Goal: Task Accomplishment & Management: Use online tool/utility

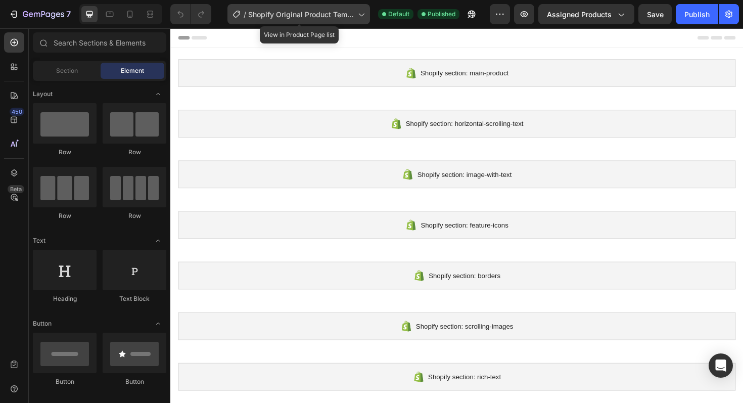
click at [356, 15] on div "/ Shopify Original Product Template" at bounding box center [299, 14] width 143 height 20
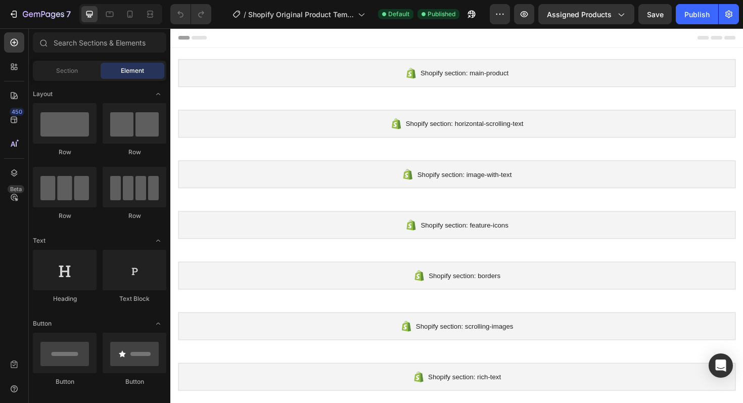
click at [374, 5] on div "/ Shopify Original Product Template Default Published" at bounding box center [354, 14] width 271 height 20
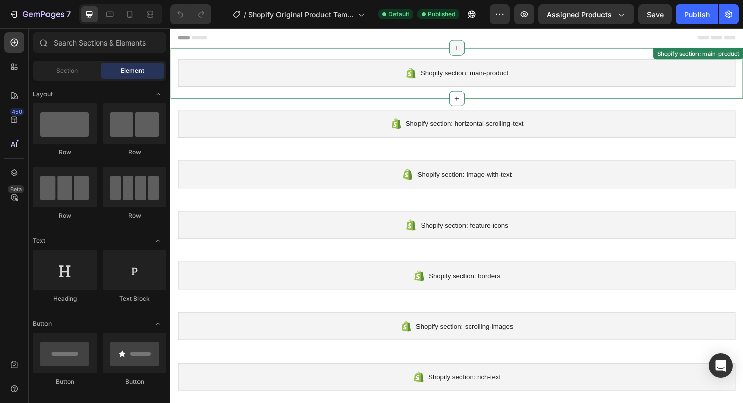
click at [472, 52] on icon at bounding box center [474, 49] width 8 height 8
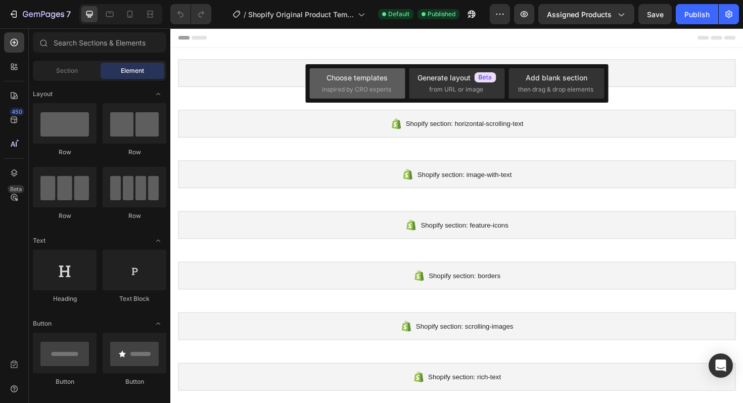
click at [339, 80] on div "Choose templates" at bounding box center [357, 77] width 61 height 11
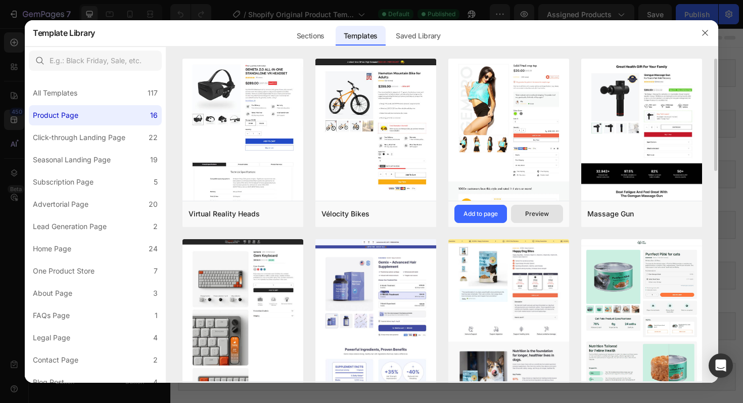
click at [534, 216] on div "Preview" at bounding box center [537, 213] width 24 height 9
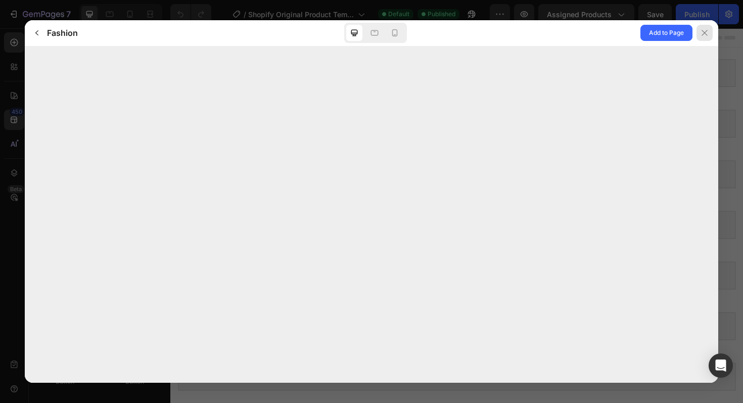
click at [701, 34] on icon at bounding box center [705, 33] width 8 height 8
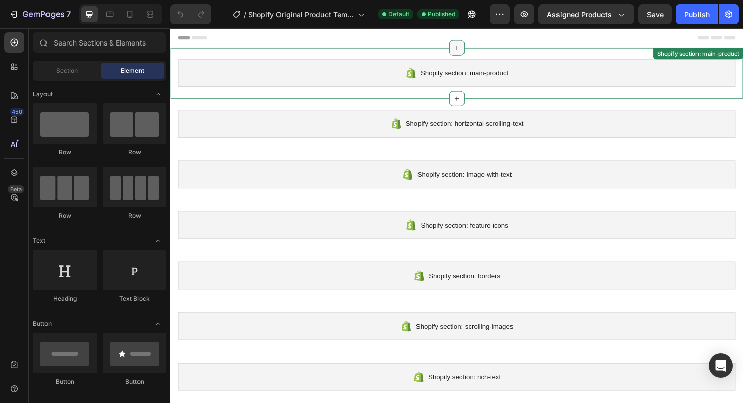
click at [473, 51] on icon at bounding box center [474, 49] width 8 height 8
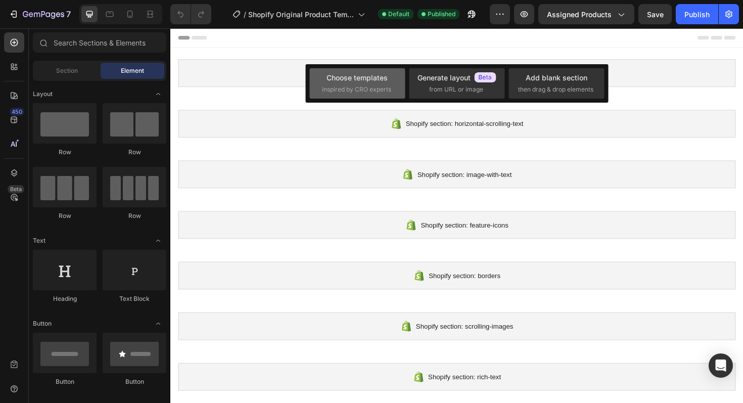
click at [371, 87] on span "inspired by CRO experts" at bounding box center [356, 89] width 69 height 9
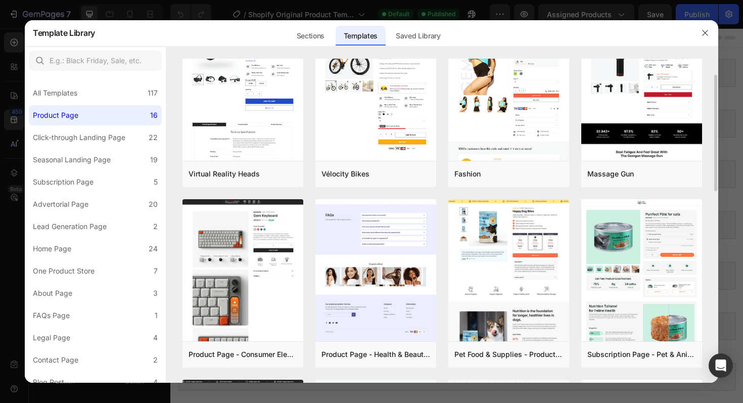
scroll to position [41, 0]
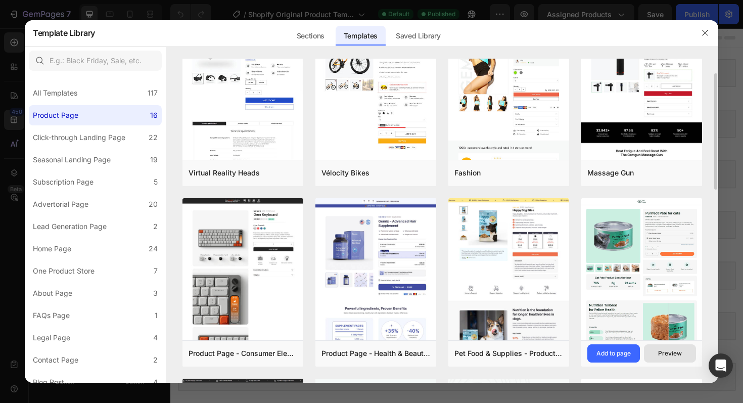
click at [660, 351] on div "Preview" at bounding box center [670, 353] width 24 height 9
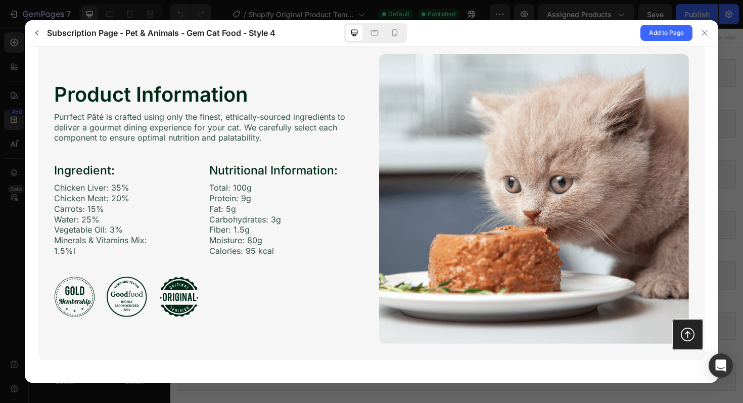
scroll to position [1368, 0]
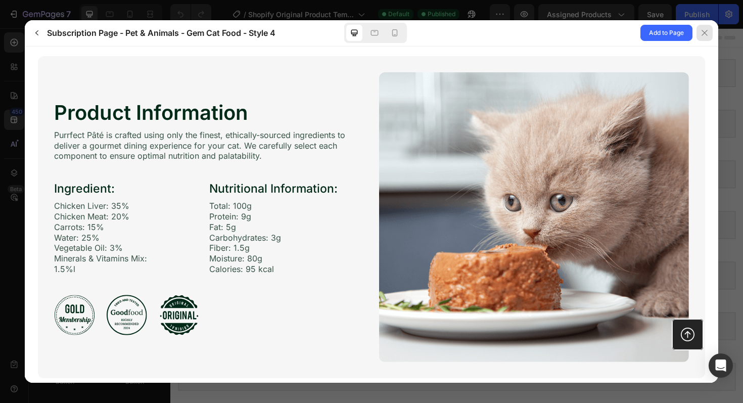
click at [704, 37] on icon at bounding box center [705, 33] width 8 height 8
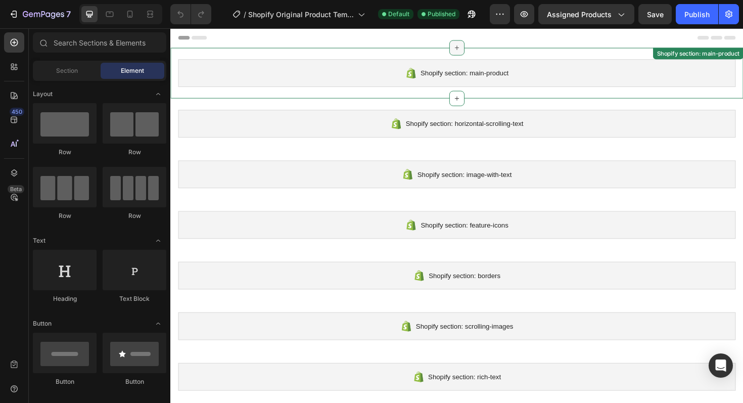
click at [474, 50] on icon at bounding box center [474, 49] width 5 height 5
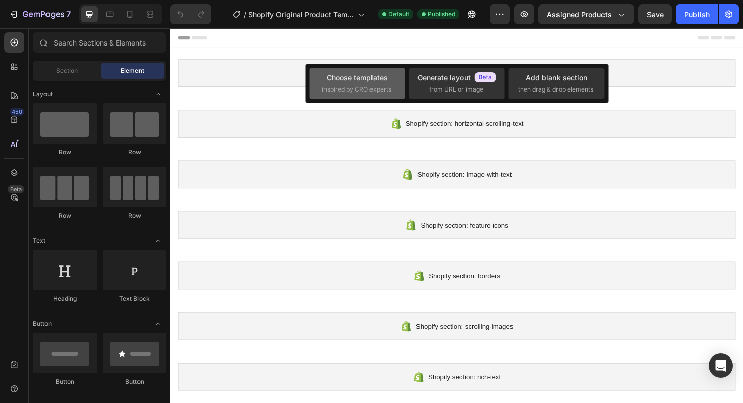
click at [378, 88] on span "inspired by CRO experts" at bounding box center [356, 89] width 69 height 9
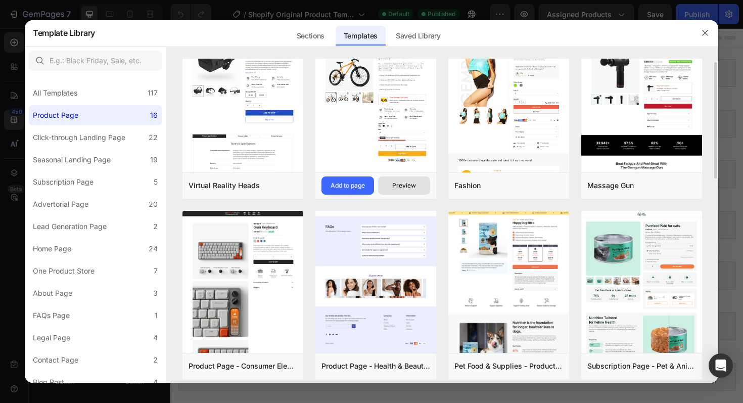
scroll to position [29, 0]
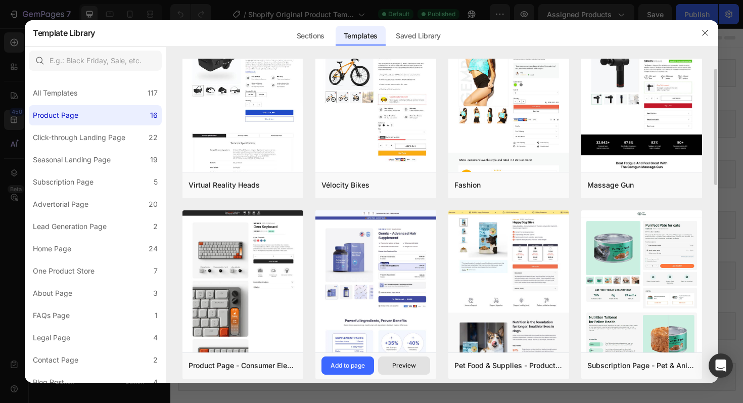
click at [394, 364] on div "Preview" at bounding box center [404, 365] width 24 height 9
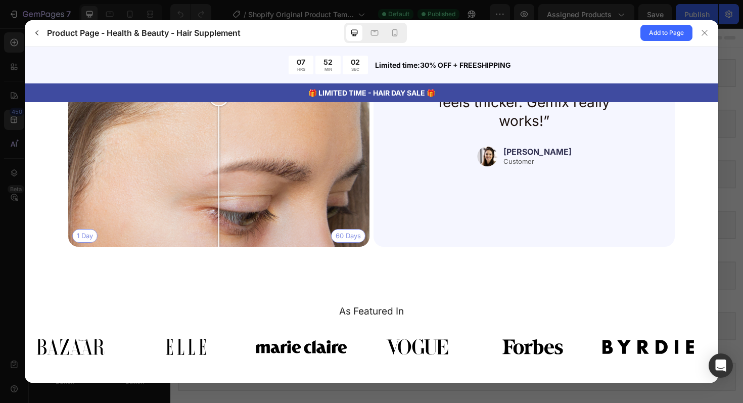
scroll to position [2232, 0]
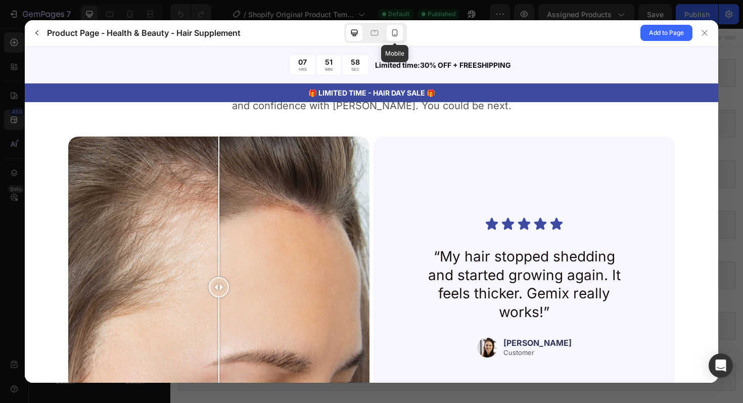
click at [391, 36] on icon at bounding box center [395, 33] width 10 height 10
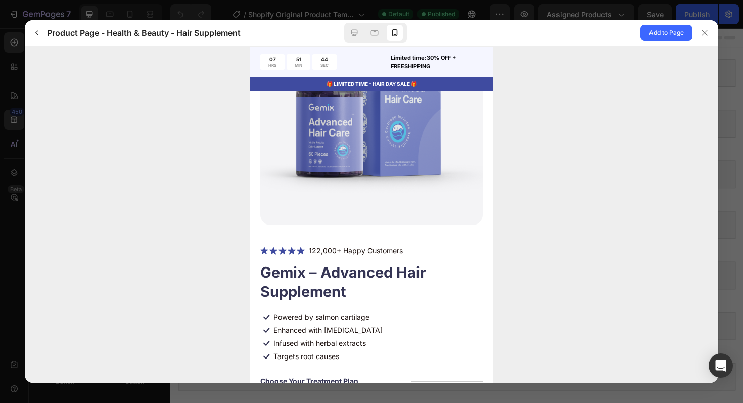
scroll to position [65, 0]
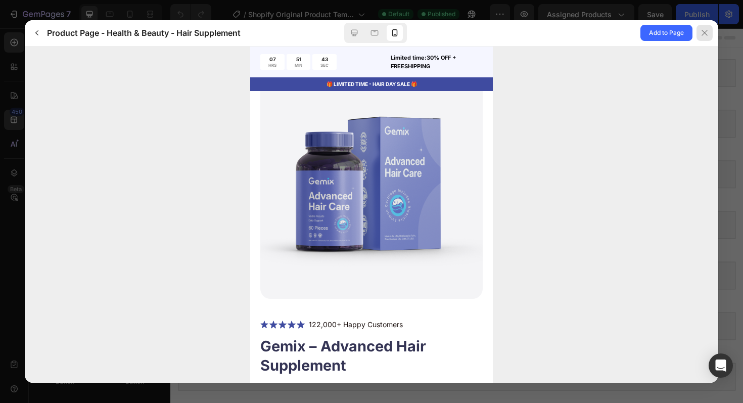
click at [703, 36] on icon at bounding box center [705, 33] width 8 height 8
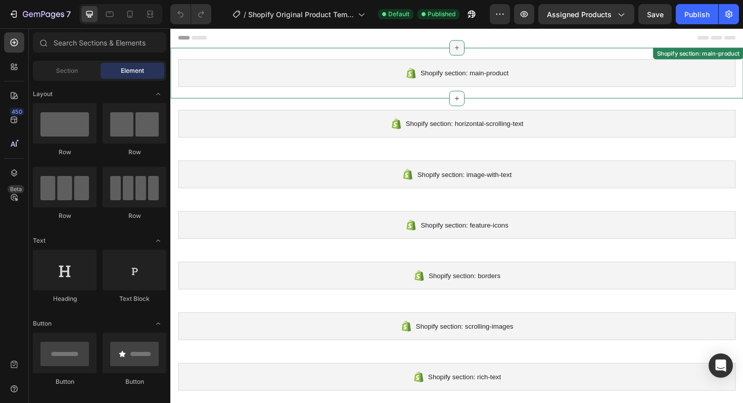
click at [470, 54] on div at bounding box center [474, 49] width 16 height 16
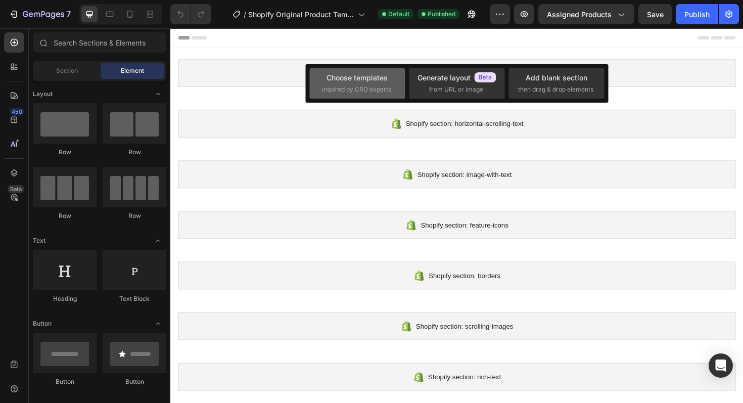
click at [369, 85] on span "inspired by CRO experts" at bounding box center [356, 89] width 69 height 9
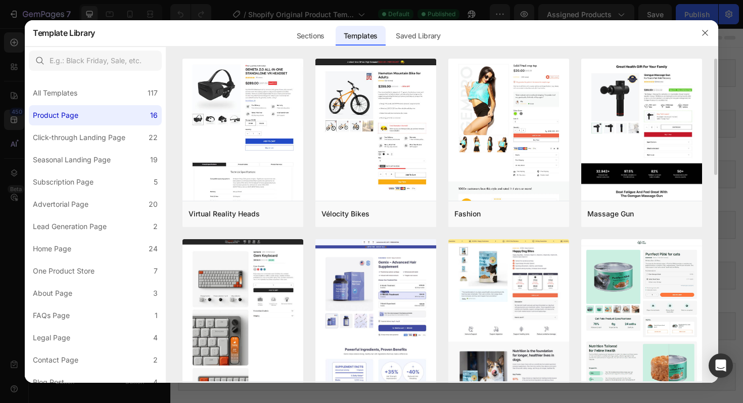
scroll to position [36, 0]
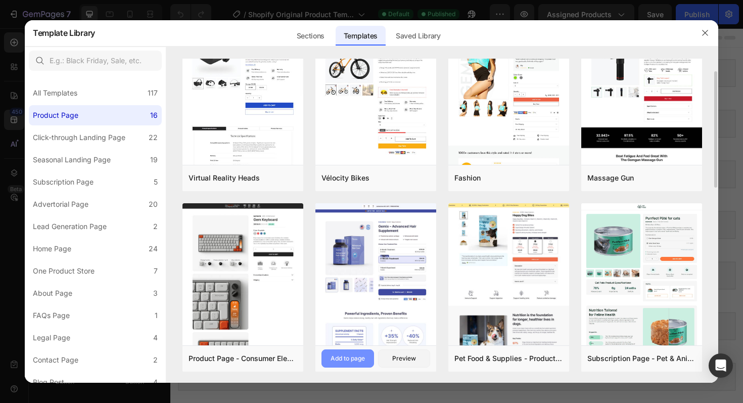
click at [348, 353] on button "Add to page" at bounding box center [348, 358] width 53 height 18
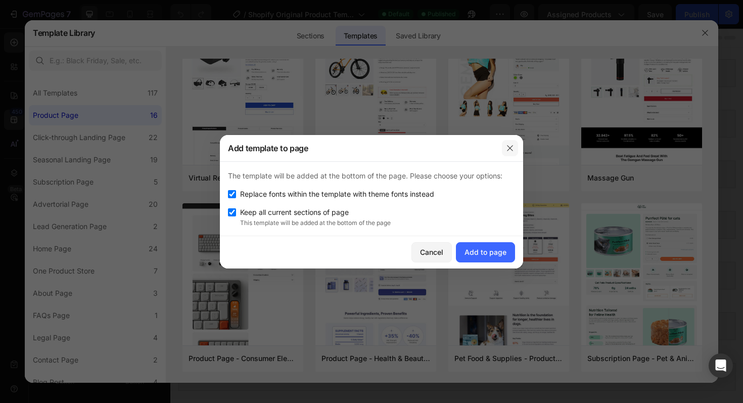
click at [511, 149] on icon "button" at bounding box center [510, 148] width 8 height 8
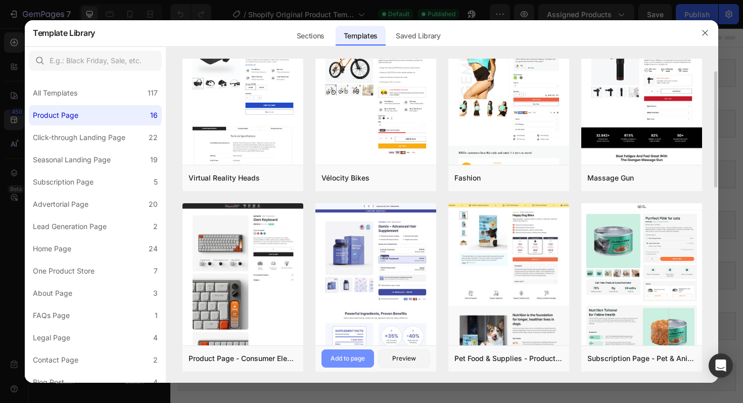
click at [351, 352] on button "Add to page" at bounding box center [348, 358] width 53 height 18
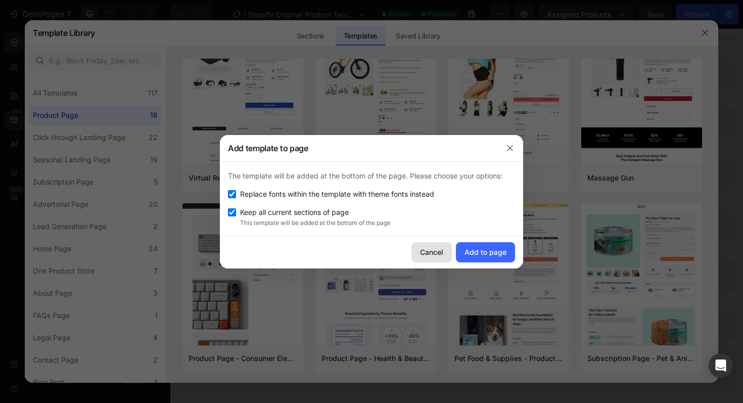
click at [425, 252] on div "Cancel" at bounding box center [431, 252] width 23 height 11
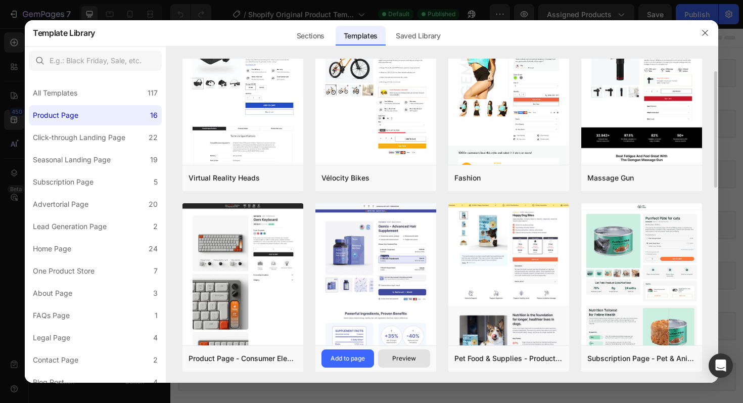
click at [397, 359] on div "Preview" at bounding box center [404, 358] width 24 height 9
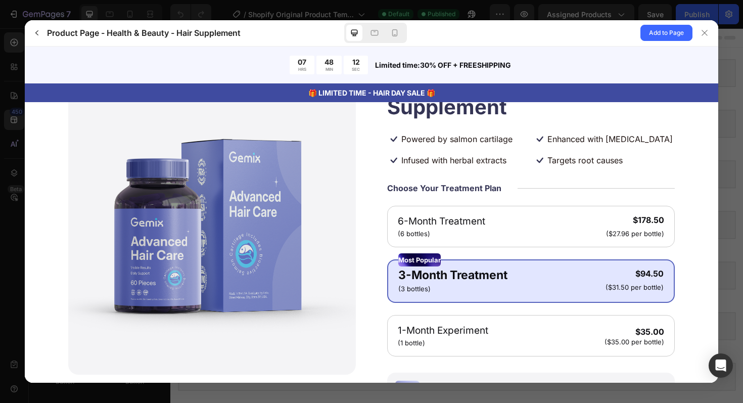
scroll to position [0, 0]
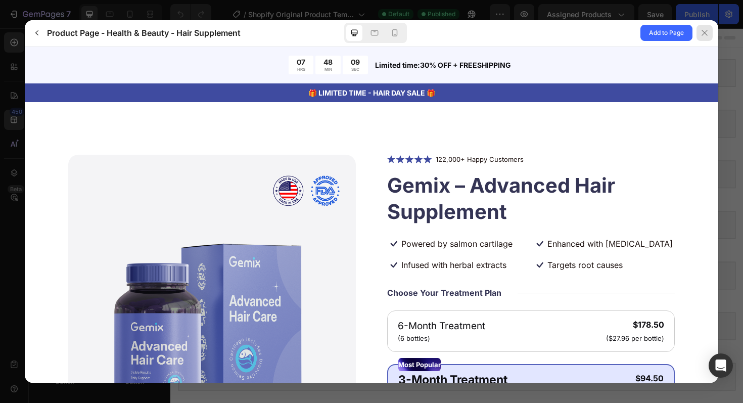
click at [703, 39] on div at bounding box center [705, 33] width 16 height 16
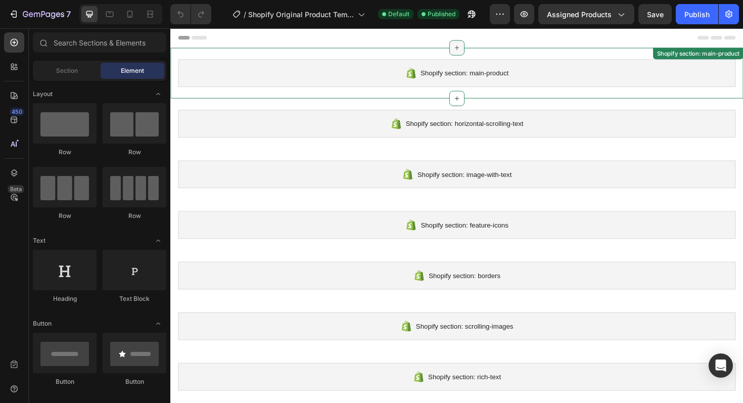
click at [475, 49] on icon at bounding box center [474, 49] width 8 height 8
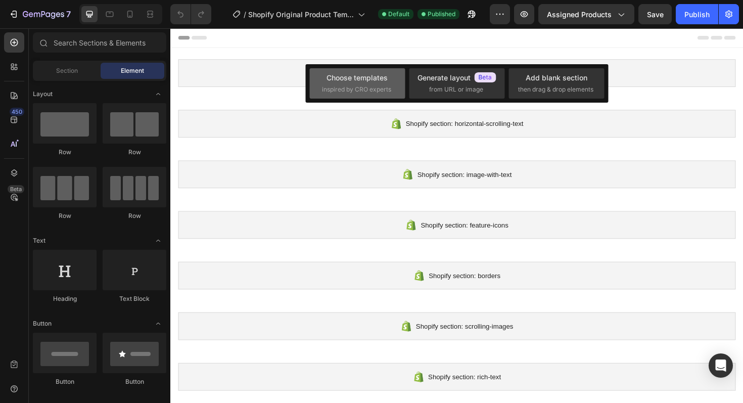
click at [370, 86] on span "inspired by CRO experts" at bounding box center [356, 89] width 69 height 9
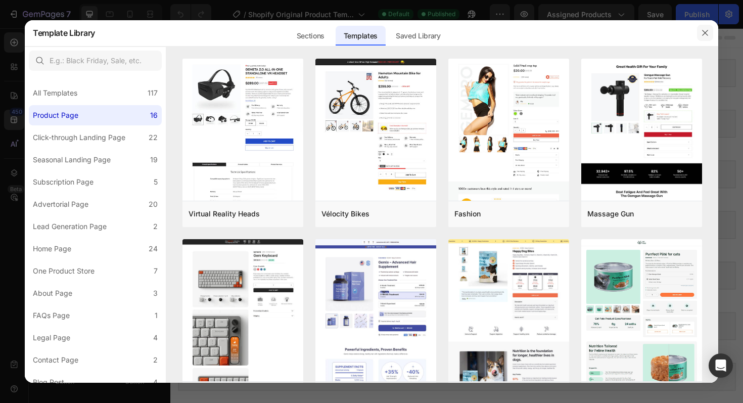
click at [709, 39] on button "button" at bounding box center [705, 33] width 16 height 16
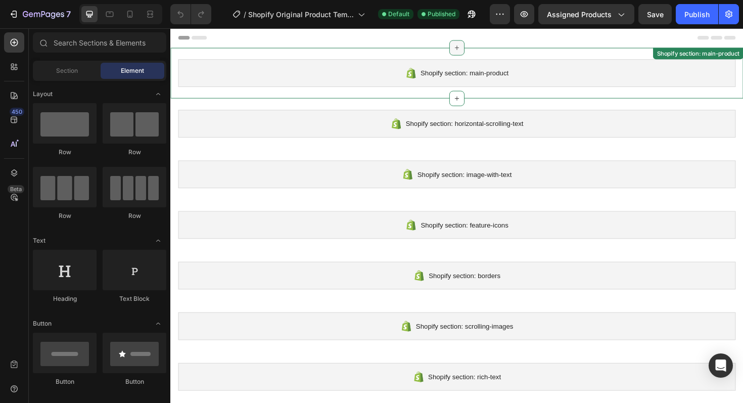
click at [475, 48] on icon at bounding box center [474, 49] width 8 height 8
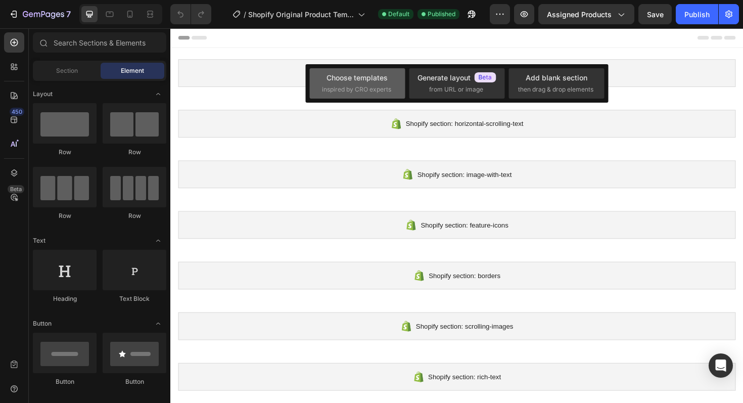
click at [372, 80] on div "Choose templates" at bounding box center [357, 77] width 61 height 11
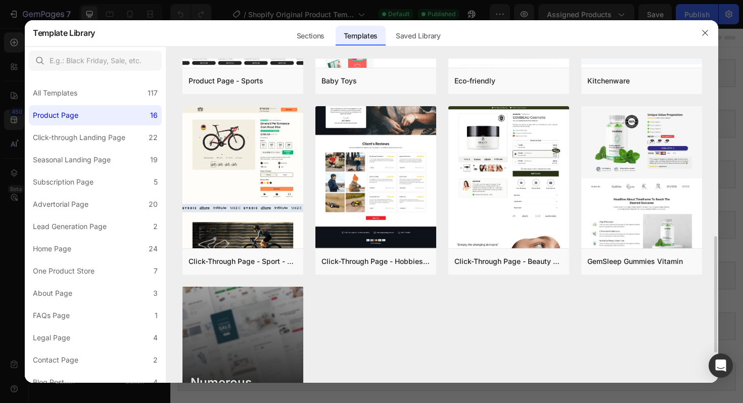
scroll to position [491, 0]
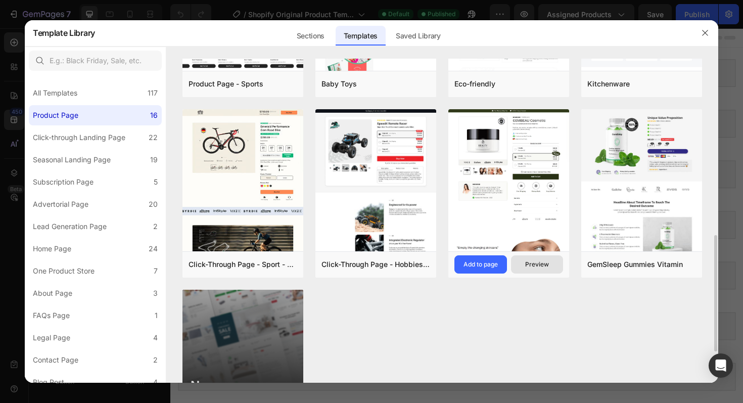
click at [525, 261] on div "Preview" at bounding box center [537, 264] width 24 height 9
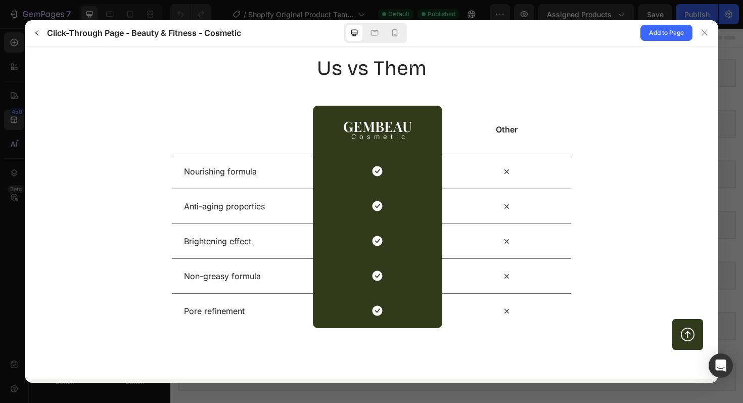
scroll to position [2134, 0]
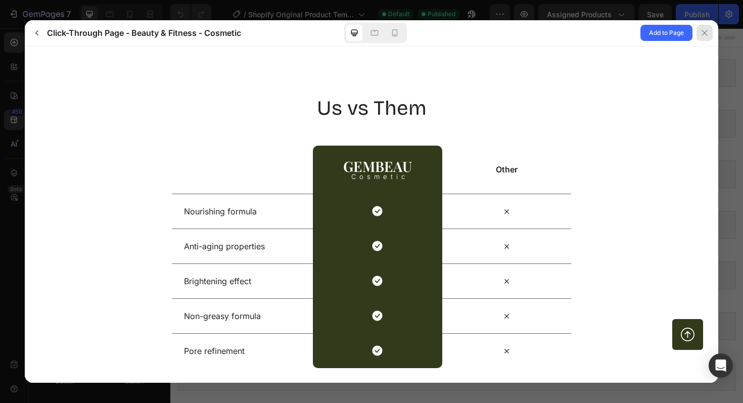
click at [708, 34] on icon at bounding box center [705, 33] width 8 height 8
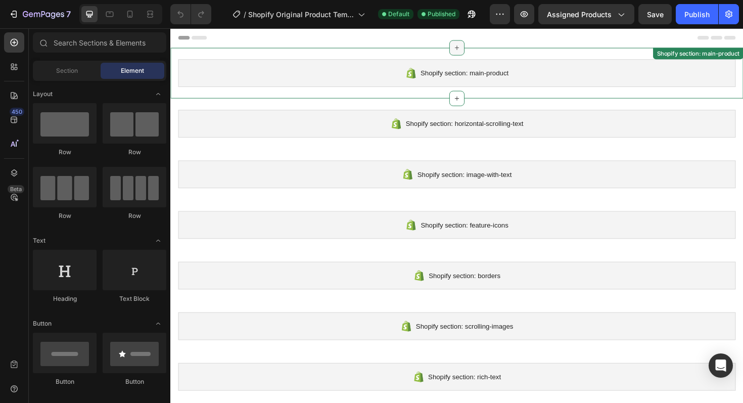
click at [469, 51] on div at bounding box center [474, 49] width 16 height 16
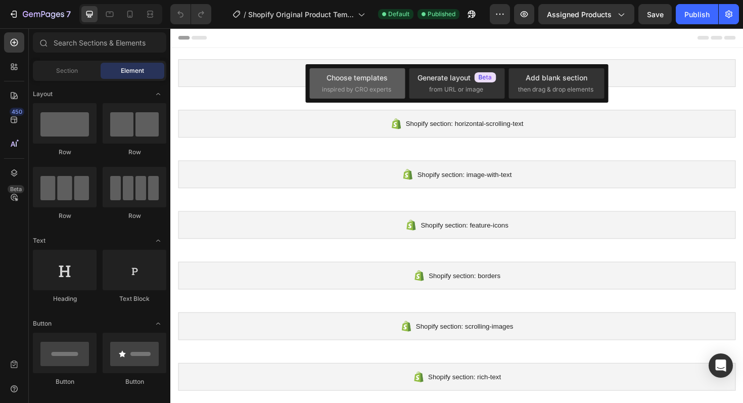
click at [377, 84] on div "Choose templates inspired by CRO experts" at bounding box center [357, 83] width 71 height 22
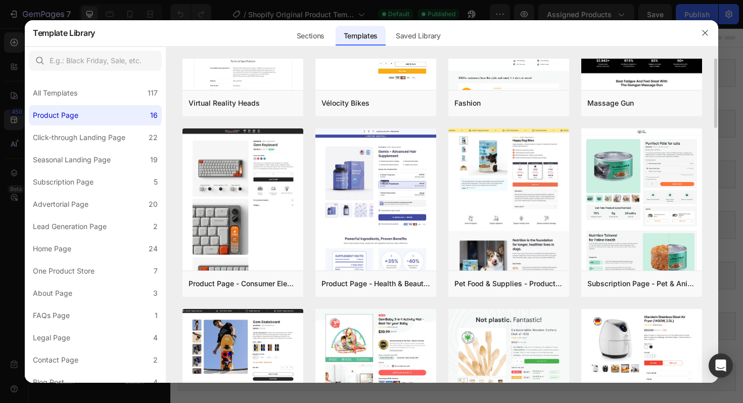
scroll to position [132, 0]
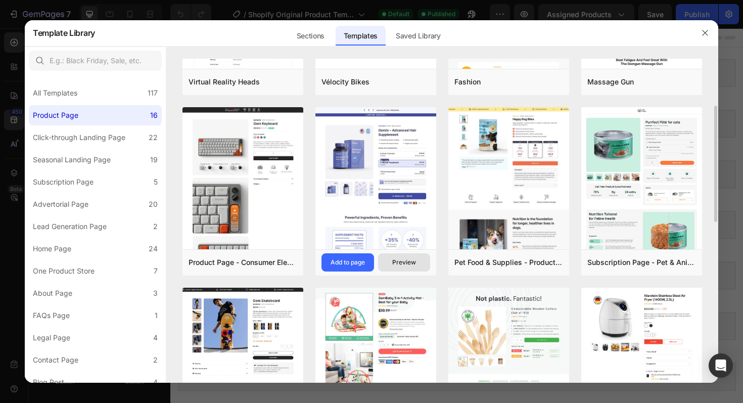
click at [408, 264] on div "Preview" at bounding box center [404, 262] width 24 height 9
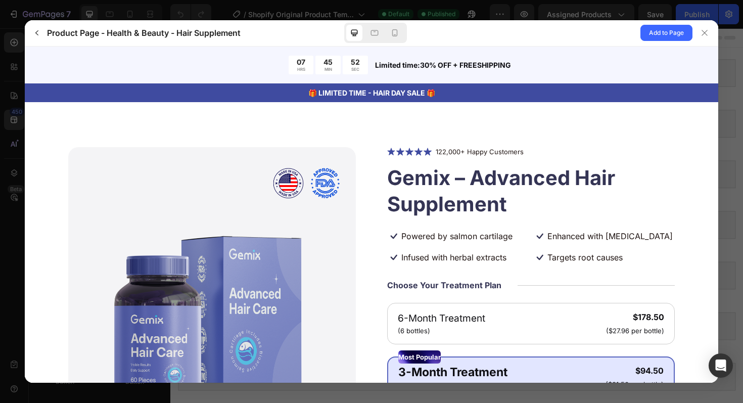
scroll to position [0, 0]
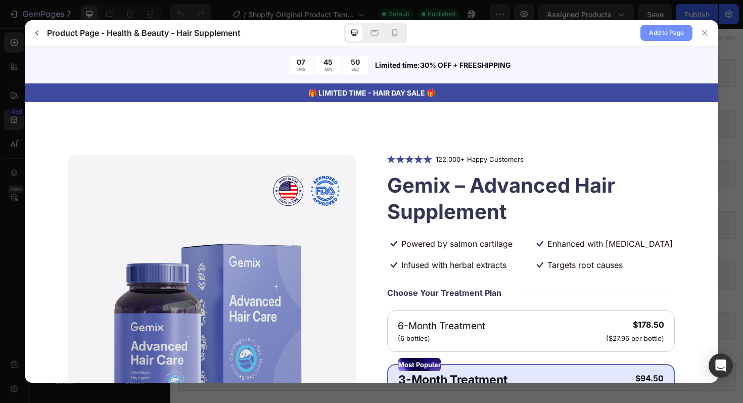
click at [671, 32] on span "Add to Page" at bounding box center [666, 33] width 35 height 12
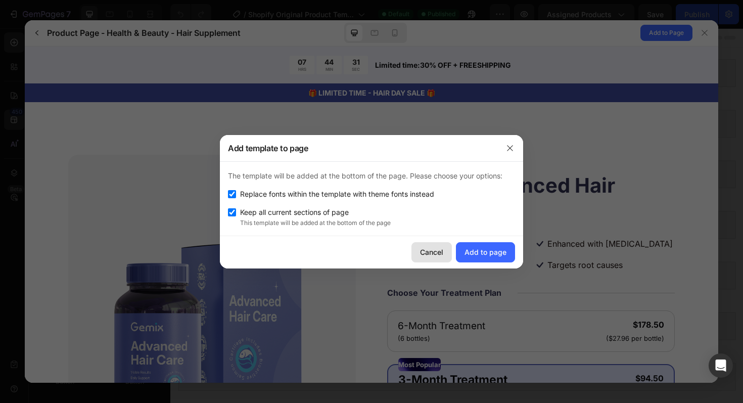
click at [427, 253] on div "Cancel" at bounding box center [431, 252] width 23 height 11
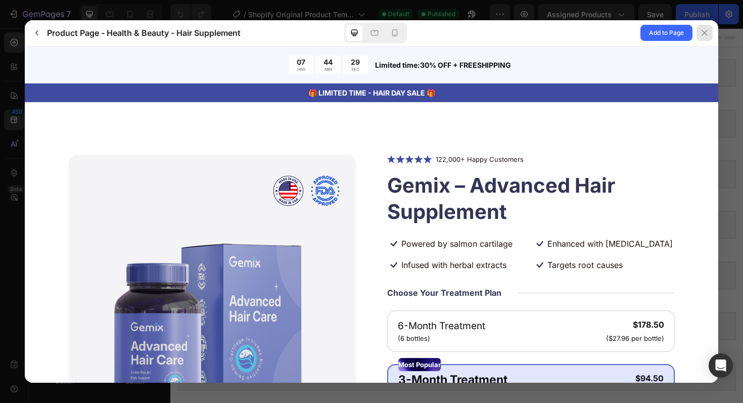
click at [706, 30] on icon at bounding box center [705, 33] width 8 height 8
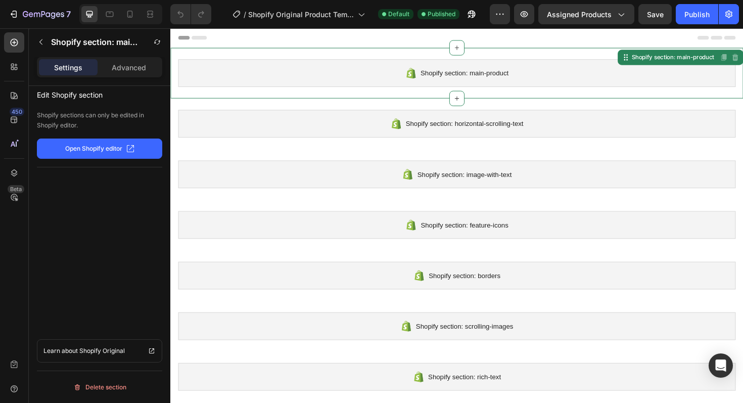
click at [461, 74] on span "Shopify section: main-product" at bounding box center [481, 76] width 93 height 12
click at [468, 100] on div at bounding box center [474, 103] width 16 height 16
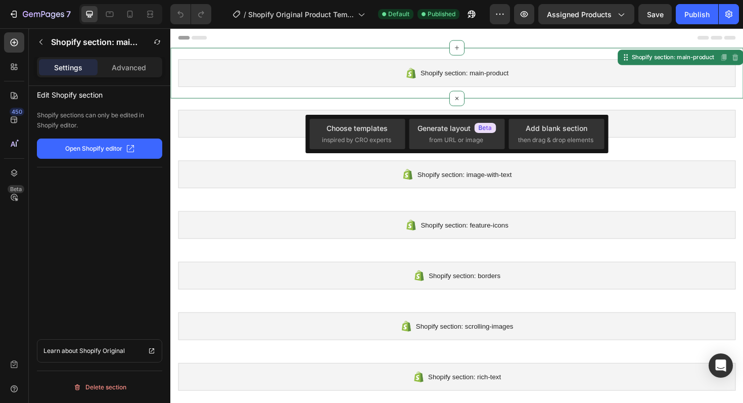
click at [385, 35] on div at bounding box center [474, 38] width 591 height 20
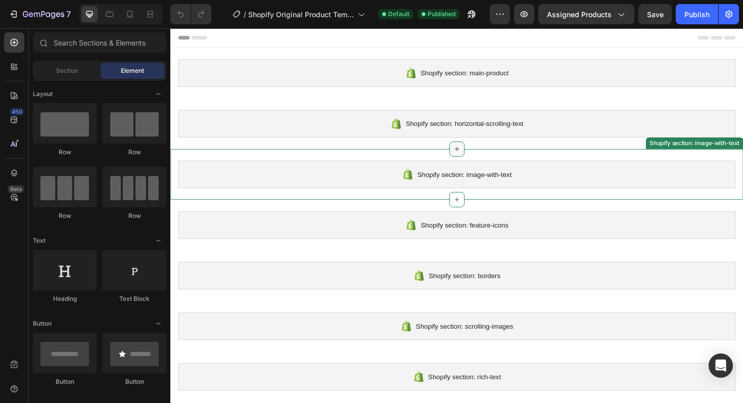
click at [474, 157] on icon at bounding box center [474, 156] width 8 height 8
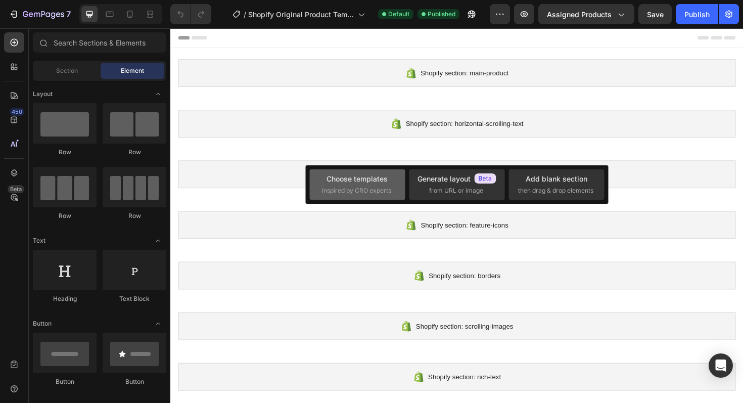
click at [356, 177] on div "Choose templates" at bounding box center [357, 178] width 61 height 11
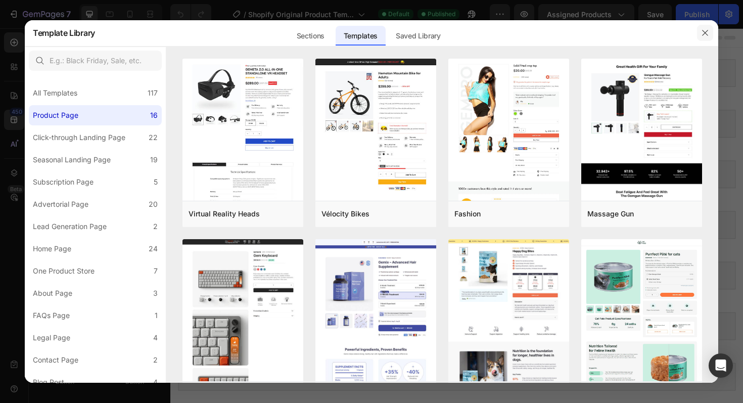
click at [707, 34] on icon "button" at bounding box center [705, 33] width 8 height 8
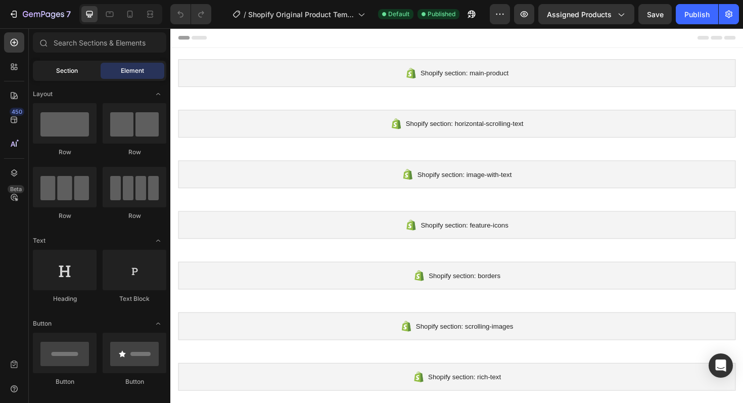
click at [73, 76] on div "Section" at bounding box center [67, 71] width 64 height 16
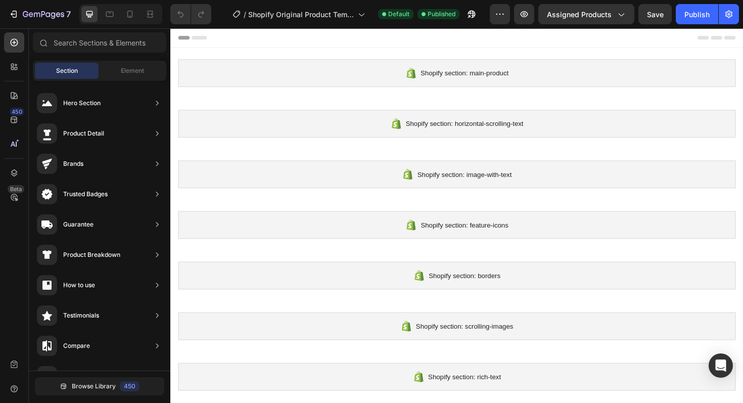
click at [112, 79] on div "Section Element" at bounding box center [100, 71] width 134 height 20
click at [129, 75] on span "Element" at bounding box center [132, 70] width 23 height 9
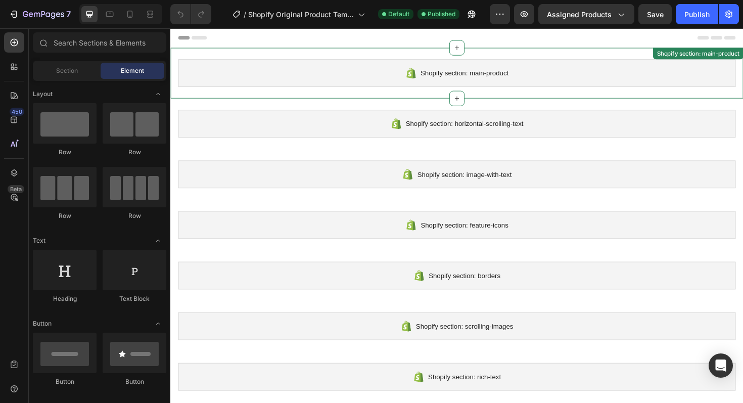
click at [438, 79] on span "Shopify section: main-product" at bounding box center [481, 76] width 93 height 12
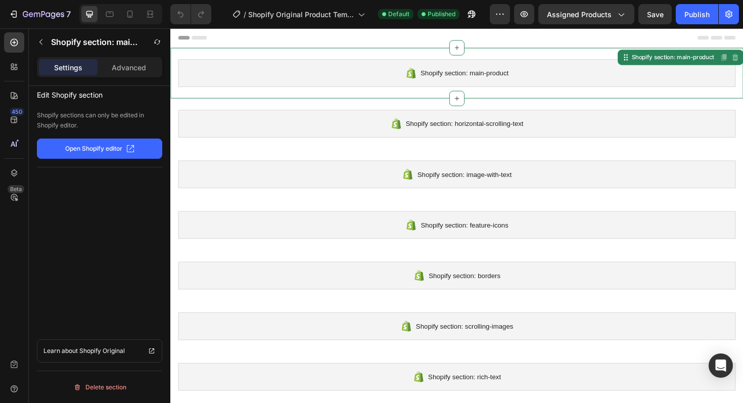
click at [92, 149] on p "Open Shopify editor" at bounding box center [93, 148] width 57 height 9
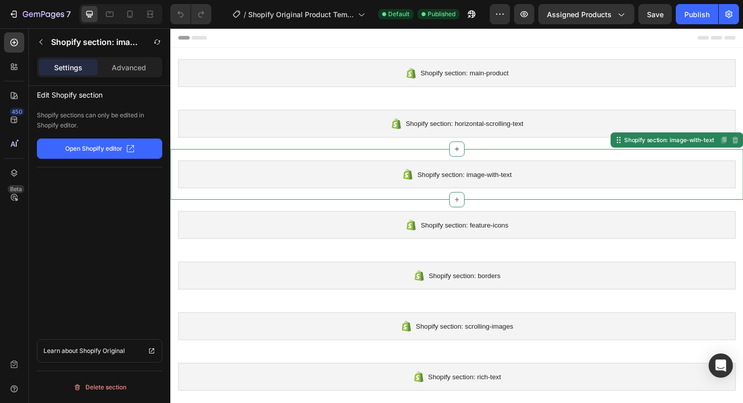
click at [420, 177] on icon at bounding box center [422, 183] width 12 height 12
click at [45, 45] on icon "button" at bounding box center [41, 42] width 8 height 8
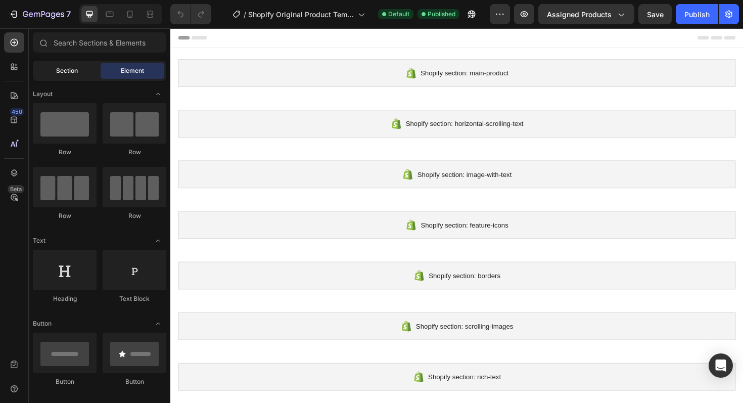
click at [80, 72] on div "Section" at bounding box center [67, 71] width 64 height 16
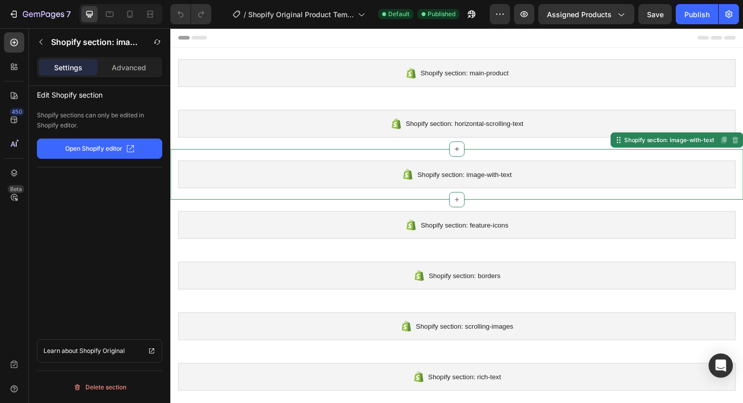
click at [419, 181] on icon at bounding box center [422, 183] width 10 height 11
click at [42, 41] on icon "button" at bounding box center [41, 42] width 8 height 8
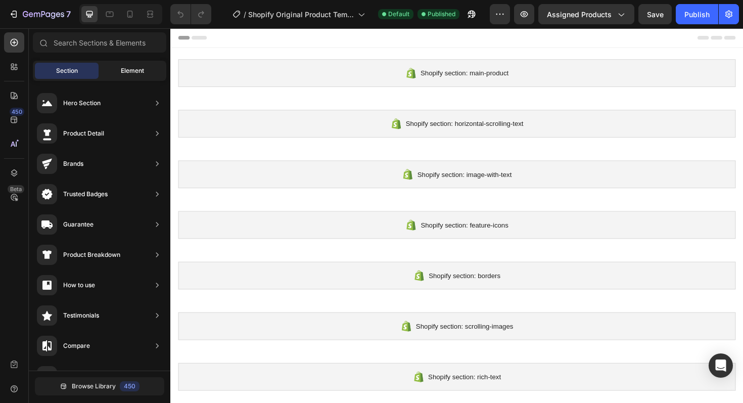
click at [123, 69] on span "Element" at bounding box center [132, 70] width 23 height 9
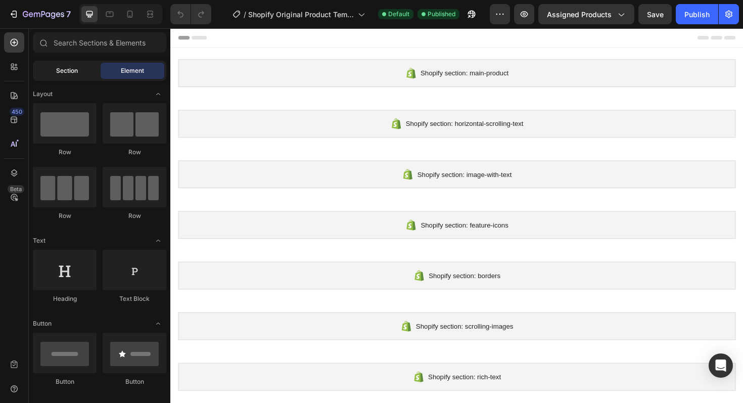
click at [74, 69] on span "Section" at bounding box center [67, 70] width 22 height 9
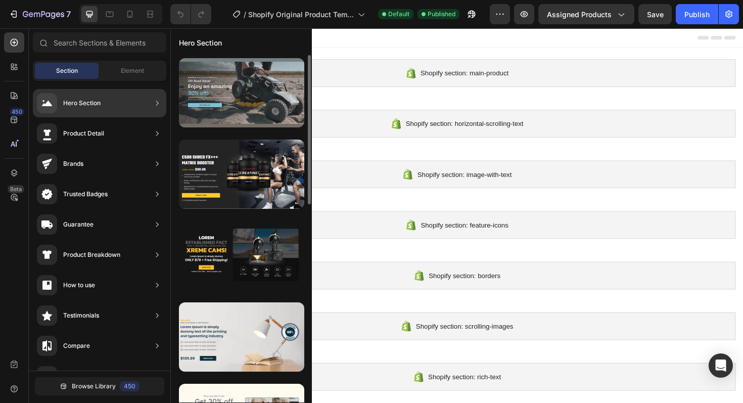
click at [209, 89] on div at bounding box center [241, 92] width 125 height 69
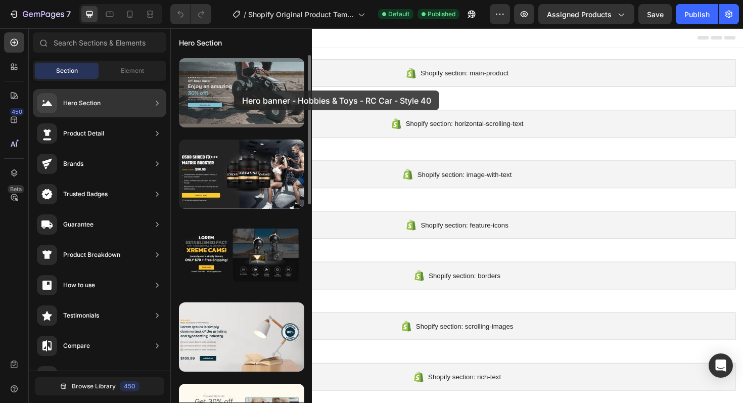
drag, startPoint x: 209, startPoint y: 89, endPoint x: 232, endPoint y: 91, distance: 23.3
click at [233, 91] on div at bounding box center [241, 92] width 125 height 69
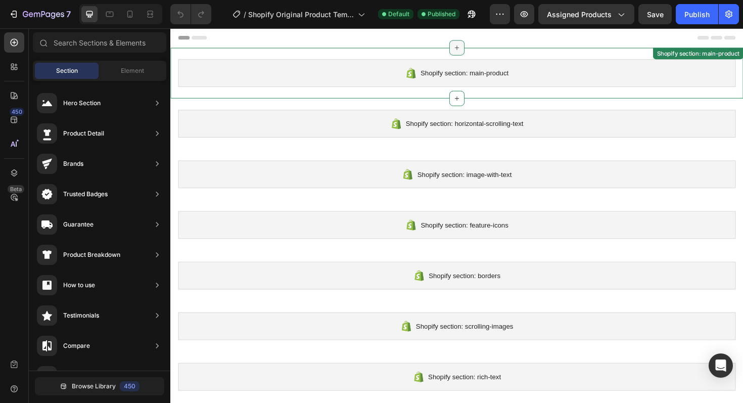
click at [475, 45] on div at bounding box center [474, 49] width 16 height 16
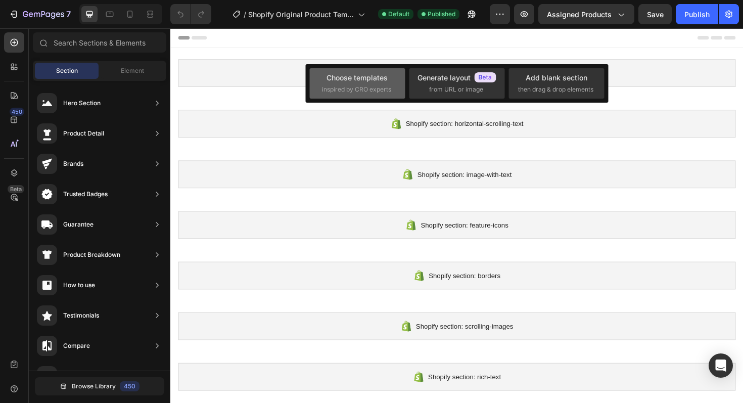
click at [368, 78] on div "Choose templates" at bounding box center [357, 77] width 61 height 11
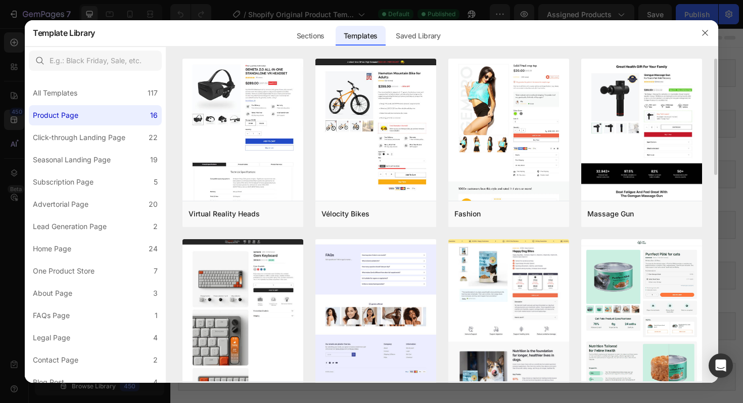
click at [367, 275] on img at bounding box center [376, 80] width 121 height 602
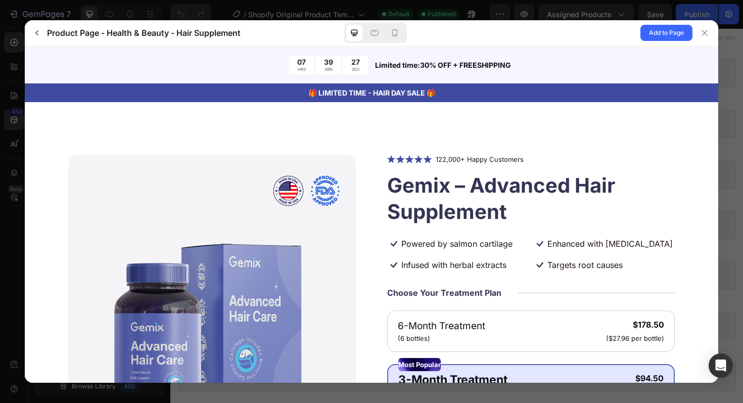
scroll to position [23, 0]
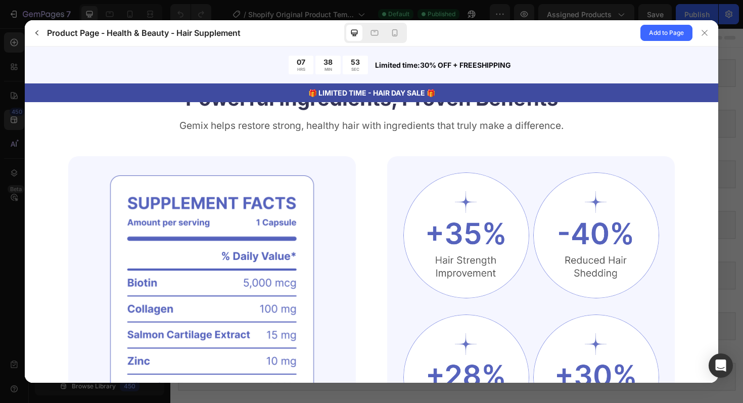
scroll to position [620, 0]
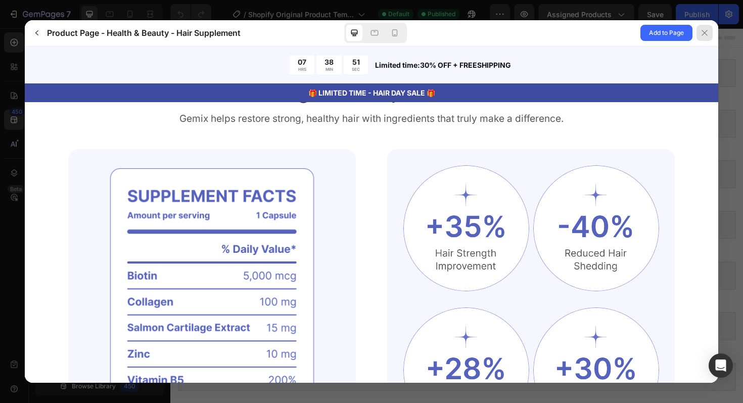
click at [708, 34] on icon at bounding box center [705, 33] width 8 height 8
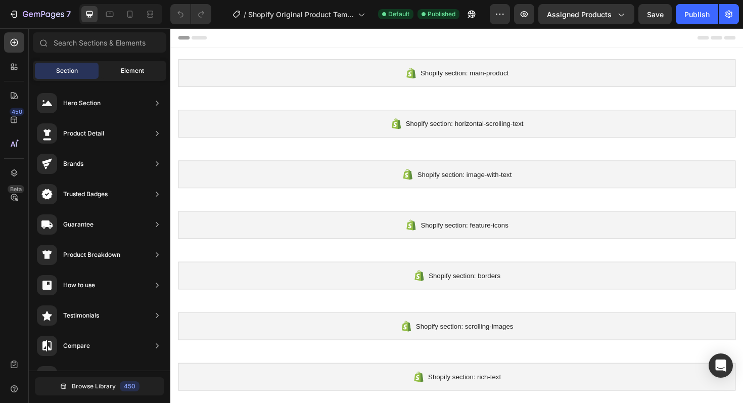
click at [129, 72] on span "Element" at bounding box center [132, 70] width 23 height 9
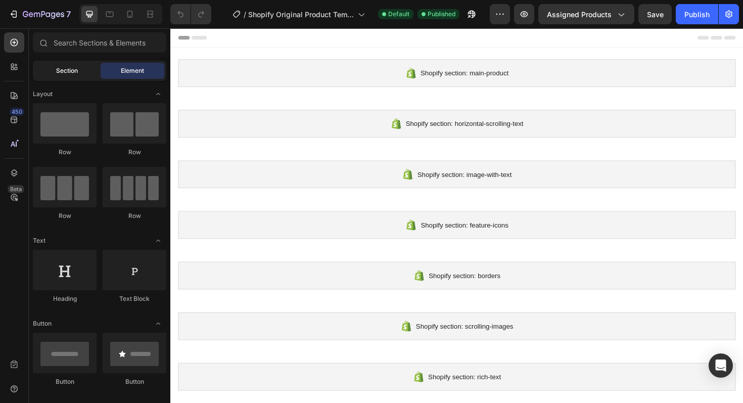
click at [75, 68] on span "Section" at bounding box center [67, 70] width 22 height 9
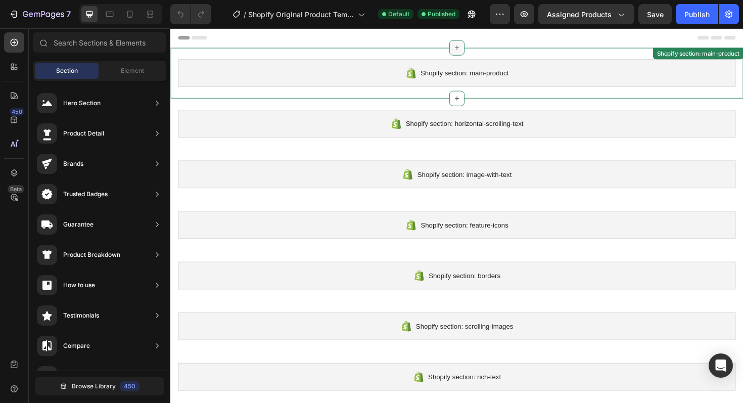
click at [474, 49] on icon at bounding box center [474, 49] width 5 height 5
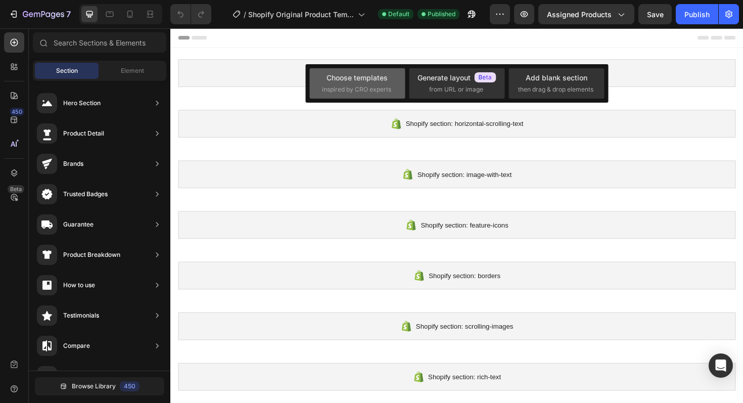
click at [348, 84] on div "Choose templates inspired by CRO experts" at bounding box center [357, 83] width 71 height 22
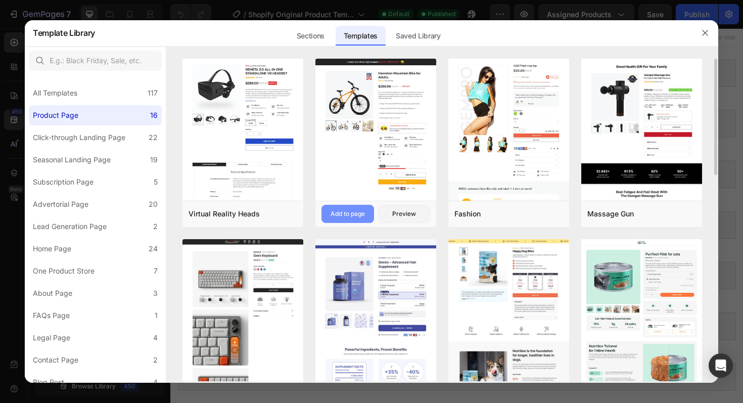
scroll to position [32, 0]
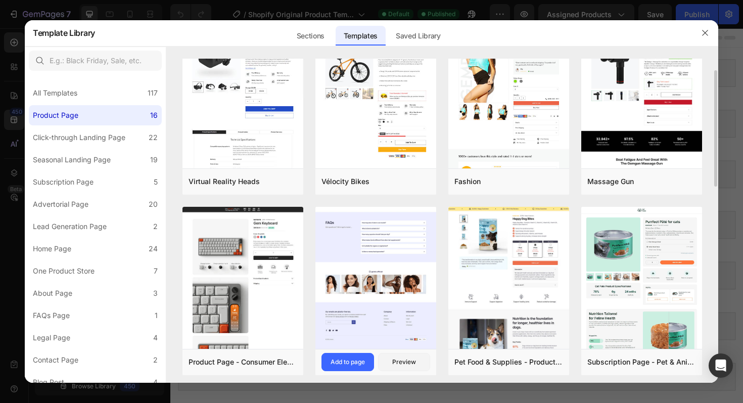
click at [382, 276] on img at bounding box center [376, 48] width 121 height 602
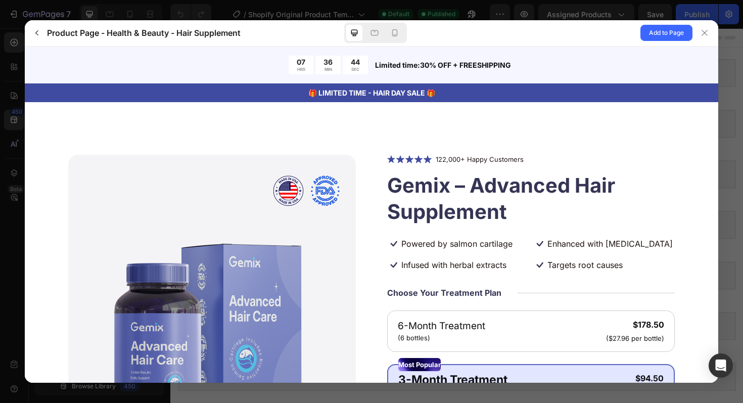
scroll to position [0, 0]
click at [653, 35] on span "Add to Page" at bounding box center [666, 33] width 35 height 12
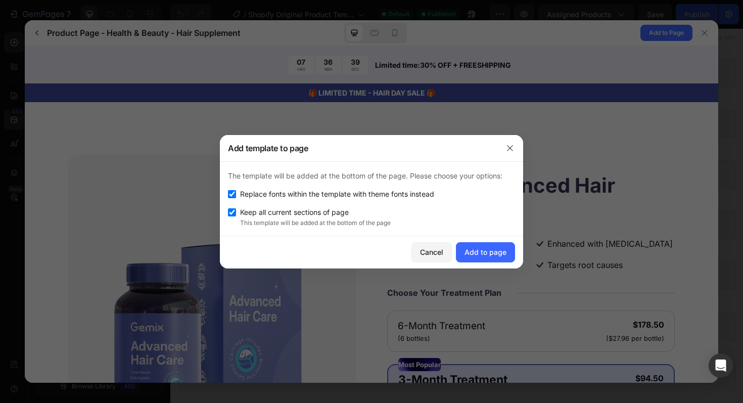
click at [238, 211] on label "Keep all current sections of page" at bounding box center [292, 212] width 113 height 12
checkbox input "false"
click at [477, 257] on div "Add to page" at bounding box center [486, 252] width 42 height 11
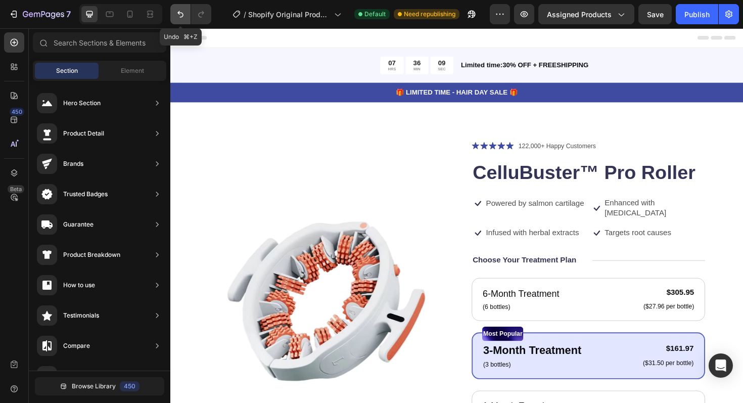
click at [181, 19] on icon "Undo/Redo" at bounding box center [180, 14] width 10 height 10
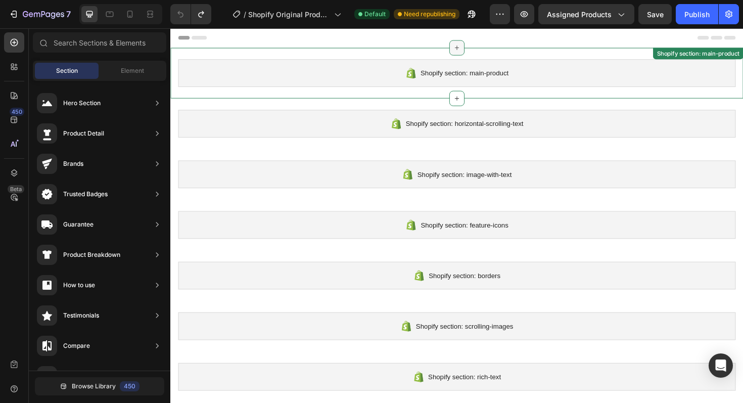
click at [476, 48] on icon at bounding box center [474, 49] width 8 height 8
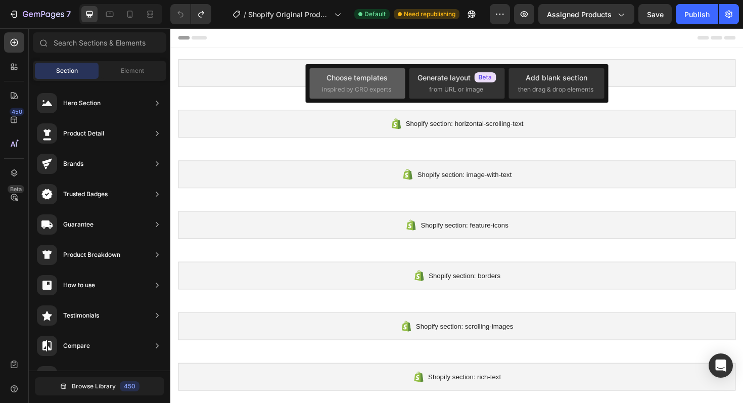
click at [368, 76] on div "Choose templates" at bounding box center [357, 77] width 61 height 11
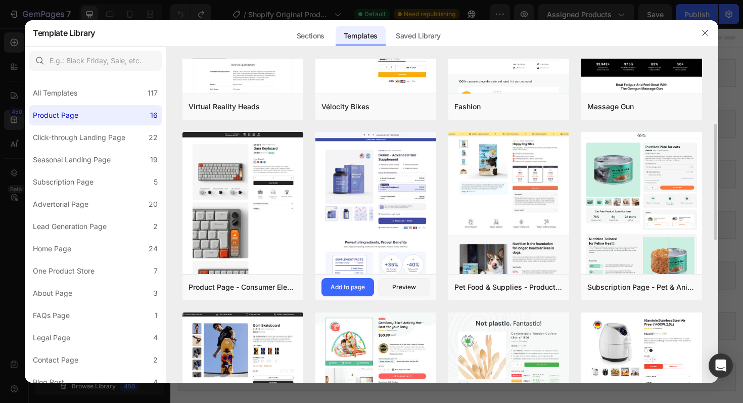
scroll to position [161, 0]
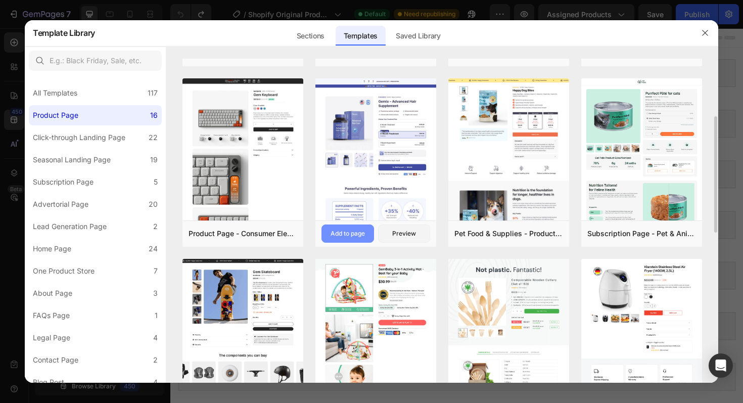
click at [356, 231] on div "Add to page" at bounding box center [348, 233] width 34 height 9
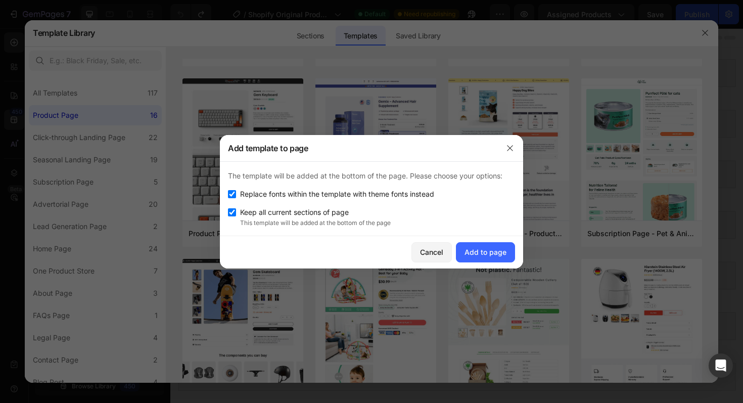
click at [233, 193] on input "checkbox" at bounding box center [232, 194] width 8 height 8
checkbox input "false"
click at [232, 213] on input "checkbox" at bounding box center [232, 212] width 8 height 8
checkbox input "false"
click at [473, 256] on div "Add to page" at bounding box center [486, 252] width 42 height 11
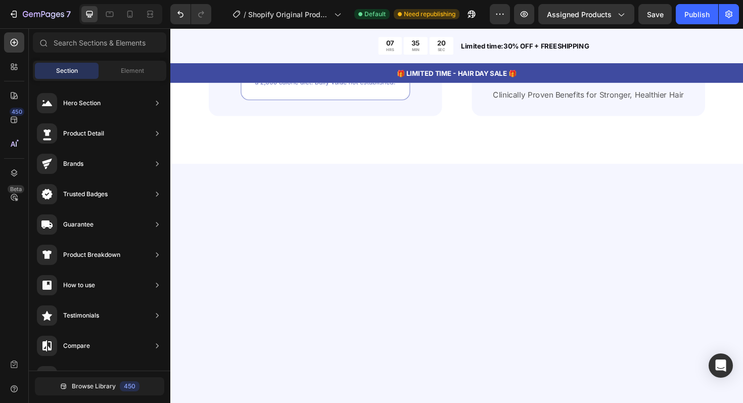
scroll to position [0, 0]
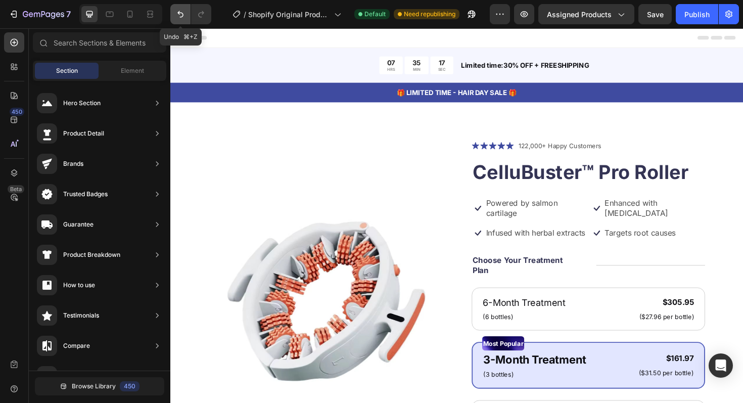
click at [182, 18] on icon "Undo/Redo" at bounding box center [180, 14] width 10 height 10
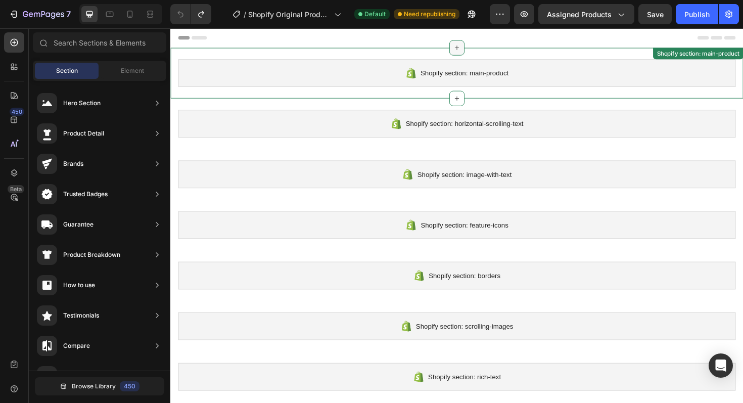
click at [468, 49] on div at bounding box center [474, 49] width 16 height 16
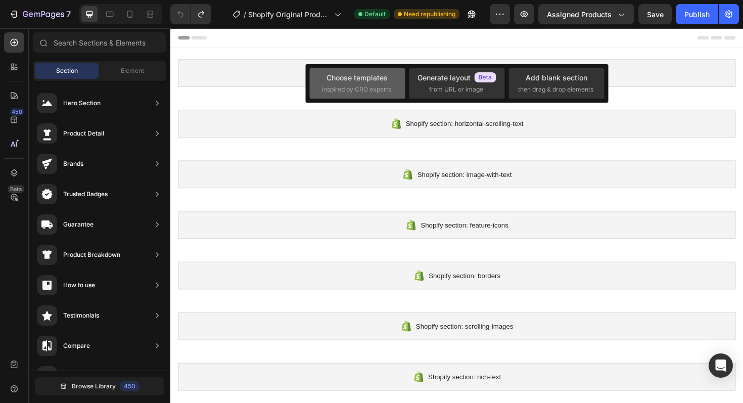
click at [355, 85] on span "inspired by CRO experts" at bounding box center [356, 89] width 69 height 9
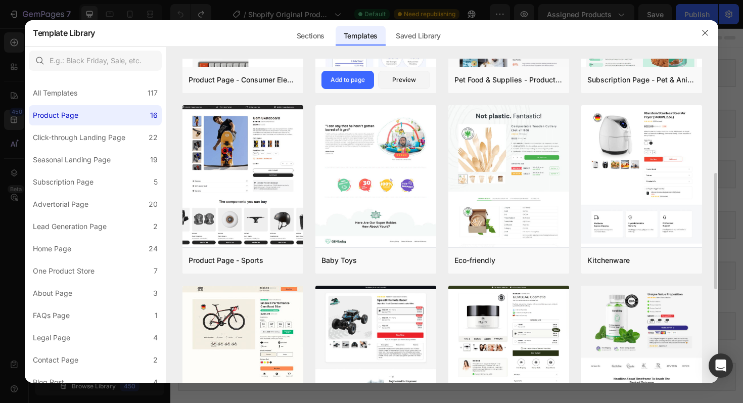
scroll to position [316, 0]
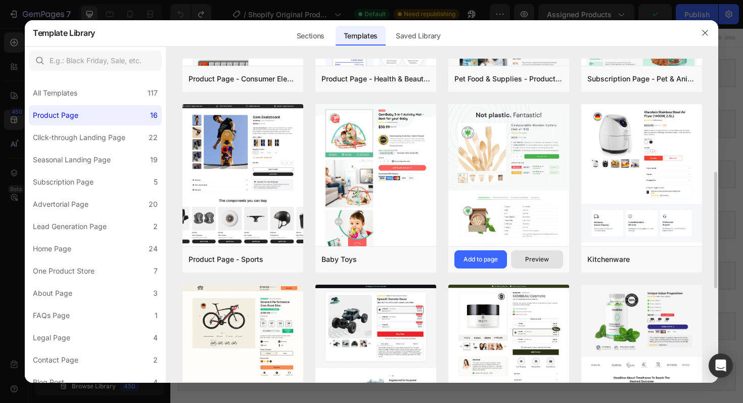
click at [529, 258] on div "Preview" at bounding box center [537, 259] width 24 height 9
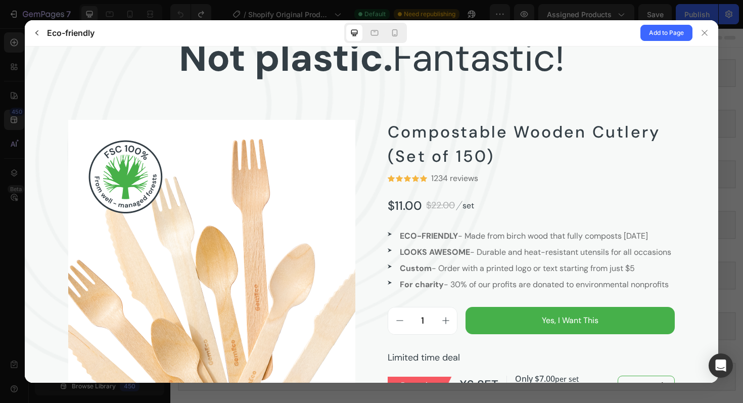
scroll to position [0, 0]
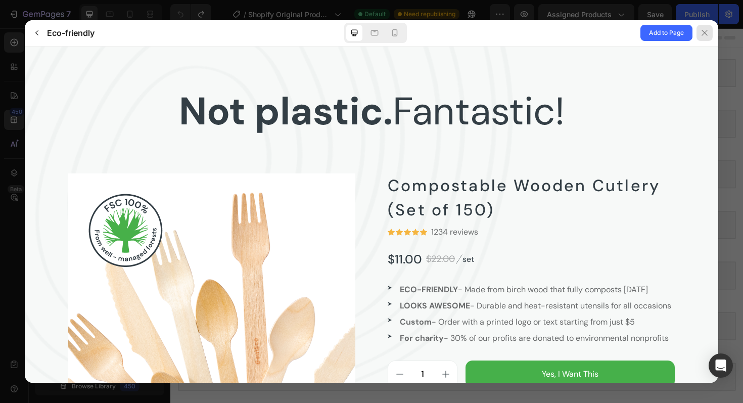
click at [704, 31] on icon at bounding box center [705, 33] width 8 height 8
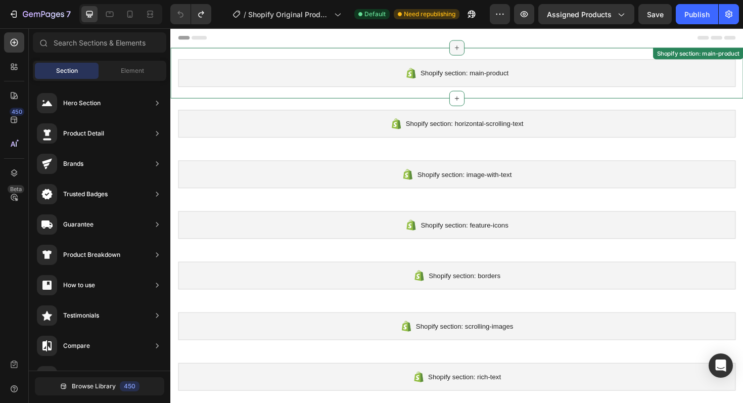
click at [477, 52] on icon at bounding box center [474, 49] width 8 height 8
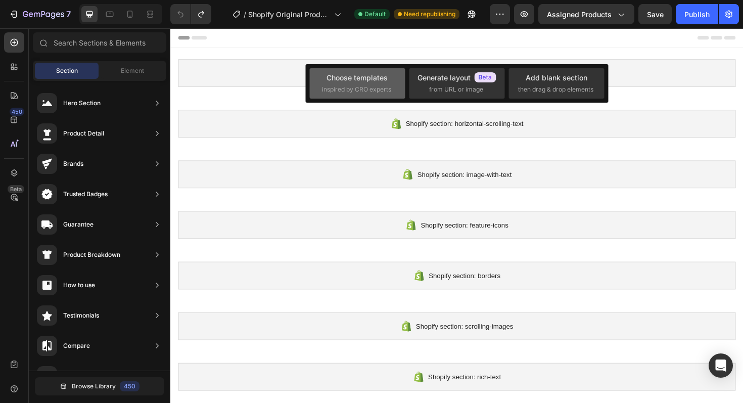
click at [388, 85] on span "inspired by CRO experts" at bounding box center [356, 89] width 69 height 9
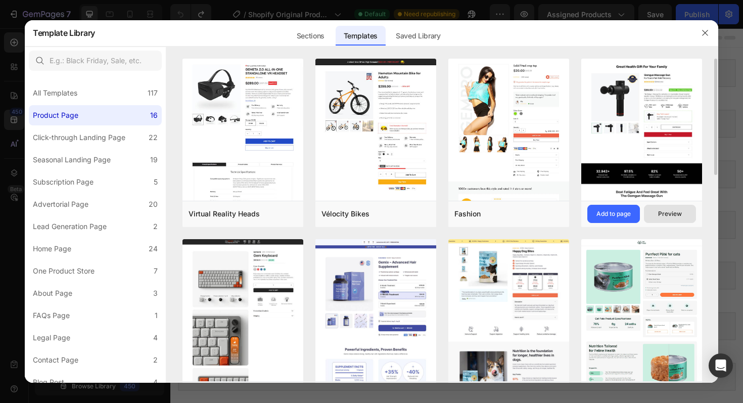
click at [665, 213] on div "Preview" at bounding box center [670, 213] width 24 height 9
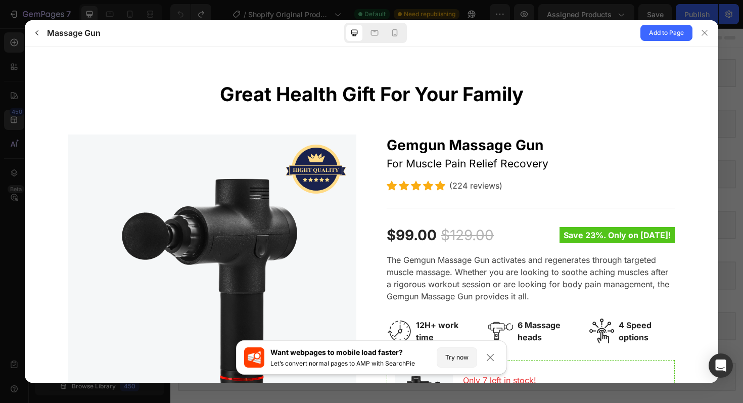
scroll to position [22, 0]
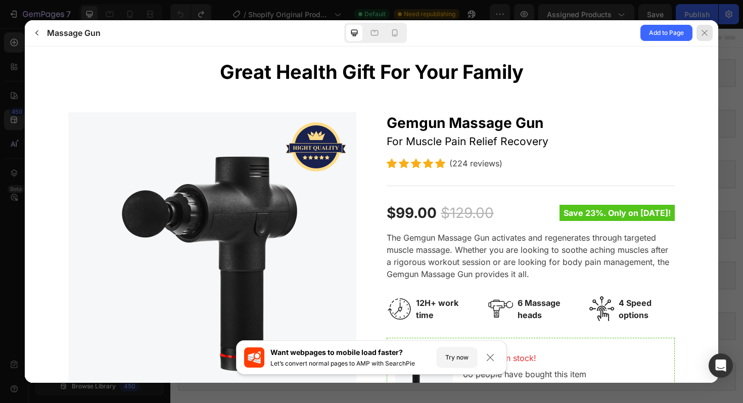
click at [707, 32] on icon at bounding box center [705, 33] width 8 height 8
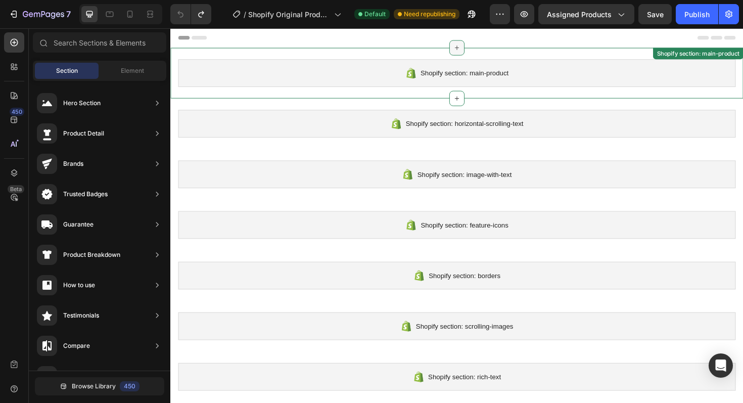
click at [475, 55] on div at bounding box center [474, 49] width 16 height 16
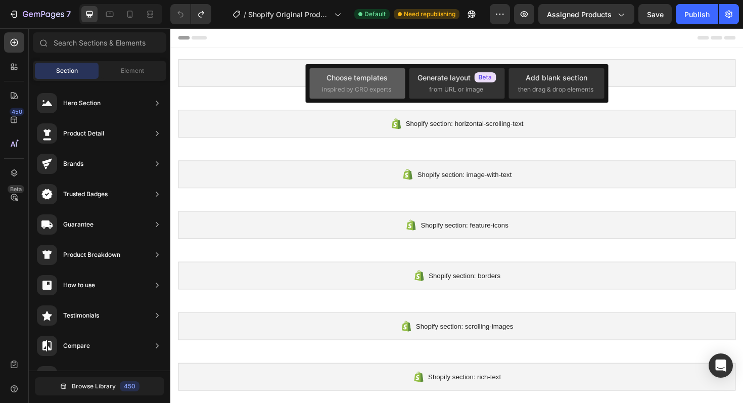
click at [372, 85] on span "inspired by CRO experts" at bounding box center [356, 89] width 69 height 9
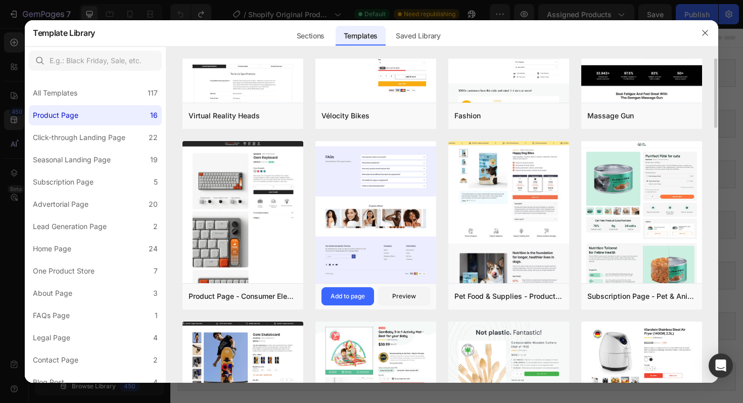
scroll to position [112, 0]
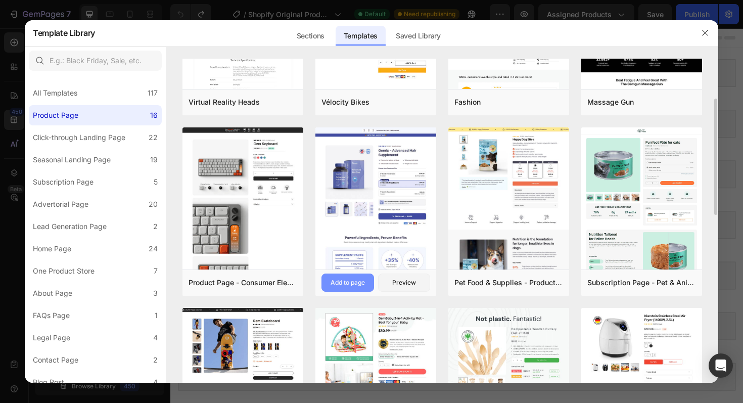
click at [350, 277] on button "Add to page" at bounding box center [348, 283] width 53 height 18
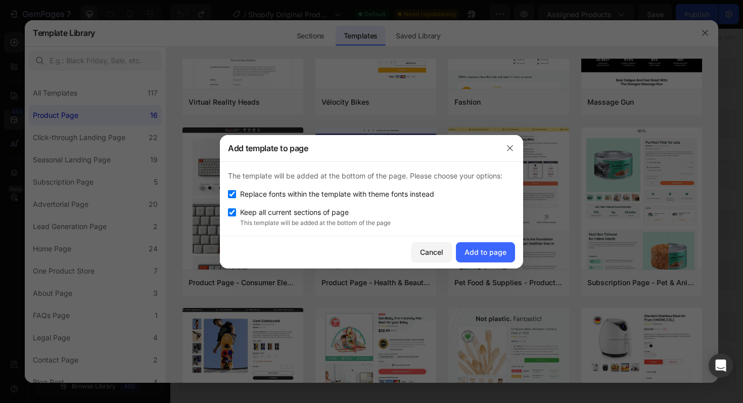
click at [229, 210] on input "checkbox" at bounding box center [232, 212] width 8 height 8
checkbox input "false"
click at [477, 250] on div "Add to page" at bounding box center [486, 252] width 42 height 11
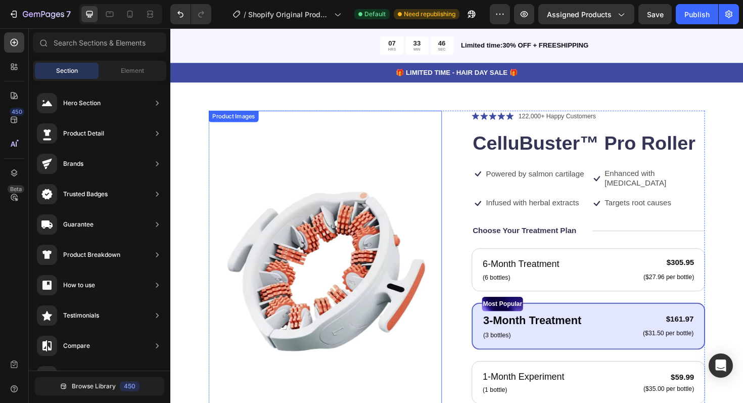
scroll to position [0, 0]
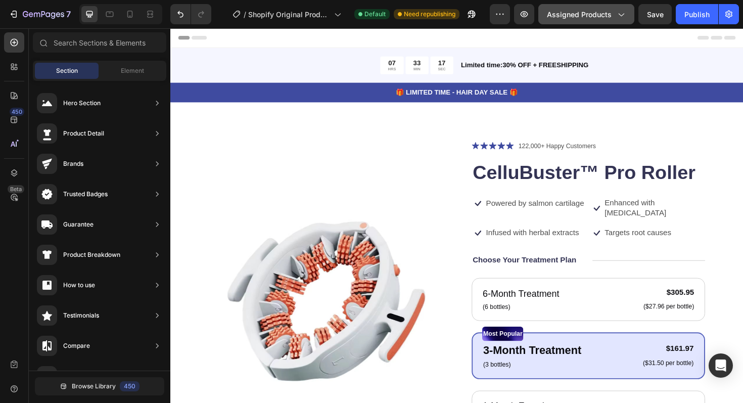
click at [617, 19] on button "Assigned Products" at bounding box center [587, 14] width 96 height 20
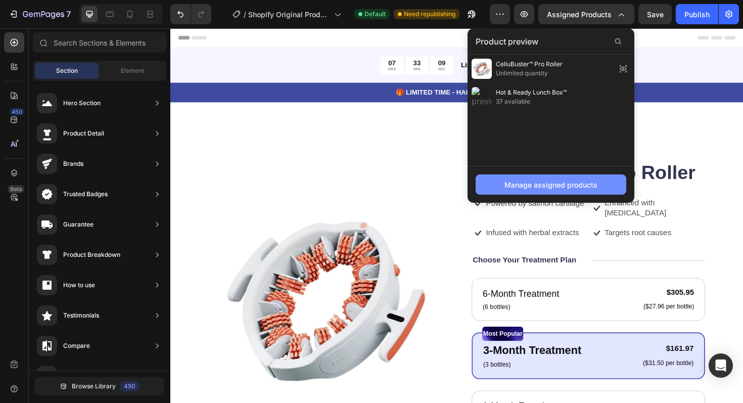
click at [536, 188] on div "Manage assigned products" at bounding box center [551, 185] width 93 height 11
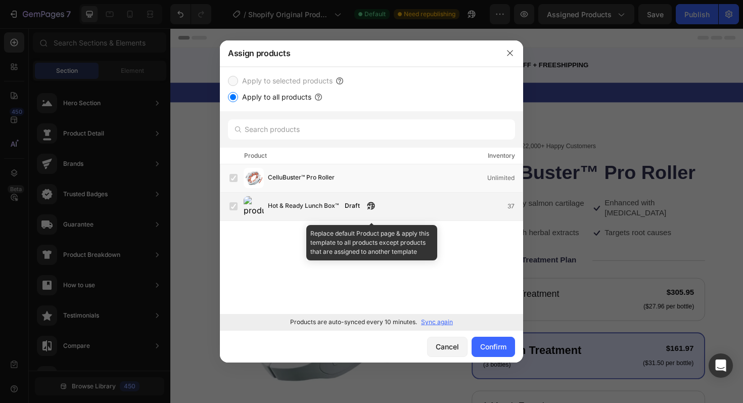
click at [232, 207] on label at bounding box center [234, 206] width 8 height 8
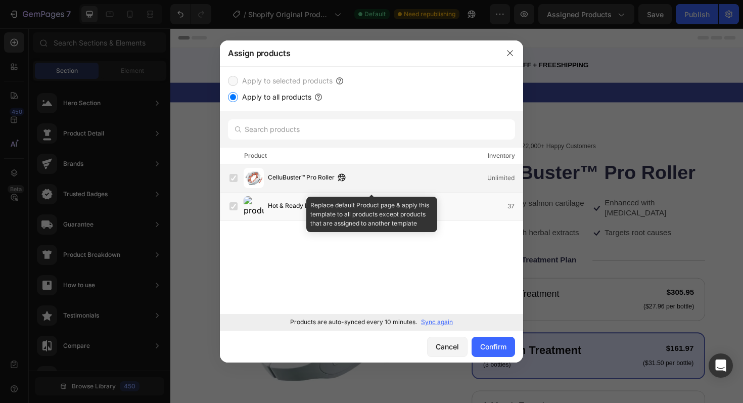
click at [232, 175] on label at bounding box center [234, 178] width 8 height 8
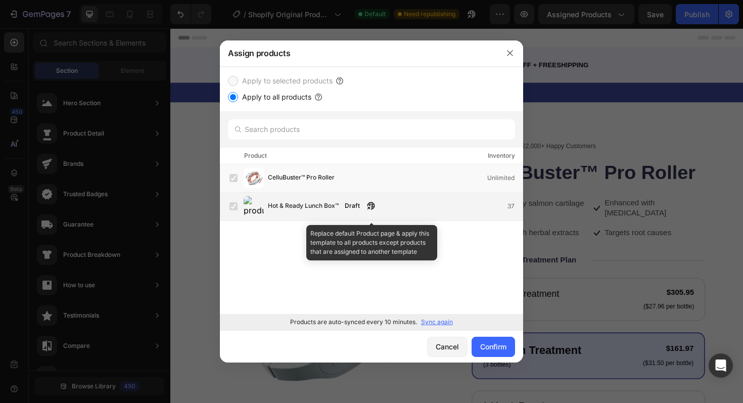
click at [237, 206] on label at bounding box center [234, 206] width 8 height 8
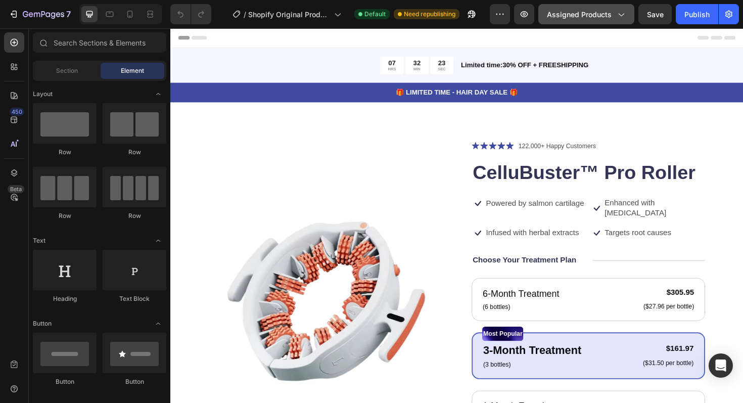
click at [612, 18] on span "Assigned Products" at bounding box center [579, 14] width 65 height 11
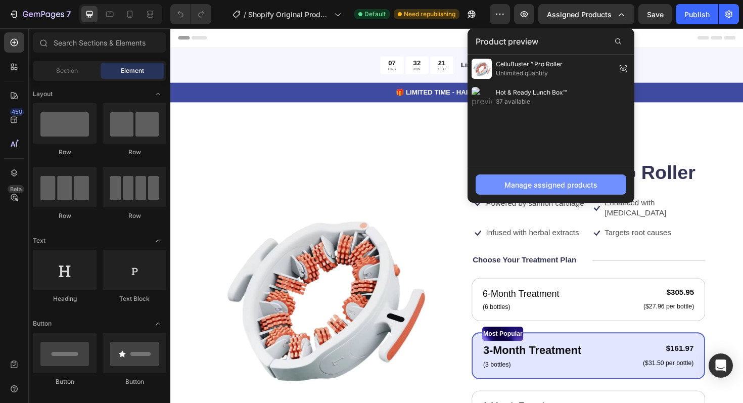
click at [527, 179] on button "Manage assigned products" at bounding box center [551, 184] width 151 height 20
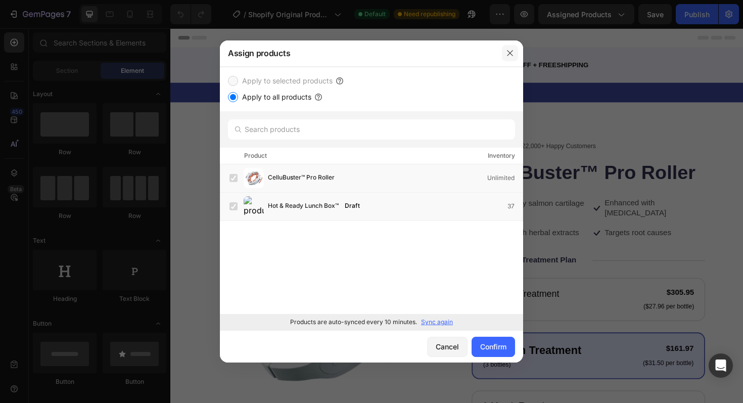
click at [509, 57] on icon "button" at bounding box center [510, 53] width 8 height 8
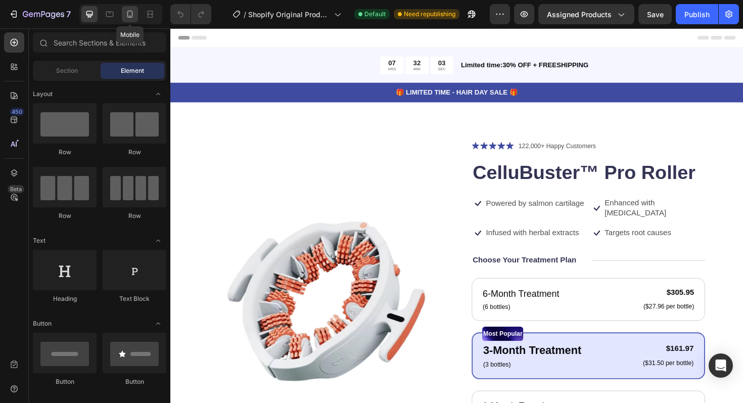
click at [128, 19] on div at bounding box center [130, 14] width 16 height 16
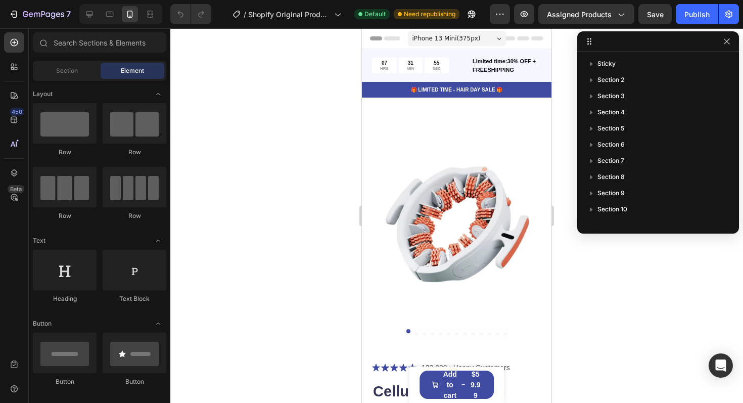
click at [490, 40] on div "iPhone 13 Mini ( 375 px)" at bounding box center [457, 38] width 98 height 15
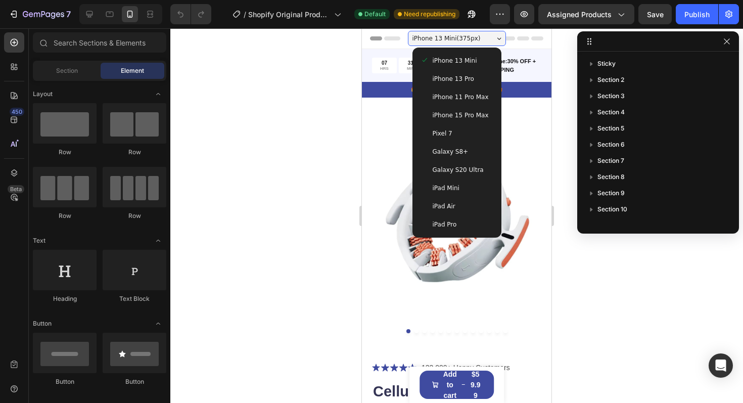
click at [455, 117] on span "iPhone 15 Pro Max" at bounding box center [461, 115] width 56 height 10
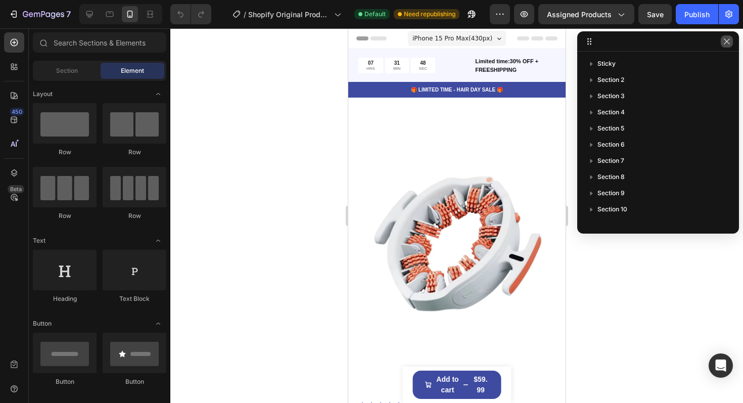
click at [727, 45] on icon "button" at bounding box center [727, 41] width 8 height 8
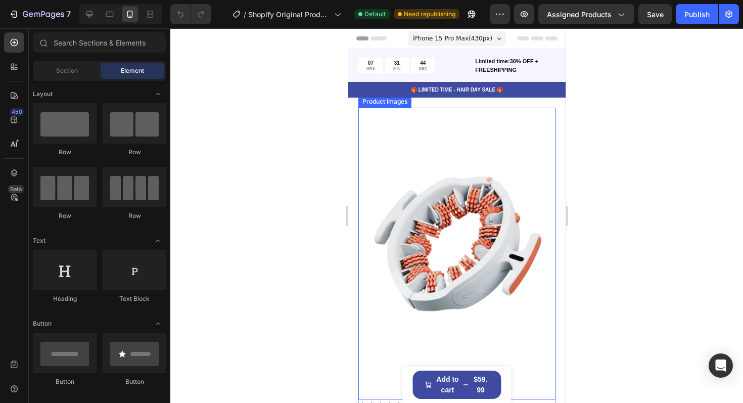
scroll to position [23, 0]
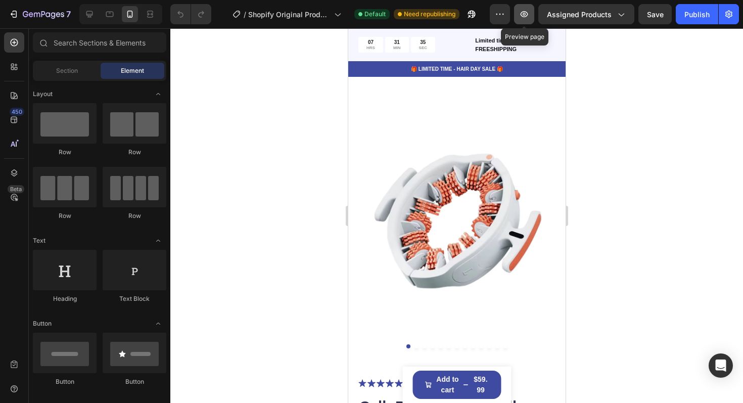
click at [524, 15] on icon "button" at bounding box center [524, 14] width 10 height 10
click at [500, 14] on icon "button" at bounding box center [500, 14] width 10 height 10
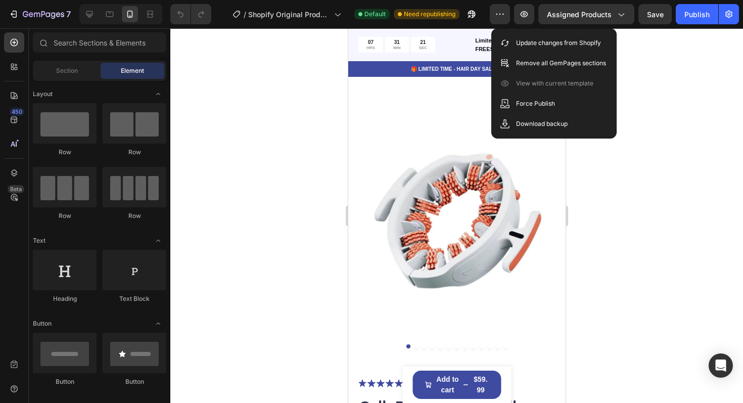
click at [644, 101] on div at bounding box center [456, 215] width 573 height 375
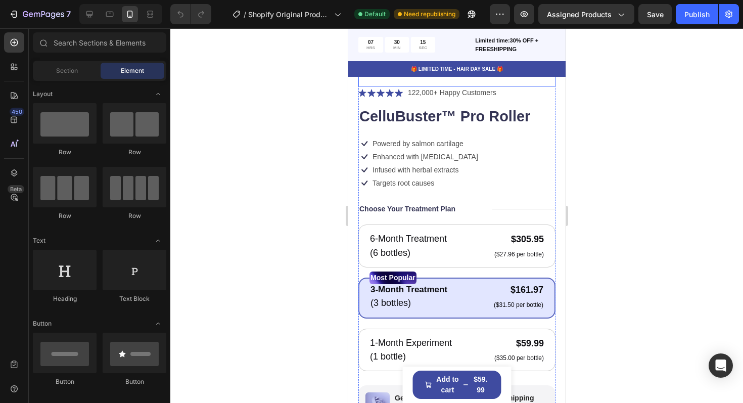
scroll to position [0, 0]
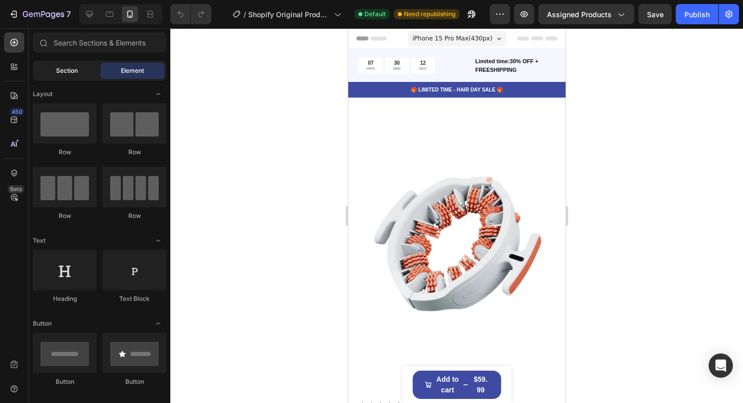
click at [66, 72] on span "Section" at bounding box center [67, 70] width 22 height 9
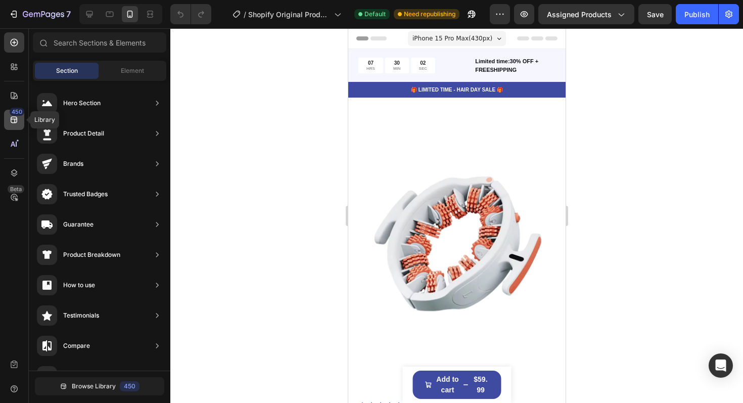
click at [16, 120] on icon at bounding box center [14, 120] width 10 height 10
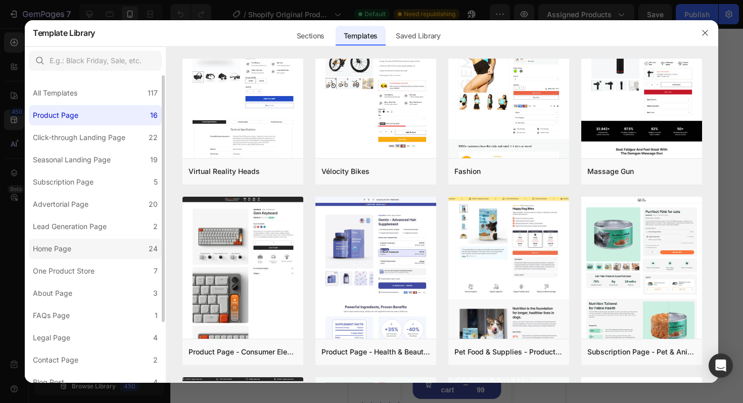
scroll to position [27, 0]
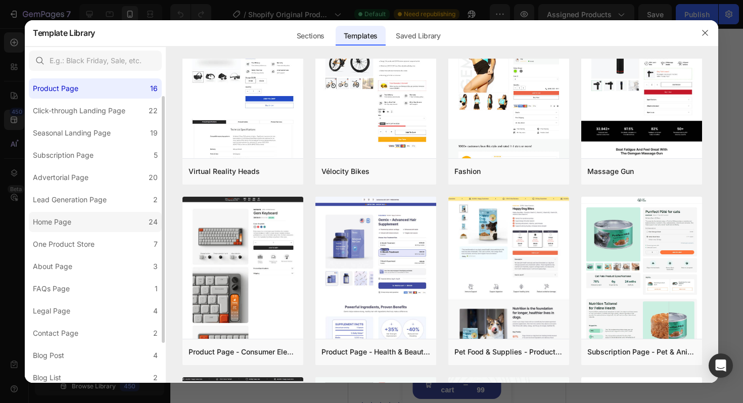
click at [105, 247] on label "One Product Store 7" at bounding box center [95, 244] width 133 height 20
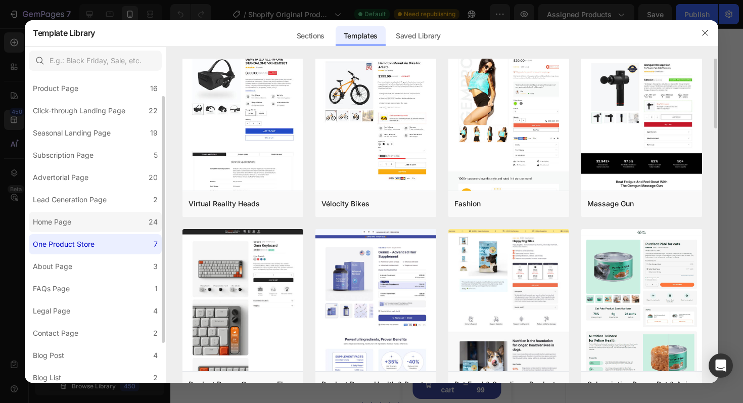
scroll to position [0, 0]
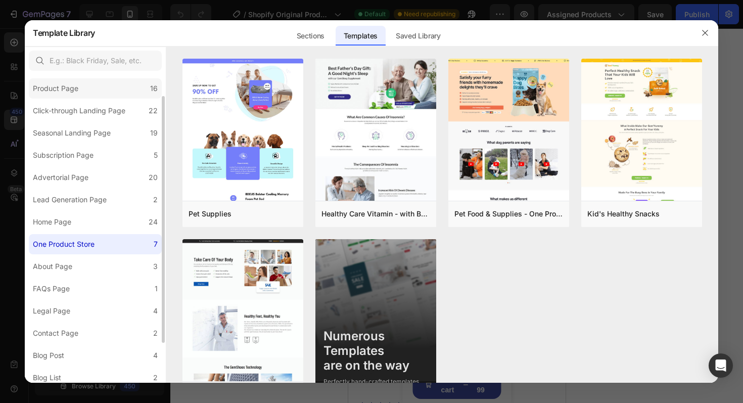
click at [79, 87] on div "Product Page" at bounding box center [58, 88] width 50 height 12
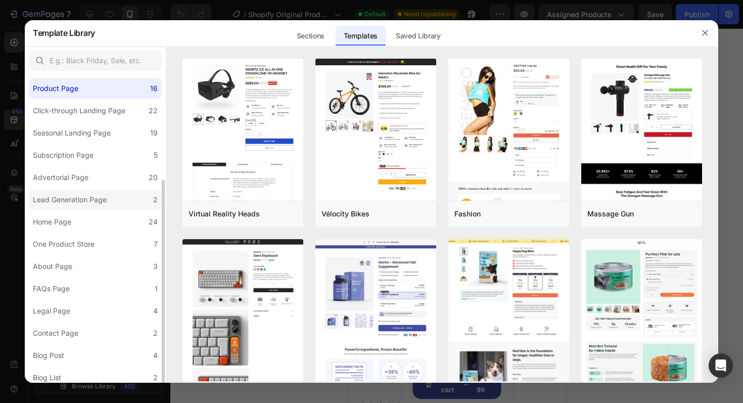
scroll to position [76, 0]
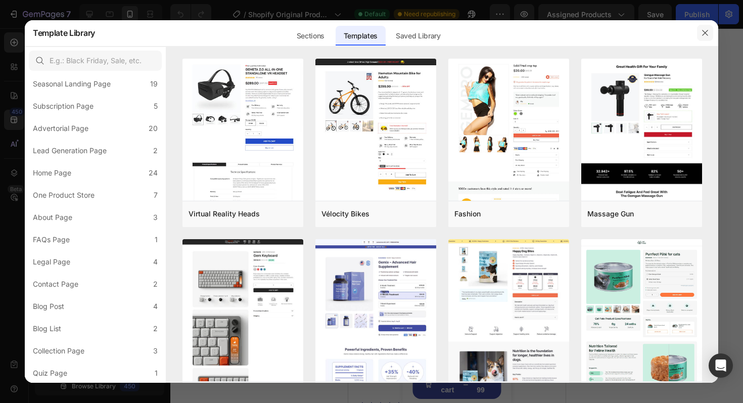
click at [707, 35] on icon "button" at bounding box center [705, 33] width 8 height 8
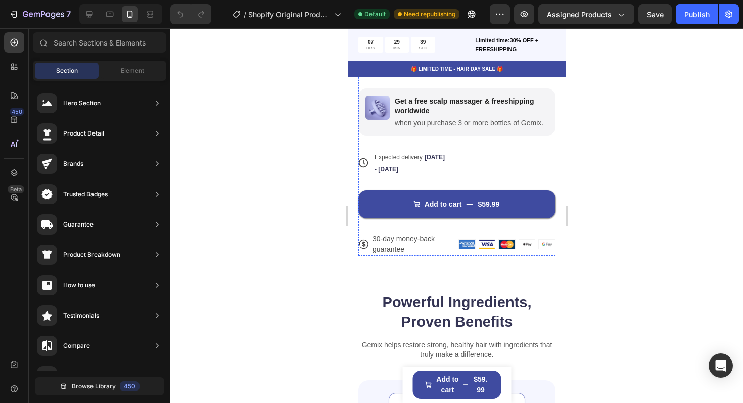
scroll to position [625, 0]
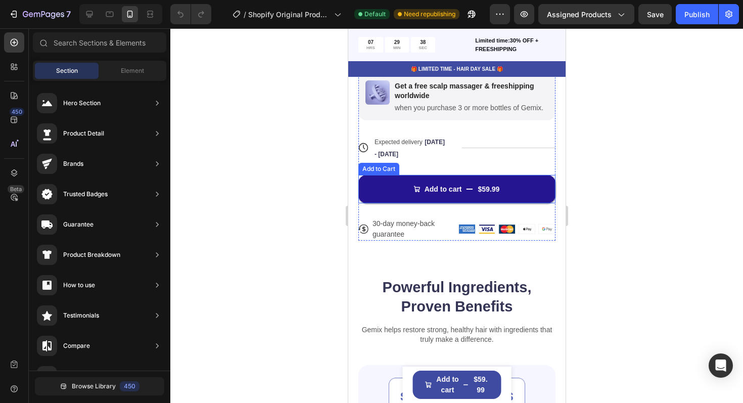
click at [478, 180] on button "Add to cart $59.99" at bounding box center [456, 189] width 197 height 28
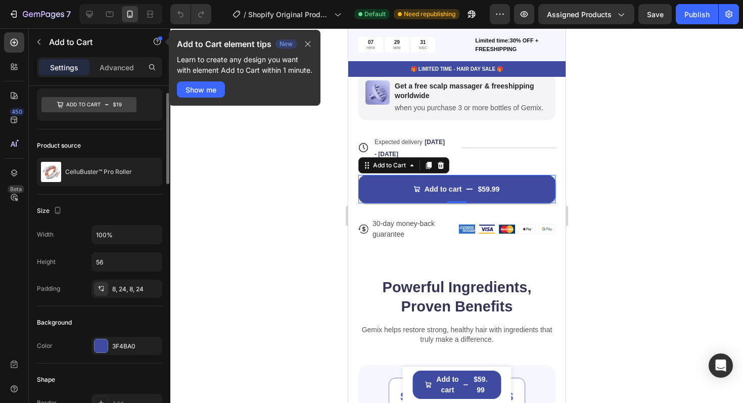
scroll to position [15, 0]
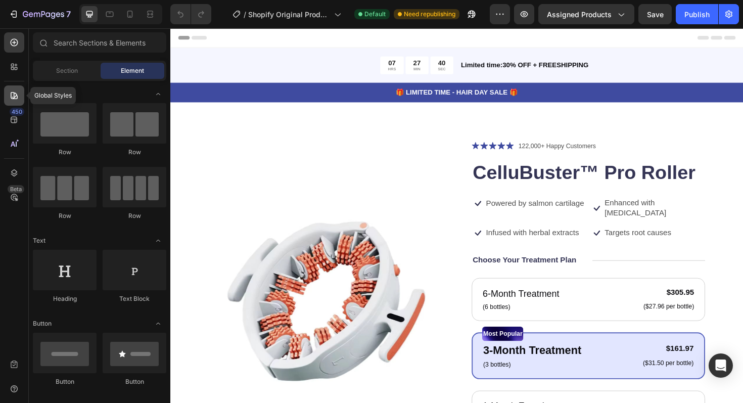
click at [14, 97] on icon at bounding box center [14, 95] width 7 height 7
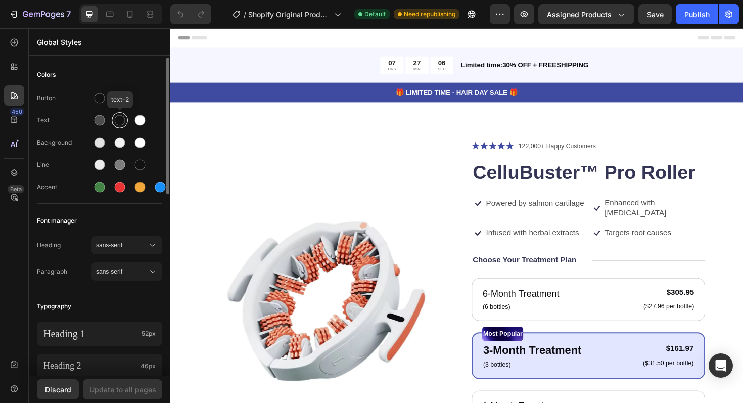
click at [117, 125] on div at bounding box center [120, 120] width 12 height 12
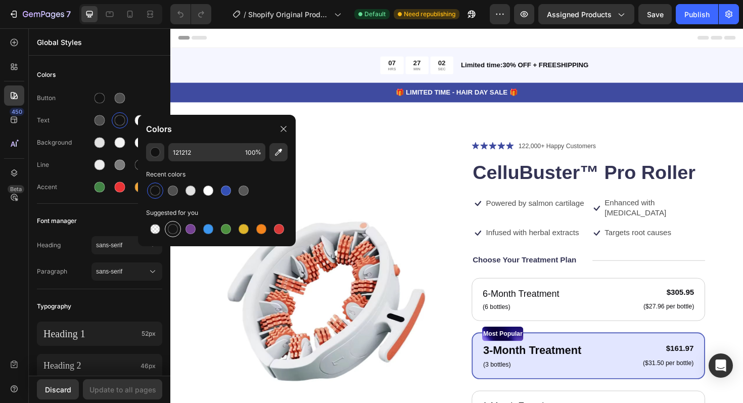
click at [169, 227] on div at bounding box center [173, 229] width 10 height 10
type input "151515"
click at [120, 388] on div "Update to all pages" at bounding box center [123, 389] width 67 height 11
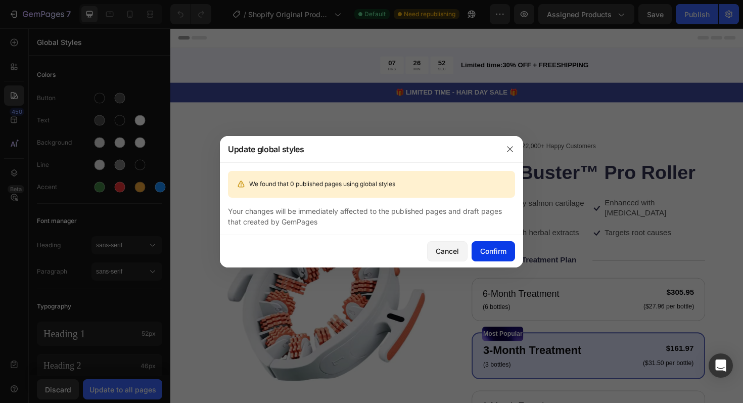
click at [482, 250] on div "Confirm" at bounding box center [493, 251] width 26 height 11
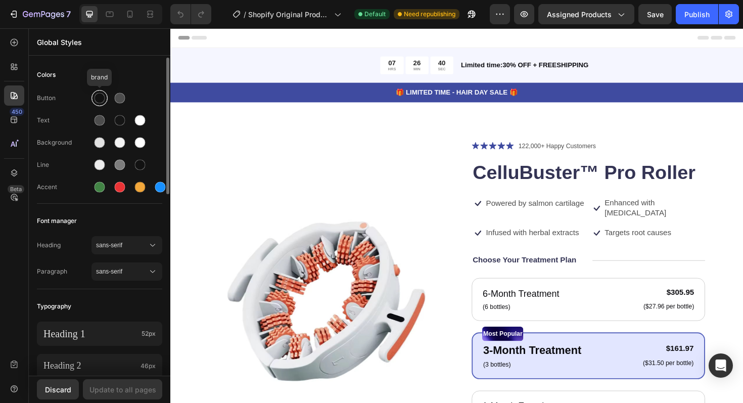
click at [96, 99] on div at bounding box center [100, 98] width 11 height 11
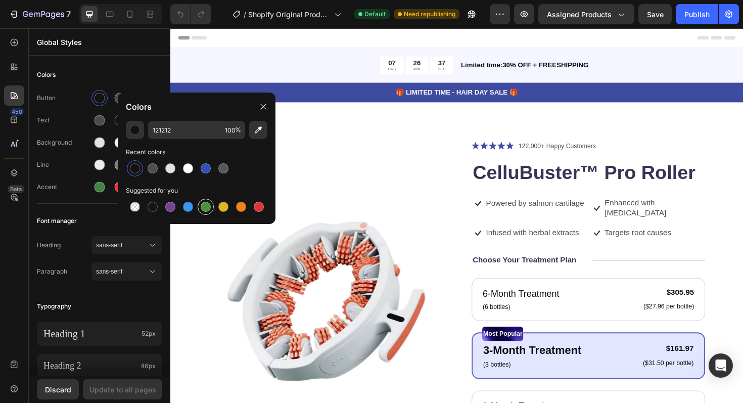
click at [203, 211] on div at bounding box center [206, 207] width 10 height 10
type input "4D903F"
click at [264, 109] on icon at bounding box center [263, 107] width 8 height 8
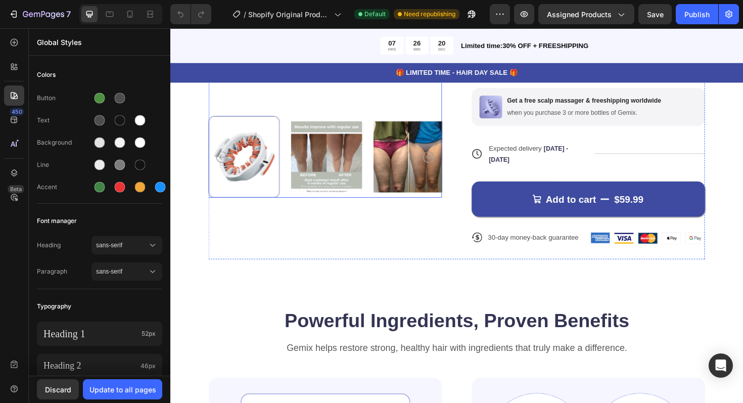
scroll to position [383, 0]
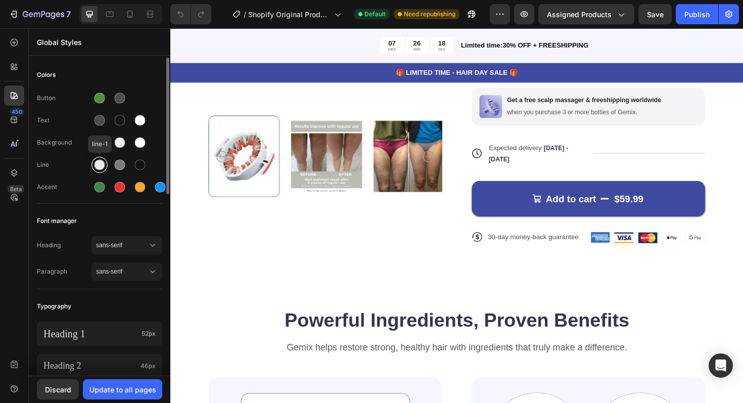
click at [101, 164] on div at bounding box center [100, 165] width 11 height 11
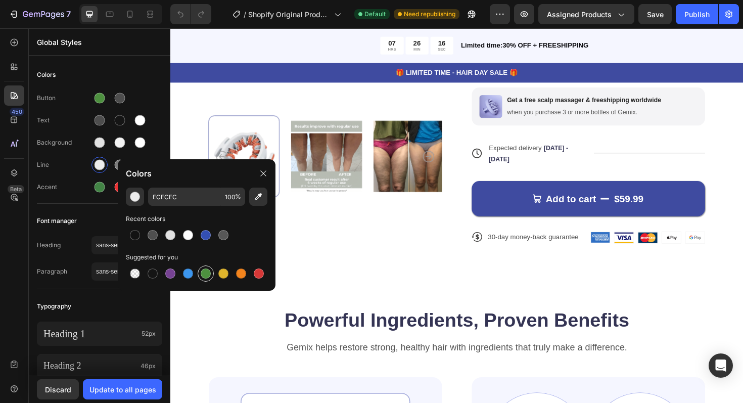
click at [203, 273] on div at bounding box center [206, 274] width 10 height 10
type input "4D903F"
click at [73, 154] on div "Button Text Background Line Accent" at bounding box center [99, 143] width 125 height 119
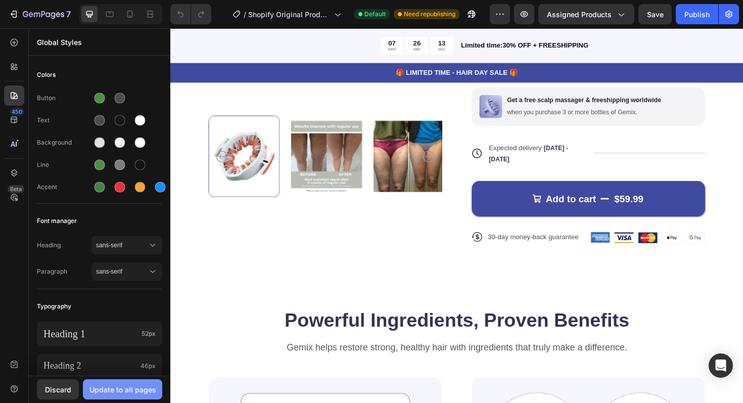
click at [114, 391] on div "Update to all pages" at bounding box center [123, 389] width 67 height 11
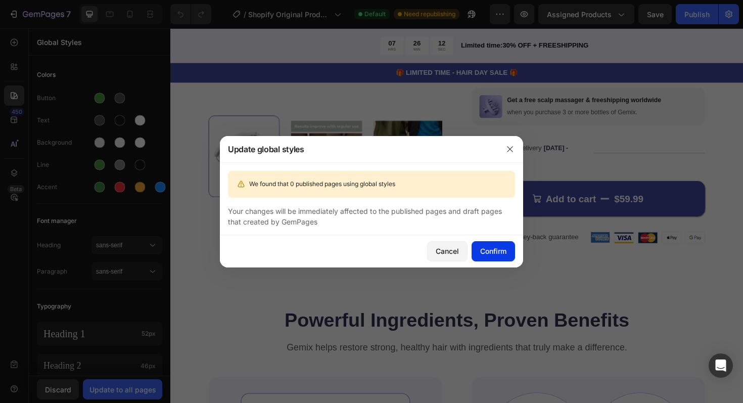
click at [492, 243] on button "Confirm" at bounding box center [493, 251] width 43 height 20
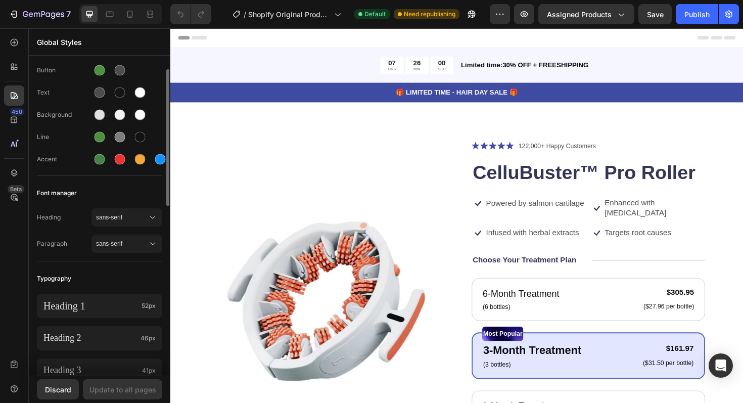
scroll to position [0, 0]
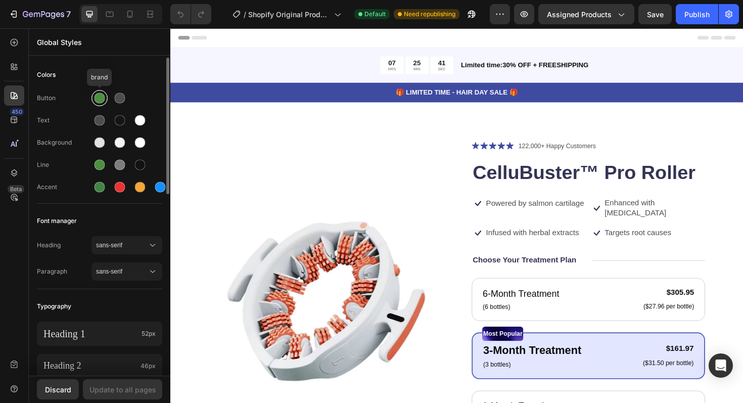
click at [100, 99] on div at bounding box center [100, 98] width 11 height 11
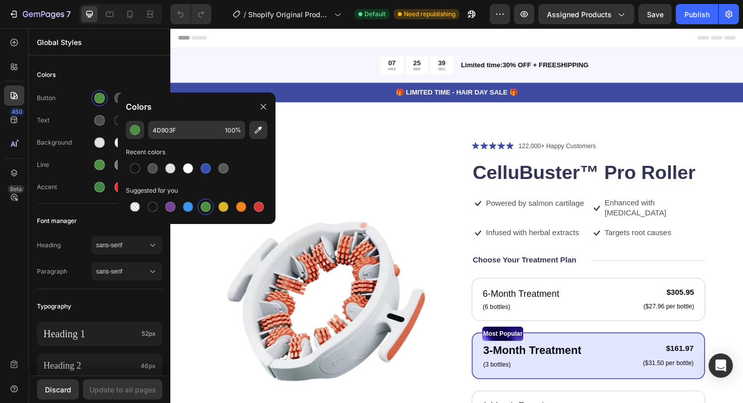
click at [206, 210] on div at bounding box center [206, 207] width 10 height 10
click at [133, 386] on div "Update to all pages" at bounding box center [123, 389] width 67 height 11
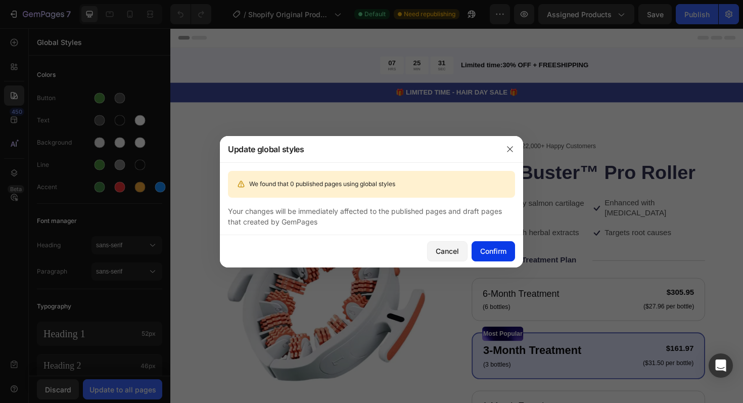
click at [489, 247] on div "Confirm" at bounding box center [493, 251] width 26 height 11
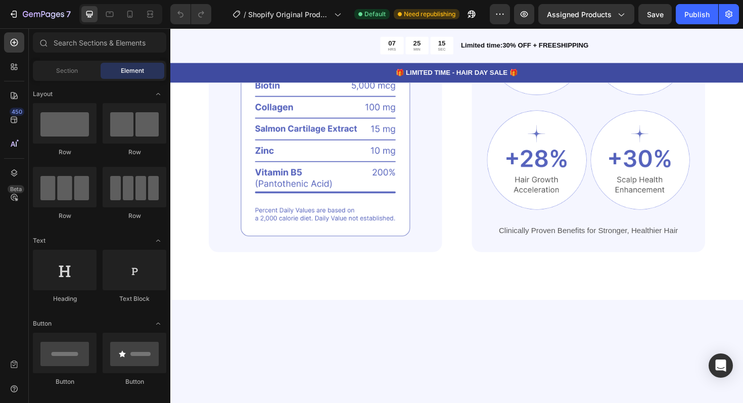
scroll to position [494, 0]
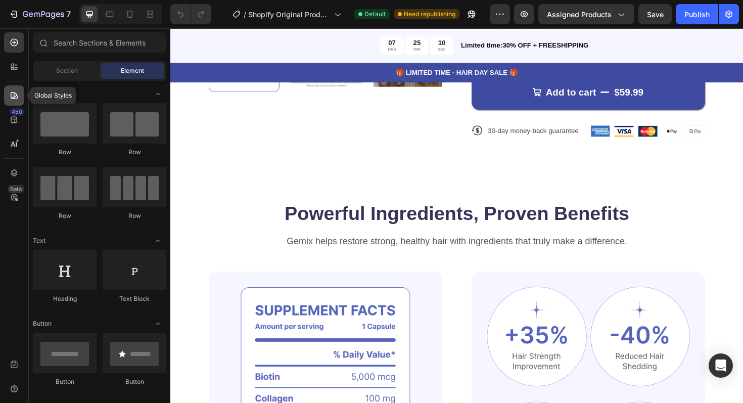
click at [16, 92] on icon at bounding box center [14, 96] width 10 height 10
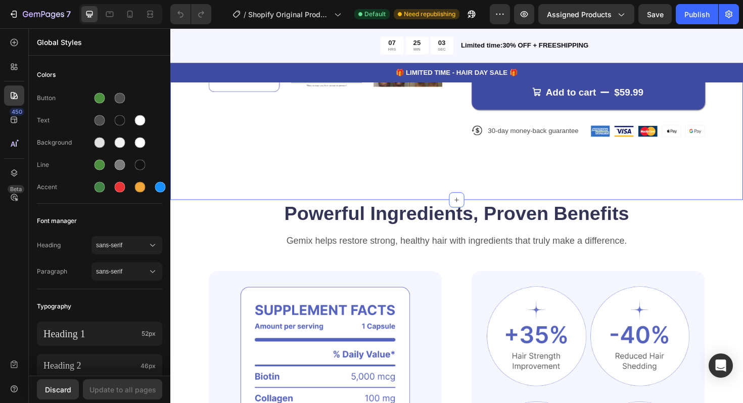
scroll to position [0, 0]
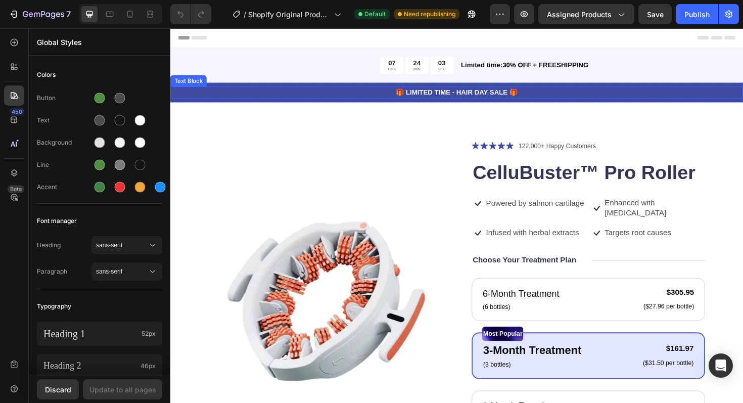
click at [314, 93] on p "🎁 LIMITED TIME - HAIR DAY SALE 🎁" at bounding box center [473, 96] width 605 height 11
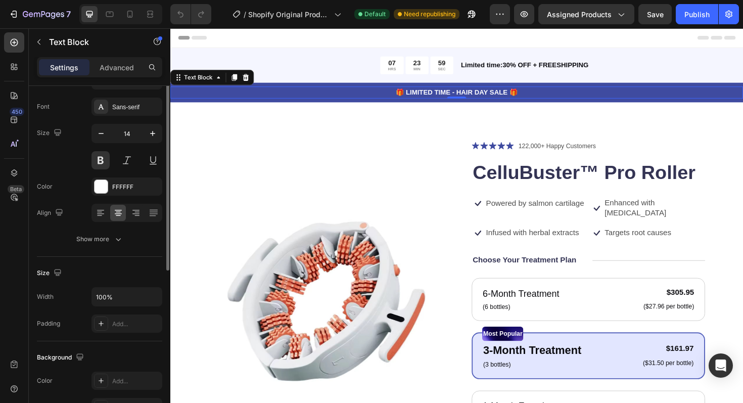
scroll to position [21, 0]
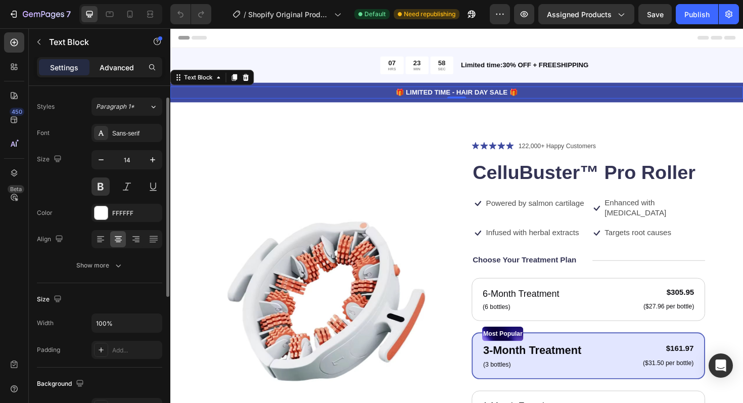
click at [114, 73] on div "Advanced" at bounding box center [117, 67] width 51 height 16
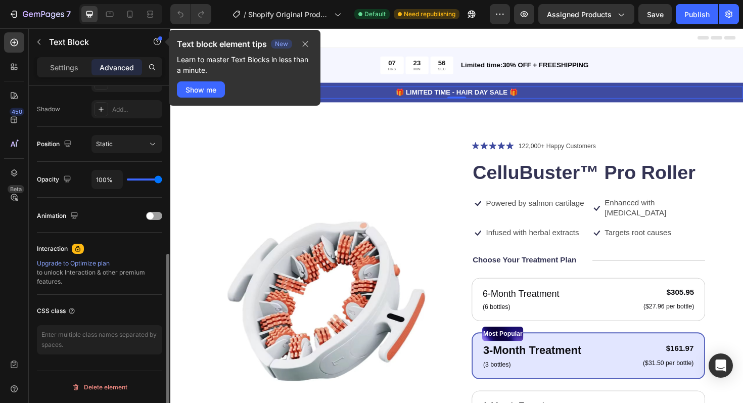
scroll to position [0, 0]
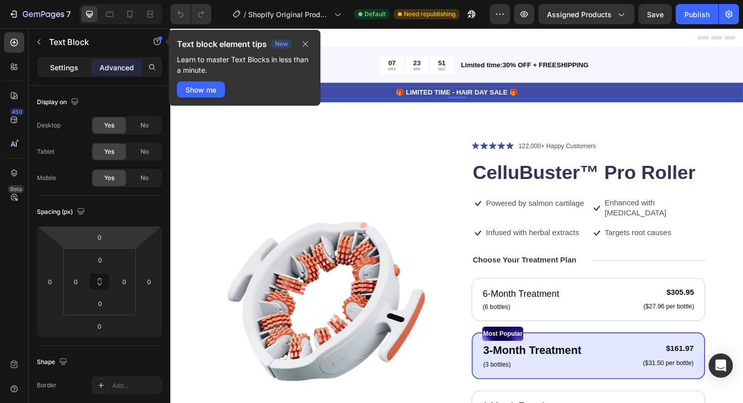
click at [49, 71] on div "Settings" at bounding box center [64, 67] width 51 height 16
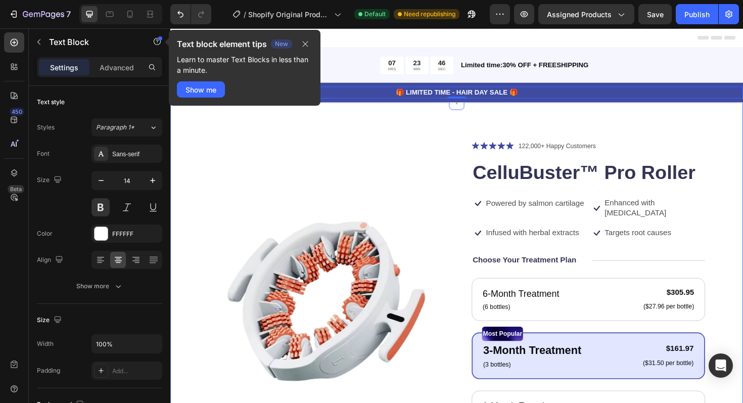
click at [377, 127] on div "Product Images Icon Icon Icon Icon Icon Icon List 122,000+ Happy Customers Text…" at bounding box center [473, 406] width 607 height 598
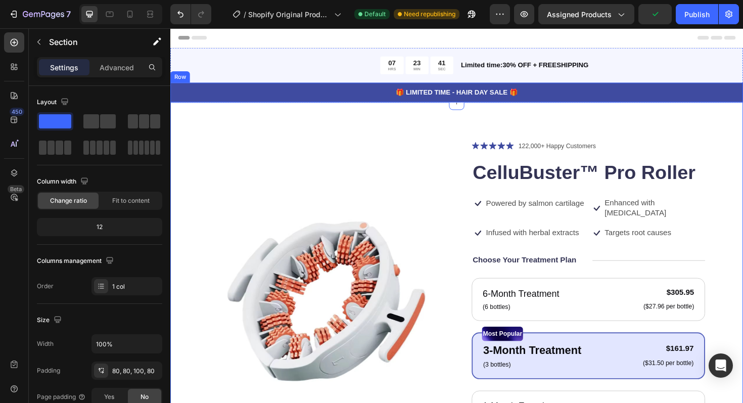
click at [267, 105] on div "🎁 LIMITED TIME - HAIR DAY SALE 🎁 Text Block Row" at bounding box center [473, 96] width 607 height 21
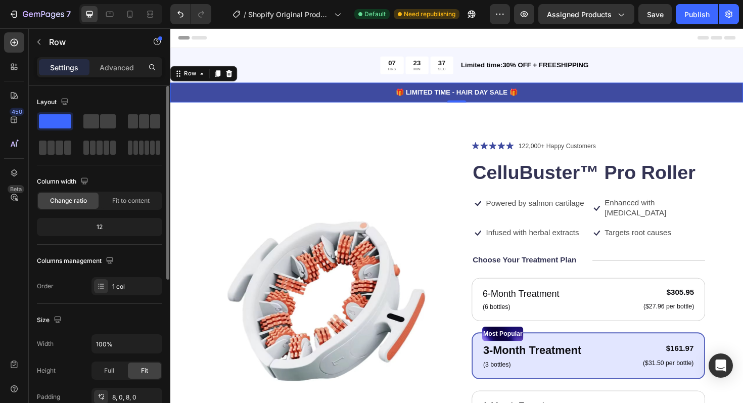
click at [60, 123] on span at bounding box center [55, 121] width 32 height 14
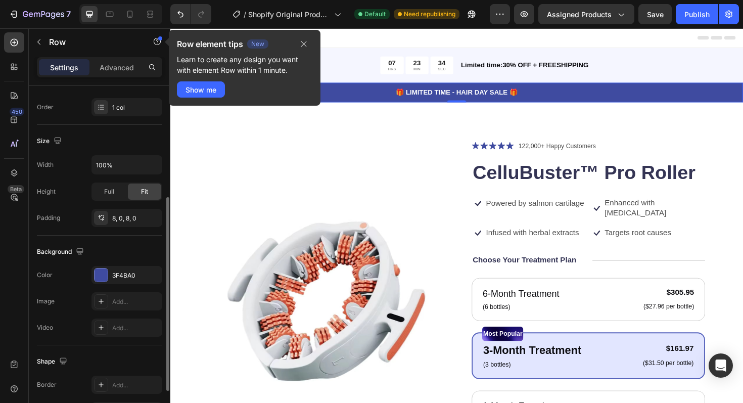
scroll to position [239, 0]
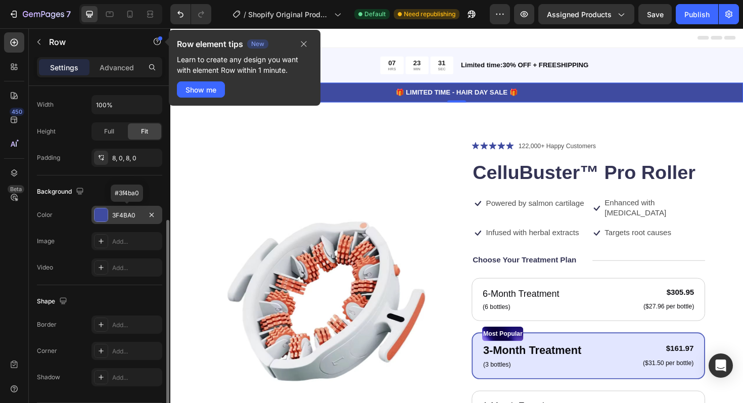
click at [129, 217] on div "3F4BA0" at bounding box center [126, 215] width 29 height 9
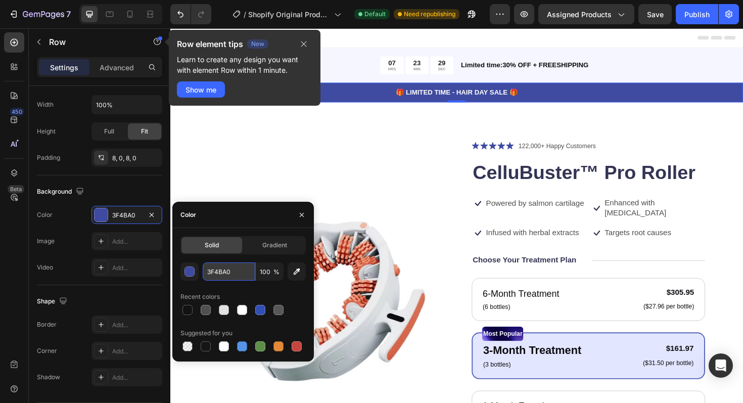
click at [237, 276] on input "3F4BA0" at bounding box center [229, 271] width 53 height 18
paste input "809990"
type input "809990"
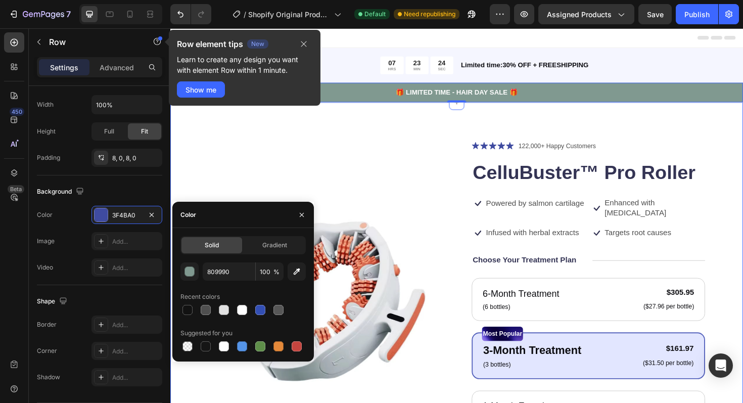
click at [408, 131] on div "Product Images Icon Icon Icon Icon Icon Icon List 122,000+ Happy Customers Text…" at bounding box center [473, 406] width 607 height 598
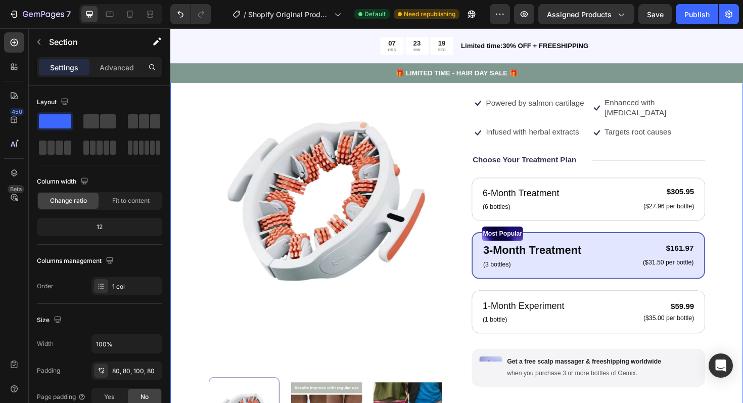
scroll to position [80, 0]
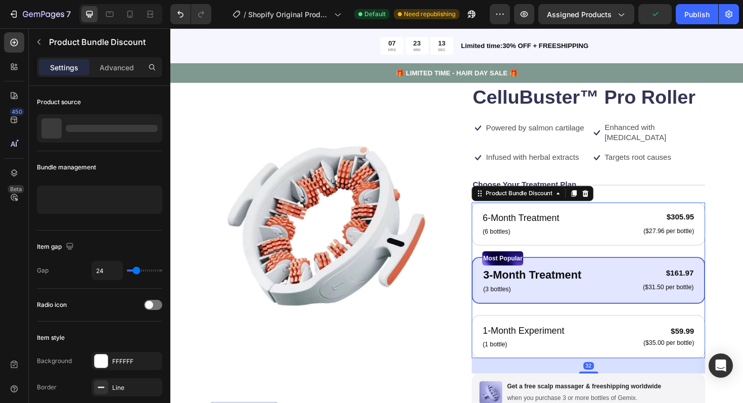
click at [496, 271] on div "Most Popular Text Block 3-Month Treatment Text Block (3 bottles) Text Block $16…" at bounding box center [613, 296] width 247 height 50
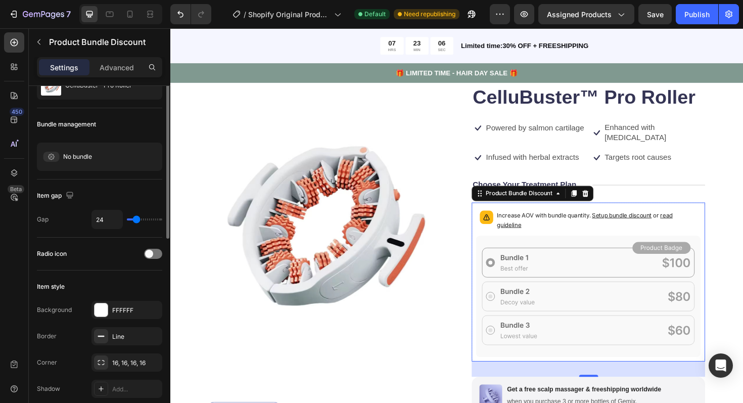
scroll to position [0, 0]
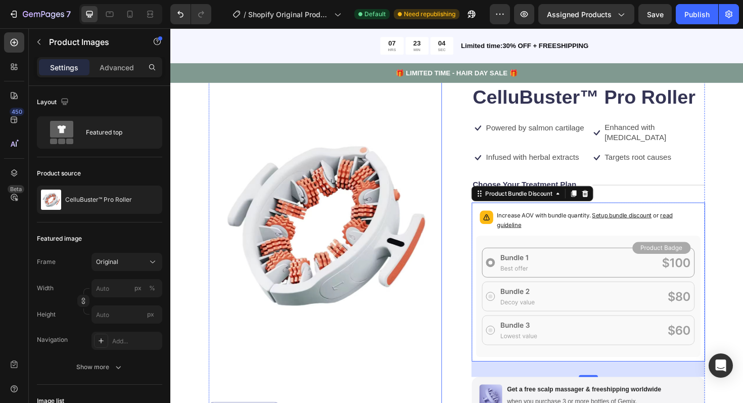
click at [454, 294] on img at bounding box center [334, 237] width 247 height 341
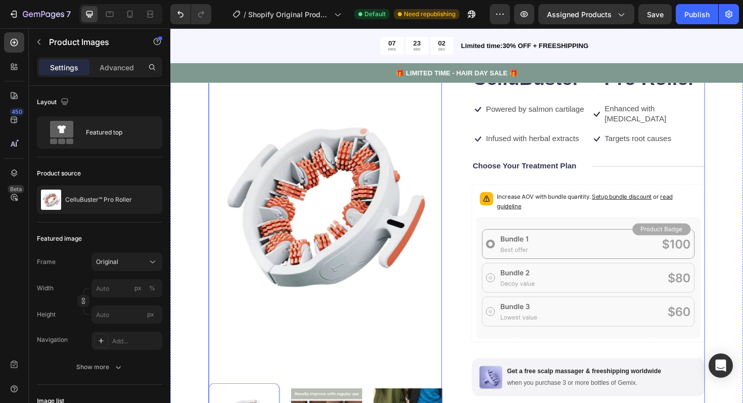
scroll to position [106, 0]
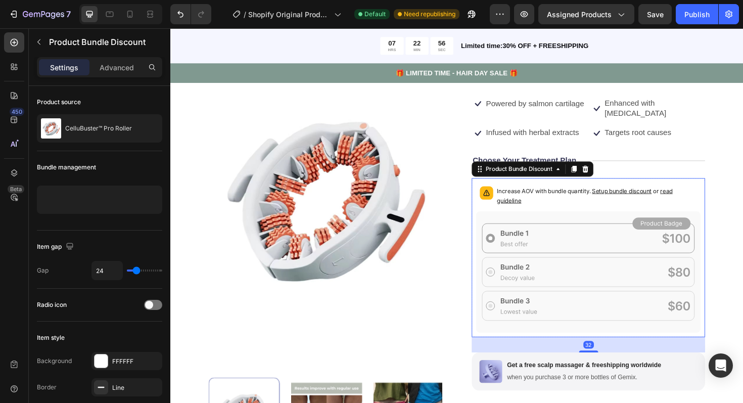
click at [513, 222] on icon at bounding box center [613, 286] width 238 height 128
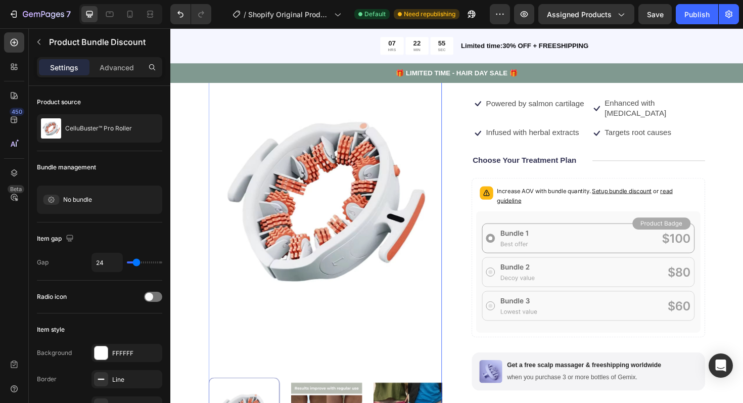
click at [458, 195] on img at bounding box center [334, 211] width 247 height 341
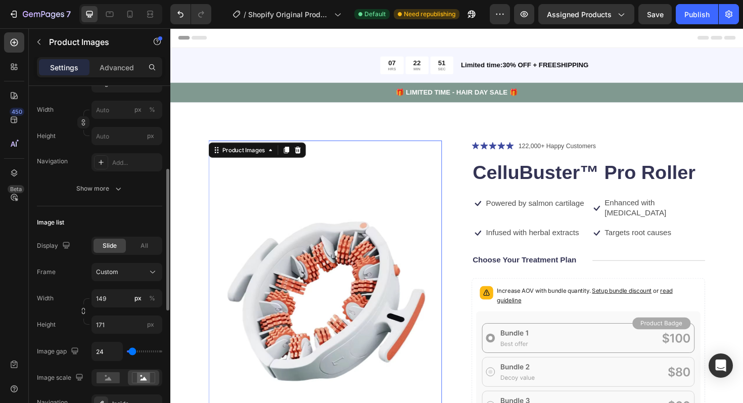
scroll to position [186, 0]
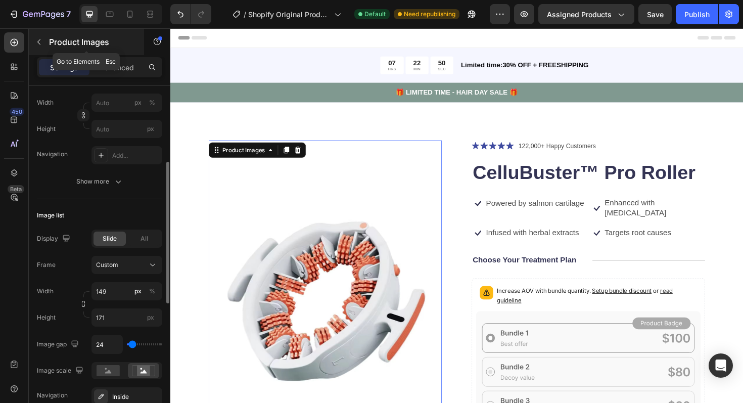
click at [40, 40] on icon "button" at bounding box center [39, 42] width 8 height 8
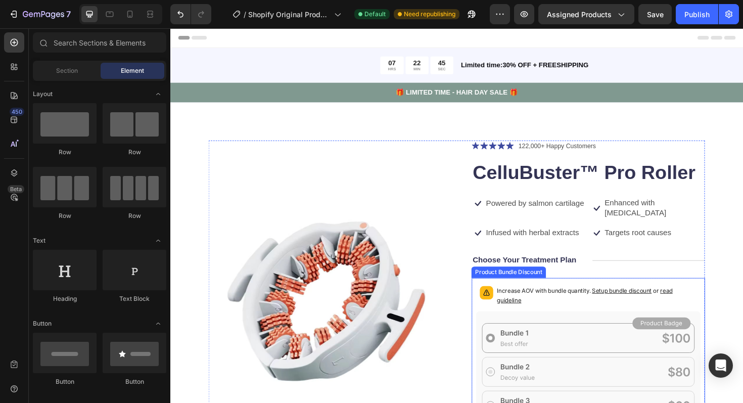
click at [532, 307] on span "read guideline" at bounding box center [609, 311] width 186 height 18
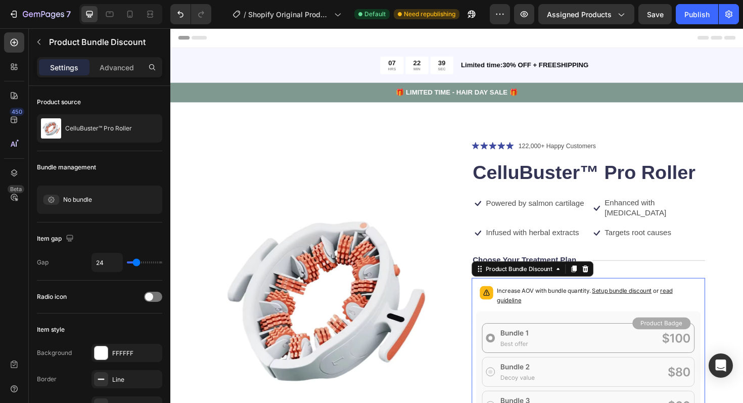
click at [528, 301] on p "Increase AOV with bundle quantity. Setup bundle discount or read guideline" at bounding box center [622, 311] width 212 height 20
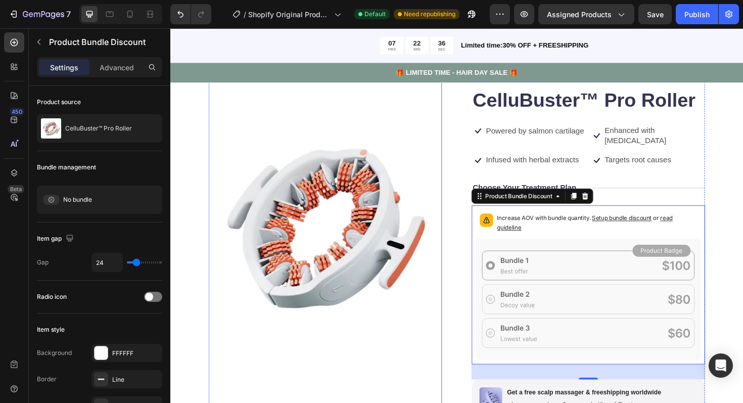
scroll to position [0, 0]
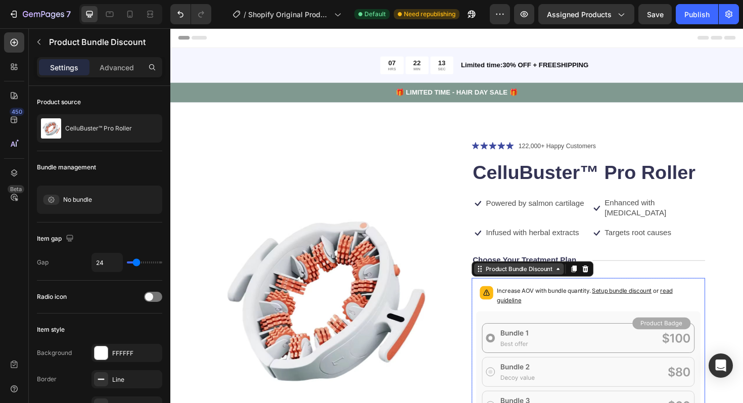
click at [579, 279] on icon at bounding box center [581, 283] width 8 height 8
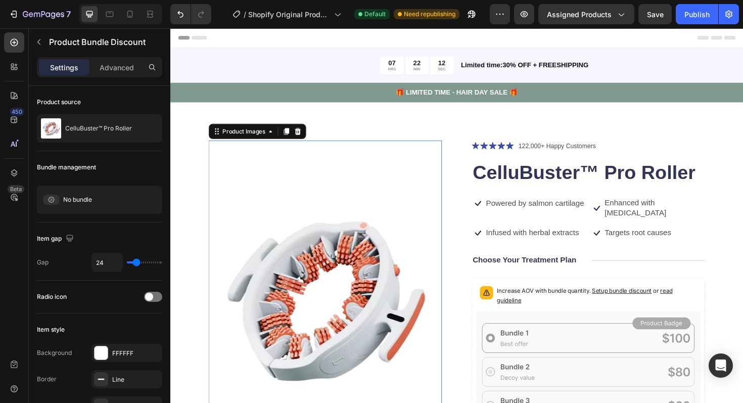
click at [450, 233] on img at bounding box center [334, 317] width 247 height 341
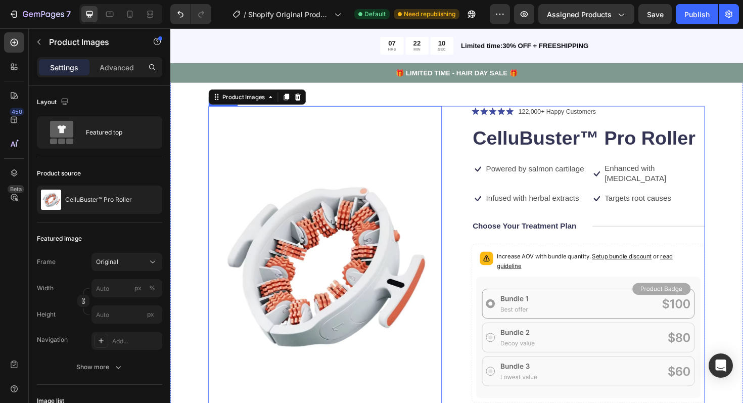
scroll to position [37, 0]
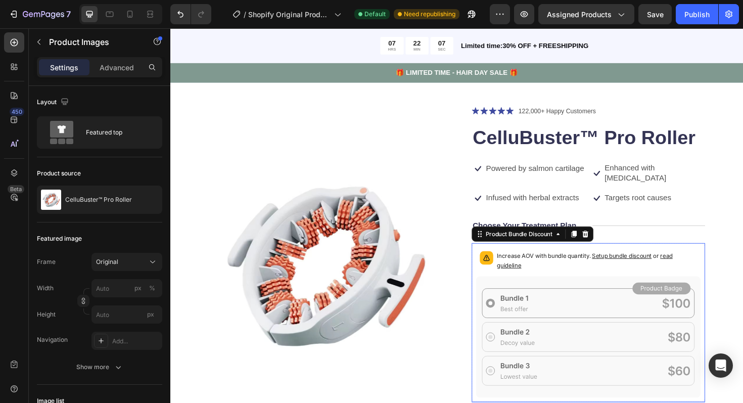
click at [582, 272] on p "Increase AOV with bundle quantity. Setup bundle discount or read guideline" at bounding box center [622, 274] width 212 height 20
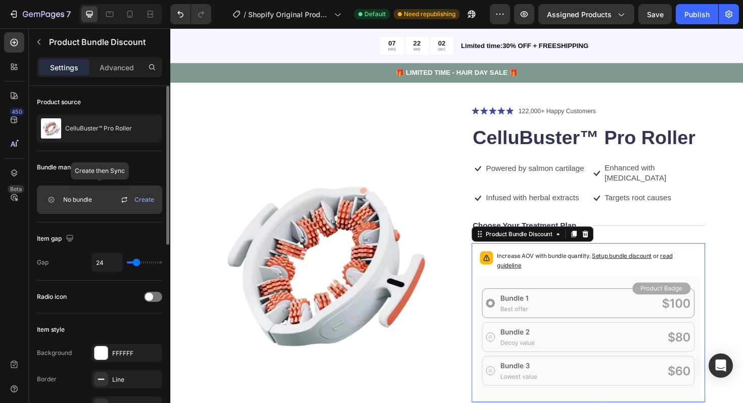
click at [141, 202] on span "Create" at bounding box center [145, 199] width 20 height 9
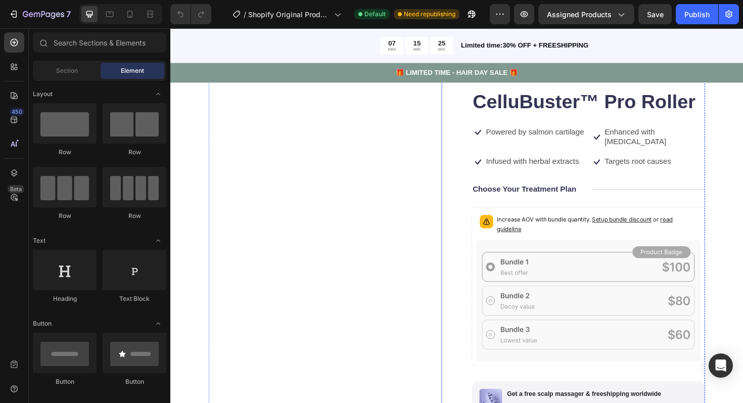
scroll to position [76, 0]
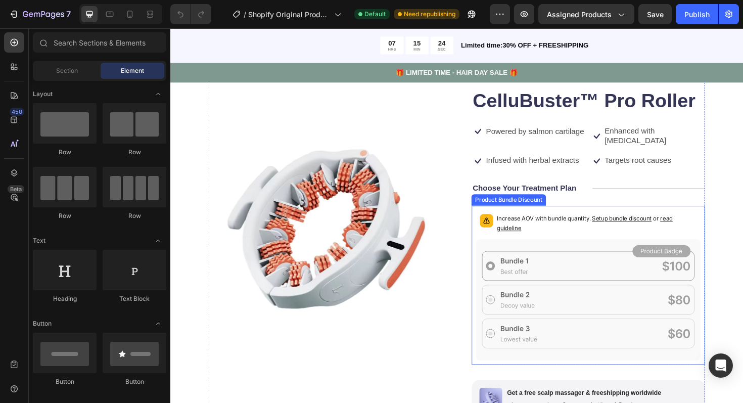
click at [495, 252] on icon at bounding box center [613, 315] width 238 height 128
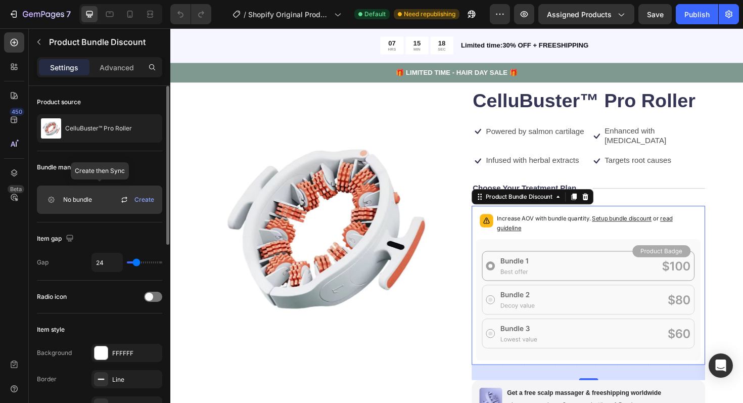
click at [51, 198] on icon at bounding box center [51, 200] width 16 height 10
click at [126, 199] on icon at bounding box center [124, 200] width 12 height 12
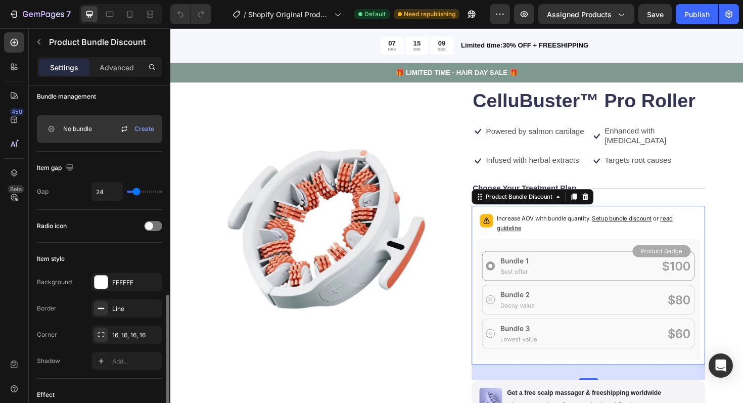
scroll to position [0, 0]
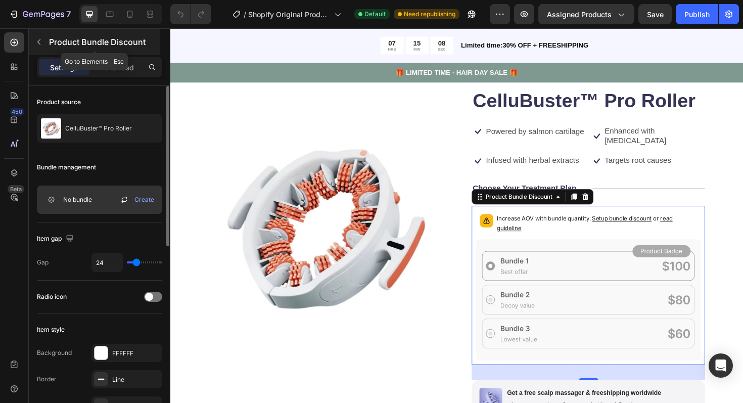
click at [42, 46] on button "button" at bounding box center [39, 42] width 16 height 16
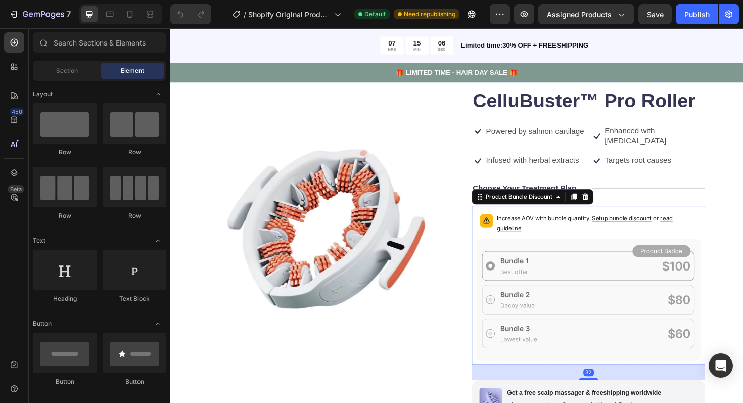
click at [513, 229] on div "Increase AOV with bundle quantity. Setup bundle discount or read guideline" at bounding box center [613, 236] width 238 height 30
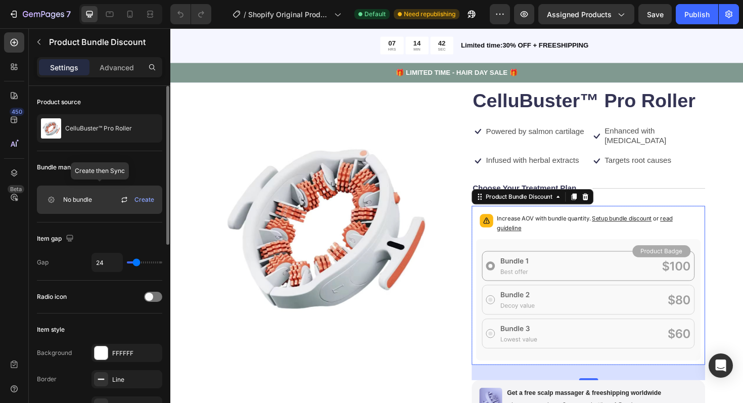
click at [125, 201] on icon at bounding box center [124, 201] width 6 height 3
click at [51, 202] on icon at bounding box center [51, 200] width 16 height 10
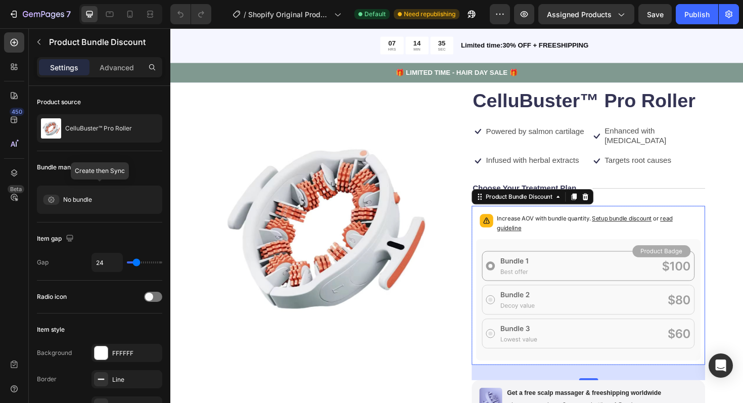
click at [0, 0] on icon at bounding box center [0, 0] width 0 height 0
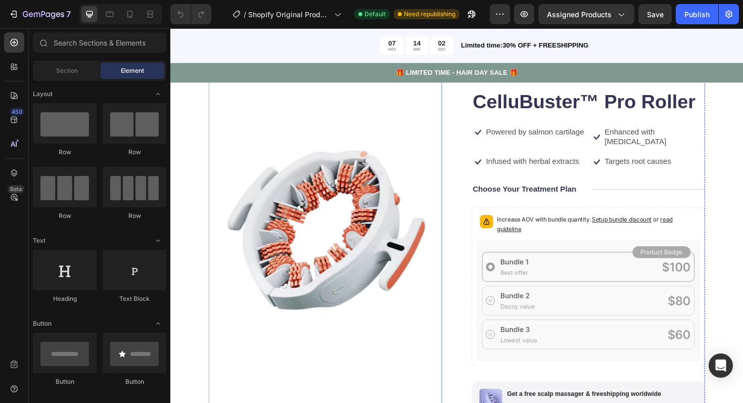
scroll to position [75, 0]
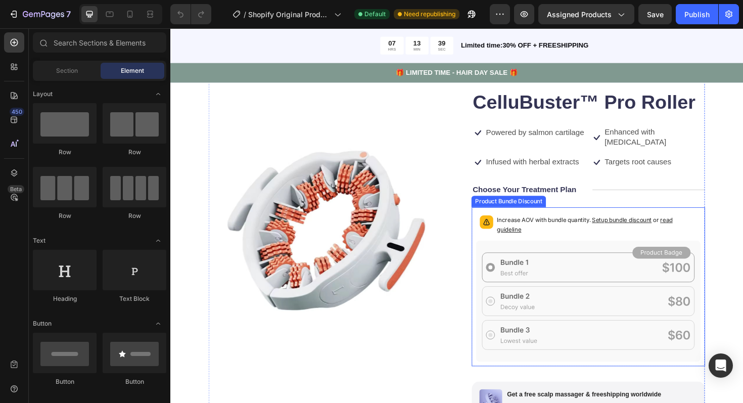
click at [524, 231] on span "read guideline" at bounding box center [609, 237] width 186 height 18
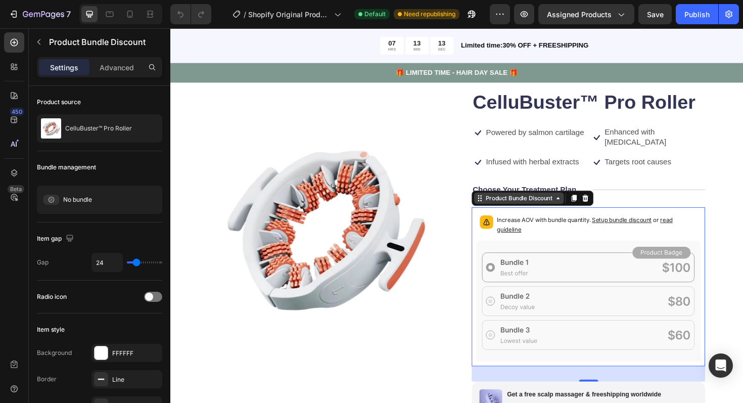
click at [547, 204] on div "Product Bundle Discount" at bounding box center [539, 208] width 75 height 9
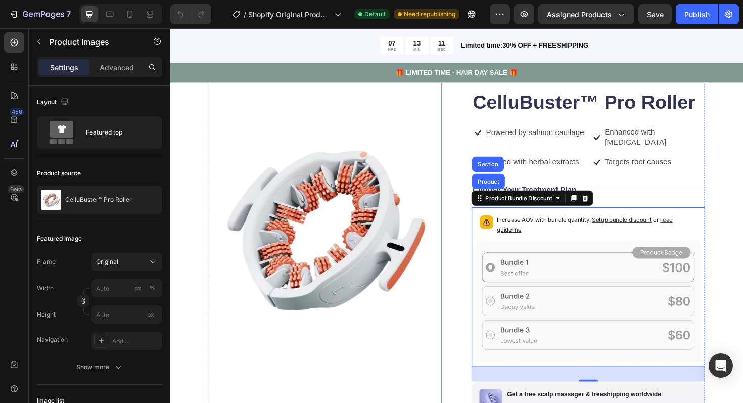
click at [451, 161] on img at bounding box center [334, 242] width 247 height 341
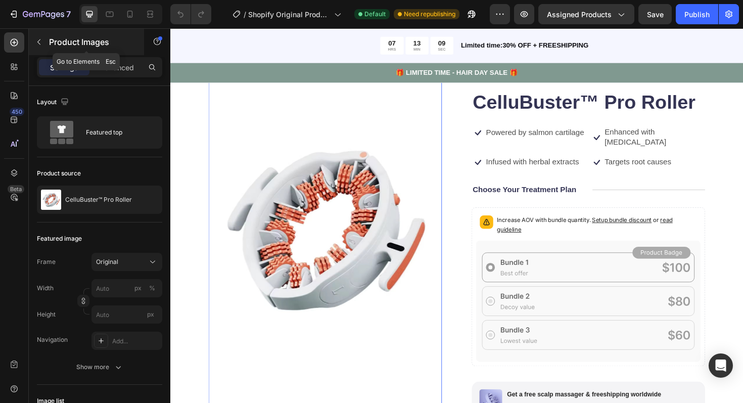
click at [45, 43] on button "button" at bounding box center [39, 42] width 16 height 16
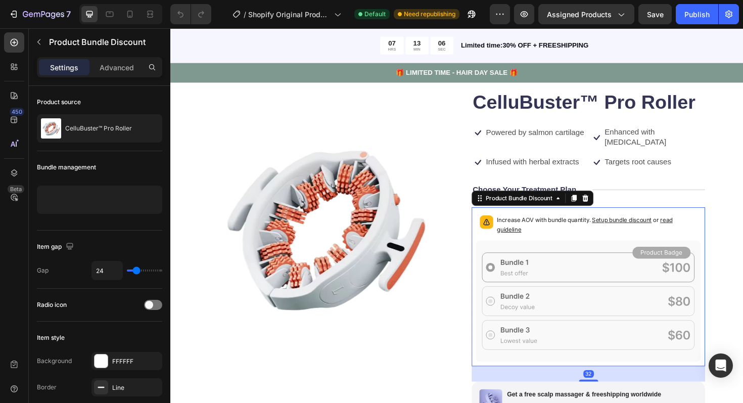
click at [556, 233] on p "Increase AOV with bundle quantity. Setup bundle discount or read guideline" at bounding box center [622, 237] width 212 height 20
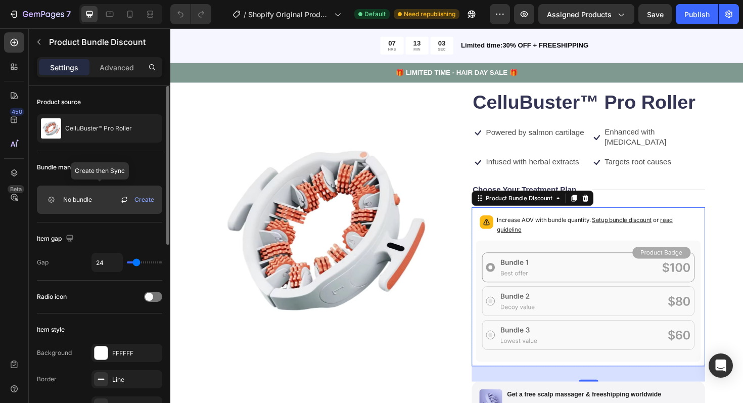
click at [125, 201] on icon at bounding box center [124, 200] width 12 height 12
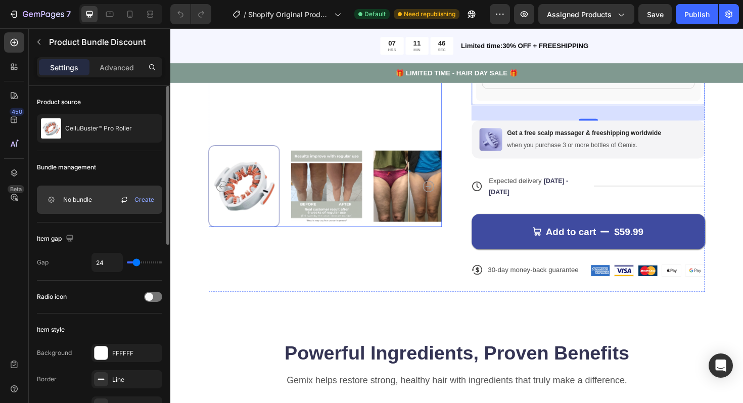
scroll to position [354, 0]
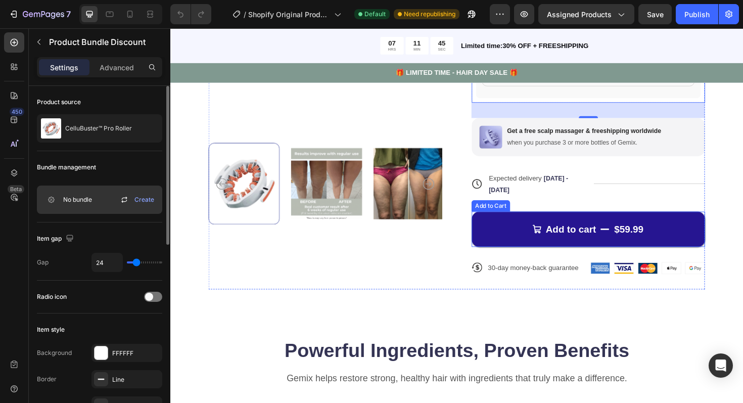
click at [516, 237] on button "Add to cart $59.99" at bounding box center [613, 241] width 247 height 37
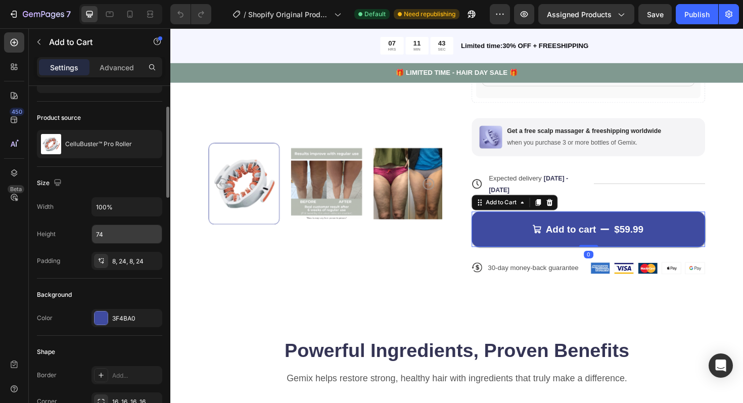
scroll to position [74, 0]
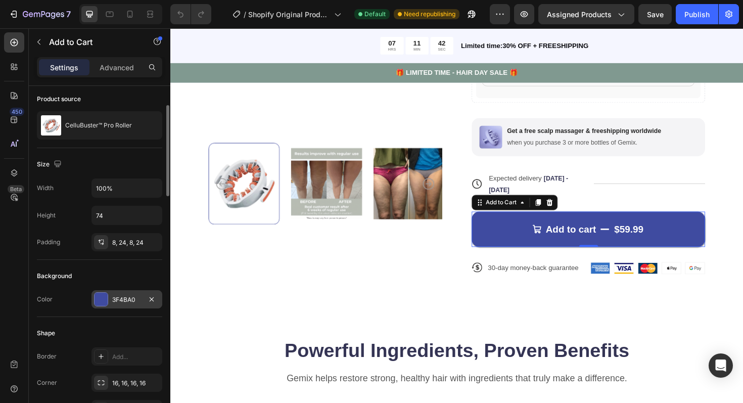
click at [126, 296] on div "3F4BA0" at bounding box center [126, 299] width 29 height 9
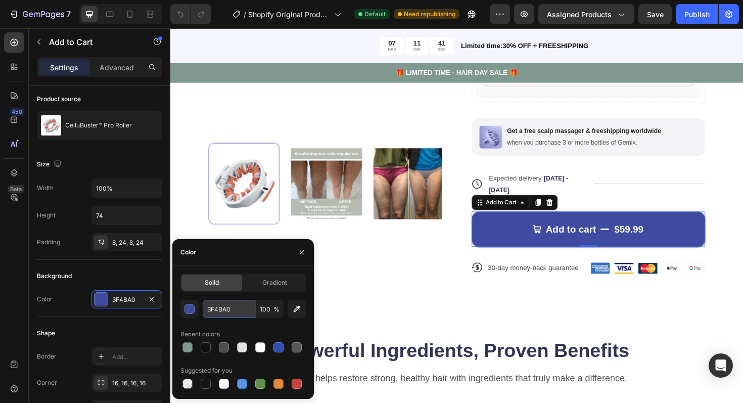
click at [231, 309] on input "3F4BA0" at bounding box center [229, 309] width 53 height 18
paste input "879C8D"
type input "879C8D"
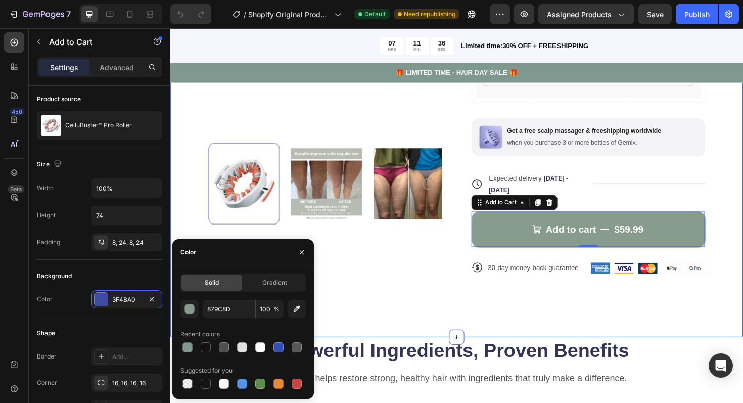
click at [433, 318] on div "Product Images Icon Icon Icon Icon Icon Icon List 122,000+ Happy Customers Text…" at bounding box center [473, 54] width 607 height 603
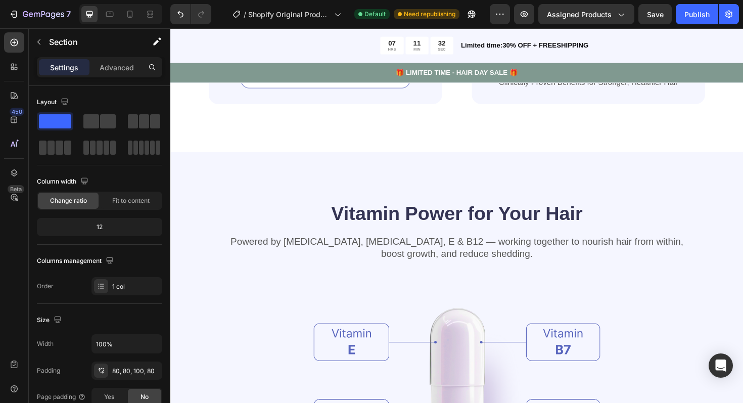
scroll to position [955, 0]
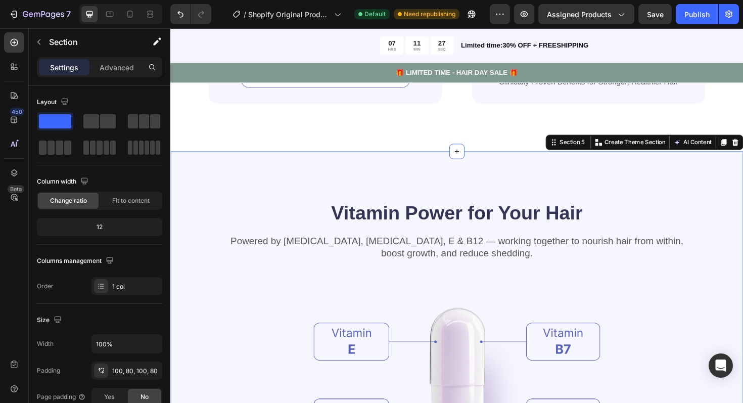
click at [362, 198] on div "Vitamin Power for Your Hair Heading Powered by Biotin, Vitamin B5, E & B12 — wo…" at bounding box center [473, 402] width 607 height 487
click at [409, 178] on div "Vitamin Power for Your Hair Heading Powered by Biotin, Vitamin B5, E & B12 — wo…" at bounding box center [473, 402] width 607 height 487
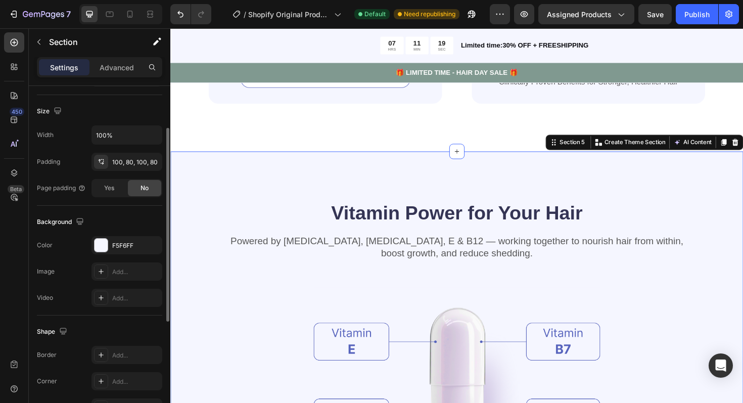
scroll to position [0, 0]
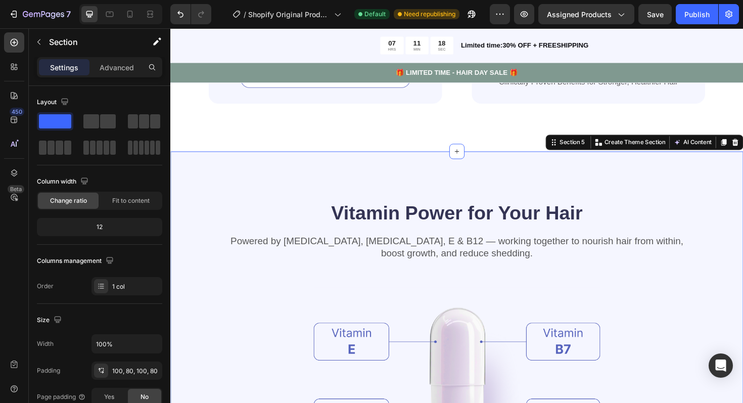
click at [57, 121] on span at bounding box center [55, 121] width 32 height 14
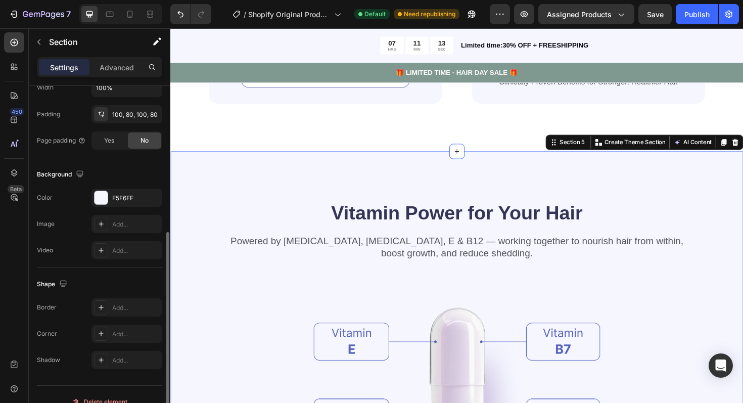
scroll to position [260, 0]
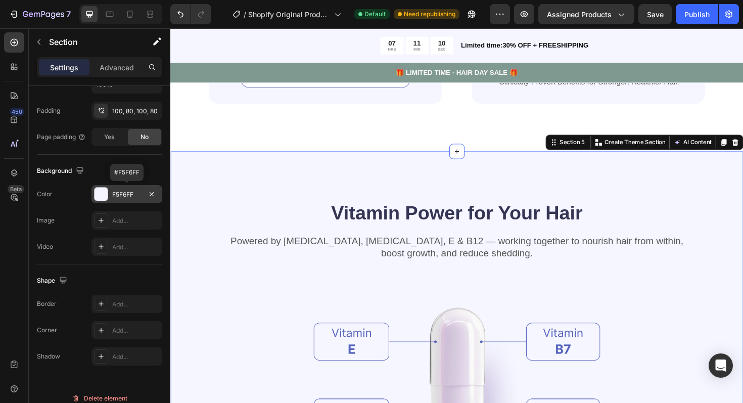
click at [103, 194] on div at bounding box center [101, 194] width 13 height 13
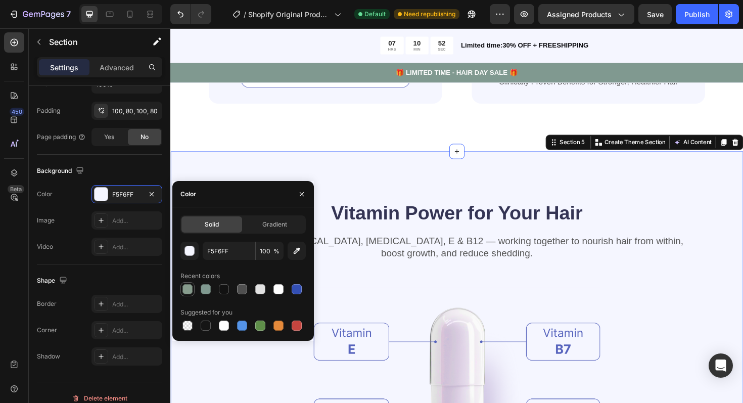
click at [189, 289] on div at bounding box center [188, 289] width 10 height 10
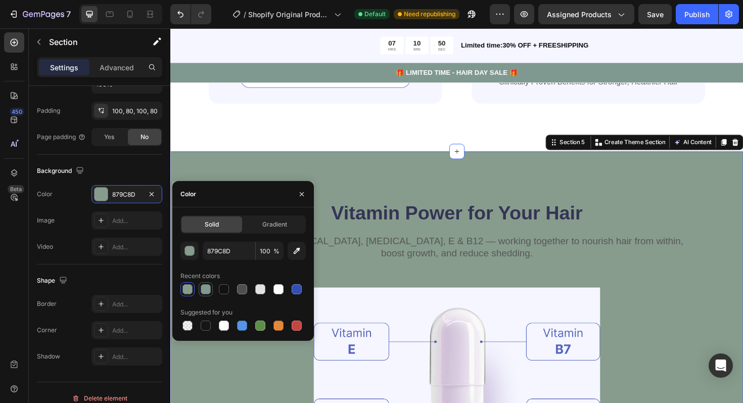
click at [207, 291] on div at bounding box center [206, 289] width 10 height 10
click at [240, 287] on div at bounding box center [242, 289] width 10 height 10
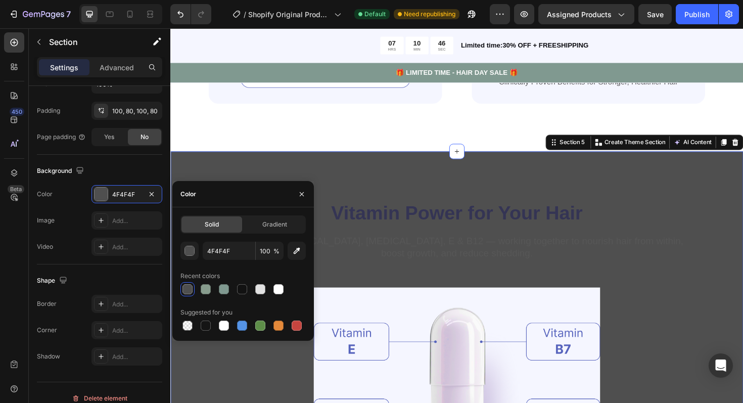
click at [186, 290] on div at bounding box center [188, 289] width 10 height 10
click at [219, 324] on div at bounding box center [224, 326] width 10 height 10
type input "FFFFFF"
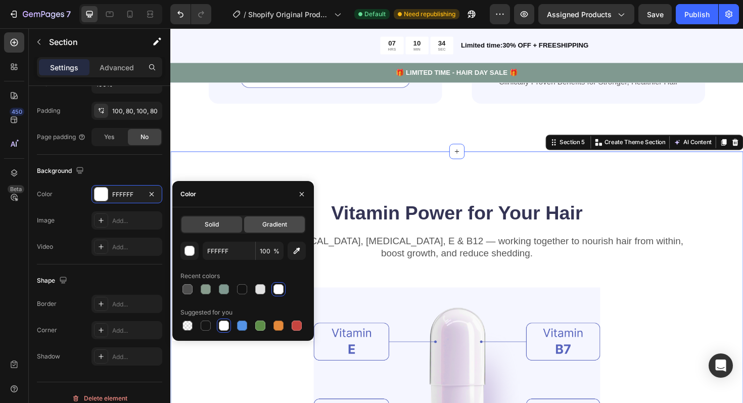
click at [271, 223] on span "Gradient" at bounding box center [274, 224] width 25 height 9
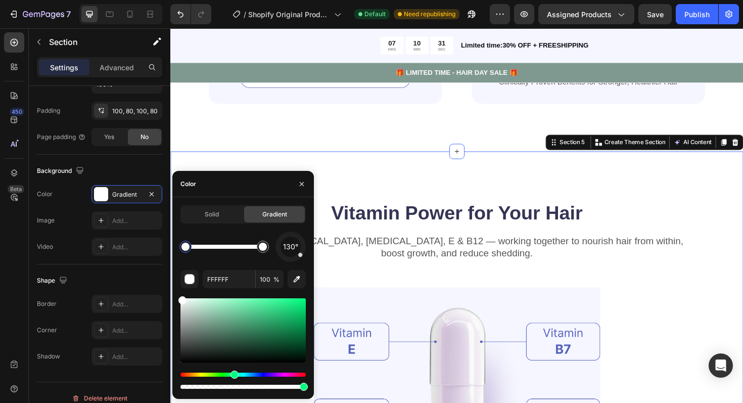
click at [233, 375] on div "Hue" at bounding box center [243, 375] width 125 height 4
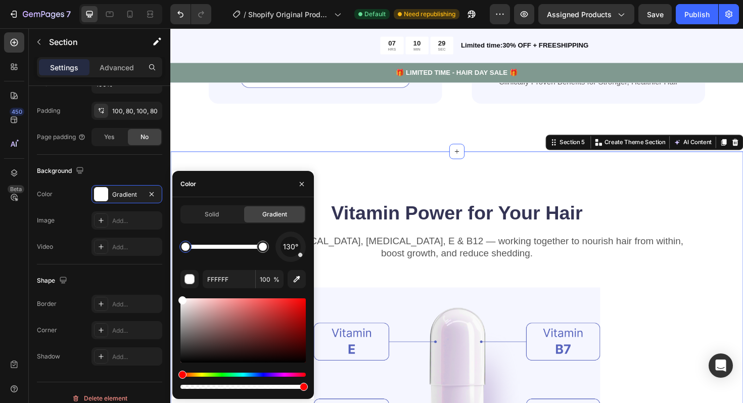
click at [235, 374] on div "Hue" at bounding box center [243, 375] width 125 height 4
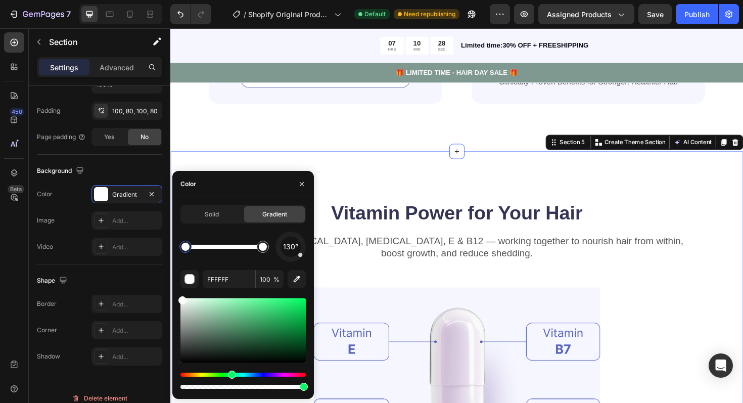
click at [231, 374] on div "Hue" at bounding box center [243, 375] width 125 height 4
click at [239, 374] on div "Hue" at bounding box center [243, 375] width 125 height 4
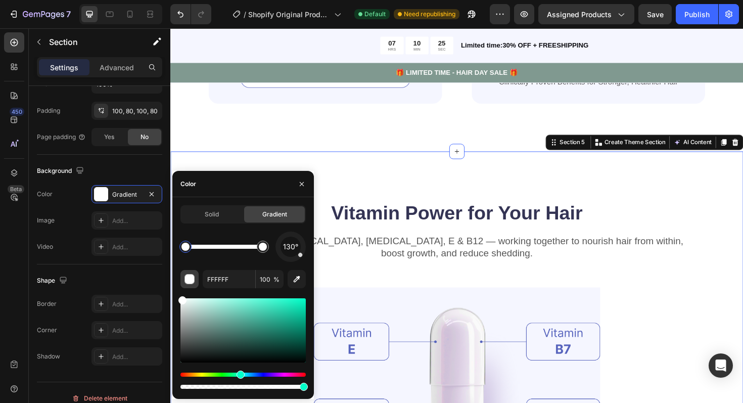
click at [194, 279] on div "button" at bounding box center [190, 280] width 10 height 10
click at [216, 207] on div "Solid" at bounding box center [212, 214] width 61 height 16
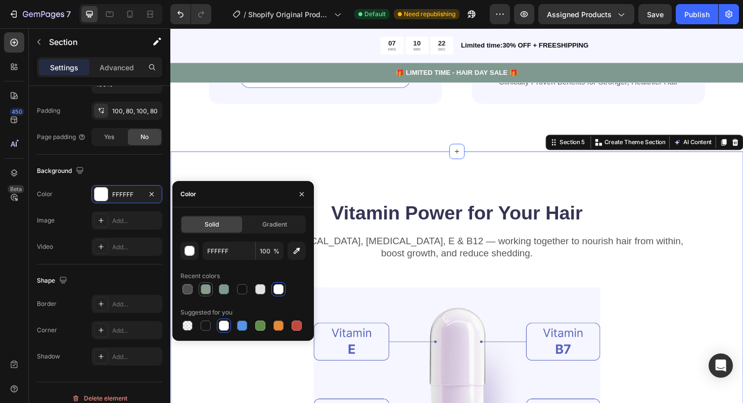
click at [204, 293] on div at bounding box center [206, 289] width 10 height 10
type input "879C8D"
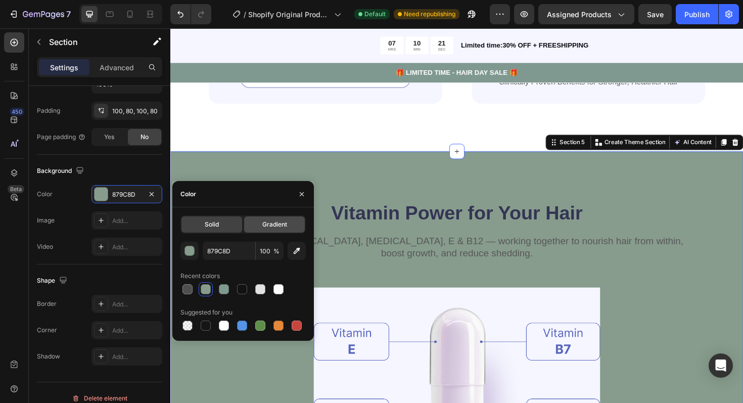
click at [259, 228] on div "Gradient" at bounding box center [274, 224] width 61 height 16
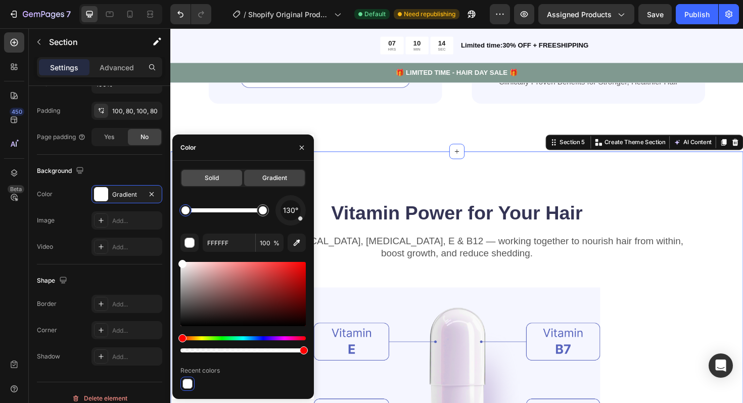
click at [204, 179] on div "Solid" at bounding box center [212, 178] width 61 height 16
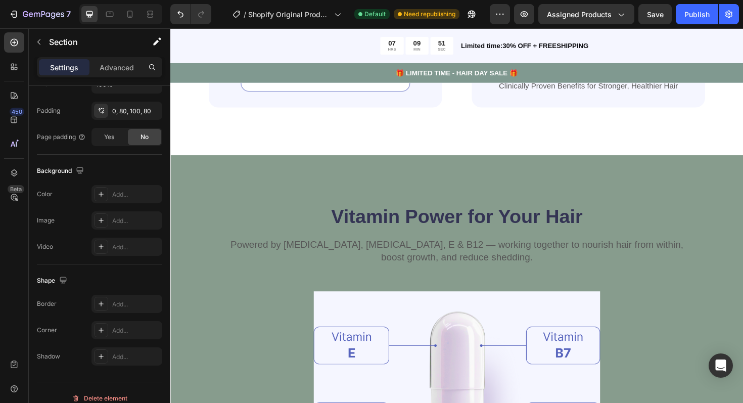
scroll to position [950, 0]
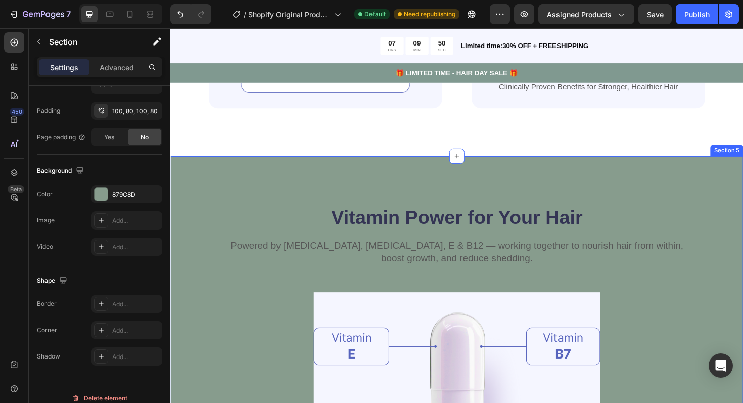
click at [229, 196] on div "Vitamin Power for Your Hair Heading Powered by Biotin, Vitamin B5, E & B12 — wo…" at bounding box center [473, 407] width 607 height 487
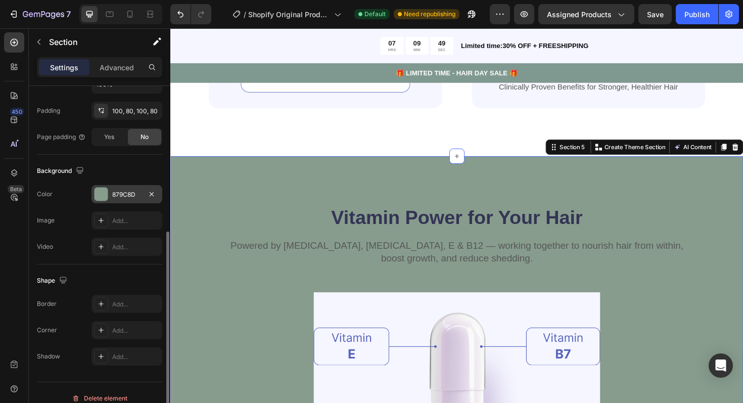
click at [103, 191] on div at bounding box center [101, 194] width 13 height 13
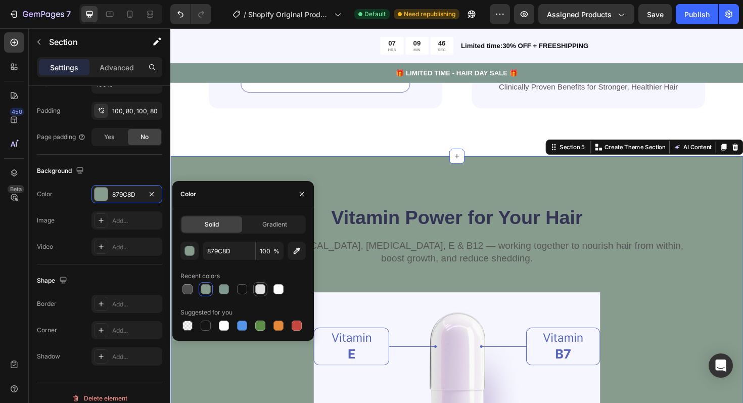
click at [259, 291] on div at bounding box center [260, 289] width 10 height 10
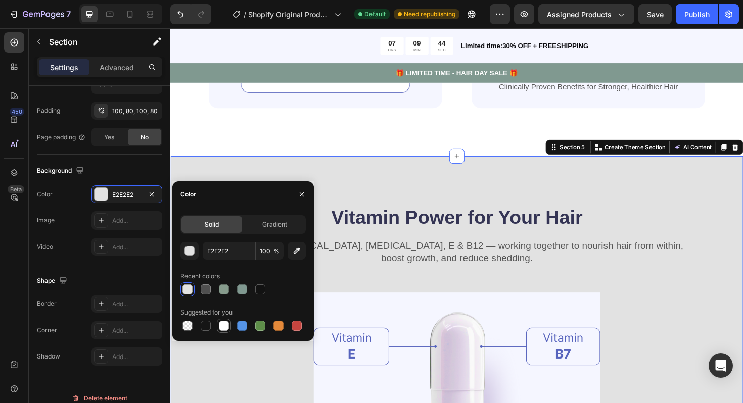
click at [220, 327] on div at bounding box center [224, 326] width 10 height 10
type input "FFFFFF"
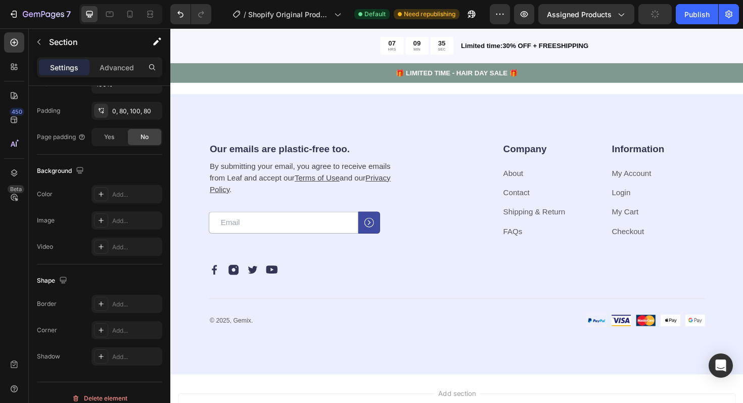
scroll to position [3145, 0]
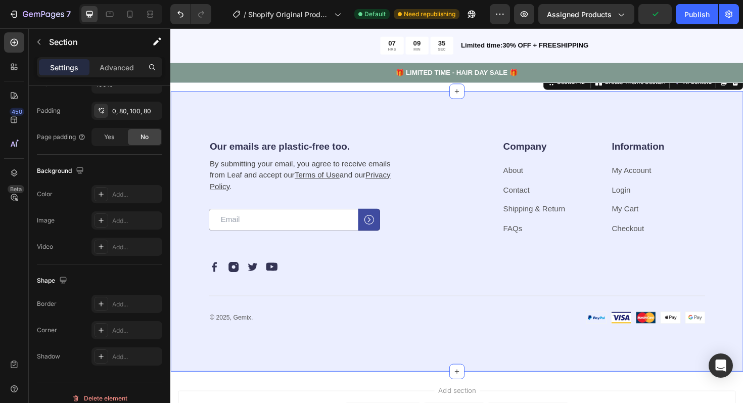
click at [281, 232] on div "Our emails are plastic-free too. Heading By submitting your email, you agree to…" at bounding box center [473, 243] width 607 height 297
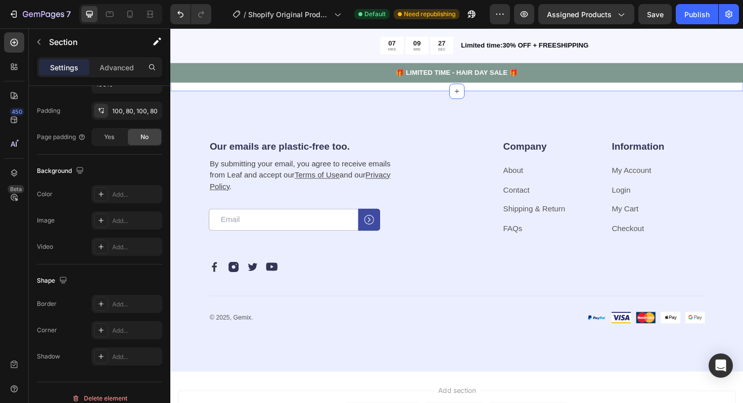
click at [376, 95] on div "Icon gemix.official Text Block Row Image Image Image Image Image Image Image Im…" at bounding box center [473, 31] width 607 height 128
click at [361, 95] on div "Icon gemix.official Text Block Row Image Image Image Image Image Image Image Im…" at bounding box center [473, 31] width 607 height 128
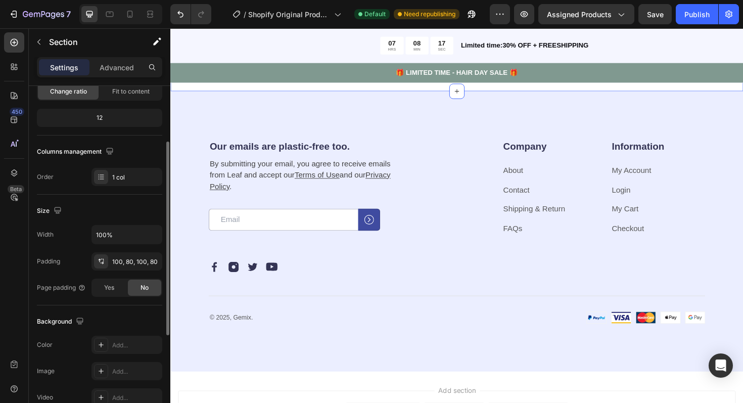
scroll to position [106, 0]
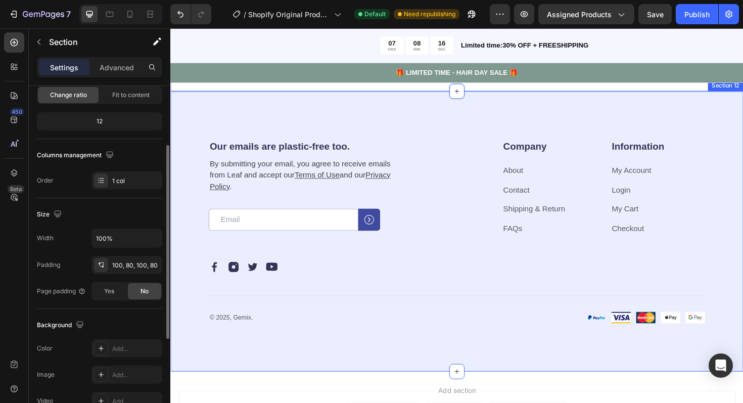
click at [200, 209] on div "Our emails are plastic-free too. Heading By submitting your email, you agree to…" at bounding box center [473, 243] width 607 height 297
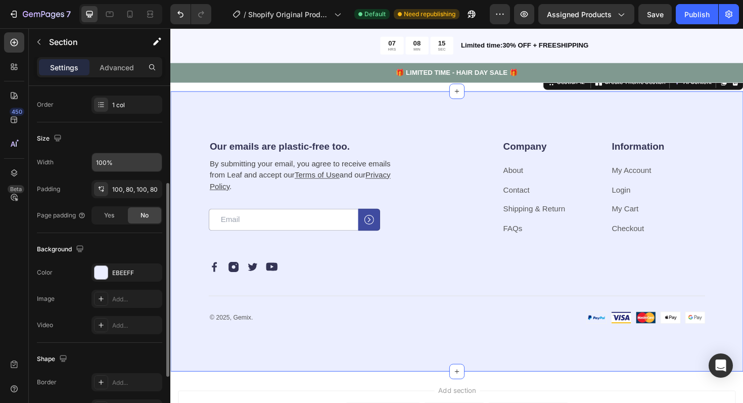
scroll to position [189, 0]
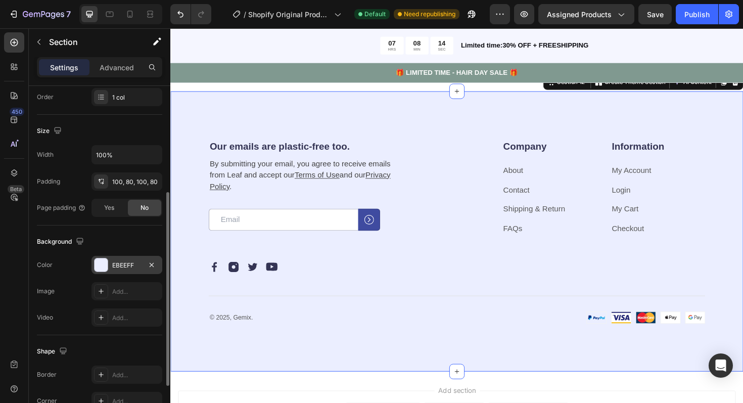
click at [115, 264] on div "EBEEFF" at bounding box center [126, 265] width 29 height 9
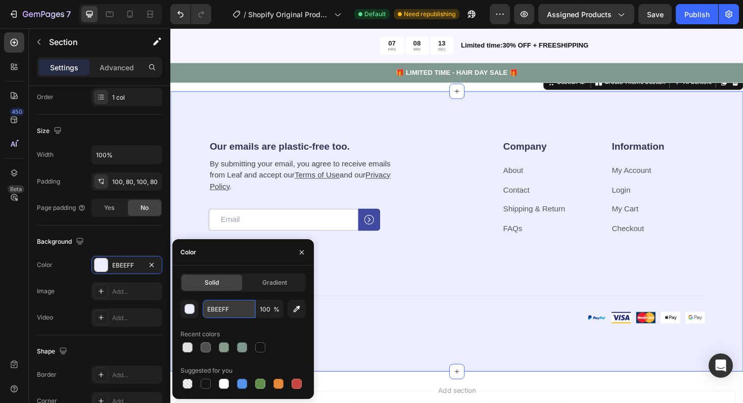
click at [240, 310] on input "EBEEFF" at bounding box center [229, 309] width 53 height 18
paste input "A8C1AC"
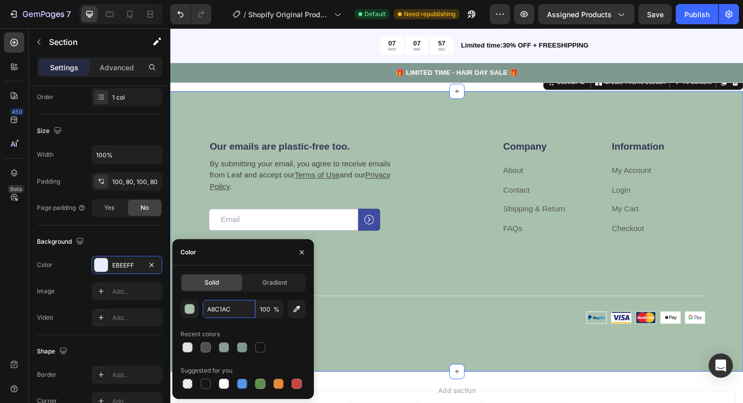
type input "A8C1AC"
click at [227, 314] on input "text" at bounding box center [229, 309] width 53 height 18
paste input "9BB6A1"
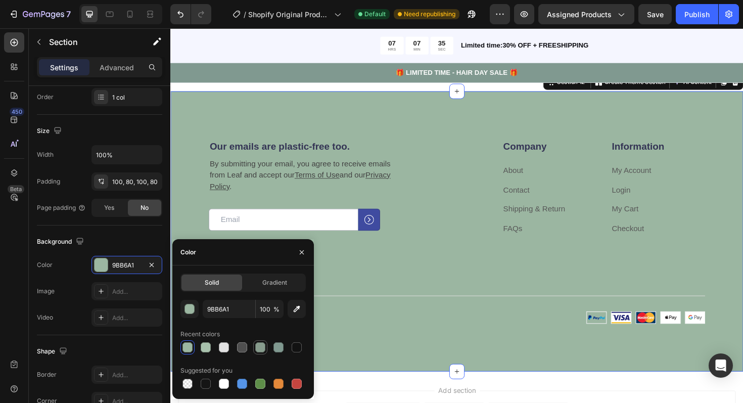
click at [241, 350] on div at bounding box center [243, 347] width 125 height 14
click at [277, 347] on div at bounding box center [279, 347] width 10 height 10
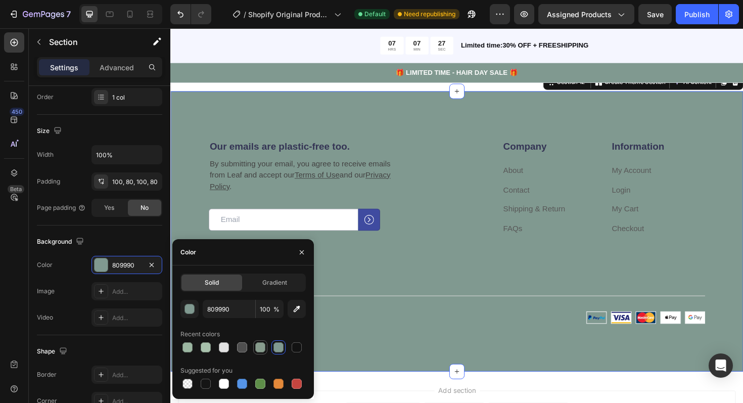
click at [258, 348] on div at bounding box center [260, 347] width 10 height 10
click at [207, 346] on div at bounding box center [206, 347] width 10 height 10
type input "A8C1AC"
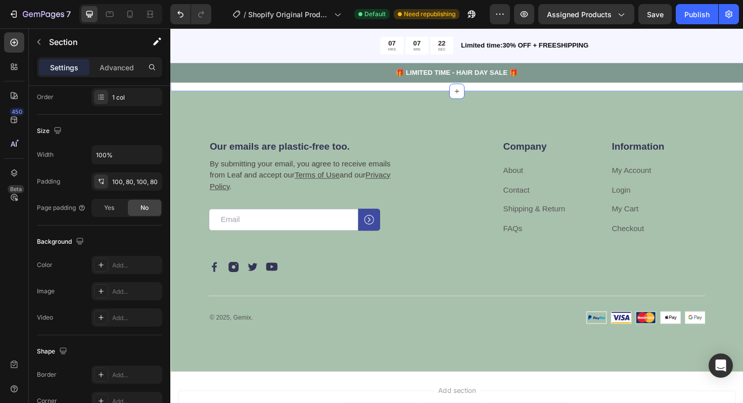
click at [254, 95] on div "Icon gemix.official Text Block Row Image Image Image Image Image Image Image Im…" at bounding box center [473, 31] width 607 height 128
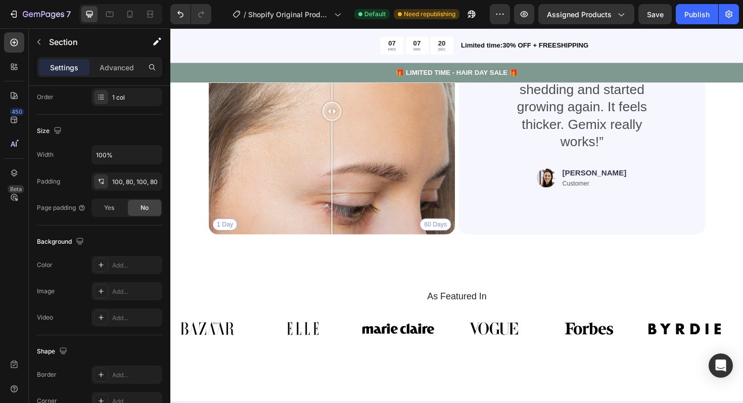
scroll to position [2376, 0]
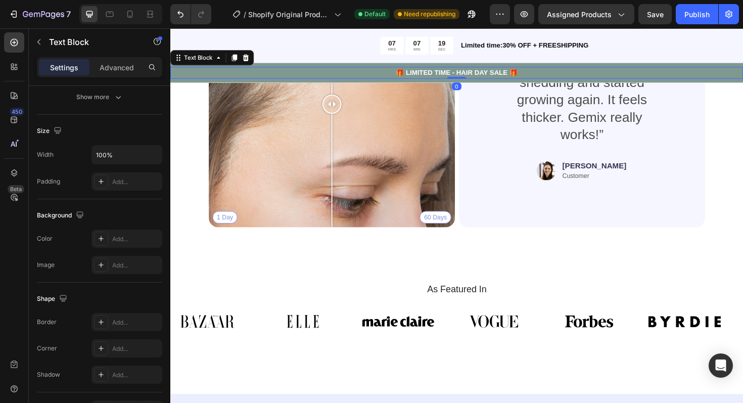
click at [305, 69] on div "🎁 LIMITED TIME - HAIR DAY SALE 🎁" at bounding box center [473, 75] width 607 height 13
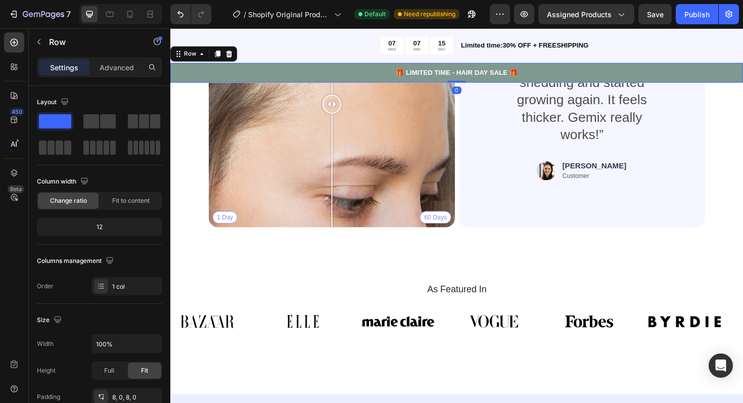
click at [311, 68] on div "🎁 LIMITED TIME - HAIR DAY SALE 🎁 Text Block Row 0" at bounding box center [473, 75] width 607 height 21
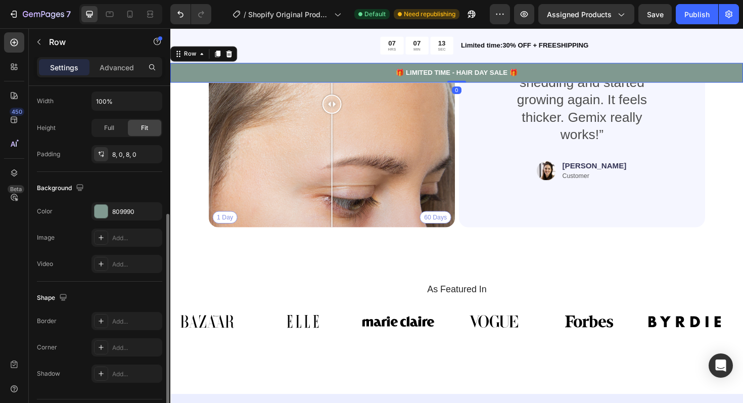
scroll to position [256, 0]
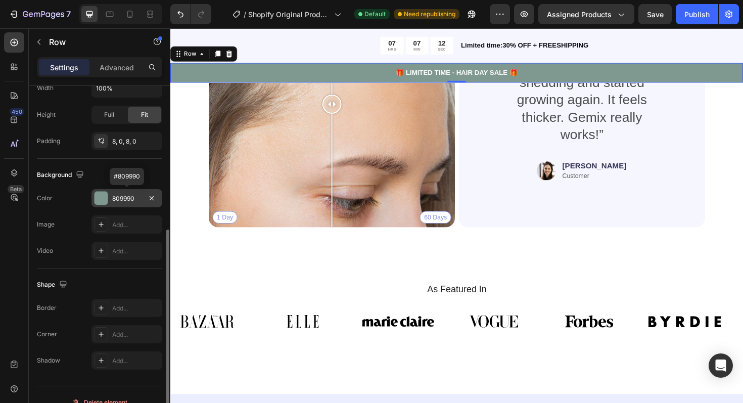
click at [113, 201] on div "809990" at bounding box center [126, 198] width 29 height 9
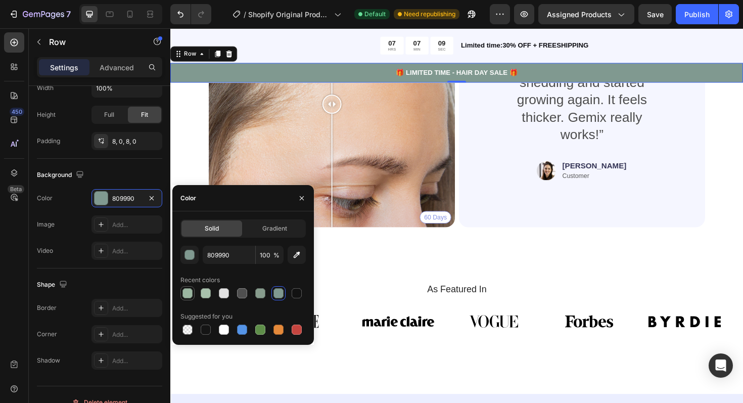
click at [185, 297] on div at bounding box center [188, 293] width 10 height 10
type input "9BB6A1"
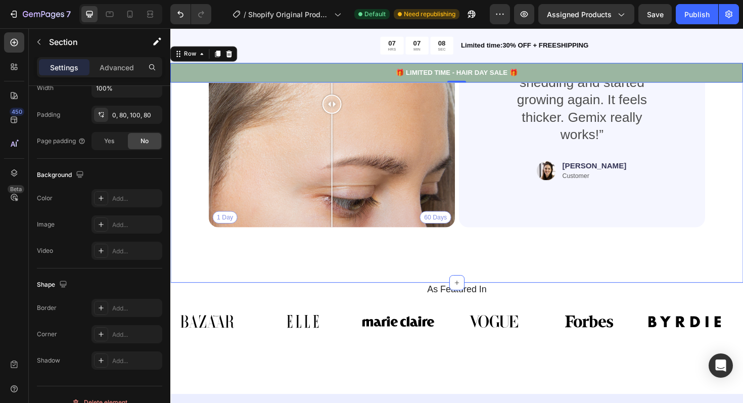
click at [377, 269] on div "Real People. Real Hair Results Heading Thousands have seen visible improvements…" at bounding box center [473, 93] width 607 height 409
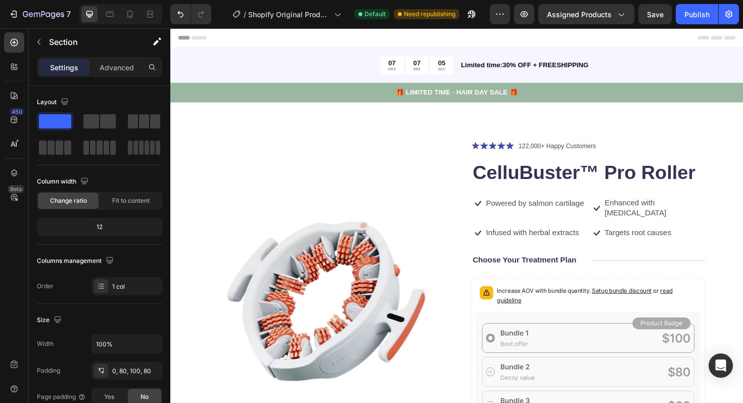
scroll to position [244, 0]
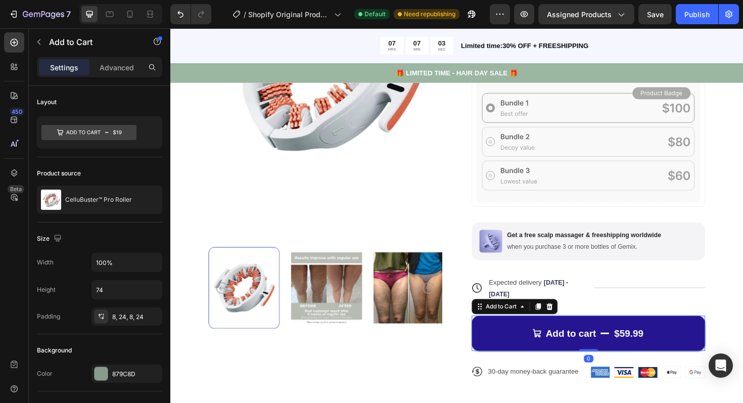
click at [538, 333] on button "Add to cart $59.99" at bounding box center [613, 351] width 247 height 37
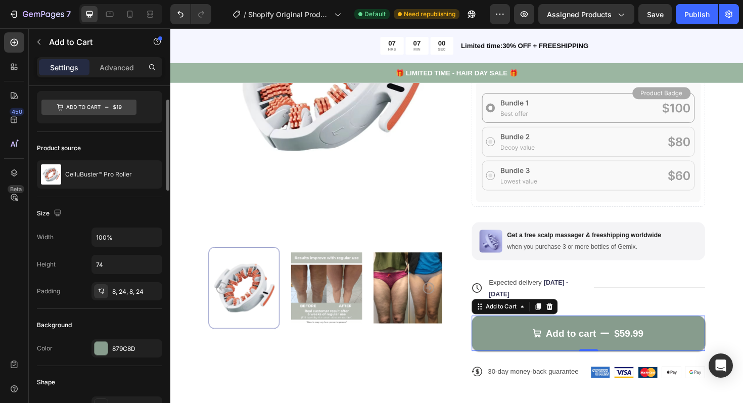
scroll to position [31, 0]
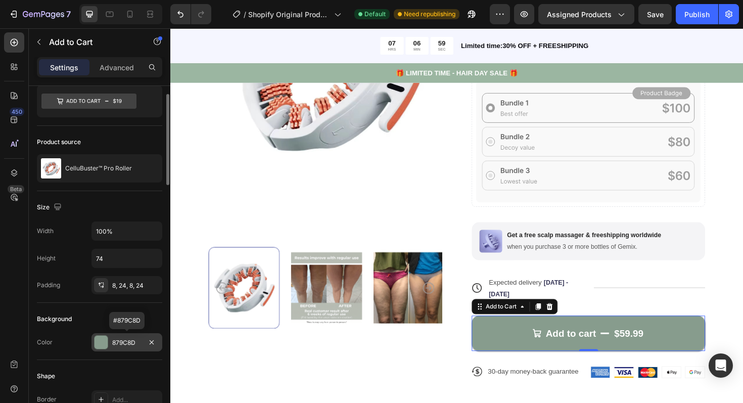
click at [101, 341] on div at bounding box center [101, 342] width 13 height 13
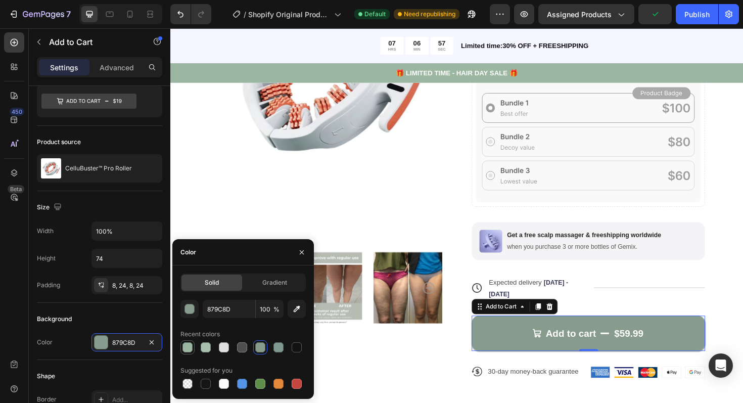
click at [187, 348] on div at bounding box center [188, 347] width 10 height 10
type input "9BB6A1"
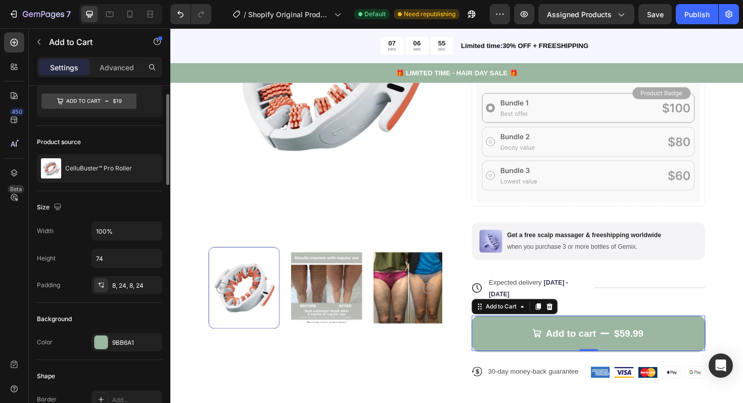
click at [126, 323] on div "Background" at bounding box center [99, 319] width 125 height 16
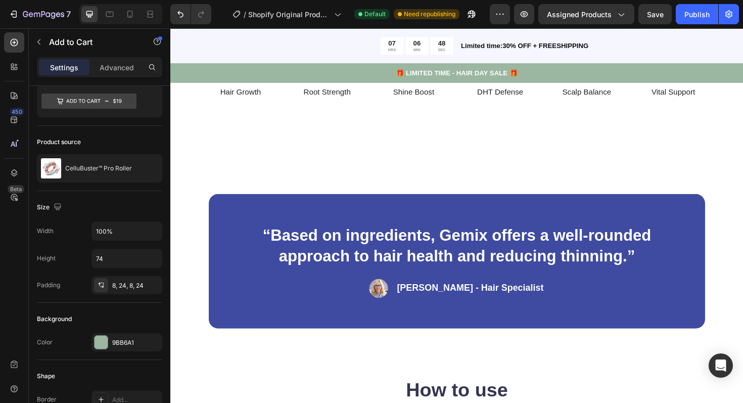
scroll to position [1431, 0]
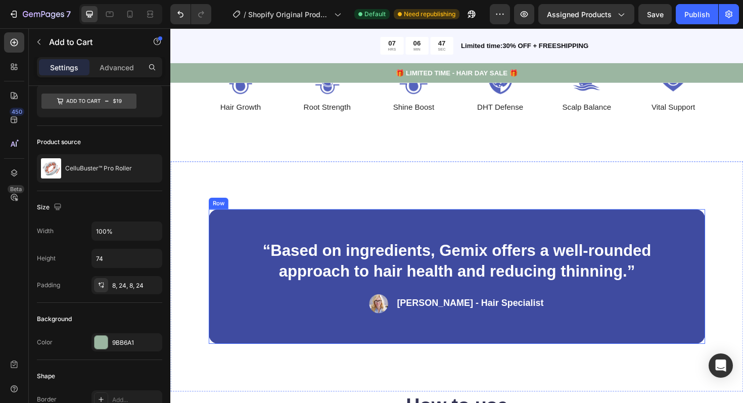
click at [261, 242] on div "“Based on ingredients, Gemix offers a well-rounded approach to hair health and …" at bounding box center [474, 291] width 526 height 143
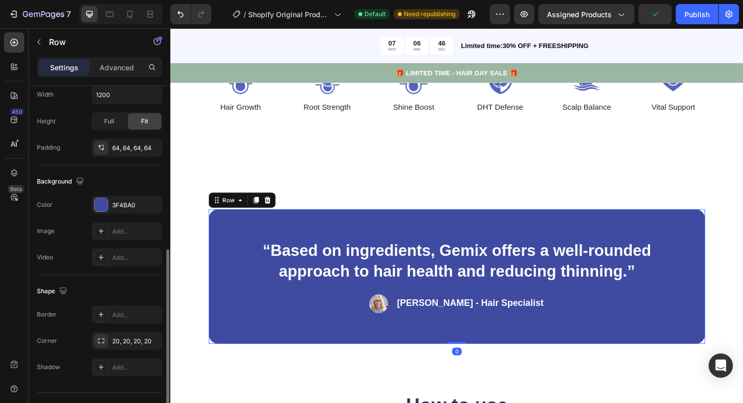
scroll to position [264, 0]
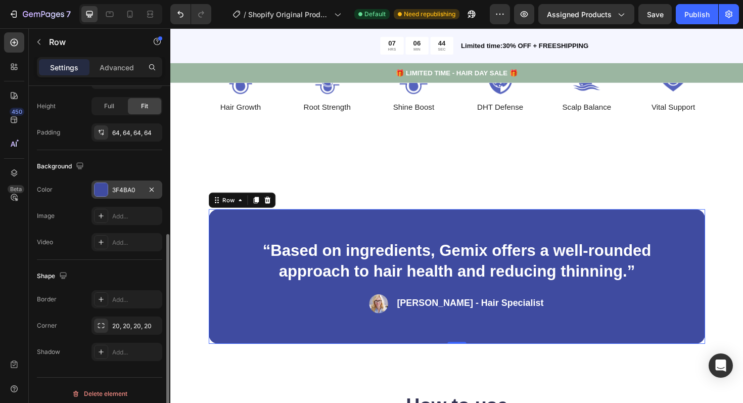
click at [101, 190] on div at bounding box center [101, 189] width 13 height 13
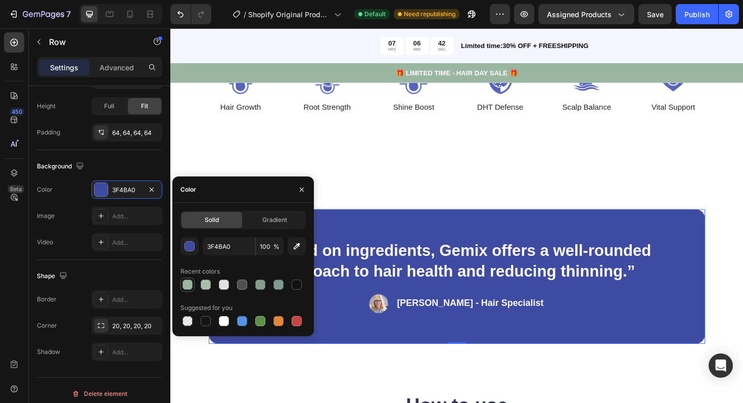
click at [185, 285] on div at bounding box center [188, 285] width 10 height 10
type input "9BB6A1"
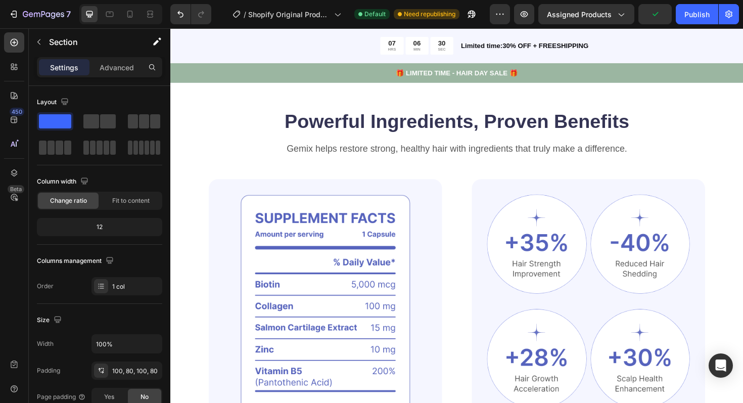
scroll to position [594, 0]
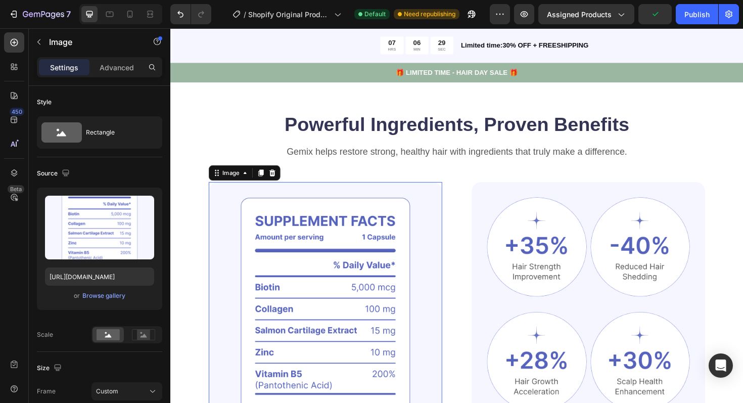
click at [230, 197] on img at bounding box center [334, 335] width 247 height 288
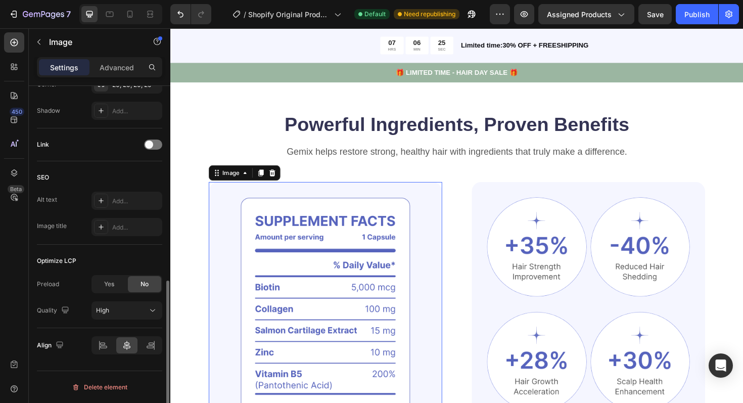
scroll to position [234, 0]
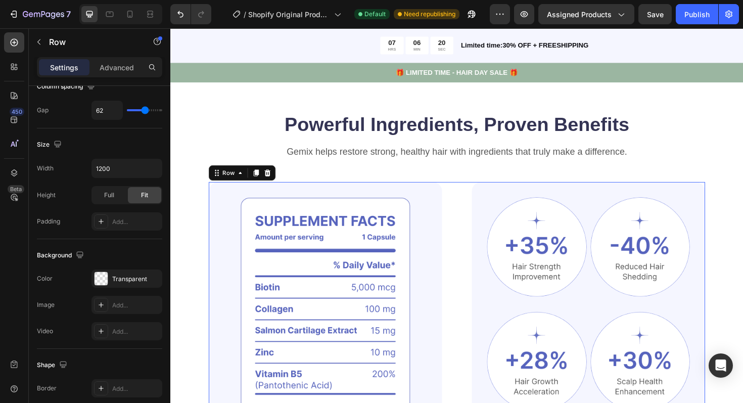
click at [474, 194] on div "Image Image Image Row Image Image Row Clinically Proven Benefits for Stronger, …" at bounding box center [474, 335] width 526 height 288
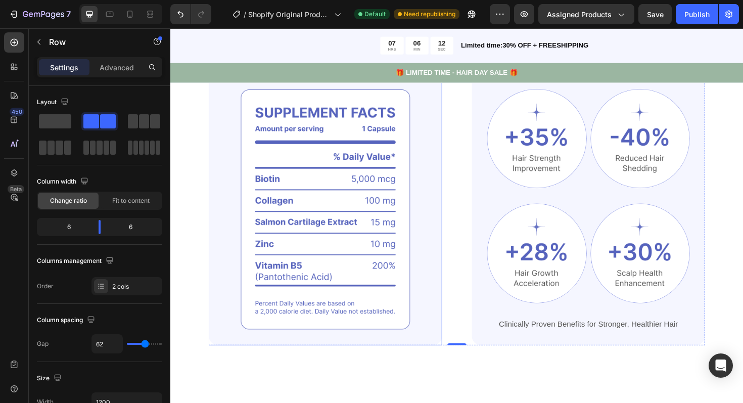
scroll to position [526, 0]
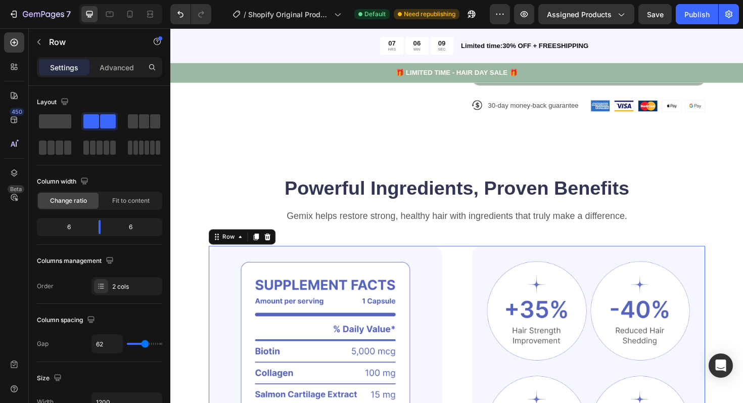
click at [477, 294] on div "Image Image Image Row Image Image Row Clinically Proven Benefits for Stronger, …" at bounding box center [474, 403] width 526 height 288
click at [467, 238] on div "Gemix helps restore strong, healthy hair with ingredients that truly make a dif…" at bounding box center [474, 239] width 526 height 39
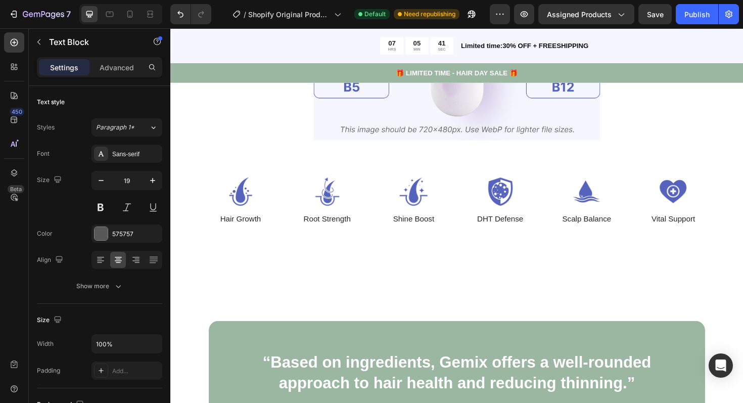
scroll to position [1332, 0]
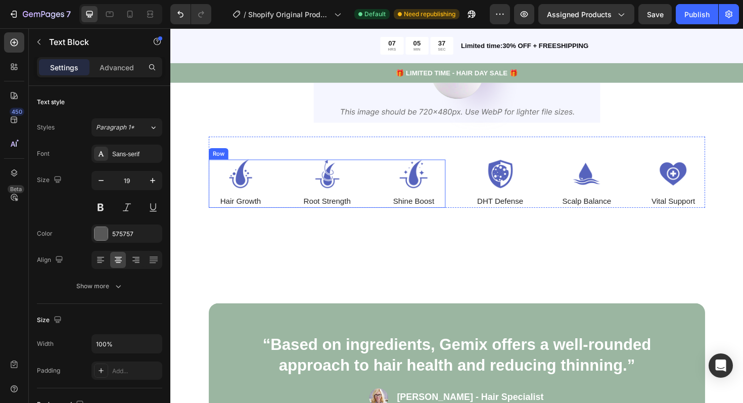
click at [376, 200] on div "Image Hair Growth Text Block Image Root Strength Text Block Image Shine Boost T…" at bounding box center [336, 192] width 251 height 51
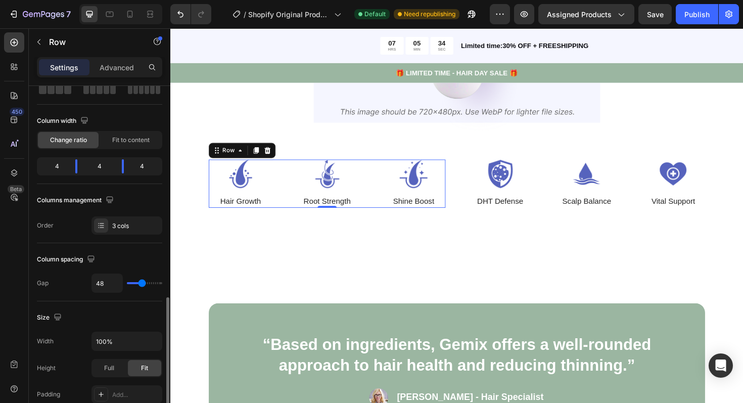
scroll to position [0, 0]
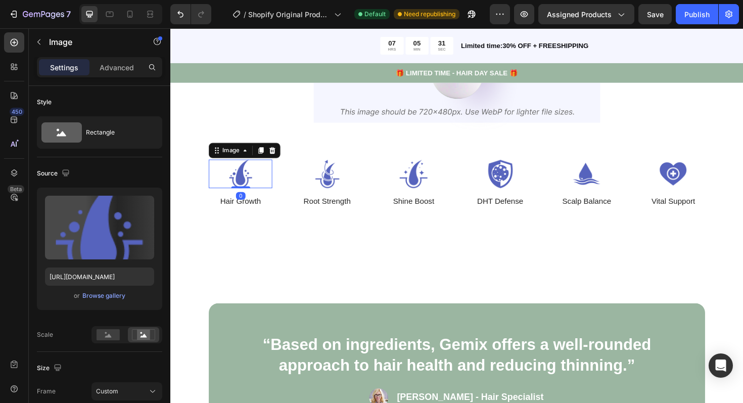
click at [252, 187] on img at bounding box center [244, 182] width 67 height 30
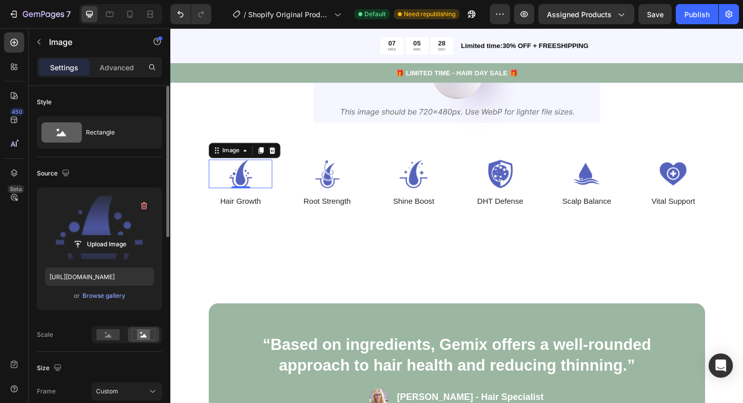
scroll to position [21, 0]
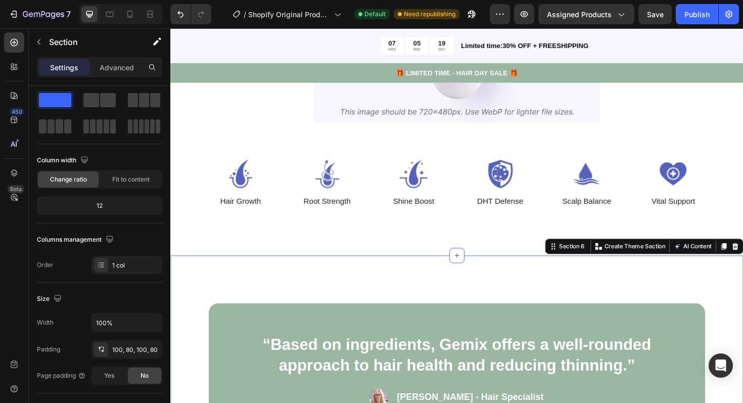
click at [254, 288] on div "“Based on ingredients, Gemix offers a well-rounded approach to hair health and …" at bounding box center [473, 391] width 607 height 244
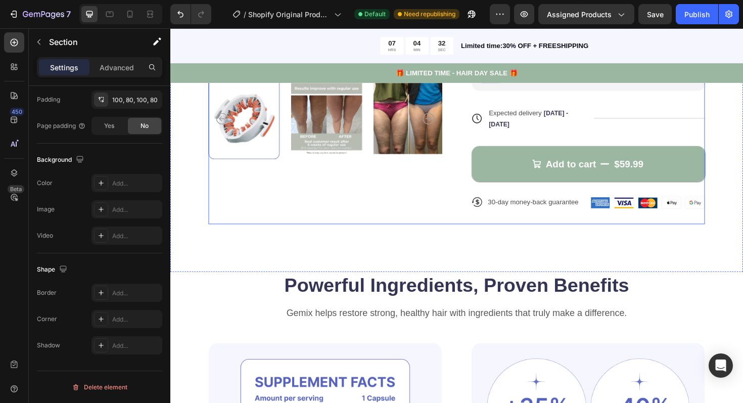
scroll to position [477, 0]
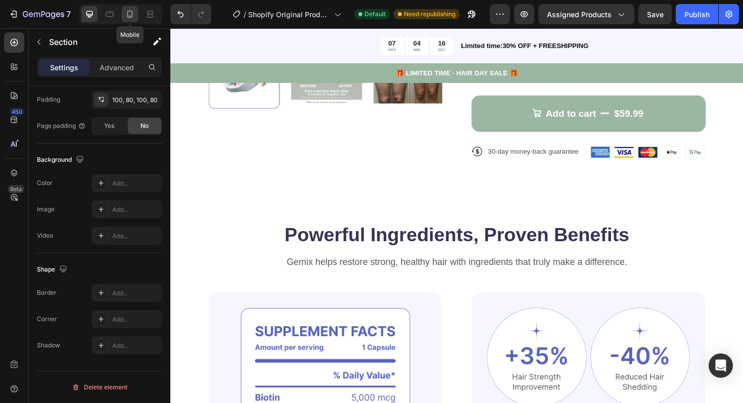
click at [134, 13] on icon at bounding box center [130, 14] width 10 height 10
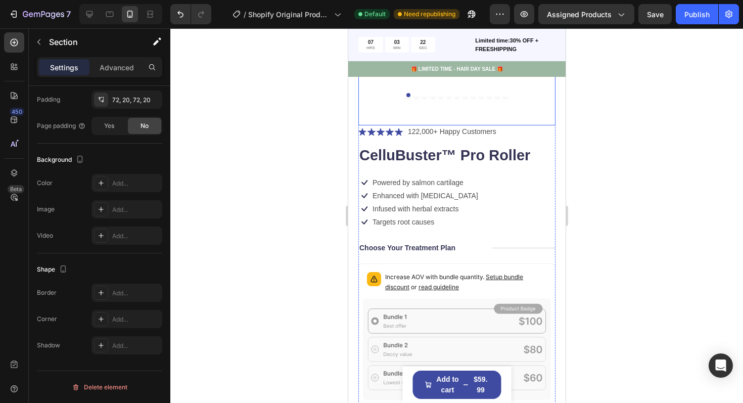
scroll to position [294, 0]
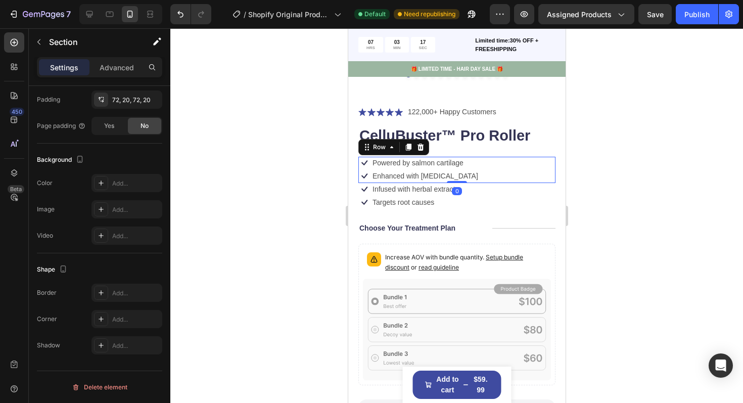
click at [475, 179] on div "Icon Powered by salmon cartilage Text Block Row Icon Enhanced with biotin Text …" at bounding box center [456, 170] width 197 height 26
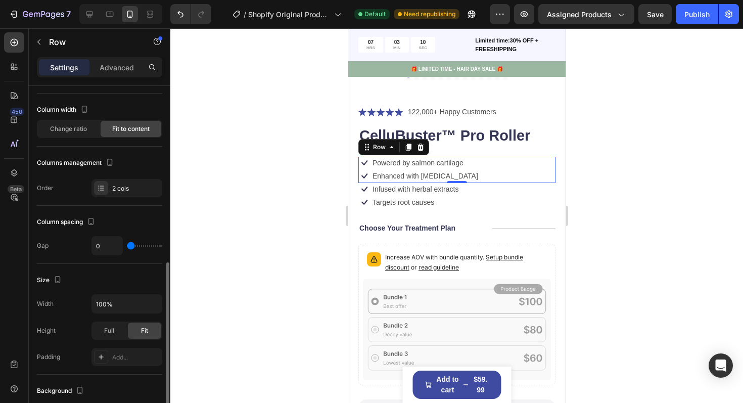
scroll to position [0, 0]
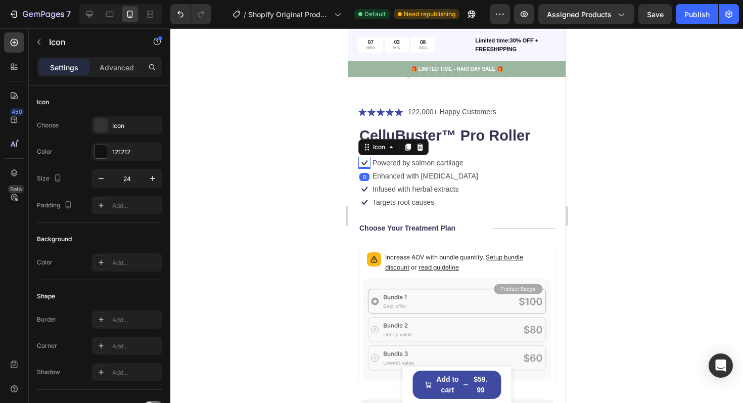
click at [368, 164] on icon at bounding box center [364, 163] width 12 height 12
click at [111, 128] on div "Icon" at bounding box center [127, 125] width 71 height 18
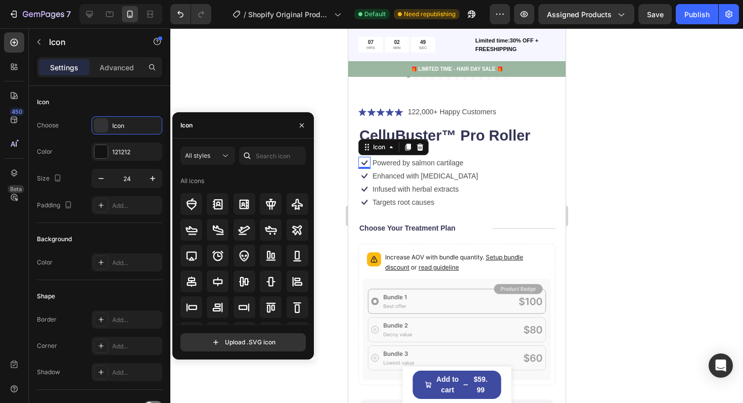
click at [634, 161] on div at bounding box center [456, 215] width 573 height 375
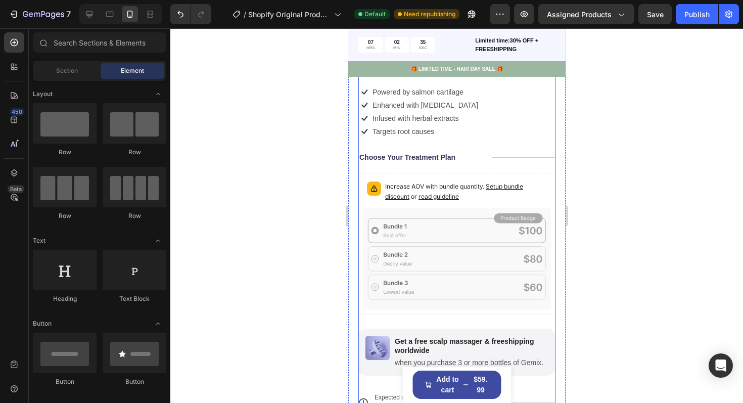
scroll to position [378, 0]
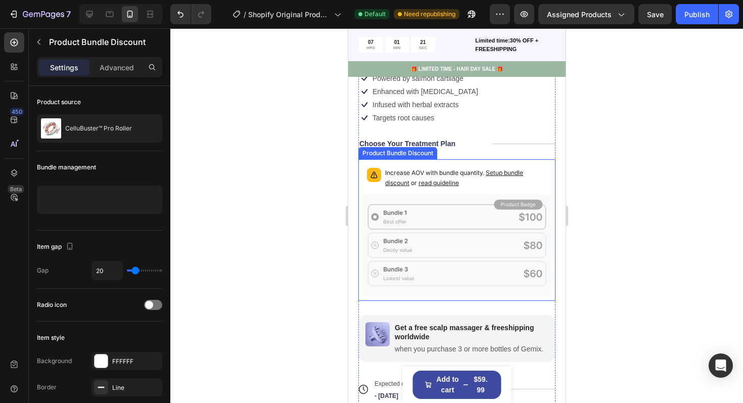
click at [429, 191] on div "Increase AOV with bundle quantity. Setup bundle discount or read guideline" at bounding box center [457, 179] width 188 height 30
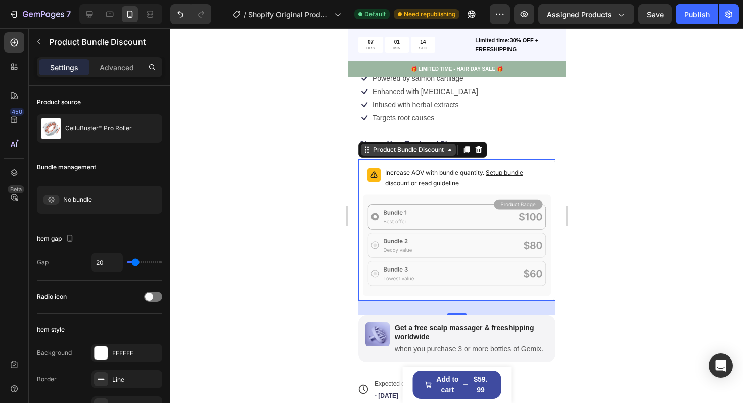
click at [411, 153] on div "Product Bundle Discount" at bounding box center [408, 149] width 75 height 9
click at [450, 152] on icon at bounding box center [450, 150] width 8 height 8
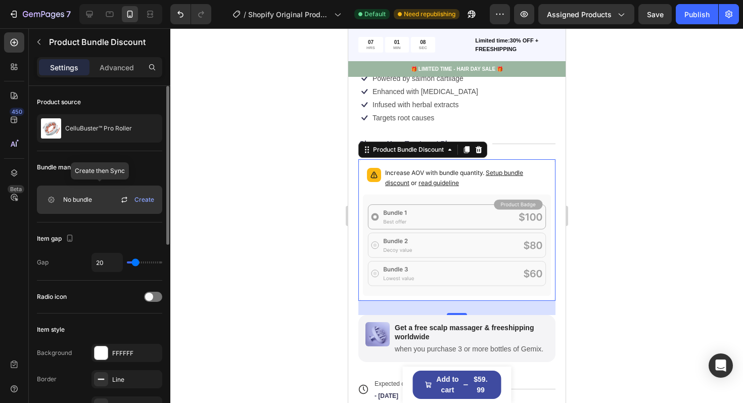
click at [52, 201] on icon at bounding box center [51, 200] width 16 height 10
click at [145, 202] on span "Create" at bounding box center [145, 199] width 20 height 9
click at [127, 201] on icon at bounding box center [124, 200] width 12 height 12
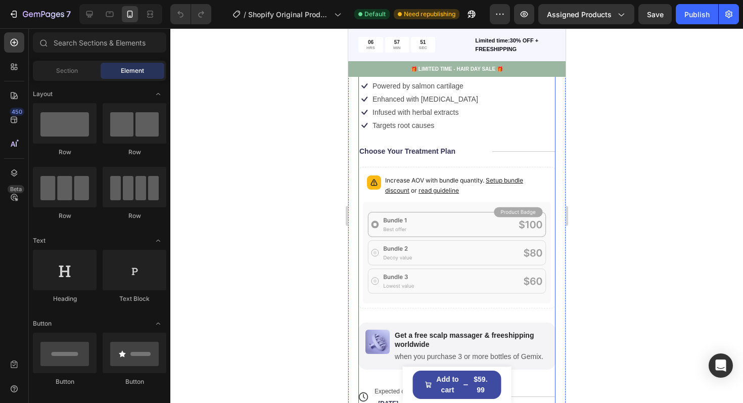
scroll to position [343, 0]
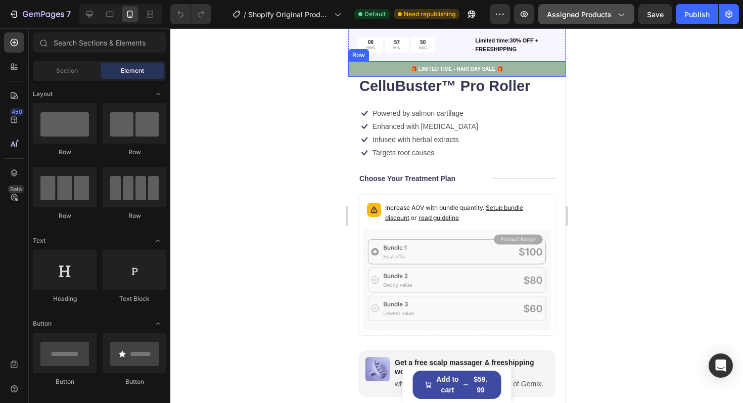
click at [597, 18] on span "Assigned Products" at bounding box center [579, 14] width 65 height 11
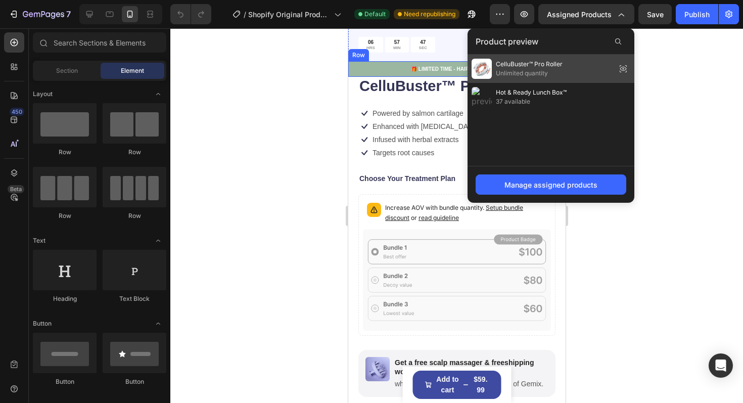
click at [521, 69] on span "Unlimited quantity" at bounding box center [529, 73] width 67 height 9
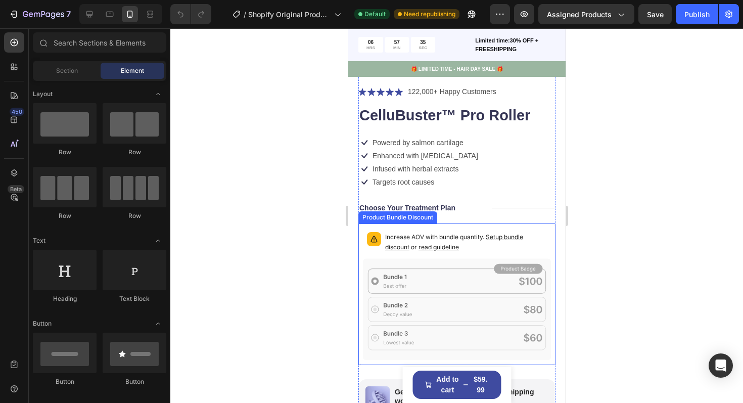
scroll to position [348, 0]
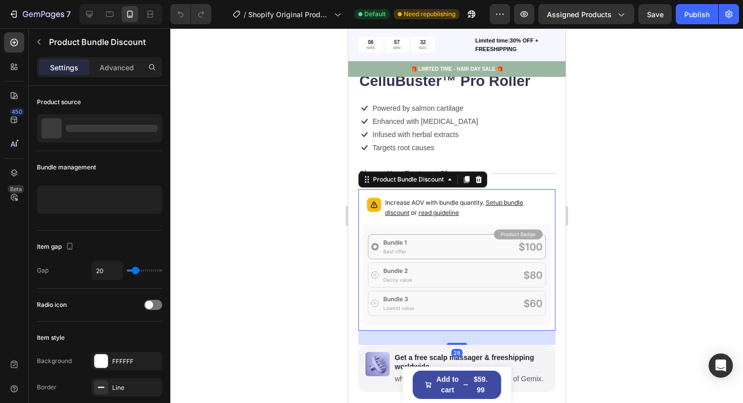
click at [460, 200] on p "Increase AOV with bundle quantity. Setup bundle discount or read guideline" at bounding box center [466, 208] width 162 height 20
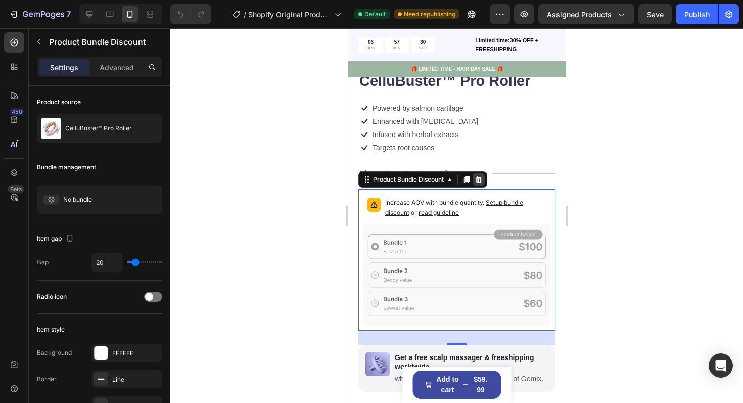
click at [478, 180] on icon at bounding box center [478, 179] width 7 height 7
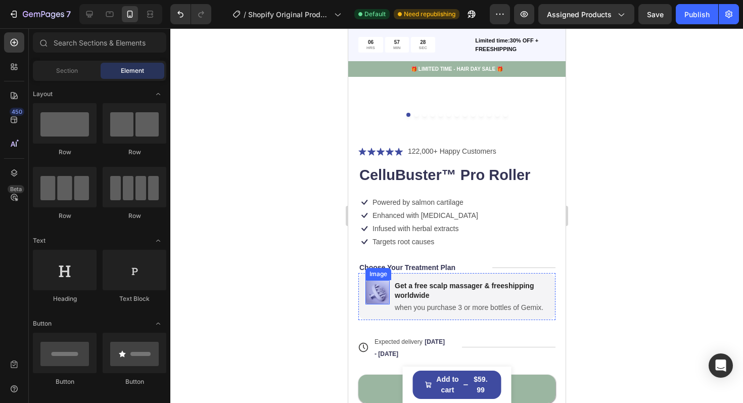
scroll to position [254, 0]
click at [103, 45] on input "text" at bounding box center [100, 42] width 134 height 20
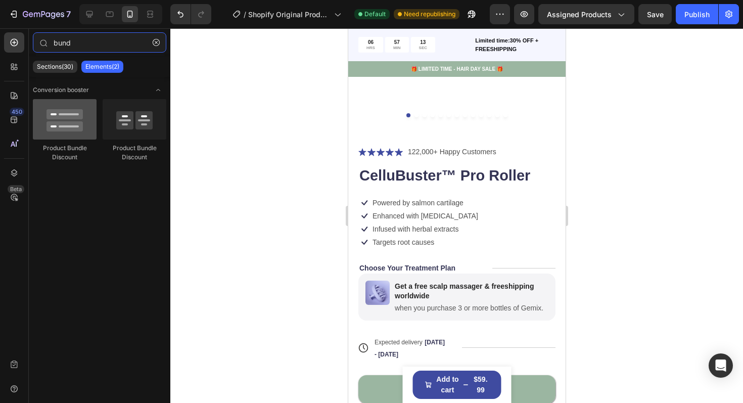
type input "bund"
click at [70, 118] on div at bounding box center [65, 119] width 64 height 40
click at [80, 127] on div at bounding box center [65, 119] width 64 height 40
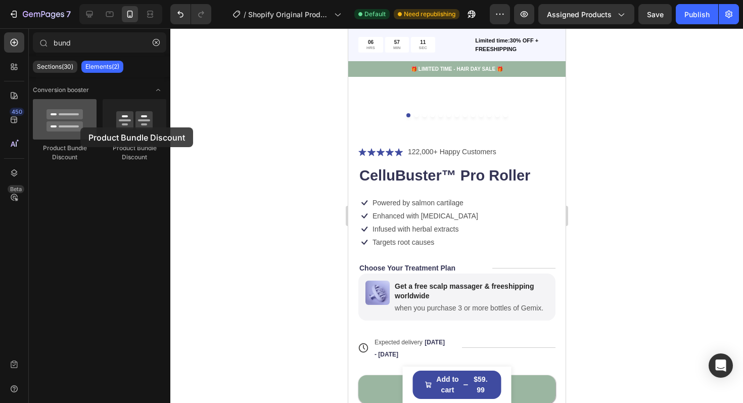
click at [80, 127] on div at bounding box center [65, 119] width 64 height 40
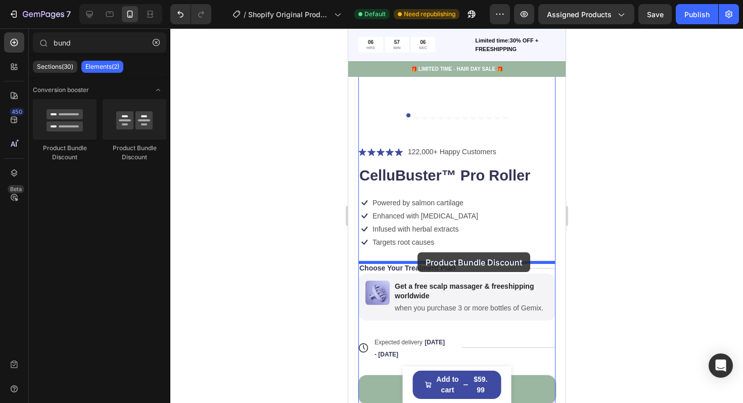
drag, startPoint x: 428, startPoint y: 156, endPoint x: 417, endPoint y: 252, distance: 97.2
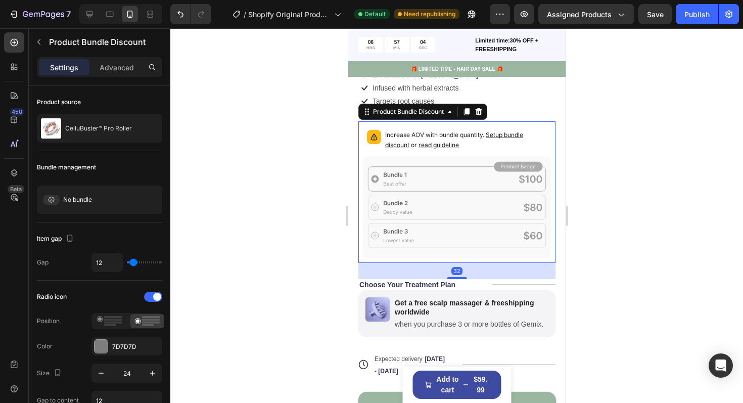
scroll to position [396, 0]
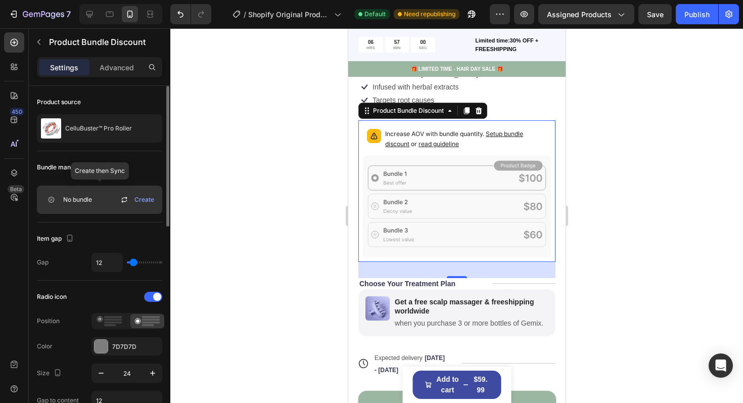
click at [125, 199] on icon at bounding box center [124, 200] width 12 height 12
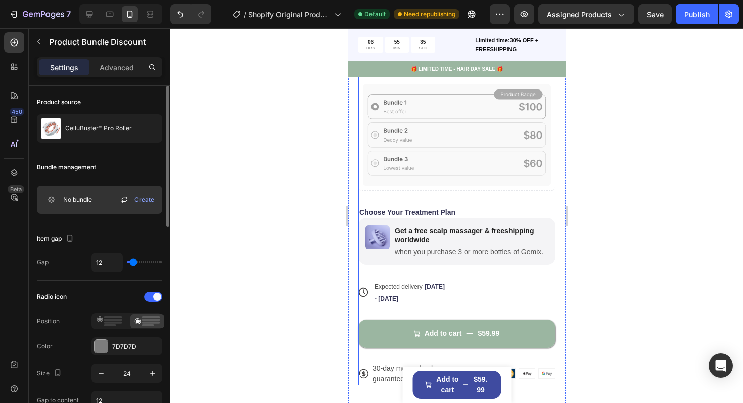
scroll to position [466, 0]
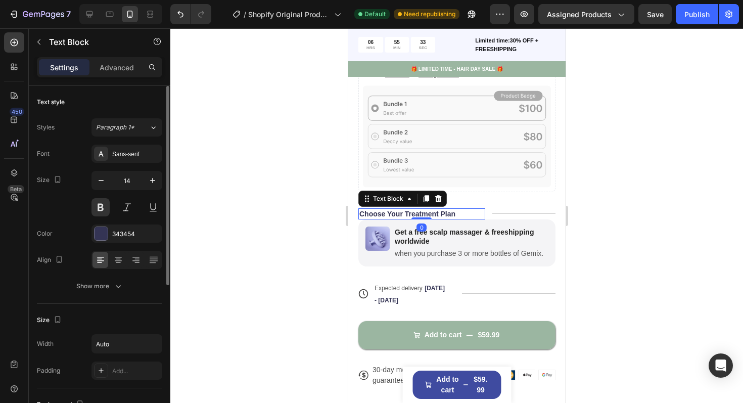
click at [459, 213] on div "Choose Your Treatment Plan" at bounding box center [421, 213] width 127 height 11
click at [440, 201] on icon at bounding box center [438, 199] width 8 height 8
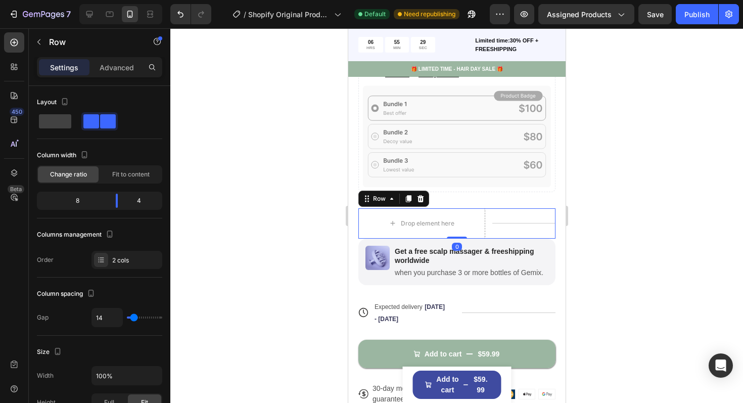
click at [512, 218] on div "Title Line" at bounding box center [523, 223] width 63 height 30
click at [422, 201] on icon at bounding box center [420, 198] width 7 height 7
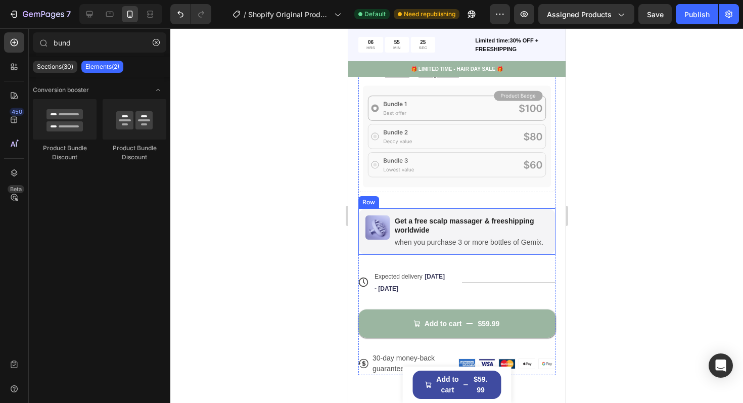
click at [511, 211] on div "Image Get a free scalp massager & freeshipping worldwide Text Block when you pu…" at bounding box center [456, 231] width 197 height 47
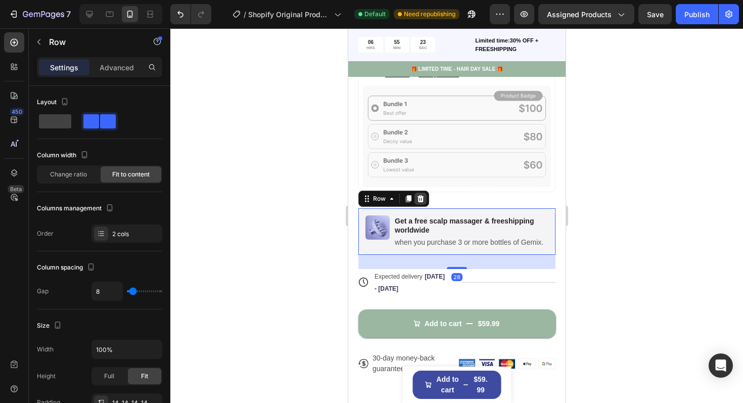
click at [423, 195] on icon at bounding box center [420, 199] width 8 height 8
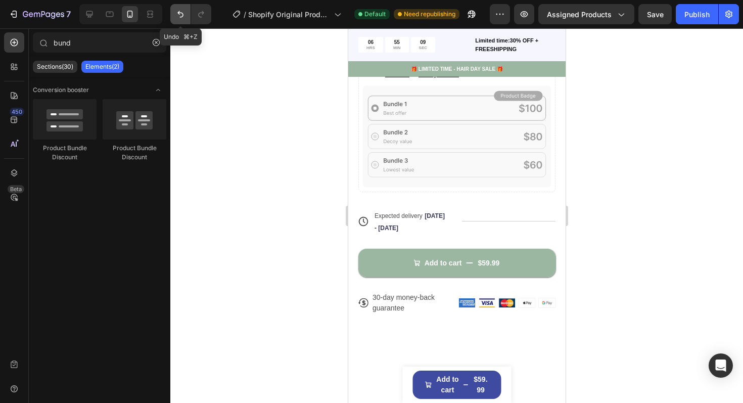
click at [178, 11] on icon "Undo/Redo" at bounding box center [180, 14] width 10 height 10
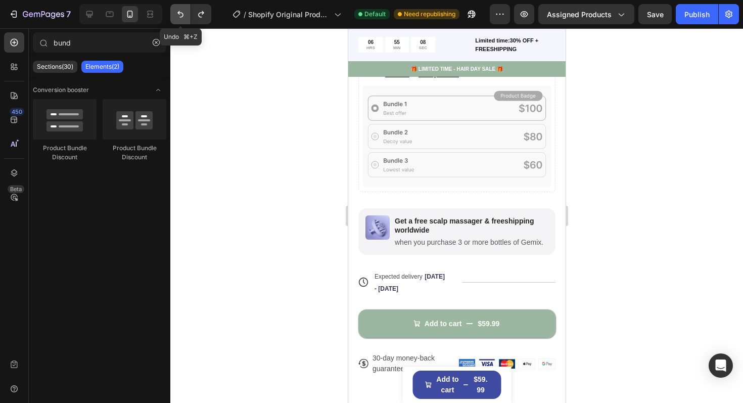
click at [178, 11] on icon "Undo/Redo" at bounding box center [180, 14] width 10 height 10
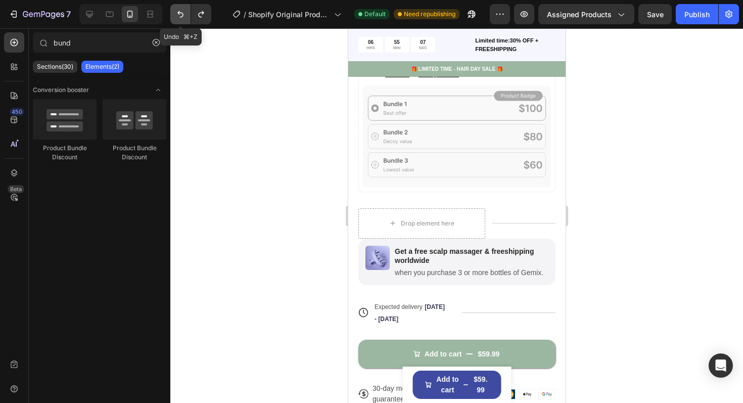
click at [178, 11] on icon "Undo/Redo" at bounding box center [180, 14] width 10 height 10
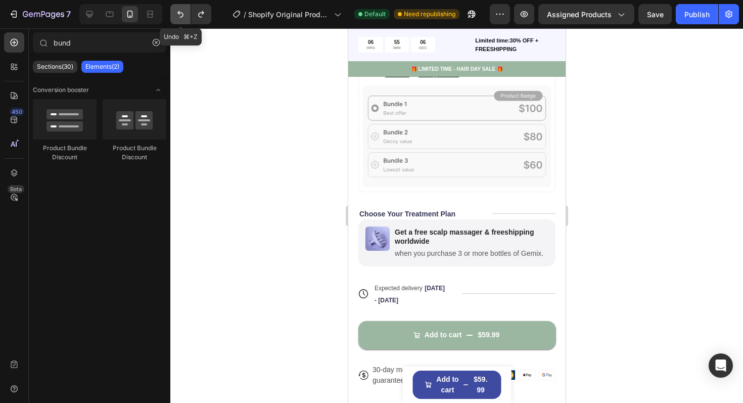
click at [178, 11] on icon "Undo/Redo" at bounding box center [180, 14] width 10 height 10
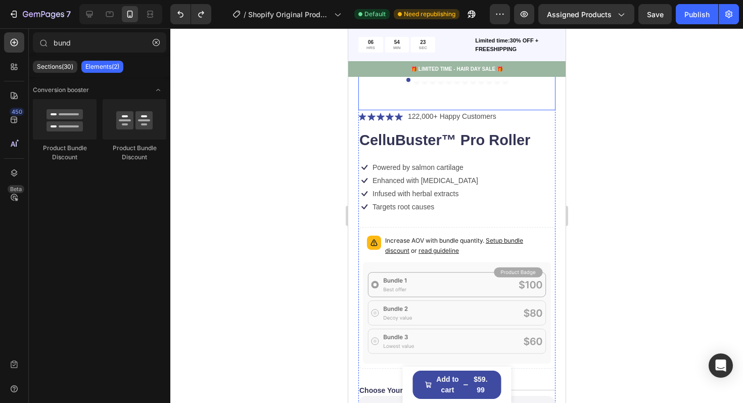
scroll to position [309, 0]
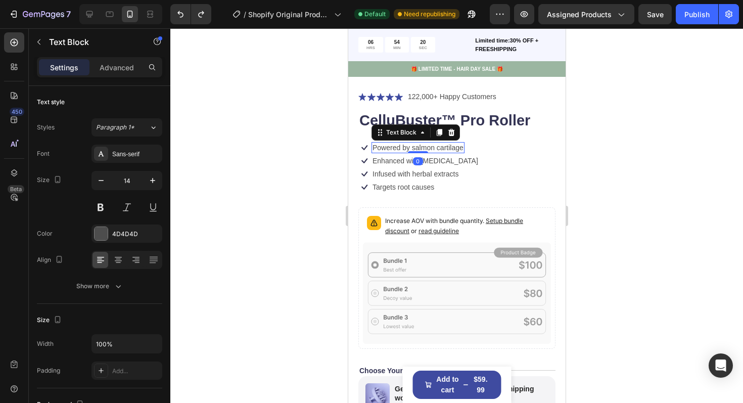
click at [399, 145] on p "Powered by salmon cartilage" at bounding box center [417, 147] width 91 height 9
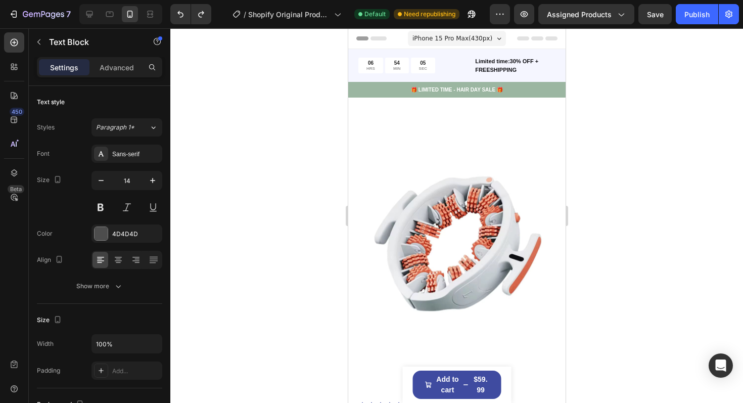
scroll to position [6, 0]
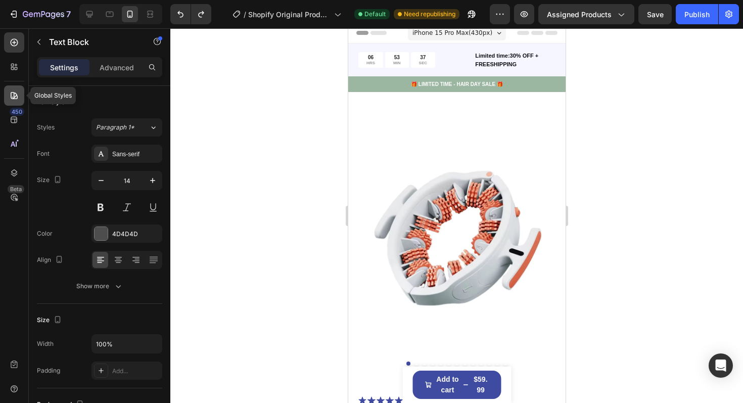
click at [12, 98] on icon at bounding box center [14, 95] width 7 height 7
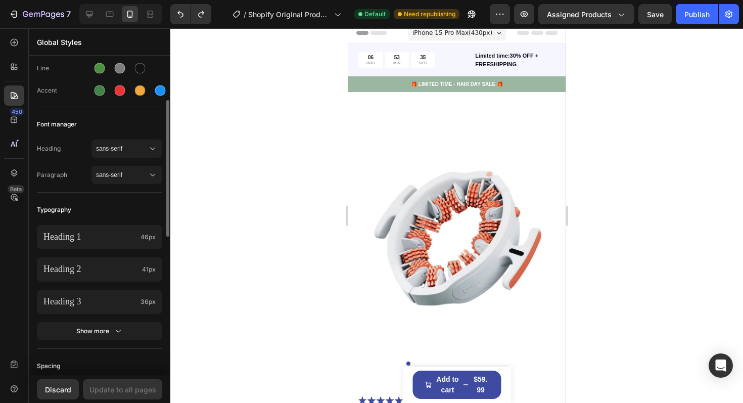
scroll to position [98, 0]
click at [114, 147] on span "sans-serif" at bounding box center [122, 147] width 52 height 9
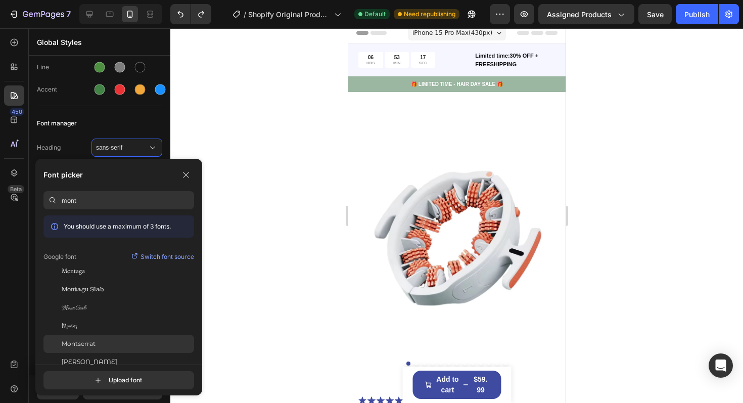
type input "mont"
click at [80, 345] on span "Montserrat" at bounding box center [79, 343] width 34 height 9
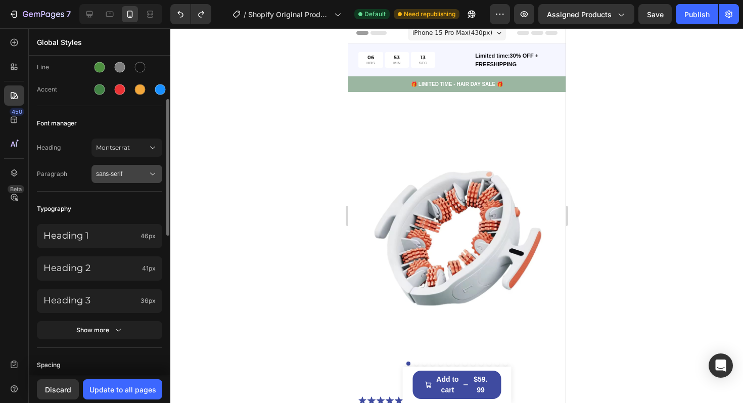
click at [126, 181] on button "sans-serif" at bounding box center [127, 174] width 71 height 18
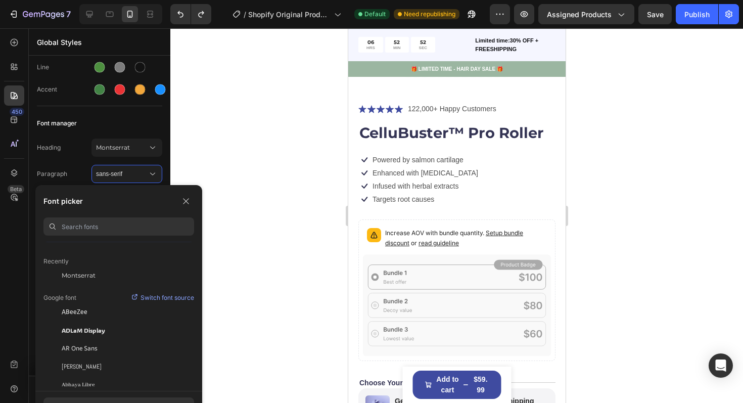
scroll to position [0, 0]
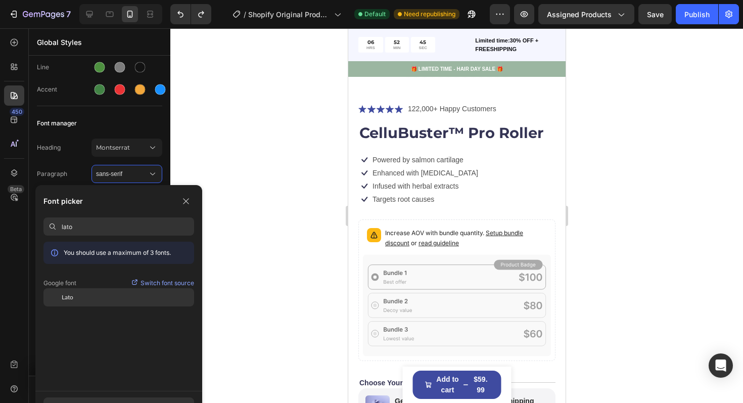
click at [76, 301] on div "Lato" at bounding box center [128, 297] width 132 height 9
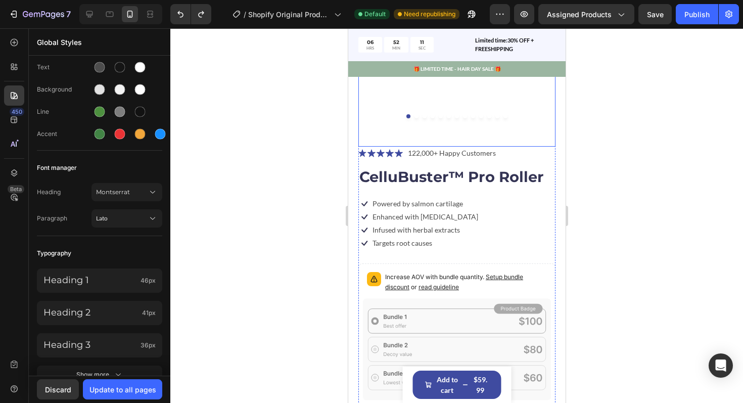
scroll to position [260, 0]
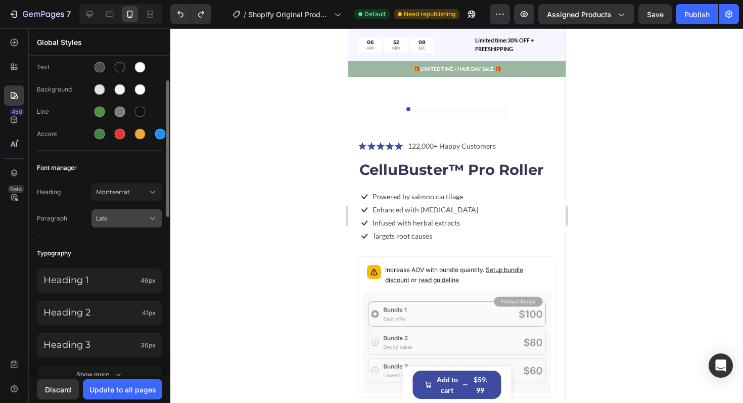
click at [132, 227] on button "Lato" at bounding box center [127, 218] width 71 height 18
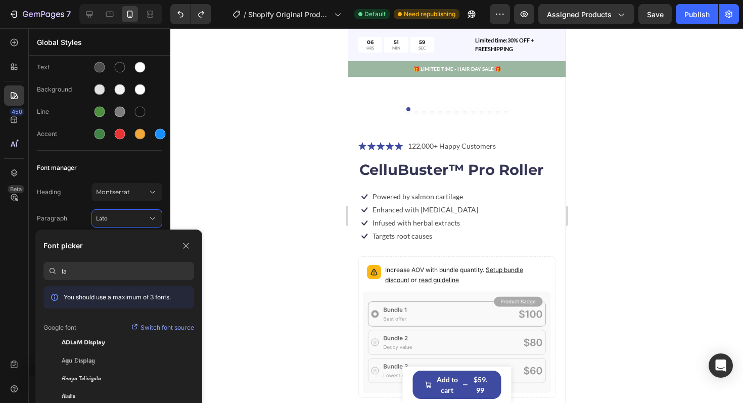
type input "l"
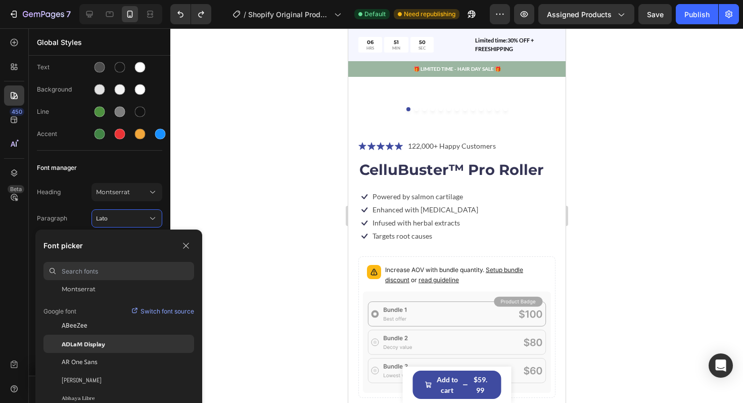
scroll to position [0, 0]
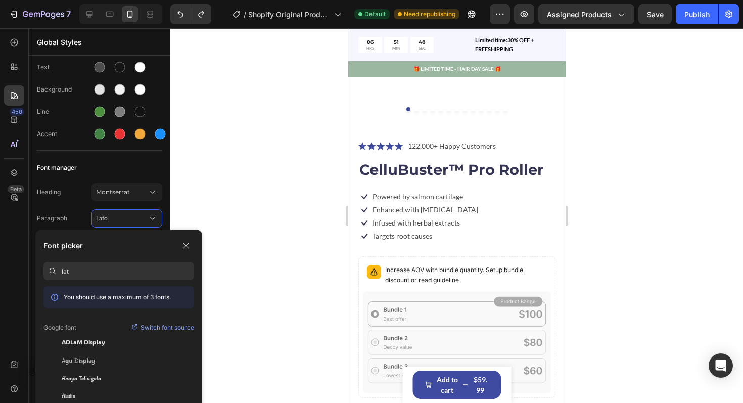
type input "lato"
click at [76, 337] on div "Lato" at bounding box center [128, 341] width 132 height 9
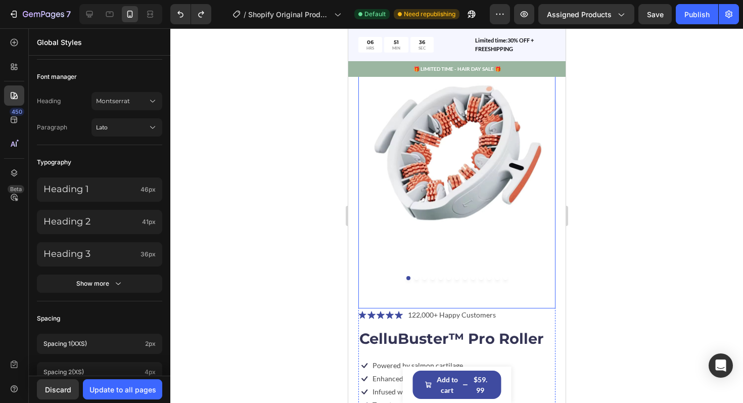
scroll to position [150, 0]
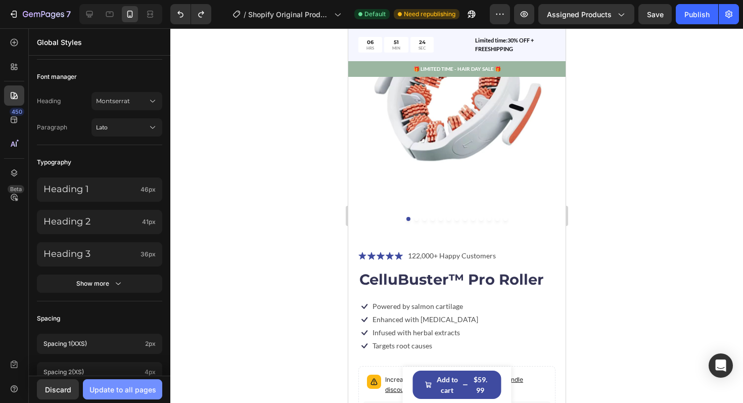
click at [115, 385] on div "Update to all pages" at bounding box center [123, 389] width 67 height 11
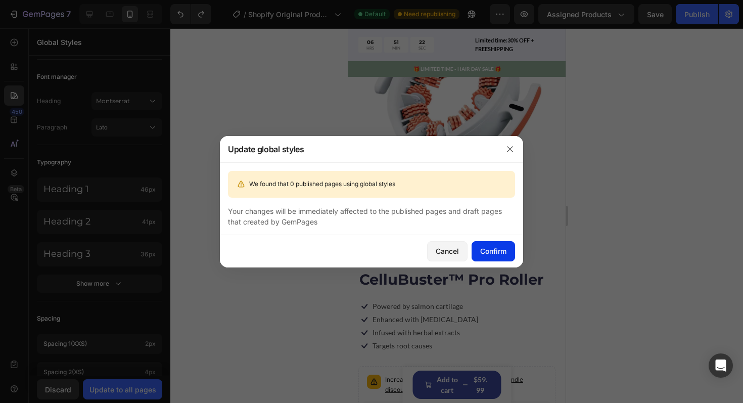
click at [499, 246] on div "Confirm" at bounding box center [493, 251] width 26 height 11
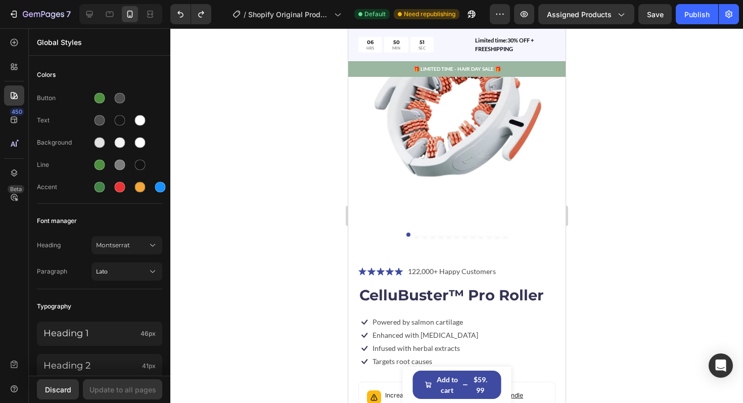
scroll to position [0, 0]
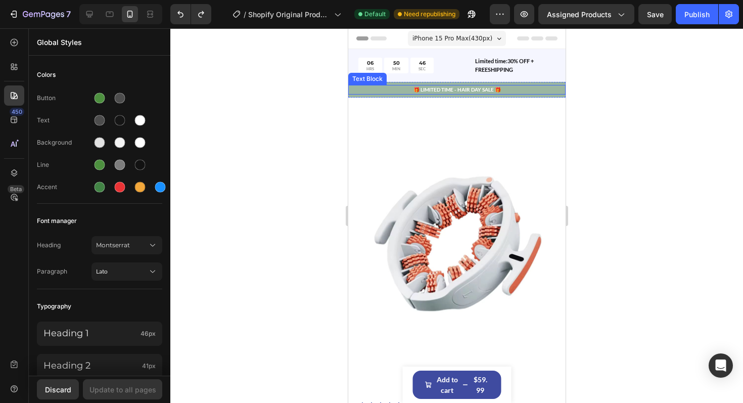
click at [405, 92] on p "🎁 LIMITED TIME - HAIR DAY SALE 🎁" at bounding box center [456, 90] width 215 height 8
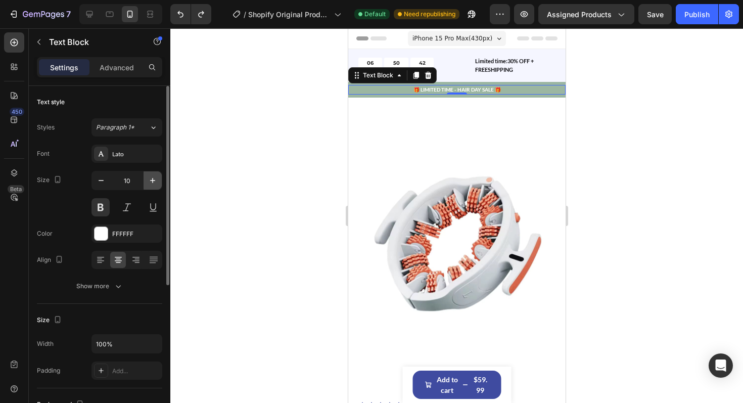
click at [149, 180] on icon "button" at bounding box center [153, 180] width 10 height 10
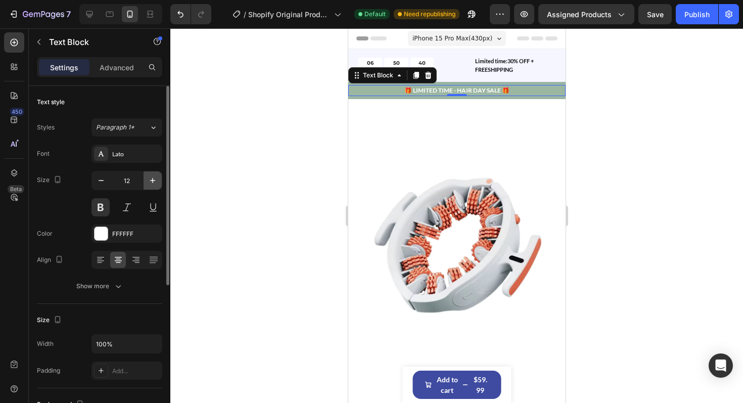
click at [149, 180] on icon "button" at bounding box center [153, 180] width 10 height 10
click at [149, 181] on icon "button" at bounding box center [153, 180] width 10 height 10
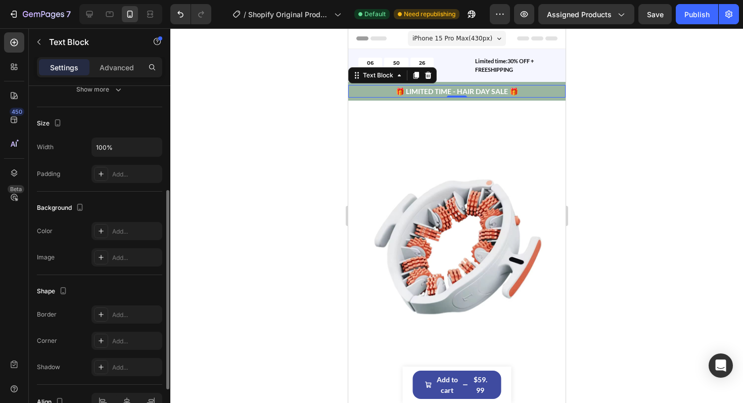
scroll to position [189, 0]
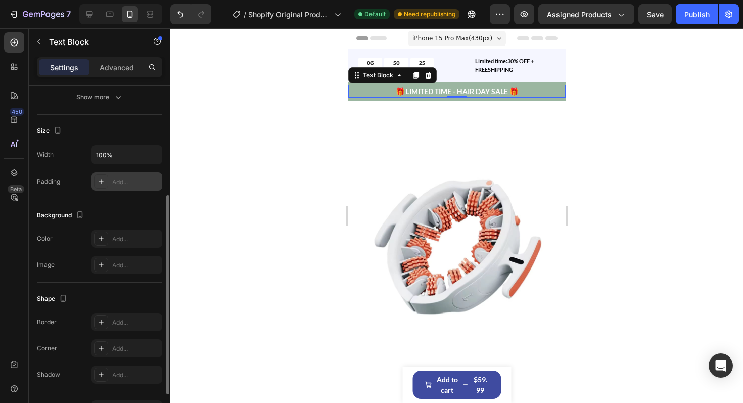
click at [102, 183] on icon at bounding box center [101, 182] width 8 height 8
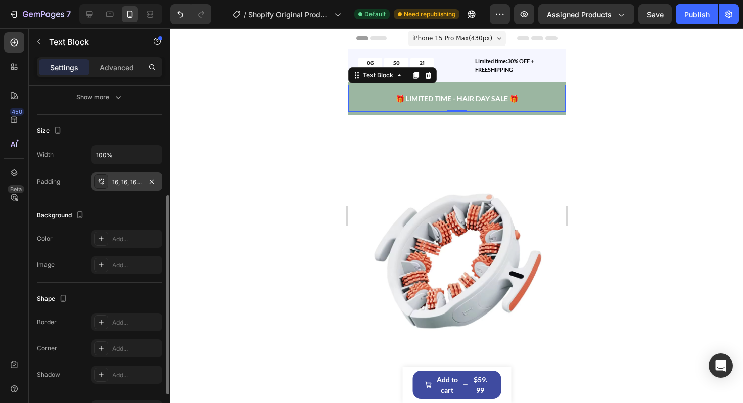
click at [79, 156] on div "Width 100%" at bounding box center [99, 154] width 125 height 19
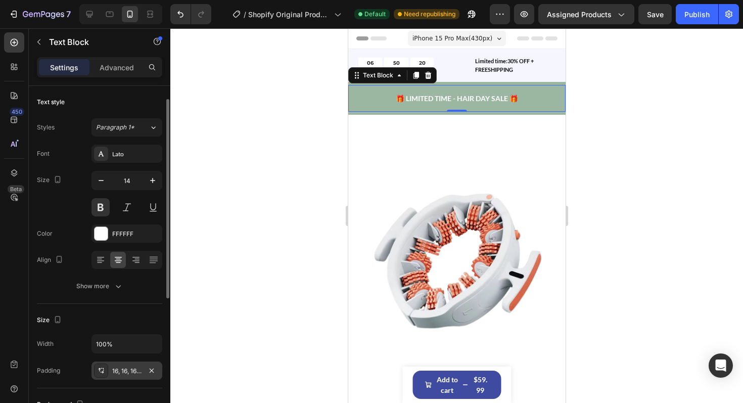
scroll to position [27, 0]
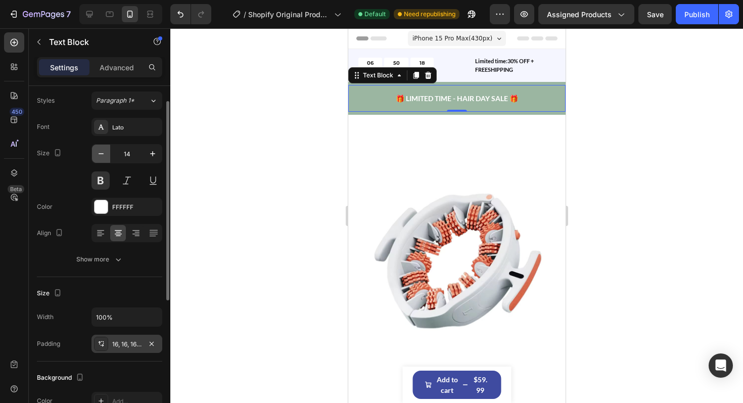
click at [102, 155] on icon "button" at bounding box center [101, 154] width 10 height 10
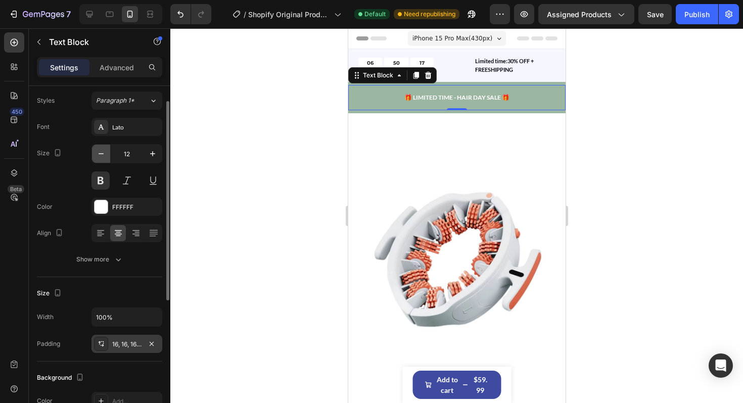
click at [102, 155] on icon "button" at bounding box center [101, 154] width 10 height 10
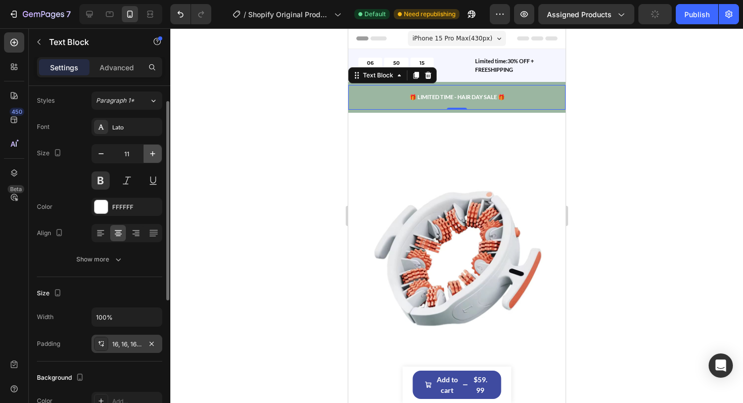
click at [150, 155] on icon "button" at bounding box center [153, 154] width 10 height 10
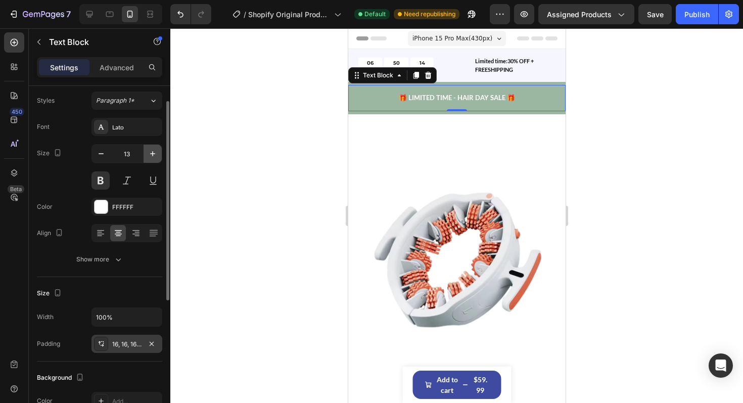
click at [150, 155] on icon "button" at bounding box center [153, 154] width 10 height 10
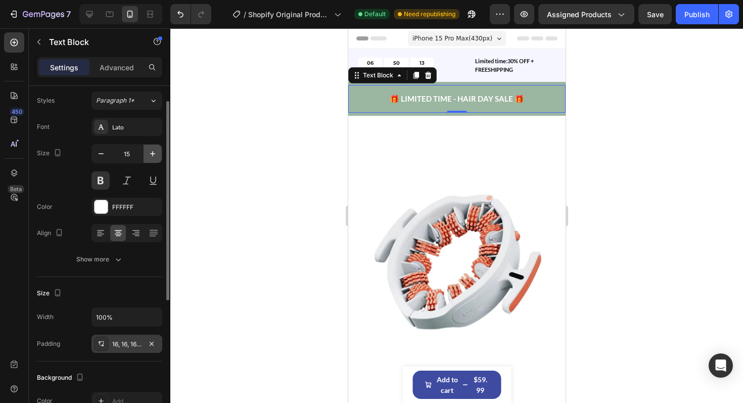
click at [150, 155] on icon "button" at bounding box center [153, 154] width 10 height 10
click at [105, 155] on icon "button" at bounding box center [101, 154] width 10 height 10
type input "14"
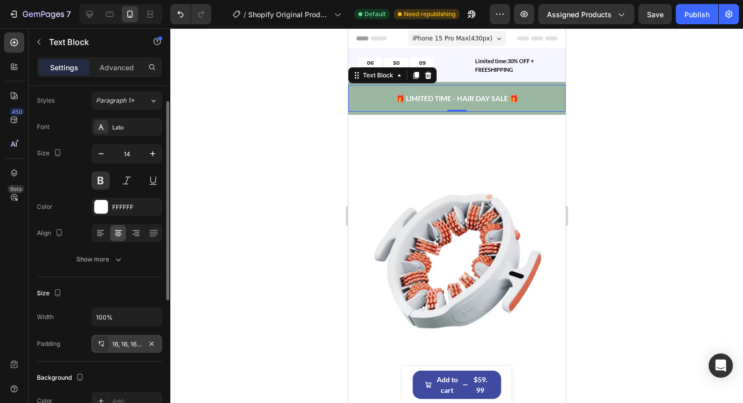
click at [81, 143] on div "Font Lato Size 14 Color FFFFFF Align Show more" at bounding box center [99, 193] width 125 height 151
click at [591, 145] on div at bounding box center [456, 215] width 573 height 375
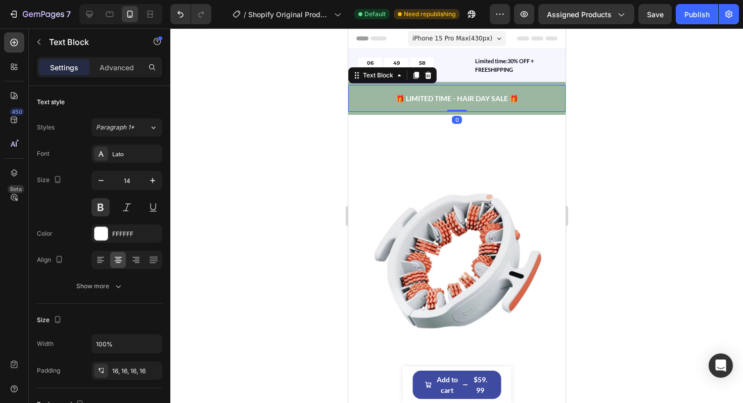
click at [364, 93] on p "🎁 LIMITED TIME - HAIR DAY SALE 🎁" at bounding box center [456, 98] width 201 height 11
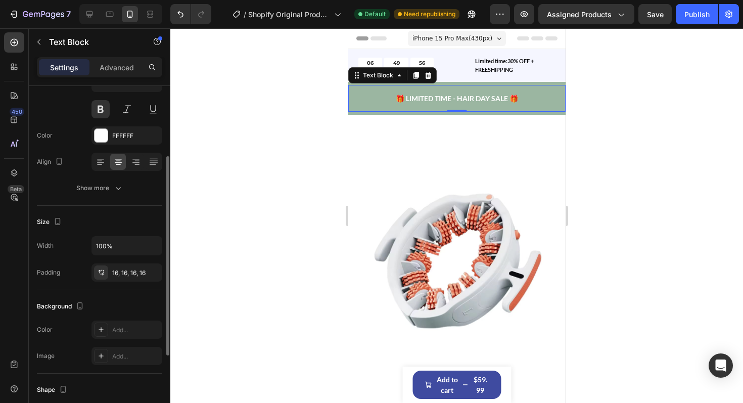
scroll to position [107, 0]
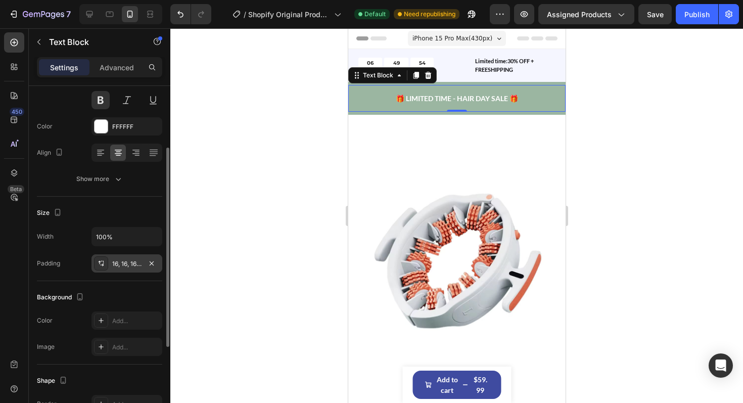
click at [118, 263] on div "16, 16, 16, 16" at bounding box center [126, 263] width 29 height 9
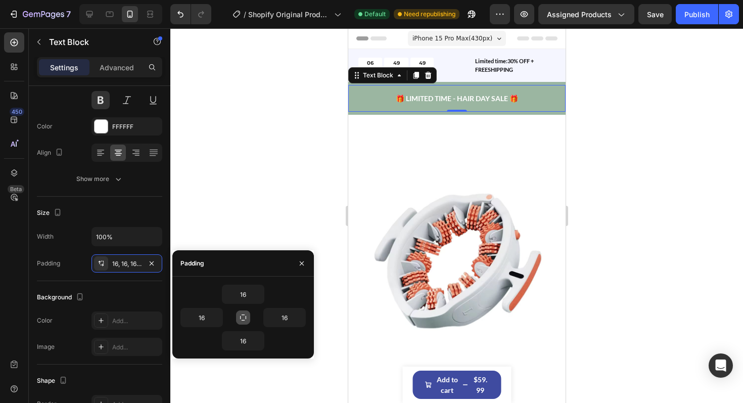
click at [246, 319] on icon "button" at bounding box center [243, 318] width 8 height 8
click at [101, 267] on icon at bounding box center [101, 263] width 8 height 8
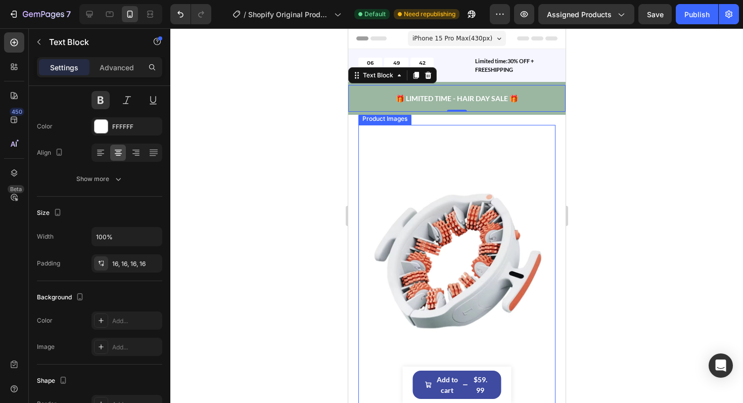
click at [416, 158] on img at bounding box center [456, 261] width 197 height 272
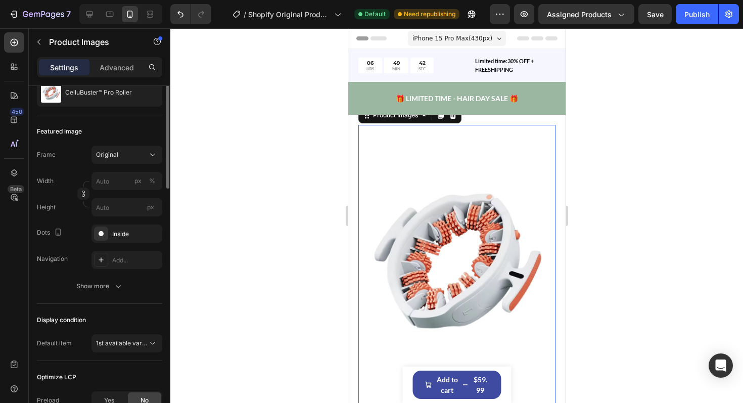
scroll to position [0, 0]
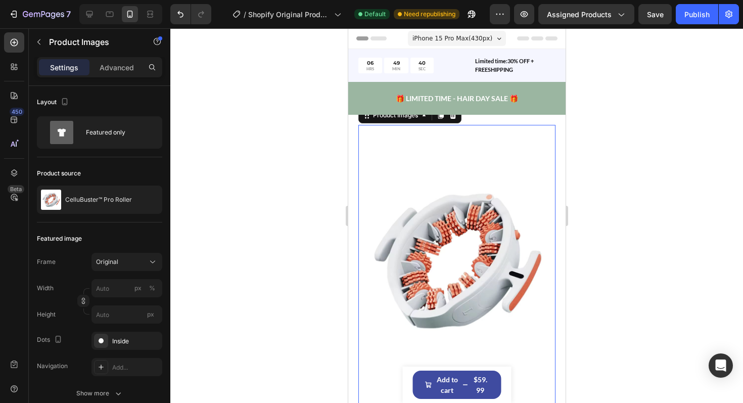
click at [554, 126] on div at bounding box center [456, 261] width 197 height 272
click at [652, 135] on div at bounding box center [456, 215] width 573 height 375
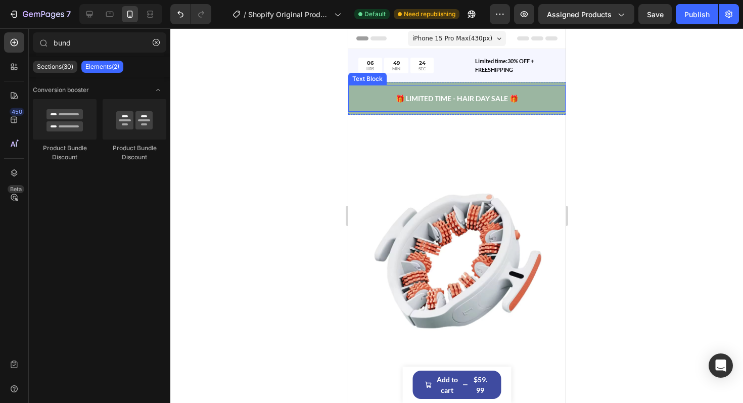
click at [373, 99] on p "🎁 LIMITED TIME - HAIR DAY SALE 🎁" at bounding box center [456, 98] width 201 height 11
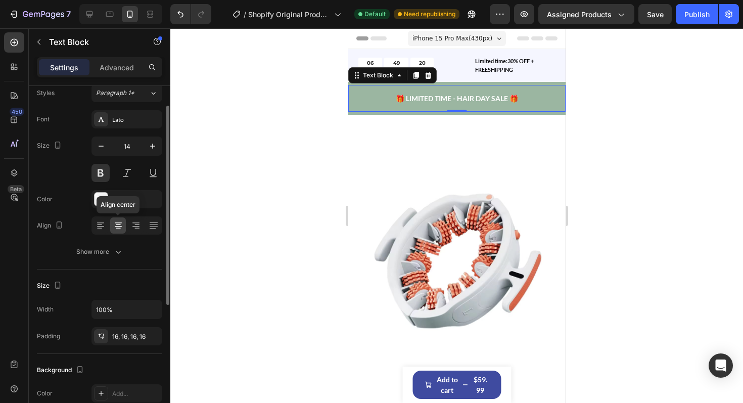
scroll to position [57, 0]
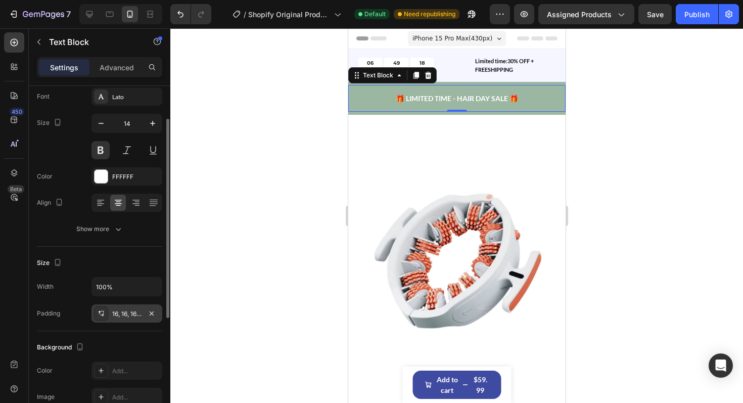
click at [118, 312] on div "16, 16, 16, 16" at bounding box center [126, 313] width 29 height 9
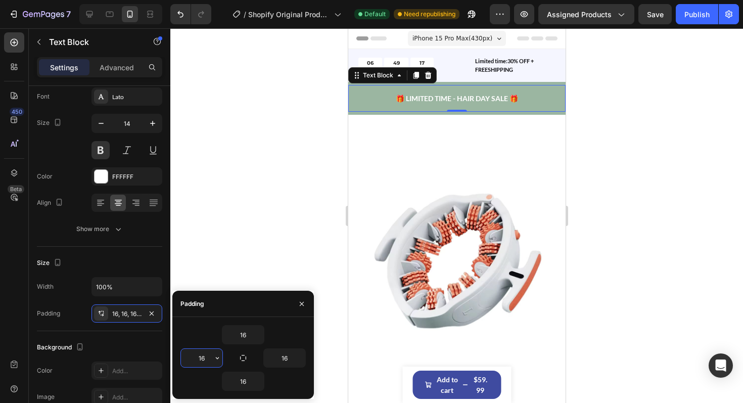
click at [209, 361] on input "16" at bounding box center [201, 358] width 41 height 18
click at [213, 360] on icon "button" at bounding box center [217, 358] width 8 height 8
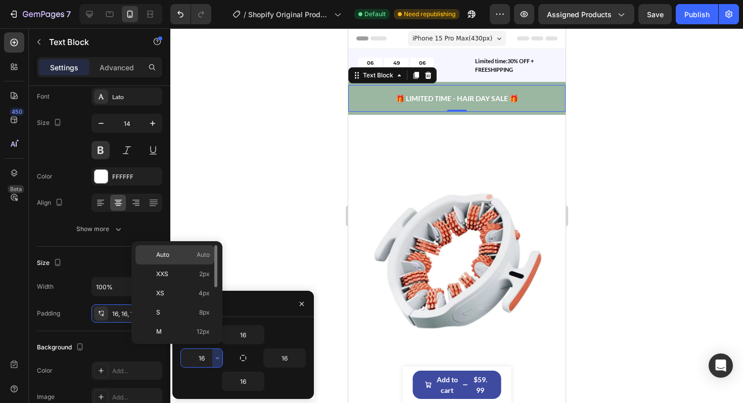
click at [201, 257] on span "Auto" at bounding box center [203, 254] width 13 height 9
type input "Auto"
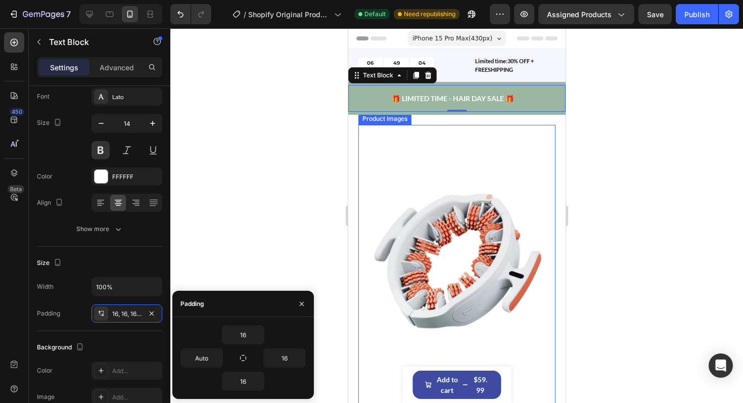
click at [419, 157] on img at bounding box center [456, 261] width 197 height 272
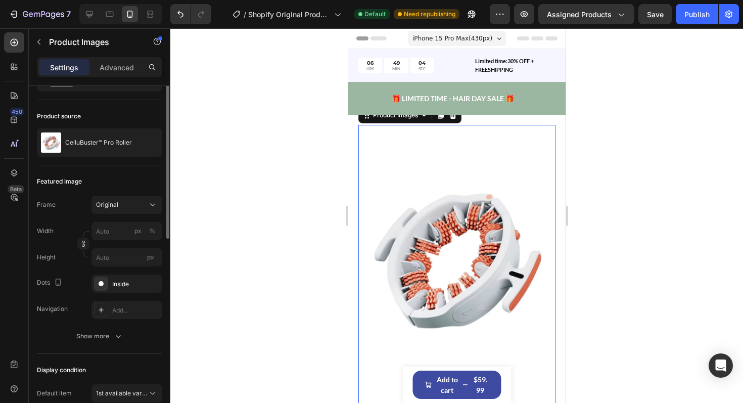
scroll to position [0, 0]
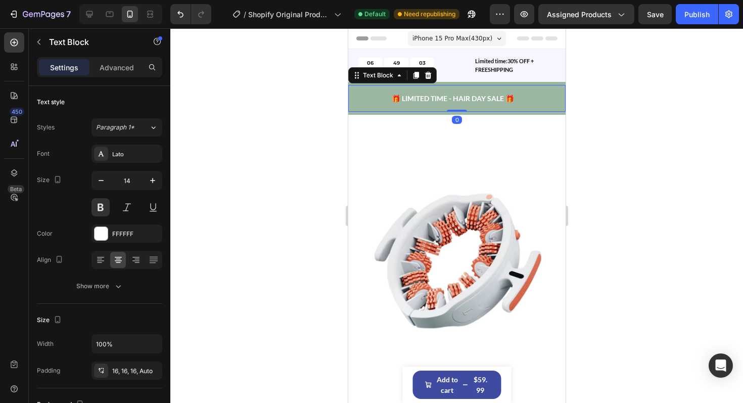
click at [370, 96] on p "🎁 LIMITED TIME - HAIR DAY SALE 🎁" at bounding box center [452, 98] width 209 height 11
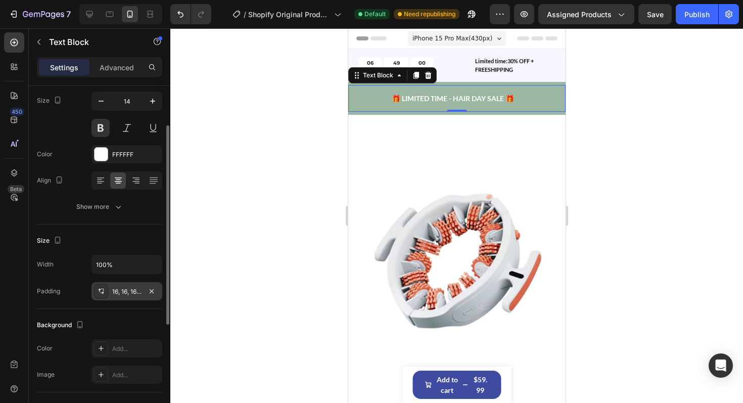
scroll to position [81, 0]
click at [131, 291] on div "16, 16, 16, Auto" at bounding box center [126, 290] width 29 height 9
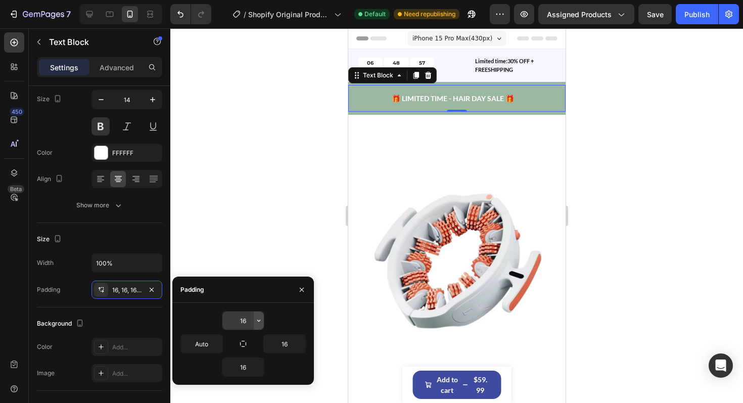
click at [262, 321] on icon "button" at bounding box center [259, 321] width 8 height 8
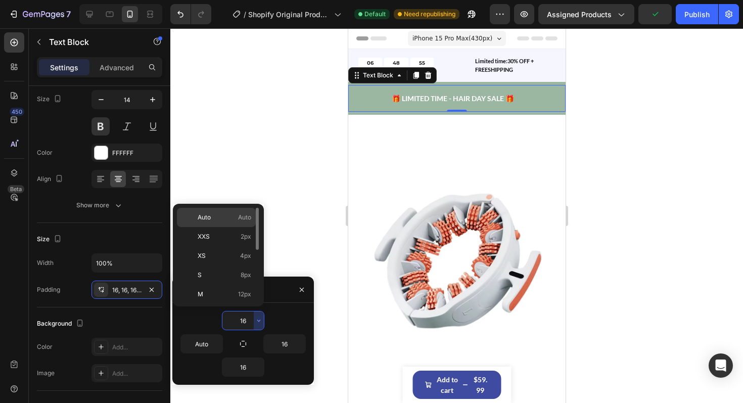
click at [214, 227] on div "Auto Auto" at bounding box center [216, 236] width 79 height 19
type input "Auto"
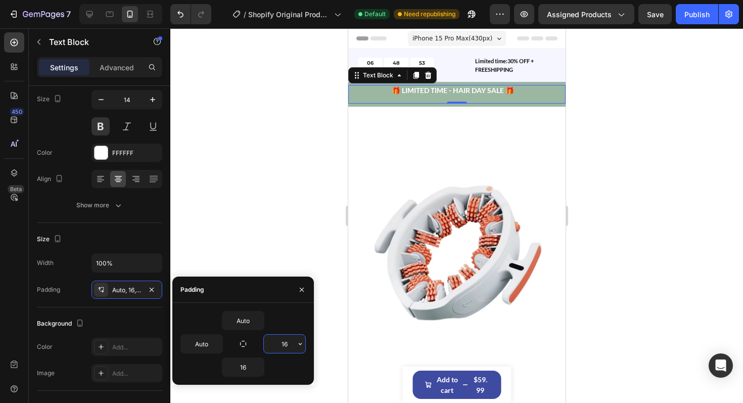
click at [291, 345] on input "16" at bounding box center [284, 344] width 41 height 18
click at [303, 346] on icon "button" at bounding box center [300, 344] width 8 height 8
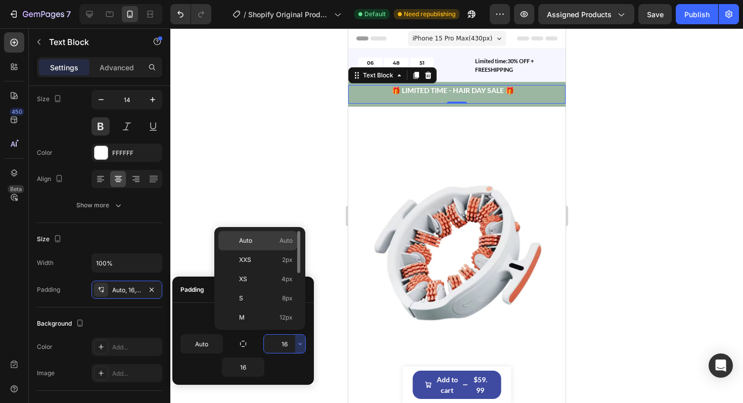
click at [271, 237] on p "Auto Auto" at bounding box center [266, 240] width 54 height 9
type input "Auto"
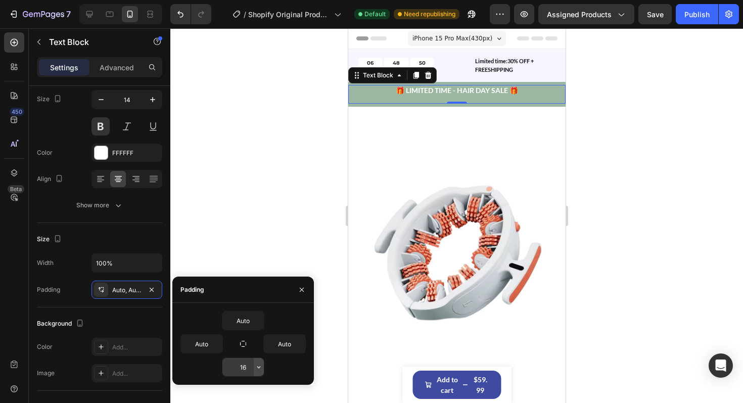
click at [255, 367] on icon "button" at bounding box center [259, 367] width 8 height 8
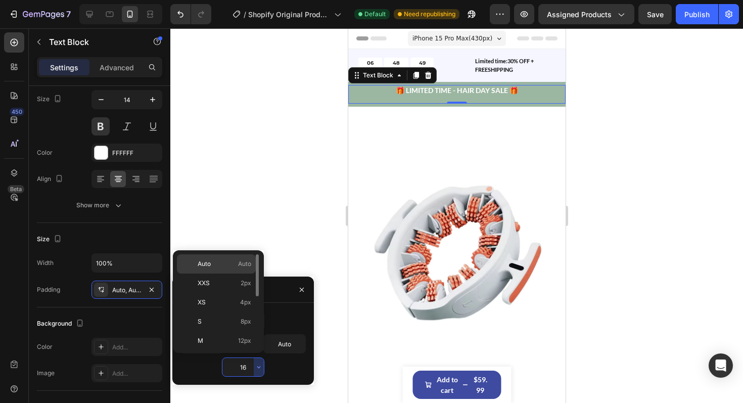
click at [235, 267] on p "Auto Auto" at bounding box center [225, 263] width 54 height 9
type input "Auto"
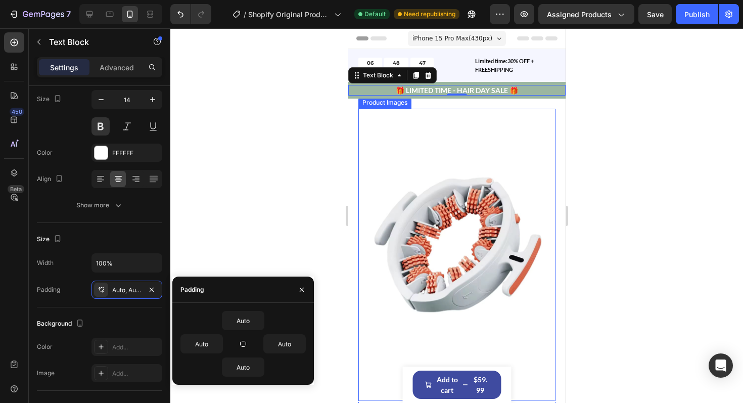
click at [384, 164] on img at bounding box center [456, 245] width 197 height 272
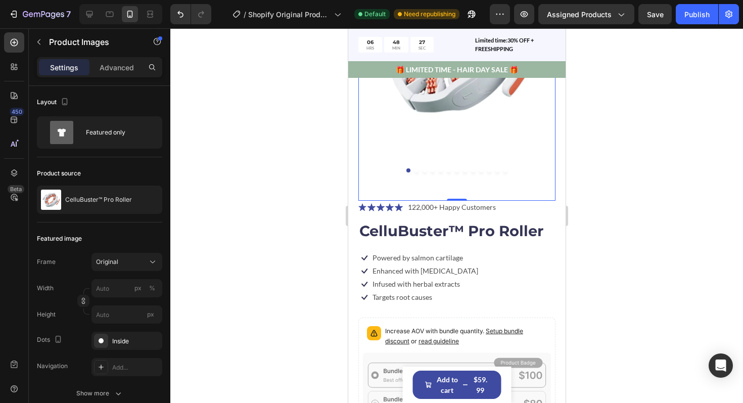
scroll to position [304, 0]
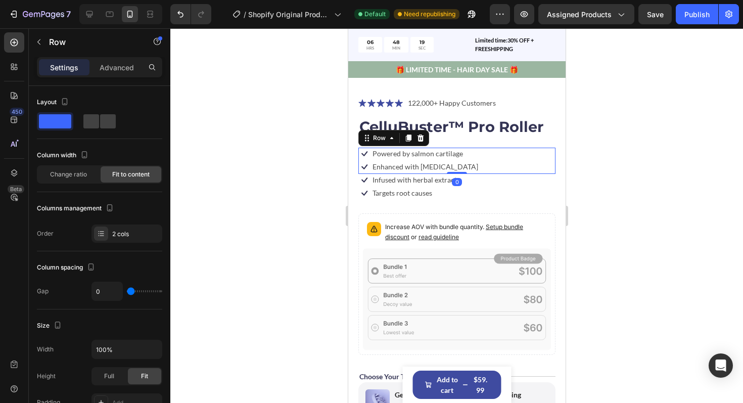
click at [465, 158] on div "Icon Powered by salmon cartilage Text Block Row Icon Enhanced with biotin Text …" at bounding box center [456, 161] width 197 height 26
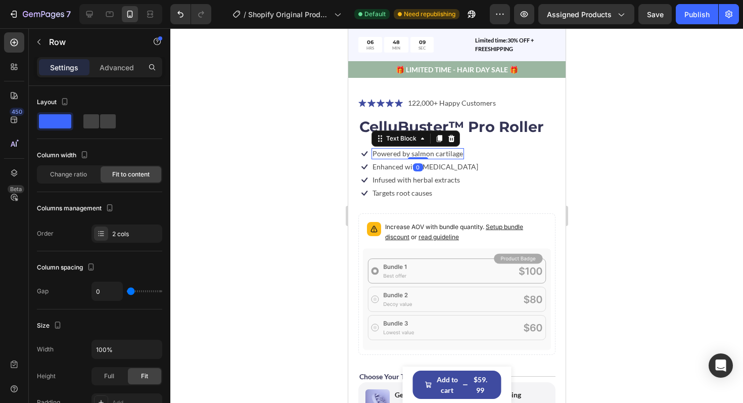
click at [433, 155] on p "Powered by salmon cartilage" at bounding box center [417, 153] width 91 height 9
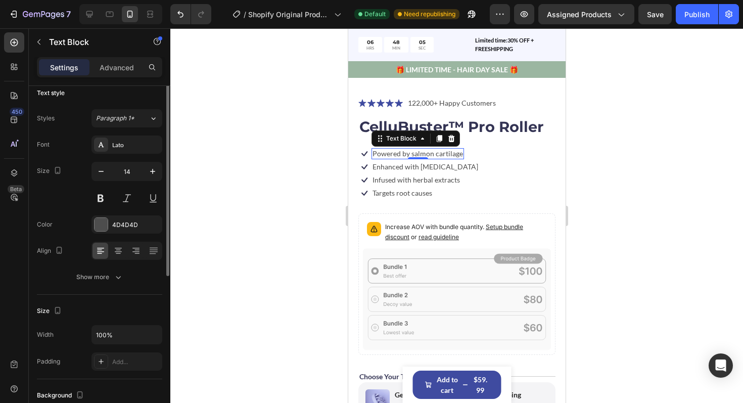
scroll to position [0, 0]
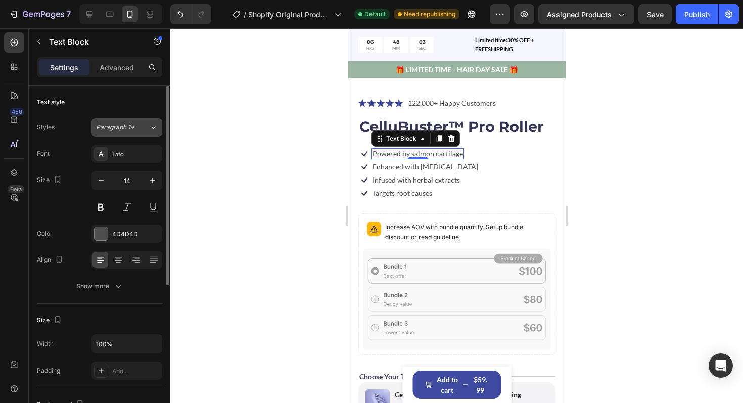
click at [152, 128] on icon at bounding box center [153, 127] width 9 height 10
click at [119, 110] on div "Text style" at bounding box center [99, 102] width 125 height 16
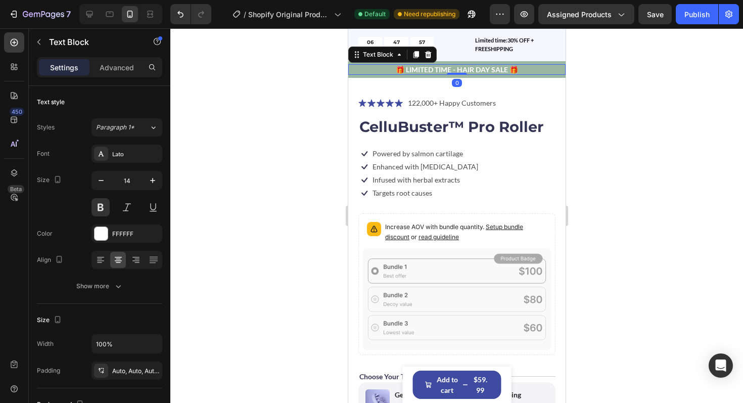
click at [441, 68] on p "🎁 LIMITED TIME - HAIR DAY SALE 🎁" at bounding box center [456, 69] width 217 height 11
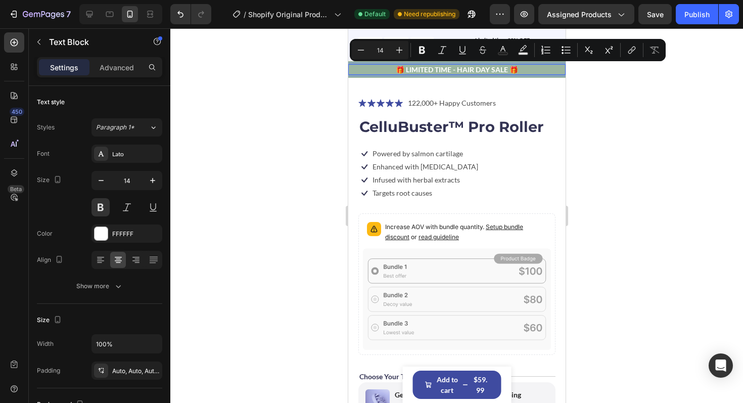
click at [457, 69] on p "🎁 LIMITED TIME - HAIR DAY SALE 🎁" at bounding box center [456, 69] width 217 height 11
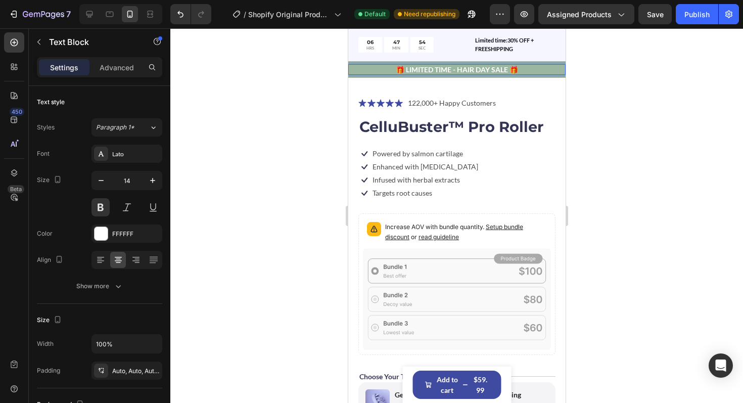
click at [519, 70] on p "🎁 LIMITED TIME - HAIR DAY SALE 🎁" at bounding box center [456, 69] width 217 height 11
click at [441, 68] on p "GET 50% OFF TODAY" at bounding box center [456, 69] width 217 height 11
click at [504, 72] on p "GET 50% OFF TODAY" at bounding box center [456, 69] width 217 height 11
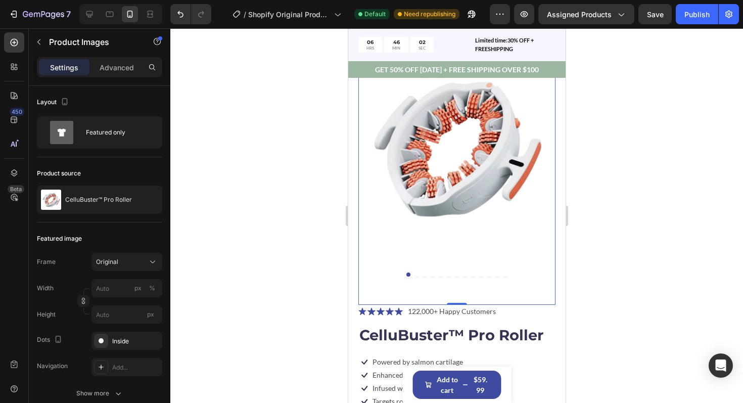
scroll to position [175, 0]
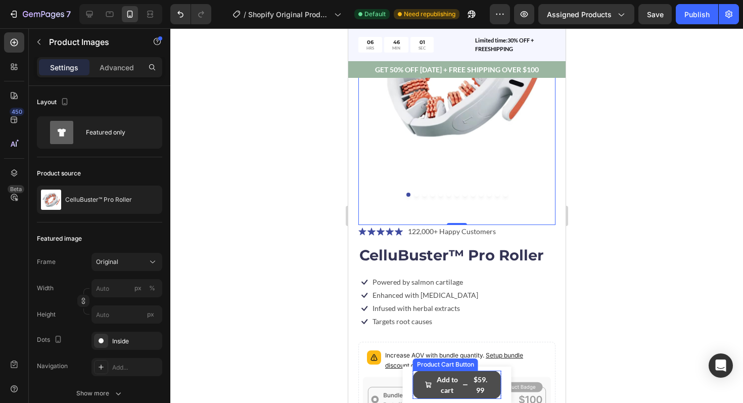
click at [461, 383] on button "Add to cart $59.99" at bounding box center [457, 385] width 89 height 28
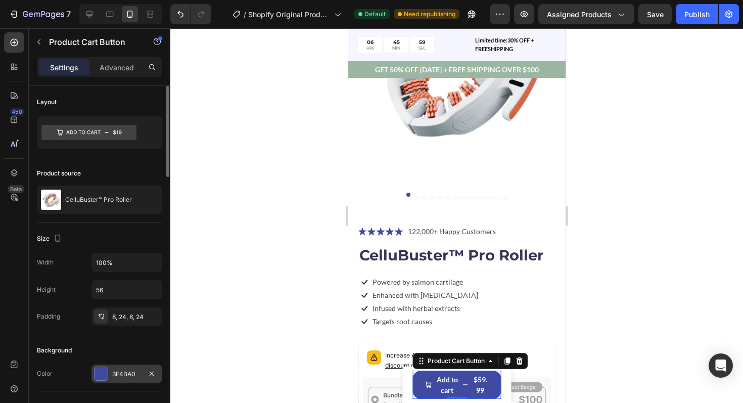
click at [98, 371] on div at bounding box center [101, 373] width 13 height 13
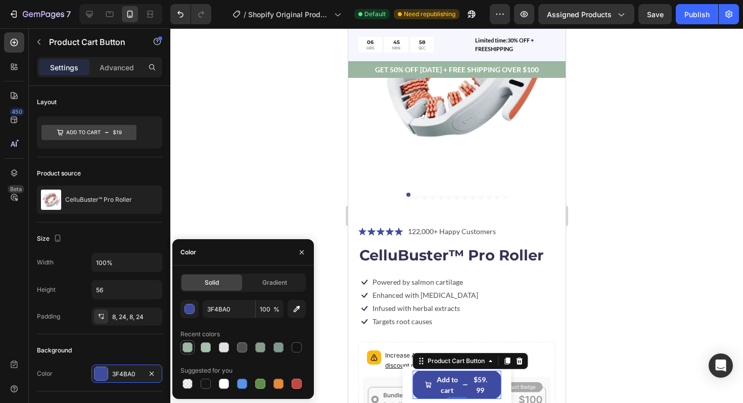
click at [188, 347] on div at bounding box center [188, 347] width 10 height 10
type input "9BB6A1"
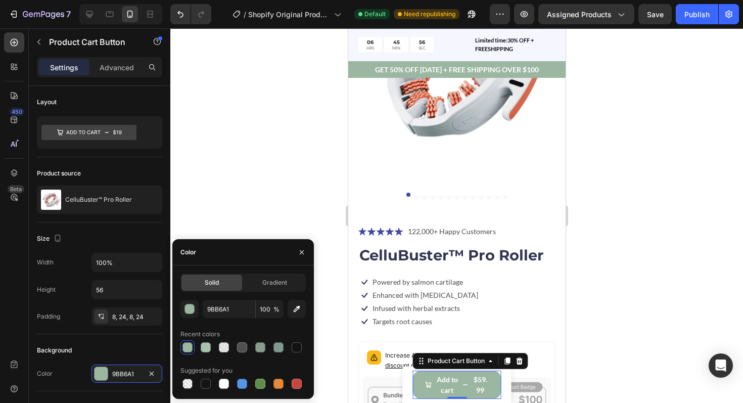
click at [609, 311] on div at bounding box center [456, 215] width 573 height 375
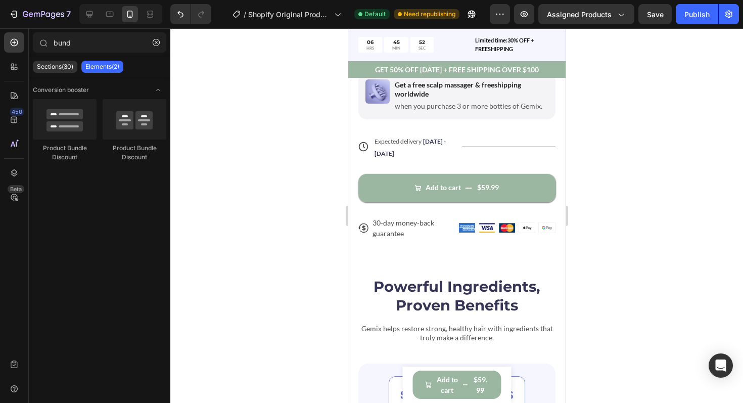
scroll to position [541, 0]
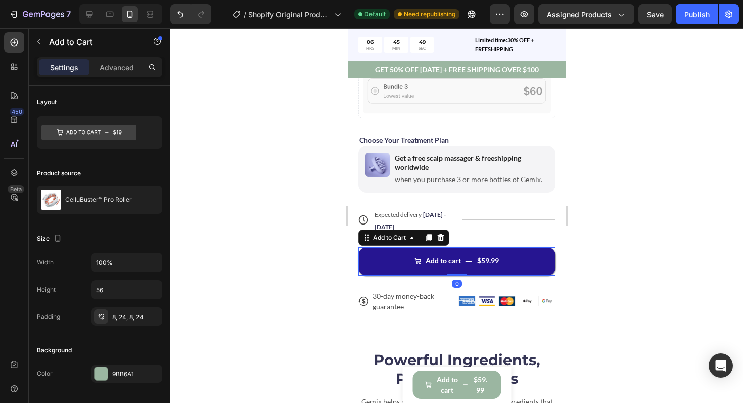
click at [450, 253] on button "Add to cart $59.99" at bounding box center [456, 261] width 197 height 28
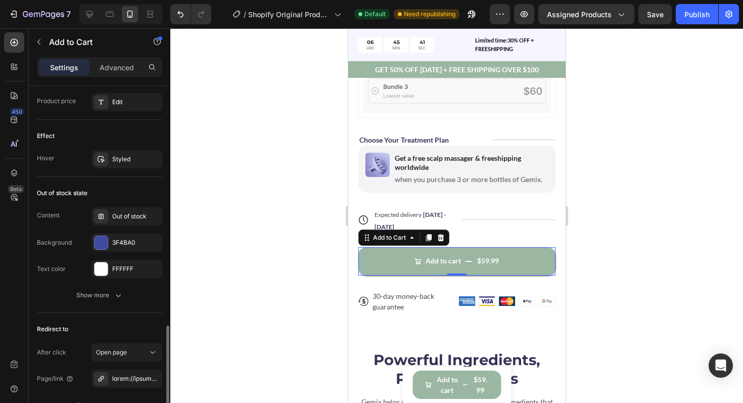
scroll to position [859, 0]
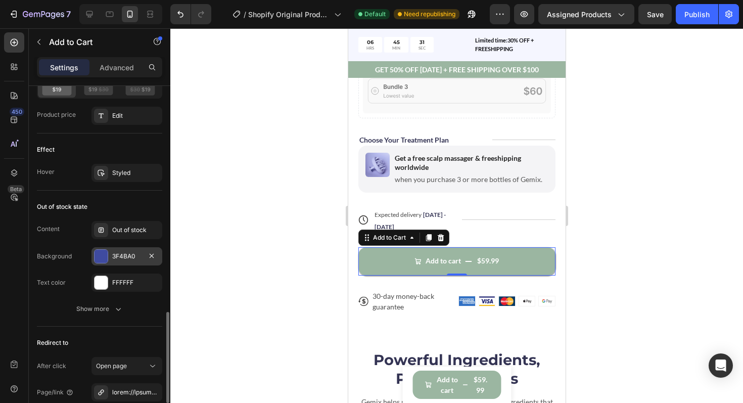
click at [101, 255] on div at bounding box center [101, 256] width 13 height 13
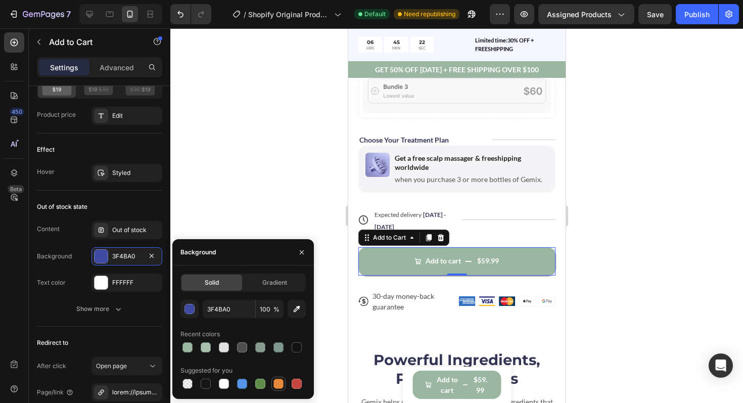
click at [278, 381] on div at bounding box center [279, 384] width 10 height 10
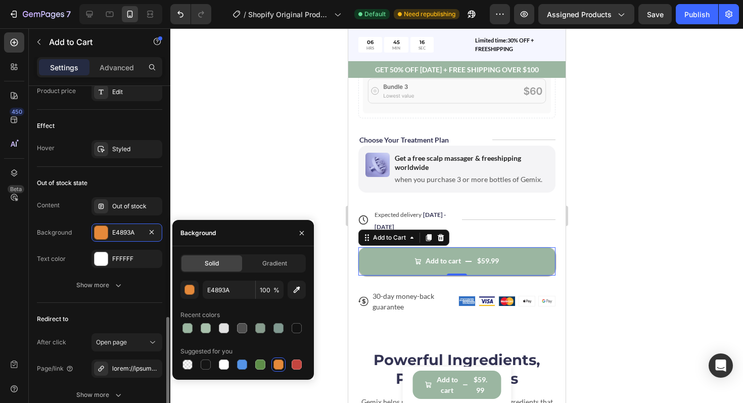
scroll to position [881, 0]
click at [305, 236] on icon "button" at bounding box center [302, 233] width 8 height 8
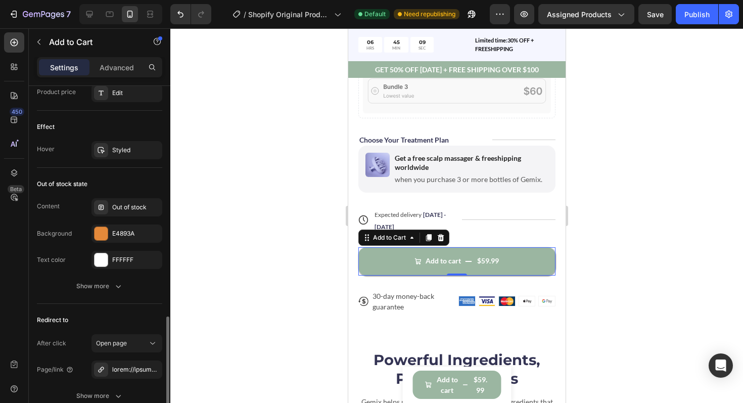
scroll to position [880, 0]
click at [100, 231] on div at bounding box center [101, 234] width 13 height 13
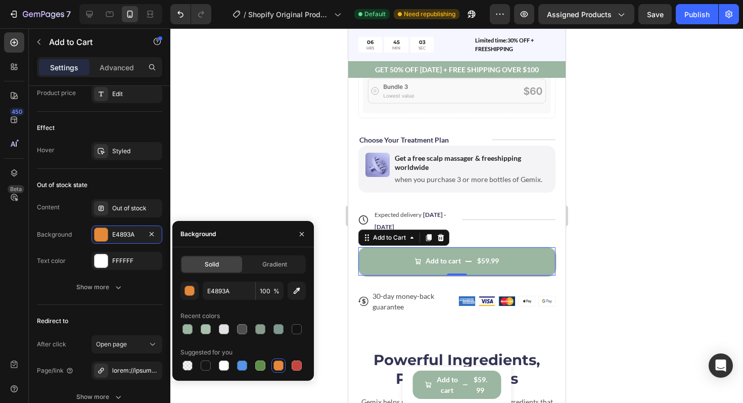
click at [196, 330] on div at bounding box center [243, 329] width 125 height 14
click at [190, 331] on div at bounding box center [188, 329] width 10 height 10
type input "9BB6A1"
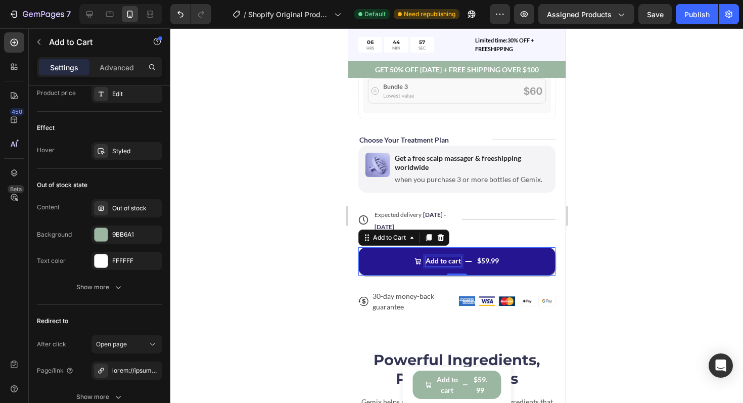
click at [436, 256] on div "Add to cart" at bounding box center [442, 260] width 35 height 9
click at [374, 255] on button "Add to cart $59.99" at bounding box center [456, 261] width 197 height 28
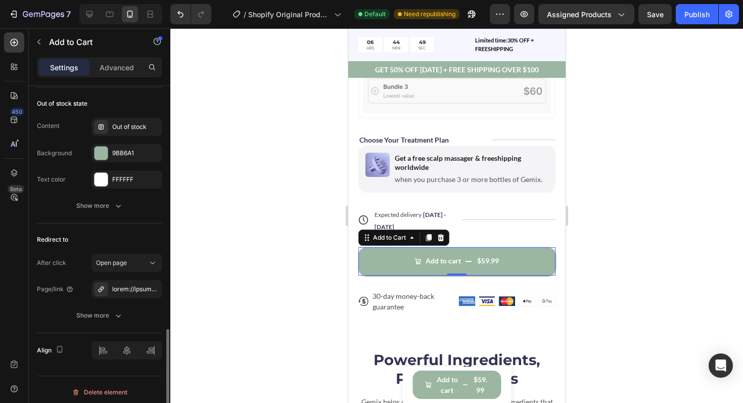
scroll to position [948, 0]
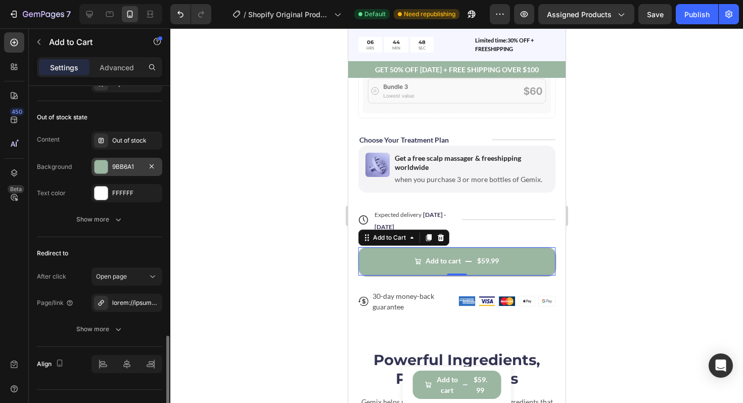
click at [103, 171] on div at bounding box center [101, 166] width 13 height 13
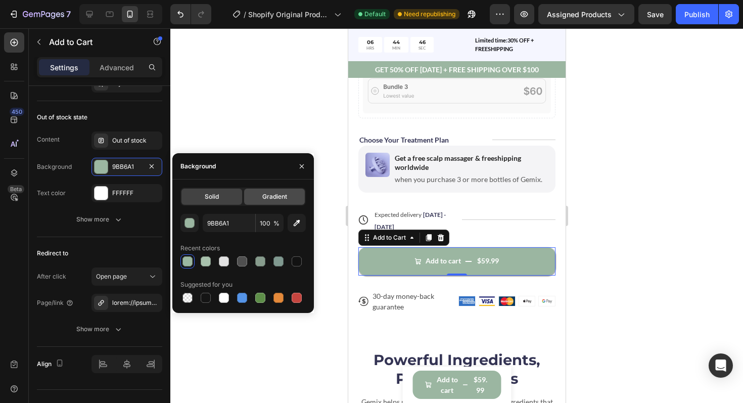
click at [272, 201] on div "Gradient" at bounding box center [274, 197] width 61 height 16
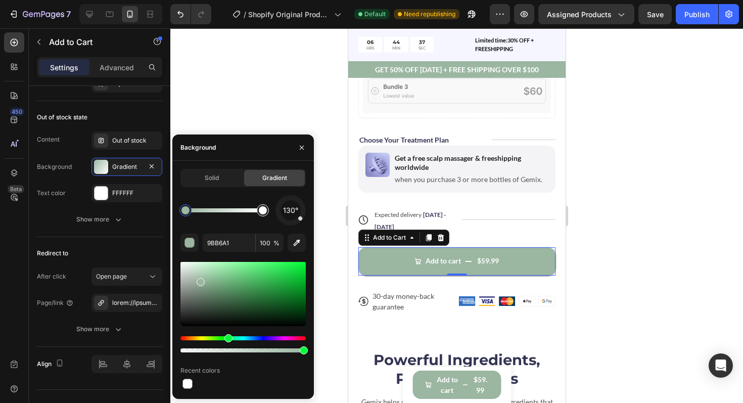
type input "FFFFFF"
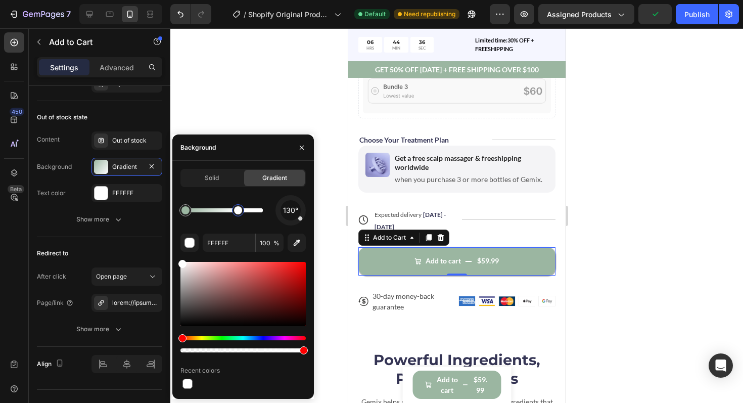
drag, startPoint x: 265, startPoint y: 211, endPoint x: 274, endPoint y: 216, distance: 10.2
click at [274, 215] on div "130°" at bounding box center [243, 210] width 125 height 30
drag, startPoint x: 263, startPoint y: 211, endPoint x: 274, endPoint y: 212, distance: 11.1
click at [274, 212] on div "130°" at bounding box center [243, 210] width 125 height 30
click at [303, 146] on icon "button" at bounding box center [302, 148] width 8 height 8
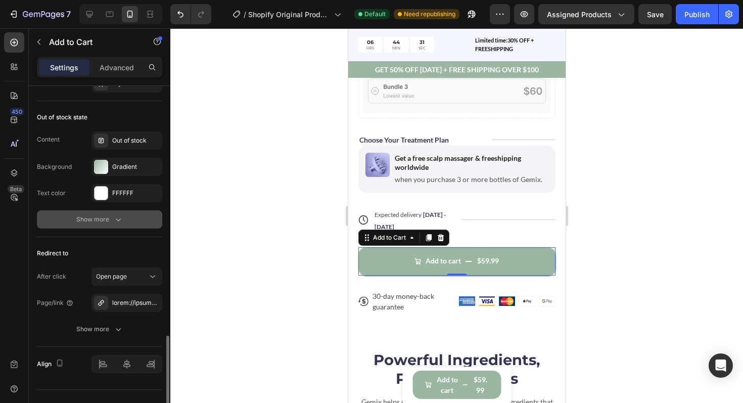
click at [123, 216] on button "Show more" at bounding box center [99, 219] width 125 height 18
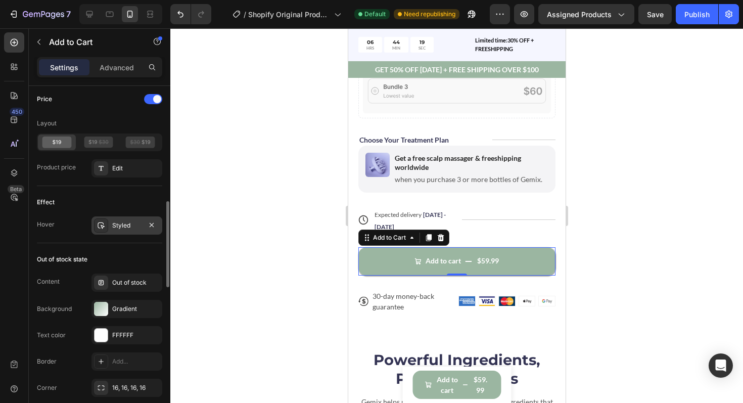
scroll to position [1045, 0]
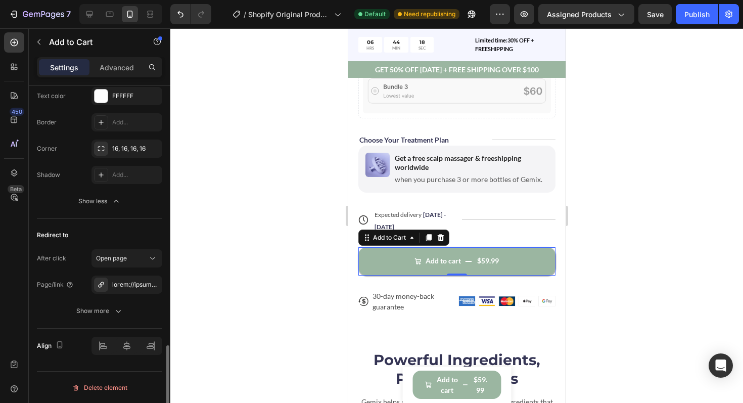
click at [291, 296] on div at bounding box center [456, 215] width 573 height 375
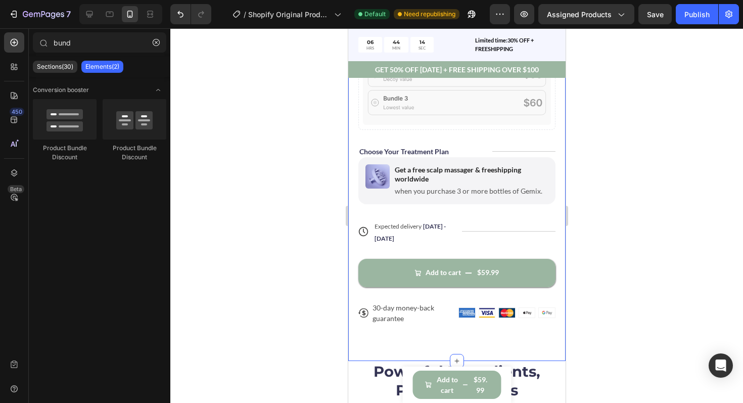
scroll to position [529, 0]
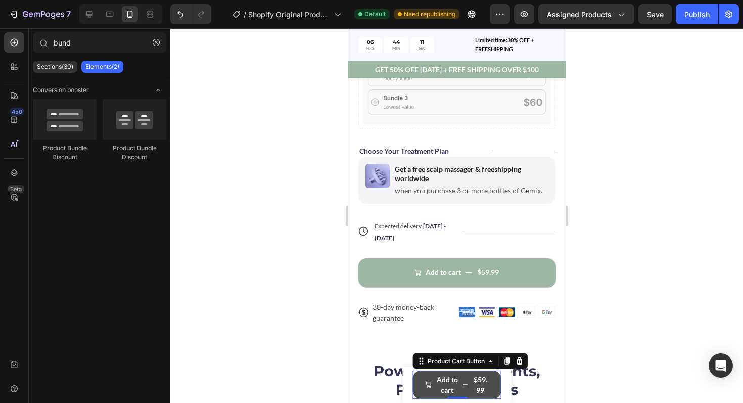
click at [489, 380] on button "Add to cart $59.99" at bounding box center [457, 385] width 89 height 28
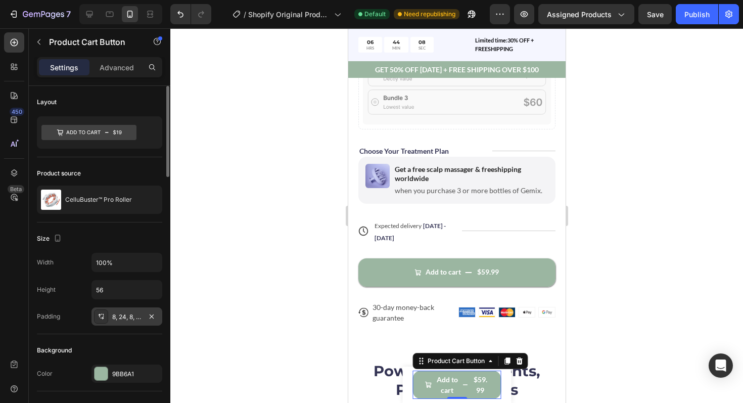
click at [103, 315] on icon at bounding box center [103, 314] width 1 height 1
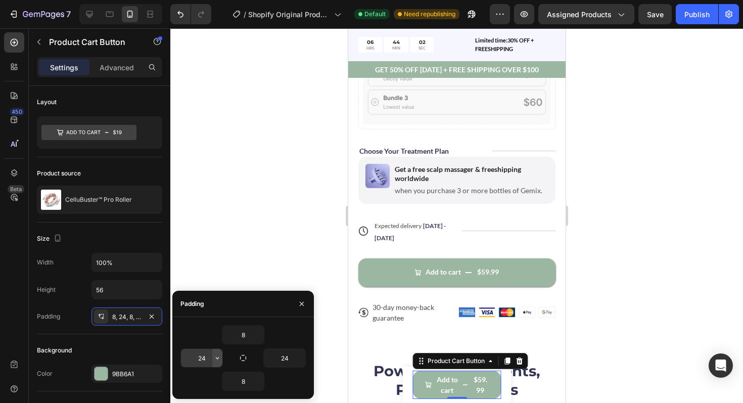
click at [218, 358] on icon "button" at bounding box center [217, 358] width 8 height 8
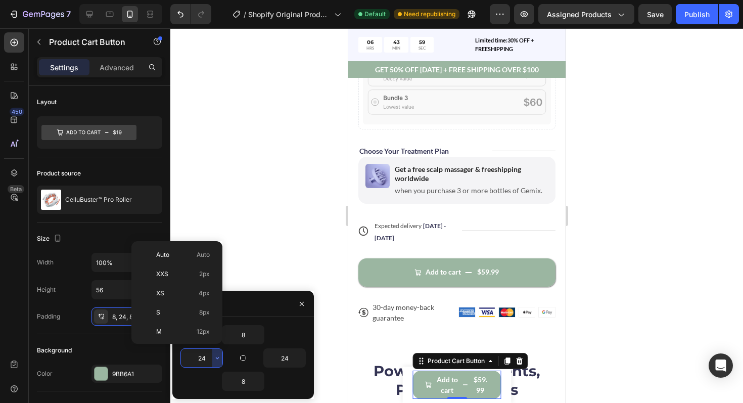
click at [205, 360] on input "24" at bounding box center [201, 358] width 41 height 18
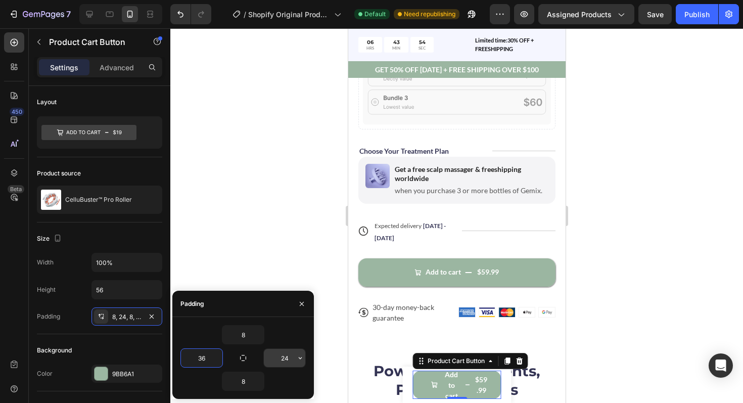
type input "36"
click at [286, 358] on input "24" at bounding box center [284, 358] width 41 height 18
type input "36"
click at [249, 336] on input "8" at bounding box center [243, 335] width 41 height 18
type input "24"
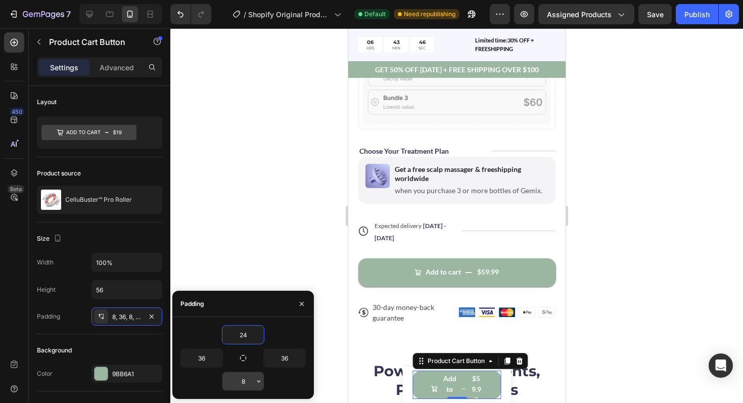
click at [248, 381] on input "8" at bounding box center [243, 381] width 41 height 18
type input "24"
click at [211, 364] on input "36" at bounding box center [201, 358] width 41 height 18
click at [215, 355] on icon "button" at bounding box center [217, 358] width 8 height 8
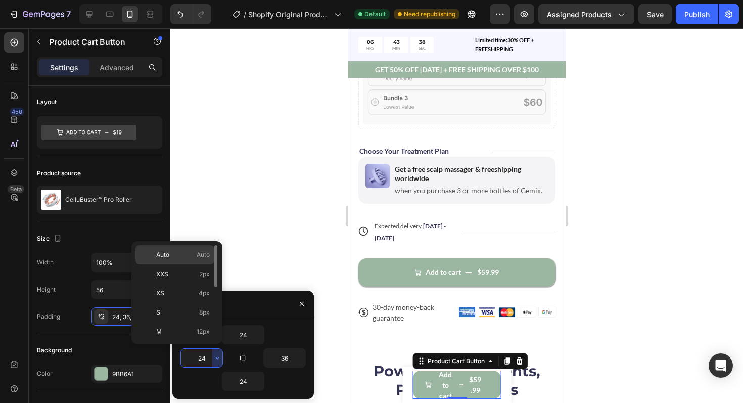
click at [190, 258] on p "Auto Auto" at bounding box center [183, 254] width 54 height 9
type input "Auto"
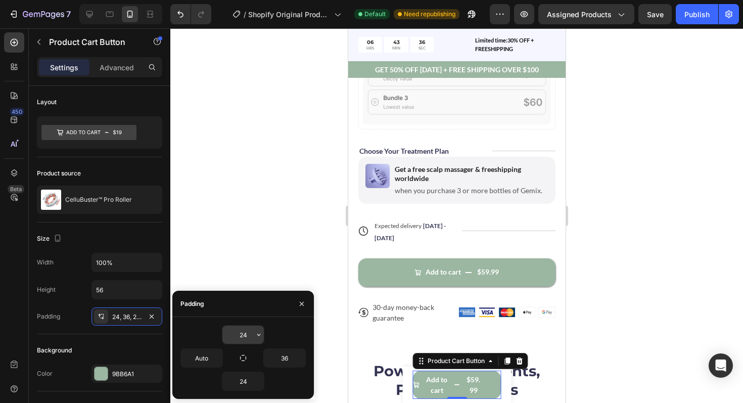
click at [242, 341] on input "24" at bounding box center [243, 335] width 41 height 18
click at [262, 340] on button "button" at bounding box center [259, 335] width 10 height 18
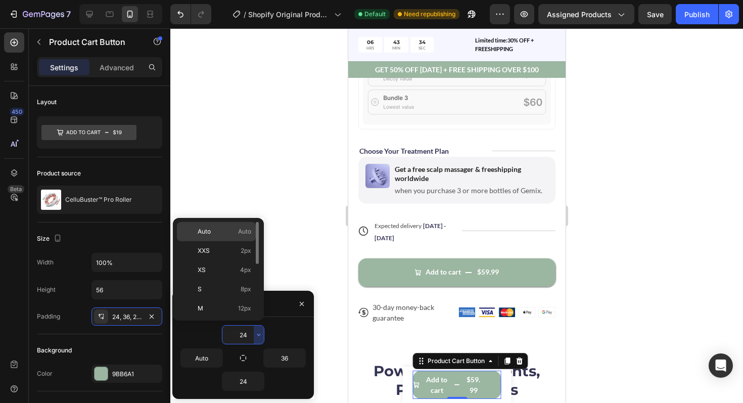
click at [234, 234] on p "Auto Auto" at bounding box center [225, 231] width 54 height 9
type input "Auto"
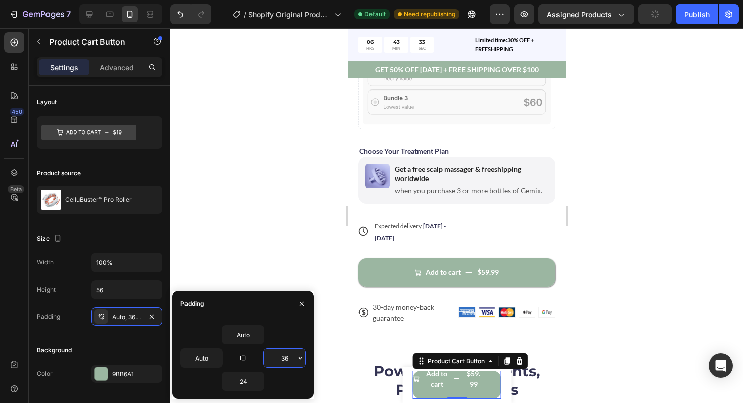
click at [292, 358] on input "36" at bounding box center [284, 358] width 41 height 18
click at [297, 357] on icon "button" at bounding box center [300, 358] width 8 height 8
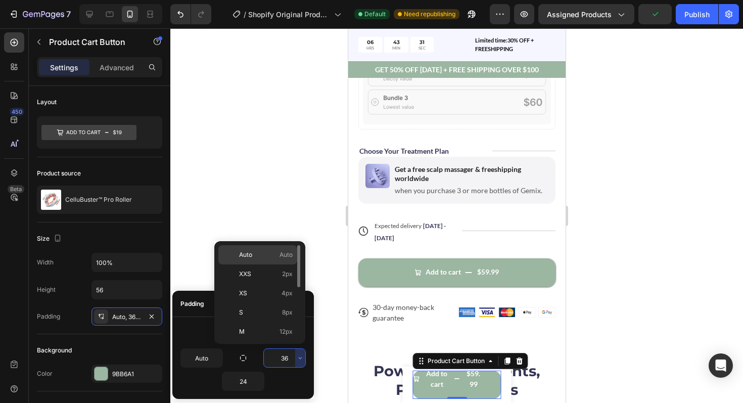
click at [256, 255] on p "Auto Auto" at bounding box center [266, 254] width 54 height 9
type input "Auto"
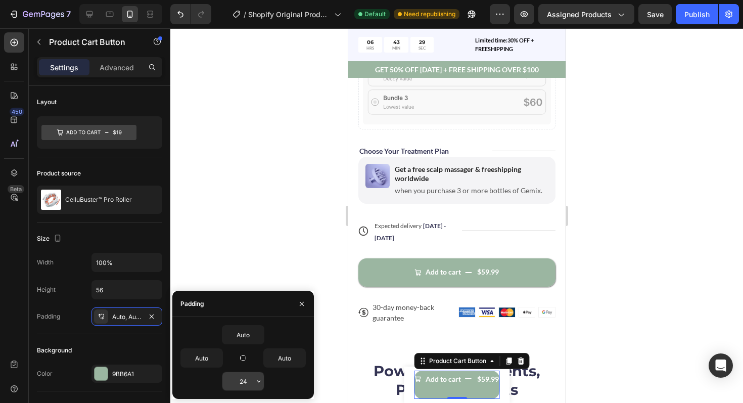
click at [246, 379] on input "24" at bounding box center [243, 381] width 41 height 18
click at [255, 382] on icon "button" at bounding box center [259, 381] width 8 height 8
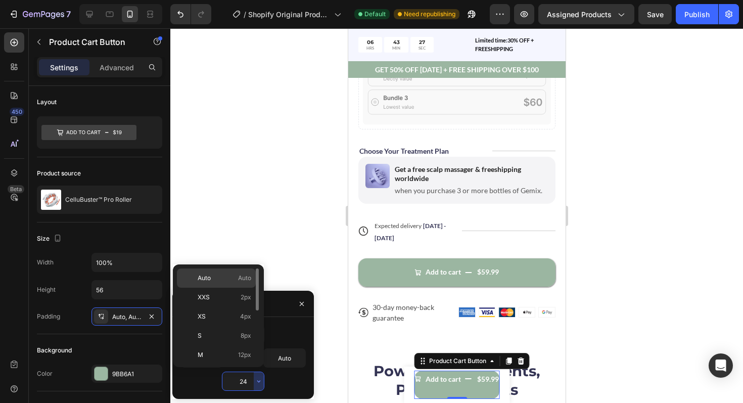
click at [219, 282] on p "Auto Auto" at bounding box center [225, 278] width 54 height 9
type input "Auto"
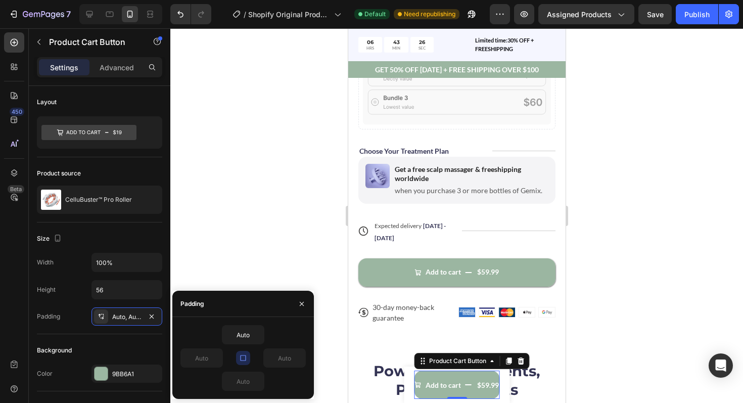
click at [230, 258] on div at bounding box center [456, 215] width 573 height 375
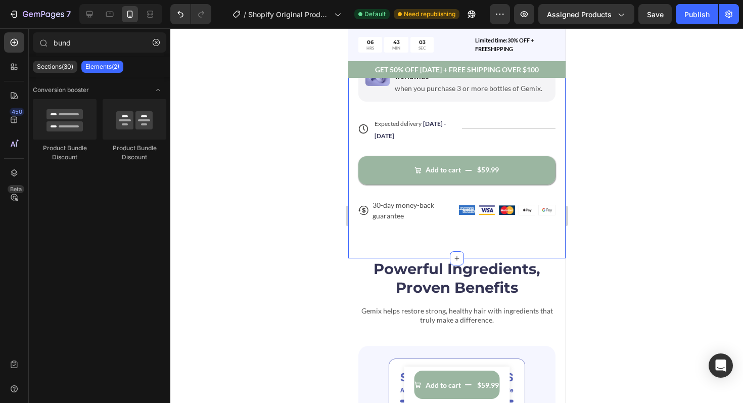
scroll to position [606, 0]
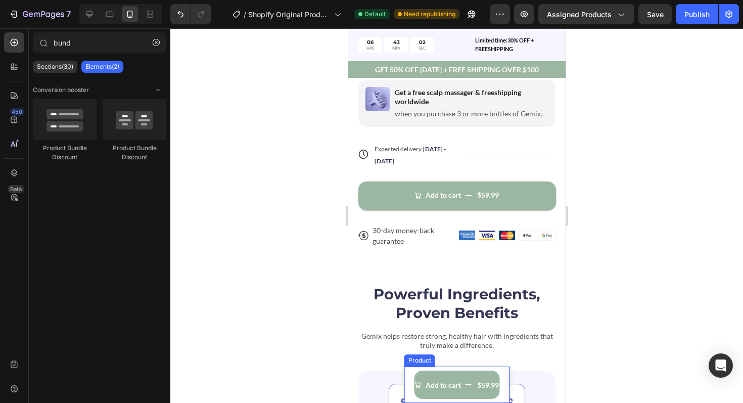
click at [409, 376] on div "Product Images CelluBuster™ Pro Roller Product Title $59.99 Product Price Produ…" at bounding box center [457, 385] width 106 height 36
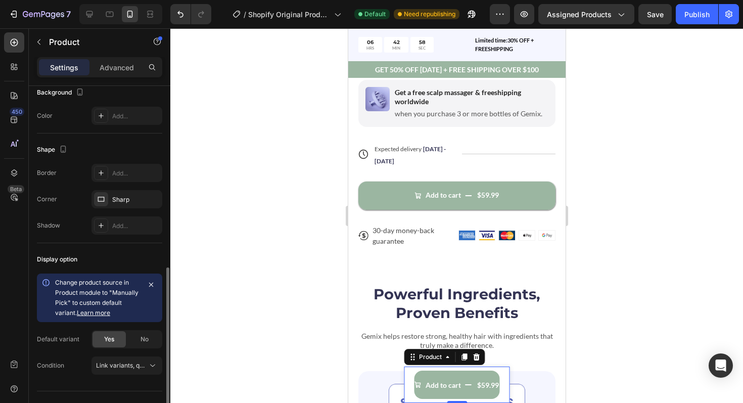
scroll to position [311, 0]
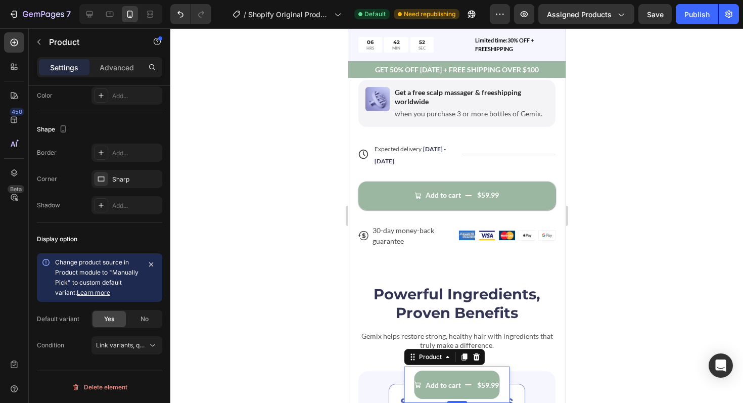
click at [297, 333] on div at bounding box center [456, 215] width 573 height 375
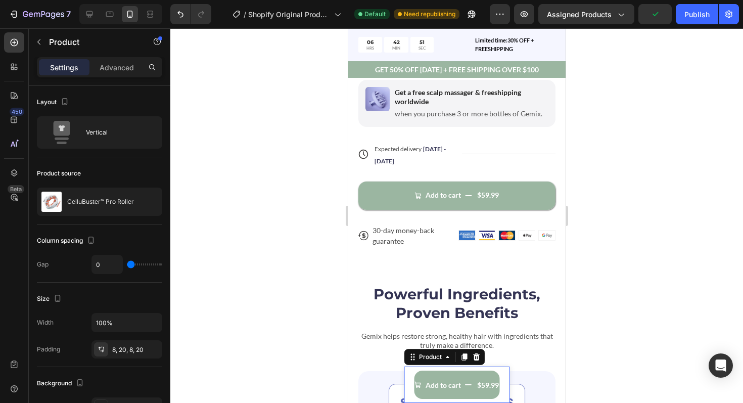
click at [410, 374] on div "Product Images CelluBuster™ Pro Roller Product Title $59.99 Product Price Produ…" at bounding box center [457, 385] width 106 height 36
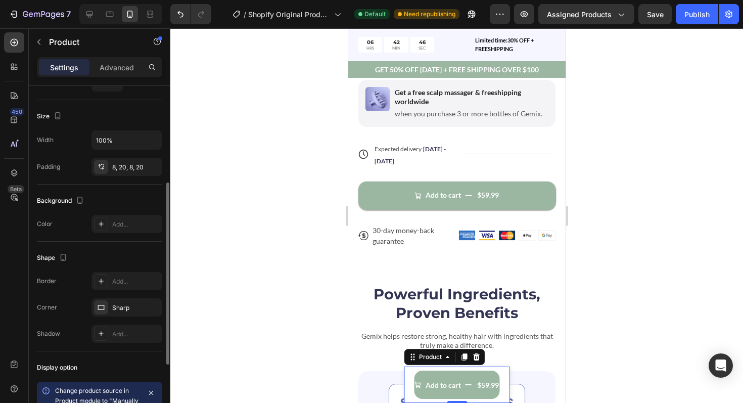
scroll to position [185, 0]
click at [99, 166] on icon at bounding box center [101, 165] width 8 height 8
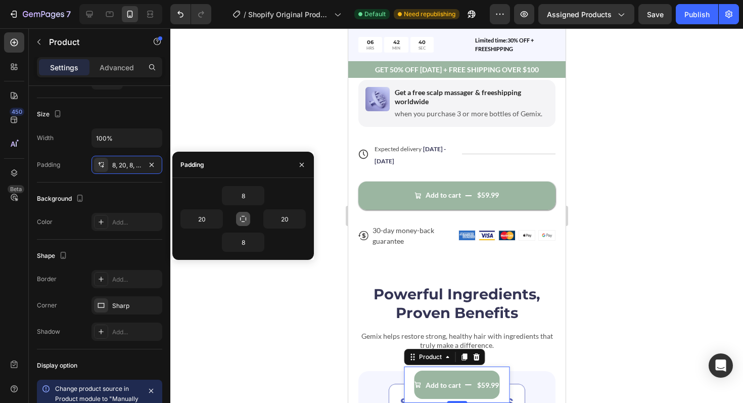
click at [244, 219] on icon "button" at bounding box center [243, 219] width 8 height 8
type input "8"
click at [244, 219] on icon "button" at bounding box center [243, 219] width 8 height 8
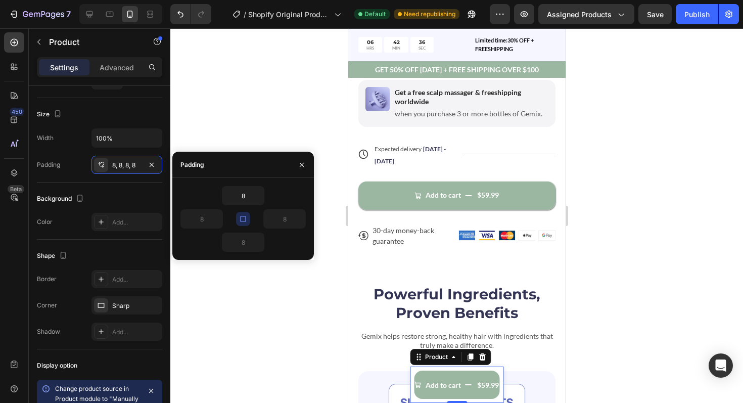
click at [244, 219] on icon "button" at bounding box center [243, 219] width 8 height 8
click at [241, 216] on icon "button" at bounding box center [243, 219] width 8 height 8
click at [245, 220] on icon "button" at bounding box center [243, 219] width 8 height 8
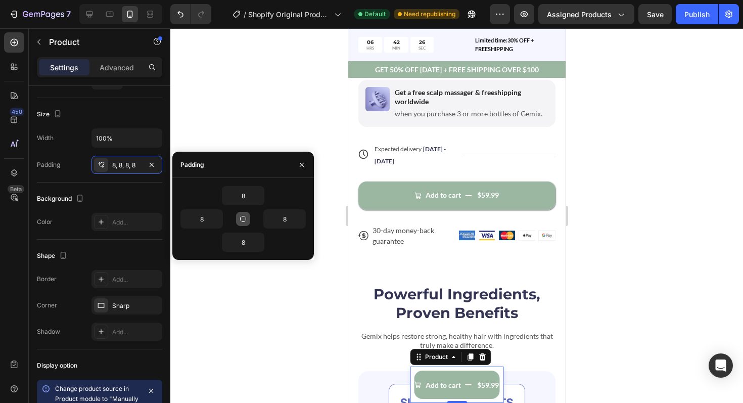
click at [245, 220] on icon "button" at bounding box center [243, 219] width 8 height 8
click at [300, 166] on icon "button" at bounding box center [302, 164] width 4 height 4
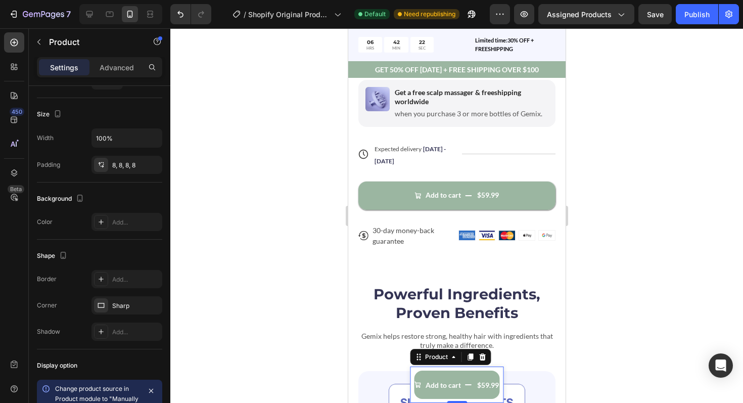
click at [335, 371] on div at bounding box center [456, 215] width 573 height 375
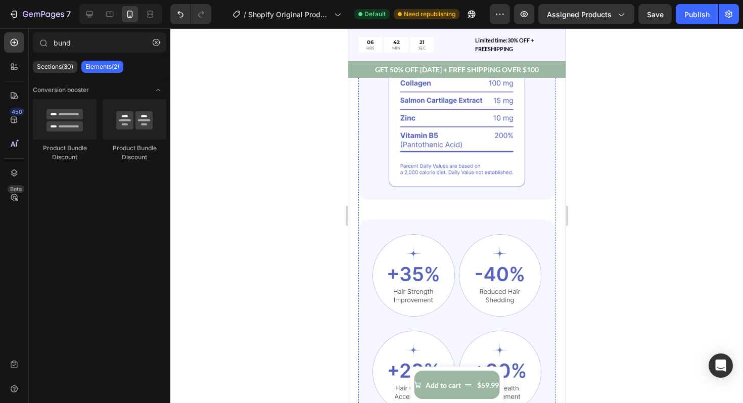
scroll to position [588, 0]
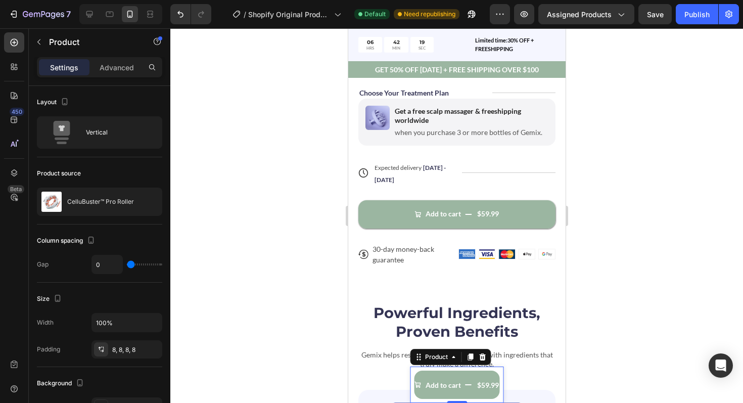
click at [411, 371] on div "Product Images CelluBuster™ Pro Roller Product Title $59.99 Product Price Produ…" at bounding box center [457, 385] width 94 height 36
click at [152, 348] on icon "button" at bounding box center [152, 349] width 8 height 8
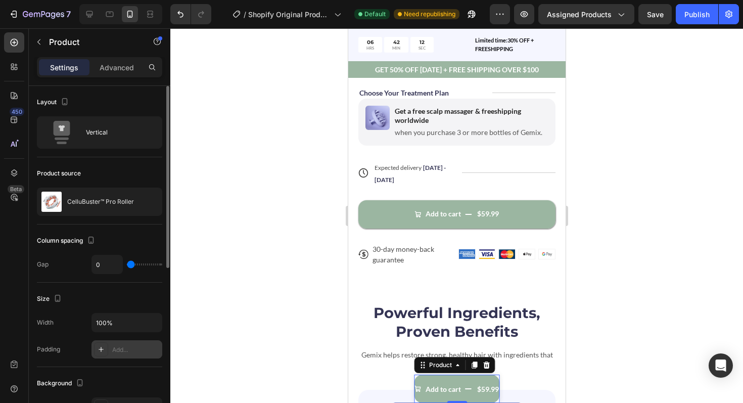
click at [328, 334] on div at bounding box center [456, 215] width 573 height 375
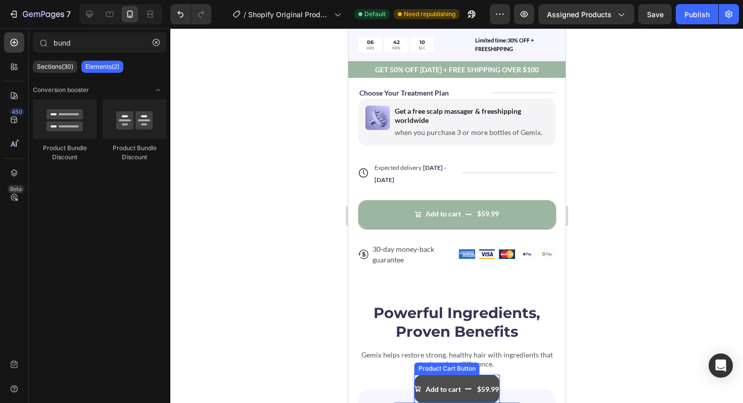
click at [437, 381] on button "Add to cart $59.99" at bounding box center [456, 389] width 85 height 28
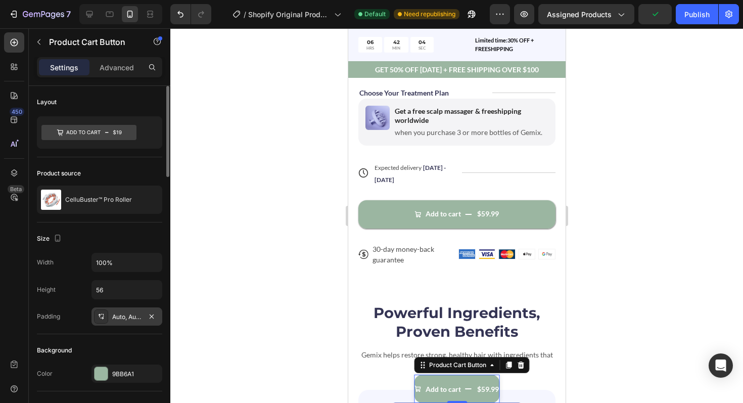
click at [104, 316] on icon at bounding box center [101, 317] width 8 height 8
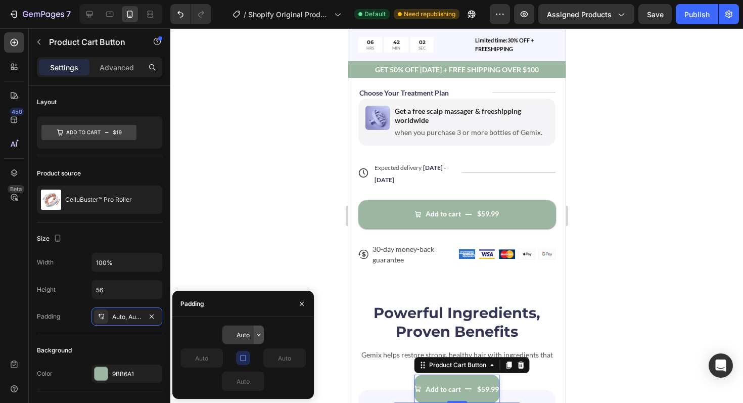
click at [254, 335] on button "button" at bounding box center [259, 335] width 10 height 18
click at [244, 355] on icon "button" at bounding box center [243, 358] width 6 height 6
click at [212, 357] on button "button" at bounding box center [217, 358] width 10 height 18
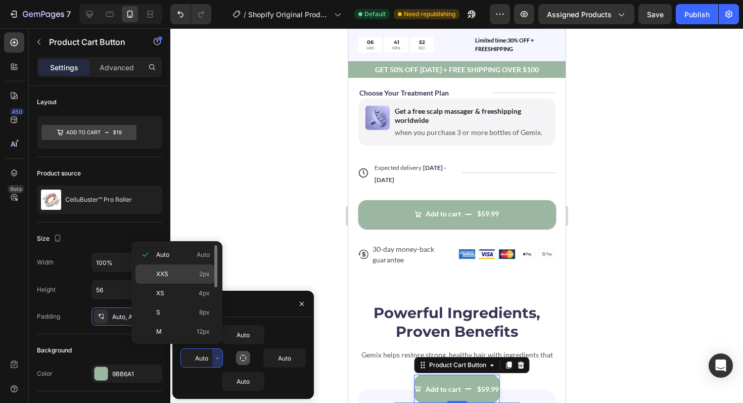
click at [169, 284] on div "XXS 2px" at bounding box center [175, 293] width 79 height 19
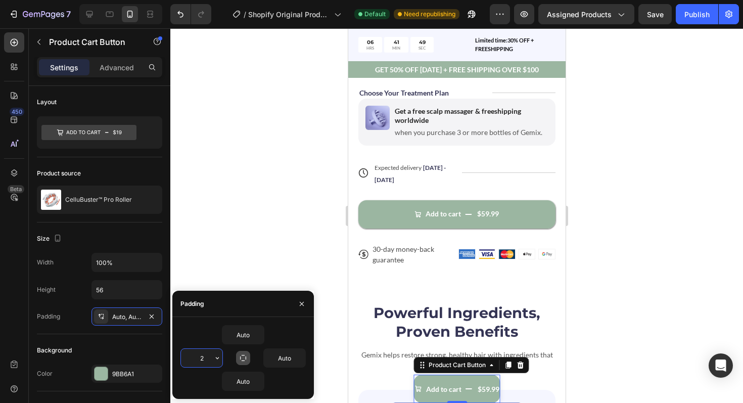
click at [208, 360] on input "2" at bounding box center [201, 358] width 41 height 18
type input "0"
click at [237, 339] on input "Auto" at bounding box center [243, 335] width 41 height 18
type input "0"
click at [273, 359] on input "Auto" at bounding box center [284, 358] width 41 height 18
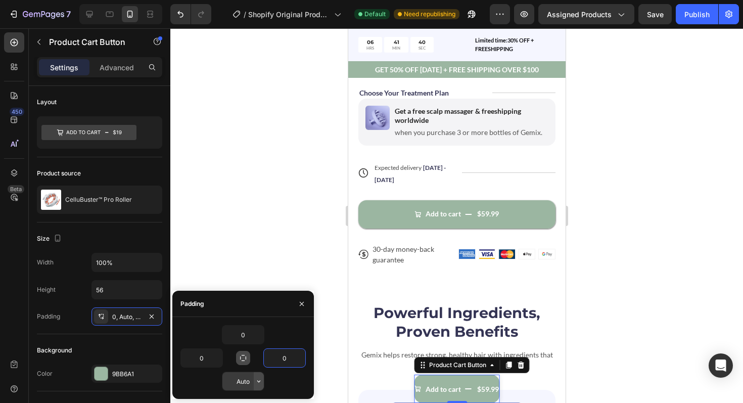
type input "0"
click at [254, 382] on button "button" at bounding box center [259, 381] width 10 height 18
click at [208, 377] on div "Auto" at bounding box center [243, 381] width 125 height 19
click at [324, 345] on div at bounding box center [456, 215] width 573 height 375
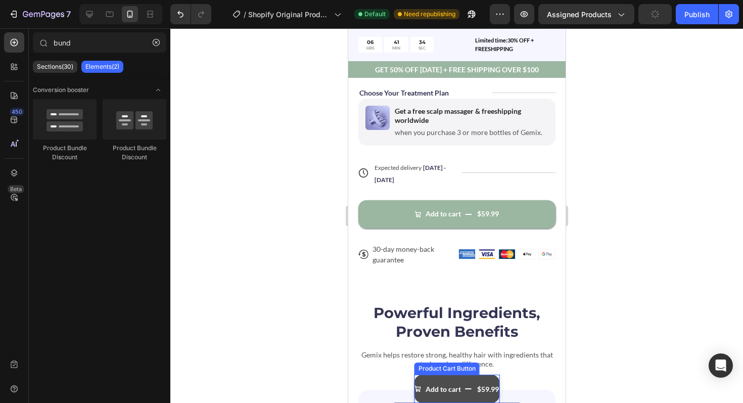
click at [420, 378] on button "Add to cart $59.99" at bounding box center [456, 389] width 85 height 28
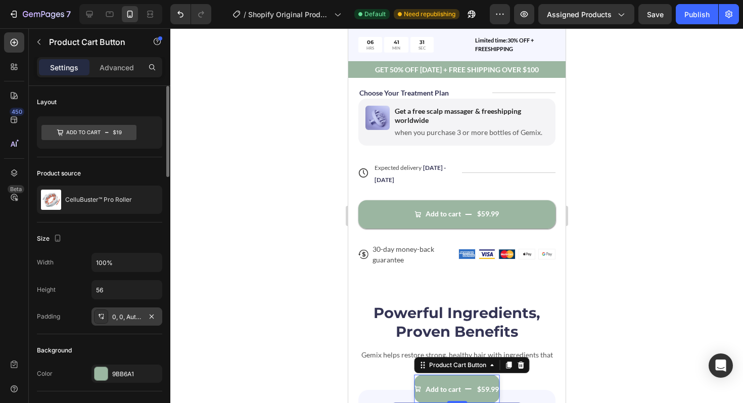
click at [127, 317] on div "0, 0, Auto, 0" at bounding box center [126, 317] width 29 height 9
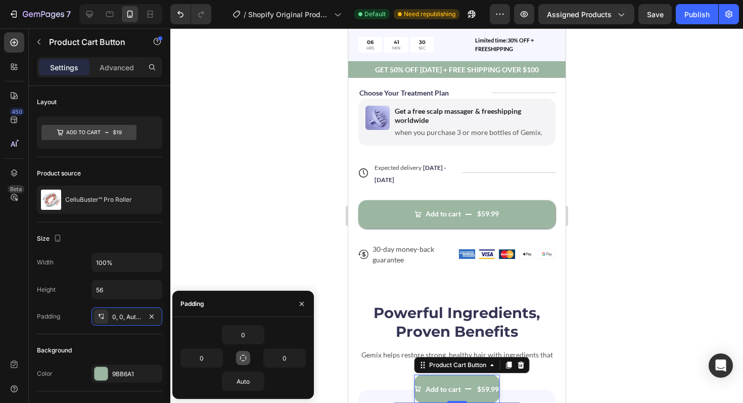
click at [239, 358] on button "button" at bounding box center [243, 358] width 14 height 14
type input "0"
click at [141, 243] on div "Size" at bounding box center [99, 239] width 125 height 16
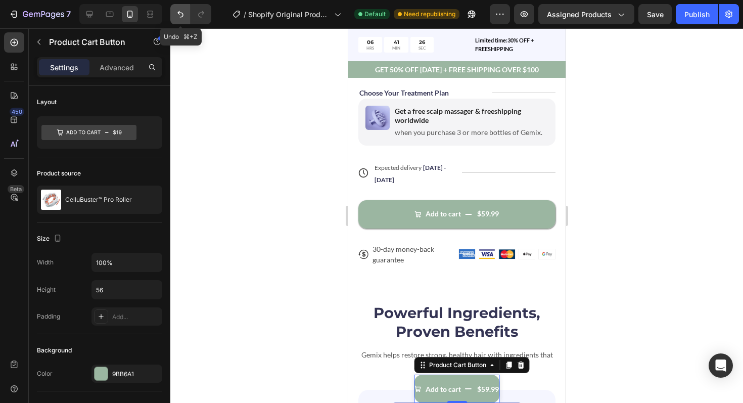
click at [178, 16] on icon "Undo/Redo" at bounding box center [180, 14] width 10 height 10
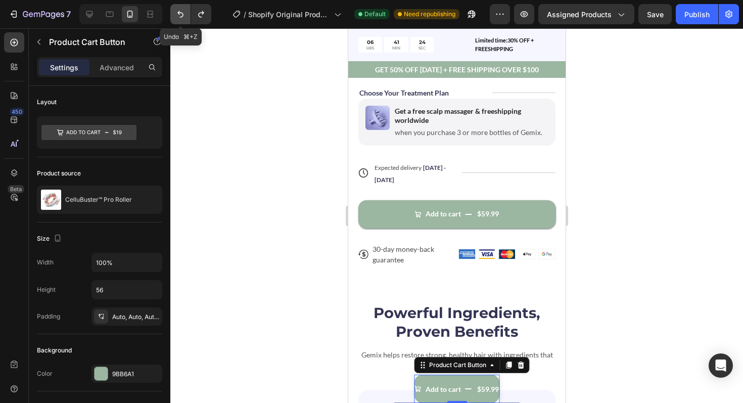
click at [179, 16] on icon "Undo/Redo" at bounding box center [180, 14] width 10 height 10
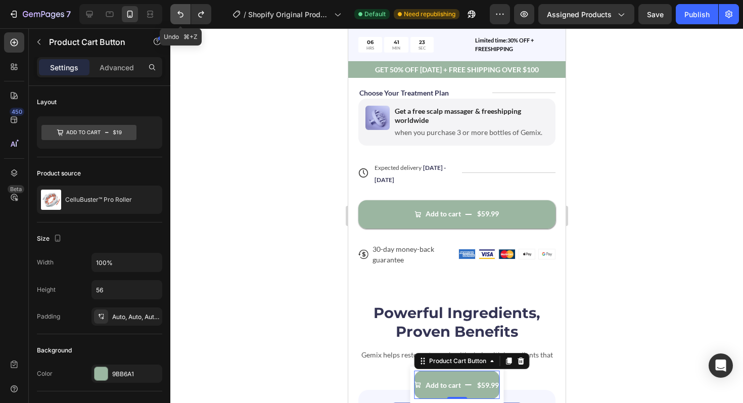
click at [179, 16] on icon "Undo/Redo" at bounding box center [180, 14] width 10 height 10
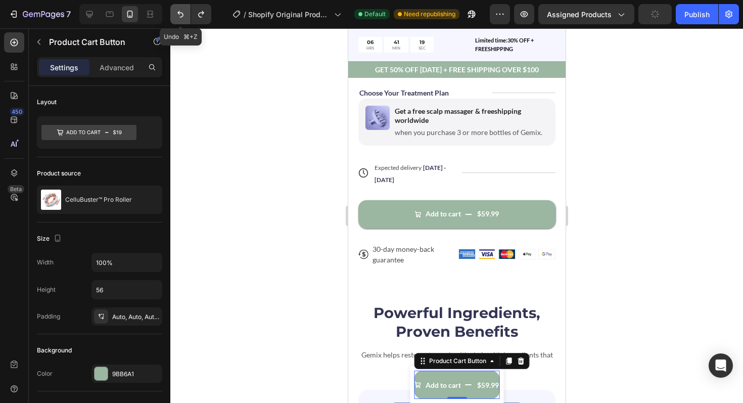
click at [180, 16] on icon "Undo/Redo" at bounding box center [180, 14] width 10 height 10
click at [181, 16] on icon "Undo/Redo" at bounding box center [180, 14] width 10 height 10
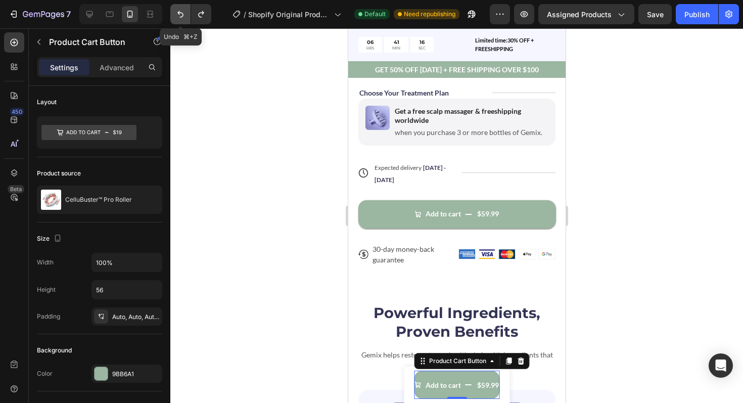
click at [181, 16] on icon "Undo/Redo" at bounding box center [180, 14] width 10 height 10
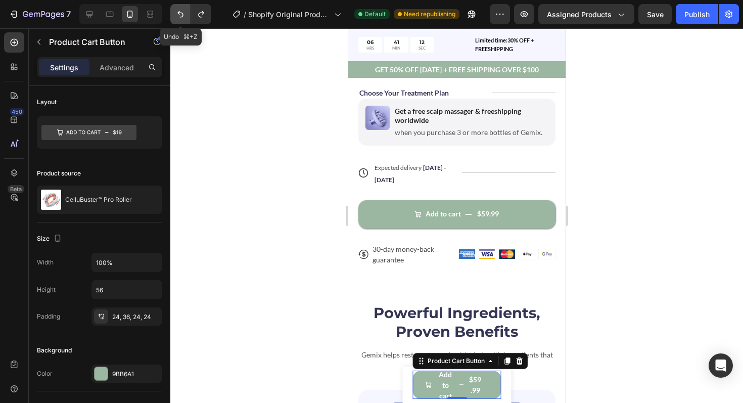
click at [181, 16] on icon "Undo/Redo" at bounding box center [180, 14] width 10 height 10
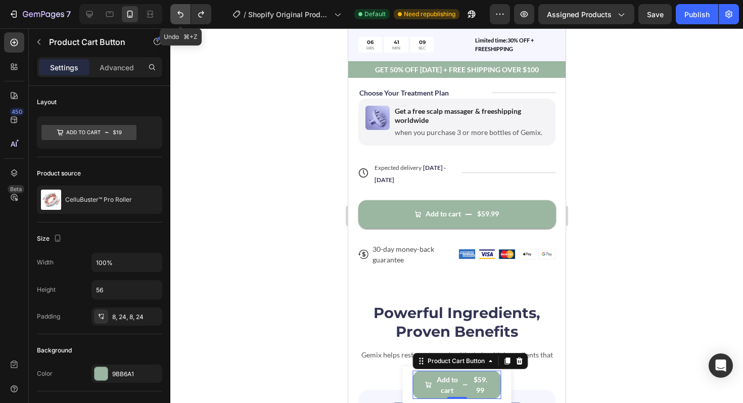
click at [181, 16] on icon "Undo/Redo" at bounding box center [180, 14] width 10 height 10
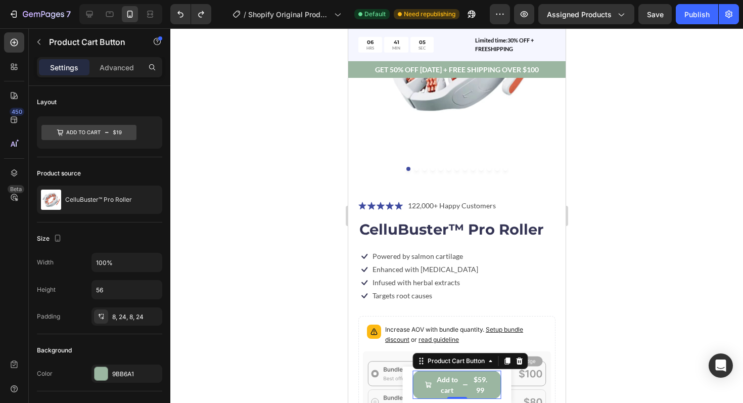
scroll to position [0, 0]
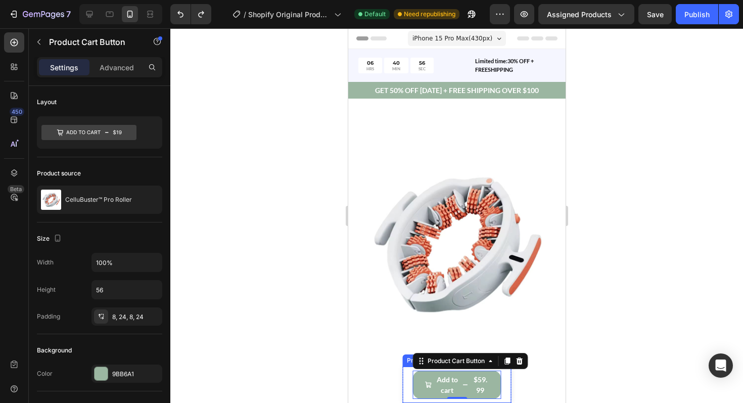
click at [407, 373] on div "Product Images CelluBuster™ Pro Roller Product Title $59.99 Product Price Produ…" at bounding box center [457, 385] width 109 height 36
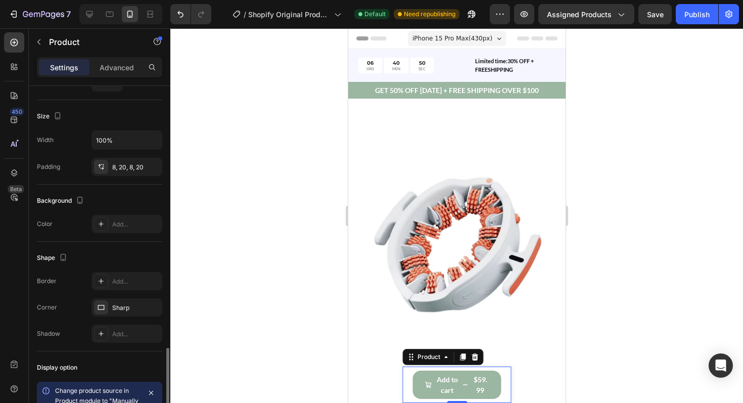
scroll to position [311, 0]
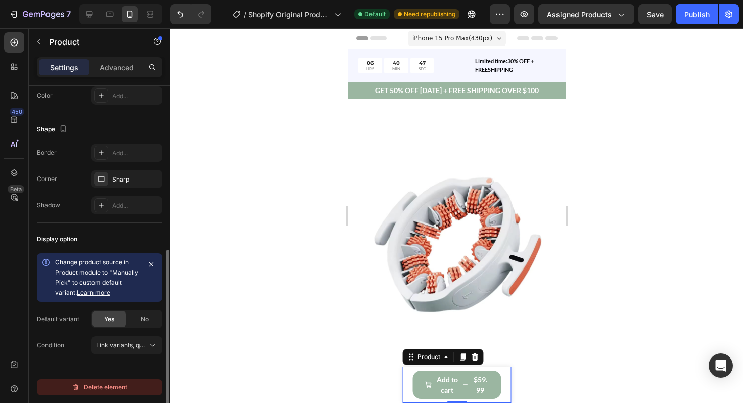
click at [106, 388] on div "Delete element" at bounding box center [100, 387] width 56 height 12
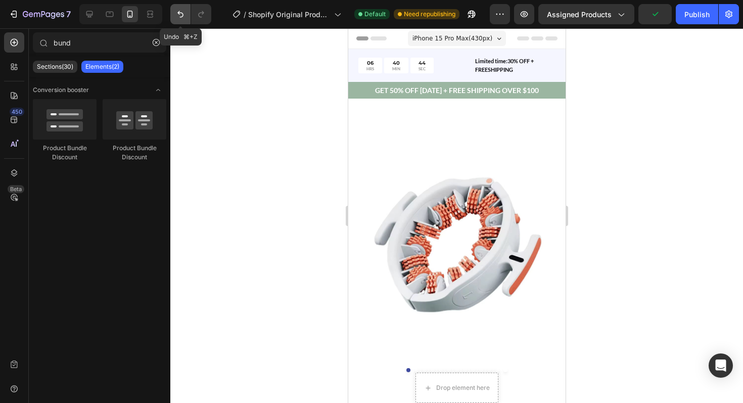
click at [182, 14] on icon "Undo/Redo" at bounding box center [180, 14] width 10 height 10
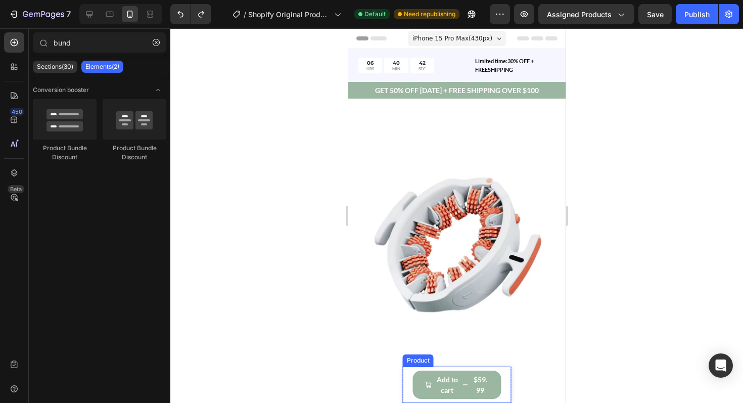
click at [409, 377] on div "Product Images CelluBuster™ Pro Roller Product Title $59.99 Product Price Produ…" at bounding box center [457, 385] width 109 height 36
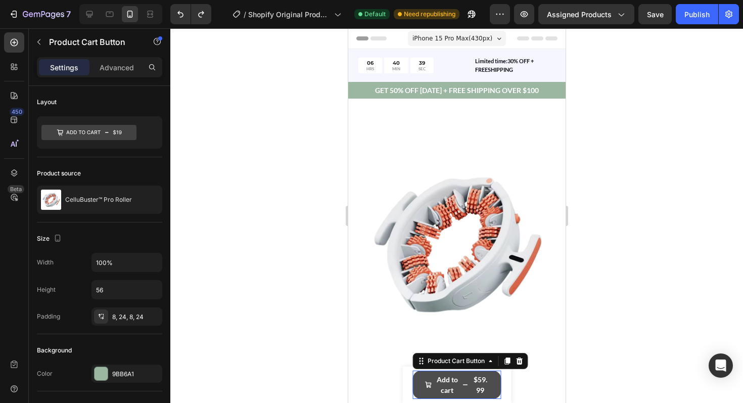
click at [433, 375] on div "Add to cart" at bounding box center [442, 384] width 34 height 21
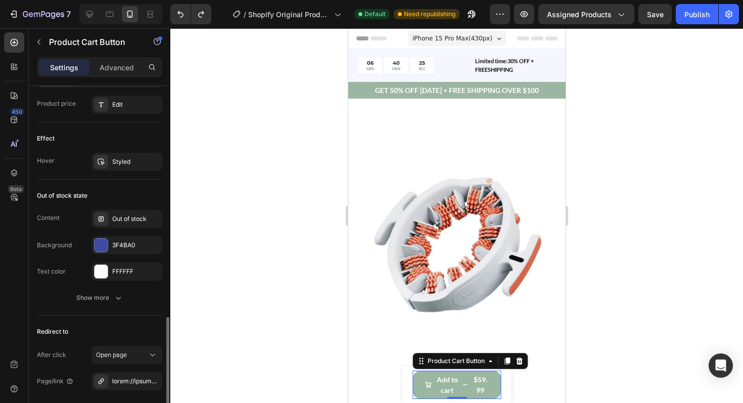
scroll to position [871, 0]
click at [107, 247] on div at bounding box center [101, 243] width 13 height 13
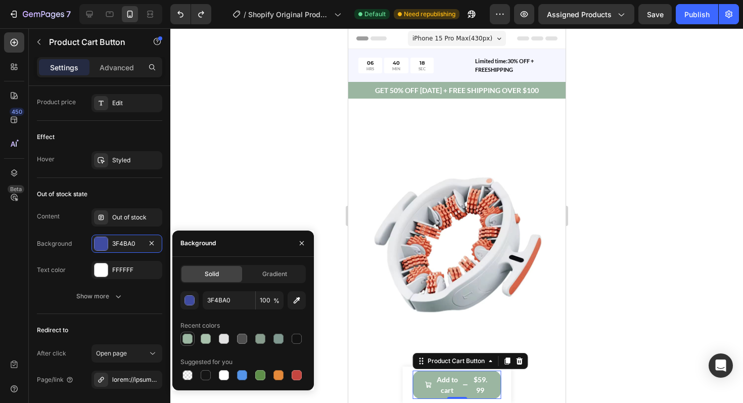
click at [189, 336] on div at bounding box center [188, 339] width 10 height 10
type input "9BB6A1"
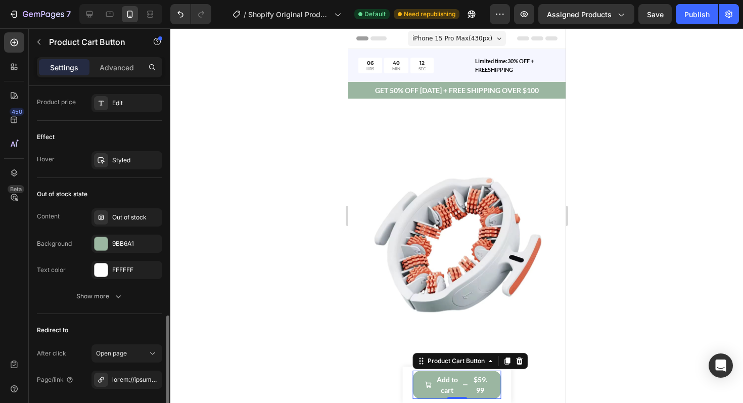
click at [142, 199] on div "Out of stock state" at bounding box center [99, 194] width 125 height 16
click at [445, 386] on div "Add to cart" at bounding box center [447, 384] width 23 height 21
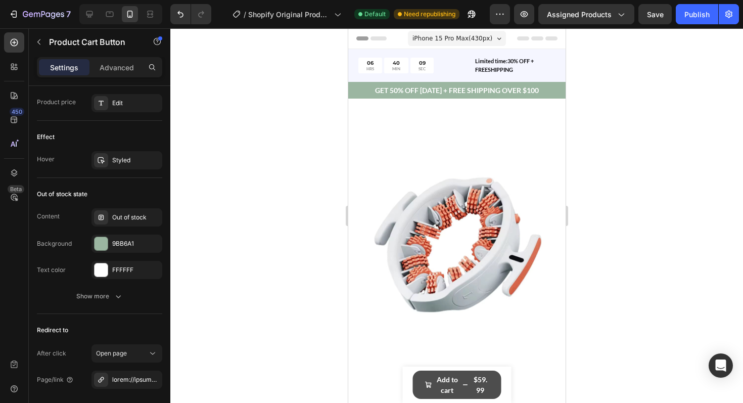
click at [419, 378] on button "Add to cart $59.99" at bounding box center [457, 385] width 89 height 28
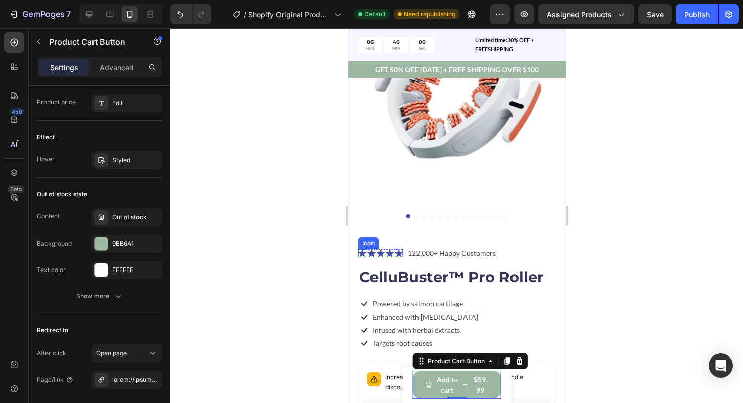
scroll to position [95, 0]
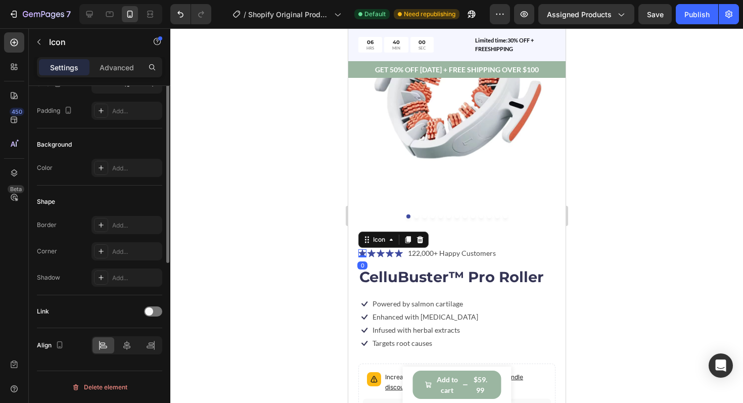
click at [361, 254] on icon at bounding box center [362, 253] width 8 height 8
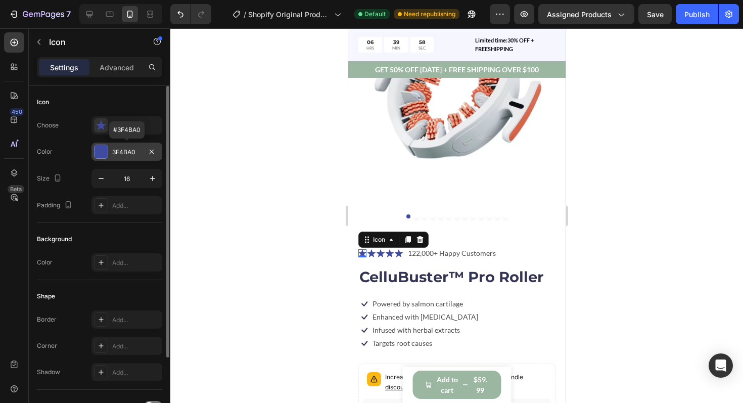
click at [102, 155] on div at bounding box center [101, 151] width 13 height 13
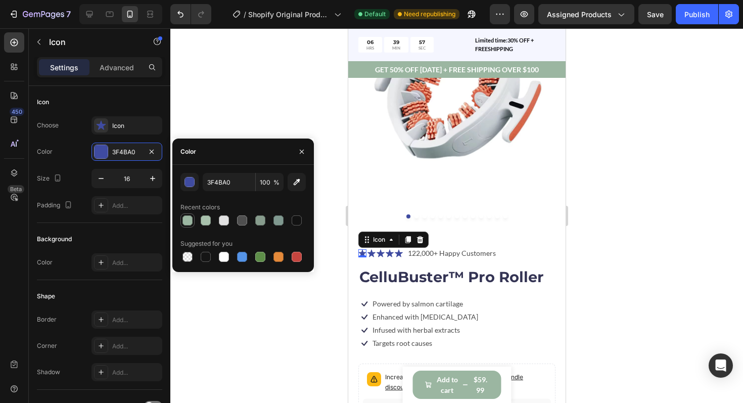
click at [189, 222] on div at bounding box center [188, 220] width 10 height 10
type input "9BB6A1"
click at [186, 219] on div at bounding box center [188, 220] width 10 height 10
click at [202, 283] on div at bounding box center [456, 215] width 573 height 375
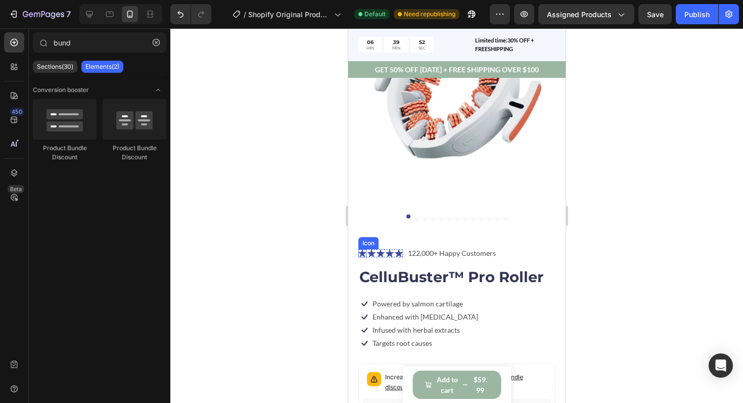
click at [363, 255] on icon at bounding box center [362, 253] width 8 height 8
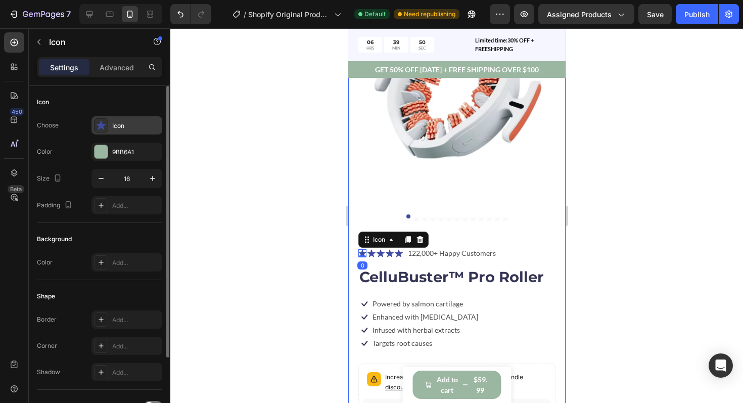
click at [106, 124] on icon at bounding box center [101, 125] width 10 height 10
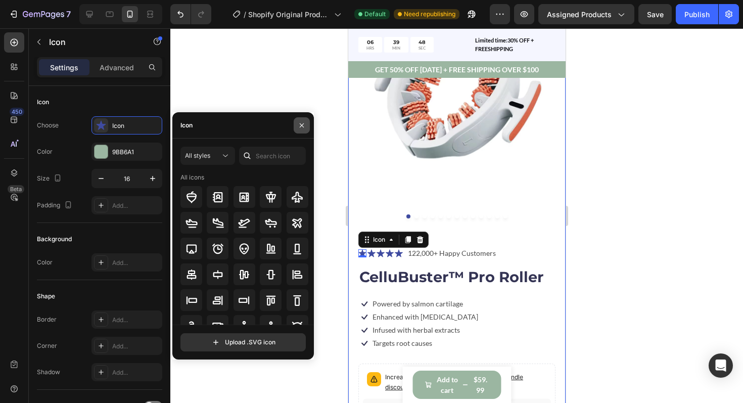
click at [302, 126] on icon "button" at bounding box center [302, 125] width 8 height 8
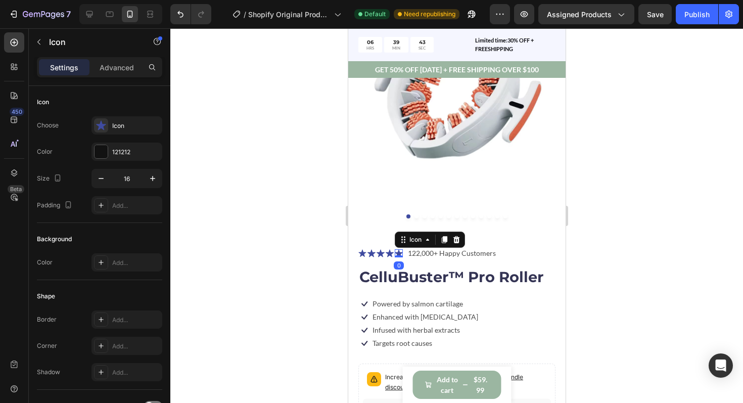
click at [394, 254] on icon at bounding box center [398, 253] width 8 height 8
click at [370, 253] on icon at bounding box center [371, 253] width 8 height 8
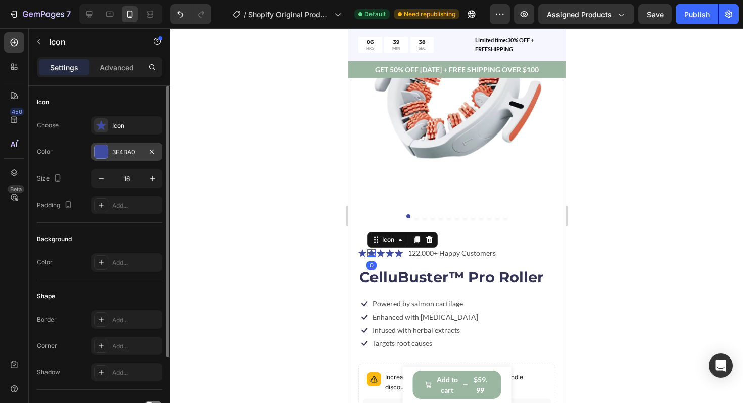
click at [96, 154] on div at bounding box center [101, 151] width 13 height 13
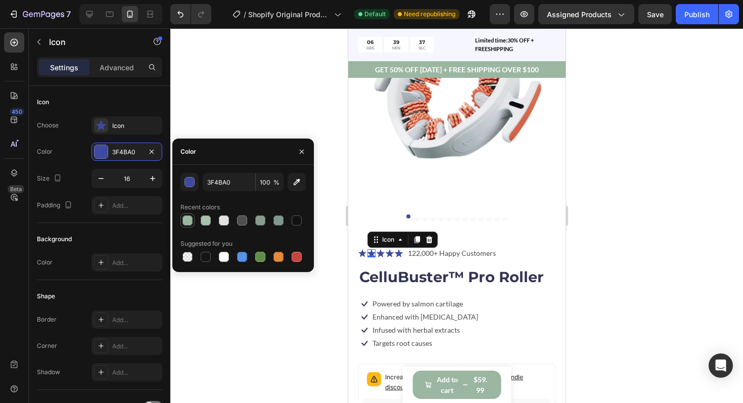
click at [187, 222] on div at bounding box center [188, 220] width 10 height 10
type input "9BB6A1"
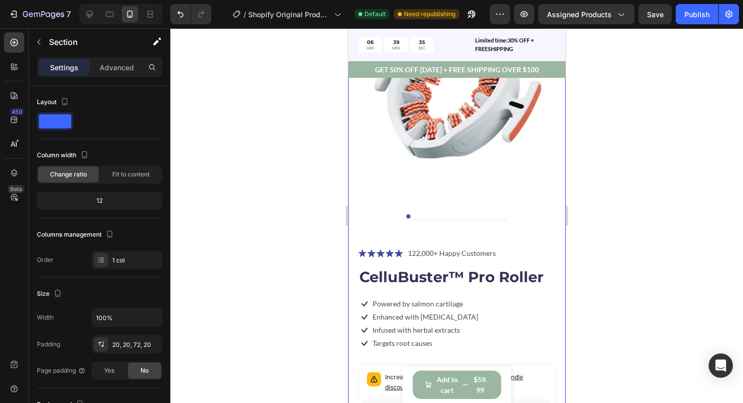
click at [352, 270] on div "Product Images Icon Icon Icon Icon Icon Icon List 122,000+ Happy Customers Text…" at bounding box center [456, 340] width 217 height 791
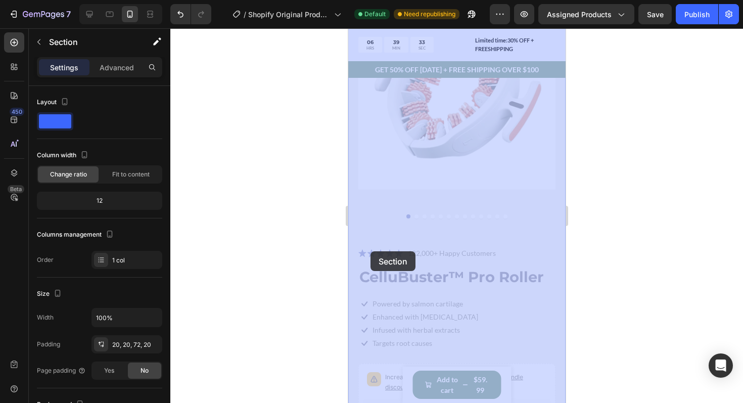
drag, startPoint x: 356, startPoint y: 263, endPoint x: 370, endPoint y: 251, distance: 18.3
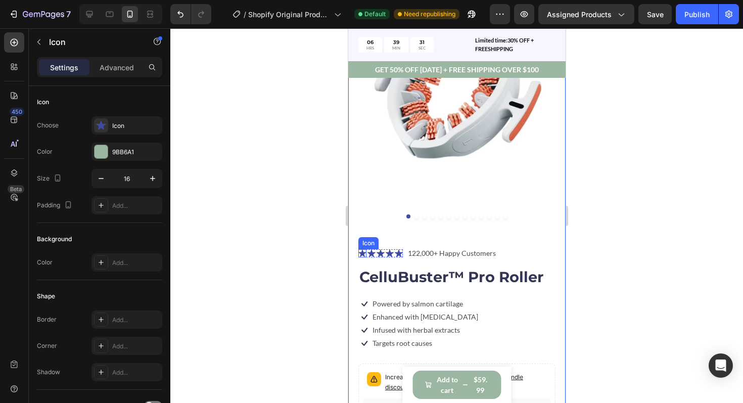
click at [363, 254] on icon at bounding box center [362, 253] width 8 height 8
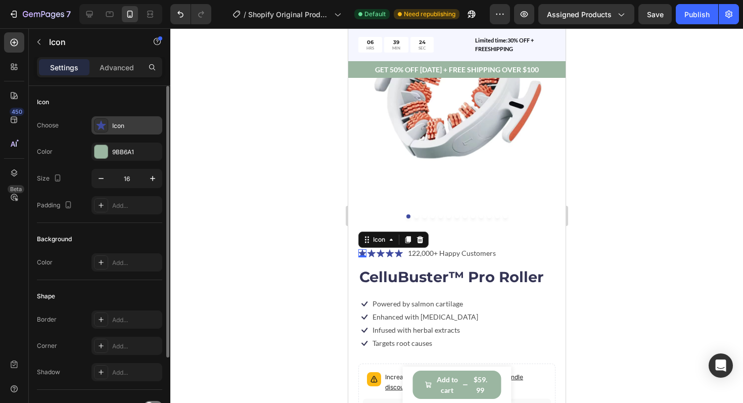
click at [104, 127] on icon at bounding box center [101, 125] width 10 height 10
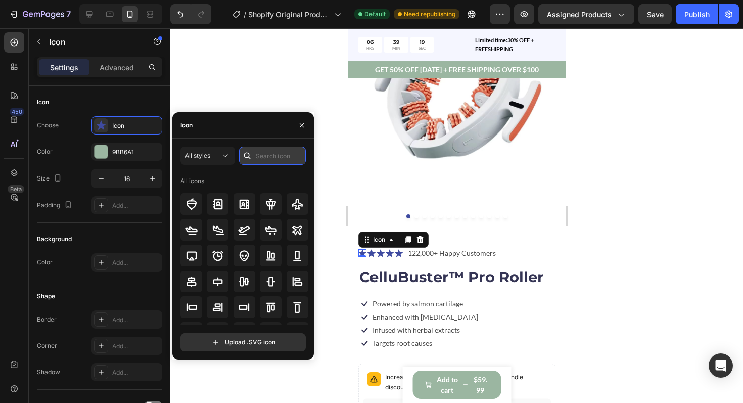
click at [263, 163] on input "text" at bounding box center [272, 156] width 67 height 18
type input "STAR"
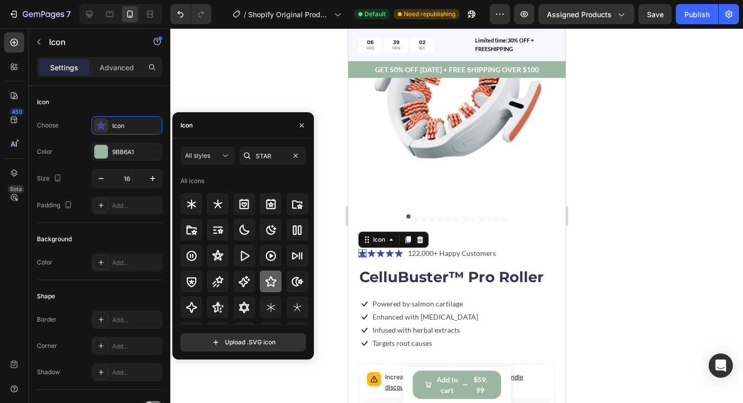
click at [268, 282] on icon at bounding box center [271, 282] width 12 height 12
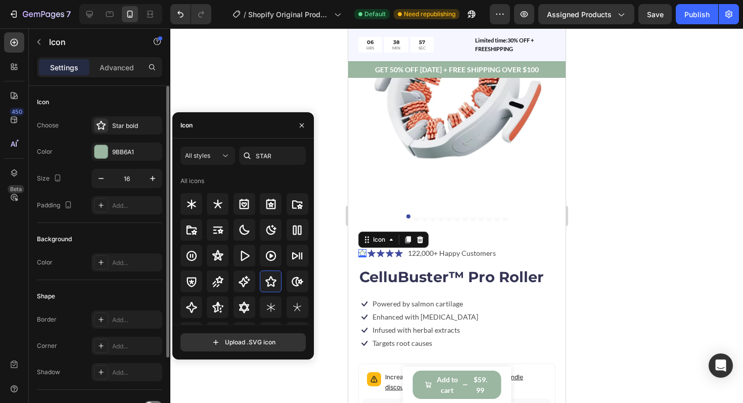
click at [149, 95] on div "Icon" at bounding box center [99, 102] width 125 height 16
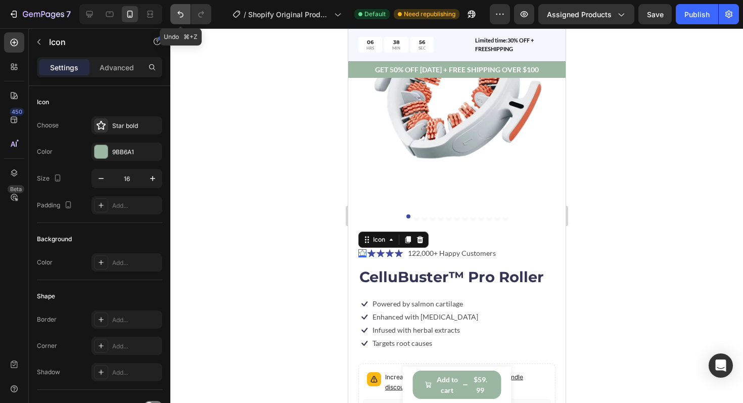
click at [185, 12] on icon "Undo/Redo" at bounding box center [180, 14] width 10 height 10
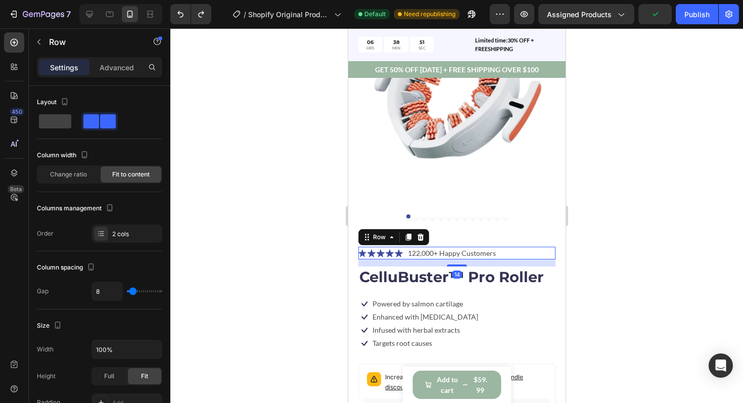
click at [363, 246] on div "Product Images Icon Icon Icon Icon Icon Icon List 122,000+ Happy Customers Text…" at bounding box center [456, 327] width 197 height 745
click at [158, 40] on icon "button" at bounding box center [157, 41] width 8 height 8
click at [122, 87] on div "Element tips New" at bounding box center [119, 83] width 74 height 10
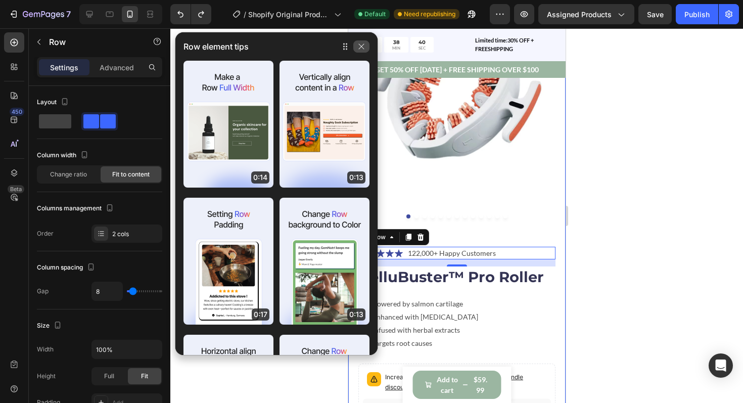
click at [359, 48] on icon "button" at bounding box center [362, 46] width 8 height 8
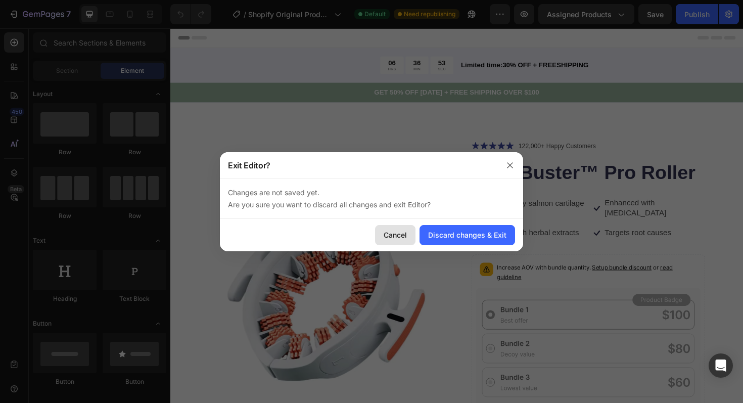
click at [388, 231] on div "Cancel" at bounding box center [395, 235] width 23 height 11
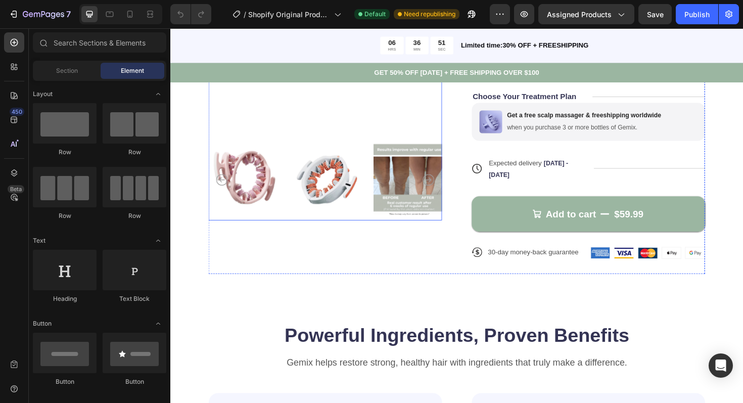
scroll to position [363, 0]
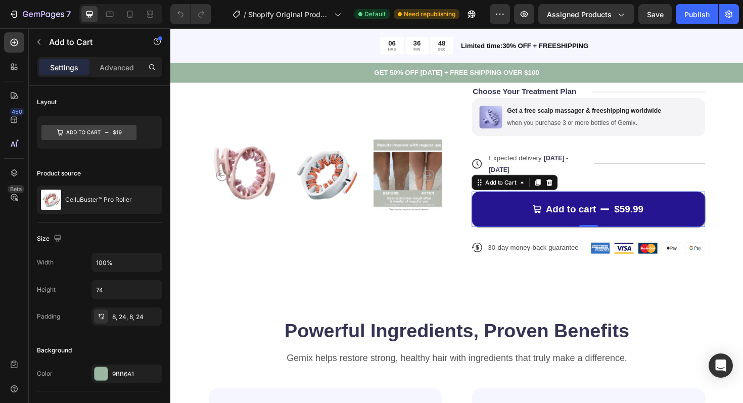
click at [519, 220] on button "Add to cart $59.99" at bounding box center [613, 219] width 247 height 37
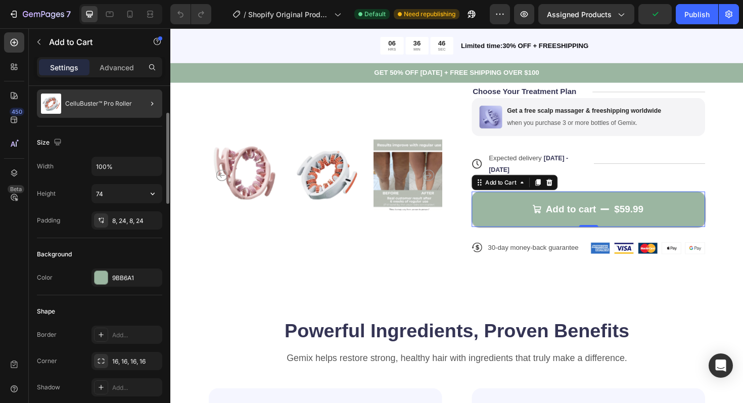
scroll to position [98, 0]
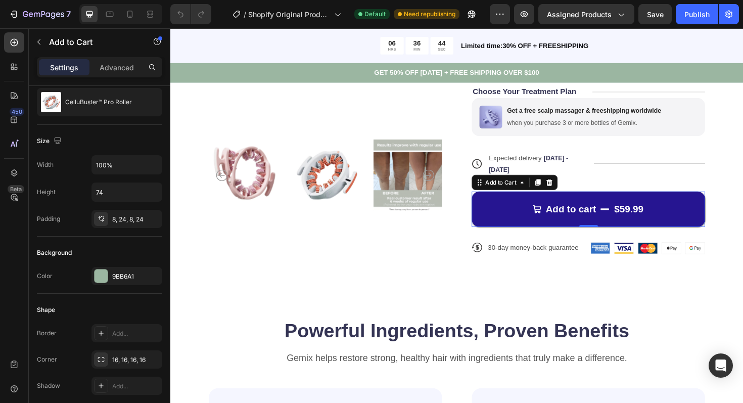
click at [506, 207] on button "Add to cart $59.99" at bounding box center [613, 219] width 247 height 37
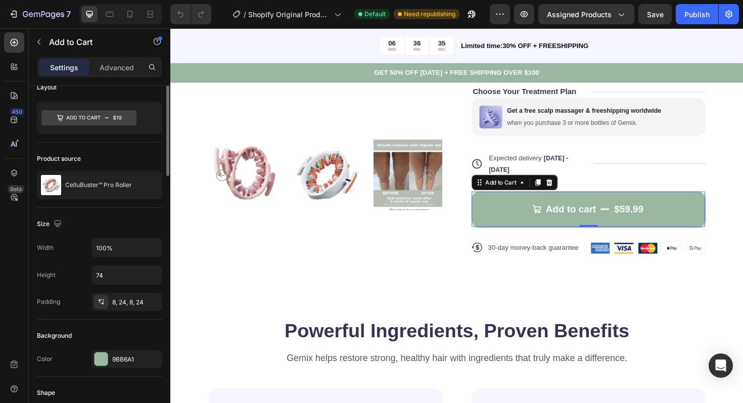
scroll to position [0, 0]
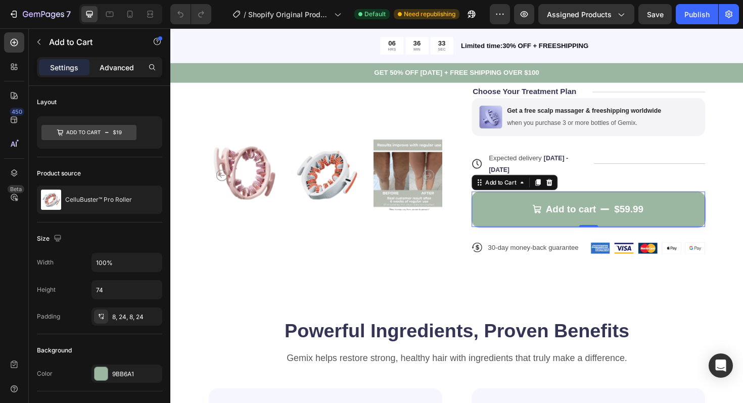
click at [120, 75] on div "Advanced" at bounding box center [117, 67] width 51 height 16
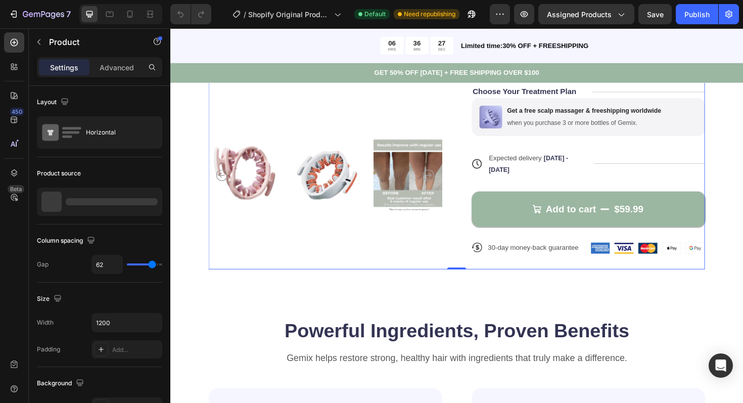
click at [490, 193] on div "Add to cart $59.99 Add to Cart" at bounding box center [613, 212] width 247 height 54
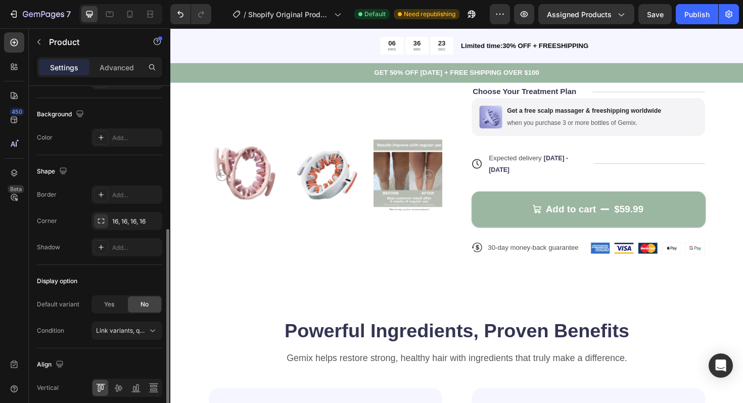
scroll to position [276, 0]
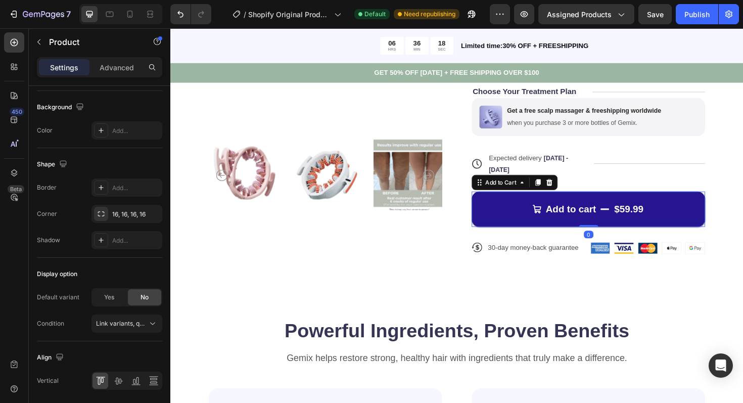
click at [532, 214] on button "Add to cart $59.99" at bounding box center [613, 219] width 247 height 37
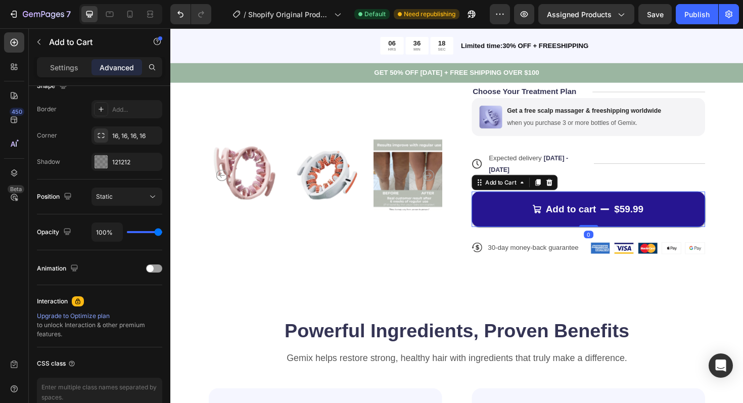
scroll to position [0, 0]
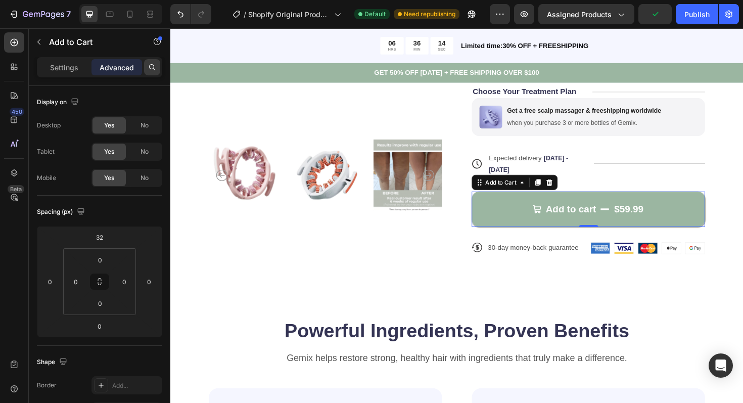
click at [152, 66] on icon at bounding box center [152, 67] width 8 height 8
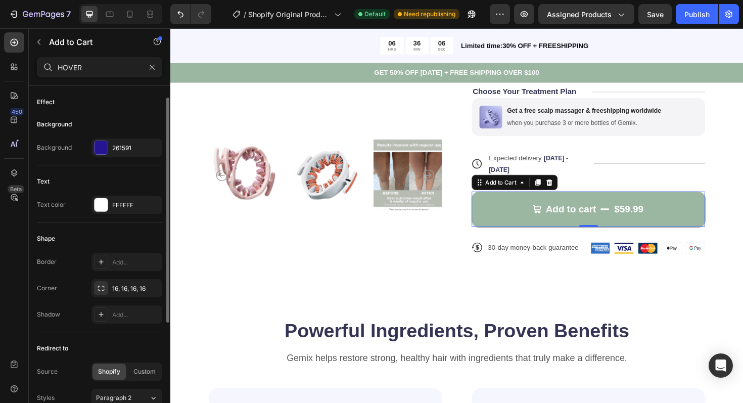
scroll to position [16, 0]
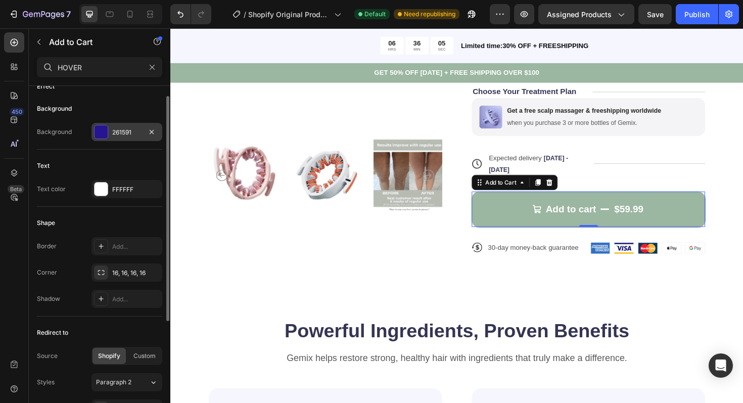
type input "HOVER"
click at [100, 132] on div at bounding box center [101, 131] width 13 height 13
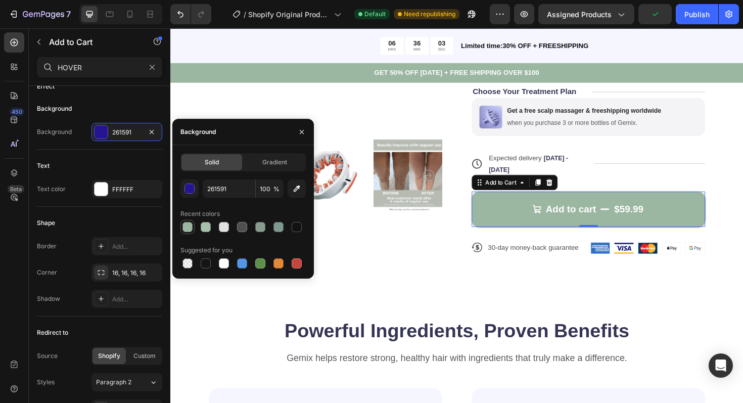
click at [186, 227] on div at bounding box center [188, 227] width 10 height 10
click at [224, 225] on div at bounding box center [224, 227] width 10 height 10
click at [278, 261] on div at bounding box center [279, 263] width 10 height 10
click at [294, 263] on div at bounding box center [297, 263] width 10 height 10
click at [277, 262] on div at bounding box center [279, 263] width 10 height 10
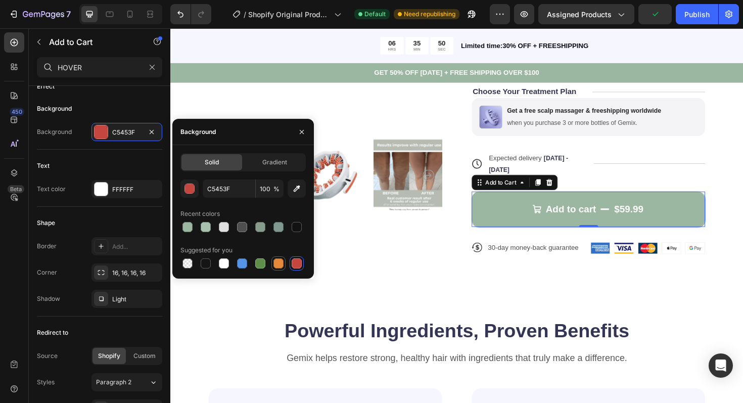
type input "E4893A"
click at [450, 249] on div "Product Images" at bounding box center [334, 34] width 247 height 500
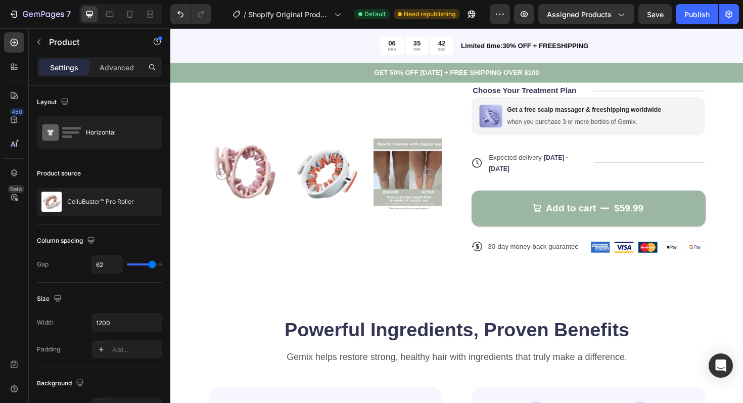
scroll to position [400, 0]
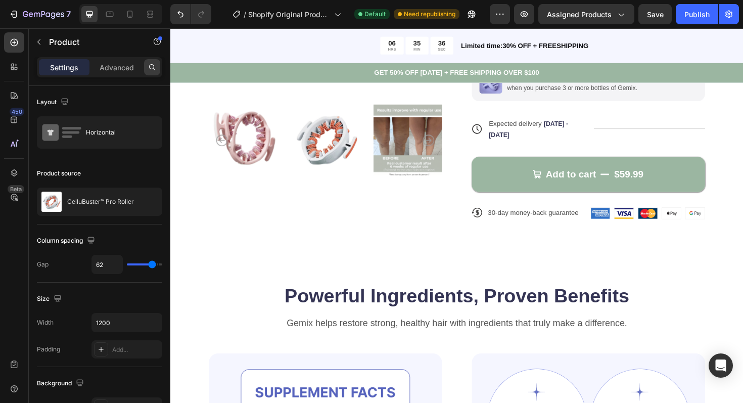
click at [149, 69] on icon at bounding box center [152, 67] width 8 height 8
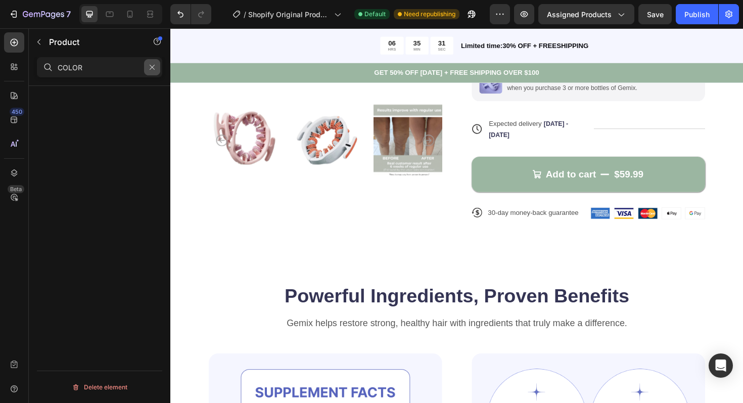
type input "COLOR"
click at [149, 68] on icon "button" at bounding box center [152, 67] width 7 height 7
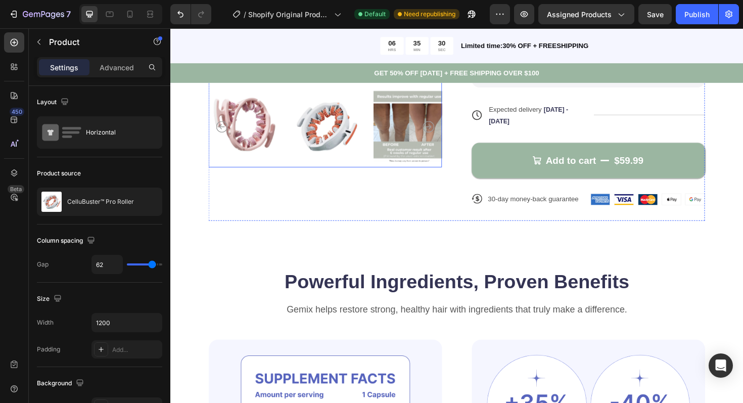
scroll to position [438, 0]
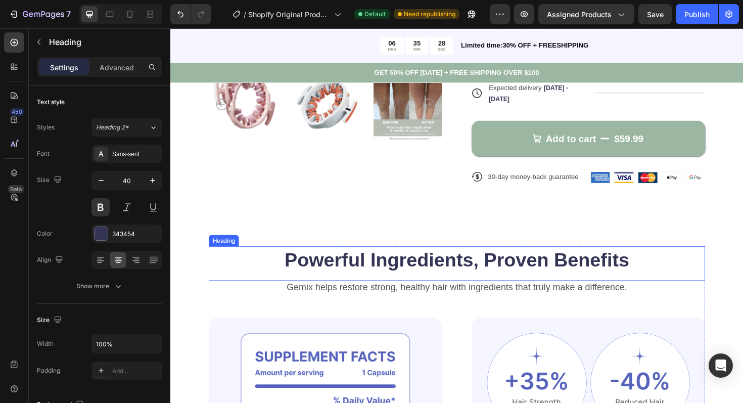
click at [342, 270] on h2 "Powerful Ingredients, Proven Benefits" at bounding box center [474, 273] width 526 height 28
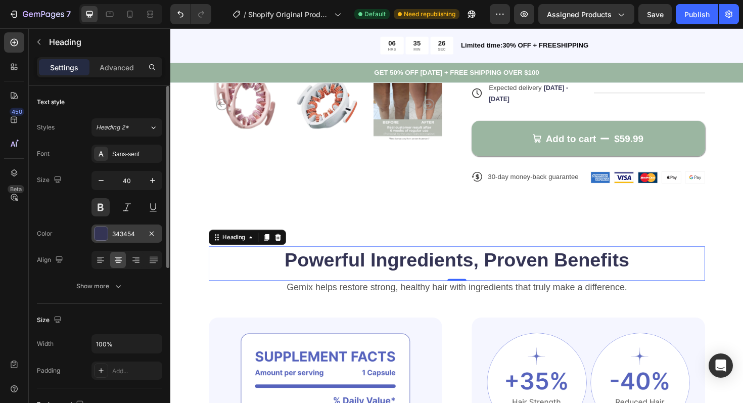
click at [98, 240] on div at bounding box center [101, 233] width 13 height 13
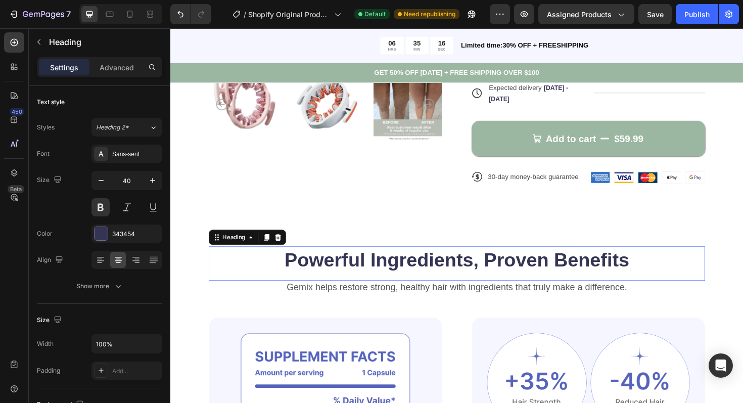
click at [322, 266] on h2 "Powerful Ingredients, Proven Benefits" at bounding box center [474, 273] width 526 height 28
click at [106, 233] on div at bounding box center [101, 233] width 13 height 13
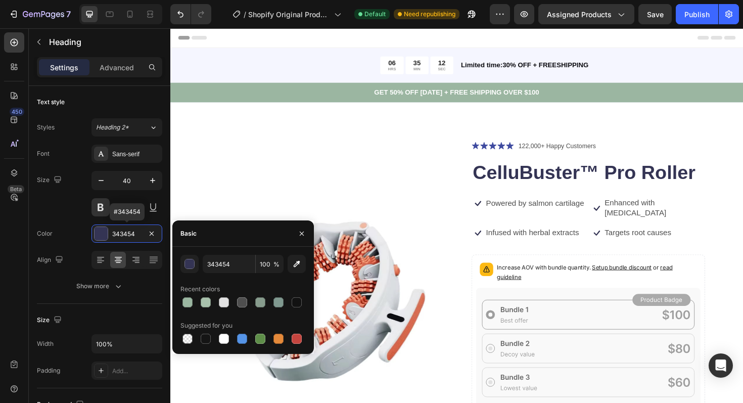
scroll to position [438, 0]
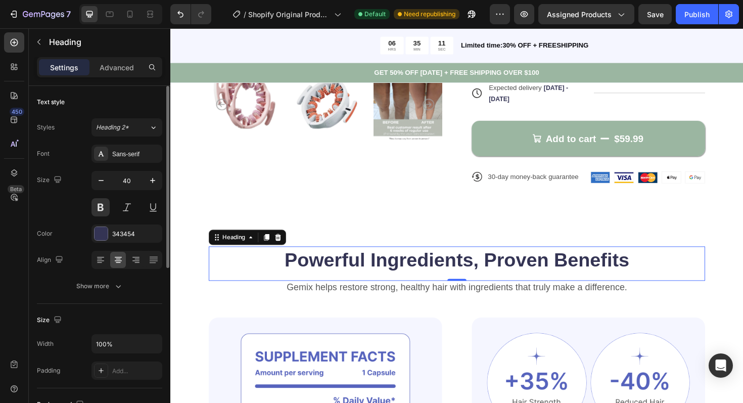
click at [71, 221] on div "Font Sans-serif Size 40 Color 343454 Align Show more" at bounding box center [99, 220] width 125 height 151
click at [115, 160] on div "Sans-serif" at bounding box center [127, 154] width 71 height 18
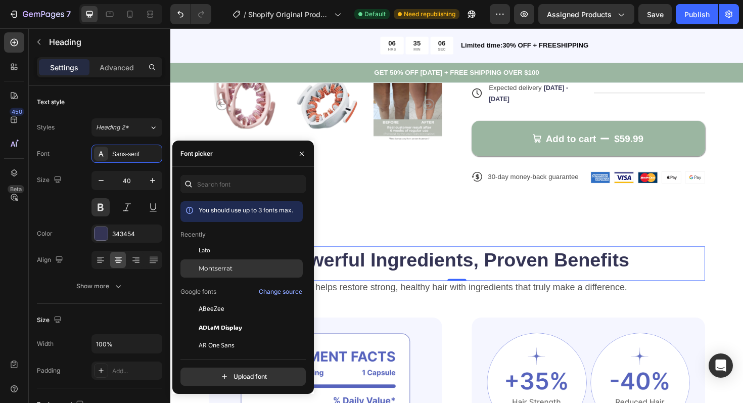
click at [208, 373] on div "Montserrat" at bounding box center [242, 382] width 122 height 18
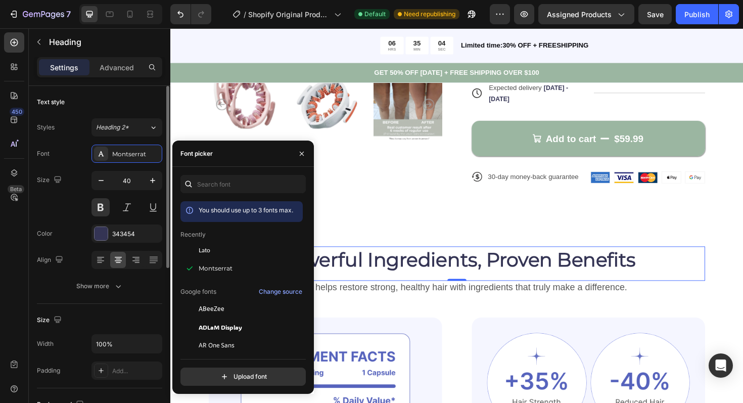
click at [80, 220] on div "Font Montserrat Size 40 Color 343454 Align Show more" at bounding box center [99, 220] width 125 height 151
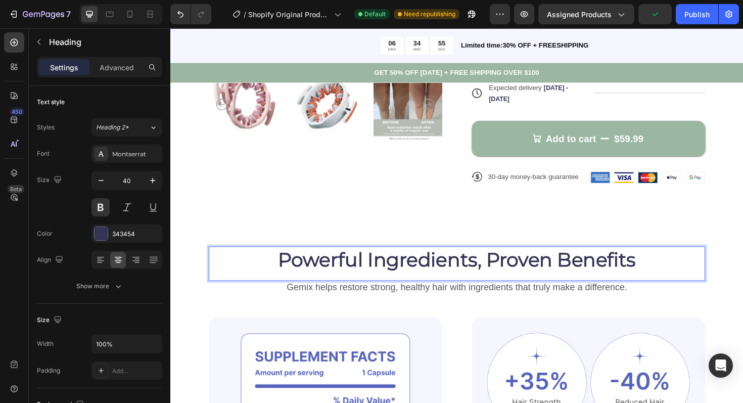
click at [299, 268] on h2 "Powerful Ingredients, Proven Benefits" at bounding box center [474, 273] width 526 height 28
click at [277, 268] on p "Powerful Ingredients, Proven Benefits" at bounding box center [474, 273] width 524 height 26
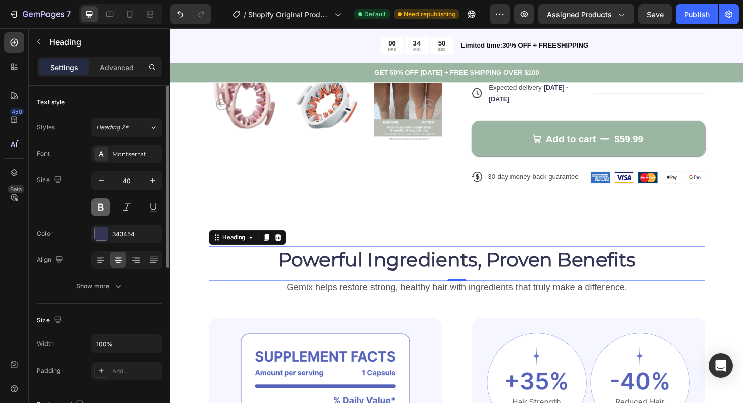
click at [100, 210] on button at bounding box center [101, 207] width 18 height 18
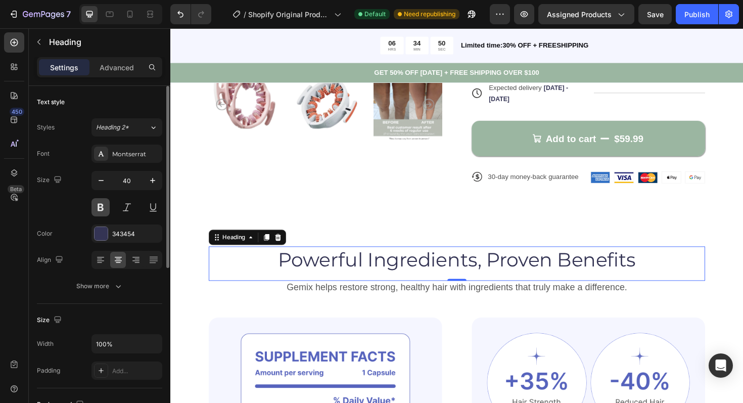
click at [100, 210] on button at bounding box center [101, 207] width 18 height 18
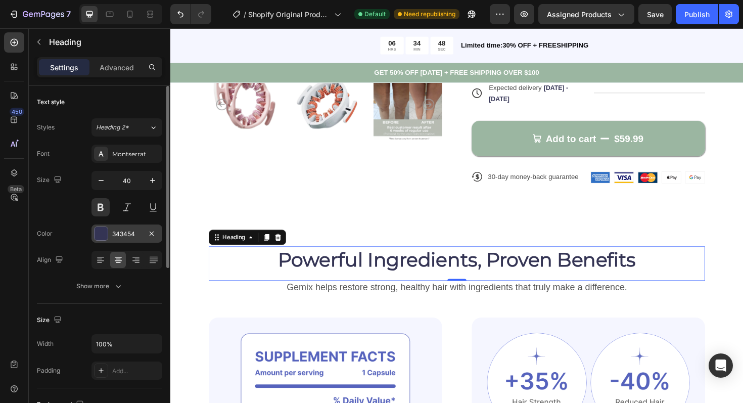
click at [101, 230] on div at bounding box center [101, 233] width 13 height 13
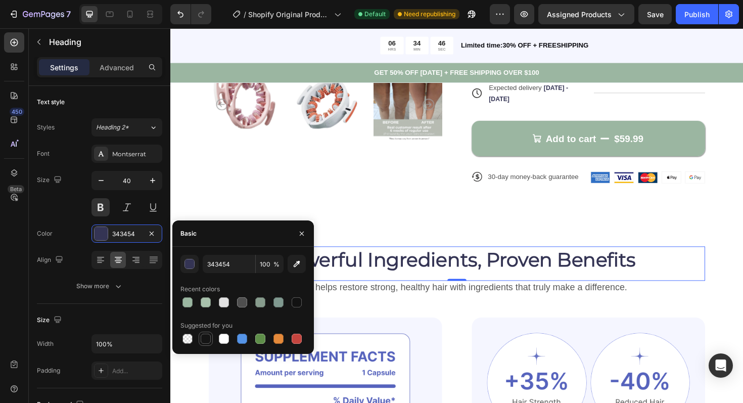
click at [203, 337] on div at bounding box center [206, 339] width 10 height 10
type input "151515"
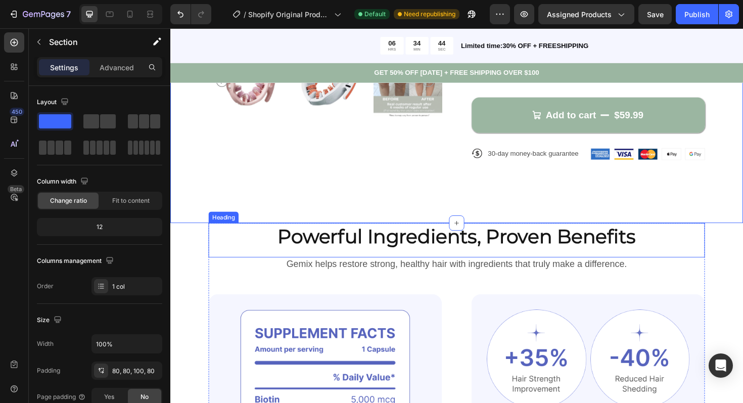
scroll to position [472, 0]
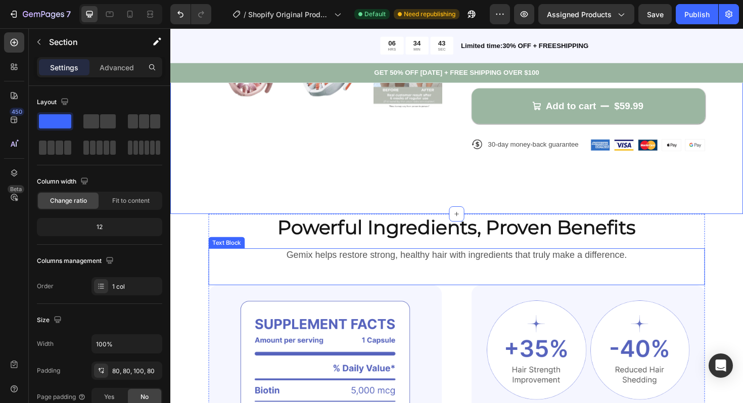
click at [306, 262] on p "Gemix helps restore strong, healthy hair with ingredients that truly make a dif…" at bounding box center [474, 268] width 524 height 13
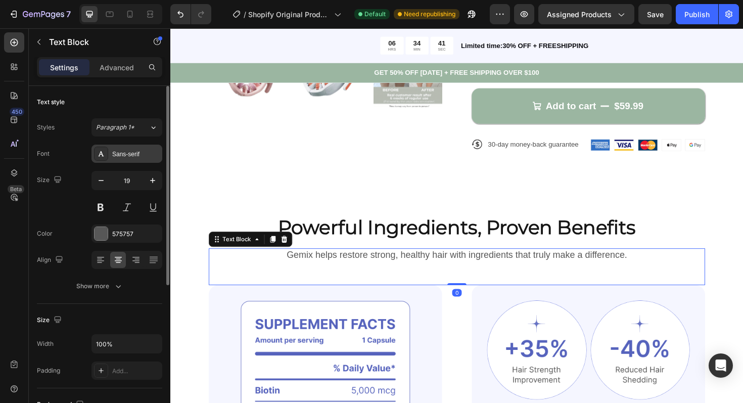
click at [120, 157] on div "Sans-serif" at bounding box center [136, 154] width 48 height 9
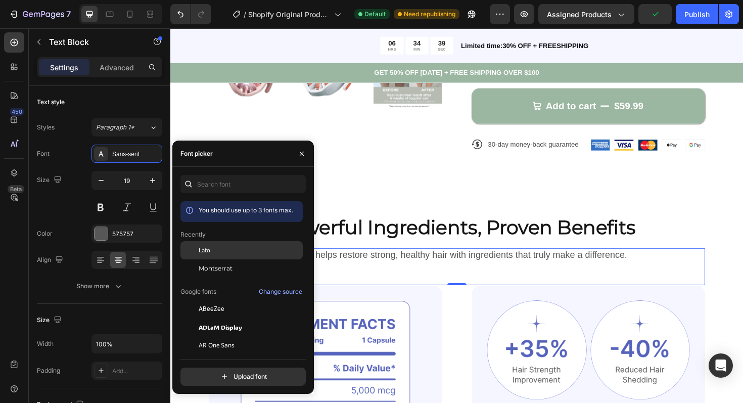
click at [198, 250] on div at bounding box center [190, 250] width 18 height 18
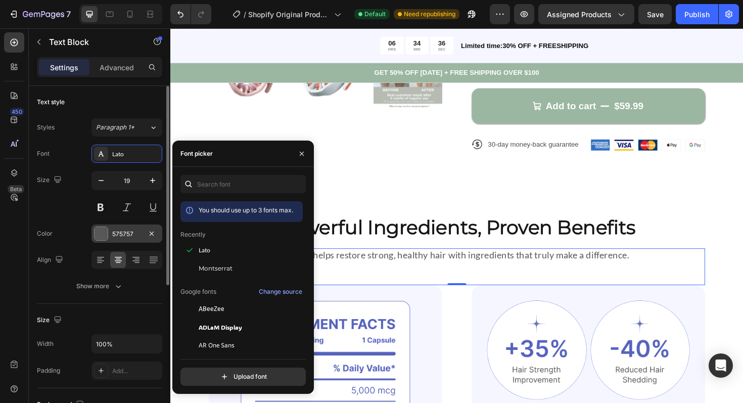
click at [106, 237] on div at bounding box center [101, 233] width 13 height 13
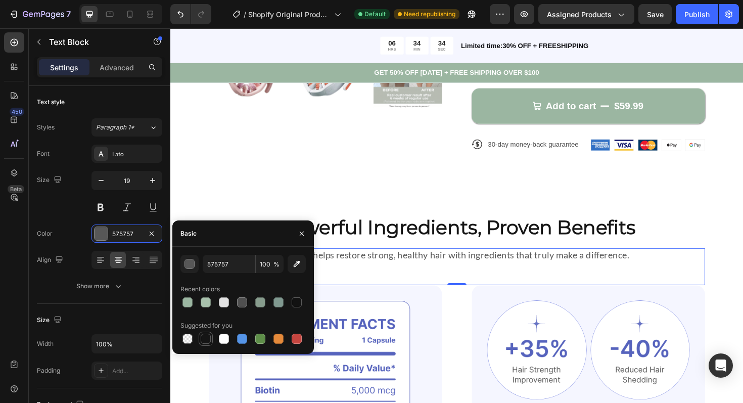
click at [203, 337] on div at bounding box center [206, 339] width 10 height 10
type input "151515"
click at [87, 210] on div "Size 19" at bounding box center [99, 194] width 125 height 46
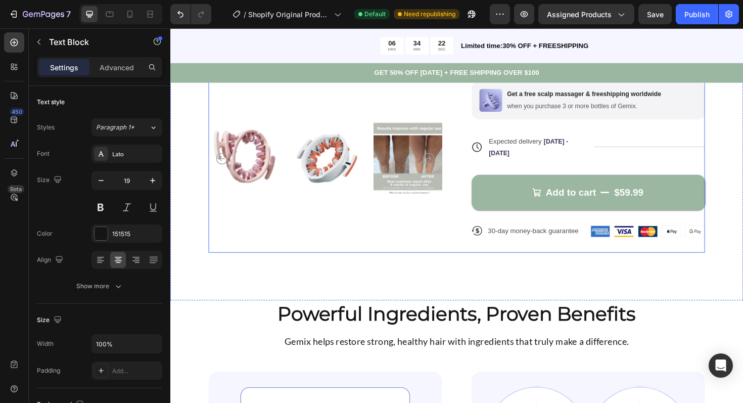
scroll to position [407, 0]
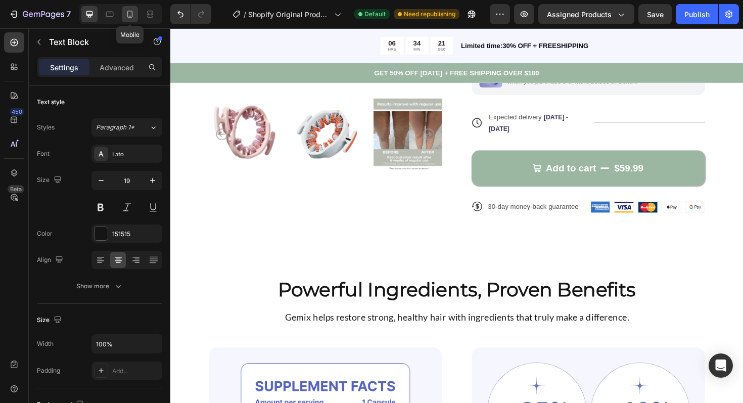
click at [130, 12] on icon at bounding box center [130, 14] width 10 height 10
type input "14"
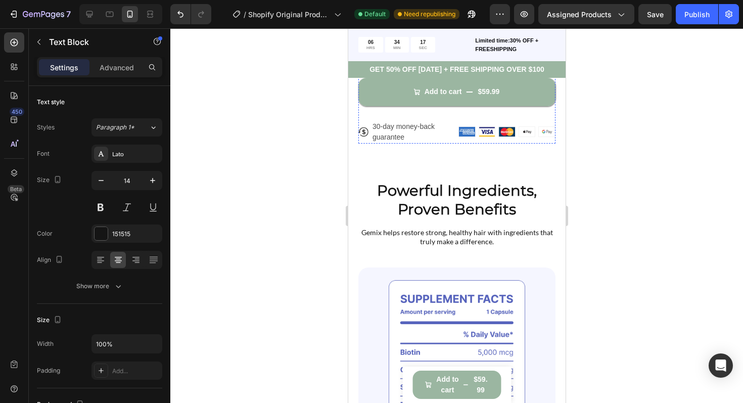
scroll to position [720, 0]
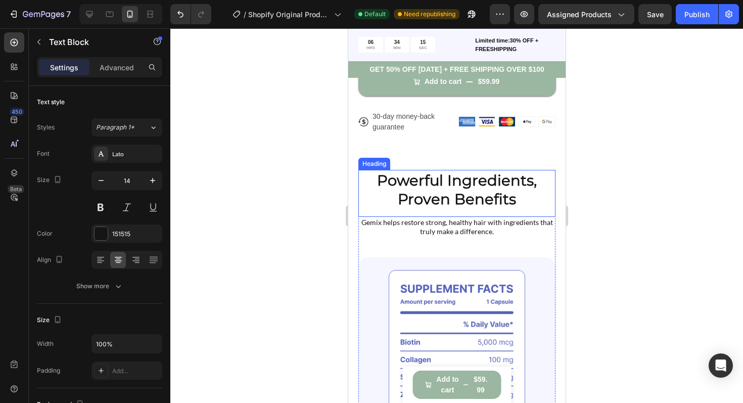
click at [407, 192] on h2 "Powerful Ingredients, Proven Benefits" at bounding box center [456, 190] width 197 height 40
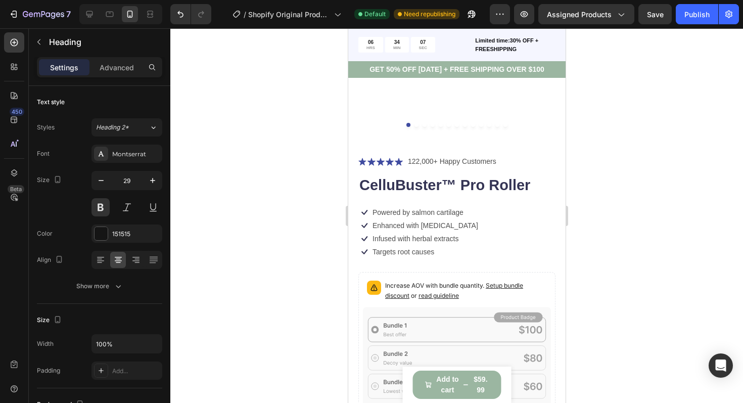
scroll to position [247, 0]
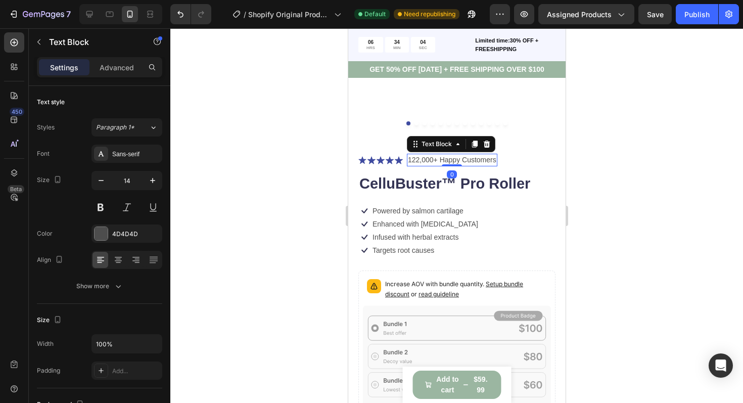
click at [420, 162] on p "122,000+ Happy Customers" at bounding box center [452, 160] width 89 height 11
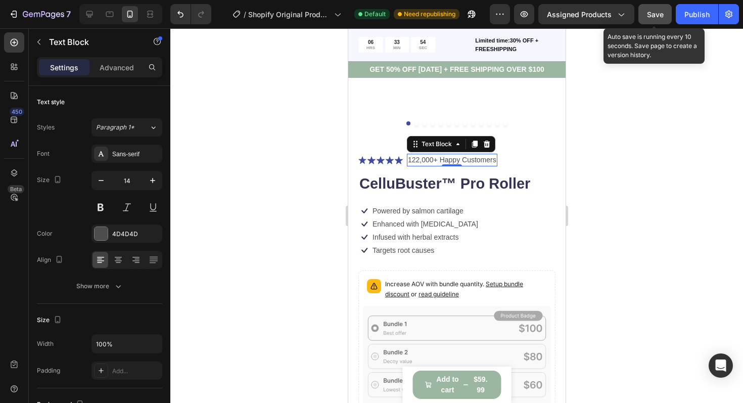
click at [653, 20] on button "Save" at bounding box center [655, 14] width 33 height 20
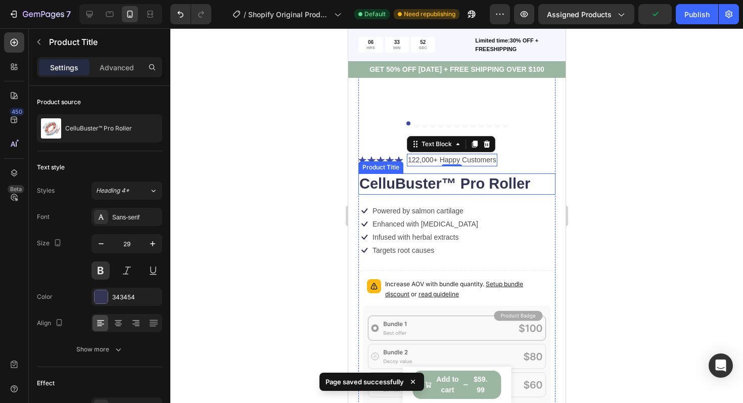
click at [395, 191] on h1 "CelluBuster™ Pro Roller" at bounding box center [456, 183] width 197 height 21
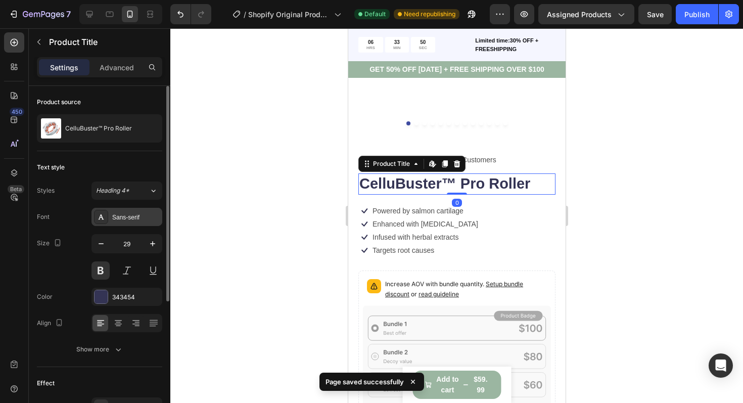
click at [118, 219] on div "Sans-serif" at bounding box center [136, 217] width 48 height 9
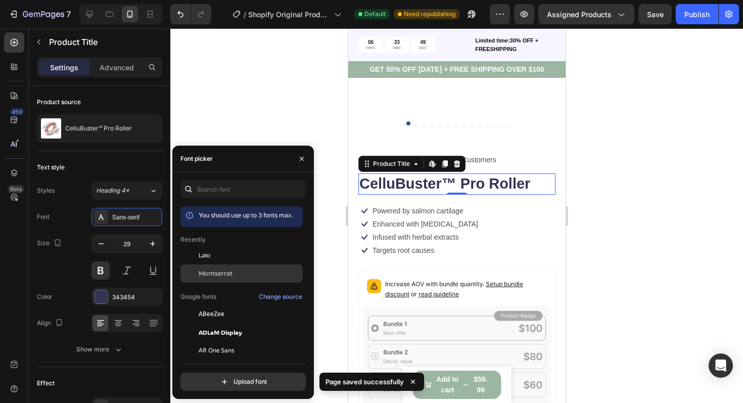
click at [217, 274] on span "Montserrat" at bounding box center [216, 273] width 34 height 9
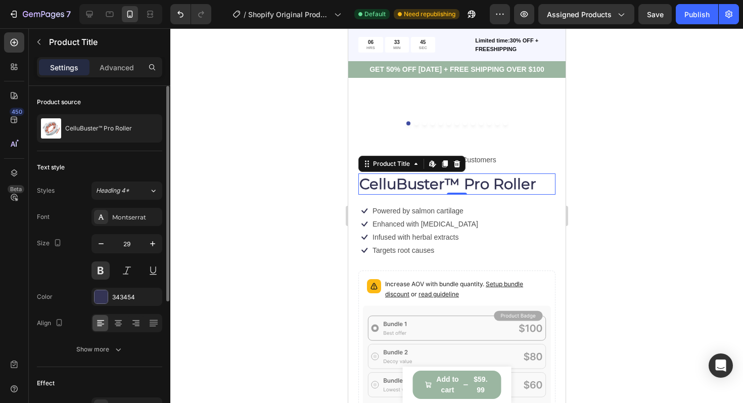
click at [142, 162] on div "Text style" at bounding box center [99, 167] width 125 height 16
click at [638, 205] on div at bounding box center [456, 215] width 573 height 375
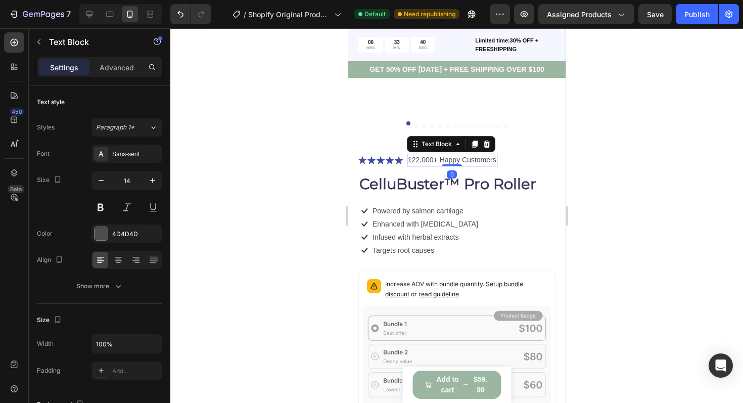
click at [430, 159] on p "122,000+ Happy Customers" at bounding box center [452, 160] width 89 height 11
click at [105, 235] on div at bounding box center [101, 233] width 13 height 13
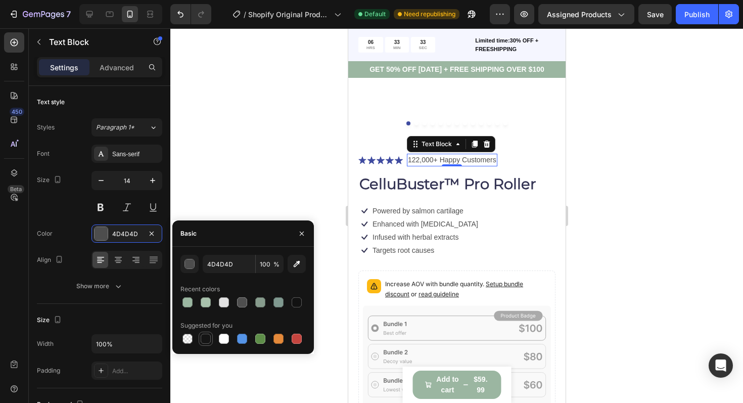
click at [205, 334] on div at bounding box center [206, 339] width 10 height 10
type input "151515"
click at [135, 153] on div "Sans-serif" at bounding box center [136, 154] width 48 height 9
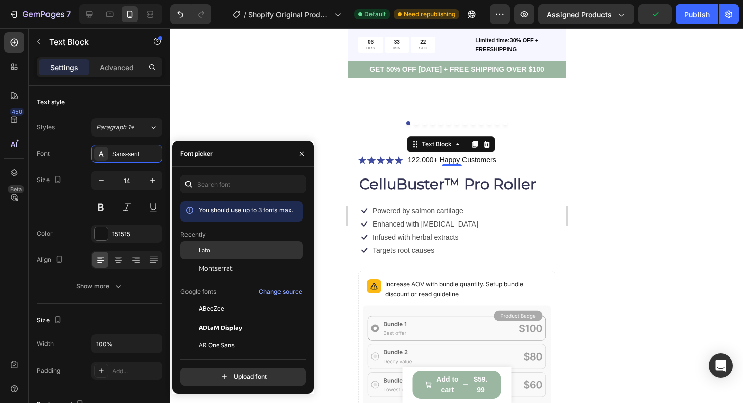
click at [206, 253] on span "Lato" at bounding box center [205, 250] width 12 height 9
click at [303, 116] on div at bounding box center [456, 215] width 573 height 375
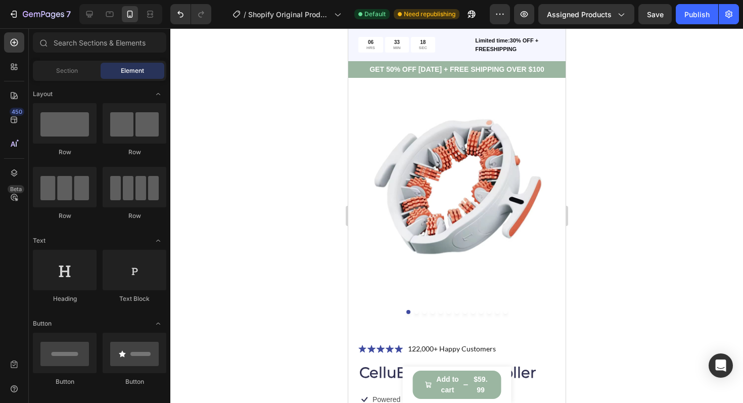
scroll to position [0, 0]
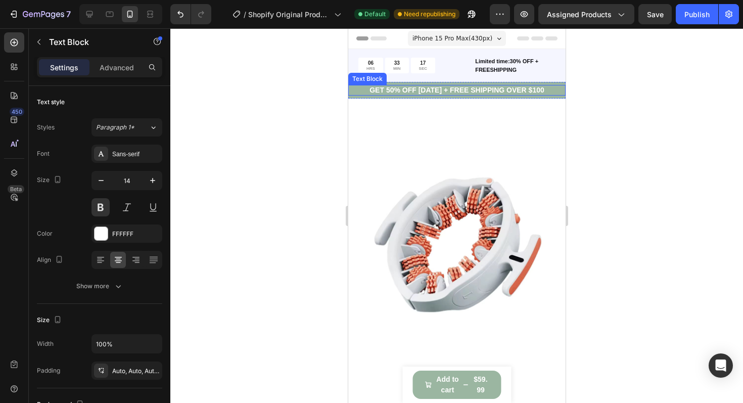
click at [418, 91] on p "GET 50% OFF [DATE] + FREE SHIPPING OVER $100" at bounding box center [456, 90] width 217 height 11
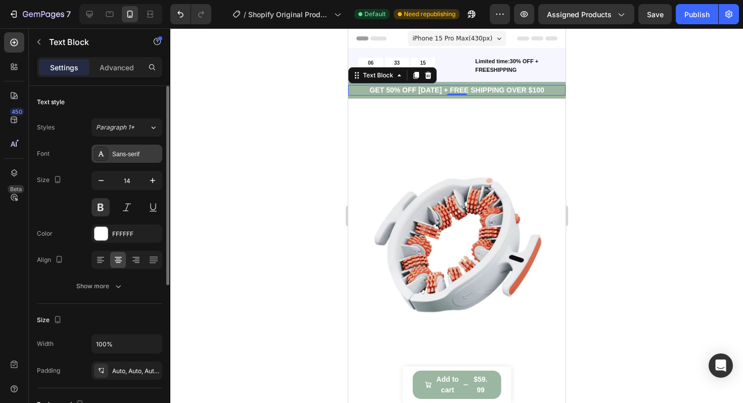
click at [131, 151] on div "Sans-serif" at bounding box center [136, 154] width 48 height 9
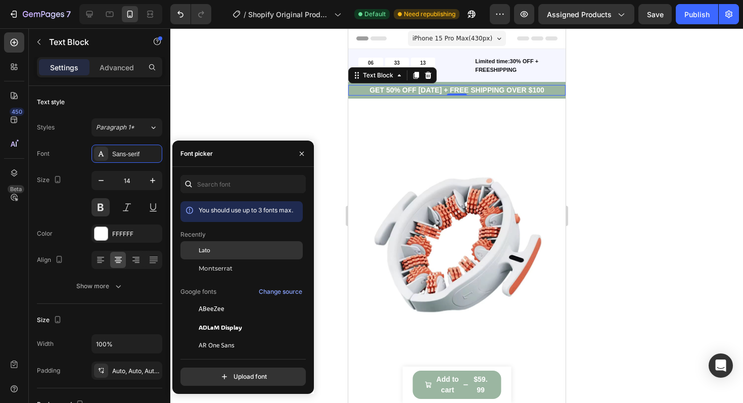
click at [200, 249] on span "Lato" at bounding box center [205, 250] width 12 height 9
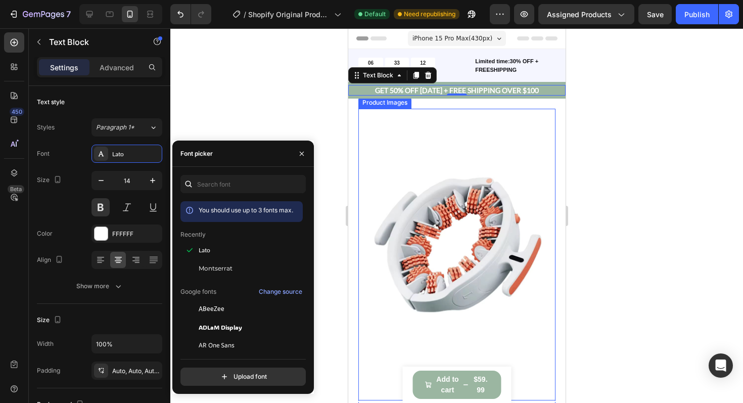
click at [373, 158] on img at bounding box center [456, 245] width 197 height 272
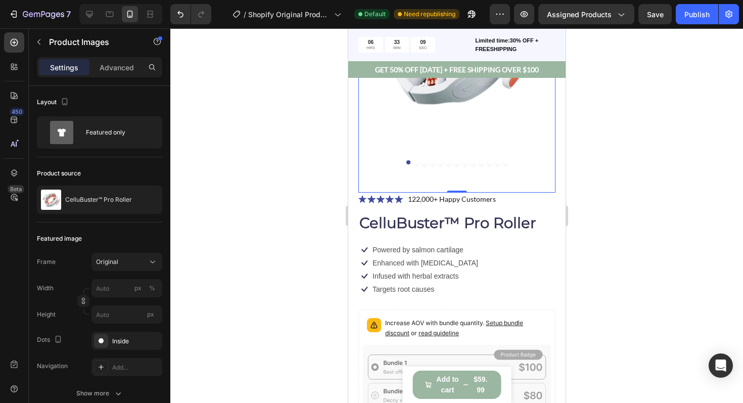
scroll to position [206, 0]
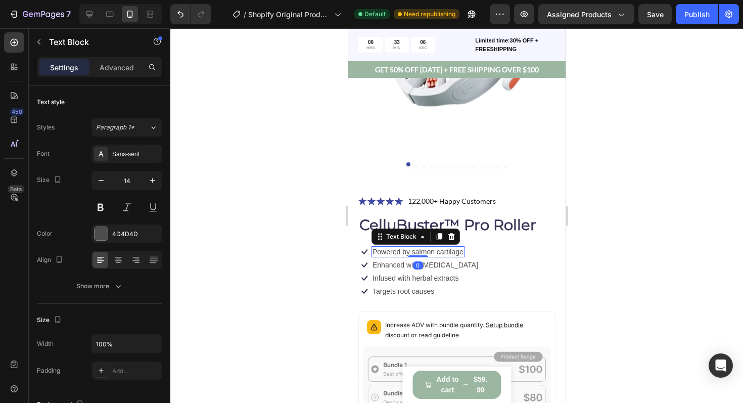
click at [400, 251] on p "Powered by salmon cartilage" at bounding box center [417, 251] width 91 height 9
click at [125, 160] on div "Sans-serif" at bounding box center [127, 154] width 71 height 18
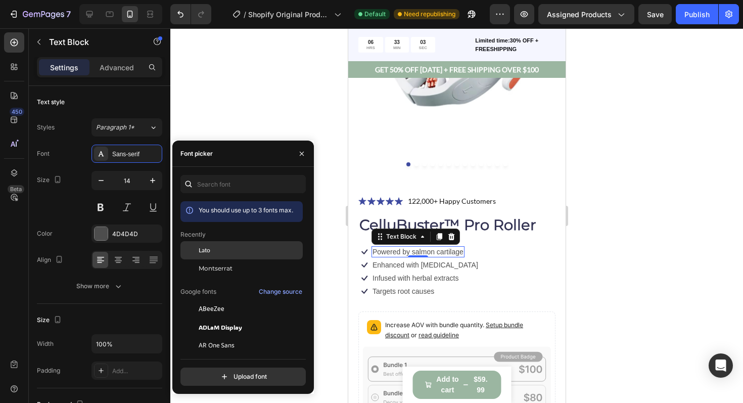
click at [213, 251] on div "Lato" at bounding box center [250, 250] width 102 height 9
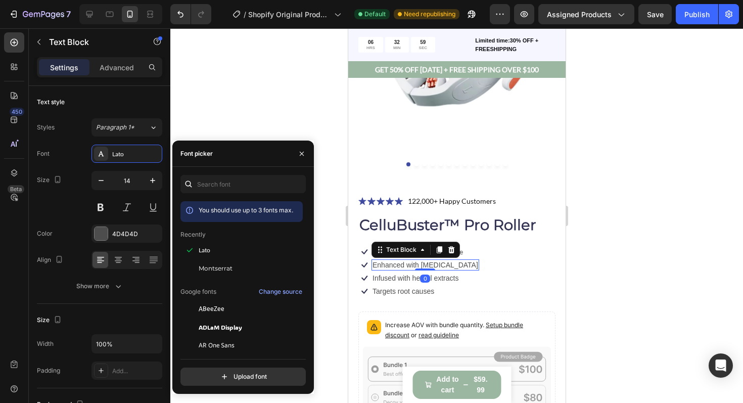
click at [379, 262] on p "Enhanced with [MEDICAL_DATA]" at bounding box center [425, 264] width 106 height 9
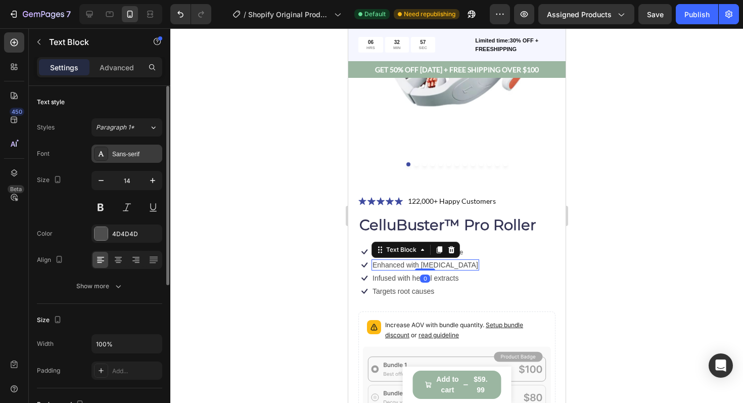
click at [137, 153] on div "Sans-serif" at bounding box center [136, 154] width 48 height 9
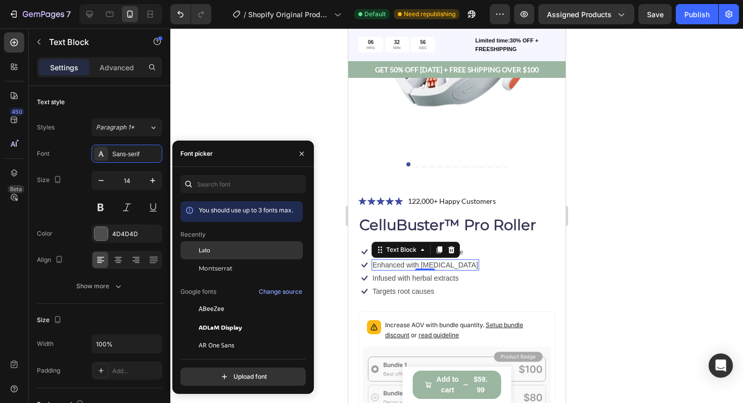
click at [197, 252] on div at bounding box center [190, 250] width 18 height 18
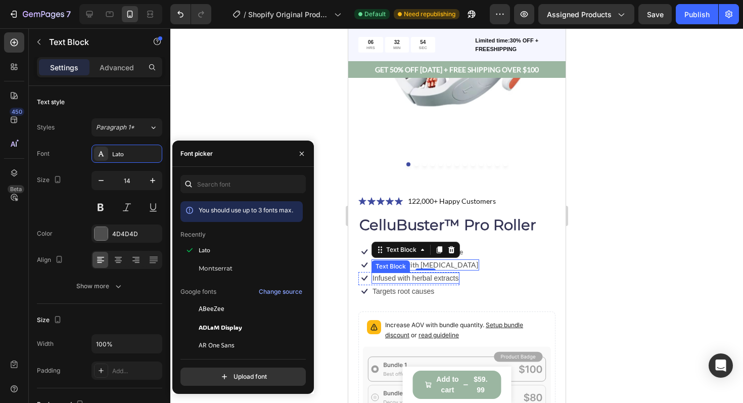
click at [415, 279] on p "Infused with herbal extracts" at bounding box center [415, 278] width 86 height 9
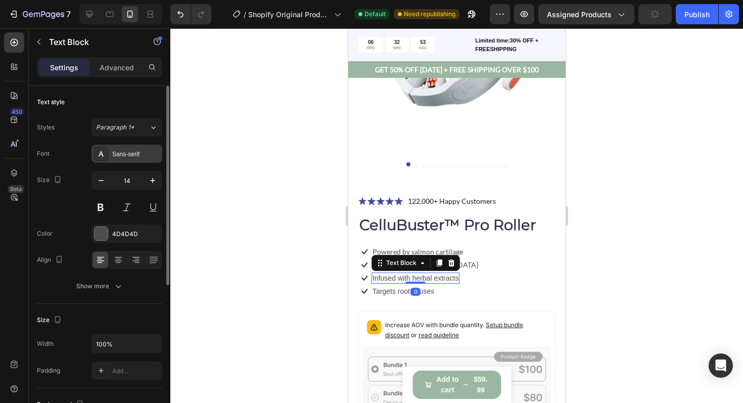
click at [137, 159] on div "Sans-serif" at bounding box center [127, 154] width 71 height 18
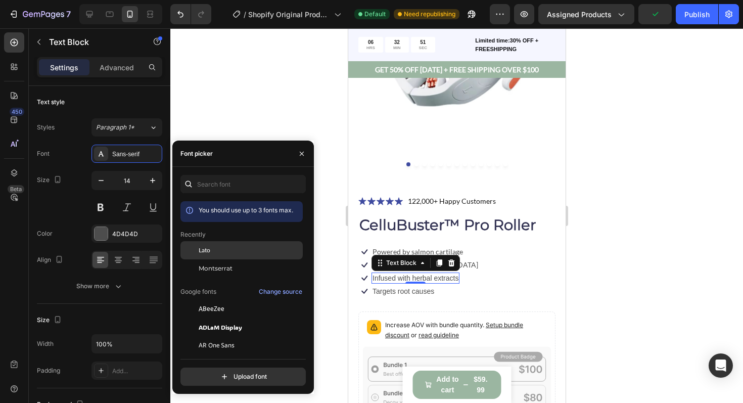
click at [197, 247] on div at bounding box center [190, 250] width 18 height 18
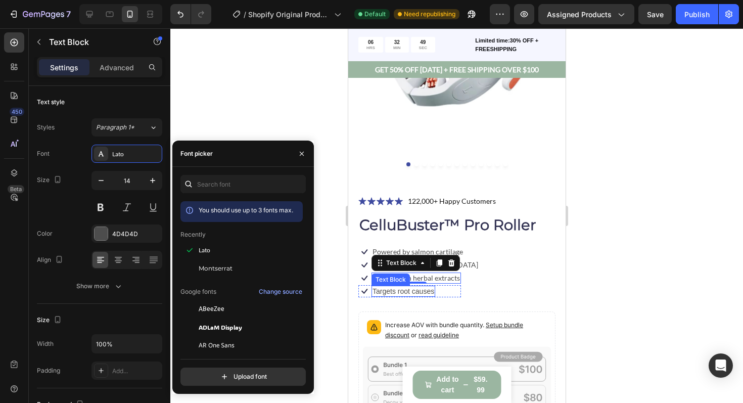
click at [393, 292] on p "Targets root causes" at bounding box center [403, 291] width 62 height 9
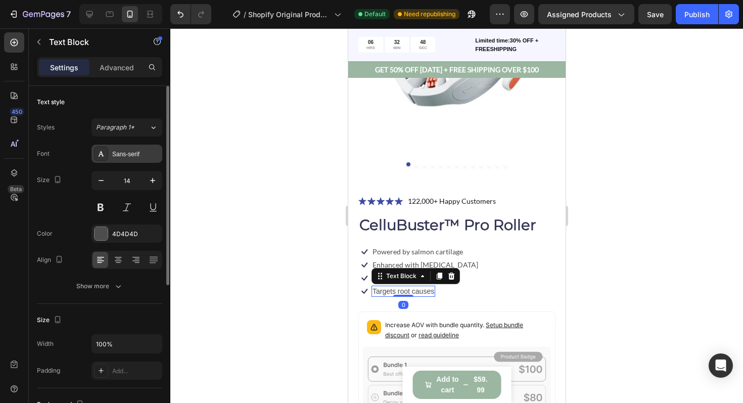
click at [114, 158] on div "Sans-serif" at bounding box center [136, 154] width 48 height 9
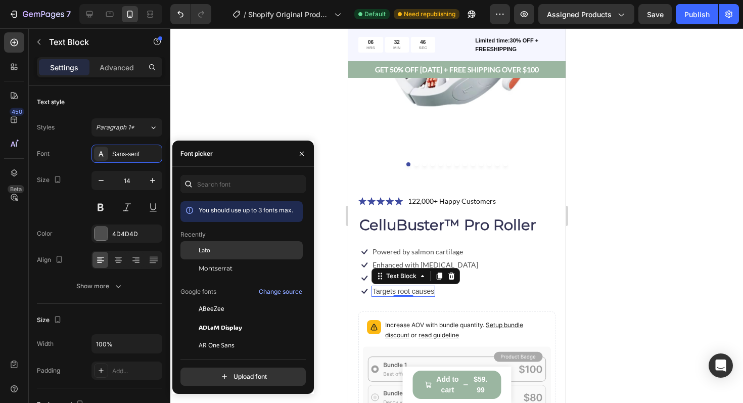
click at [207, 251] on span "Lato" at bounding box center [205, 250] width 12 height 9
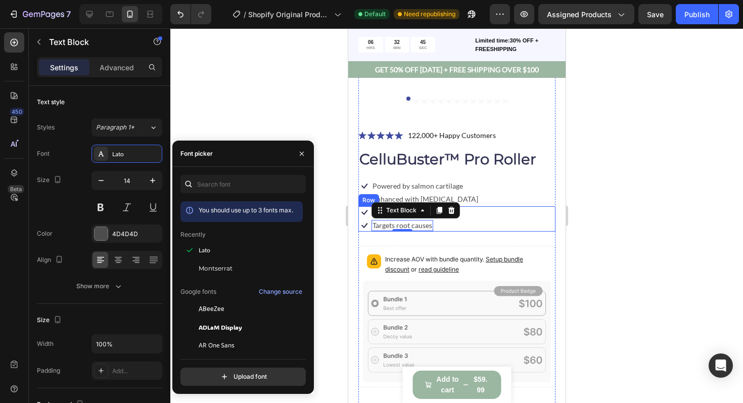
scroll to position [273, 0]
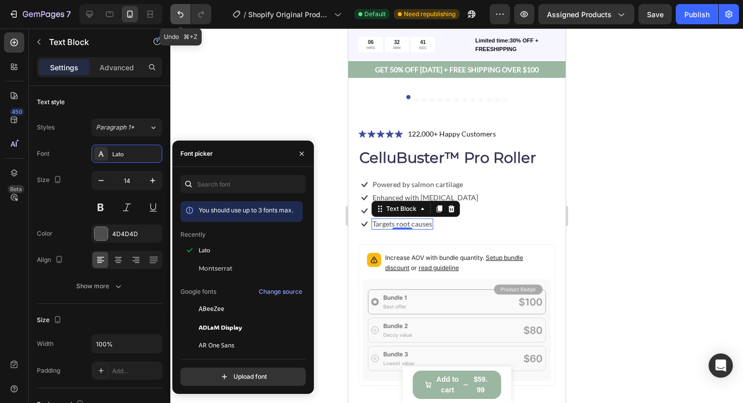
click at [184, 17] on icon "Undo/Redo" at bounding box center [180, 14] width 10 height 10
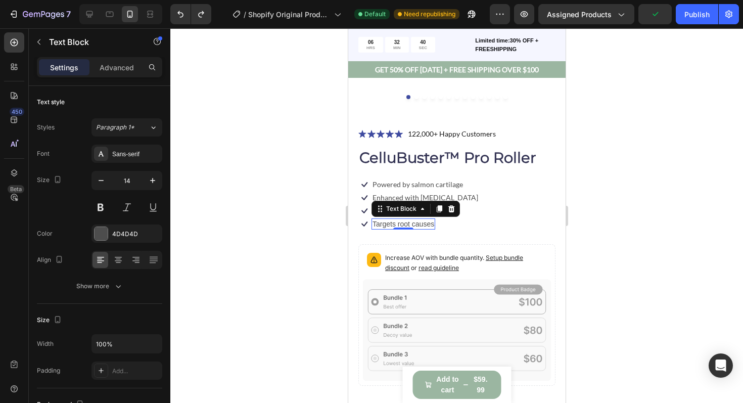
click at [383, 223] on p "Targets root causes" at bounding box center [403, 223] width 62 height 9
click at [402, 225] on p "Targets root causes" at bounding box center [403, 223] width 62 height 9
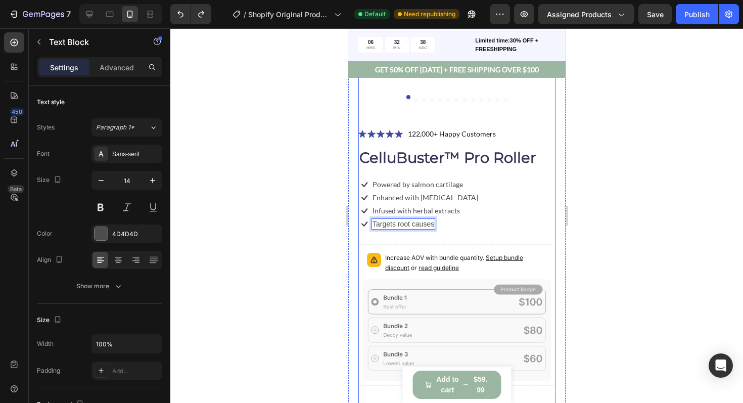
click at [473, 236] on div "Icon Icon Icon Icon Icon Icon List 122,000+ Happy Customers Text Block Row Cell…" at bounding box center [456, 353] width 197 height 453
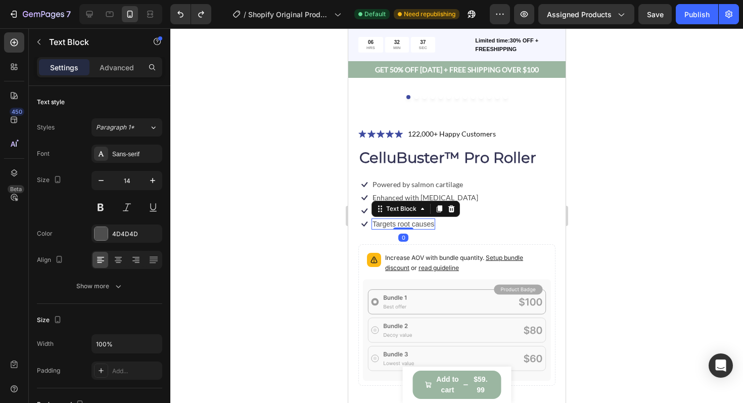
click at [420, 227] on p "Targets root causes" at bounding box center [403, 223] width 62 height 9
click at [121, 156] on div "Sans-serif" at bounding box center [136, 154] width 48 height 9
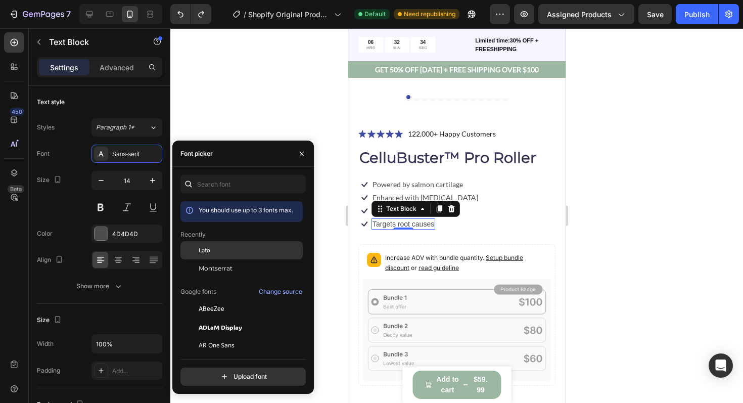
click at [212, 252] on div "Lato" at bounding box center [250, 250] width 102 height 9
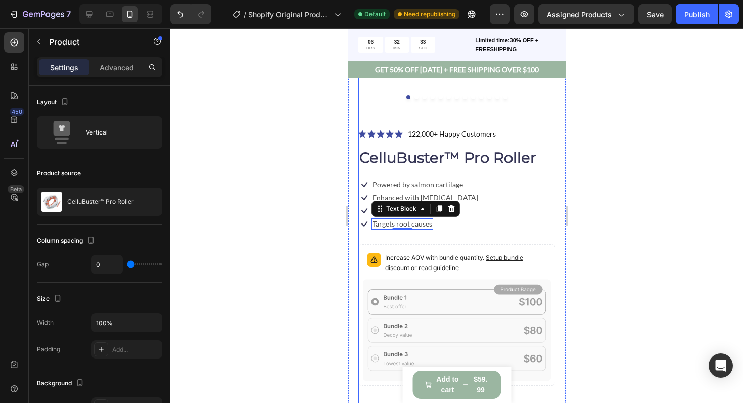
click at [459, 233] on div "Icon Icon Icon Icon Icon Icon List 122,000+ Happy Customers Text Block Row Cell…" at bounding box center [456, 353] width 197 height 453
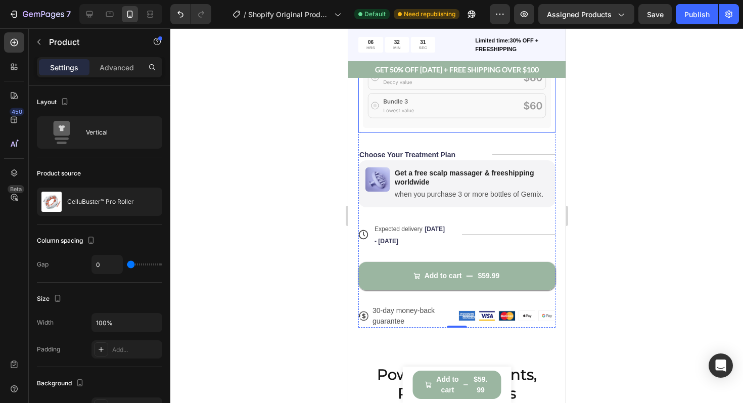
scroll to position [529, 0]
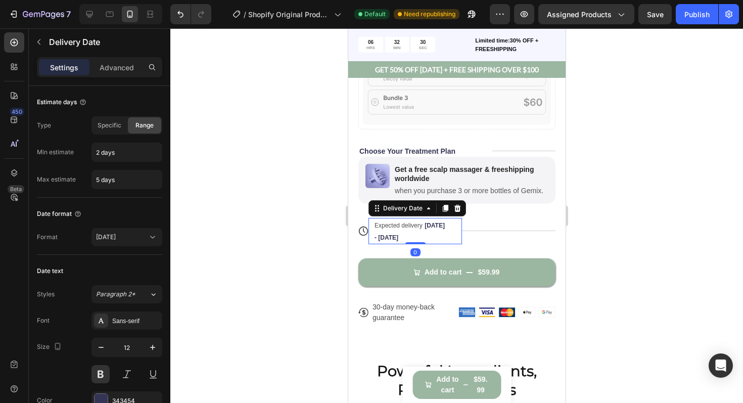
click at [415, 225] on span "Expected delivery" at bounding box center [398, 225] width 48 height 7
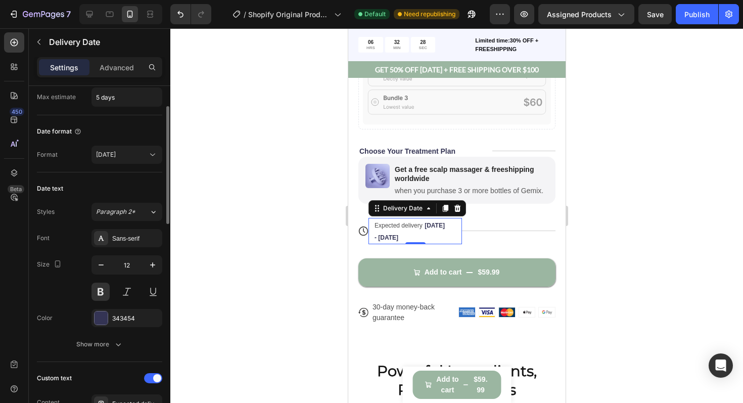
scroll to position [84, 0]
click at [128, 228] on div "Sans-serif" at bounding box center [127, 236] width 71 height 18
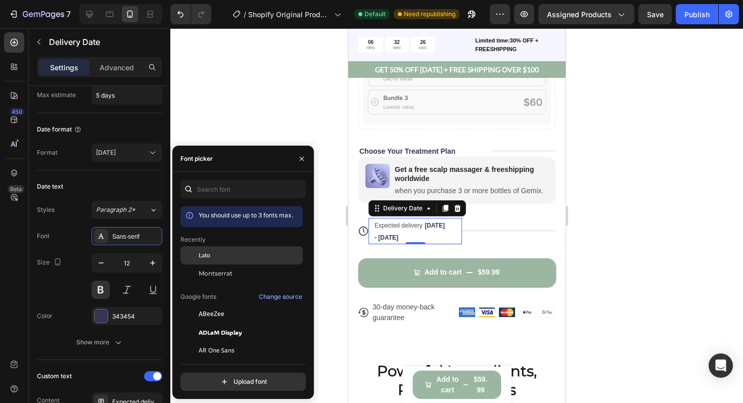
click at [198, 252] on div at bounding box center [190, 255] width 18 height 18
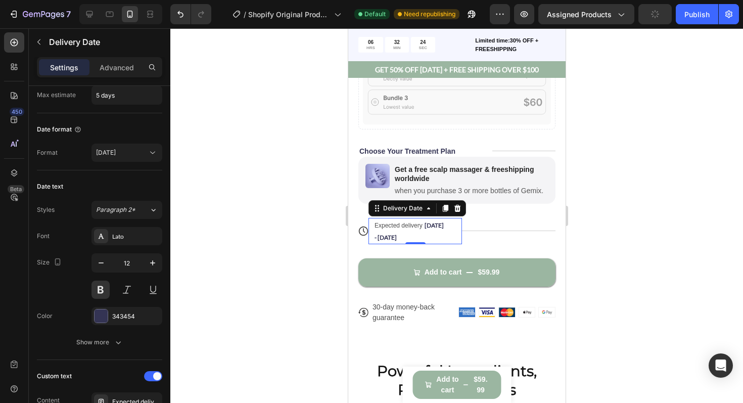
click at [391, 223] on span "Expected delivery" at bounding box center [398, 225] width 48 height 7
click at [391, 229] on span "Expected delivery" at bounding box center [398, 225] width 48 height 7
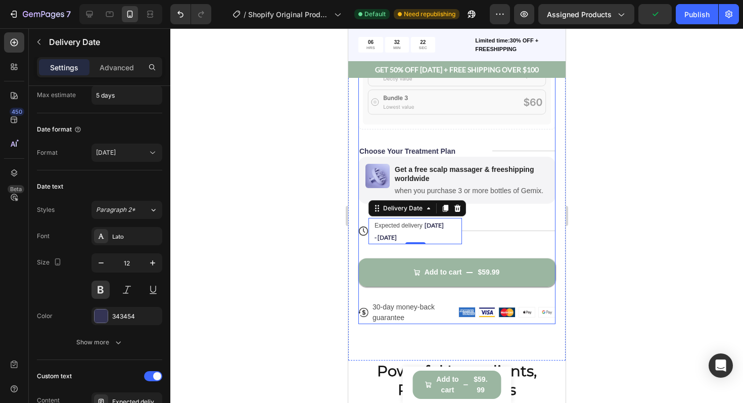
click at [474, 249] on div "Add to cart $59.99 Add to Cart" at bounding box center [456, 265] width 197 height 42
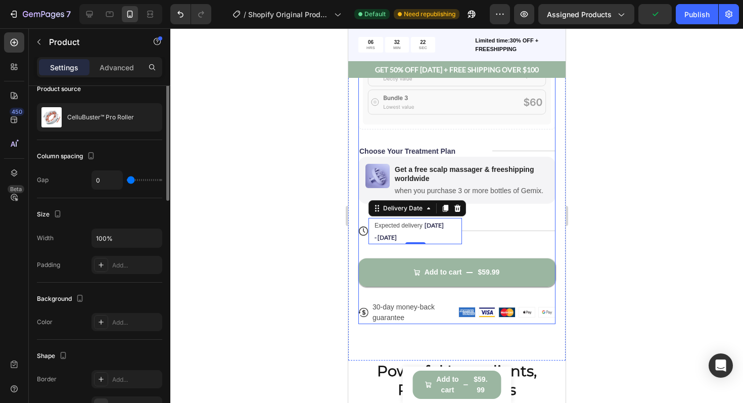
scroll to position [0, 0]
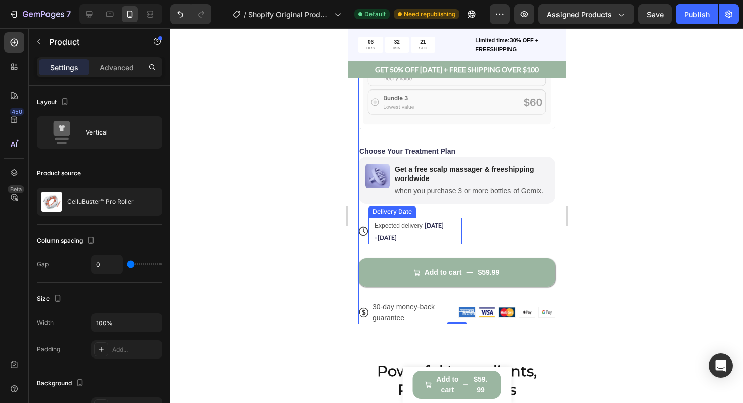
click at [397, 227] on span "Expected delivery" at bounding box center [398, 225] width 48 height 7
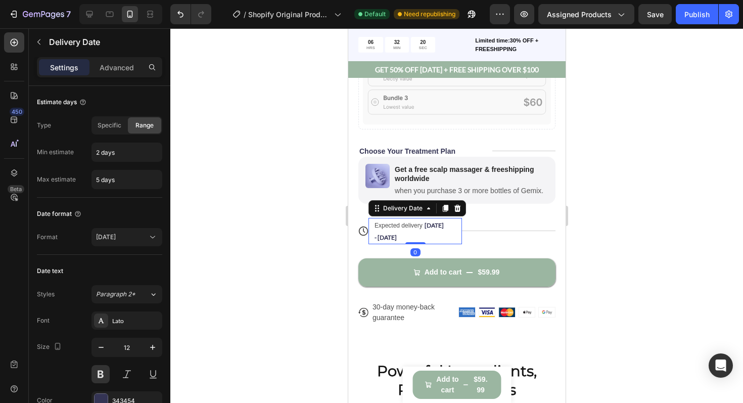
click at [390, 228] on span "Expected delivery" at bounding box center [398, 225] width 48 height 7
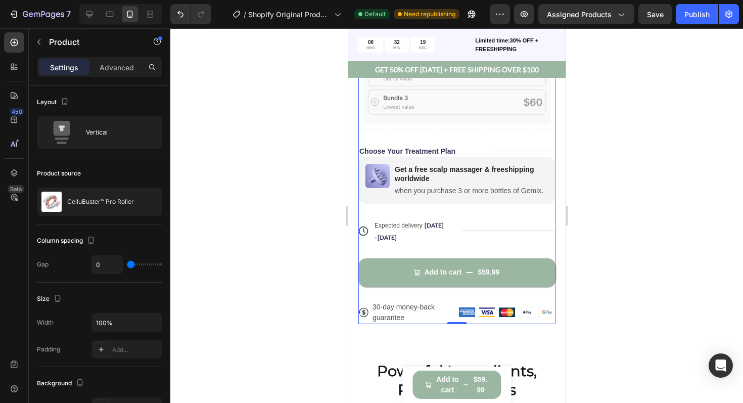
click at [505, 249] on div "Add to cart $59.99 Add to Cart" at bounding box center [456, 265] width 197 height 42
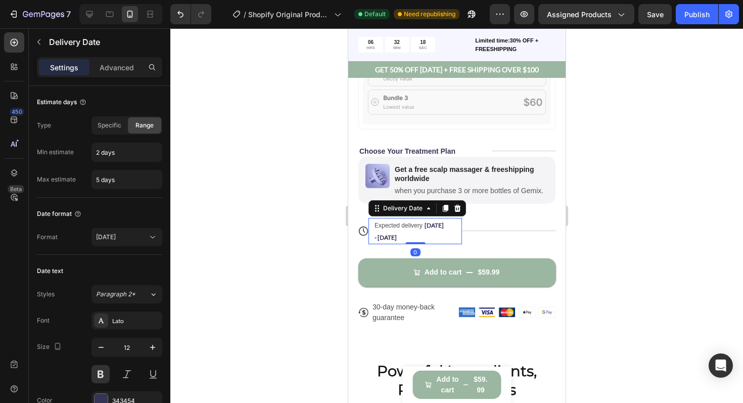
click at [407, 228] on span "Expected delivery" at bounding box center [398, 225] width 48 height 7
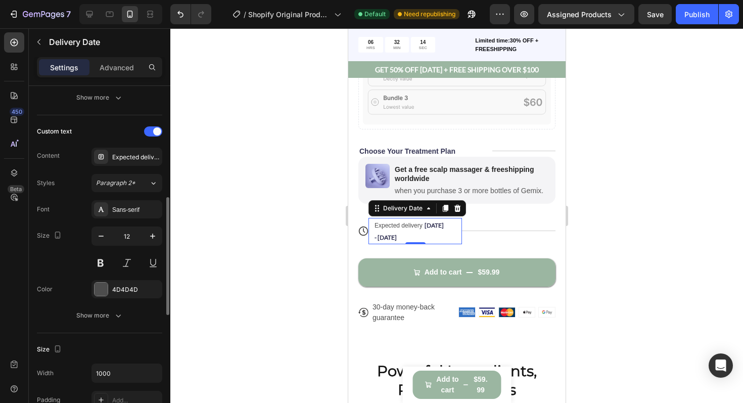
scroll to position [328, 0]
click at [132, 211] on div "Sans-serif" at bounding box center [136, 210] width 48 height 9
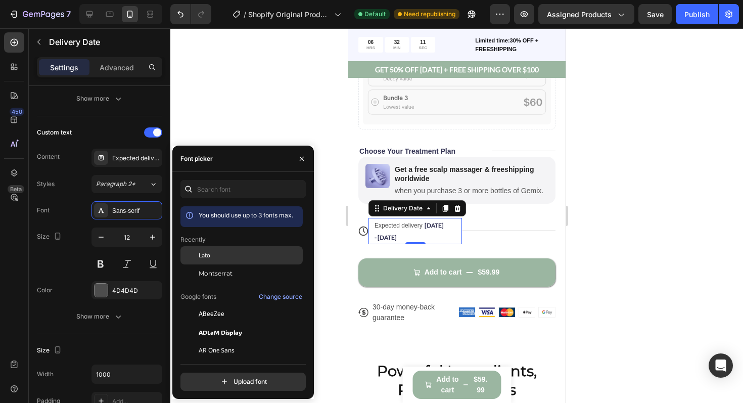
click at [200, 259] on span "Lato" at bounding box center [205, 255] width 12 height 9
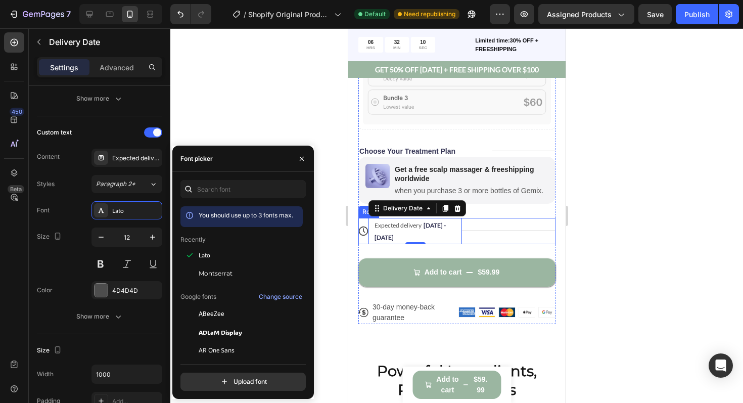
click at [477, 232] on div "Title Line" at bounding box center [509, 231] width 94 height 26
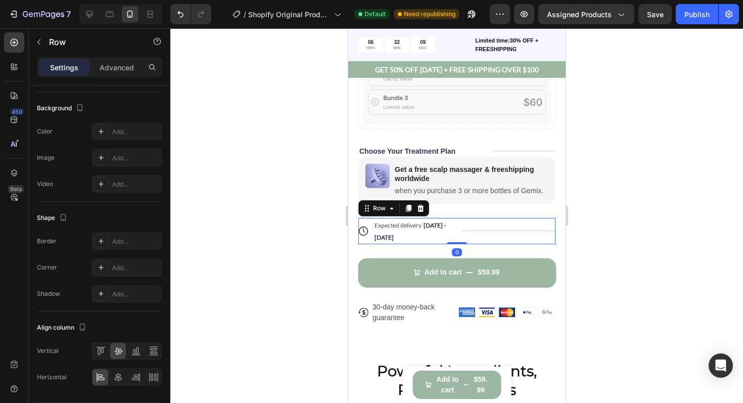
scroll to position [0, 0]
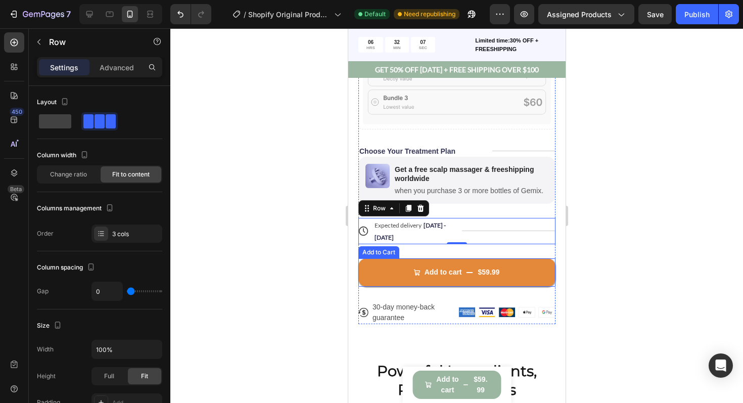
click at [400, 267] on button "Add to cart $59.99" at bounding box center [456, 272] width 197 height 28
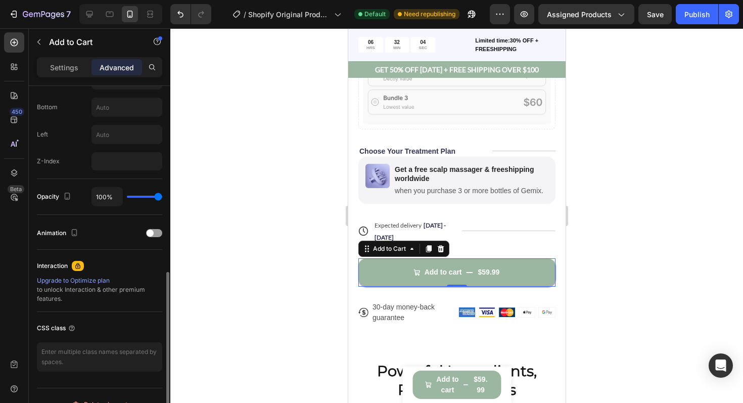
scroll to position [464, 0]
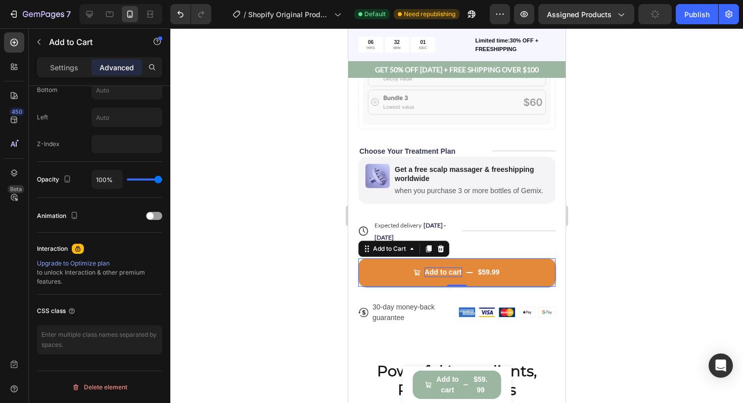
click at [436, 271] on div "Add to cart" at bounding box center [442, 272] width 37 height 9
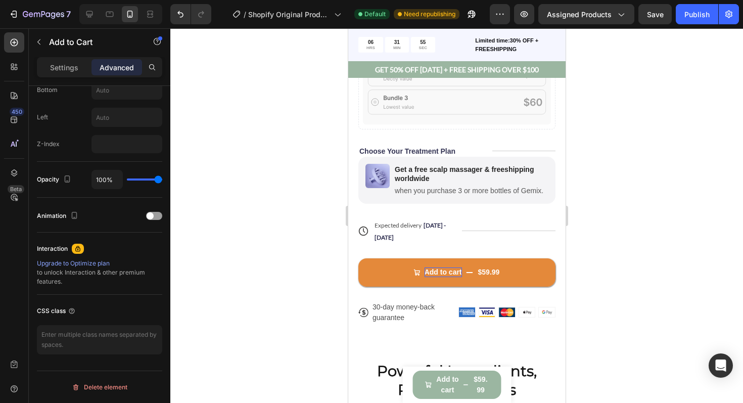
click at [446, 274] on p "Add to cart" at bounding box center [442, 272] width 37 height 9
click at [431, 266] on button "Add to cart $59.99" at bounding box center [456, 272] width 197 height 28
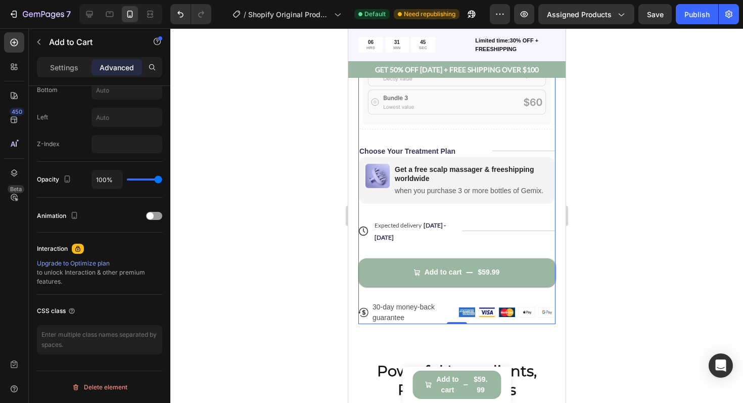
click at [461, 244] on div "Add to cart $59.99 Add to Cart" at bounding box center [456, 265] width 197 height 42
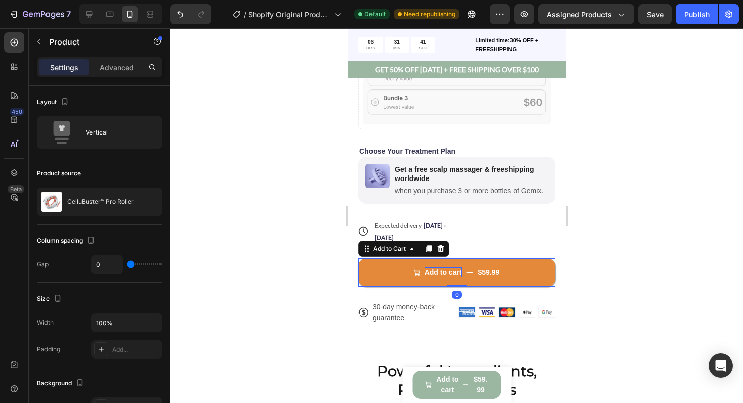
click at [428, 271] on p "Add to cart" at bounding box center [442, 272] width 37 height 9
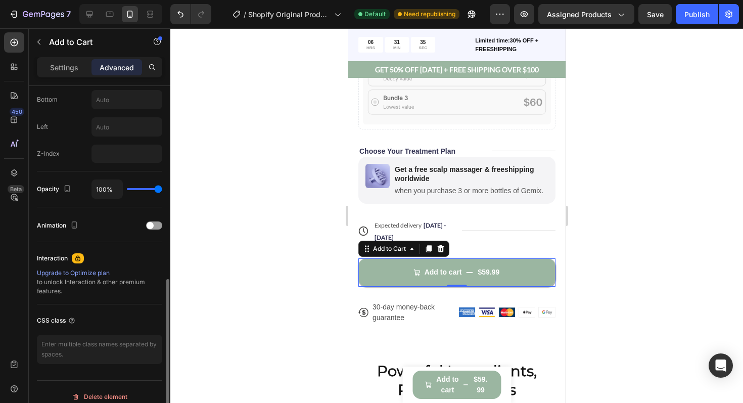
scroll to position [453, 0]
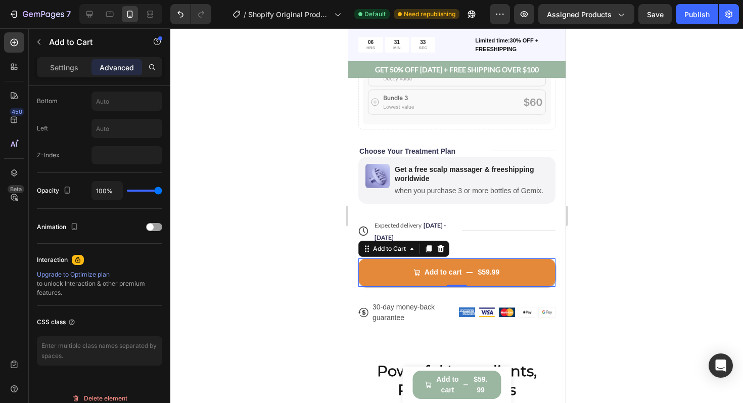
click at [424, 277] on button "Add to cart $59.99" at bounding box center [456, 272] width 197 height 28
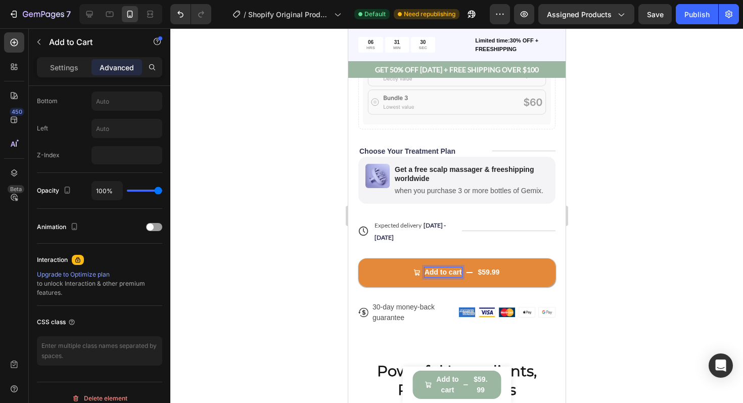
click at [459, 273] on p "Add to cart" at bounding box center [442, 272] width 37 height 9
click at [358, 258] on button "ADD $59.99" at bounding box center [456, 272] width 197 height 28
click at [358, 258] on button "ADD TO $59.99" at bounding box center [456, 272] width 197 height 28
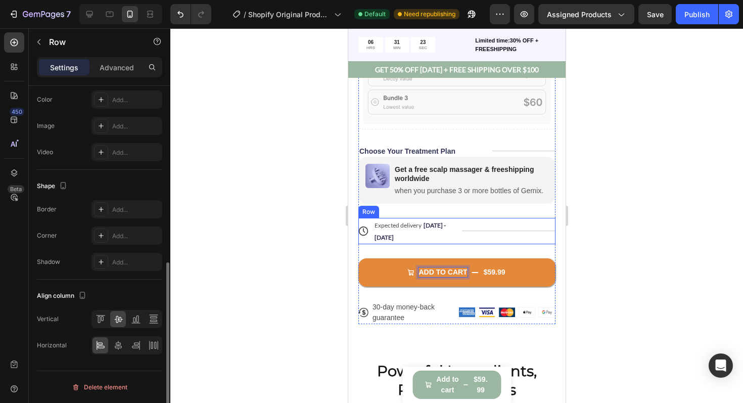
click at [552, 240] on div "Title Line" at bounding box center [509, 231] width 94 height 26
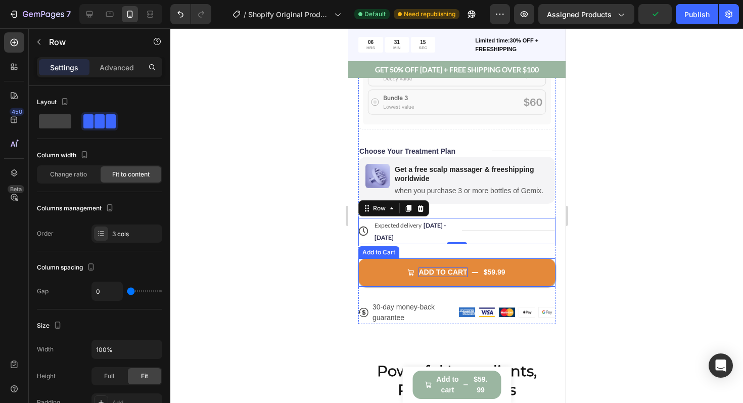
click at [359, 263] on button "ADD TO CART $59.99" at bounding box center [456, 272] width 197 height 28
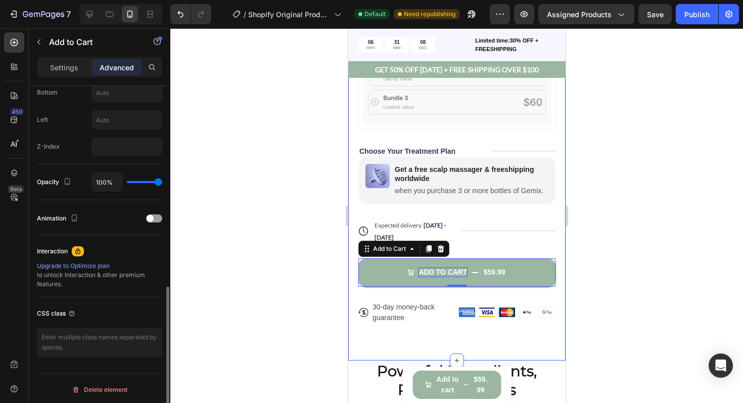
scroll to position [464, 0]
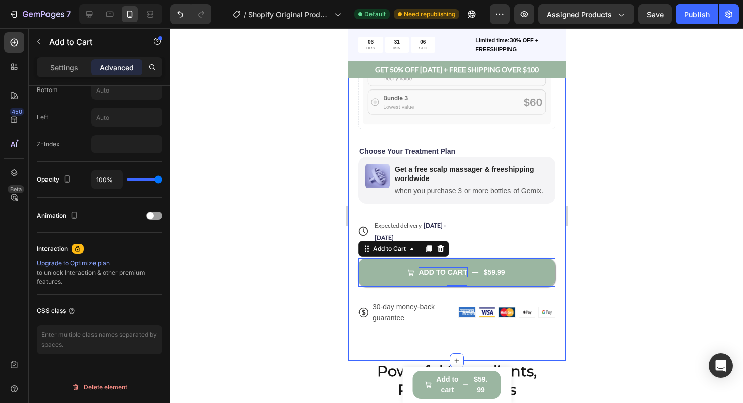
click at [298, 283] on div at bounding box center [456, 215] width 573 height 375
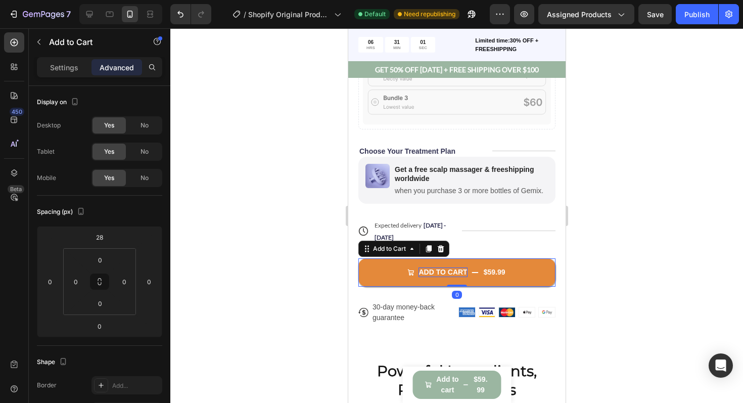
click at [483, 272] on div "$59.99" at bounding box center [494, 272] width 24 height 11
click at [436, 267] on button "ADD TO CART $59.99" at bounding box center [456, 272] width 197 height 28
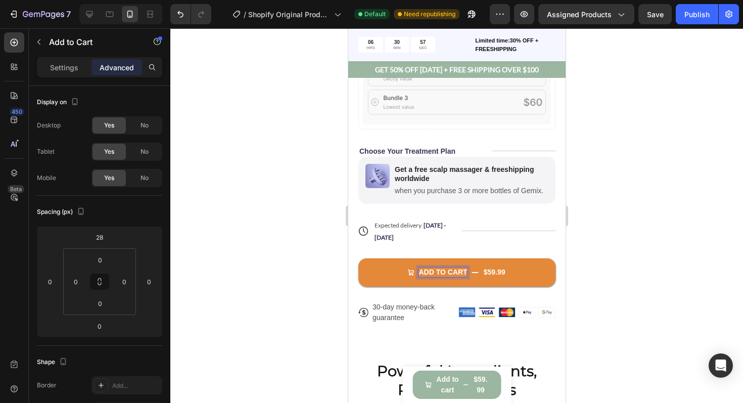
click at [500, 272] on div "$59.99" at bounding box center [494, 272] width 24 height 11
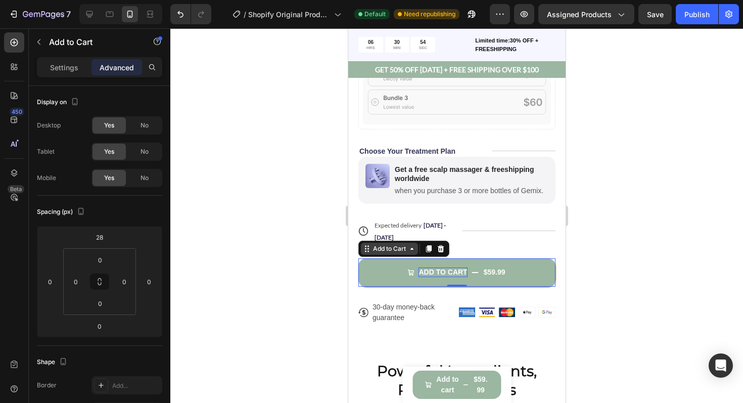
click at [412, 252] on icon at bounding box center [412, 249] width 8 height 8
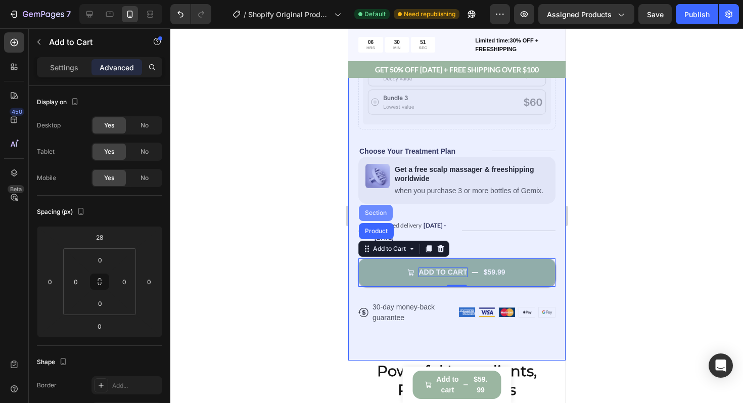
click at [376, 215] on div "Section" at bounding box center [376, 213] width 26 height 6
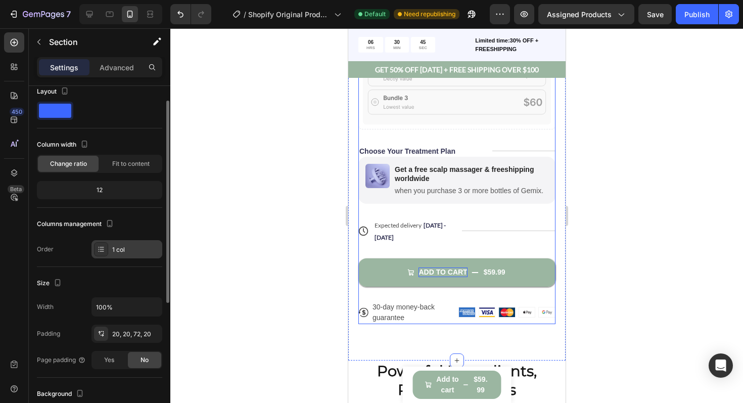
scroll to position [16, 0]
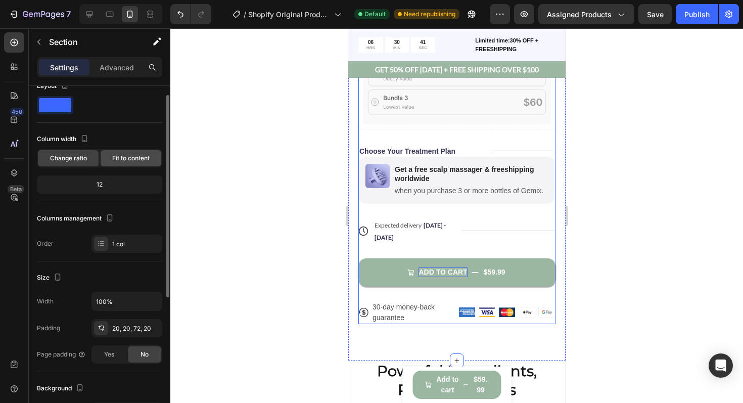
click at [121, 161] on span "Fit to content" at bounding box center [130, 158] width 37 height 9
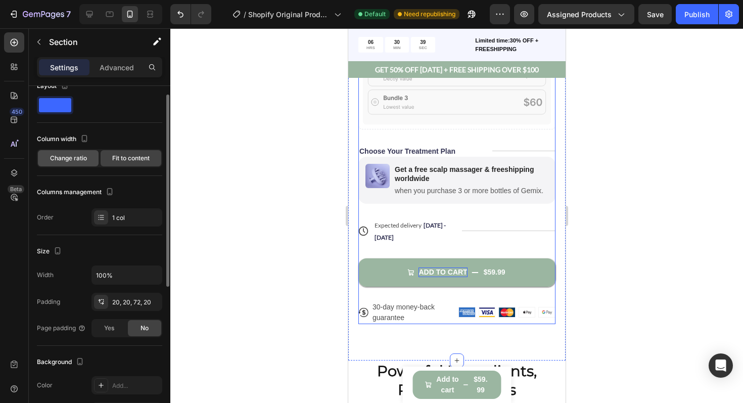
click at [87, 160] on div "Change ratio" at bounding box center [68, 158] width 61 height 16
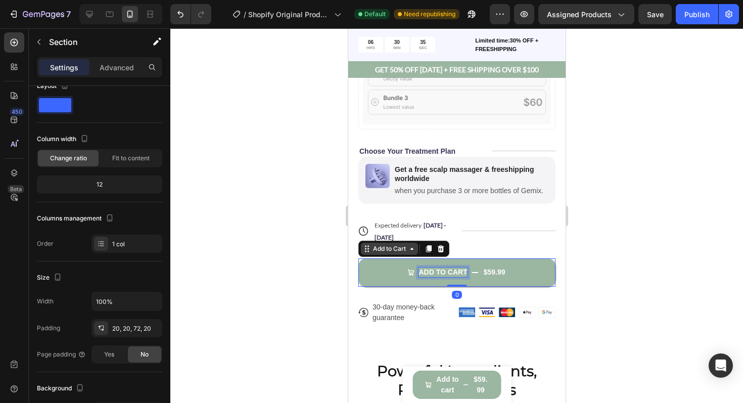
click at [378, 253] on div "Add to Cart" at bounding box center [389, 249] width 57 height 12
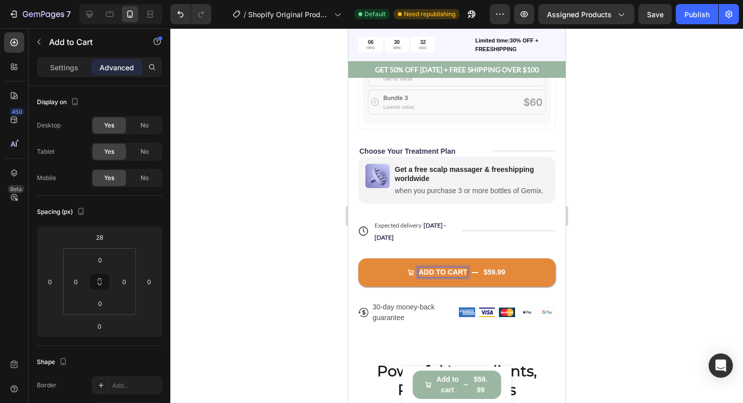
click at [406, 266] on button "ADD TO CART $59.99" at bounding box center [456, 272] width 197 height 28
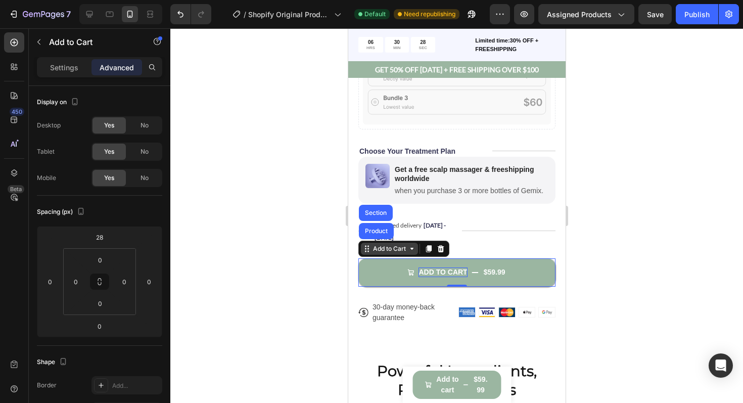
click at [368, 251] on icon at bounding box center [368, 251] width 2 height 2
click at [389, 252] on div "Add to Cart" at bounding box center [389, 248] width 37 height 9
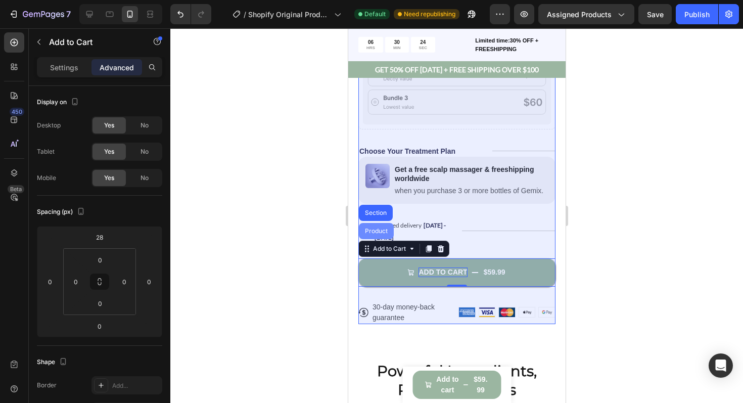
click at [371, 229] on div "Product" at bounding box center [376, 231] width 27 height 6
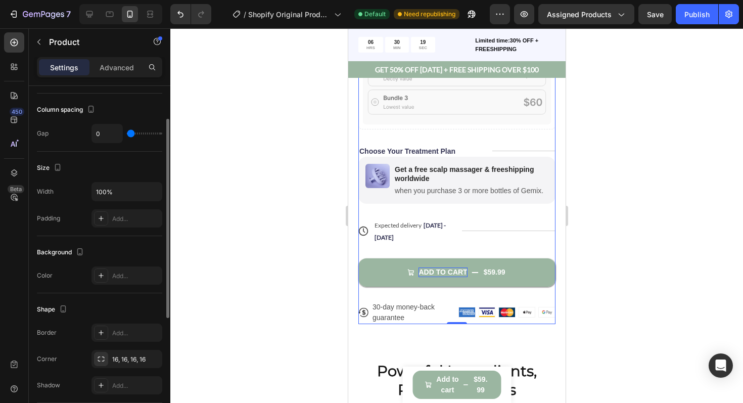
scroll to position [204, 0]
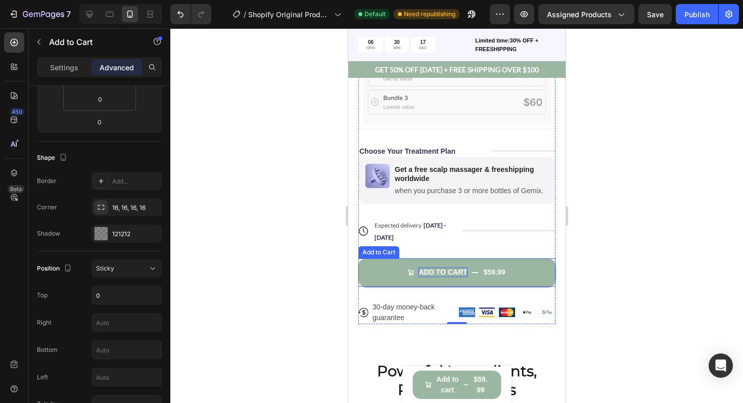
click at [379, 255] on div "Add to Cart" at bounding box center [378, 252] width 41 height 12
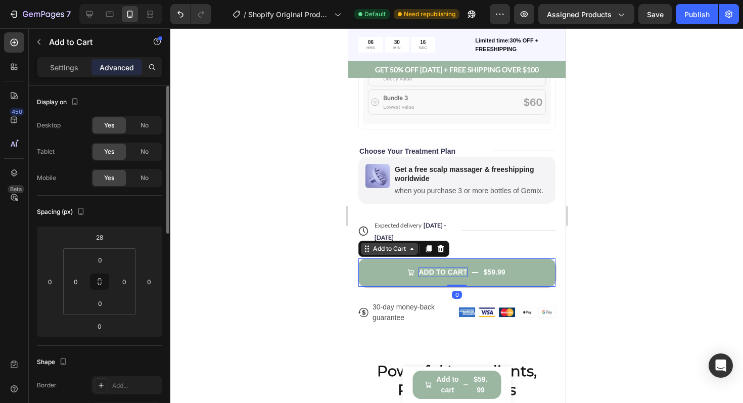
click at [375, 252] on div "Add to Cart" at bounding box center [389, 248] width 37 height 9
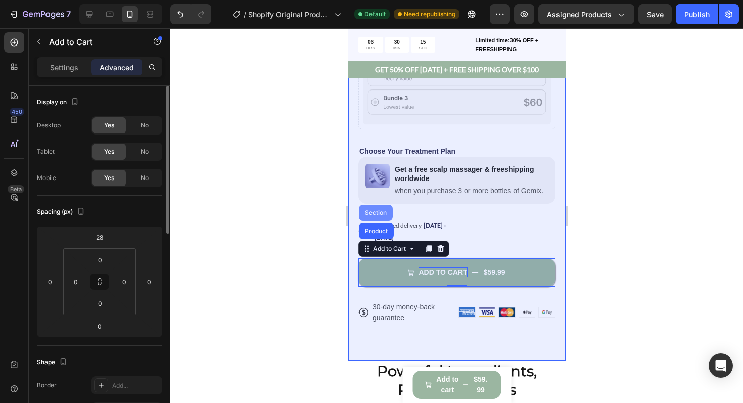
click at [376, 215] on div "Section" at bounding box center [376, 213] width 26 height 6
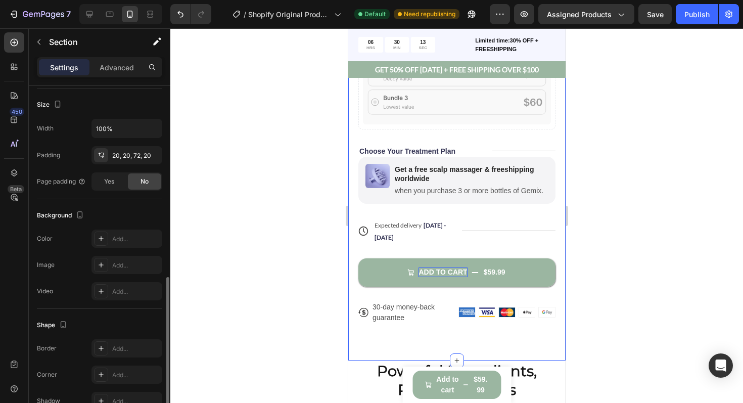
scroll to position [245, 0]
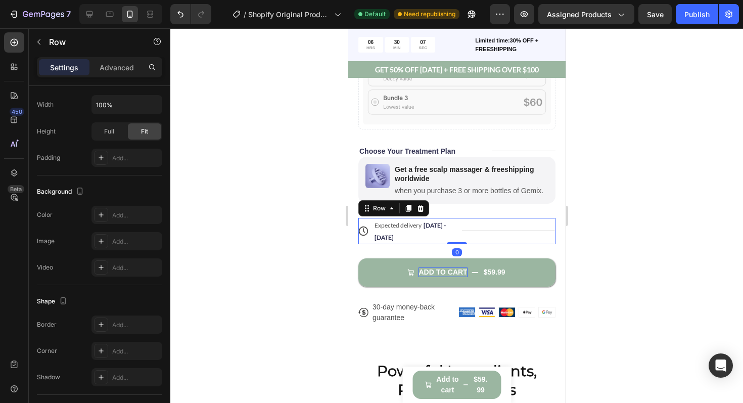
click at [547, 241] on div "Title Line" at bounding box center [509, 231] width 94 height 26
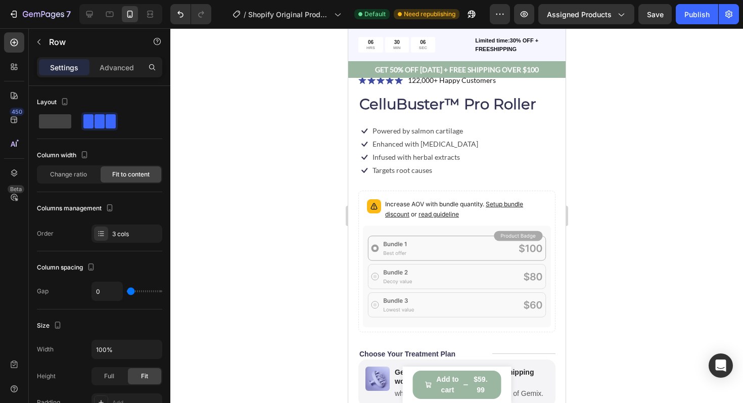
scroll to position [319, 0]
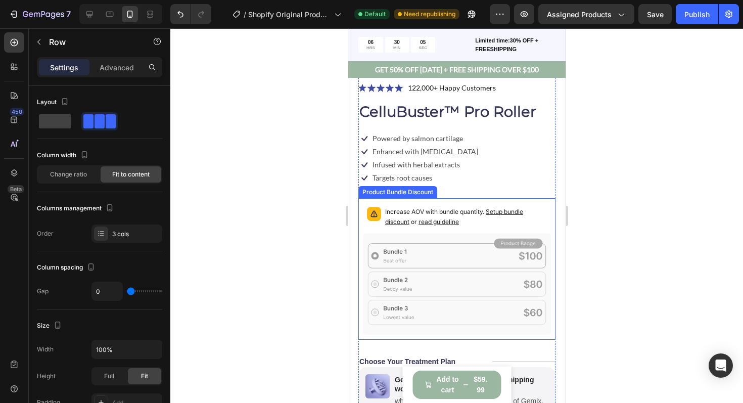
click at [428, 244] on rect at bounding box center [457, 256] width 178 height 25
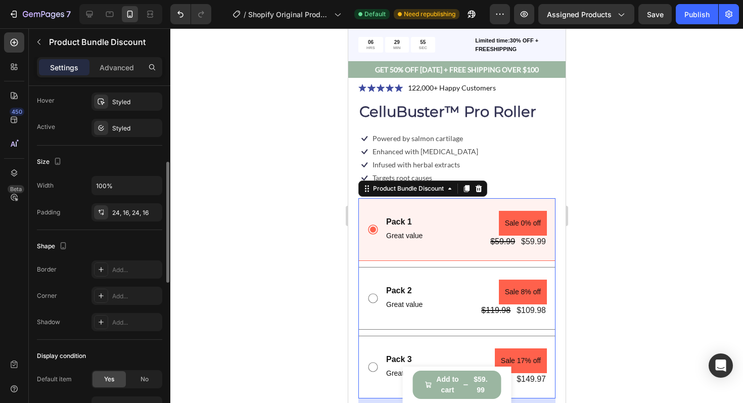
scroll to position [421, 0]
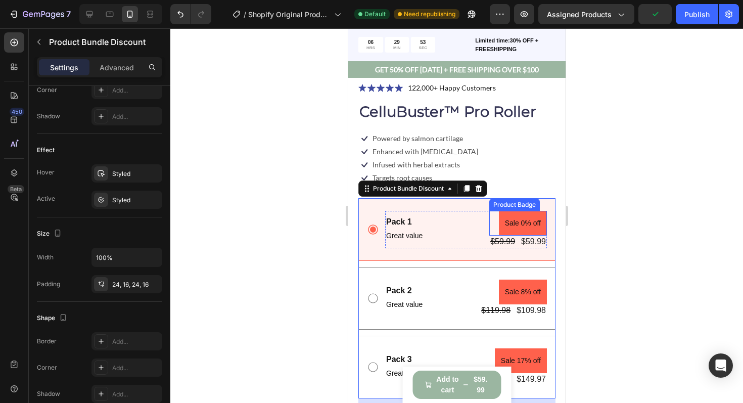
click at [516, 221] on pre "Sale 0% off" at bounding box center [523, 223] width 48 height 25
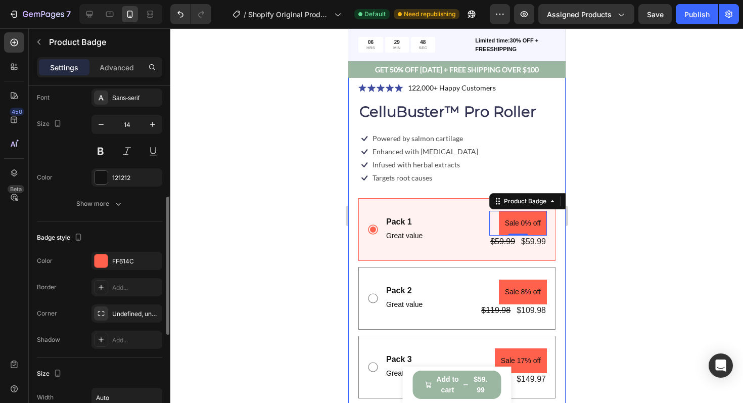
scroll to position [238, 0]
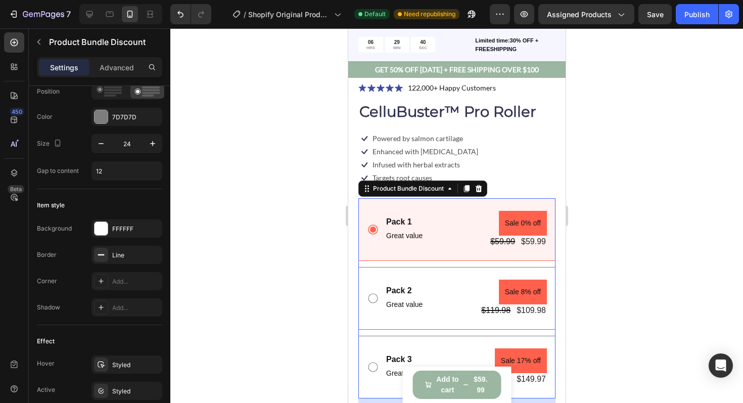
click at [368, 206] on div "Pack 1 Text Block Great value Text Block Sale 0% off Product Badge $59.99 Produ…" at bounding box center [456, 229] width 197 height 63
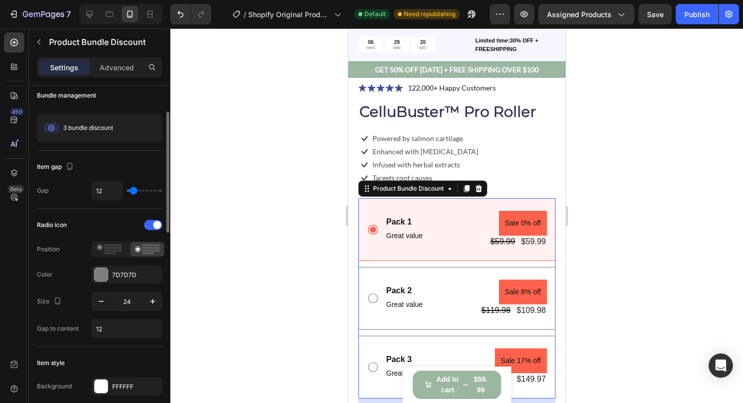
scroll to position [70, 0]
click at [112, 251] on rect at bounding box center [113, 252] width 18 height 2
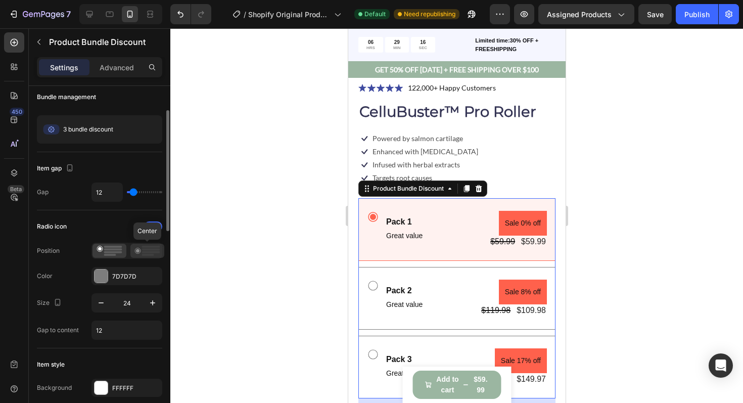
click at [137, 249] on icon at bounding box center [148, 251] width 26 height 10
click at [96, 276] on div at bounding box center [101, 276] width 13 height 13
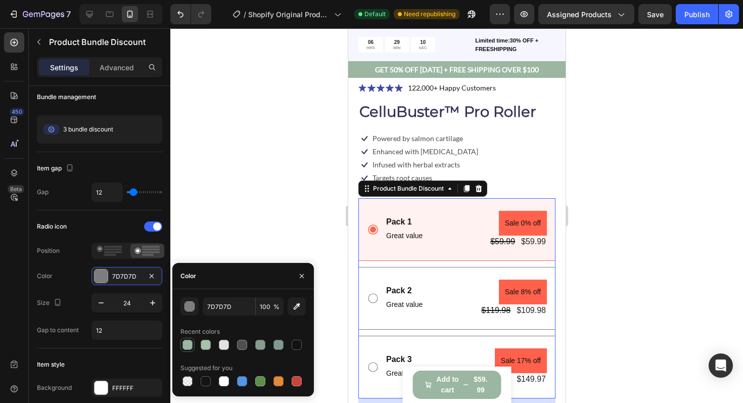
click at [187, 343] on div at bounding box center [188, 345] width 10 height 10
type input "9BB6A1"
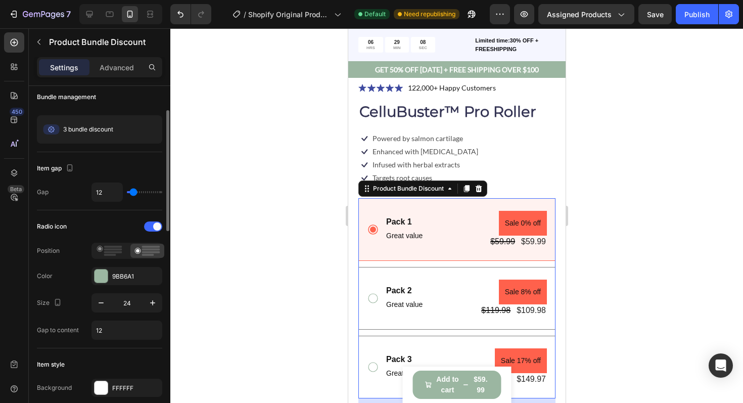
click at [107, 232] on div "Radio icon" at bounding box center [99, 226] width 125 height 16
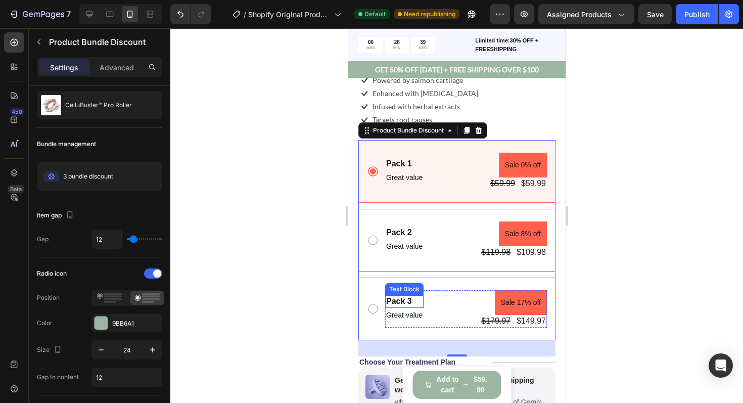
scroll to position [378, 0]
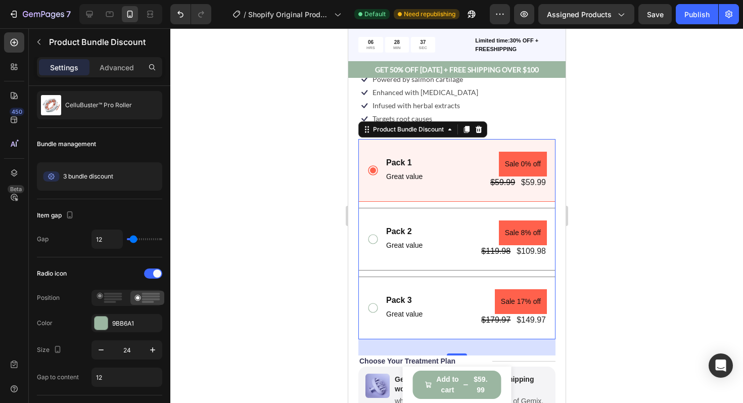
click at [375, 204] on div "Pack 1 Text Block Great value Text Block Sale 0% off Product Badge $59.99 Produ…" at bounding box center [456, 239] width 197 height 200
click at [458, 146] on div "Pack 1 Text Block Great value Text Block Sale 0% off Product Badge $59.99 Produ…" at bounding box center [456, 170] width 197 height 63
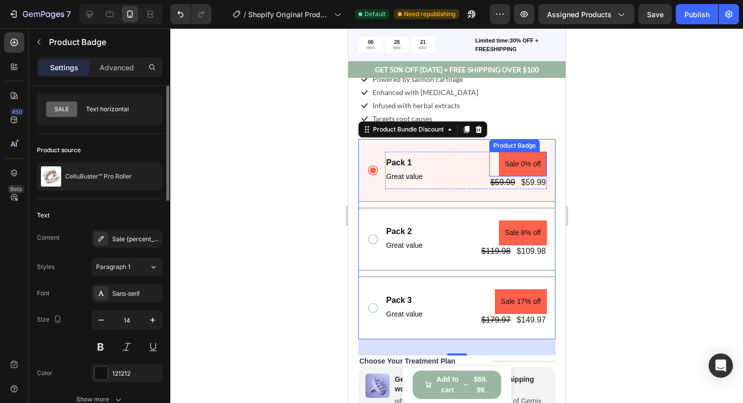
click at [512, 167] on pre "Sale 0% off" at bounding box center [523, 164] width 48 height 25
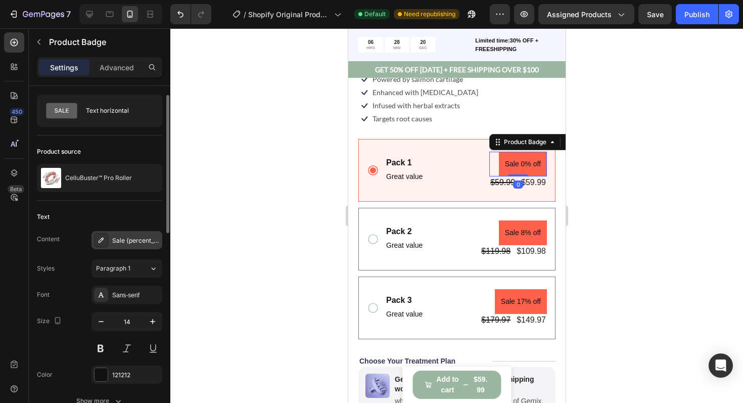
scroll to position [22, 0]
click at [500, 184] on div "$59.99" at bounding box center [502, 182] width 27 height 13
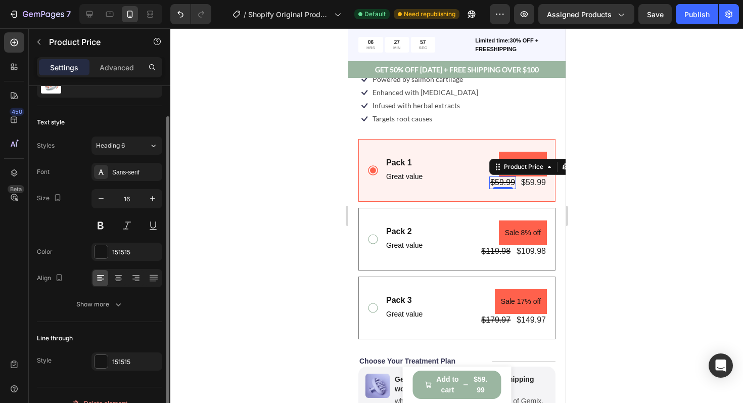
scroll to position [61, 0]
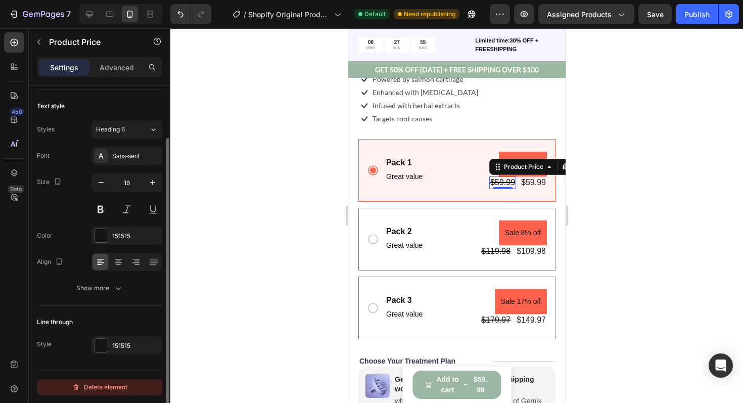
click at [110, 391] on div "Delete element" at bounding box center [100, 387] width 56 height 12
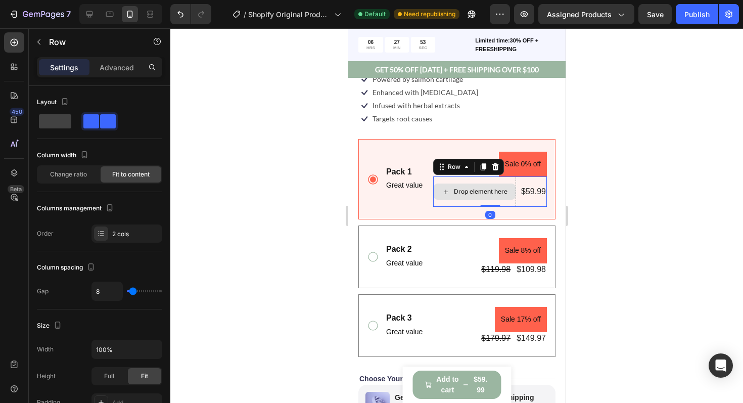
click at [458, 183] on div "Drop element here" at bounding box center [474, 191] width 83 height 30
click at [494, 168] on icon at bounding box center [495, 167] width 8 height 8
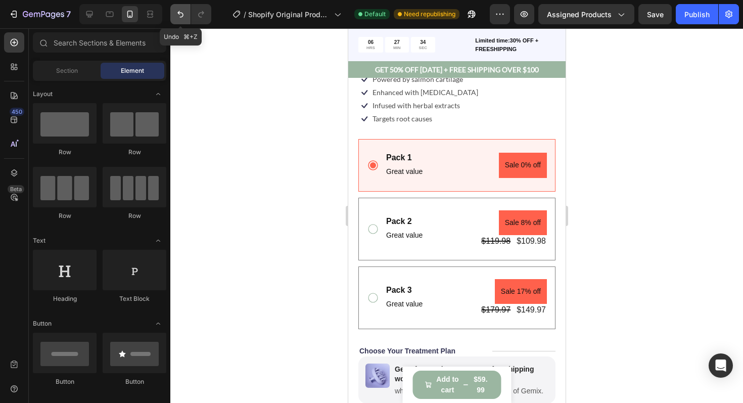
click at [181, 11] on icon "Undo/Redo" at bounding box center [180, 14] width 10 height 10
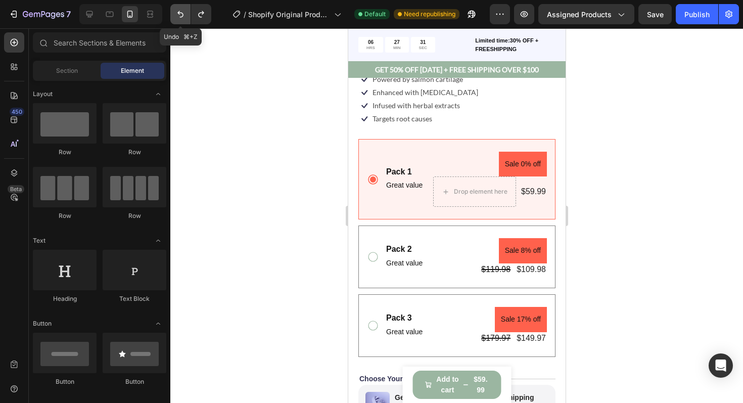
click at [186, 21] on button "Undo/Redo" at bounding box center [180, 14] width 20 height 20
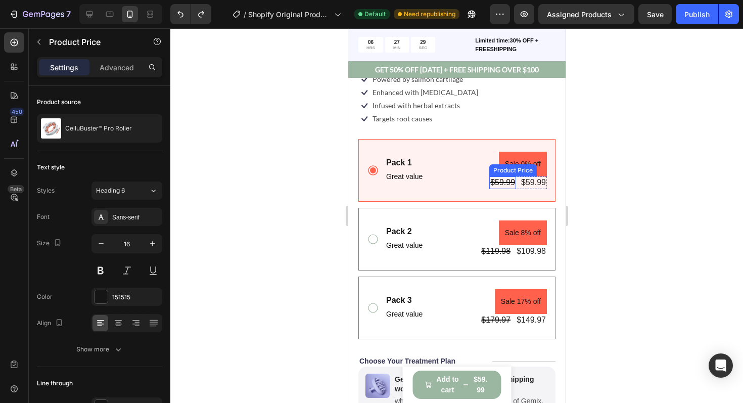
click at [498, 184] on div "$59.99" at bounding box center [502, 182] width 27 height 13
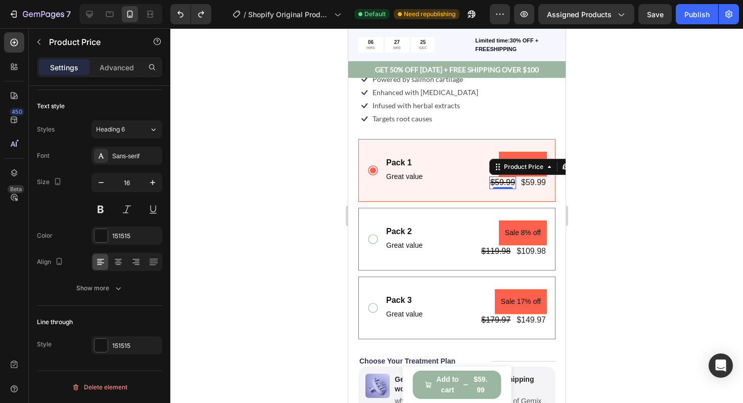
click at [509, 182] on div "$59.99" at bounding box center [502, 182] width 27 height 13
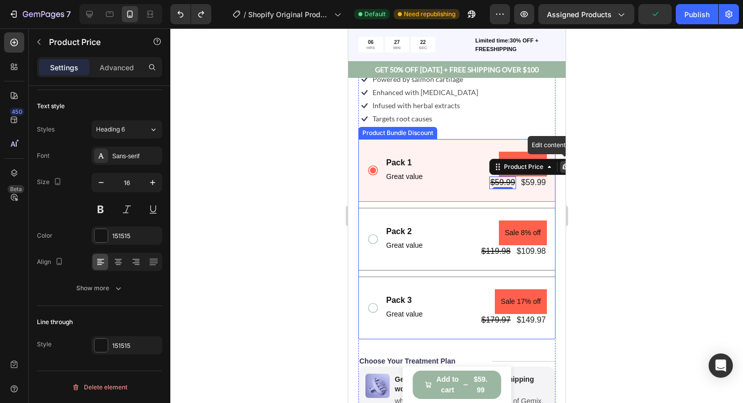
click at [542, 147] on div "Pack 1 Text Block Great value Text Block Sale 0% off Product Badge $59.99 Produ…" at bounding box center [456, 170] width 197 height 63
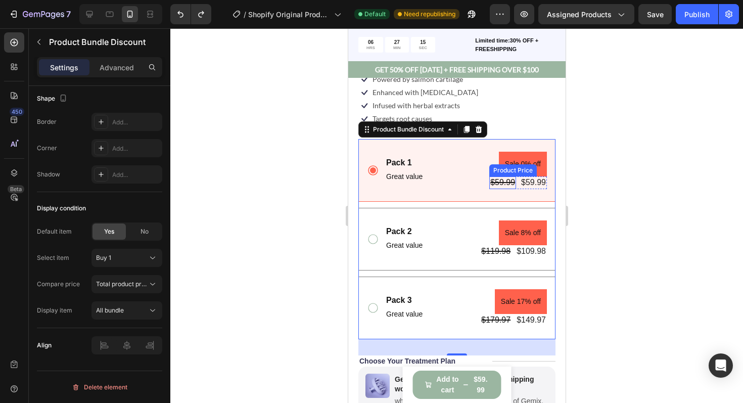
scroll to position [0, 0]
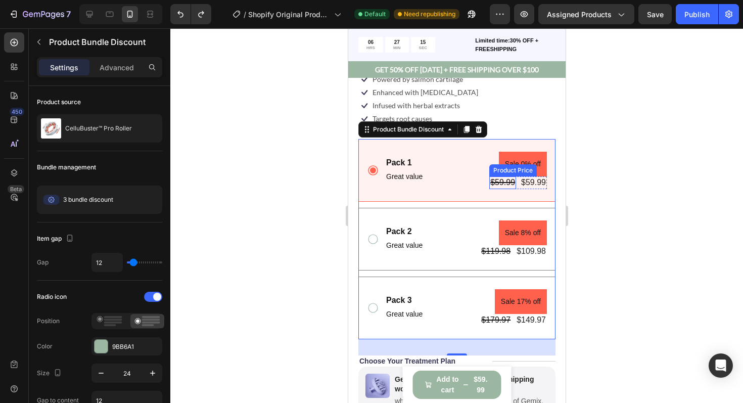
click at [503, 185] on div "$59.99" at bounding box center [502, 182] width 27 height 13
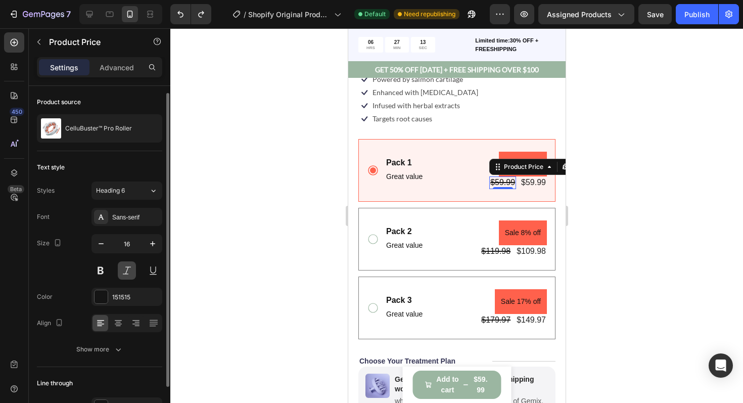
scroll to position [61, 0]
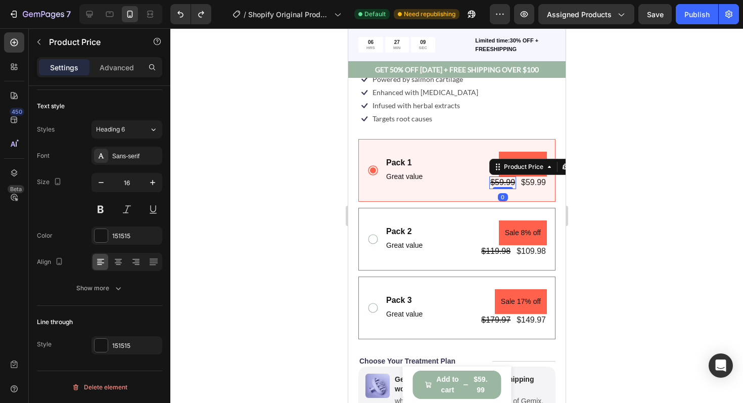
click at [501, 186] on div "$59.99 Product Price Edit content in Shopify 0 Product Price Edit content in Sh…" at bounding box center [502, 182] width 27 height 13
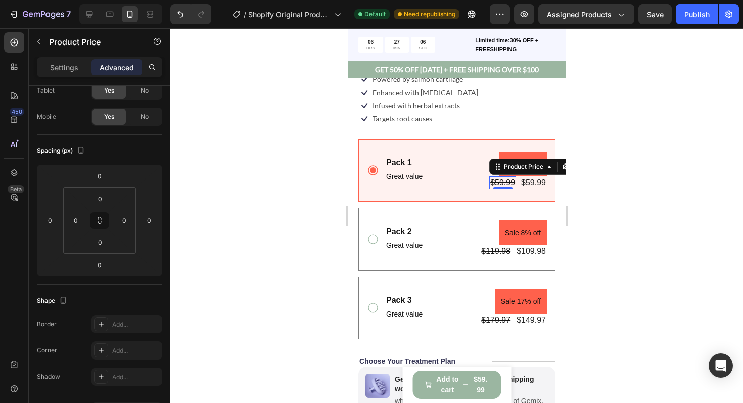
click at [501, 183] on div "$59.99" at bounding box center [502, 182] width 27 height 13
click at [524, 168] on div "Product Price" at bounding box center [523, 166] width 43 height 9
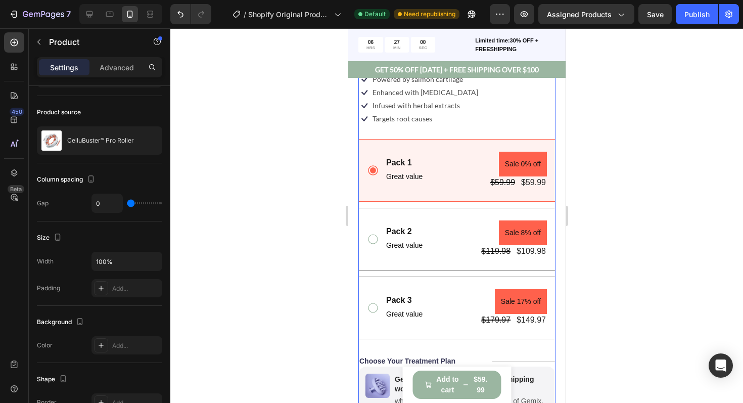
click at [458, 126] on div "Icon Icon Icon Icon Icon Icon List 122,000+ Happy Customers Text Block Row Cell…" at bounding box center [456, 278] width 197 height 512
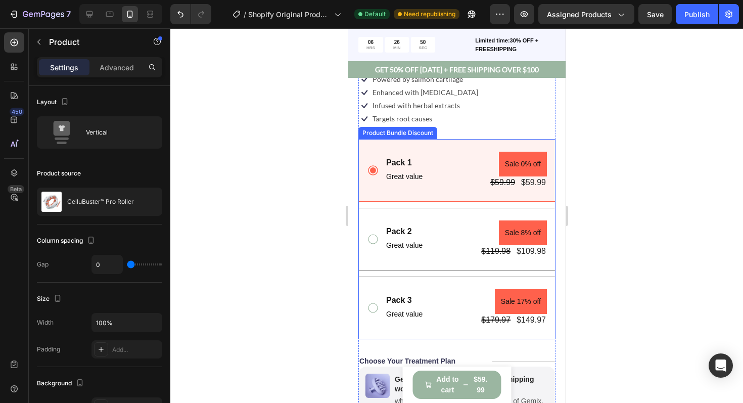
click at [401, 132] on div "Product Bundle Discount" at bounding box center [397, 132] width 75 height 9
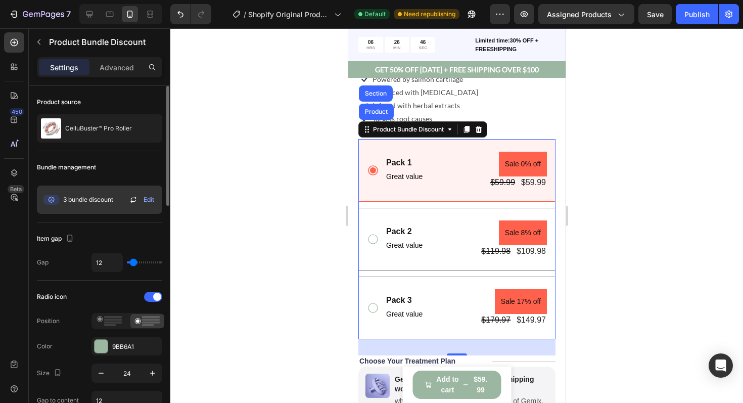
click at [151, 202] on span "Edit" at bounding box center [149, 199] width 11 height 9
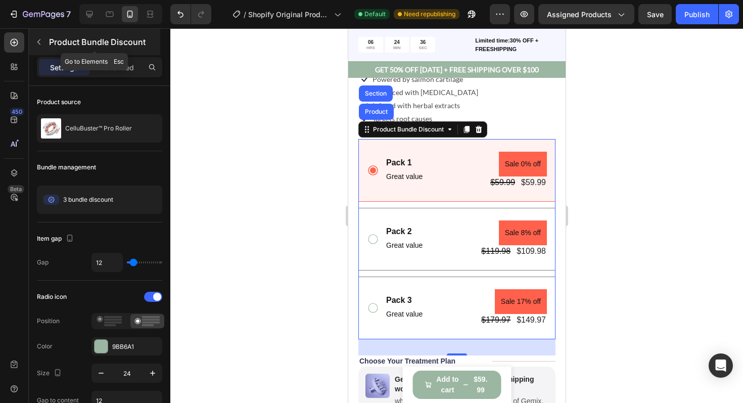
click at [42, 47] on button "button" at bounding box center [39, 42] width 16 height 16
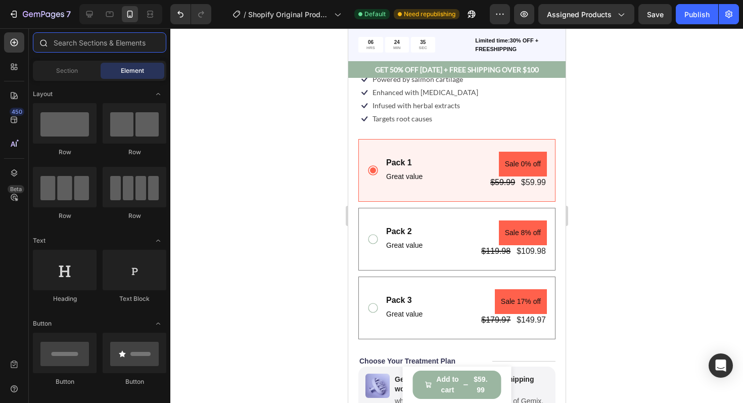
click at [112, 47] on input "text" at bounding box center [100, 42] width 134 height 20
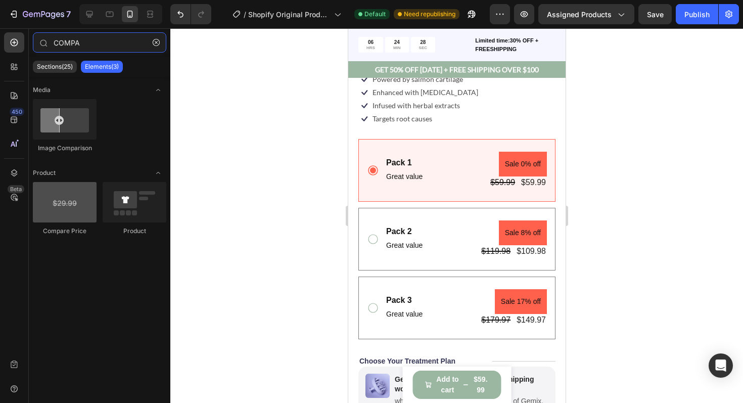
type input "COMPA"
click at [65, 202] on div at bounding box center [65, 202] width 64 height 40
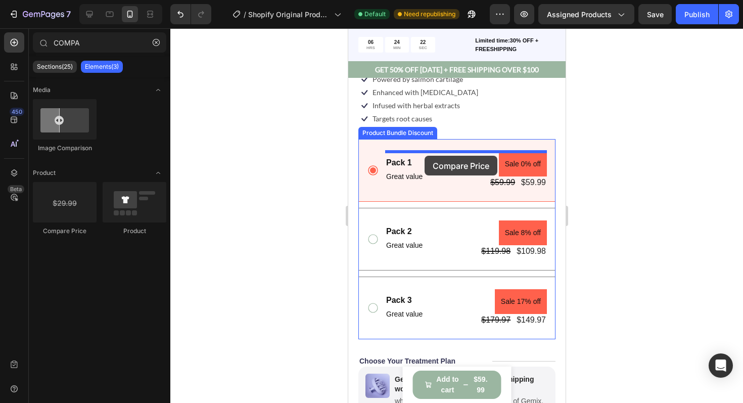
drag, startPoint x: 413, startPoint y: 230, endPoint x: 424, endPoint y: 156, distance: 75.2
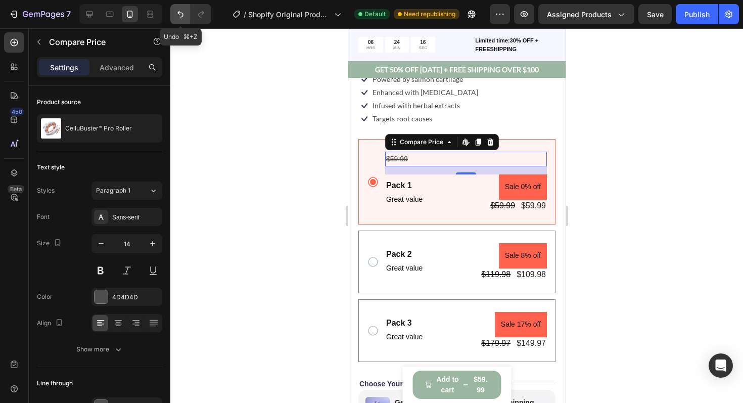
click at [175, 16] on icon "Undo/Redo" at bounding box center [180, 14] width 10 height 10
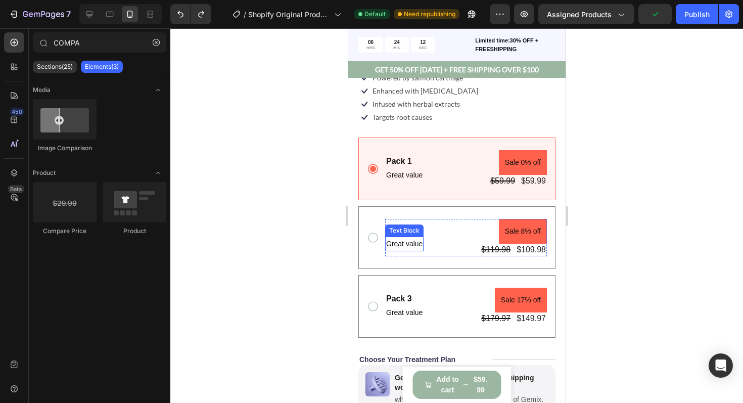
scroll to position [377, 0]
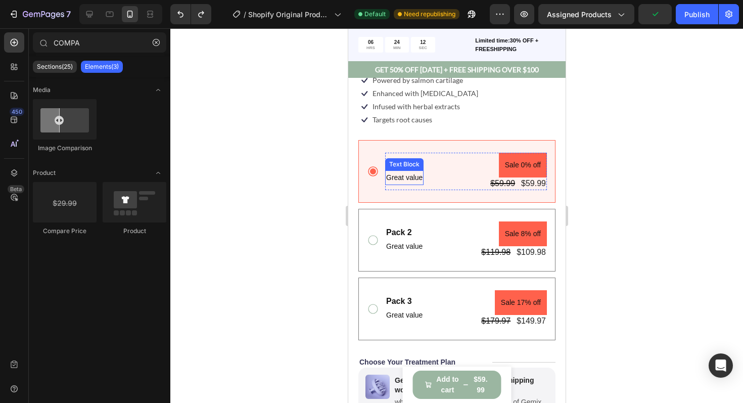
click at [409, 181] on p "Great value" at bounding box center [404, 177] width 36 height 13
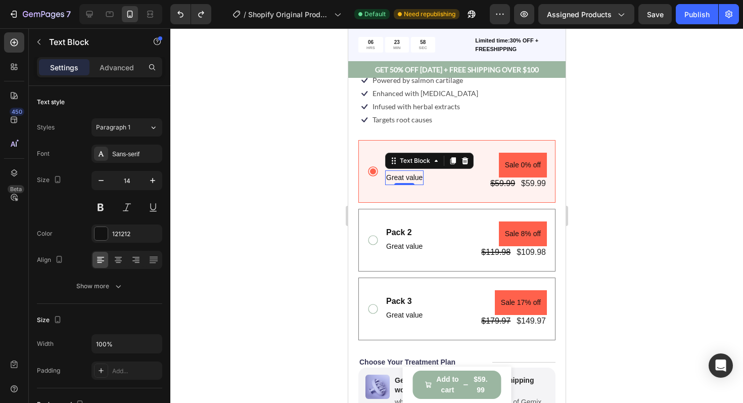
click at [330, 168] on div at bounding box center [456, 215] width 573 height 375
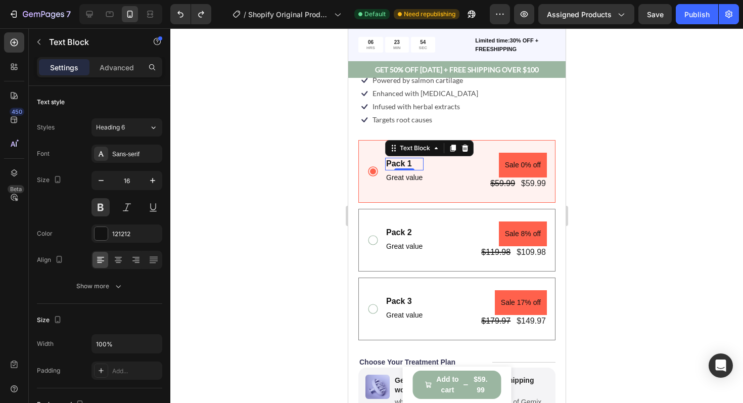
click at [407, 165] on div "Pack 1" at bounding box center [404, 164] width 38 height 13
click at [413, 163] on div "Pack 1" at bounding box center [404, 164] width 38 height 13
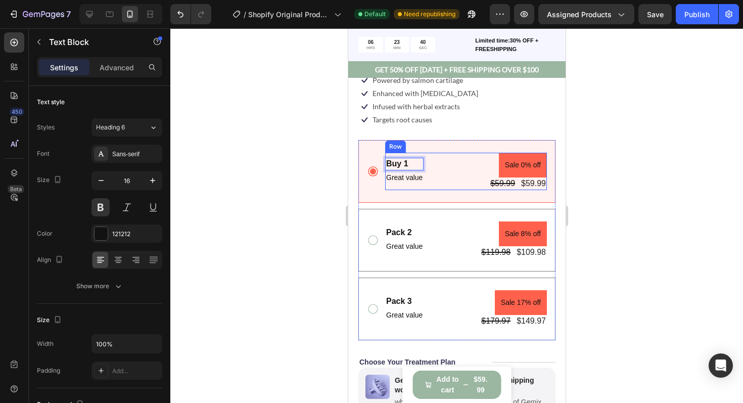
click at [441, 167] on div "Buy 1 Text Block 0 Great value Text Block Sale 0% off Product Badge $59.99 Prod…" at bounding box center [466, 171] width 162 height 37
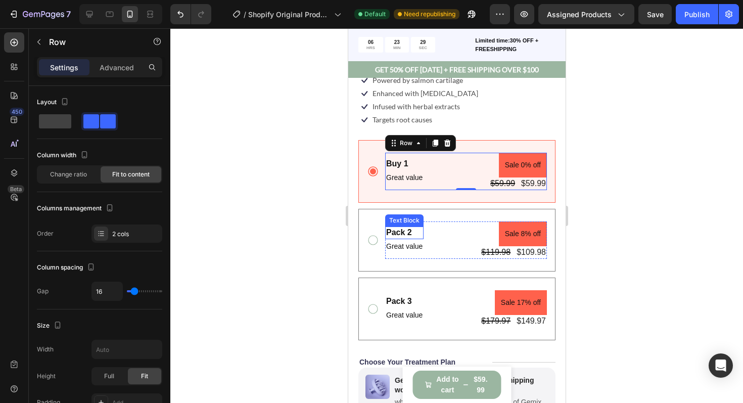
click at [401, 235] on div "Pack 2" at bounding box center [404, 233] width 38 height 13
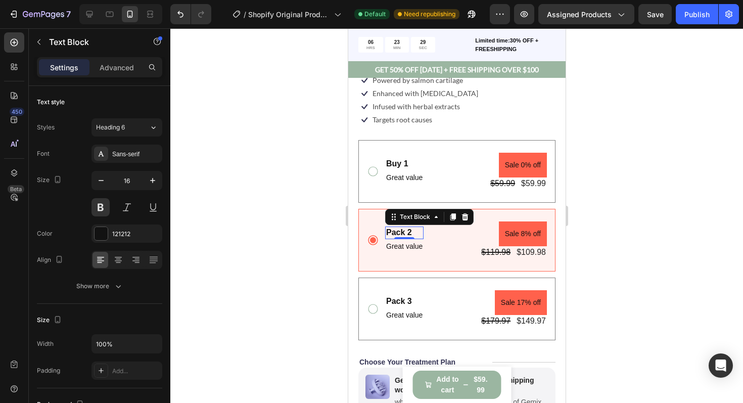
click at [401, 235] on div "Pack 2" at bounding box center [404, 233] width 38 height 13
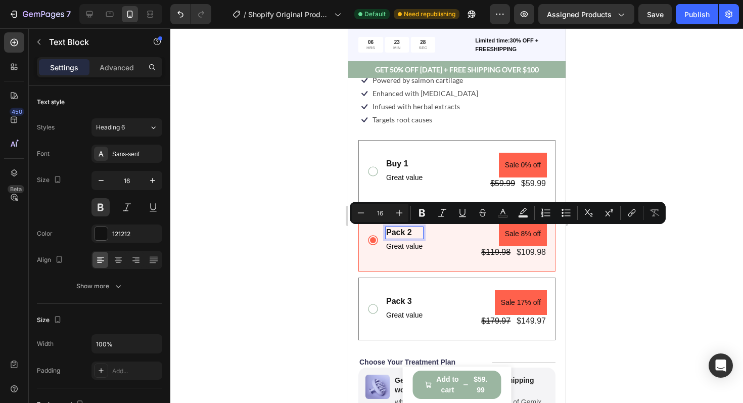
click at [412, 235] on p "Pack 2" at bounding box center [404, 233] width 36 height 11
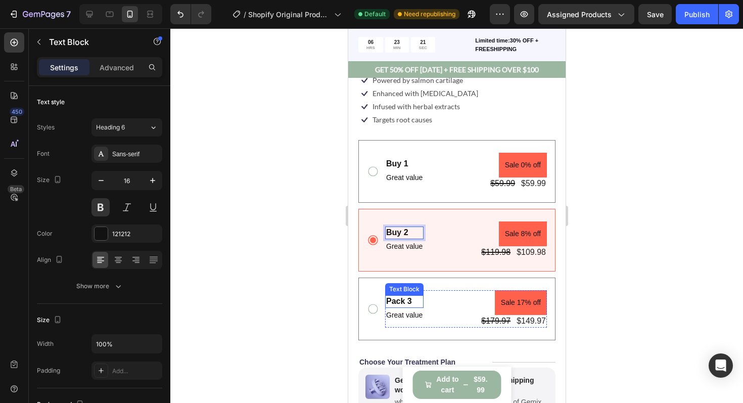
click at [409, 300] on div "Pack 3" at bounding box center [404, 301] width 38 height 13
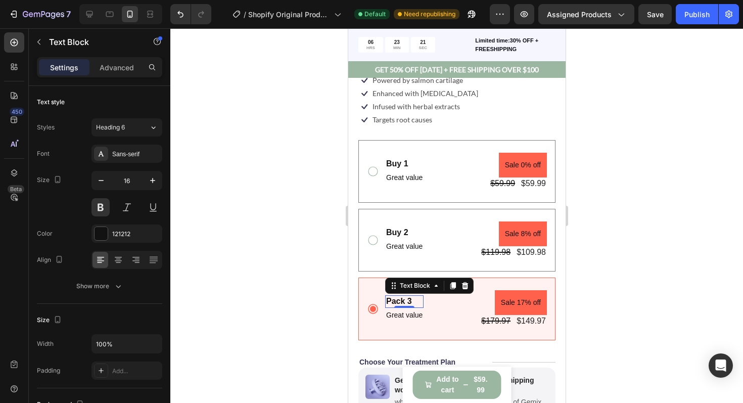
click at [411, 302] on div "Pack 3" at bounding box center [404, 301] width 38 height 13
click at [411, 302] on p "Pack 3" at bounding box center [404, 301] width 36 height 11
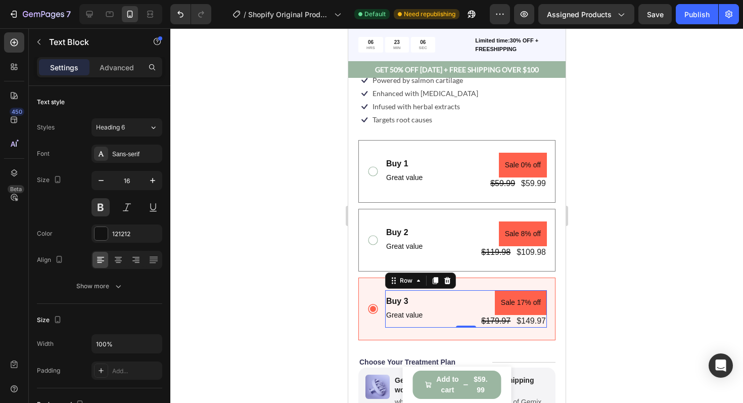
click at [438, 297] on div "Buy 3 Text Block Great value Text Block Sale 17% off Product Badge $179.97 Prod…" at bounding box center [466, 308] width 162 height 37
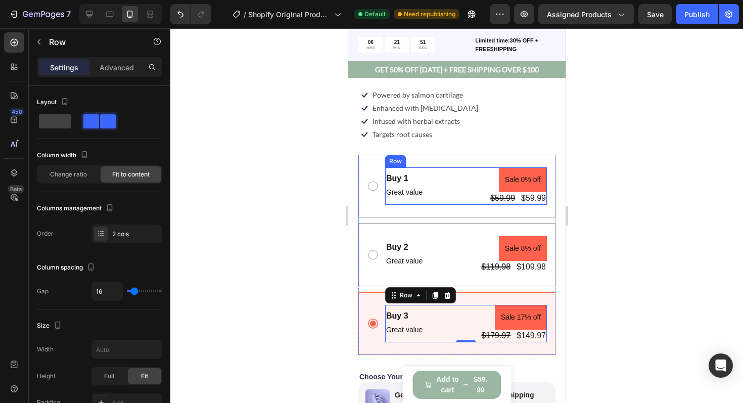
scroll to position [357, 0]
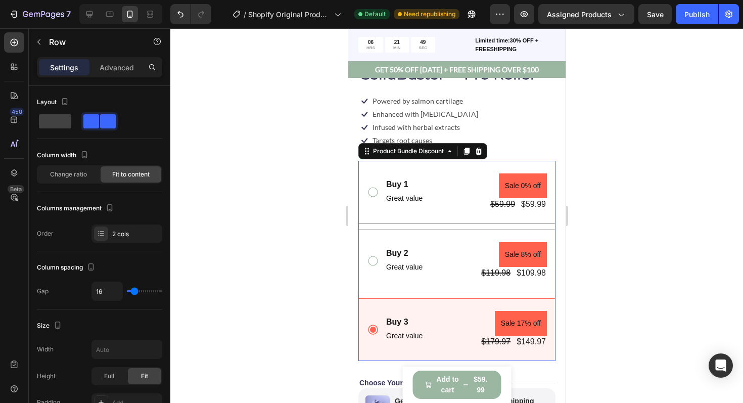
click at [415, 165] on div "Buy 1 Text Block Great value Text Block Sale 0% off Product Badge $59.99 Produc…" at bounding box center [456, 192] width 197 height 63
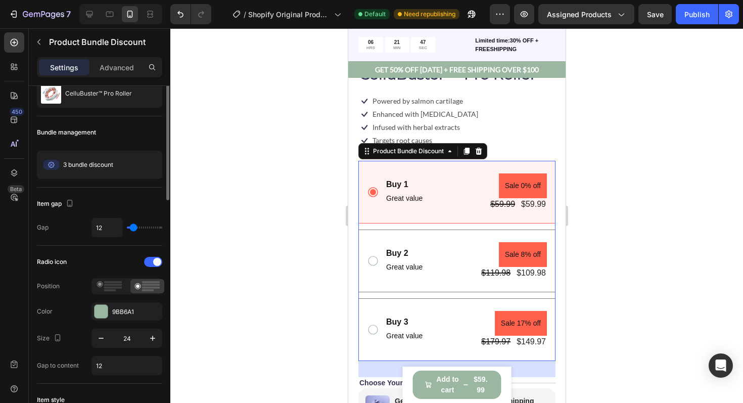
scroll to position [0, 0]
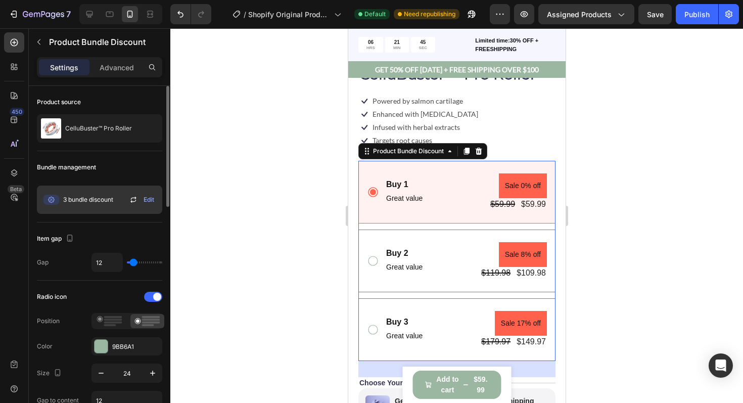
click at [148, 197] on span "Edit" at bounding box center [149, 199] width 11 height 9
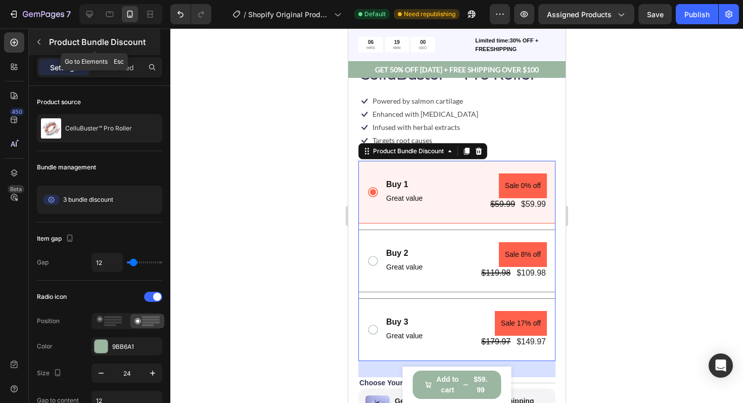
click at [41, 42] on icon "button" at bounding box center [39, 42] width 8 height 8
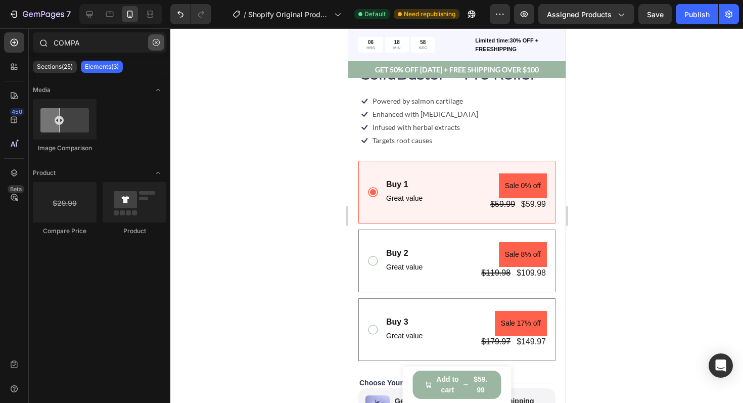
click at [154, 45] on icon "button" at bounding box center [156, 42] width 7 height 7
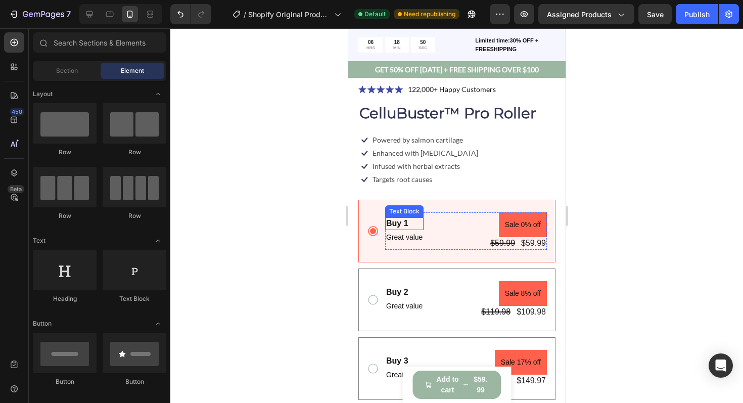
scroll to position [308, 0]
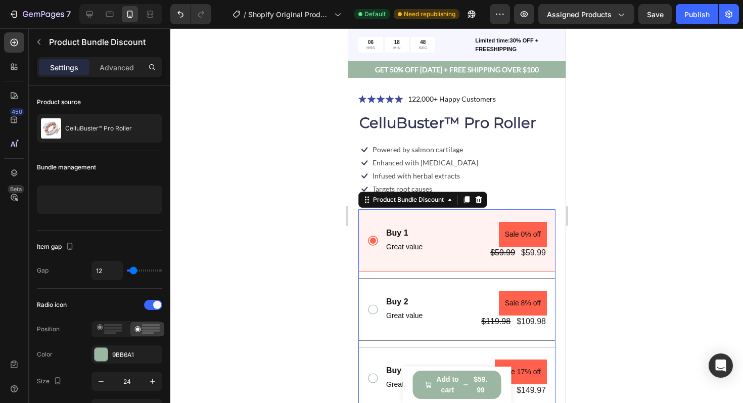
click at [377, 217] on div "Buy 1 Text Block Great value Text Block Sale 0% off Product Badge $59.99 Produc…" at bounding box center [456, 240] width 197 height 63
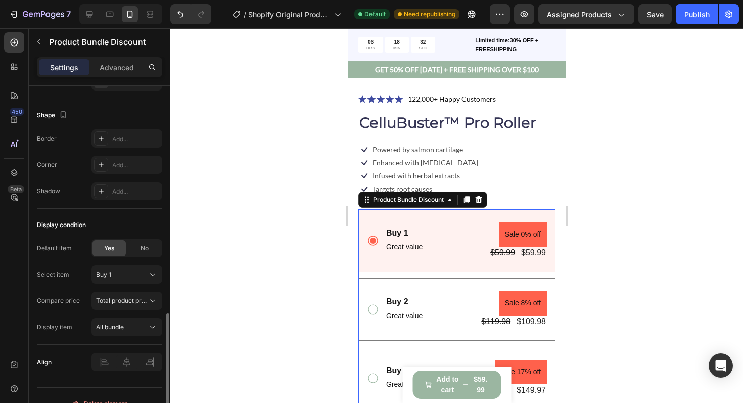
scroll to position [640, 0]
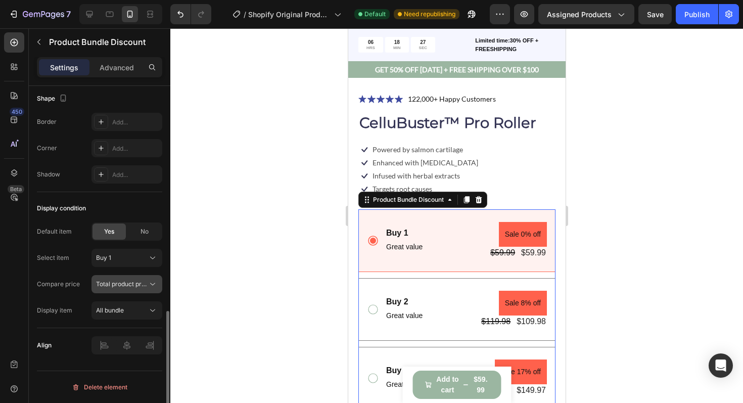
click at [142, 285] on span "Total product price" at bounding box center [123, 284] width 54 height 8
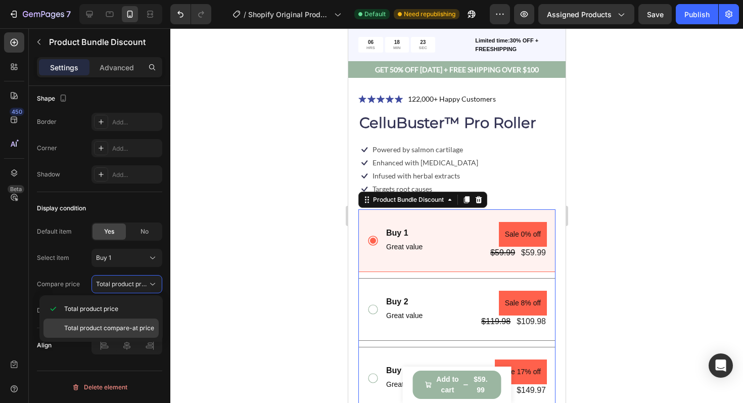
click at [133, 325] on span "Total product compare-at price" at bounding box center [109, 328] width 90 height 9
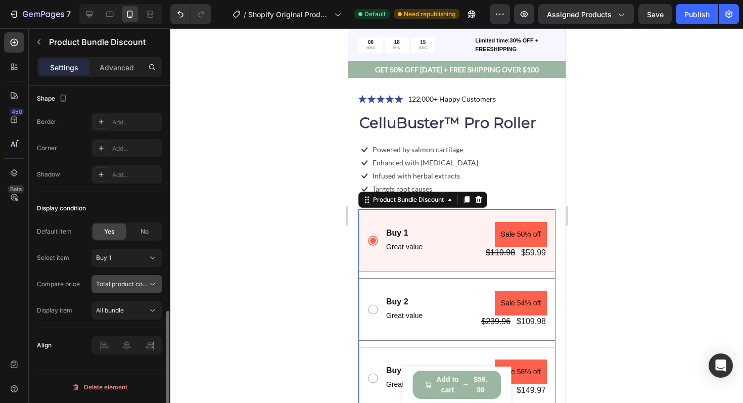
click at [133, 289] on button "Total product compare-at price" at bounding box center [127, 284] width 71 height 18
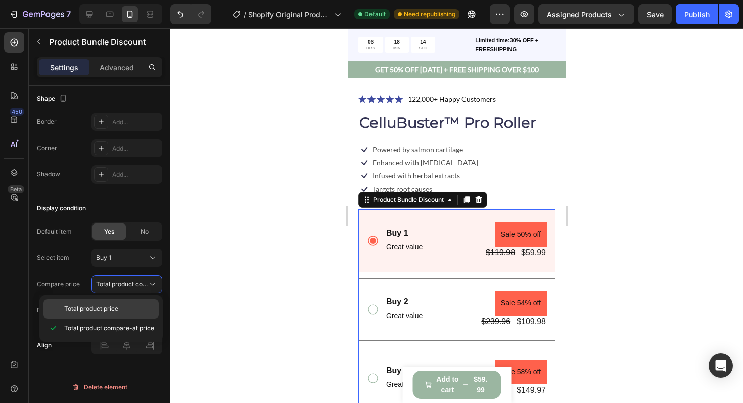
click at [119, 305] on p "Total product price" at bounding box center [109, 308] width 90 height 9
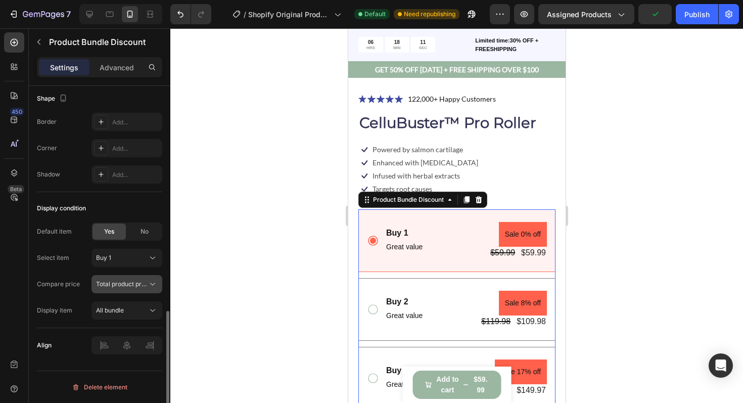
click at [121, 291] on button "Total product price" at bounding box center [127, 284] width 71 height 18
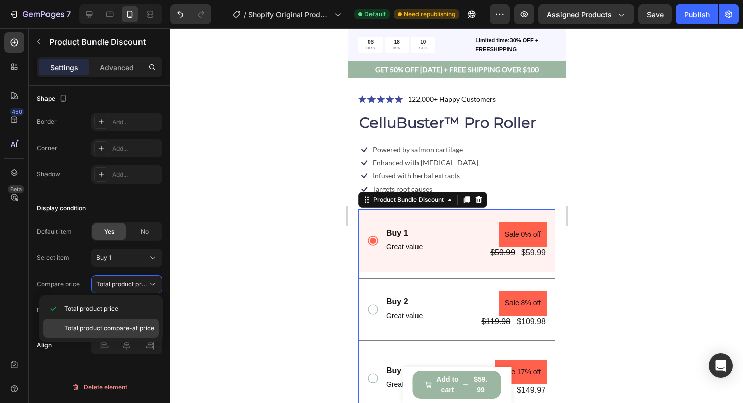
click at [114, 325] on span "Total product compare-at price" at bounding box center [109, 328] width 90 height 9
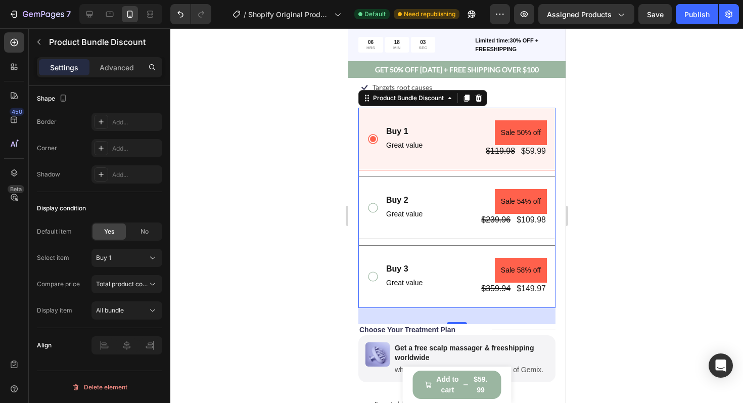
scroll to position [412, 0]
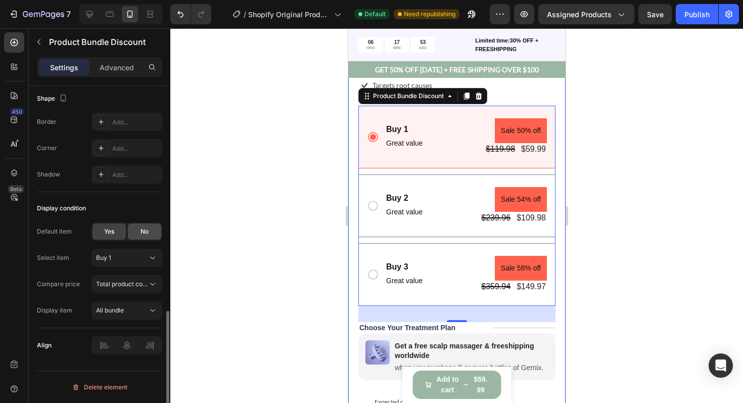
click at [139, 235] on div "No" at bounding box center [144, 232] width 33 height 16
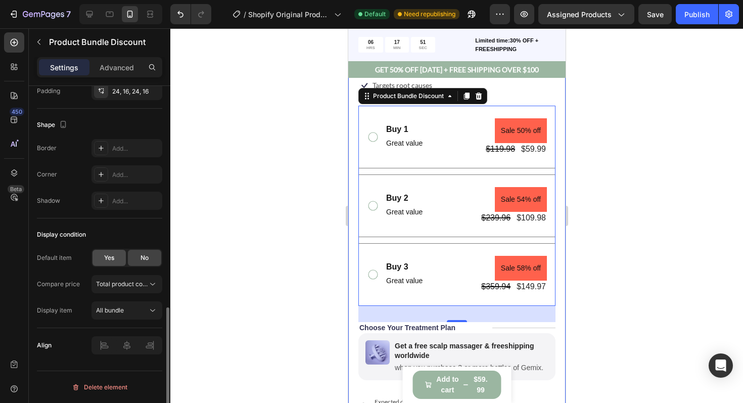
click at [114, 257] on span "Yes" at bounding box center [109, 257] width 10 height 9
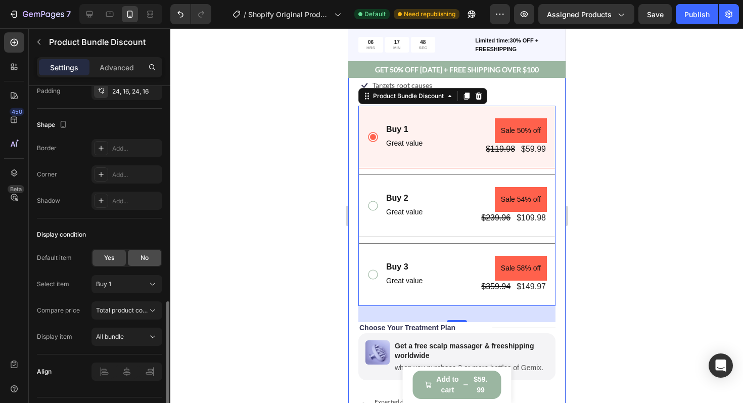
click at [138, 257] on div "No" at bounding box center [144, 258] width 33 height 16
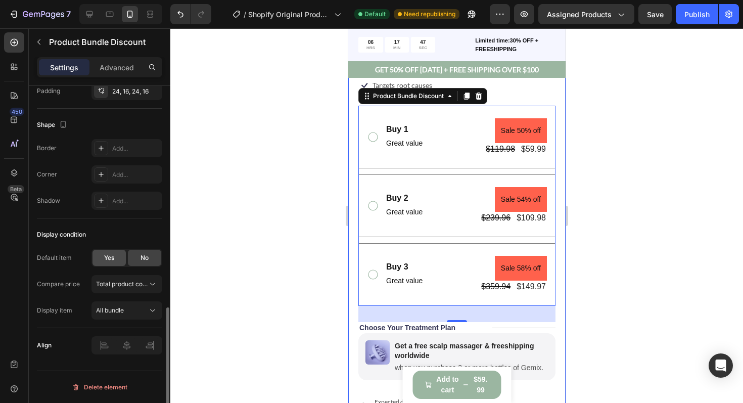
click at [121, 257] on div "Yes" at bounding box center [109, 258] width 33 height 16
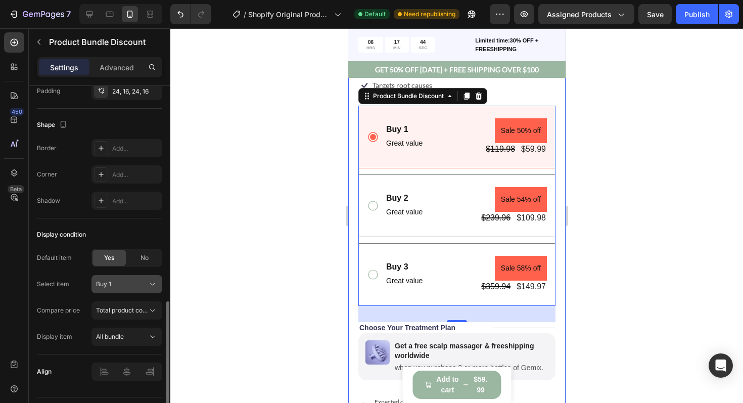
click at [137, 278] on button "Buy 1" at bounding box center [127, 284] width 71 height 18
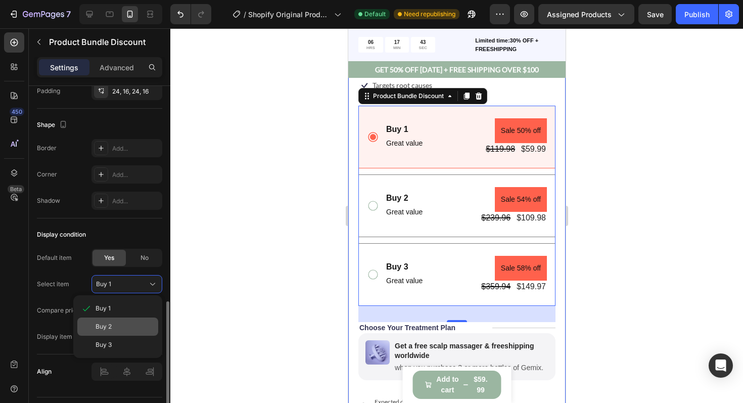
click at [116, 322] on div "Buy 2" at bounding box center [117, 327] width 81 height 18
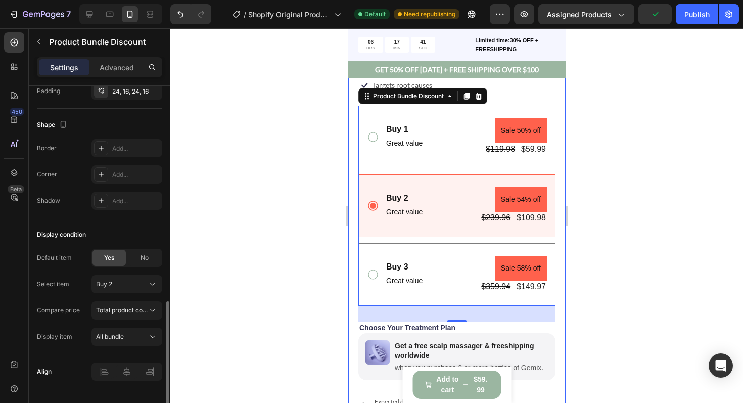
click at [103, 235] on div "Display condition" at bounding box center [99, 235] width 125 height 16
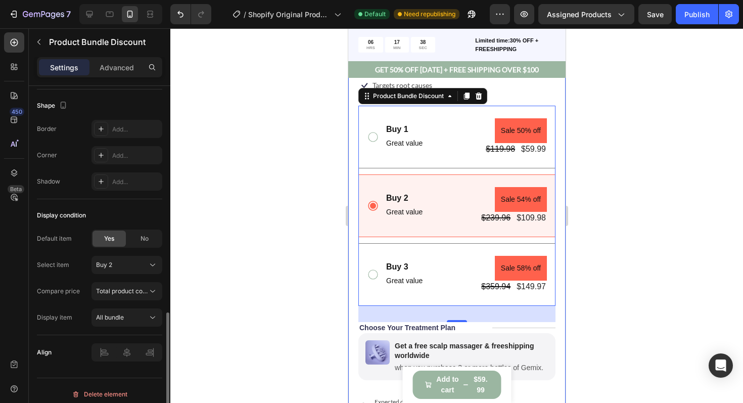
scroll to position [640, 0]
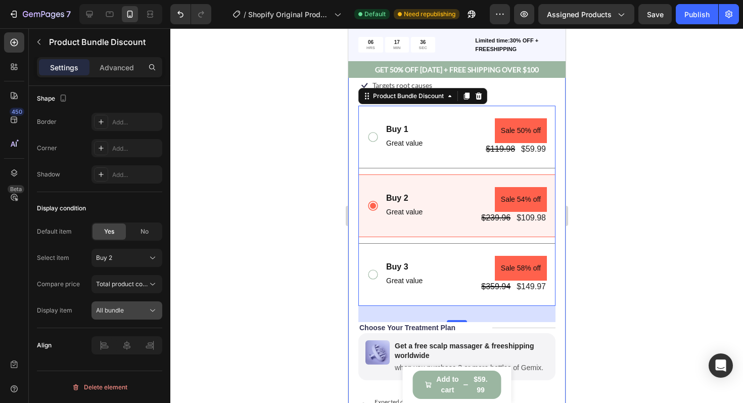
click at [113, 307] on span "All bundle" at bounding box center [110, 310] width 28 height 8
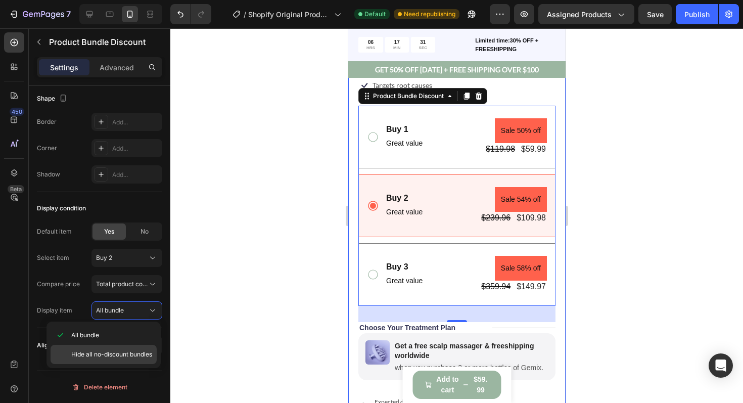
click at [112, 355] on span "Hide all no-discount bundles" at bounding box center [111, 354] width 81 height 9
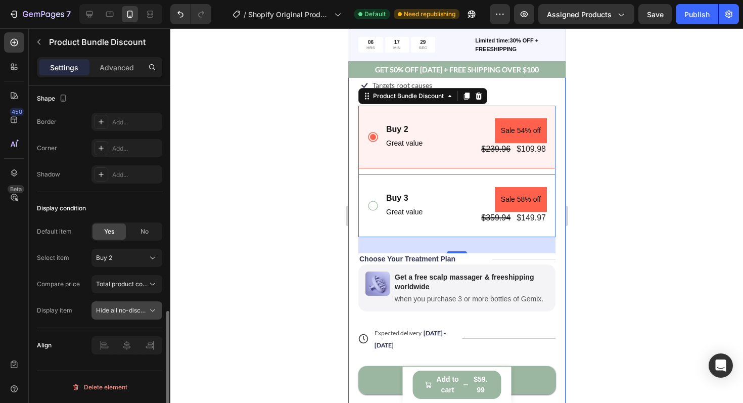
click at [117, 316] on button "Hide all no-discount bundles" at bounding box center [127, 310] width 71 height 18
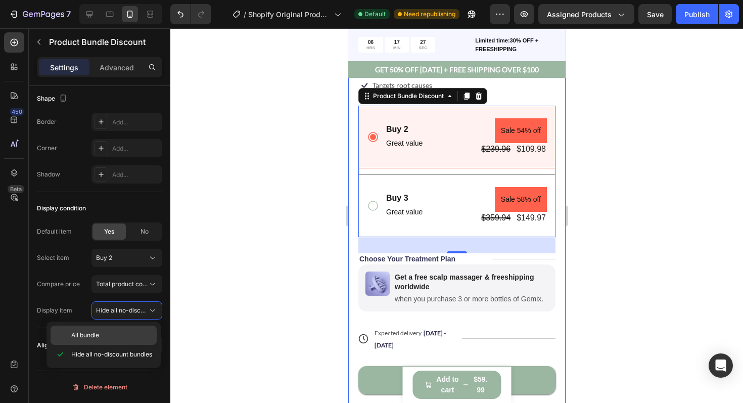
click at [105, 336] on p "All bundle" at bounding box center [111, 335] width 81 height 9
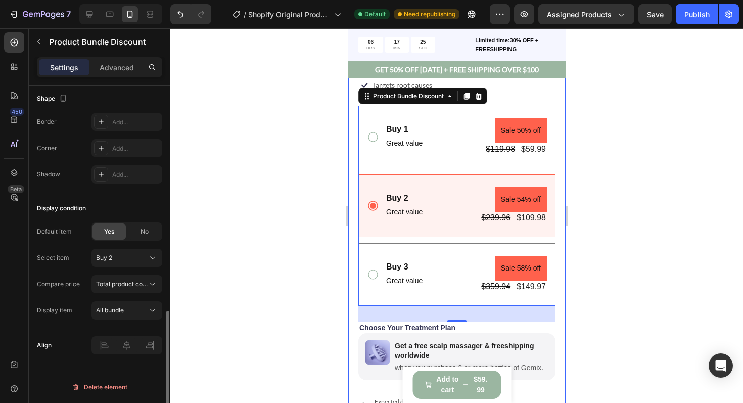
click at [78, 297] on div "Default item Yes No Select item Buy 2 Compare price Total product compare-at pr…" at bounding box center [99, 271] width 125 height 97
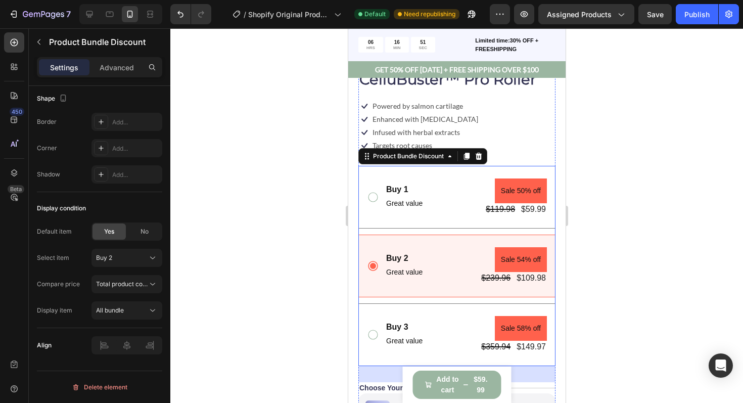
scroll to position [352, 0]
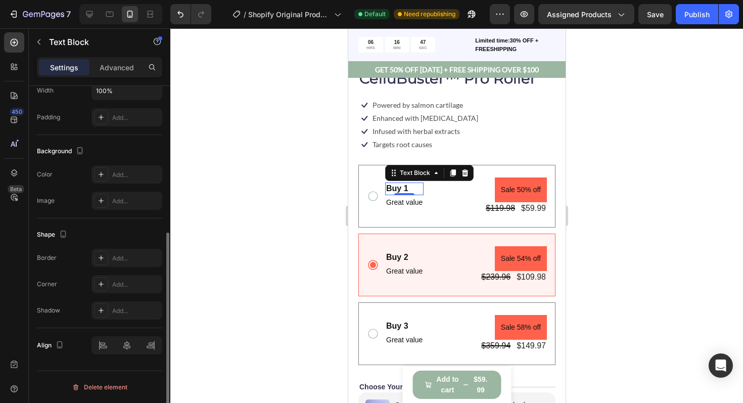
click at [402, 189] on p "Buy 1" at bounding box center [404, 189] width 36 height 11
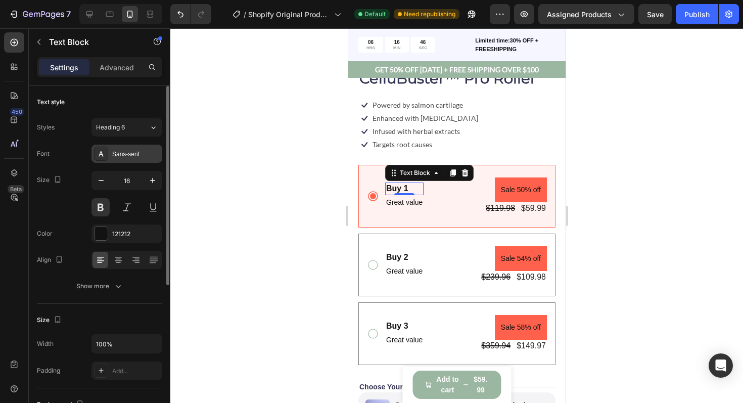
click at [143, 157] on div "Sans-serif" at bounding box center [136, 154] width 48 height 9
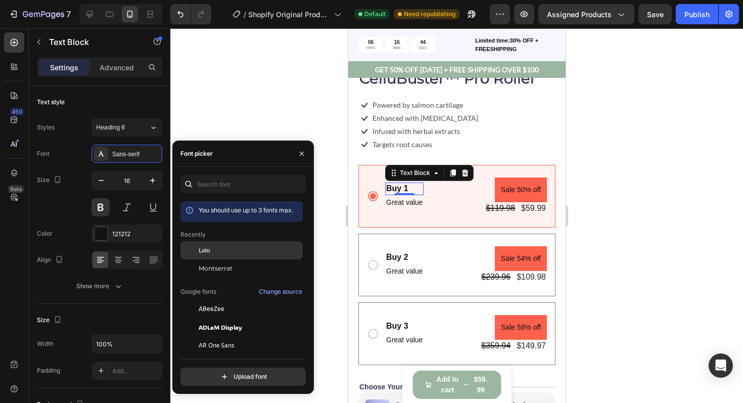
click at [214, 251] on div "Lato" at bounding box center [250, 250] width 102 height 9
click at [401, 190] on p "Buy 1" at bounding box center [404, 189] width 36 height 11
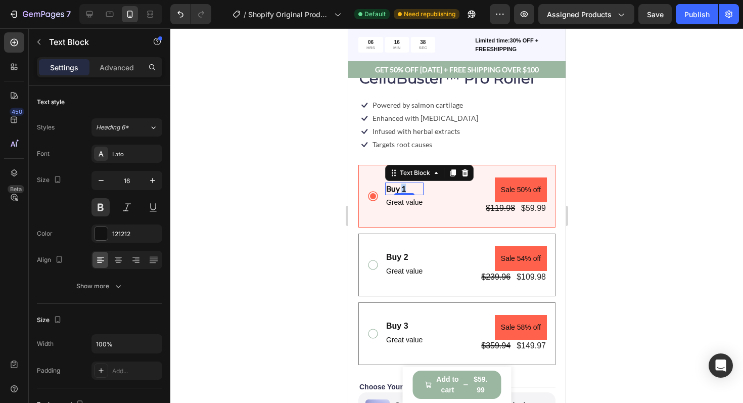
click at [401, 190] on p "Buy 1" at bounding box center [404, 189] width 36 height 11
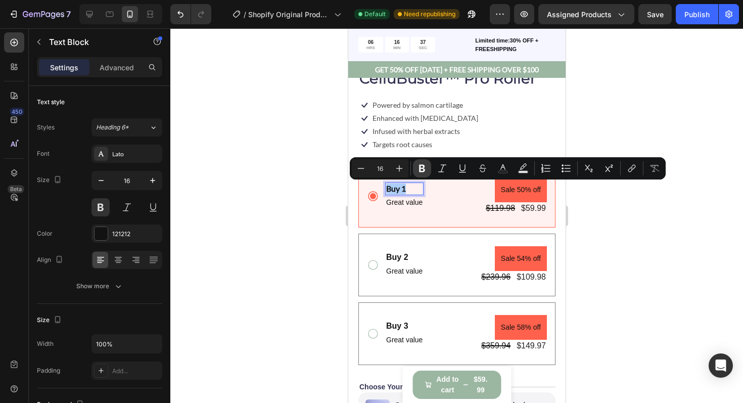
click at [422, 165] on icon "Editor contextual toolbar" at bounding box center [422, 169] width 6 height 8
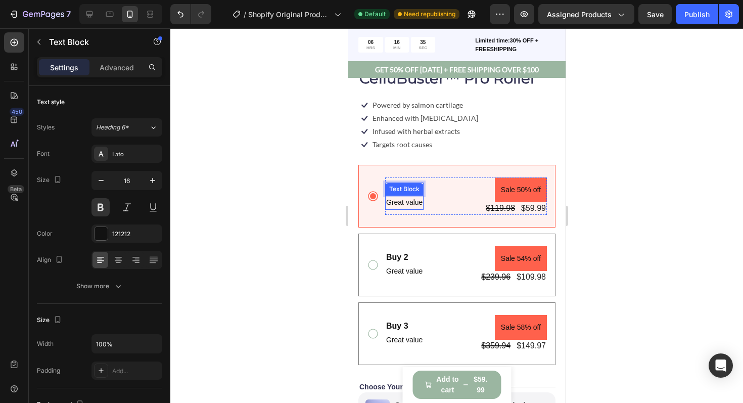
click at [399, 202] on p "Great value" at bounding box center [404, 202] width 36 height 13
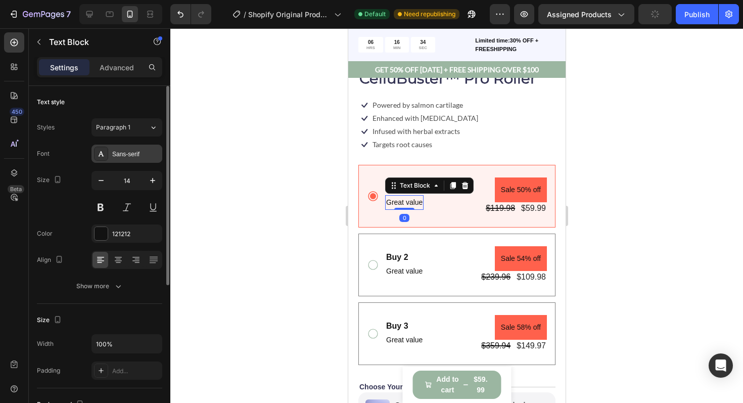
click at [132, 154] on div "Sans-serif" at bounding box center [136, 154] width 48 height 9
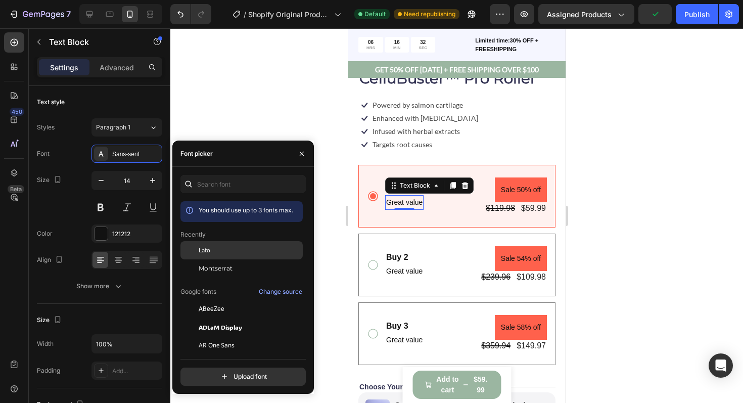
click at [209, 249] on span "Lato" at bounding box center [205, 250] width 12 height 9
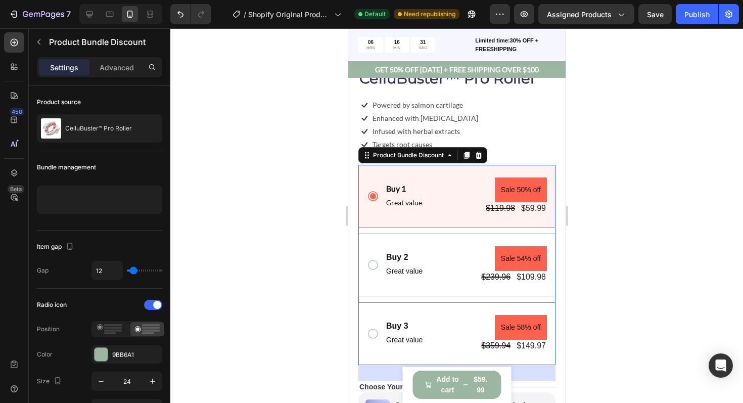
click at [418, 224] on div "Buy 1 Text Block Great value Text Block Sale 50% off Product Badge $119.98 Prod…" at bounding box center [456, 196] width 197 height 63
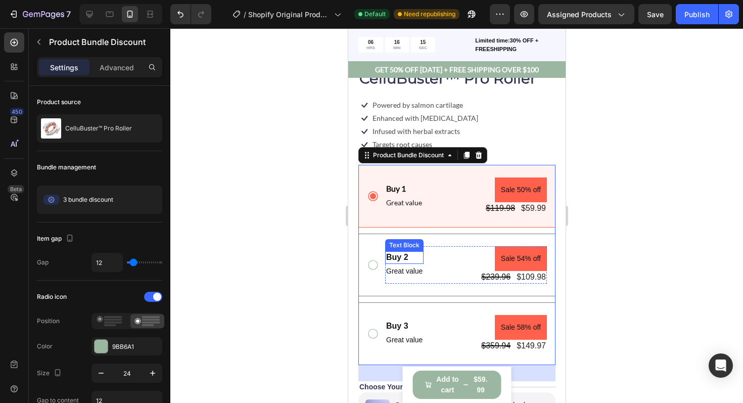
click at [397, 257] on p "Buy 2" at bounding box center [404, 257] width 36 height 11
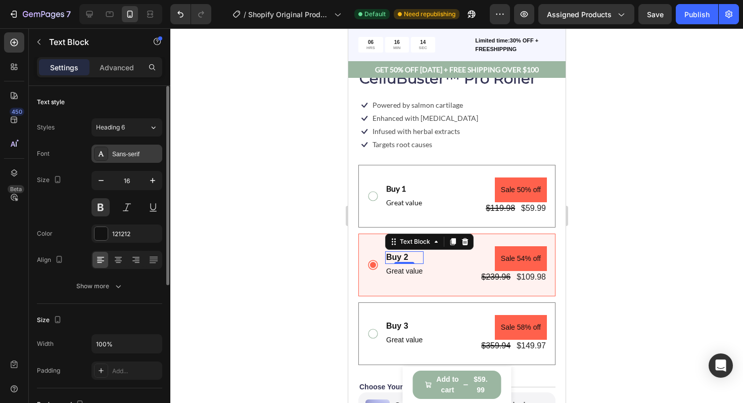
click at [130, 154] on div "Sans-serif" at bounding box center [136, 154] width 48 height 9
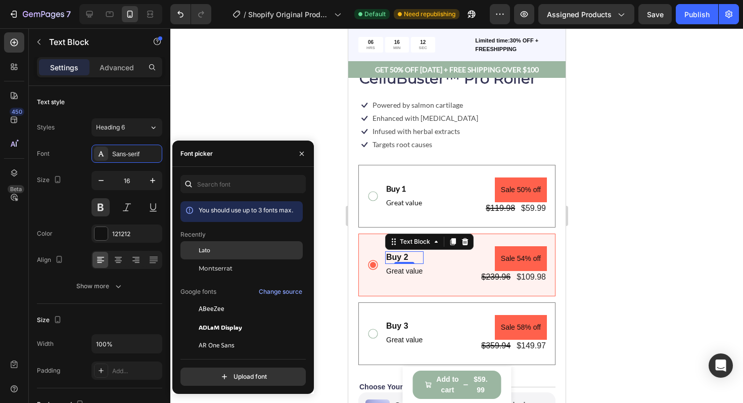
click at [201, 251] on span "Lato" at bounding box center [205, 250] width 12 height 9
click at [242, 236] on div "Recently" at bounding box center [242, 234] width 122 height 9
click at [280, 163] on div "Font picker" at bounding box center [243, 154] width 142 height 26
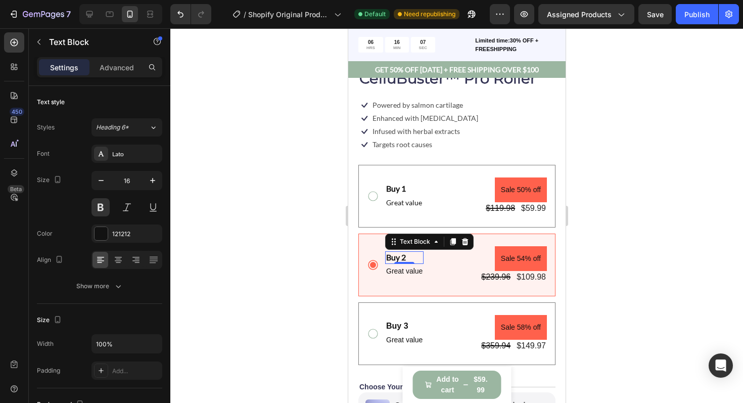
click at [276, 119] on div at bounding box center [456, 215] width 573 height 375
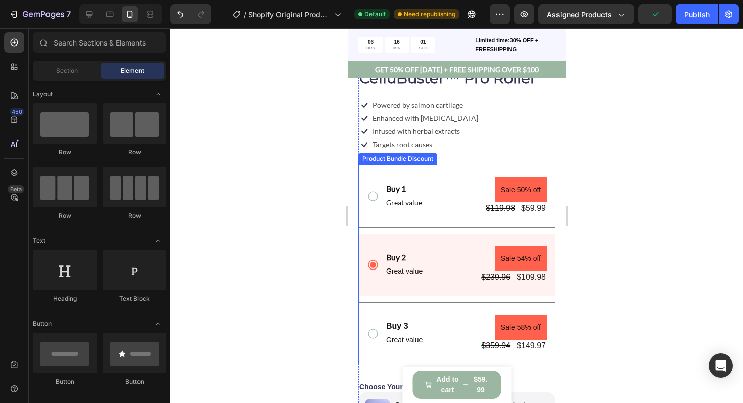
click at [374, 196] on icon at bounding box center [373, 196] width 12 height 12
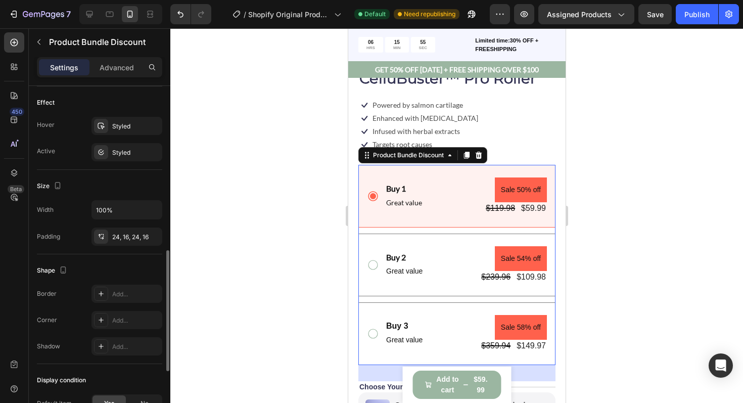
scroll to position [452, 0]
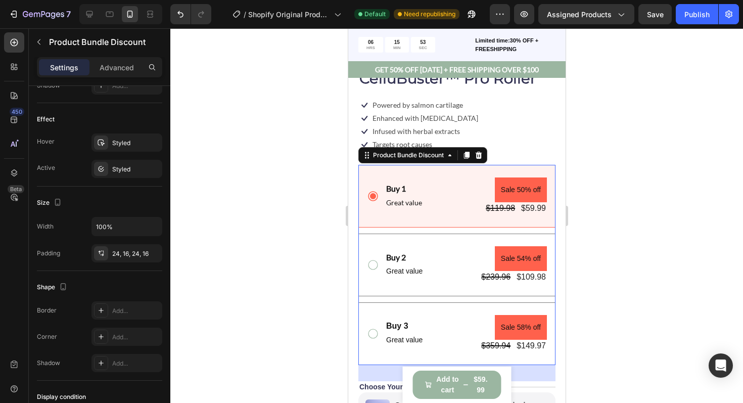
click at [378, 182] on div "Buy 1 Text Block Great value Text Block Sale 50% off Product Badge $119.98 Prod…" at bounding box center [457, 196] width 180 height 37
click at [385, 254] on div "Buy 2" at bounding box center [404, 257] width 38 height 13
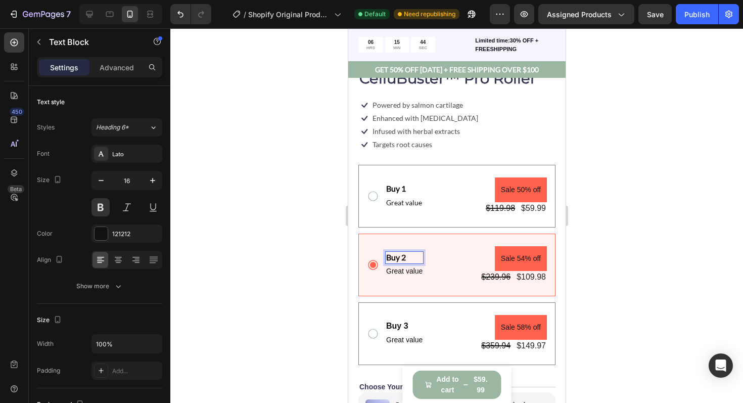
click at [410, 255] on p "Buy 2" at bounding box center [404, 257] width 36 height 11
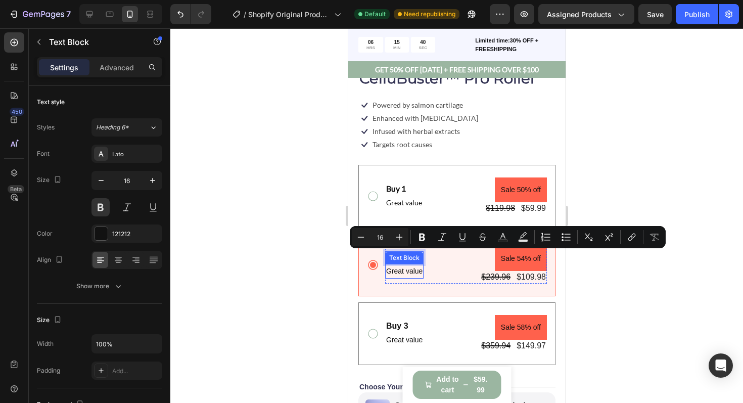
click at [397, 275] on p "Great value" at bounding box center [404, 271] width 36 height 13
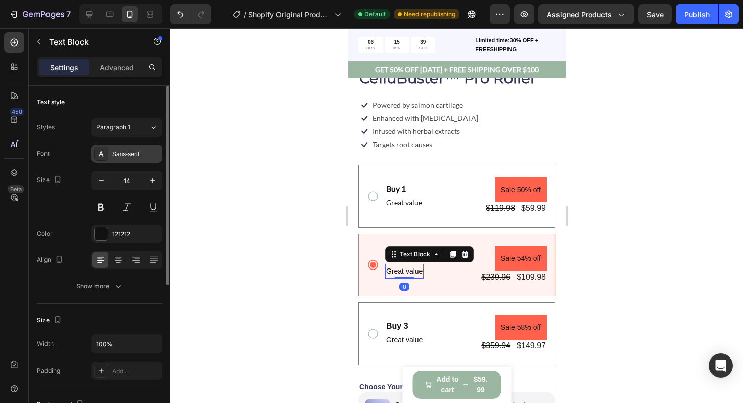
click at [124, 160] on div "Sans-serif" at bounding box center [127, 154] width 71 height 18
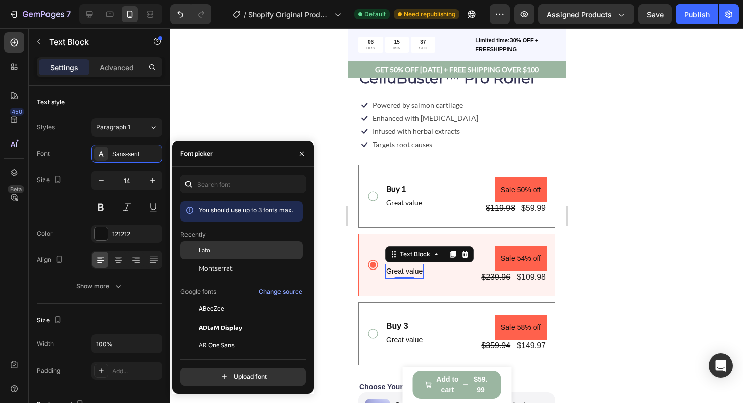
click at [203, 247] on span "Lato" at bounding box center [205, 250] width 12 height 9
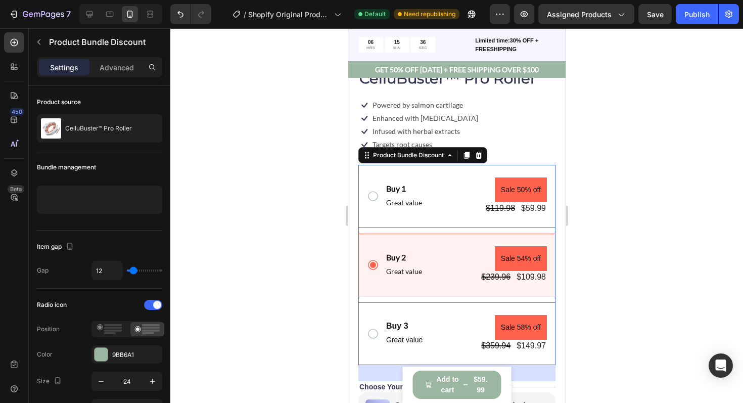
click at [374, 287] on div "Buy 2 Text Block Great value Text Block Sale 54% off Product Badge $239.96 Prod…" at bounding box center [456, 265] width 197 height 63
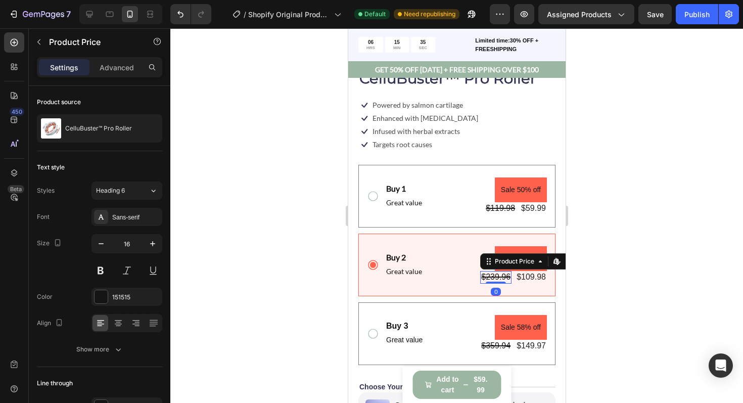
click at [496, 280] on div "$239.96" at bounding box center [495, 277] width 31 height 13
click at [143, 225] on div "Sans-serif" at bounding box center [127, 217] width 71 height 18
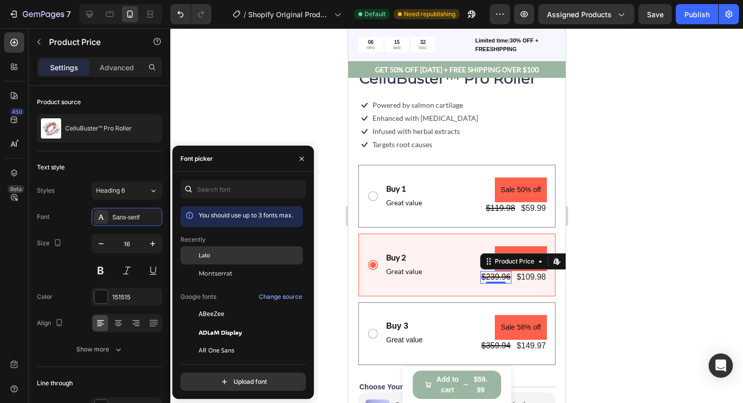
click at [210, 323] on div "Lato" at bounding box center [242, 332] width 122 height 18
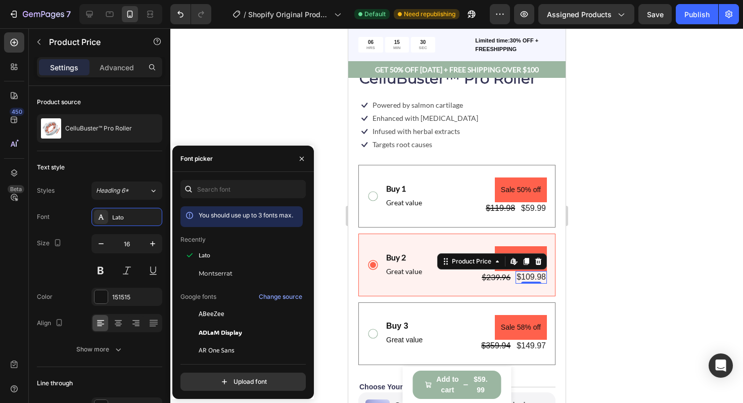
click at [521, 276] on div "$109.98" at bounding box center [530, 277] width 31 height 13
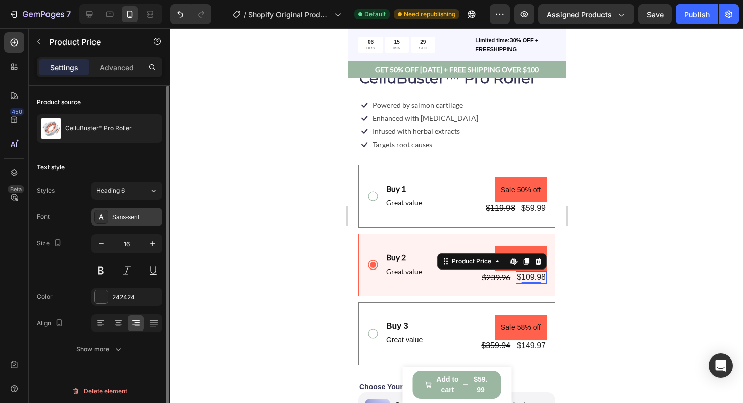
click at [126, 218] on div "Sans-serif" at bounding box center [136, 217] width 48 height 9
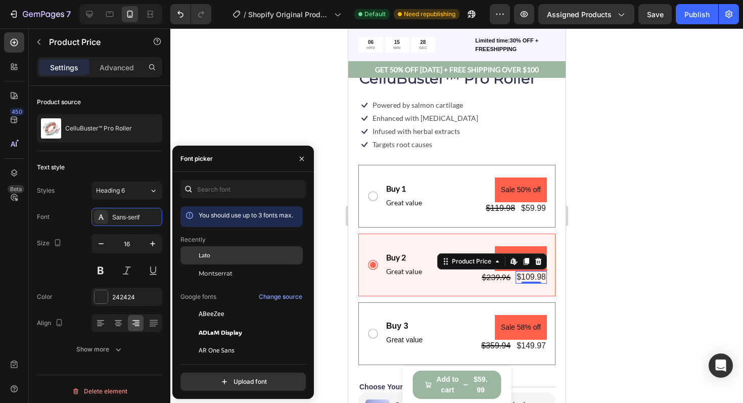
click at [197, 250] on div at bounding box center [190, 255] width 18 height 18
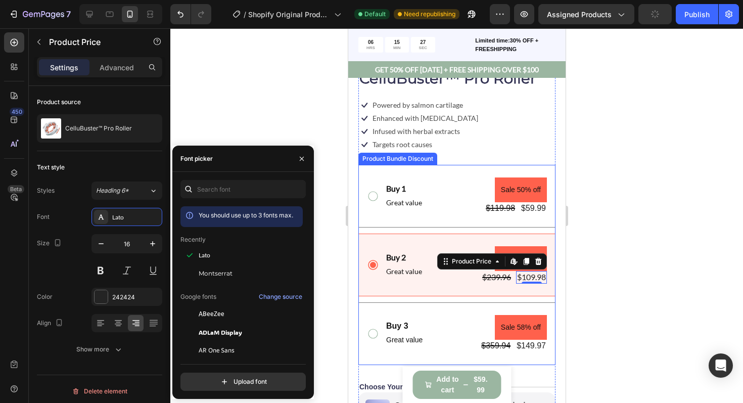
click at [482, 234] on div "Buy 2 Text Block Great value Text Block Sale 54% off Product Badge $239.96 Prod…" at bounding box center [456, 265] width 197 height 63
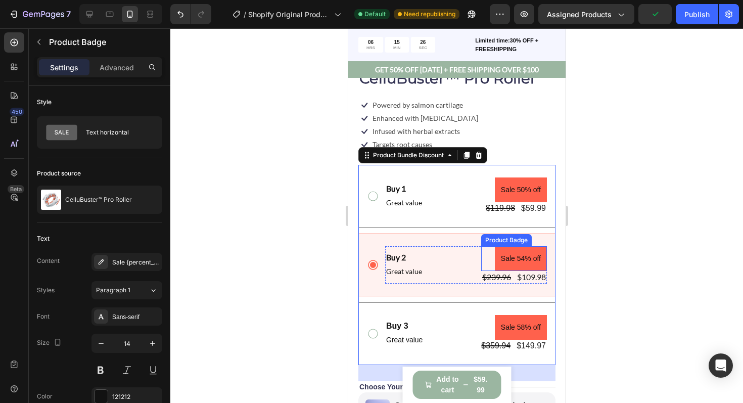
click at [514, 257] on pre "Sale 54% off" at bounding box center [521, 258] width 52 height 25
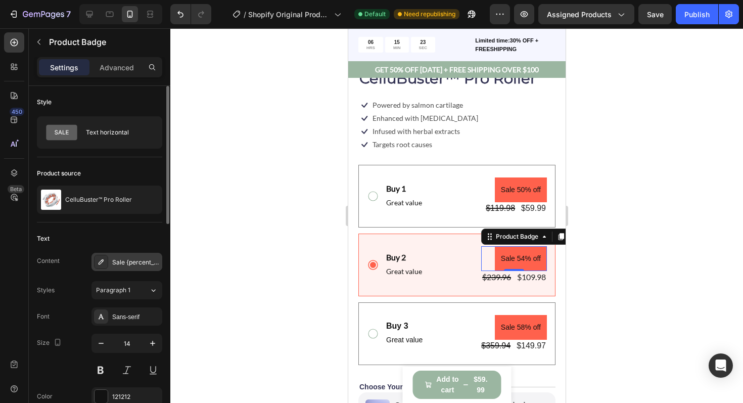
click at [135, 263] on div "Sale {percent_discount} off" at bounding box center [136, 262] width 48 height 9
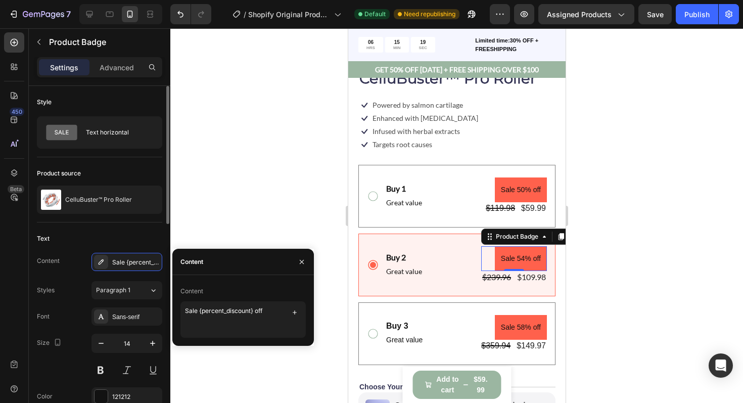
click at [99, 233] on div "Text" at bounding box center [99, 239] width 125 height 16
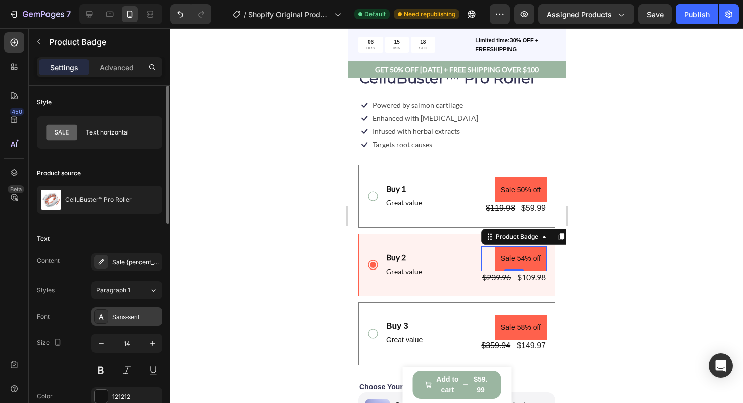
click at [127, 318] on div "Sans-serif" at bounding box center [136, 317] width 48 height 9
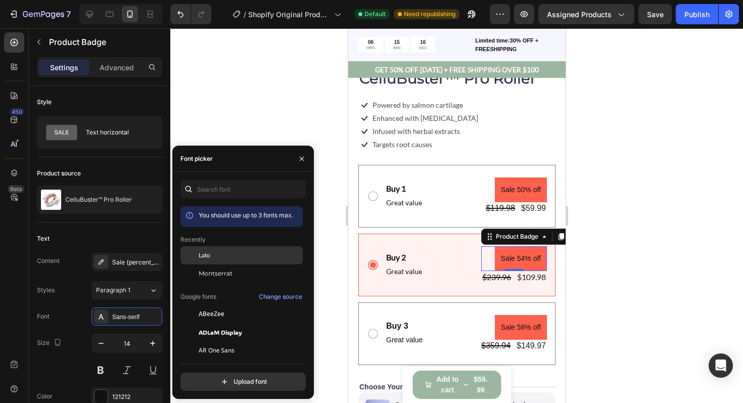
click at [207, 259] on span "Lato" at bounding box center [205, 255] width 12 height 9
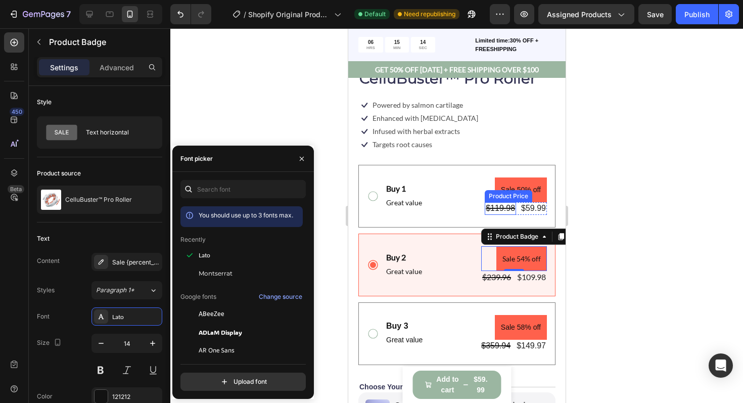
click at [506, 208] on div "$119.98" at bounding box center [499, 208] width 31 height 13
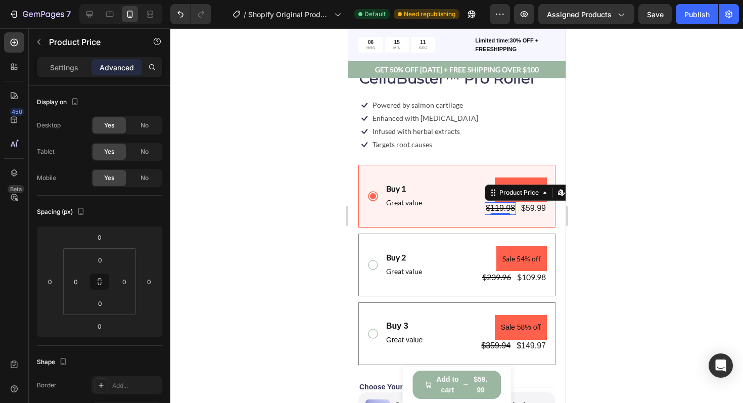
click at [497, 209] on div "$119.98" at bounding box center [499, 208] width 31 height 13
click at [529, 206] on div "$59.99" at bounding box center [533, 208] width 27 height 13
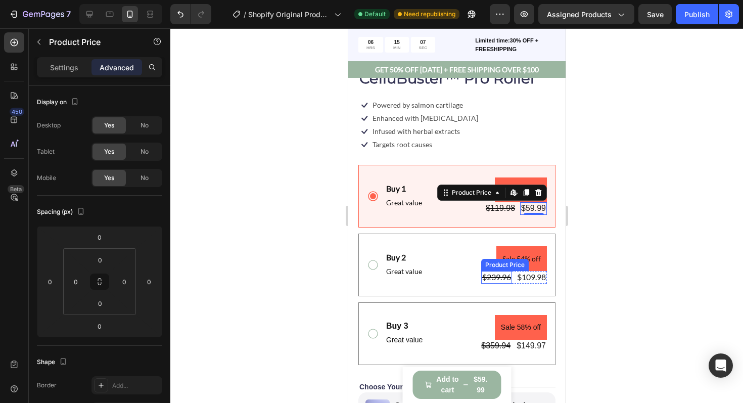
click at [495, 278] on div "$239.96" at bounding box center [496, 277] width 31 height 13
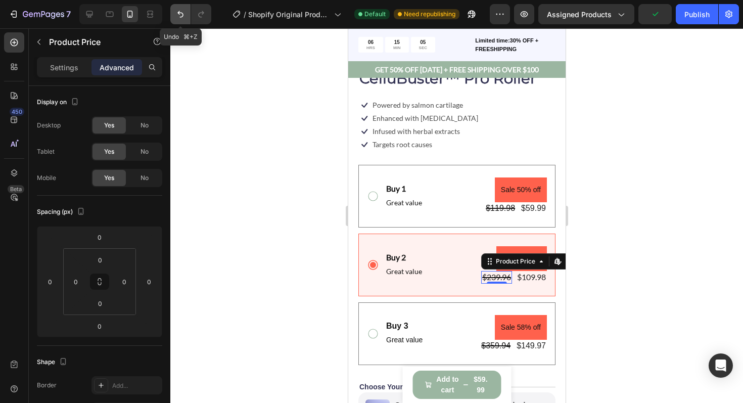
click at [179, 12] on icon "Undo/Redo" at bounding box center [181, 14] width 6 height 7
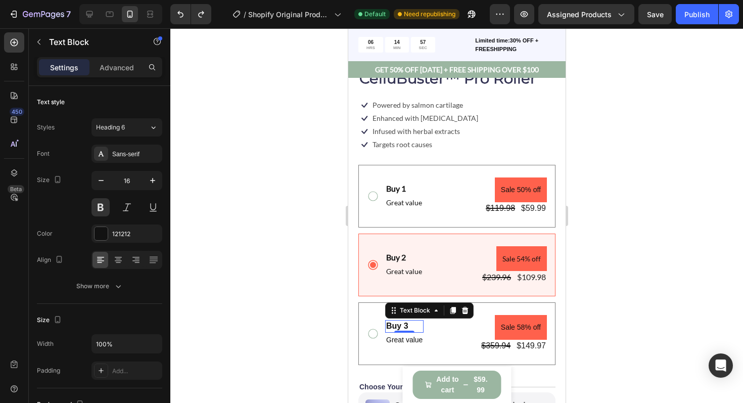
click at [394, 326] on p "Buy 3" at bounding box center [404, 326] width 36 height 11
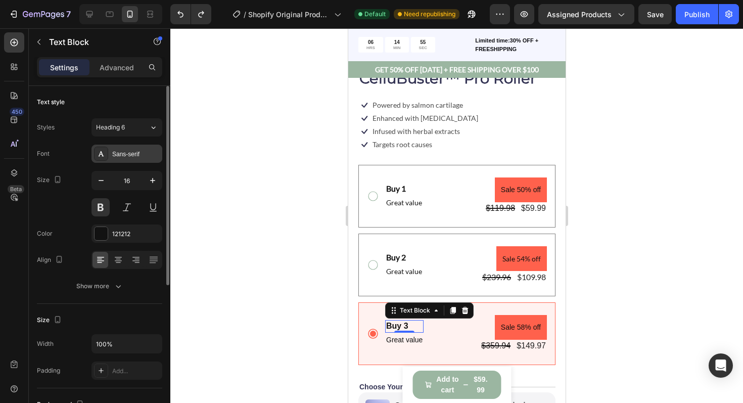
click at [118, 157] on div "Sans-serif" at bounding box center [136, 154] width 48 height 9
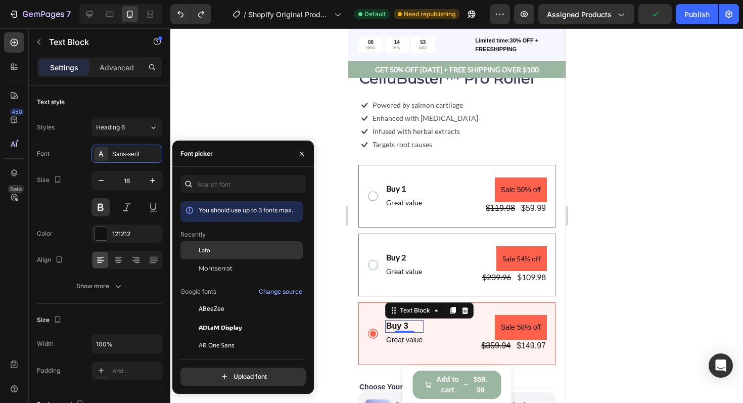
click at [208, 252] on span "Lato" at bounding box center [205, 250] width 12 height 9
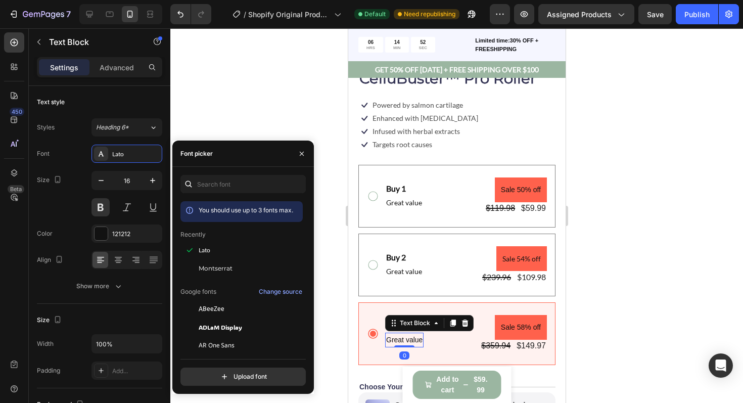
click at [391, 340] on p "Great value" at bounding box center [404, 340] width 36 height 13
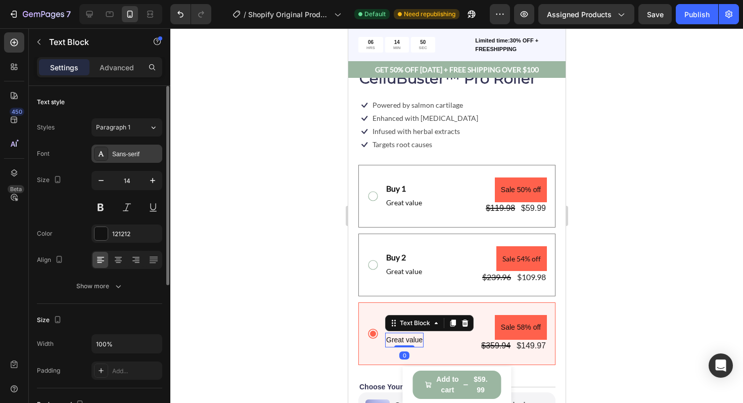
click at [120, 159] on div "Sans-serif" at bounding box center [127, 154] width 71 height 18
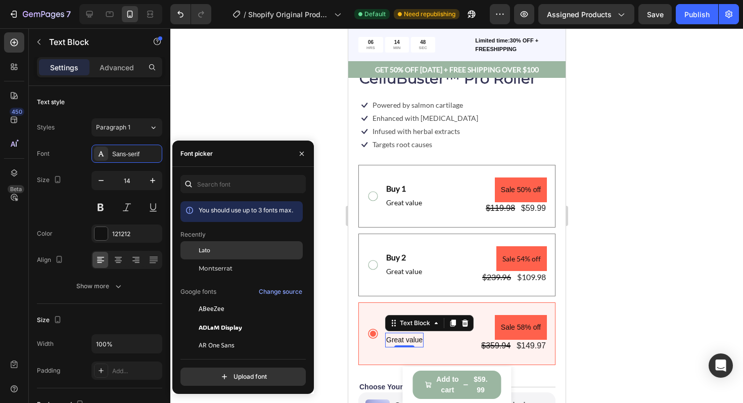
click at [200, 248] on span "Lato" at bounding box center [205, 250] width 12 height 9
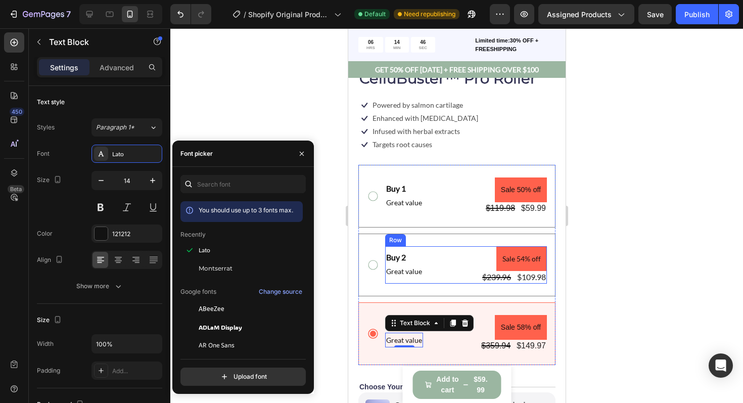
click at [435, 264] on div "Buy 2 Text Block Great value Text Block Sale 54% off Product Badge $239.96 Prod…" at bounding box center [466, 264] width 162 height 37
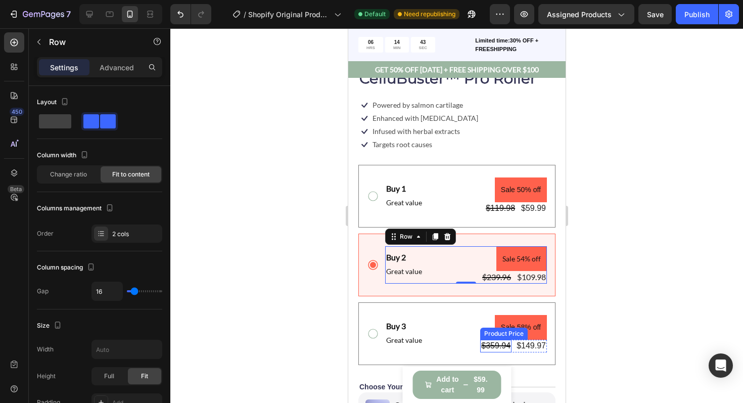
click at [499, 349] on div "$359.94" at bounding box center [495, 346] width 31 height 13
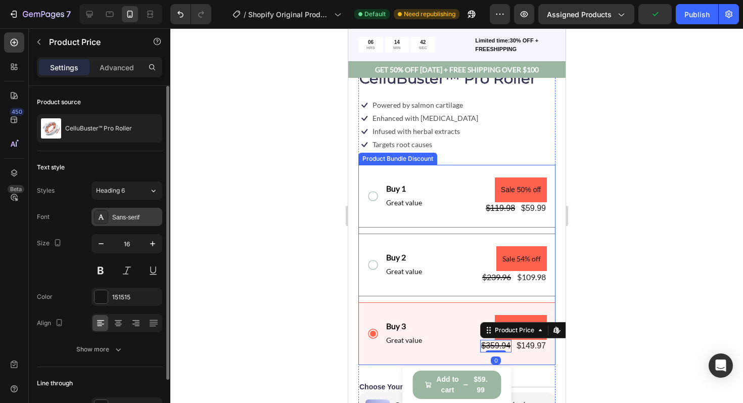
click at [128, 223] on div "Sans-serif" at bounding box center [127, 217] width 71 height 18
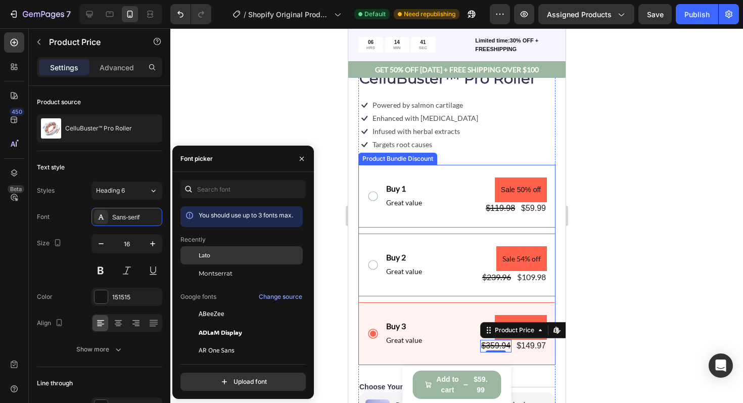
click at [204, 254] on span "Lato" at bounding box center [205, 255] width 12 height 9
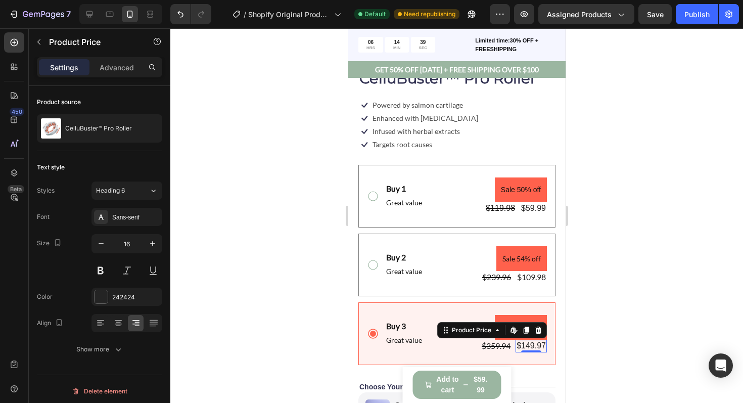
click at [521, 345] on div "$149.97" at bounding box center [530, 346] width 31 height 13
click at [128, 224] on div "Sans-serif" at bounding box center [127, 217] width 71 height 18
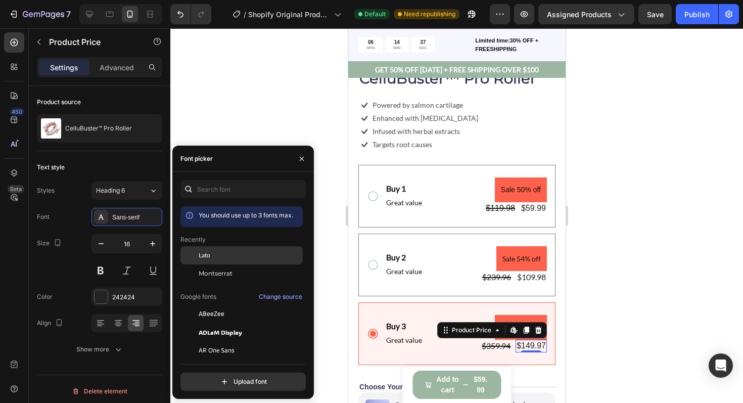
click at [199, 253] on span "Lato" at bounding box center [205, 255] width 12 height 9
click at [625, 328] on div at bounding box center [456, 215] width 573 height 375
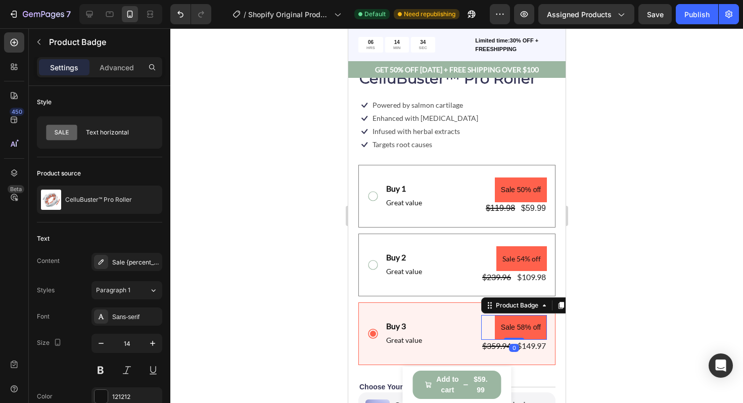
click at [530, 329] on pre "Sale 58% off" at bounding box center [521, 327] width 52 height 25
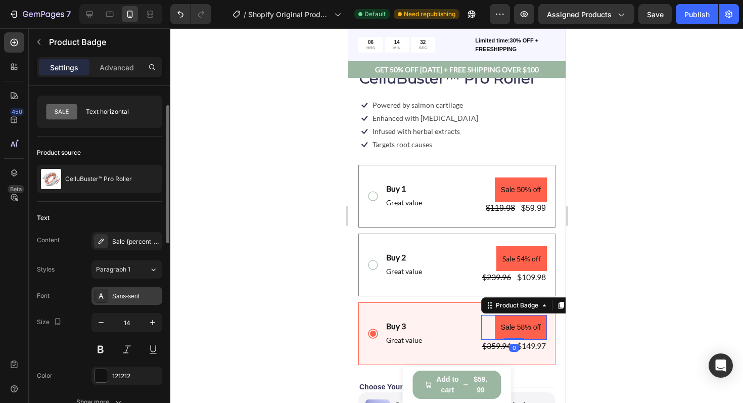
scroll to position [29, 0]
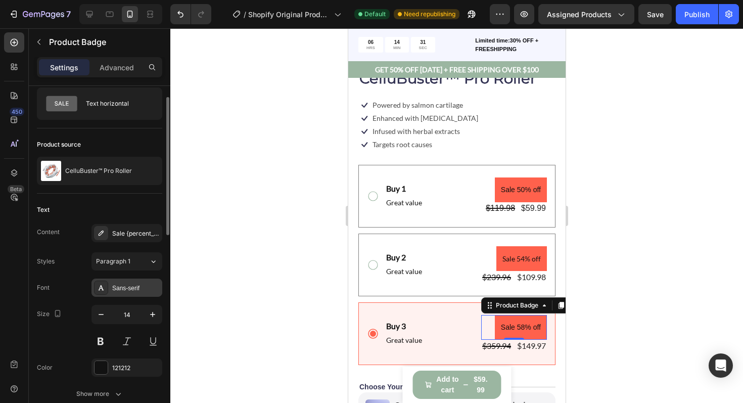
click at [122, 292] on div "Sans-serif" at bounding box center [136, 288] width 48 height 9
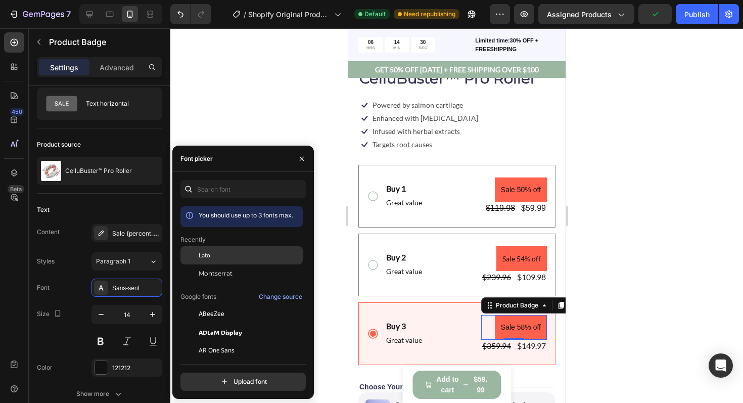
click at [201, 256] on span "Lato" at bounding box center [205, 255] width 12 height 9
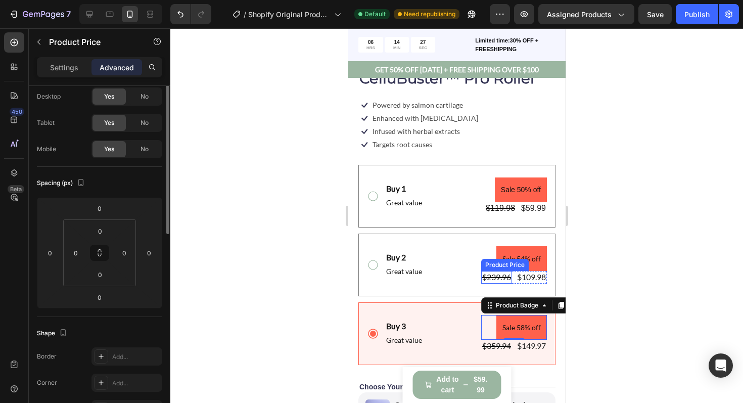
click at [497, 280] on div "$239.96" at bounding box center [496, 277] width 31 height 13
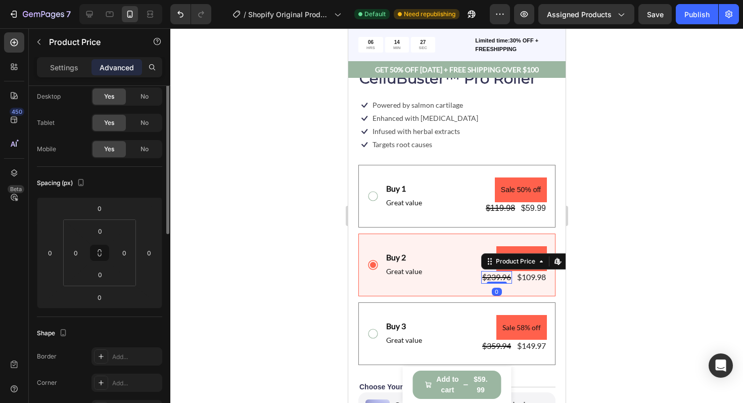
scroll to position [0, 0]
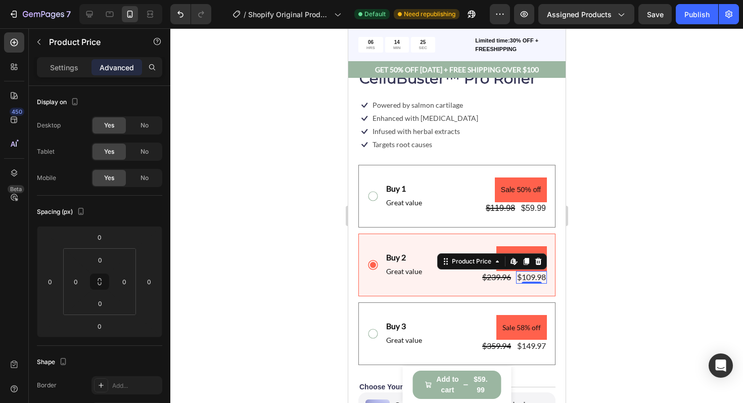
click at [528, 278] on div "$109.98" at bounding box center [531, 277] width 31 height 13
click at [481, 283] on div "$239.96" at bounding box center [496, 277] width 31 height 13
click at [481, 279] on div "$239.96" at bounding box center [496, 277] width 31 height 13
click at [482, 275] on div "$239.96" at bounding box center [496, 277] width 31 height 13
click at [502, 275] on div "$239.96" at bounding box center [496, 277] width 31 height 13
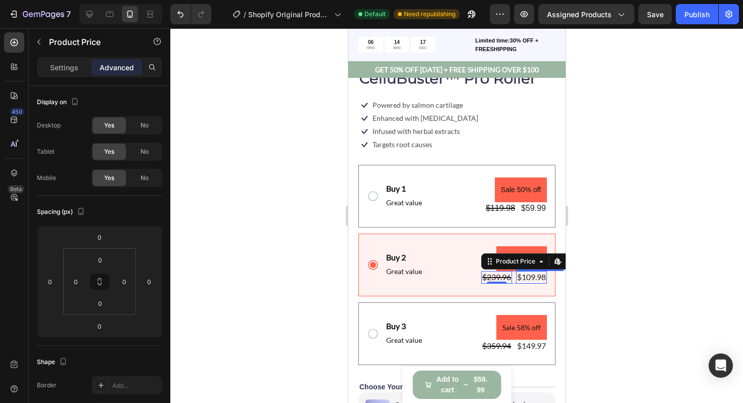
click at [526, 280] on div "$109.98 Product Price Product Price" at bounding box center [531, 277] width 31 height 13
click at [516, 280] on div "$109.98" at bounding box center [531, 277] width 31 height 13
click at [447, 261] on icon at bounding box center [447, 262] width 2 height 2
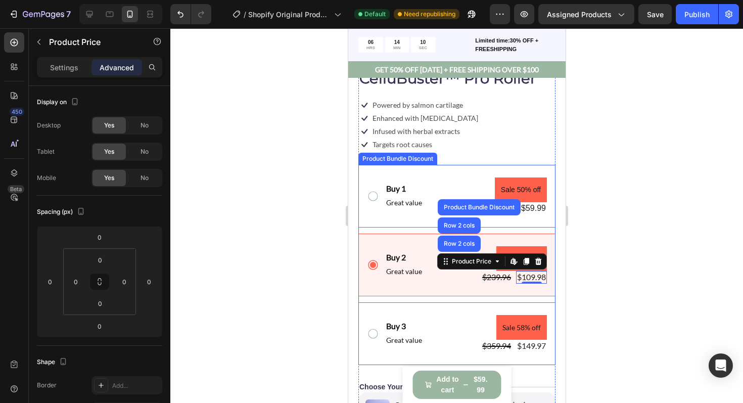
click at [452, 284] on div "Buy 2 Text Block Great value Text Block Sale 54% off Product Badge $239.96 Prod…" at bounding box center [456, 265] width 197 height 63
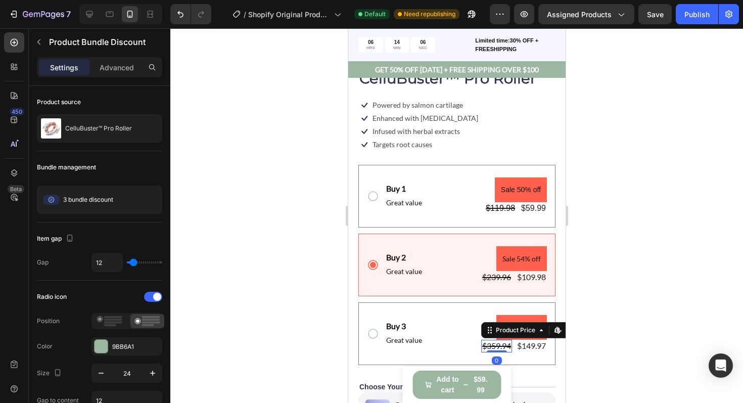
click at [488, 348] on div "$359.94" at bounding box center [496, 346] width 31 height 13
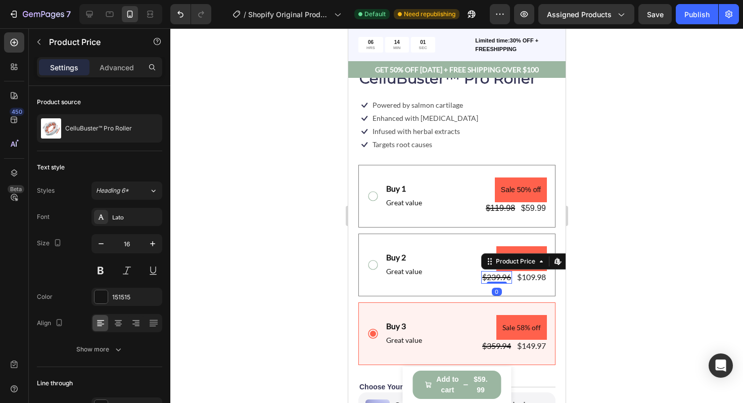
click at [490, 282] on div "$239.96 Product Price Edit content in Shopify 0 Product Price Edit content in S…" at bounding box center [496, 277] width 31 height 13
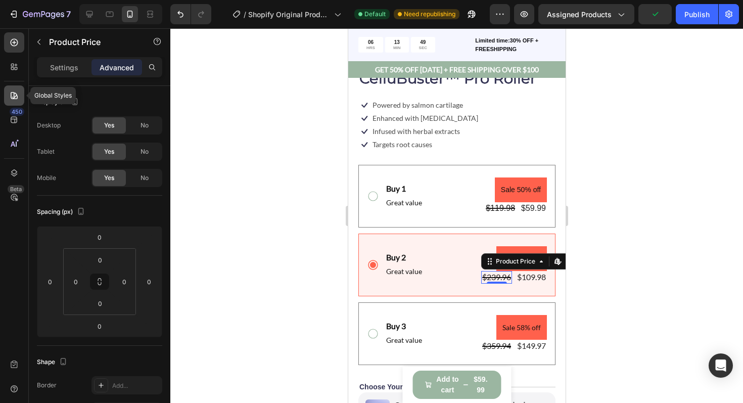
click at [14, 98] on icon at bounding box center [14, 95] width 7 height 7
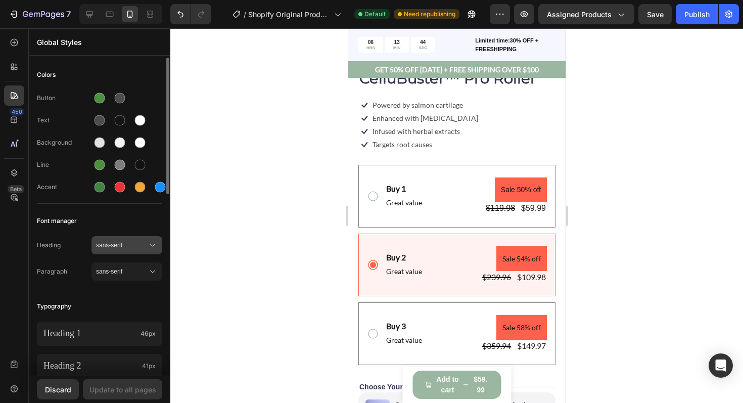
click at [134, 249] on span "sans-serif" at bounding box center [122, 245] width 52 height 9
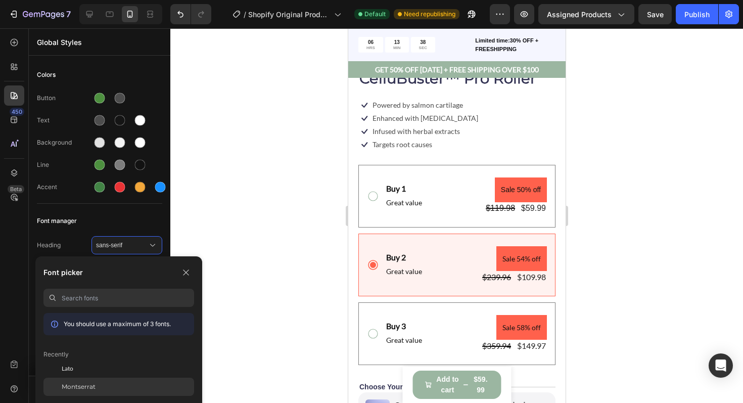
click at [84, 385] on span "Montserrat" at bounding box center [79, 386] width 34 height 9
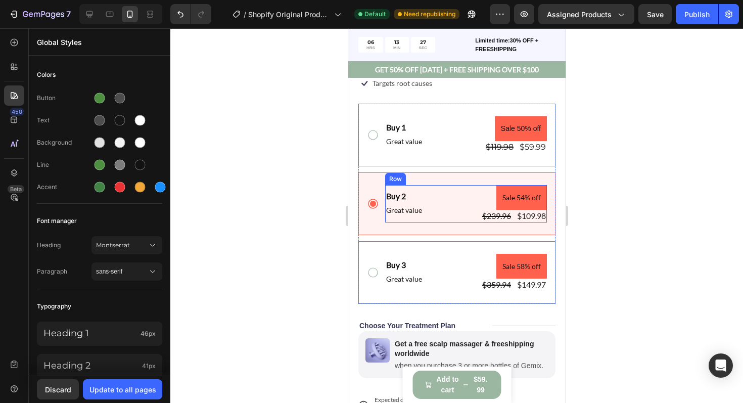
scroll to position [418, 0]
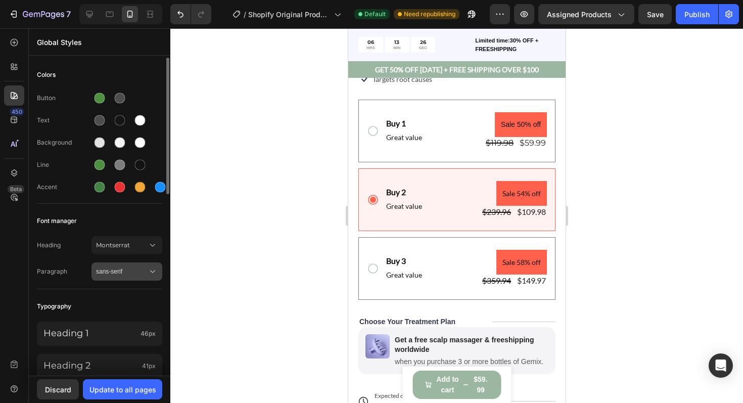
click at [132, 274] on span "sans-serif" at bounding box center [122, 271] width 52 height 9
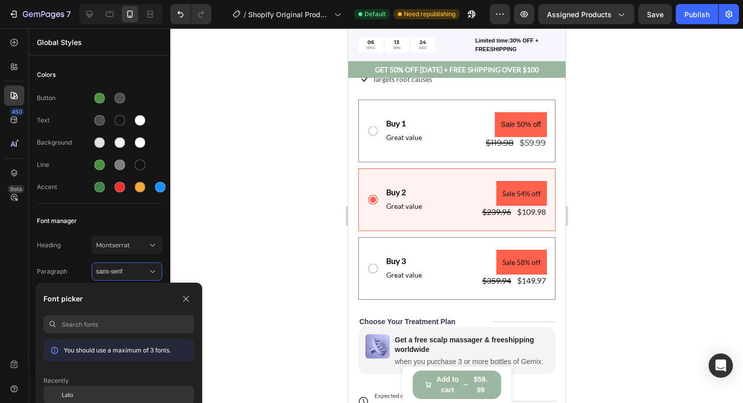
click at [85, 393] on div "Lato" at bounding box center [128, 394] width 132 height 9
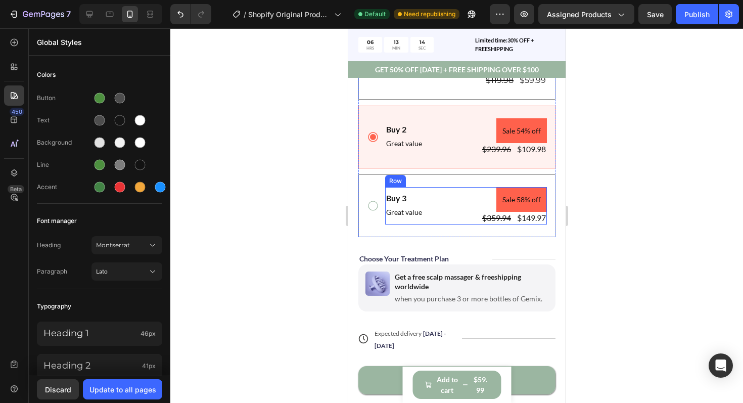
scroll to position [401, 0]
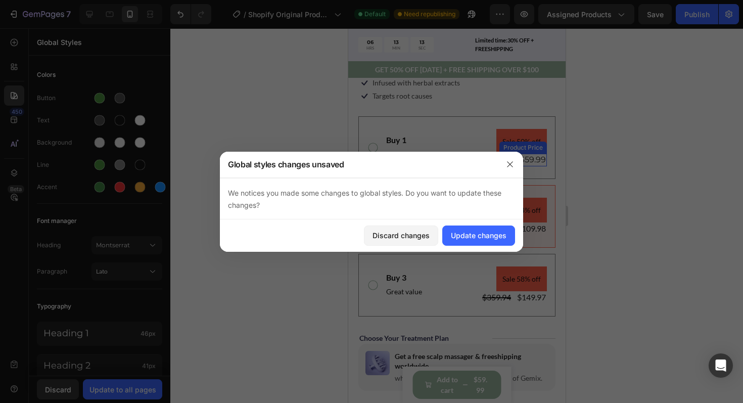
click at [528, 161] on div "$59.99" at bounding box center [532, 160] width 28 height 13
click at [484, 231] on div "Update changes" at bounding box center [479, 235] width 56 height 11
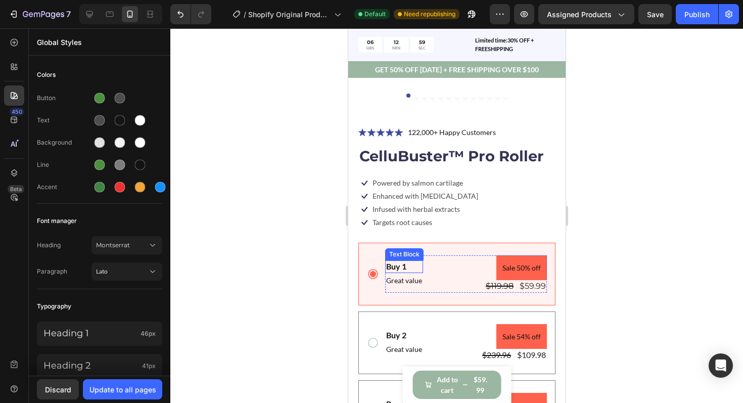
scroll to position [294, 0]
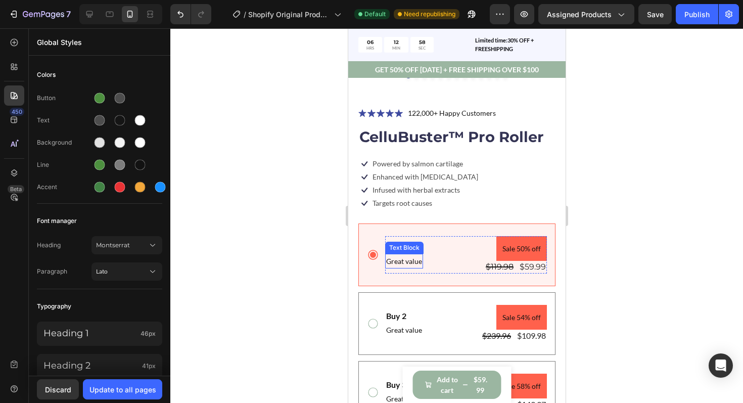
click at [402, 261] on p "Great value" at bounding box center [404, 261] width 36 height 13
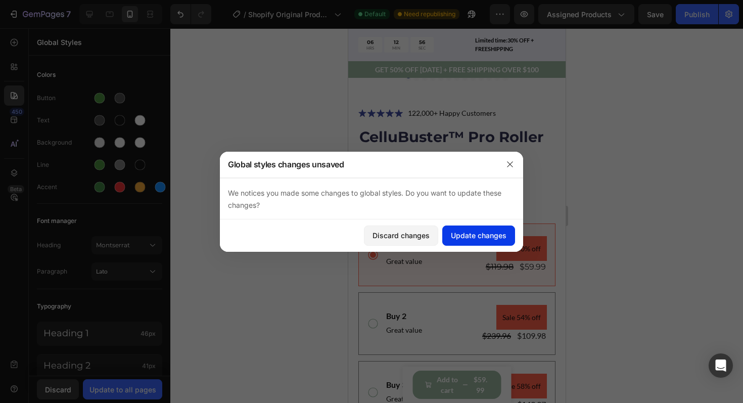
click at [461, 238] on div "Update changes" at bounding box center [479, 235] width 56 height 11
click at [407, 261] on p "Great value" at bounding box center [404, 261] width 36 height 13
click at [459, 238] on div "Update changes" at bounding box center [479, 235] width 56 height 11
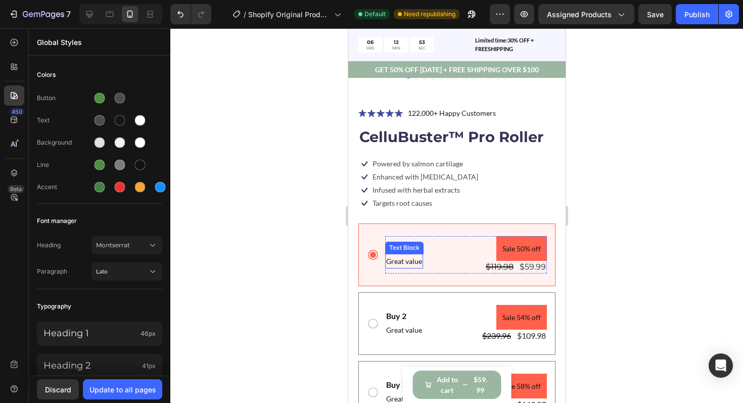
click at [419, 262] on p "Great value" at bounding box center [404, 261] width 36 height 13
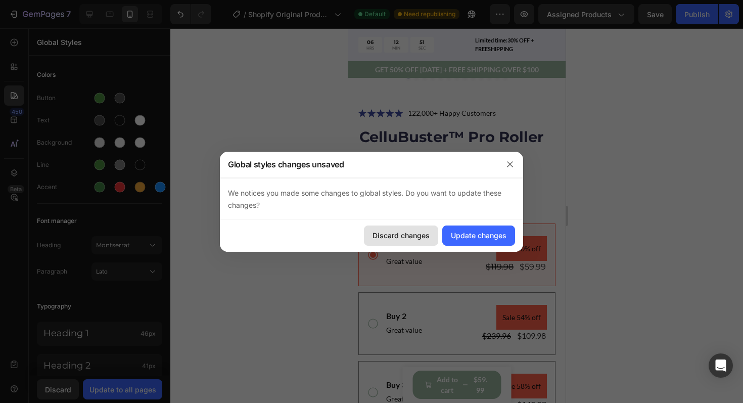
click at [400, 244] on button "Discard changes" at bounding box center [401, 236] width 74 height 20
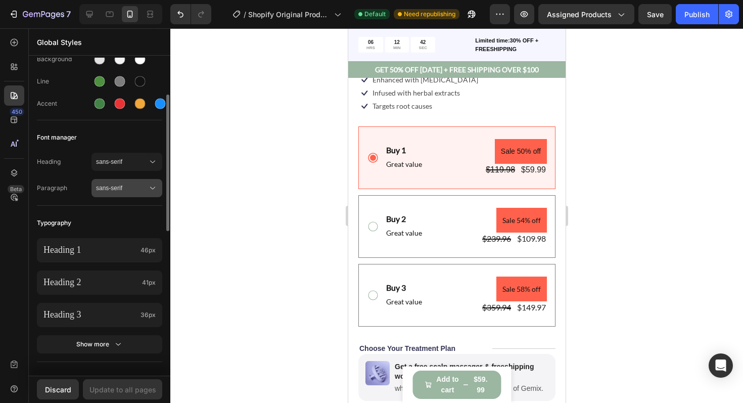
scroll to position [85, 0]
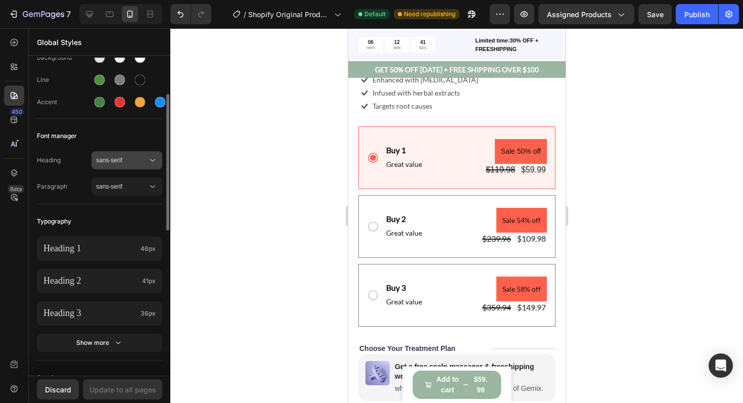
click at [131, 164] on span "sans-serif" at bounding box center [122, 160] width 52 height 9
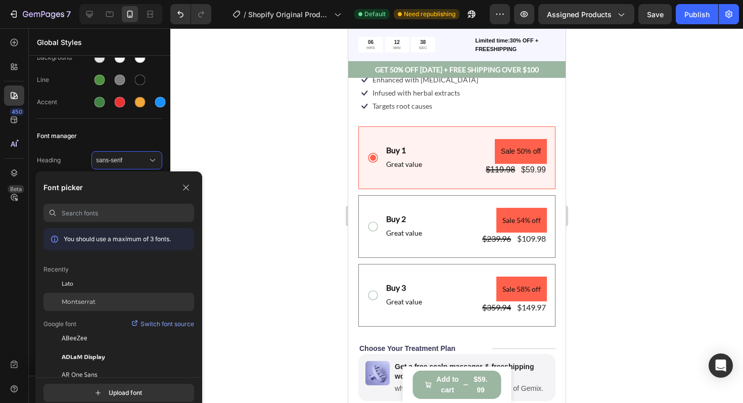
click at [76, 302] on span "Montserrat" at bounding box center [79, 301] width 34 height 9
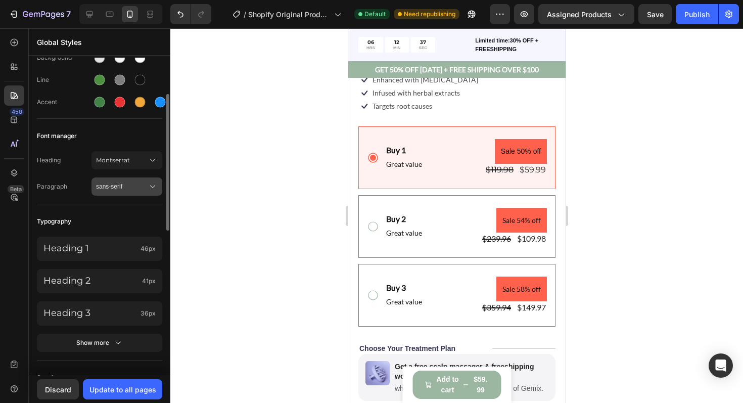
click at [118, 182] on div "sans-serif" at bounding box center [127, 187] width 62 height 10
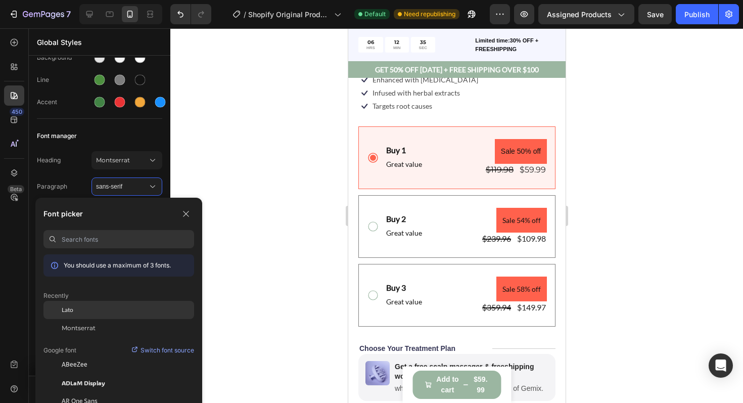
click at [75, 315] on div "Lato" at bounding box center [118, 310] width 151 height 18
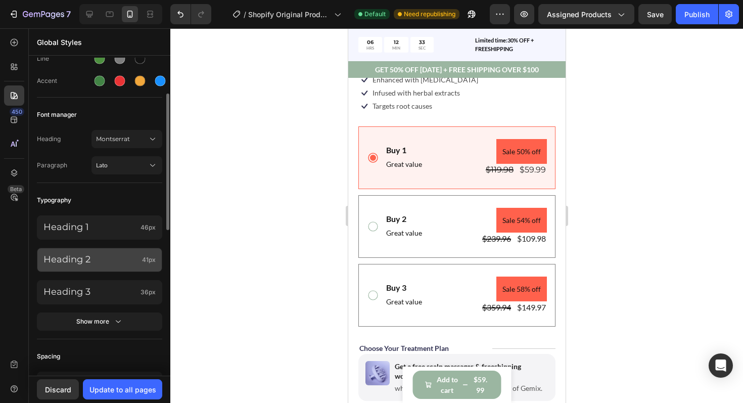
scroll to position [89, 0]
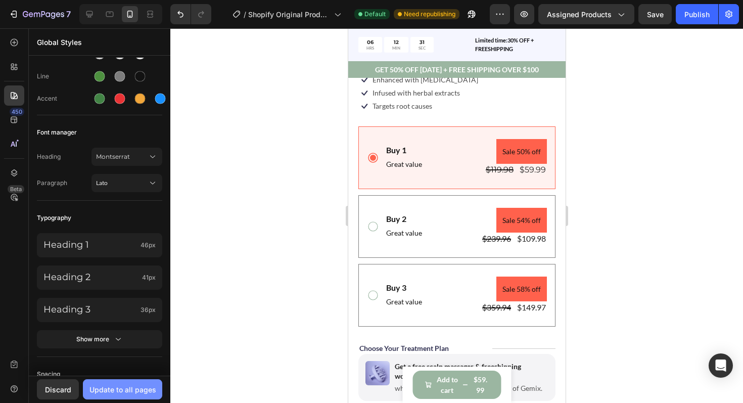
click at [117, 388] on div "Update to all pages" at bounding box center [123, 389] width 67 height 11
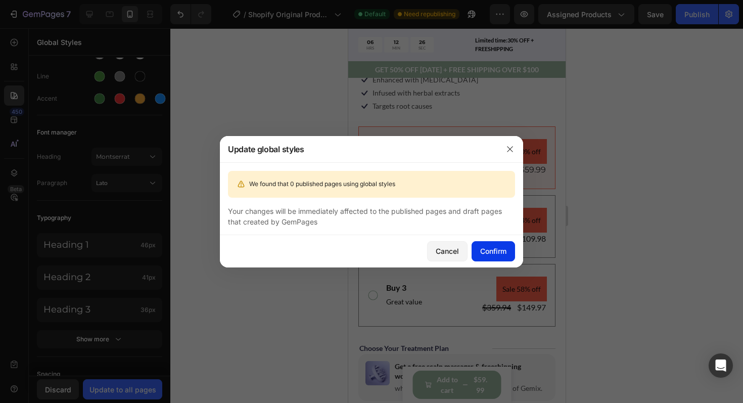
click at [483, 254] on div "Confirm" at bounding box center [493, 251] width 26 height 11
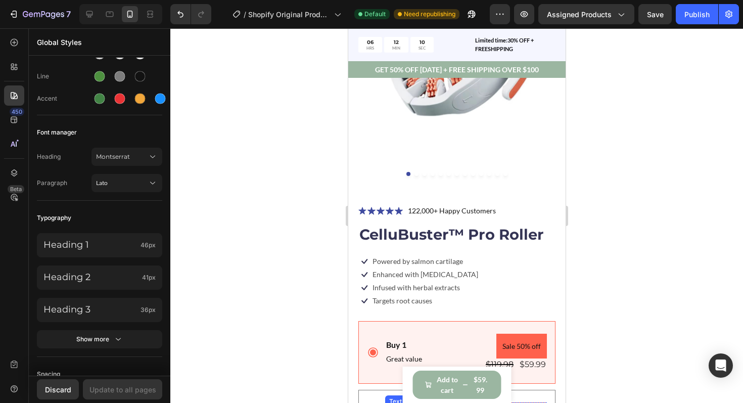
scroll to position [191, 0]
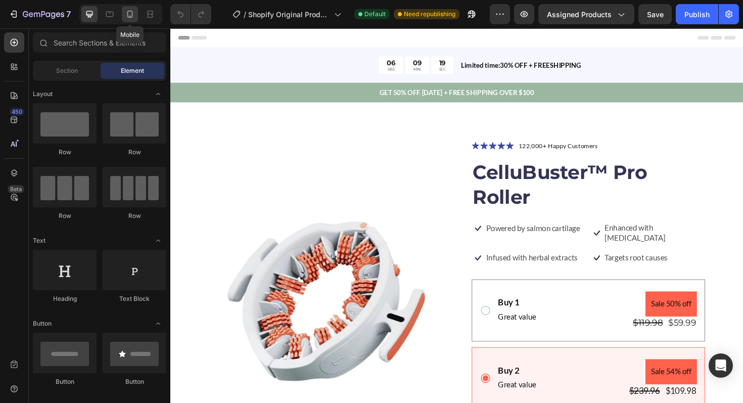
click at [130, 17] on icon at bounding box center [130, 14] width 6 height 7
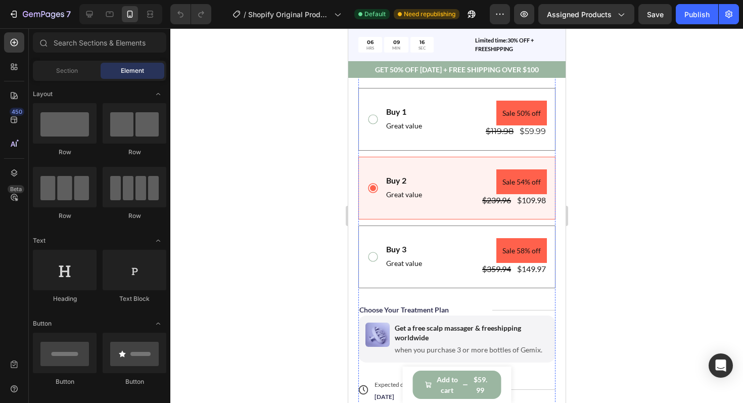
scroll to position [390, 0]
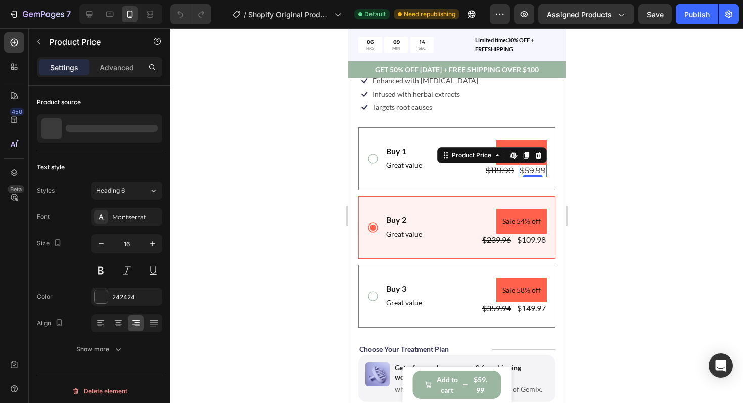
click at [533, 171] on div "$59.99" at bounding box center [532, 171] width 28 height 13
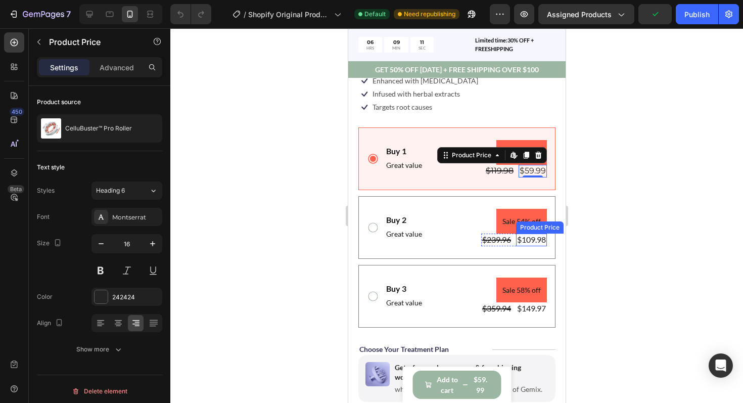
click at [531, 243] on div "$109.98 Product Price Product Price" at bounding box center [531, 240] width 31 height 13
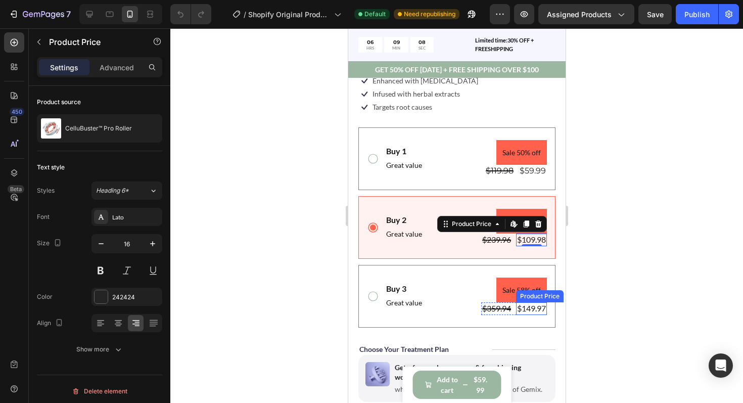
click at [530, 309] on div "$149.97" at bounding box center [531, 308] width 31 height 13
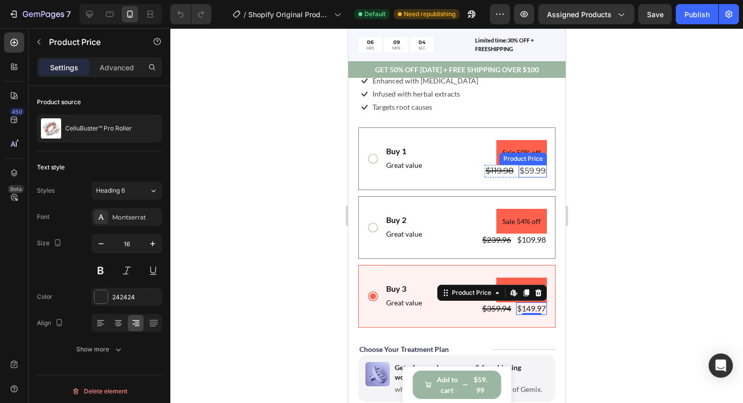
click at [530, 175] on div "$59.99 Product Price Product Price" at bounding box center [532, 171] width 28 height 13
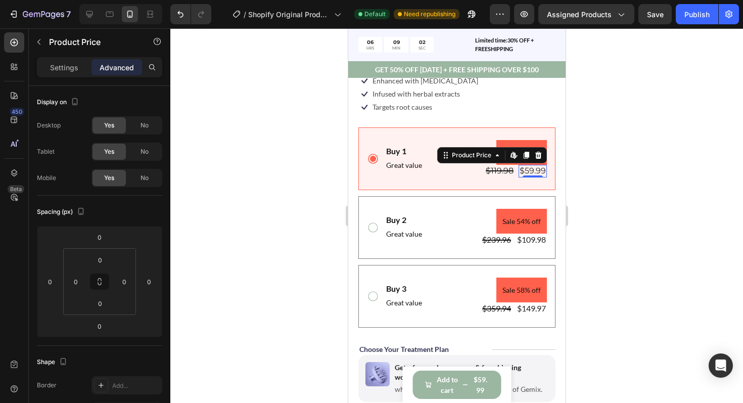
click at [532, 169] on div "$59.99" at bounding box center [532, 171] width 28 height 13
click at [489, 170] on div "$119.98" at bounding box center [499, 171] width 30 height 13
click at [534, 169] on div "$59.99" at bounding box center [532, 171] width 28 height 13
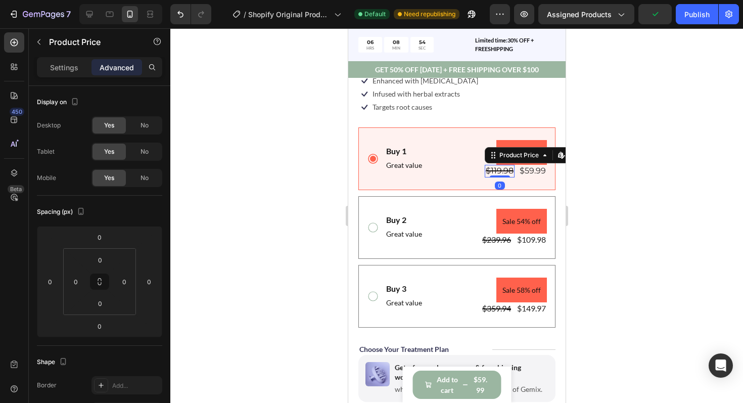
click at [490, 175] on div "$119.98" at bounding box center [499, 171] width 30 height 13
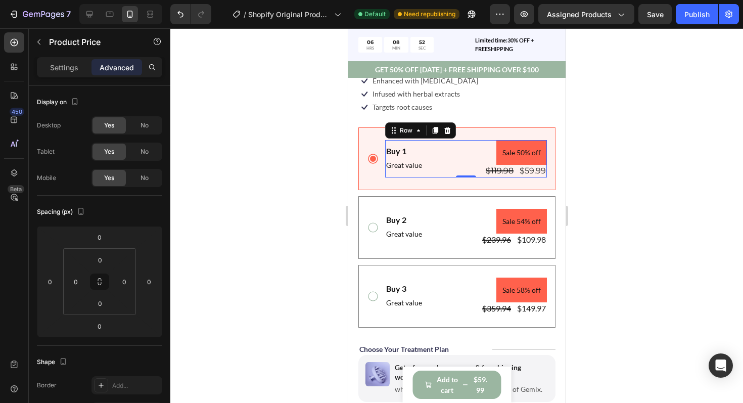
click at [455, 148] on div "Buy 1 Text Block Great value Text Block Sale 50% off Product Badge $119.98 Prod…" at bounding box center [466, 158] width 162 height 37
click at [494, 169] on div "$119.98" at bounding box center [499, 171] width 30 height 13
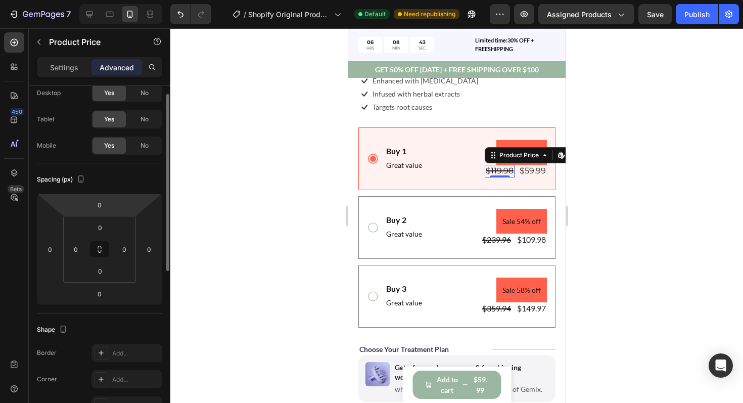
scroll to position [0, 0]
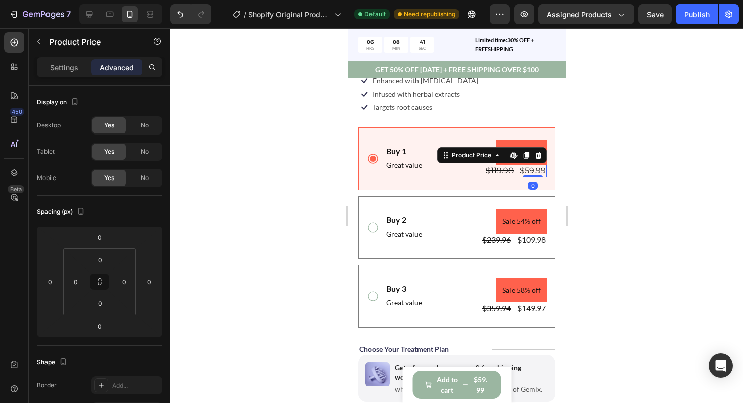
click at [533, 173] on div "$59.99" at bounding box center [532, 171] width 28 height 13
click at [498, 156] on icon at bounding box center [497, 155] width 3 height 2
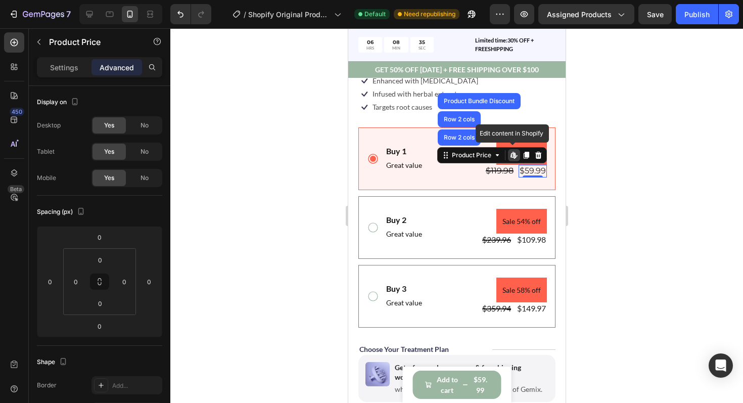
click at [514, 156] on icon at bounding box center [515, 155] width 2 height 5
click at [643, 267] on div at bounding box center [456, 215] width 573 height 375
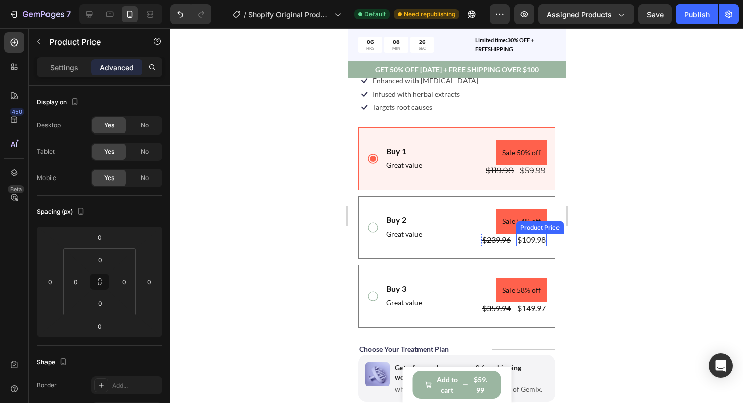
click at [527, 238] on div "$109.98" at bounding box center [531, 240] width 31 height 13
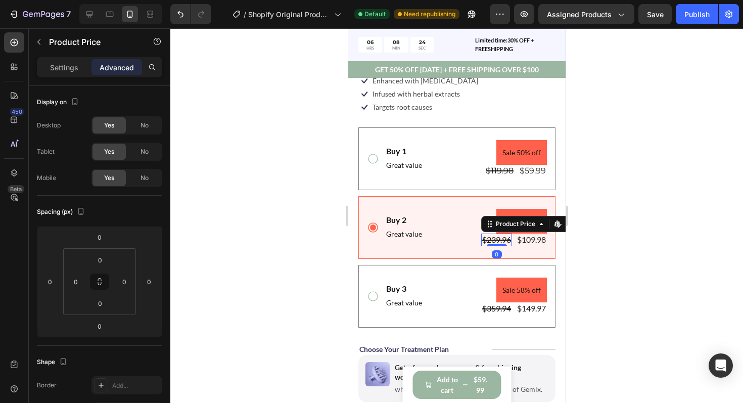
click at [500, 240] on div "$239.96" at bounding box center [496, 240] width 31 height 13
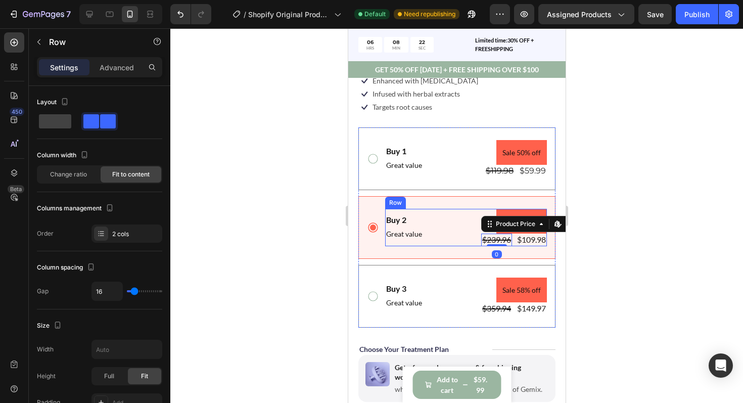
click at [476, 240] on div "Buy 2 Text Block Great value Text Block Sale 54% off Product Badge $239.96 Prod…" at bounding box center [466, 227] width 162 height 37
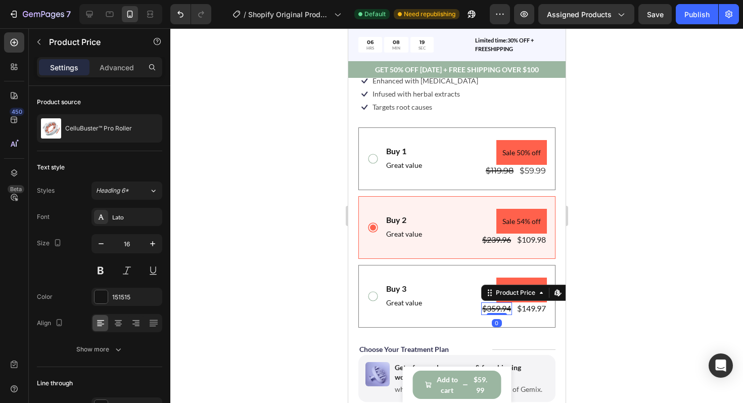
click at [497, 307] on div "$359.94" at bounding box center [496, 308] width 31 height 13
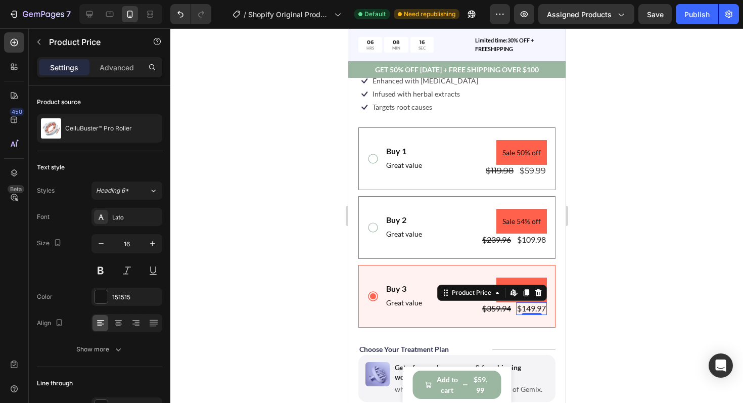
click at [527, 304] on div "$149.97" at bounding box center [531, 308] width 31 height 13
click at [492, 307] on div "$359.94" at bounding box center [496, 308] width 31 height 13
click at [527, 311] on div "$149.97" at bounding box center [531, 308] width 31 height 13
click at [499, 312] on div "$359.94" at bounding box center [496, 308] width 31 height 13
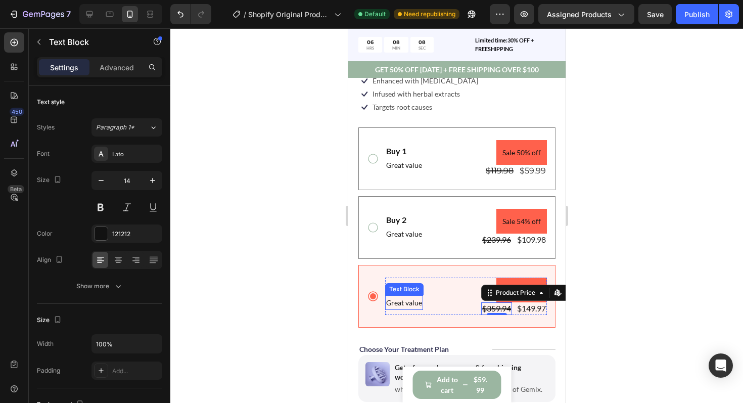
click at [401, 301] on p "Great value" at bounding box center [404, 302] width 36 height 13
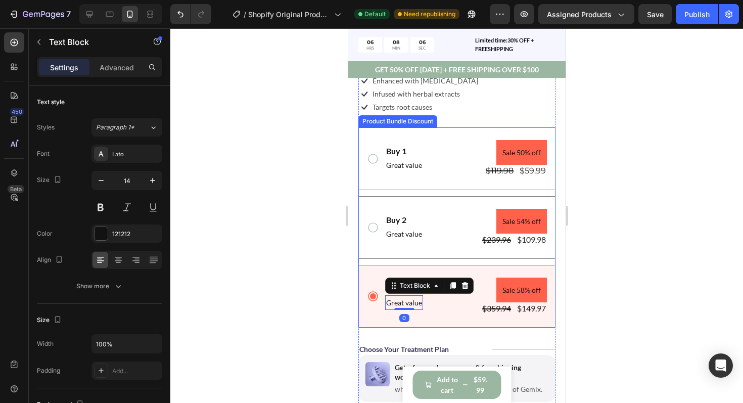
click at [377, 281] on div "Buy 3 Text Block Great value Text Block 0 Sale 58% off Product Badge $359.94 Pr…" at bounding box center [457, 296] width 180 height 37
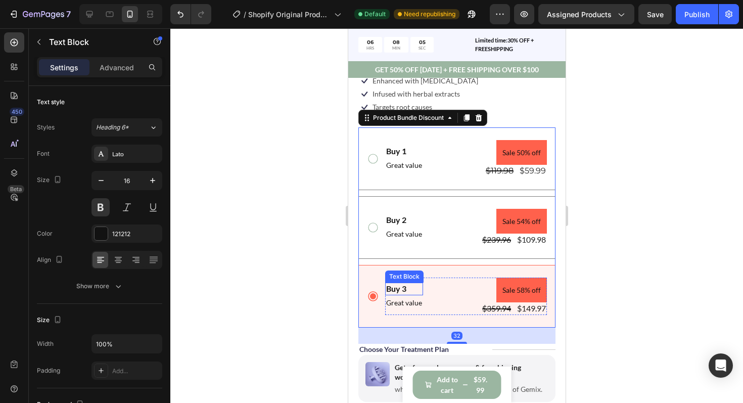
click at [396, 289] on p "Buy 3" at bounding box center [404, 289] width 36 height 11
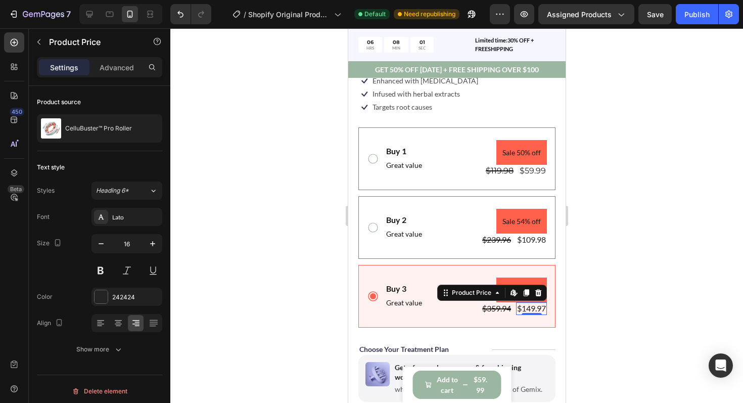
click at [526, 307] on div "$149.97" at bounding box center [531, 308] width 31 height 13
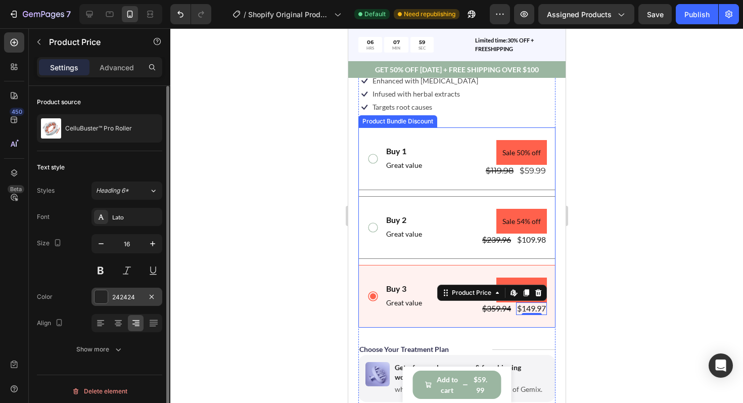
click at [105, 299] on div at bounding box center [101, 296] width 13 height 13
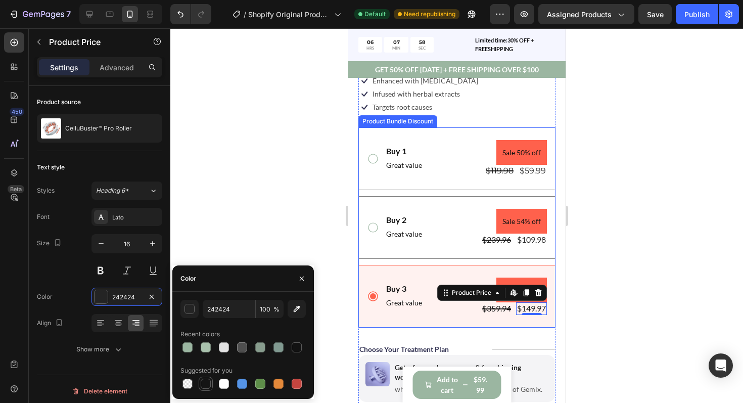
click at [205, 383] on div at bounding box center [206, 384] width 10 height 10
type input "151515"
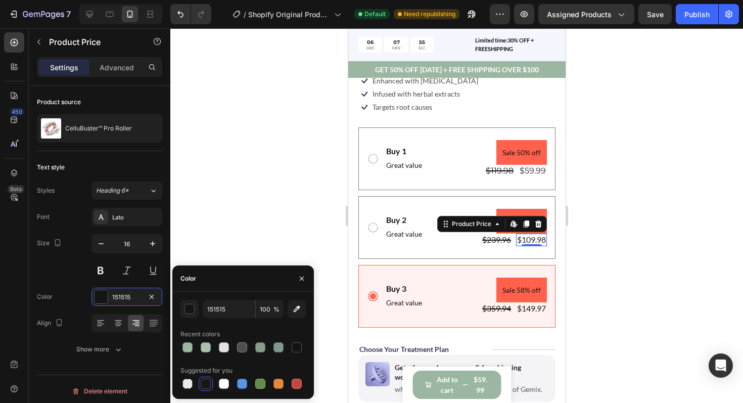
click at [526, 238] on div "$109.98" at bounding box center [531, 240] width 31 height 13
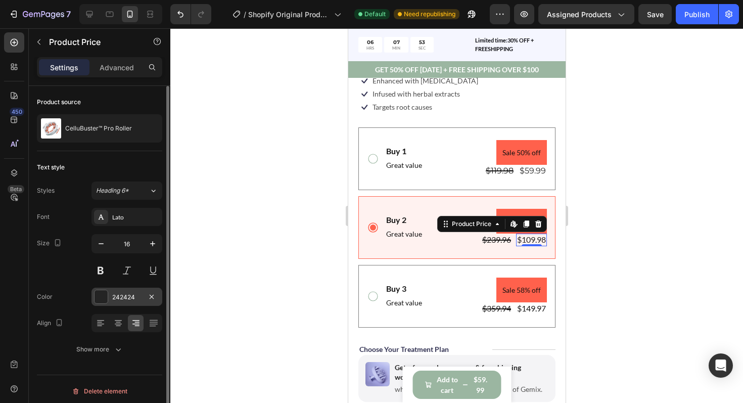
click at [104, 299] on div at bounding box center [101, 296] width 13 height 13
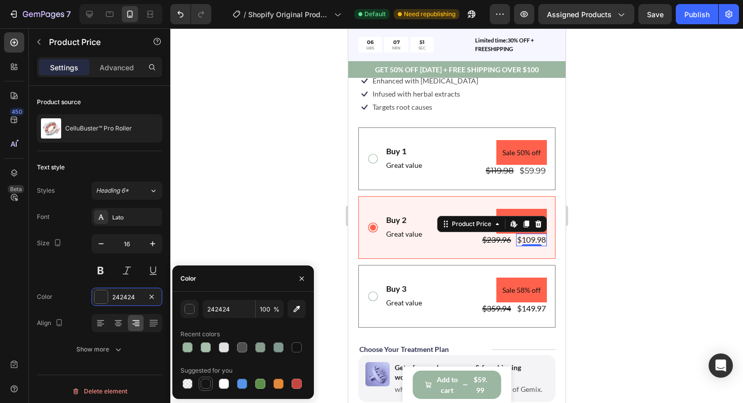
click at [201, 382] on div at bounding box center [206, 384] width 10 height 10
type input "151515"
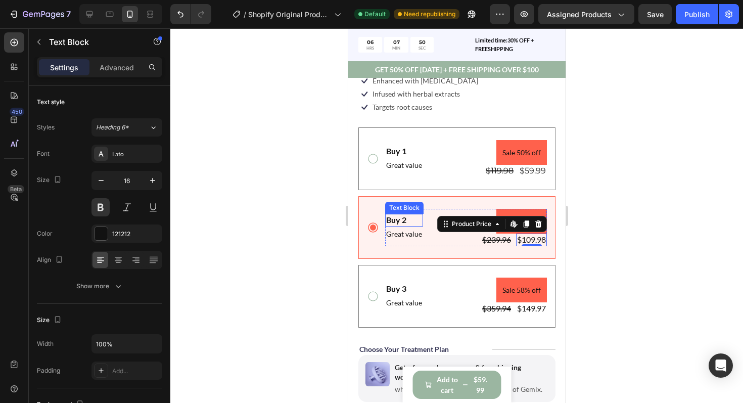
click at [415, 202] on div "Text Block" at bounding box center [404, 208] width 38 height 12
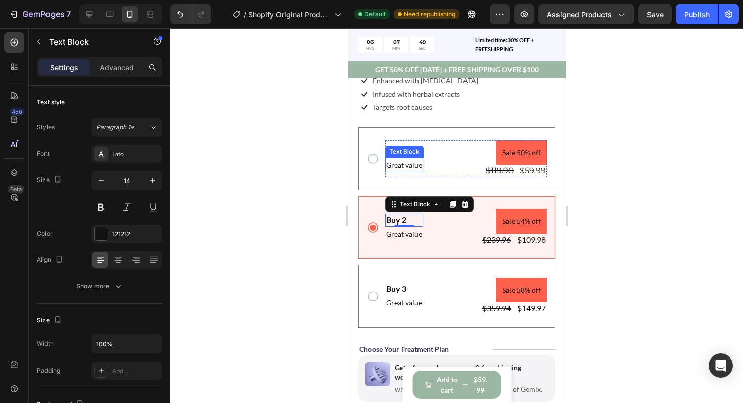
click at [404, 166] on p "Great value" at bounding box center [404, 165] width 36 height 13
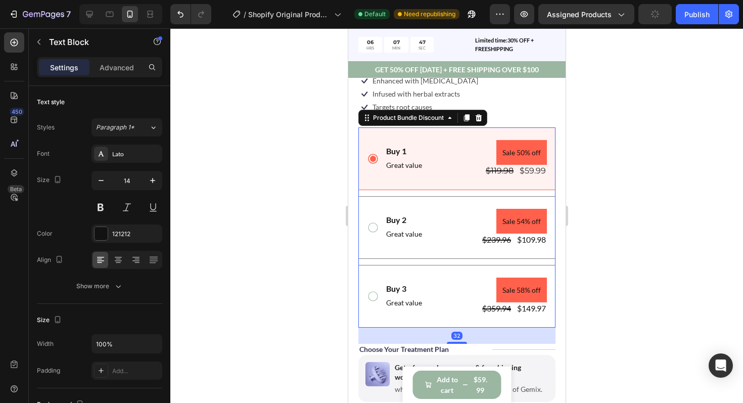
click at [379, 151] on div "Buy 1 Text Block Great value Text Block Sale 50% off Product Badge $119.98 Prod…" at bounding box center [457, 158] width 180 height 37
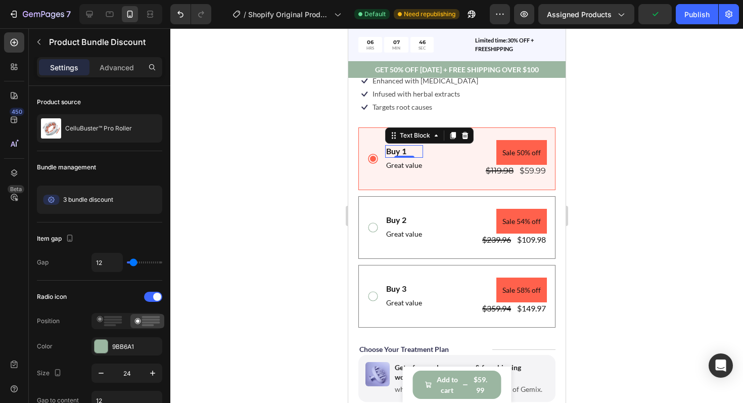
click at [396, 151] on strong "Buy 1" at bounding box center [396, 151] width 20 height 10
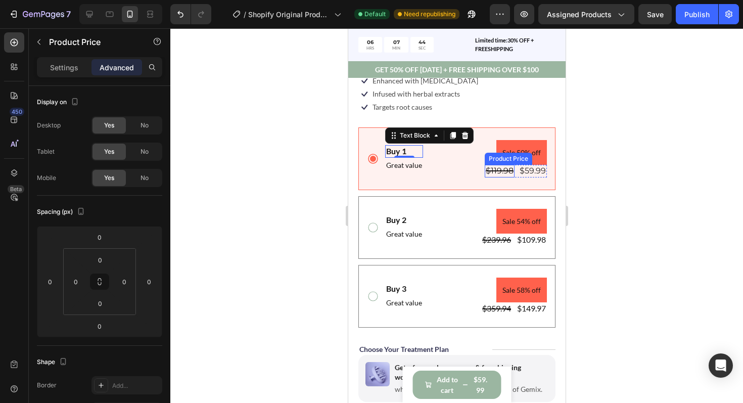
click at [492, 169] on div "$119.98" at bounding box center [499, 171] width 30 height 13
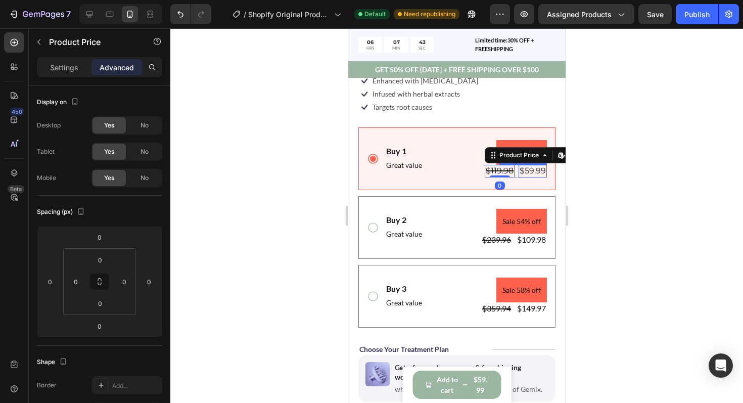
click at [530, 171] on div "$59.99" at bounding box center [532, 171] width 28 height 13
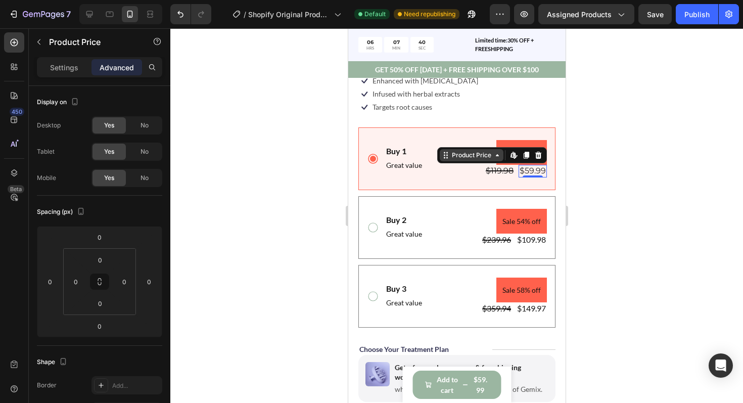
click at [499, 158] on icon at bounding box center [497, 155] width 8 height 8
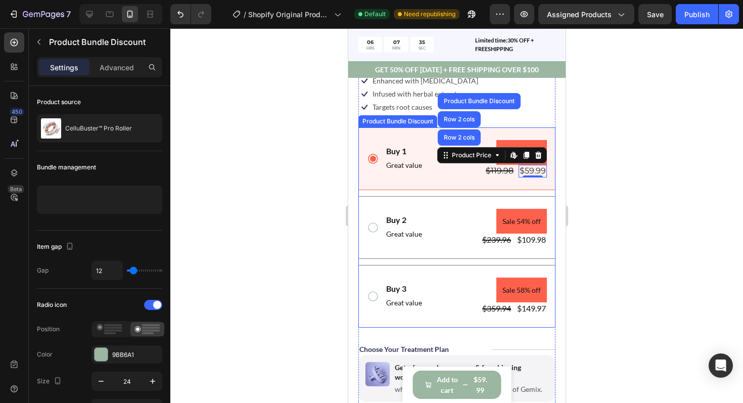
click at [465, 183] on div "Buy 1 Text Block Great value Text Block Sale 50% off Product Badge $119.98 Prod…" at bounding box center [456, 158] width 197 height 63
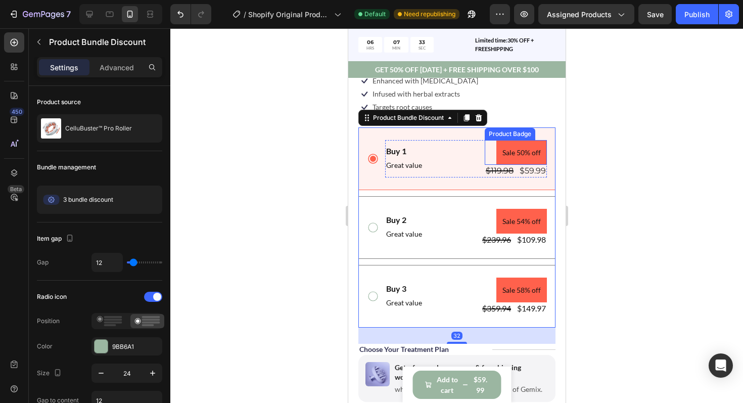
click at [515, 147] on pre "Sale 50% off" at bounding box center [521, 152] width 51 height 25
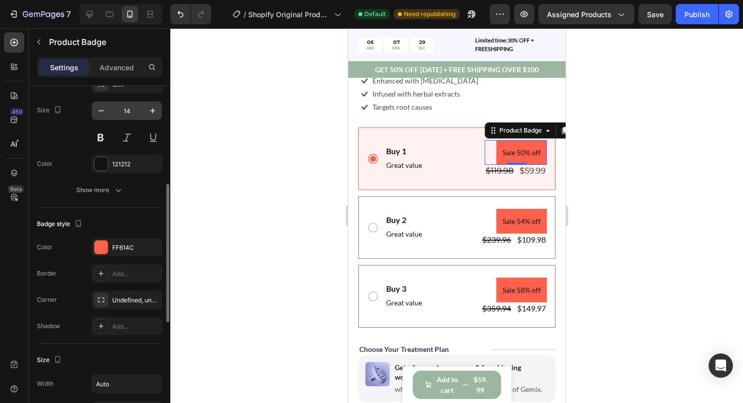
scroll to position [238, 0]
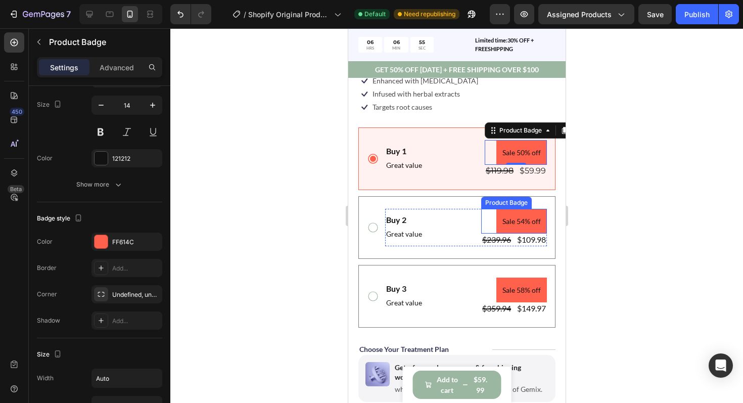
click at [512, 217] on pre "Sale 54% off" at bounding box center [521, 221] width 51 height 25
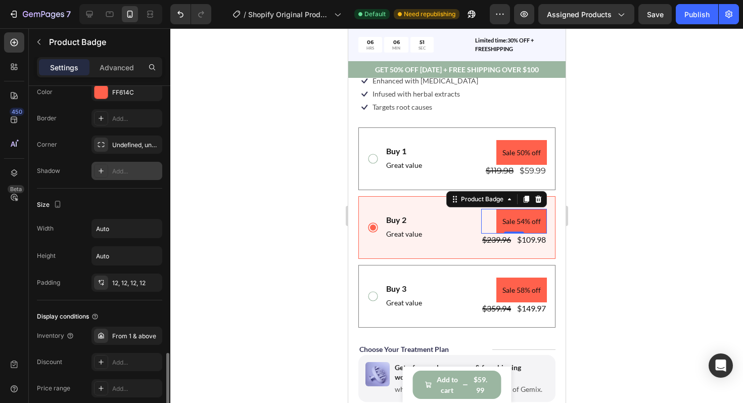
scroll to position [518, 0]
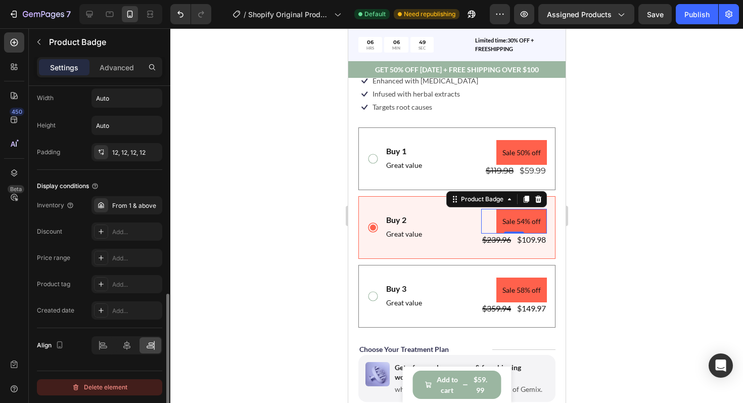
click at [108, 388] on div "Delete element" at bounding box center [100, 387] width 56 height 12
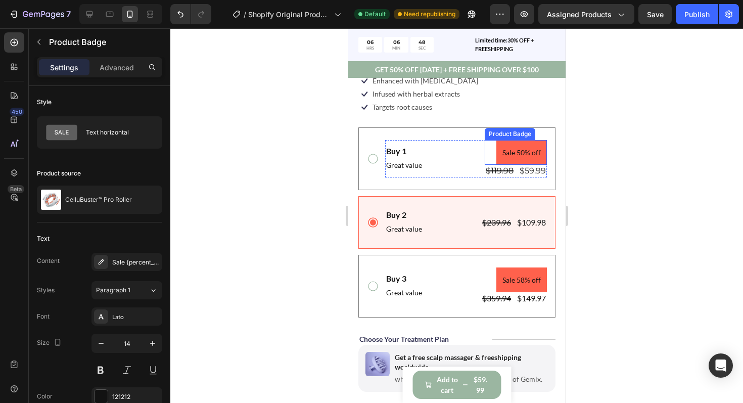
click at [524, 147] on pre "Sale 50% off" at bounding box center [521, 152] width 51 height 25
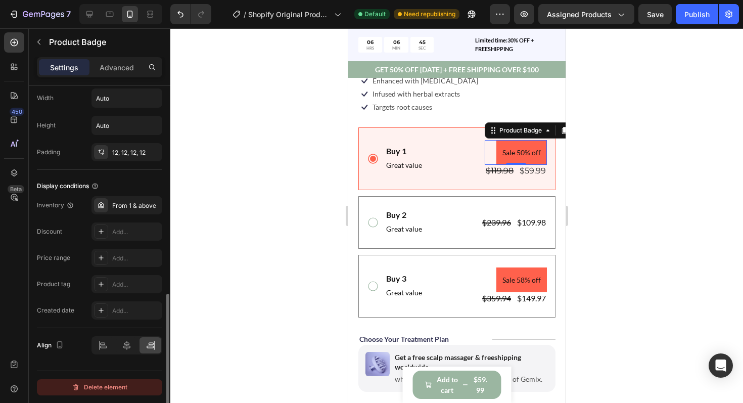
click at [107, 387] on div "Delete element" at bounding box center [100, 387] width 56 height 12
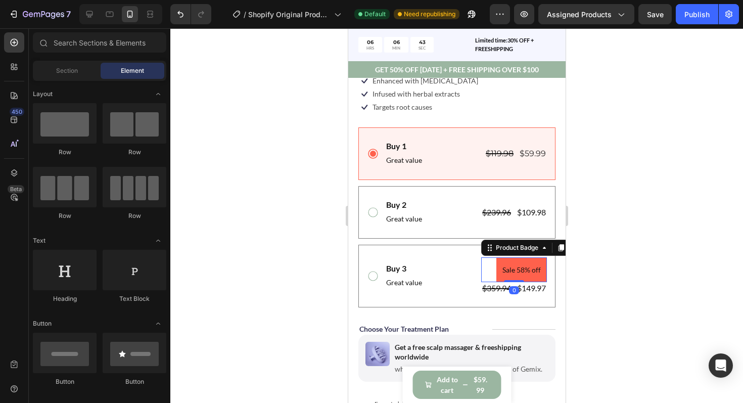
click at [503, 261] on pre "Sale 58% off" at bounding box center [521, 269] width 51 height 25
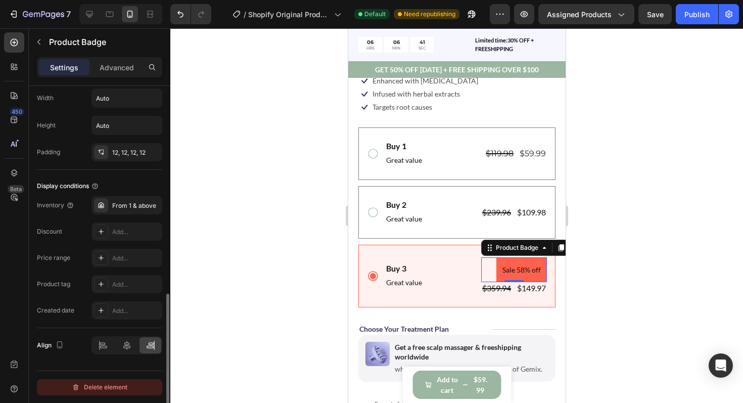
click at [102, 388] on div "Delete element" at bounding box center [100, 387] width 56 height 12
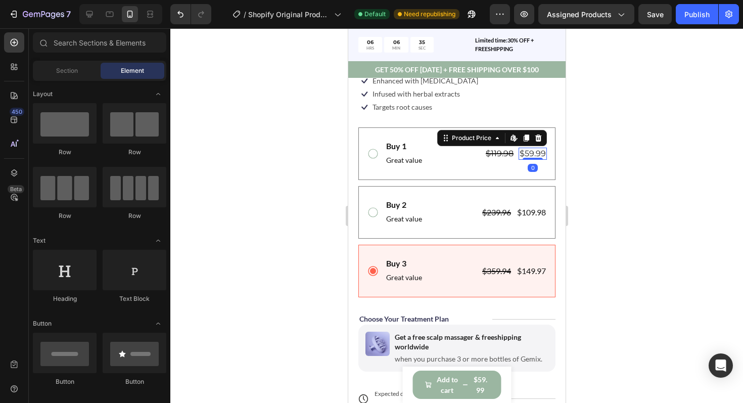
click at [529, 157] on div "$59.99" at bounding box center [532, 154] width 28 height 13
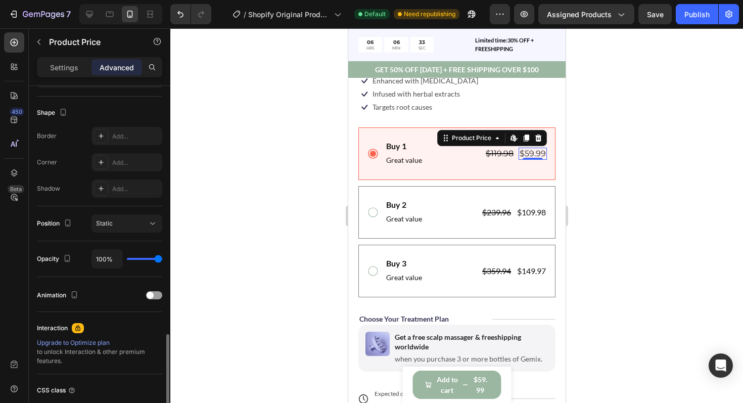
scroll to position [329, 0]
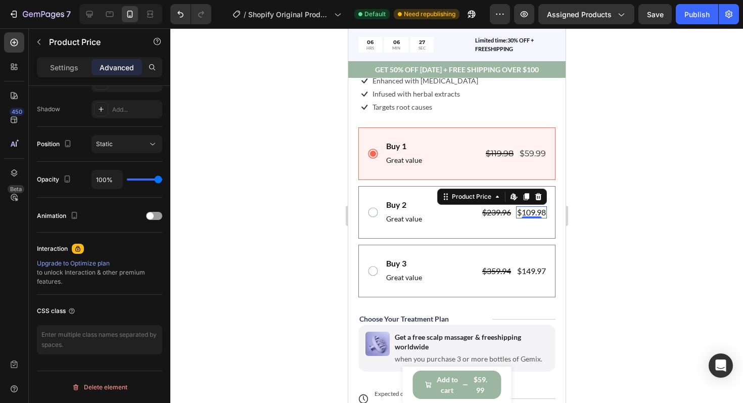
click at [530, 211] on div "$109.98" at bounding box center [531, 212] width 31 height 13
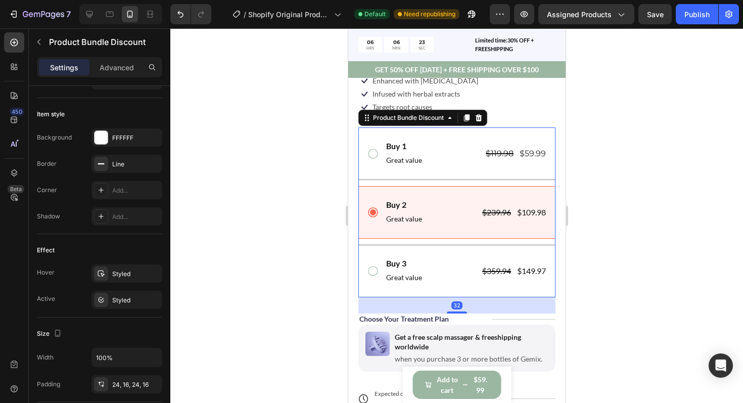
click at [373, 199] on div "Buy 2 Text Block Great value Text Block $239.96 Product Price Product Price $10…" at bounding box center [457, 212] width 180 height 27
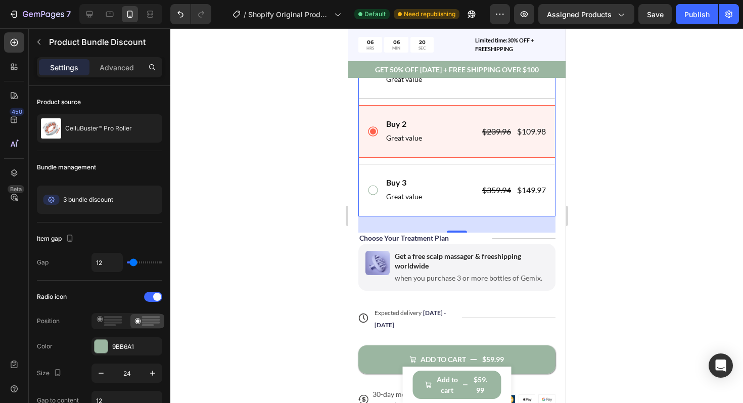
scroll to position [470, 0]
click at [373, 191] on icon at bounding box center [373, 191] width 12 height 12
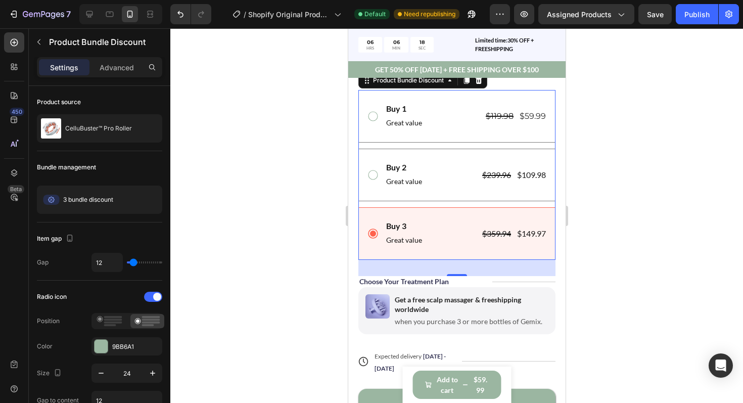
scroll to position [403, 0]
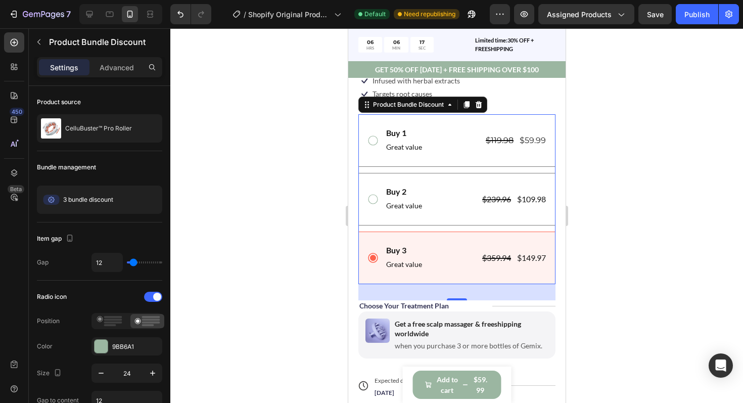
click at [374, 142] on icon at bounding box center [373, 141] width 12 height 12
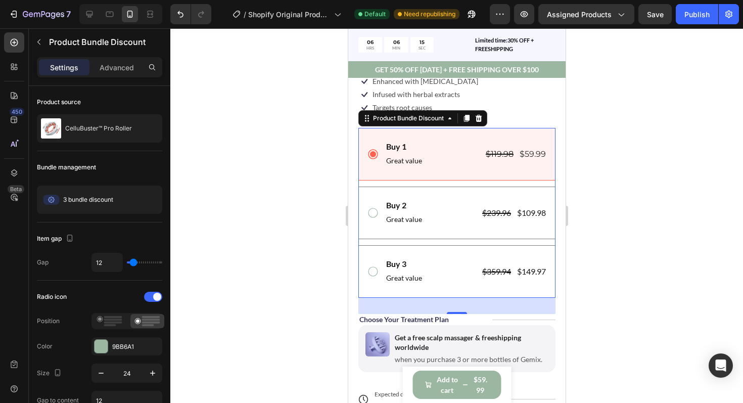
scroll to position [382, 0]
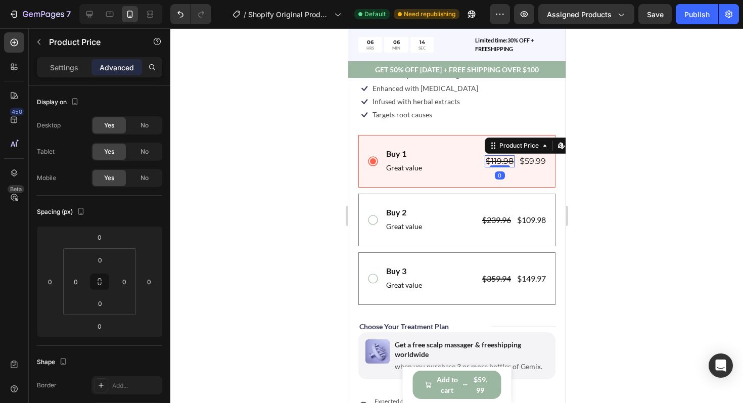
click at [500, 161] on div "$119.98" at bounding box center [499, 161] width 30 height 13
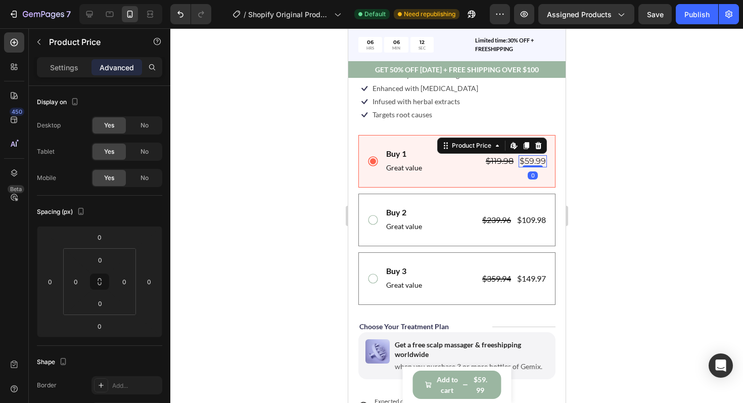
click at [521, 160] on div "$59.99" at bounding box center [532, 161] width 28 height 13
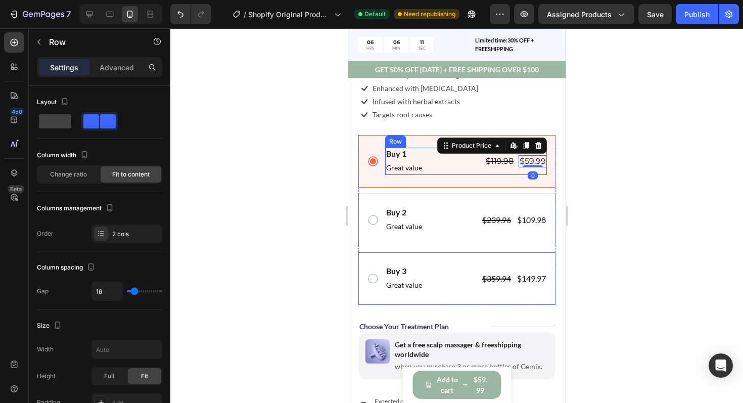
click at [524, 173] on div "$119.98 Product Price Product Price $59.99 Product Price Edit content in Shopif…" at bounding box center [515, 161] width 62 height 27
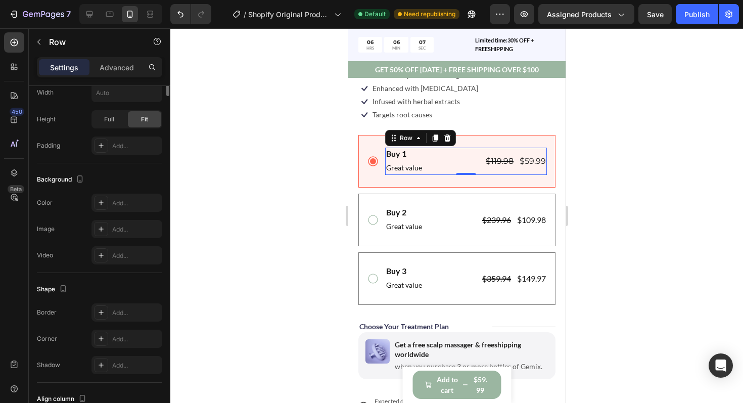
scroll to position [0, 0]
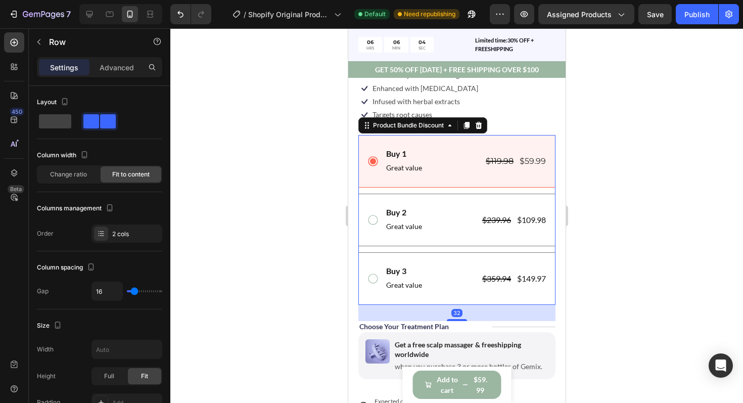
click at [512, 144] on div "Buy 1 Text Block Great value Text Block $119.98 Product Price Product Price $59…" at bounding box center [456, 161] width 197 height 53
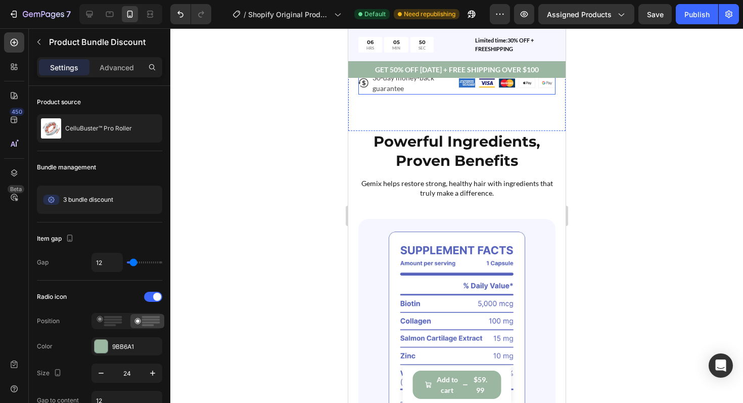
scroll to position [795, 0]
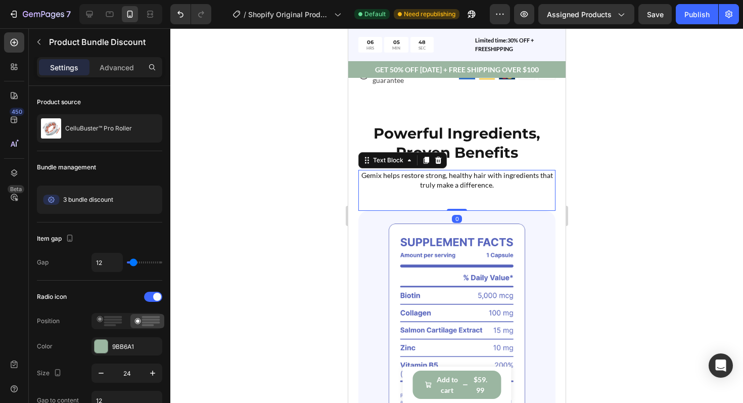
click at [434, 184] on p "Gemix helps restore strong, healthy hair with ingredients that truly make a dif…" at bounding box center [456, 180] width 195 height 18
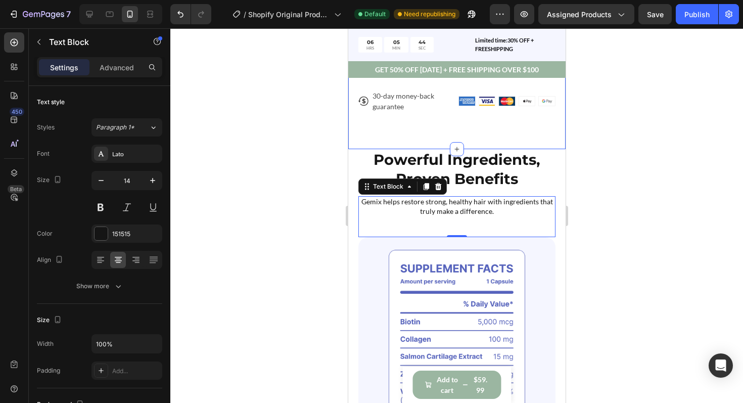
scroll to position [733, 0]
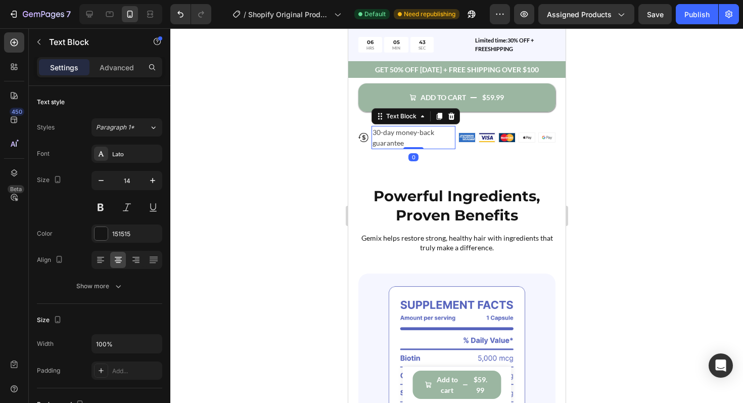
click at [406, 133] on p "30-day money-back guarantee" at bounding box center [413, 137] width 82 height 21
click at [106, 234] on div at bounding box center [101, 233] width 13 height 13
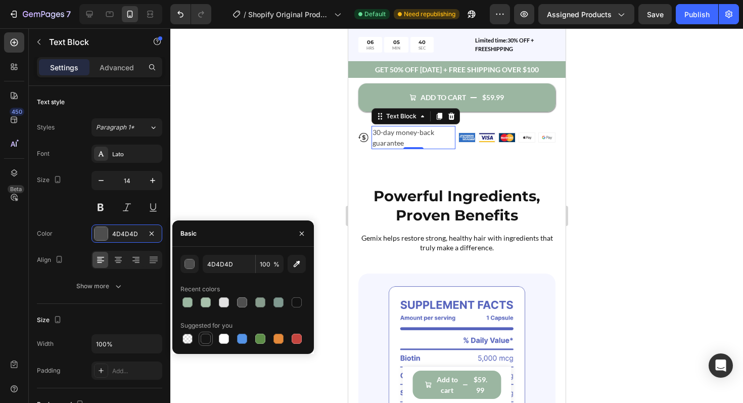
click at [203, 337] on div at bounding box center [206, 339] width 10 height 10
type input "151515"
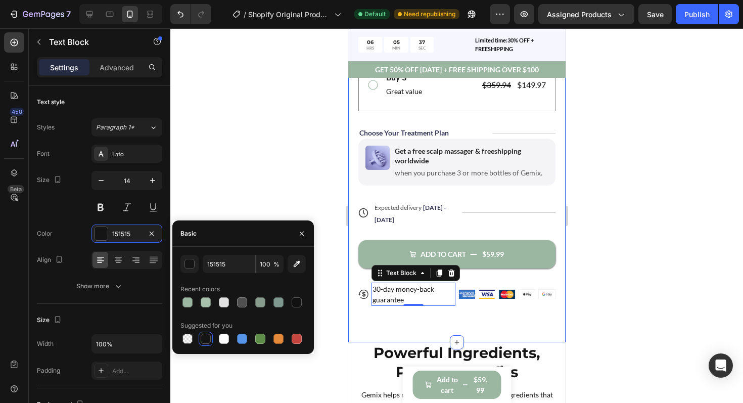
scroll to position [573, 0]
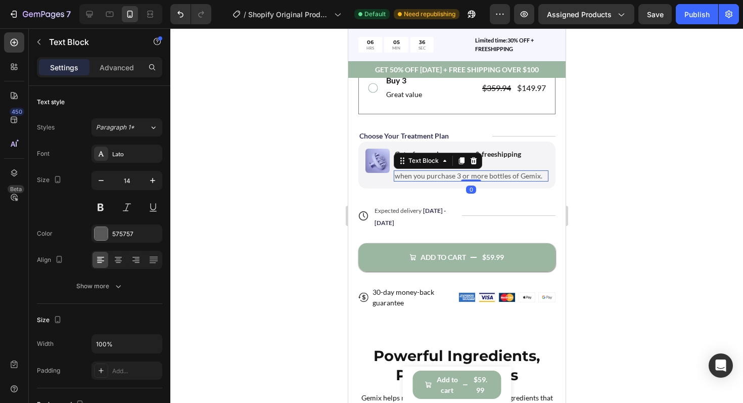
click at [417, 179] on p "when you purchase 3 or more bottles of Gemix." at bounding box center [470, 175] width 153 height 9
click at [106, 234] on div at bounding box center [101, 233] width 13 height 13
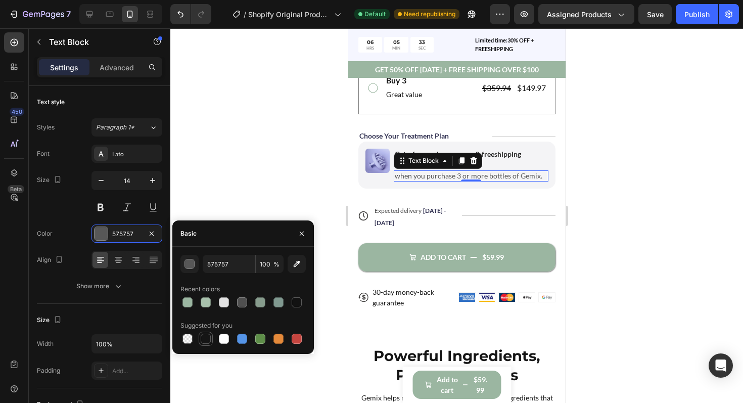
click at [206, 339] on div at bounding box center [206, 339] width 10 height 10
type input "151515"
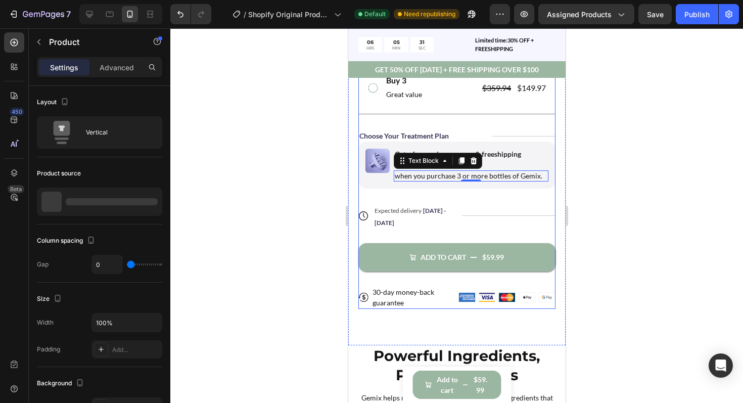
click at [518, 196] on div "Icon Icon Icon Icon Icon Icon List 122,000+ Happy Customers Text Block Row Cell…" at bounding box center [456, 68] width 197 height 481
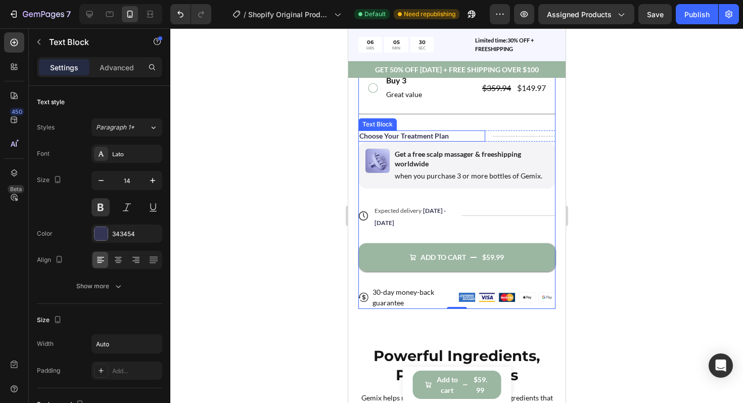
click at [412, 134] on p "Choose Your Treatment Plan" at bounding box center [404, 135] width 90 height 9
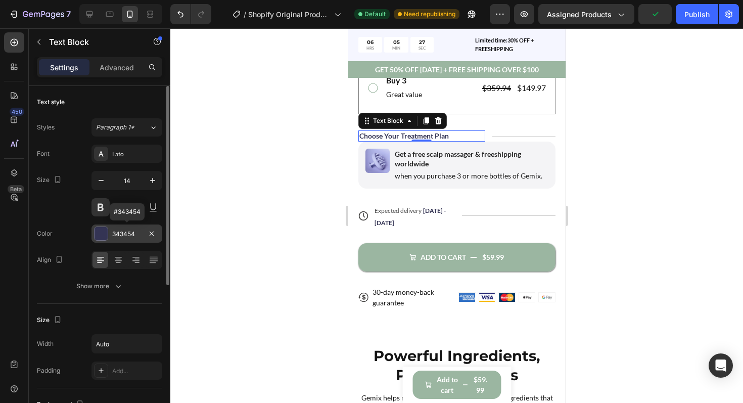
click at [104, 234] on div at bounding box center [101, 233] width 13 height 13
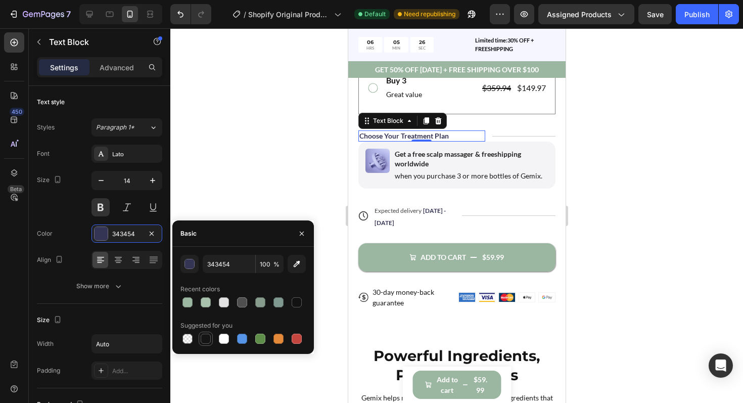
click at [206, 337] on div at bounding box center [206, 339] width 10 height 10
type input "151515"
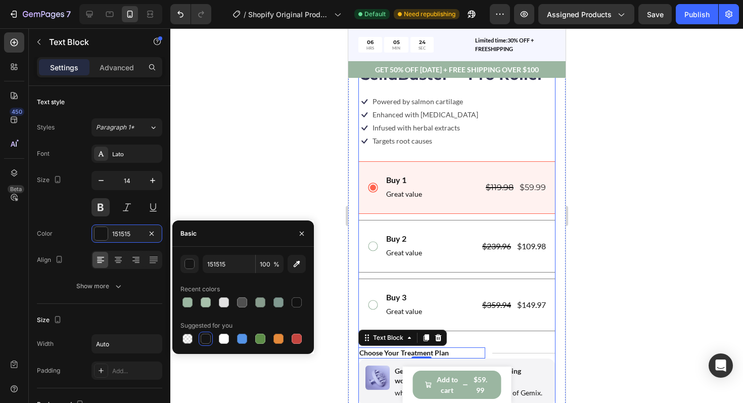
scroll to position [355, 0]
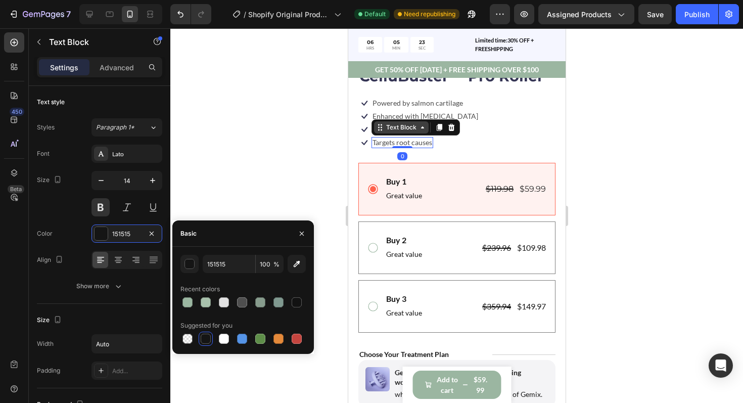
click at [402, 133] on div "Text Block" at bounding box center [401, 127] width 55 height 12
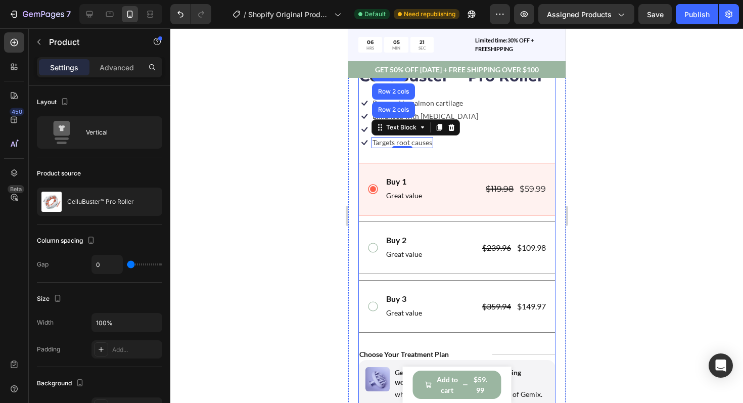
click at [460, 155] on div "Icon Icon Icon Icon Icon Icon List 122,000+ Happy Customers Text Block Row Cell…" at bounding box center [456, 286] width 197 height 481
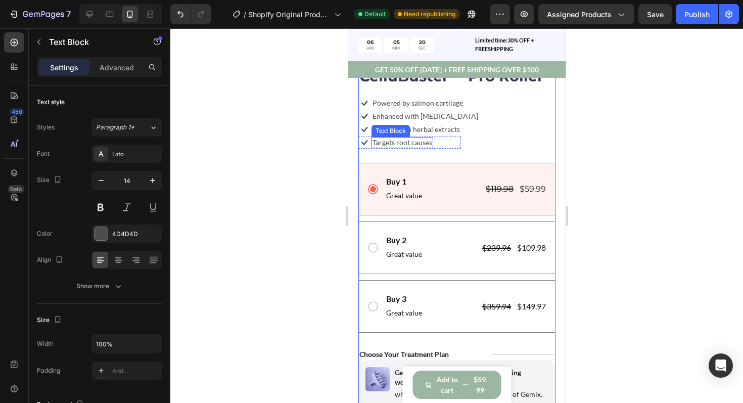
click at [415, 144] on p "Targets root causes" at bounding box center [402, 142] width 60 height 9
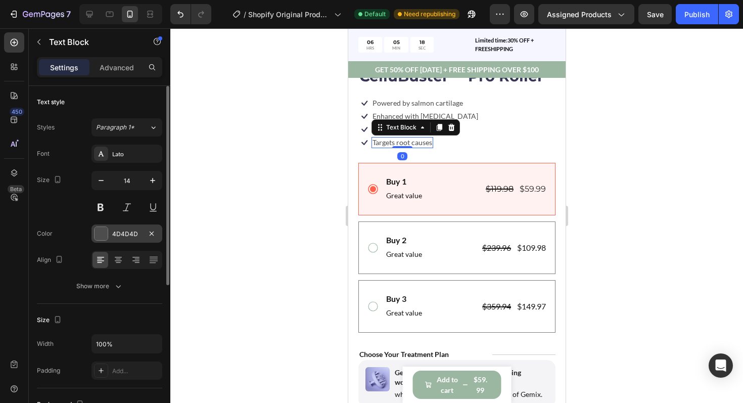
click at [98, 229] on div at bounding box center [101, 233] width 13 height 13
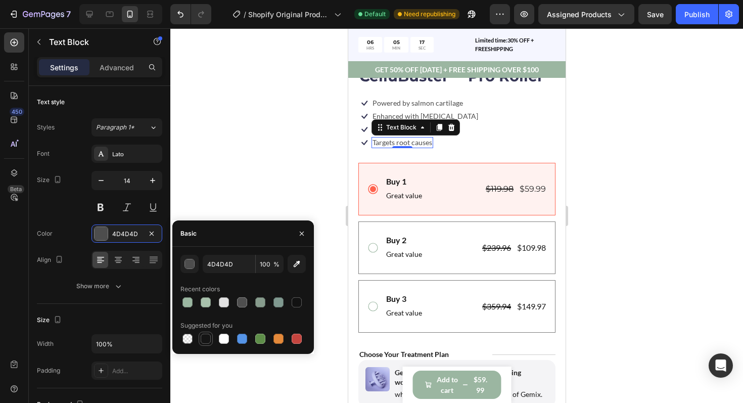
click at [204, 336] on div at bounding box center [206, 339] width 10 height 10
type input "151515"
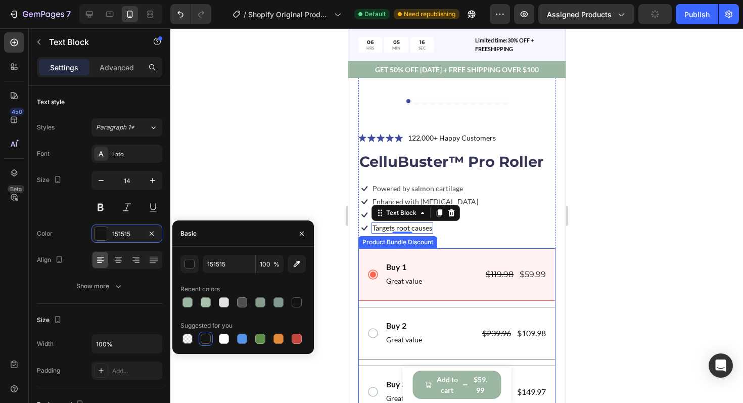
scroll to position [260, 0]
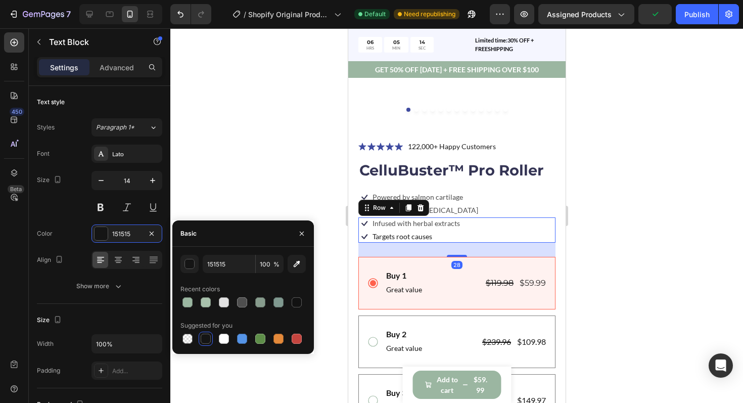
click at [461, 233] on div "Icon Infused with herbal extracts Text Block Row Icon Targets root causes Text …" at bounding box center [456, 229] width 197 height 25
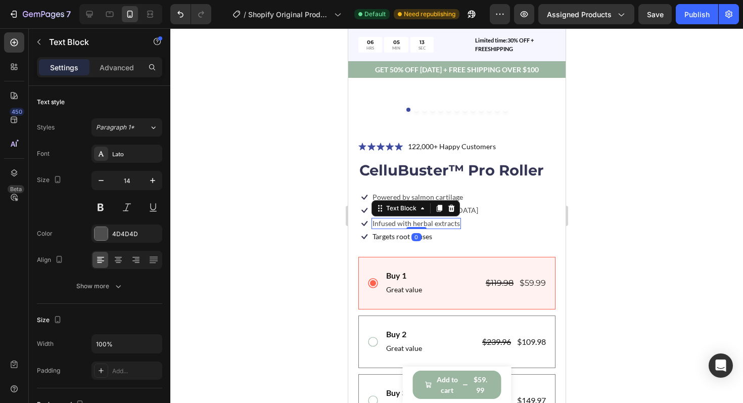
click at [401, 225] on p "Infused with herbal extracts" at bounding box center [415, 223] width 87 height 9
click at [100, 235] on div at bounding box center [101, 233] width 13 height 13
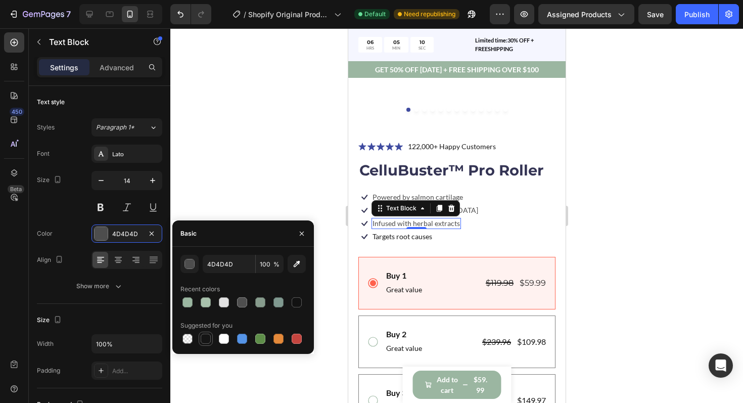
click at [204, 338] on div at bounding box center [206, 339] width 10 height 10
type input "151515"
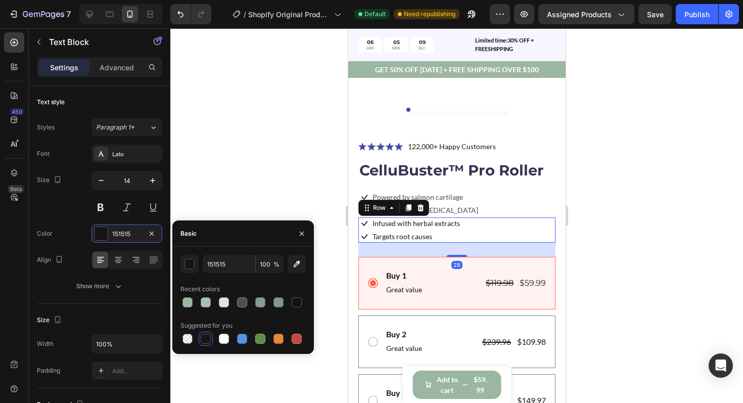
click at [489, 217] on div "Icon Infused with herbal extracts Text Block Row Icon Targets root causes Text …" at bounding box center [456, 229] width 197 height 25
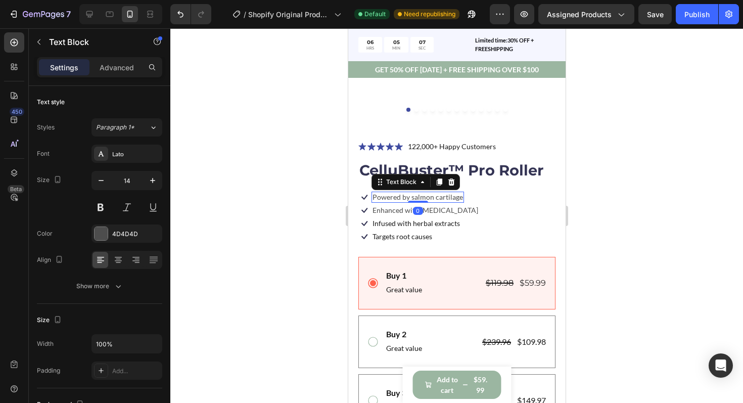
click at [445, 201] on p "Powered by salmon cartilage" at bounding box center [417, 197] width 91 height 9
click at [102, 234] on div at bounding box center [101, 233] width 13 height 13
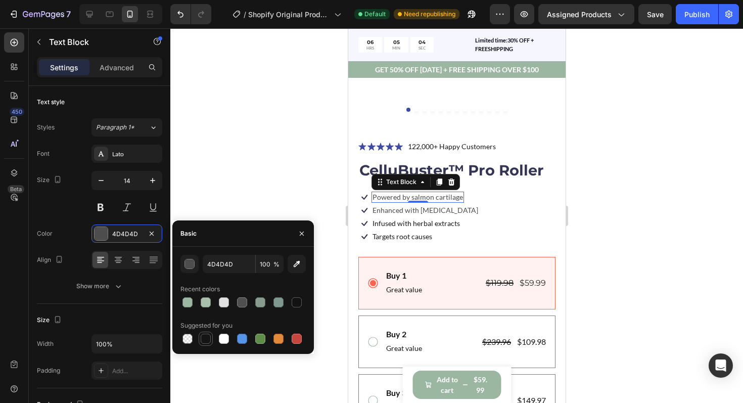
click at [204, 333] on div at bounding box center [206, 339] width 12 height 12
type input "151515"
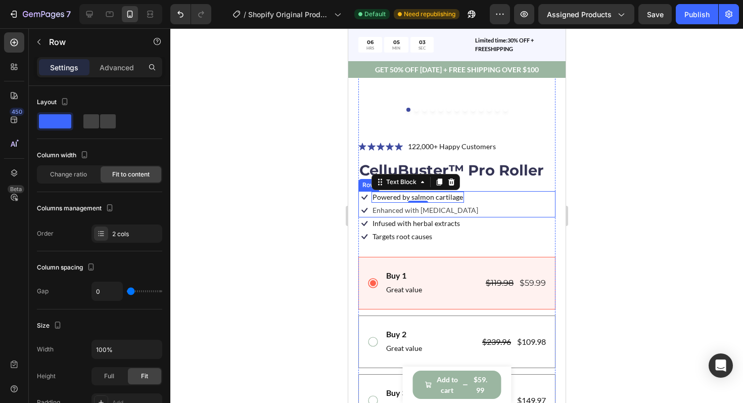
click at [495, 214] on div "Icon Powered by salmon cartilage Text Block 0 Row Icon Enhanced with biotin Tex…" at bounding box center [456, 204] width 197 height 26
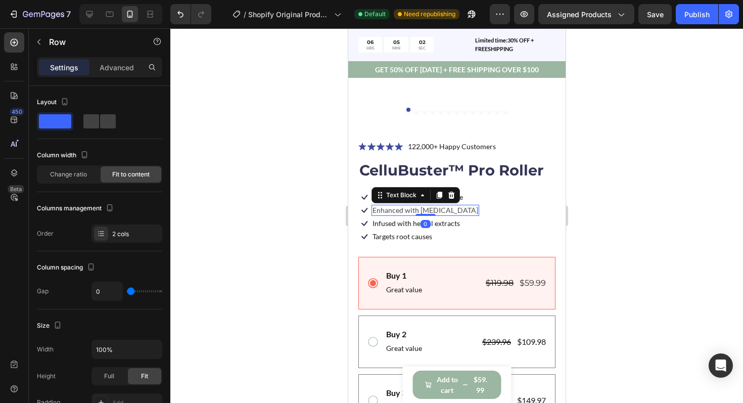
click at [417, 212] on p "Enhanced with [MEDICAL_DATA]" at bounding box center [425, 210] width 106 height 9
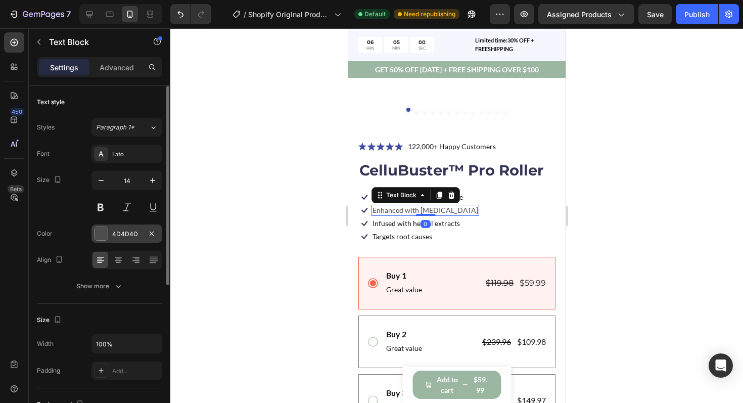
click at [102, 234] on div at bounding box center [101, 233] width 13 height 13
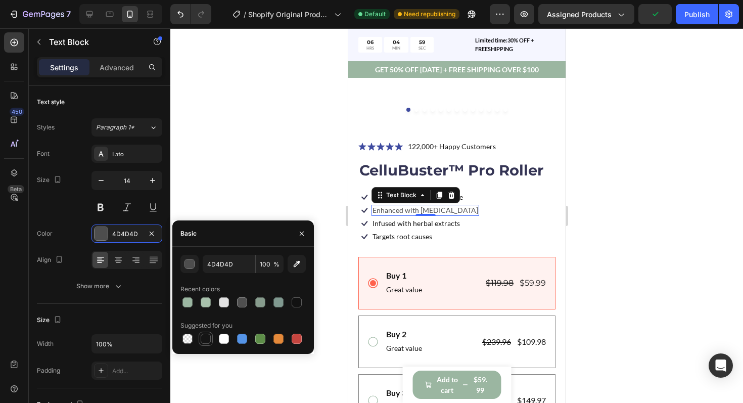
click at [203, 339] on div at bounding box center [206, 339] width 10 height 10
type input "151515"
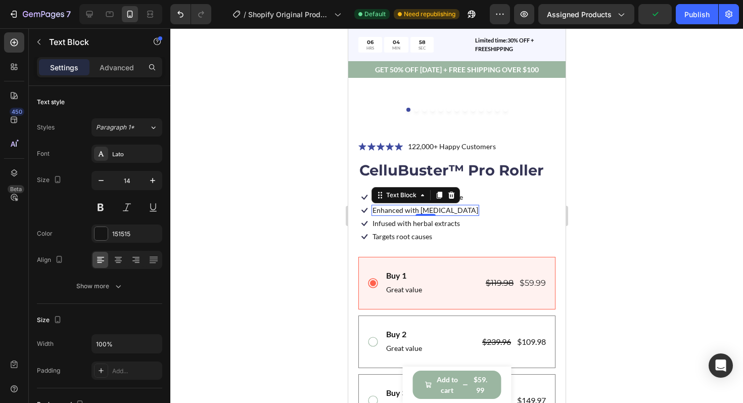
click at [582, 208] on div at bounding box center [456, 215] width 573 height 375
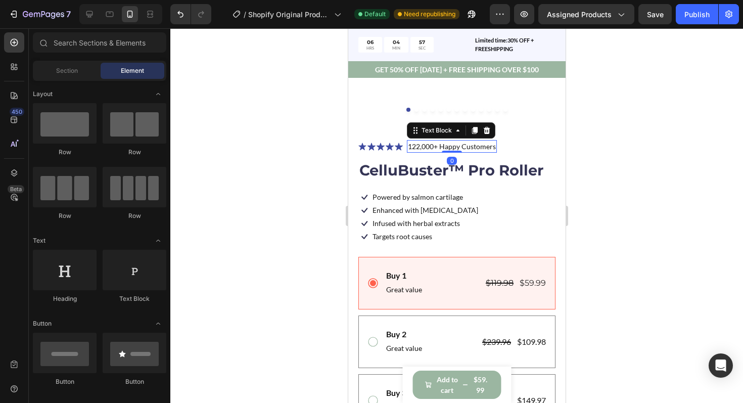
click at [448, 148] on p "122,000+ Happy Customers" at bounding box center [452, 146] width 88 height 11
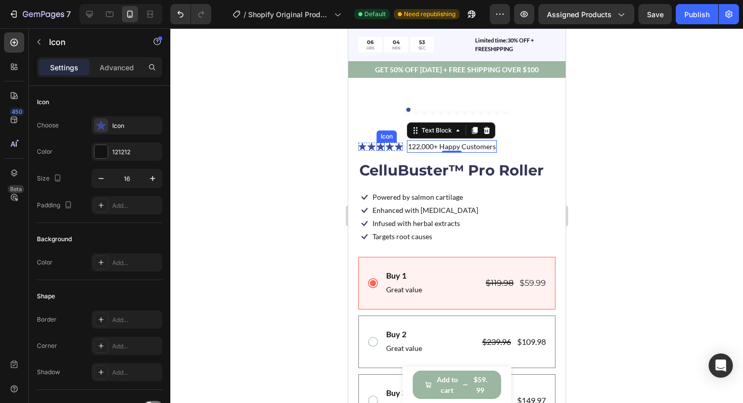
click at [376, 148] on icon at bounding box center [380, 147] width 8 height 8
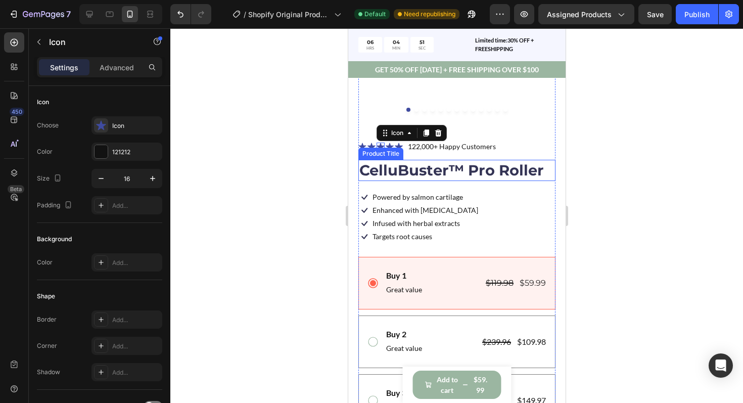
click at [635, 187] on div at bounding box center [456, 215] width 573 height 375
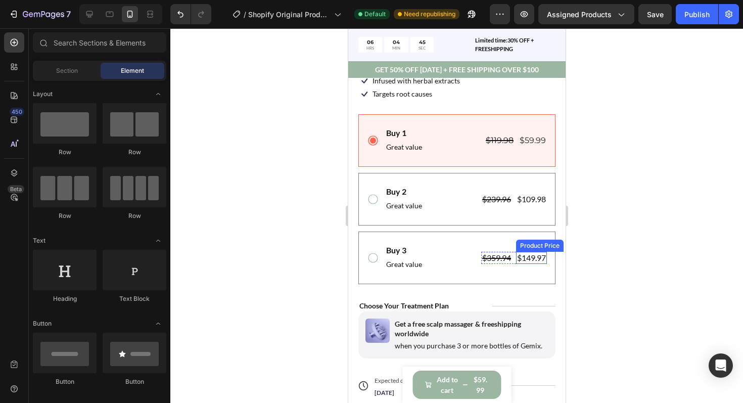
scroll to position [384, 0]
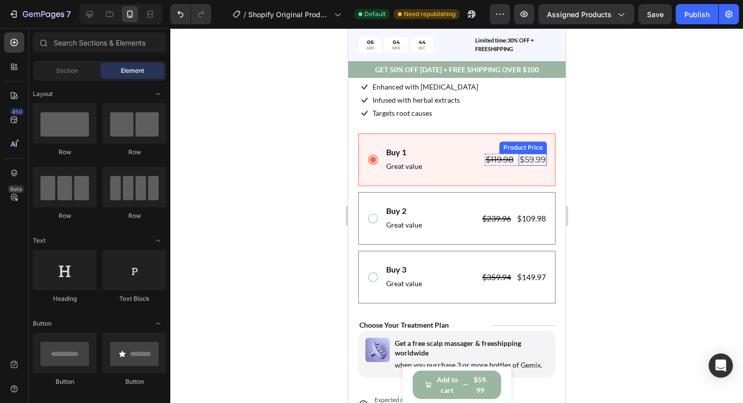
click at [527, 161] on div "$59.99" at bounding box center [532, 160] width 28 height 13
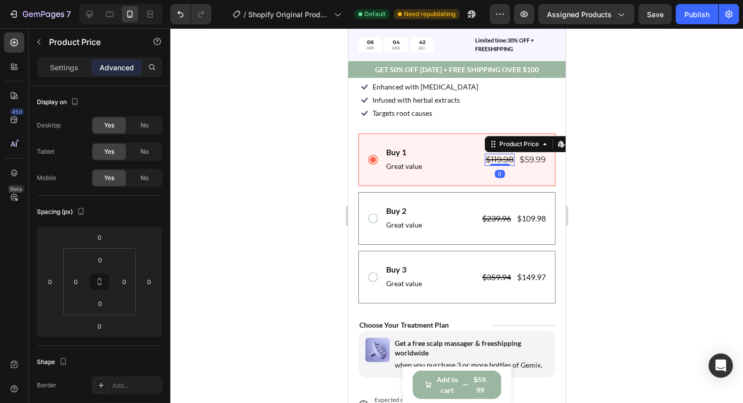
click at [497, 159] on div "$119.98" at bounding box center [499, 160] width 30 height 13
click at [495, 144] on icon at bounding box center [495, 144] width 2 height 2
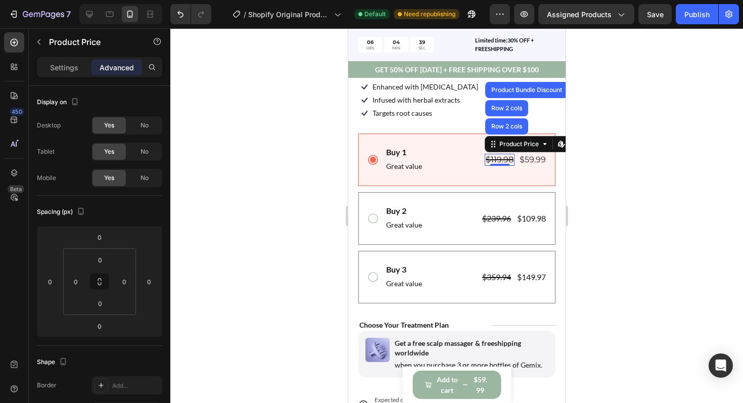
click at [604, 180] on div at bounding box center [456, 215] width 573 height 375
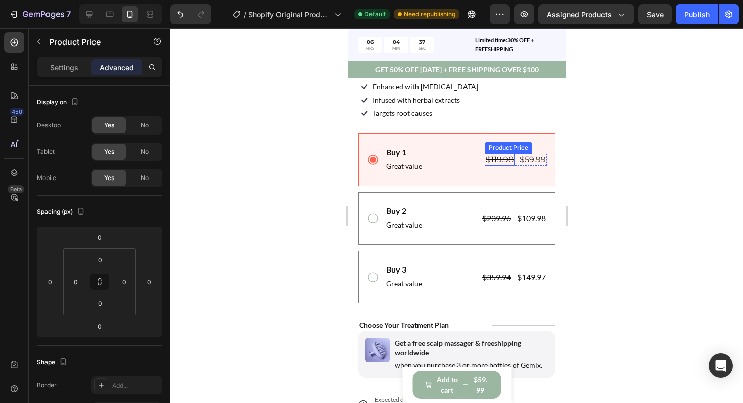
click at [506, 162] on div "$119.98" at bounding box center [499, 160] width 30 height 13
click at [492, 222] on div "$239.96" at bounding box center [496, 218] width 31 height 13
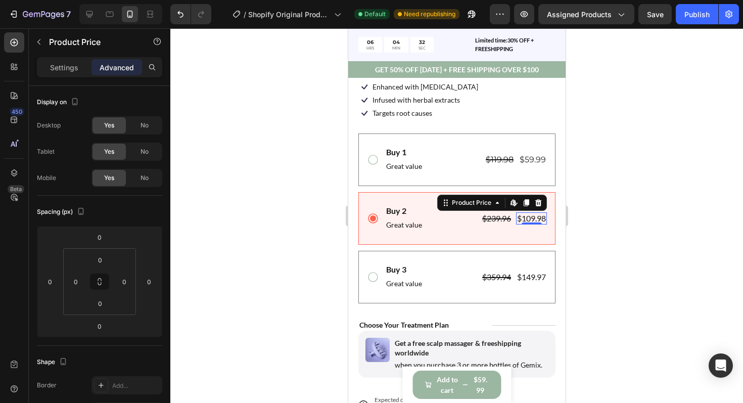
click at [525, 217] on div "$109.98" at bounding box center [531, 218] width 31 height 13
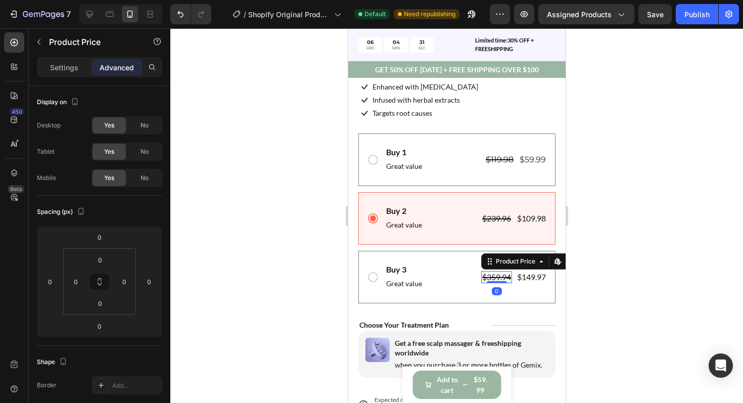
click at [499, 280] on div "$359.94" at bounding box center [496, 277] width 31 height 13
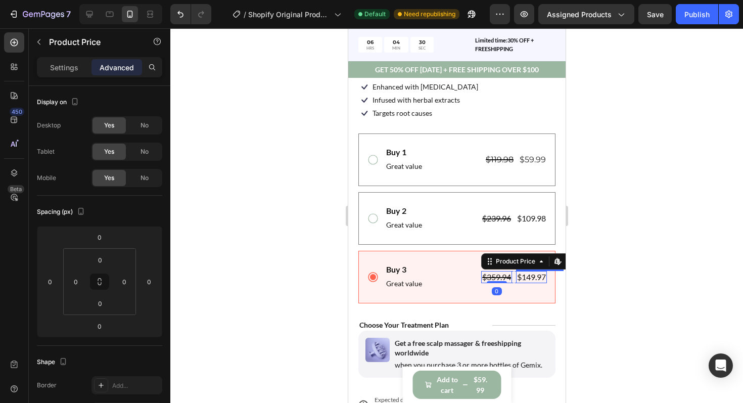
click at [536, 279] on div "$149.97" at bounding box center [531, 277] width 31 height 13
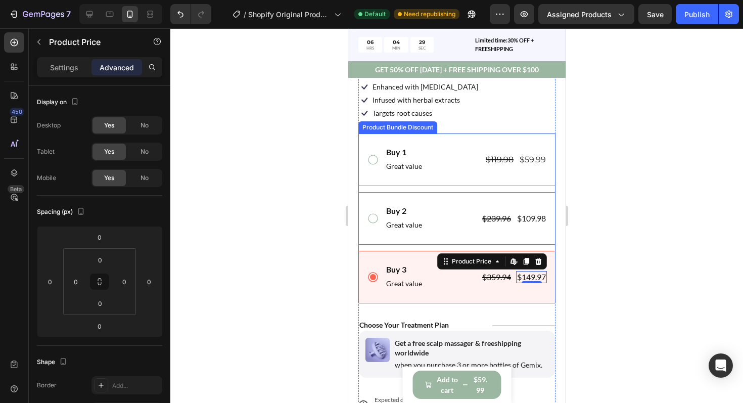
click at [518, 295] on div "Buy 3 Text Block Great value Text Block $359.94 Product Price Product Price $14…" at bounding box center [456, 277] width 197 height 53
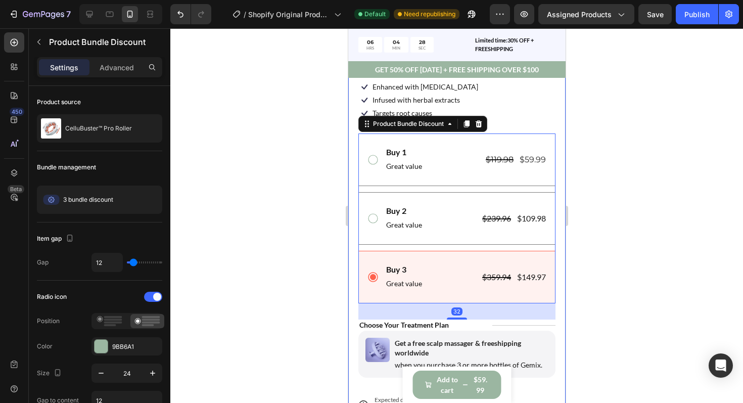
click at [620, 274] on div at bounding box center [456, 215] width 573 height 375
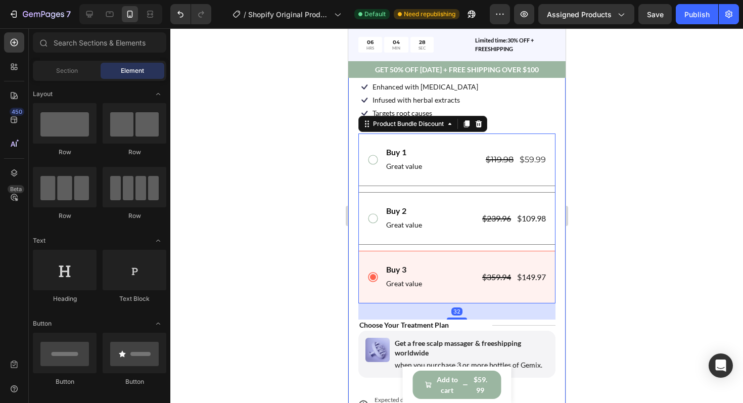
click at [620, 274] on div at bounding box center [456, 215] width 573 height 375
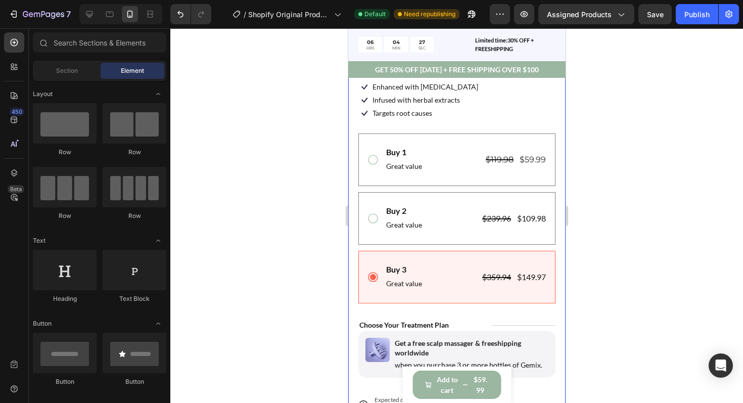
click at [620, 274] on div at bounding box center [456, 215] width 573 height 375
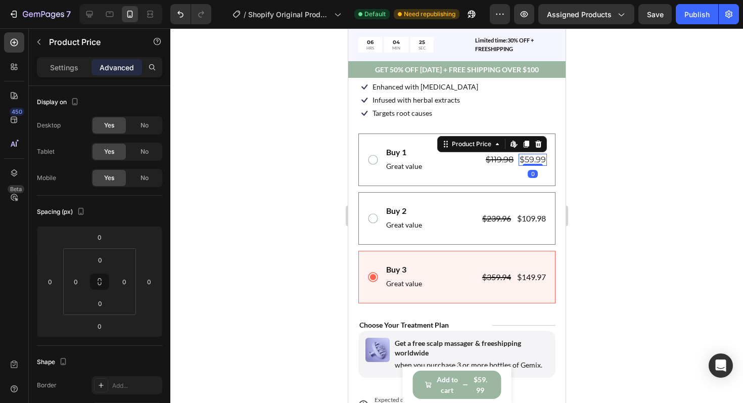
click at [528, 161] on div "$59.99" at bounding box center [532, 160] width 28 height 13
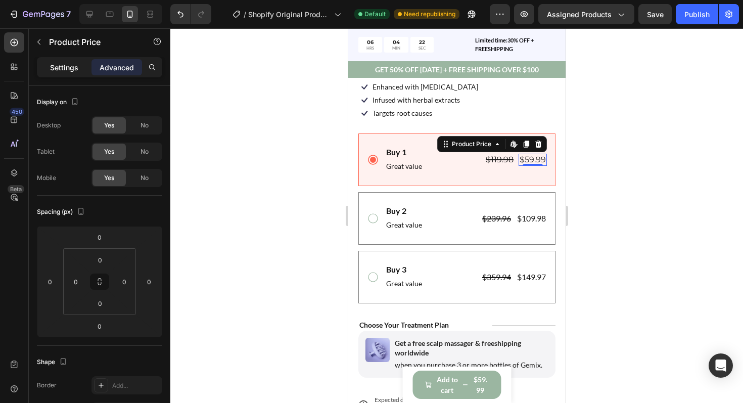
click at [75, 70] on p "Settings" at bounding box center [64, 67] width 28 height 11
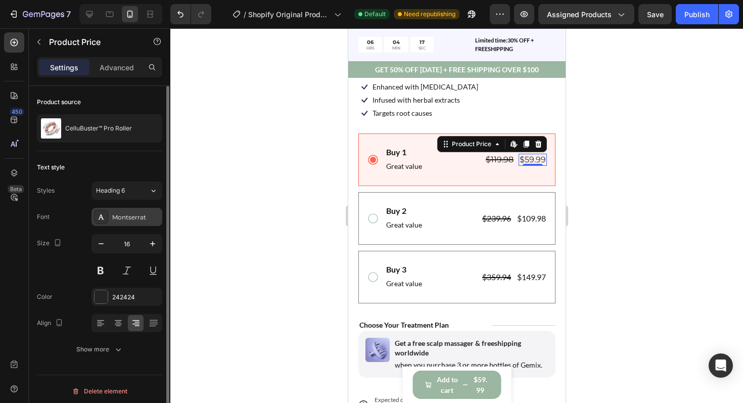
click at [123, 218] on div "Montserrat" at bounding box center [136, 217] width 48 height 9
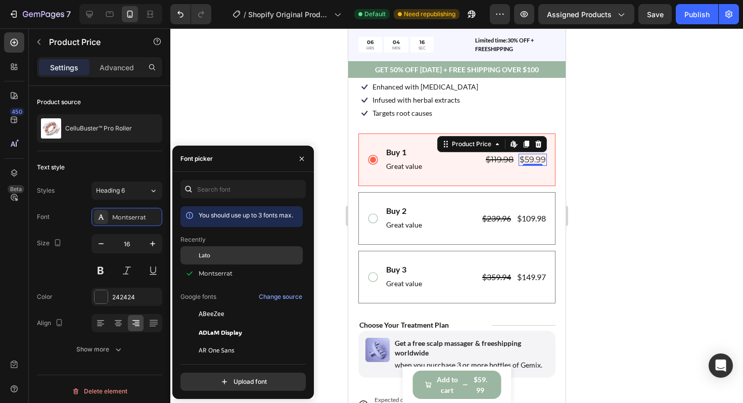
click at [203, 257] on span "Lato" at bounding box center [205, 255] width 12 height 9
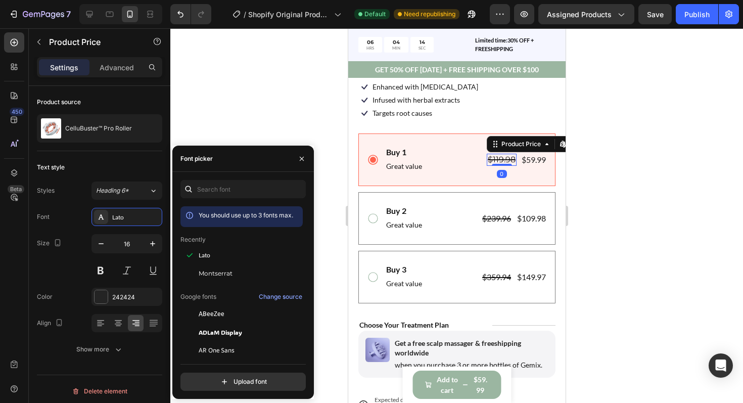
click at [501, 160] on div "$119.98" at bounding box center [501, 160] width 30 height 13
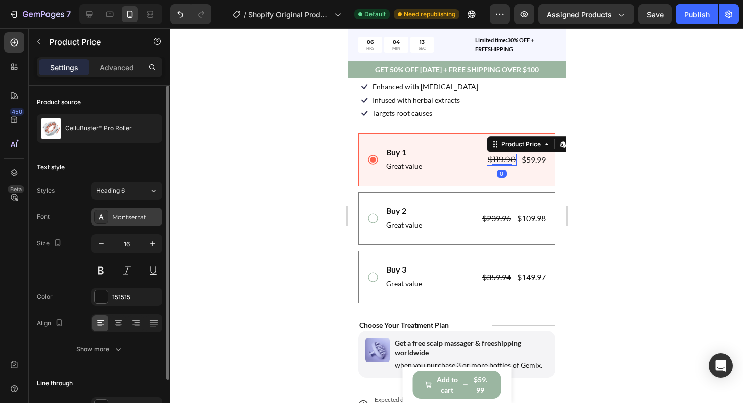
click at [124, 222] on div "Montserrat" at bounding box center [127, 217] width 71 height 18
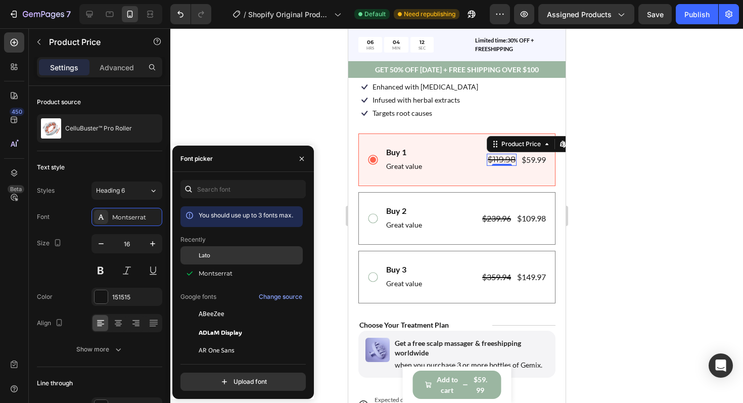
click at [203, 257] on span "Lato" at bounding box center [205, 255] width 12 height 9
click at [595, 191] on div at bounding box center [456, 215] width 573 height 375
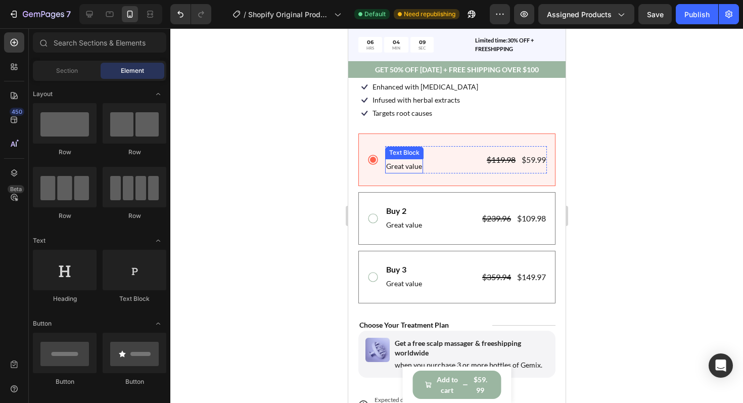
click at [397, 169] on p "Great value" at bounding box center [404, 166] width 36 height 13
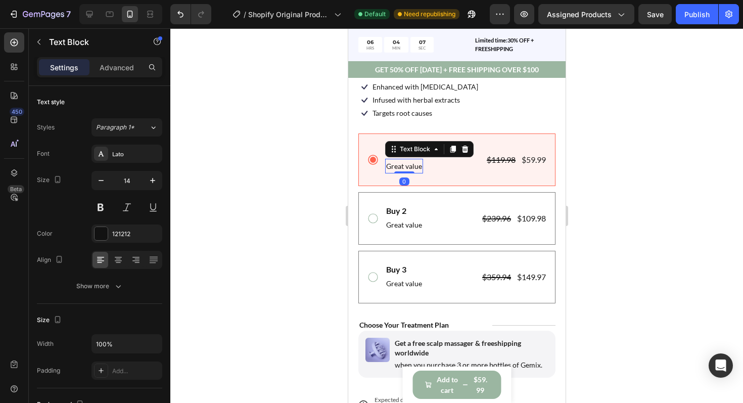
click at [652, 201] on div at bounding box center [456, 215] width 573 height 375
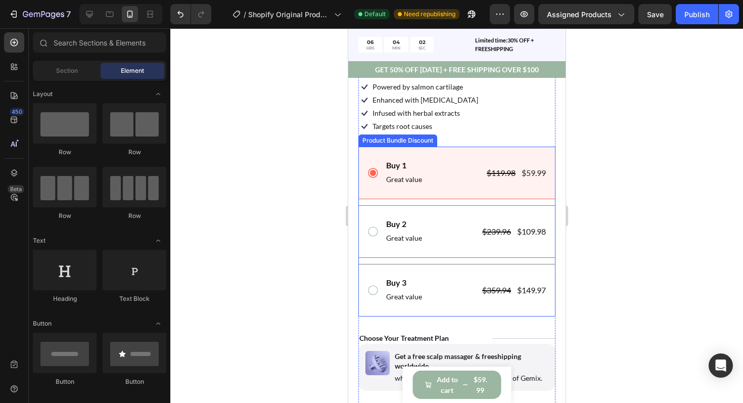
scroll to position [369, 0]
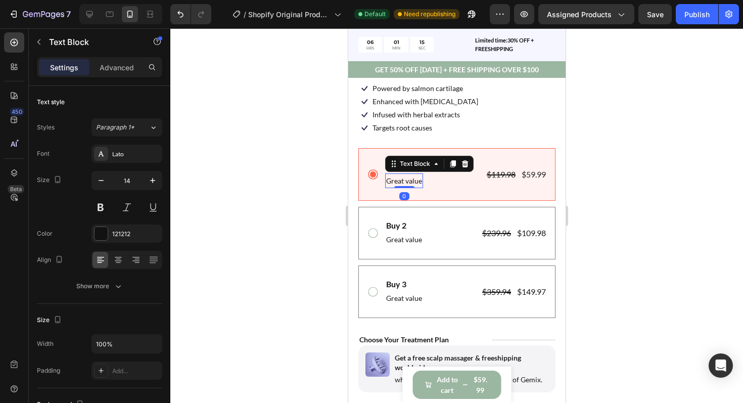
click at [408, 180] on p "Great value" at bounding box center [404, 180] width 36 height 13
click at [420, 180] on p "Great value" at bounding box center [404, 180] width 36 height 13
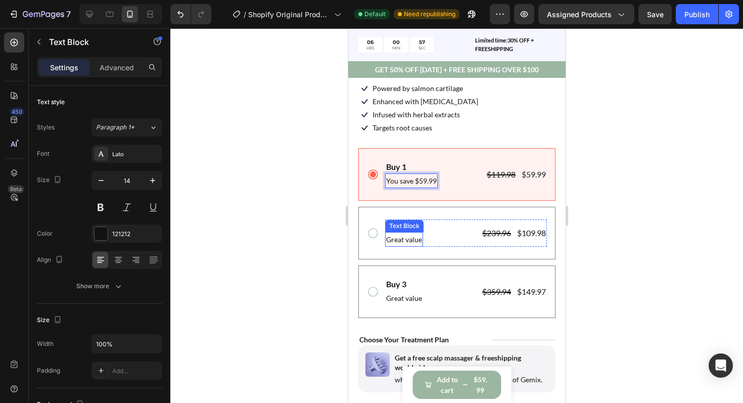
click at [409, 243] on p "Great value" at bounding box center [404, 239] width 36 height 13
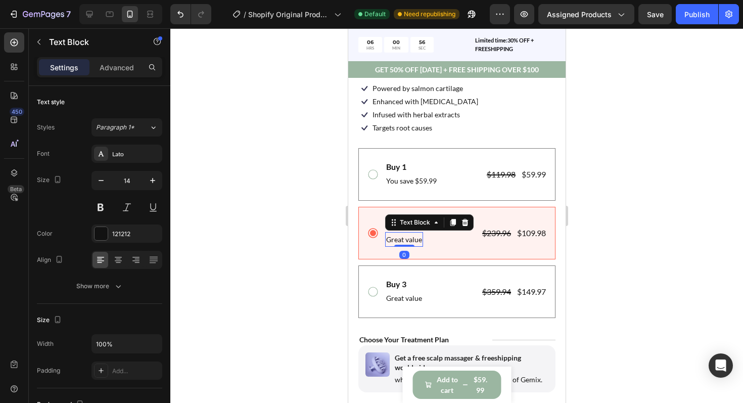
click at [408, 242] on p "Great value" at bounding box center [404, 239] width 36 height 13
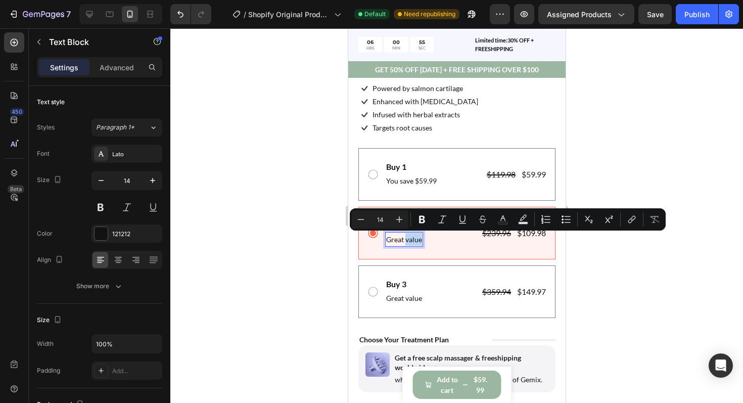
click at [407, 242] on p "Great value" at bounding box center [404, 239] width 36 height 13
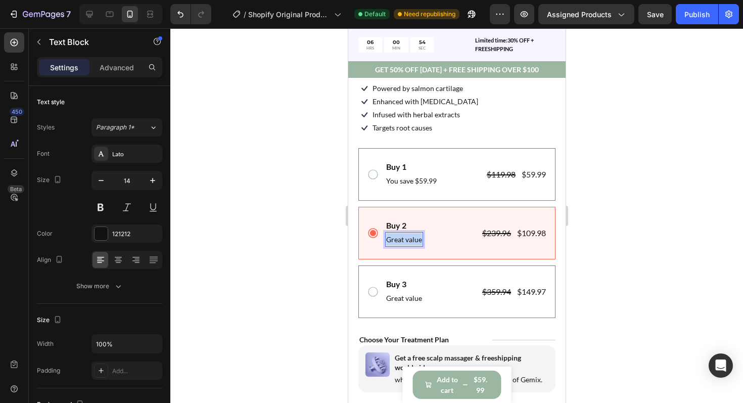
click at [407, 242] on p "Great value" at bounding box center [404, 239] width 36 height 13
click at [391, 299] on p "Great value" at bounding box center [404, 298] width 36 height 13
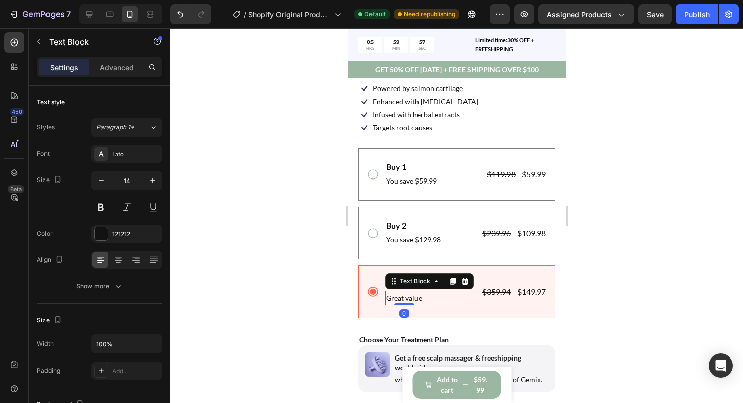
click at [402, 302] on p "Great value" at bounding box center [404, 298] width 36 height 13
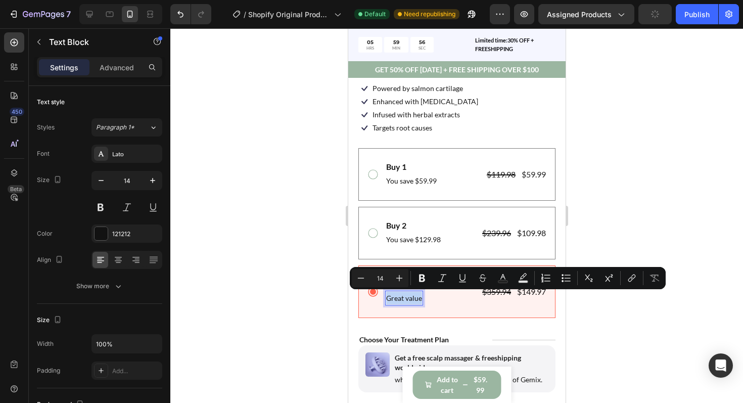
click at [402, 302] on p "Great value" at bounding box center [404, 298] width 36 height 13
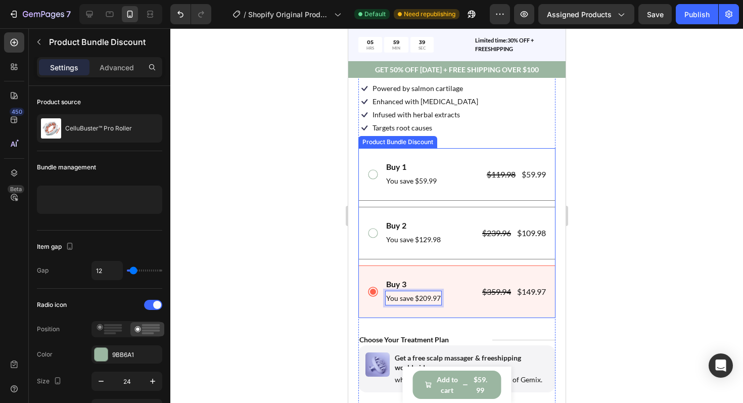
click at [513, 276] on div "Buy 3 Text Block You save $209.97 Text Block 0 $359.94 Product Price Product Pr…" at bounding box center [456, 292] width 197 height 53
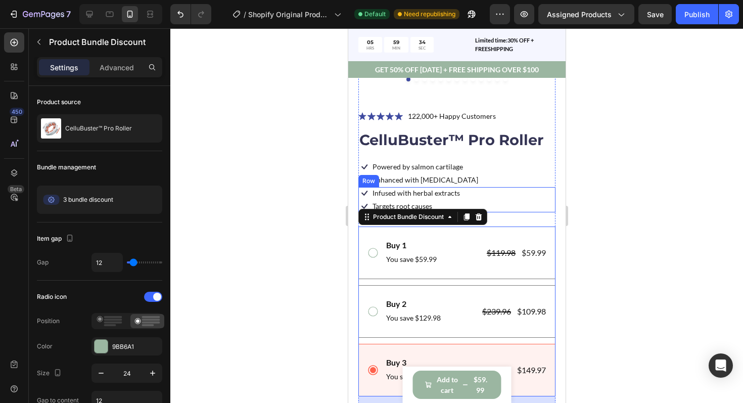
scroll to position [297, 0]
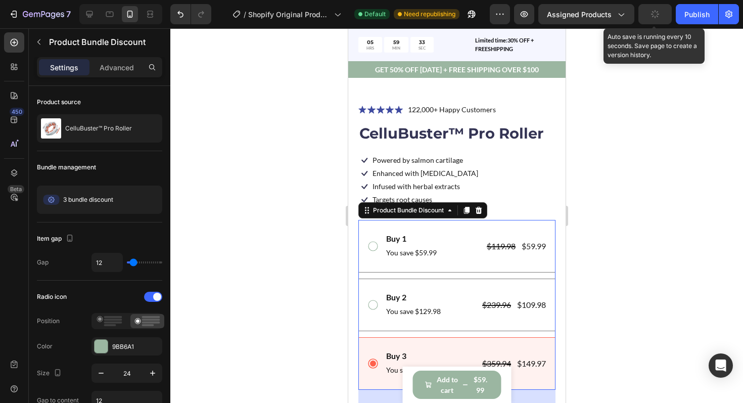
click at [659, 21] on button "button" at bounding box center [655, 14] width 33 height 20
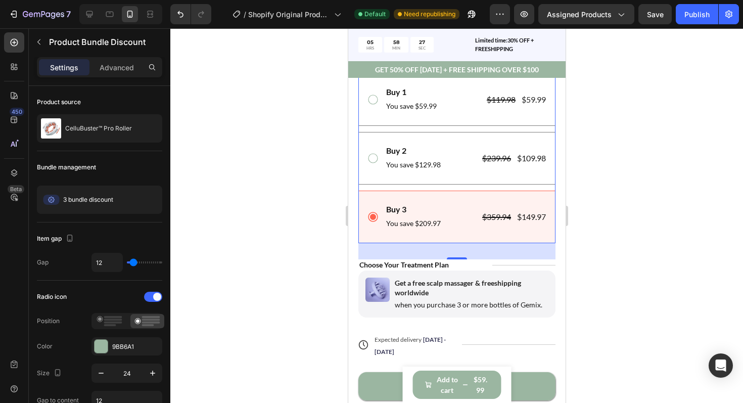
scroll to position [446, 0]
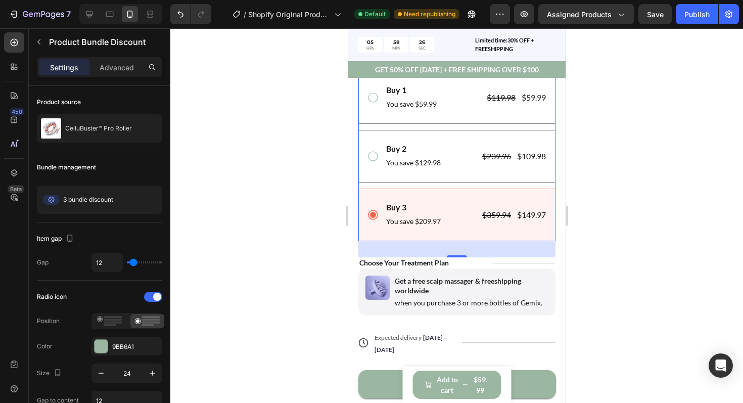
click at [654, 218] on div at bounding box center [456, 215] width 573 height 375
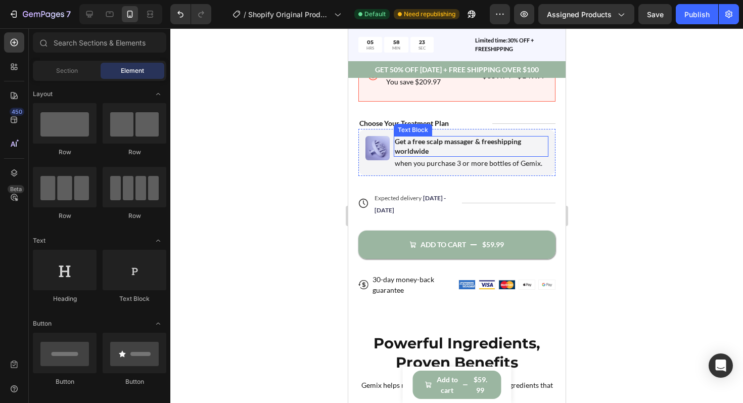
scroll to position [586, 0]
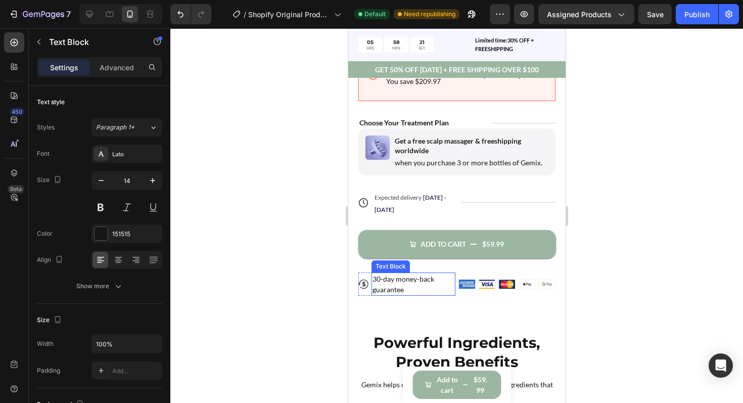
click at [433, 282] on p "30-day money-back guarantee" at bounding box center [413, 284] width 82 height 21
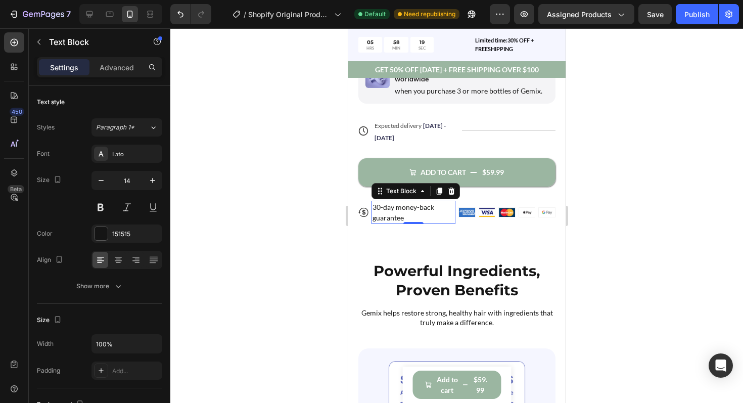
scroll to position [659, 0]
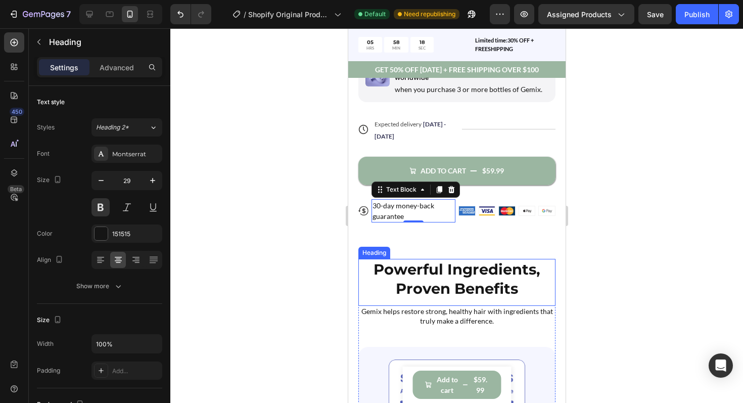
click at [433, 267] on h2 "Powerful Ingredients, Proven Benefits" at bounding box center [456, 279] width 197 height 40
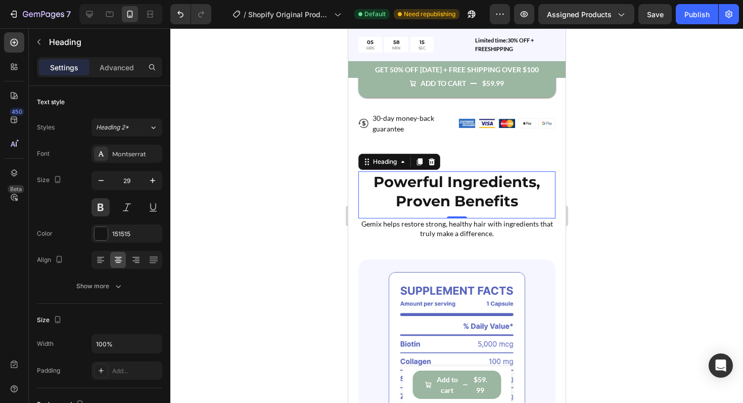
scroll to position [747, 0]
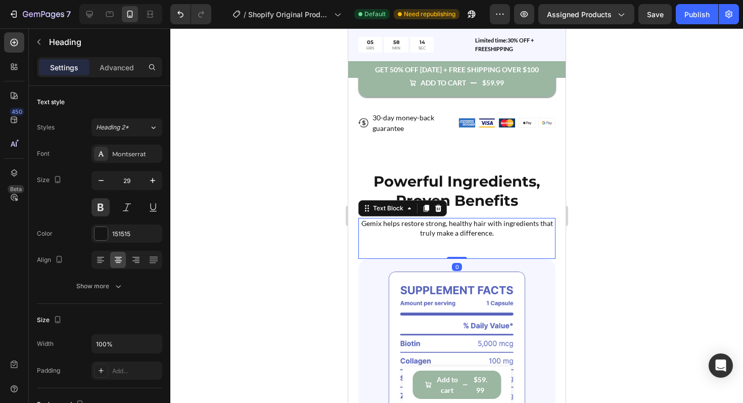
click at [401, 232] on p "Gemix helps restore strong, healthy hair with ingredients that truly make a dif…" at bounding box center [456, 228] width 195 height 18
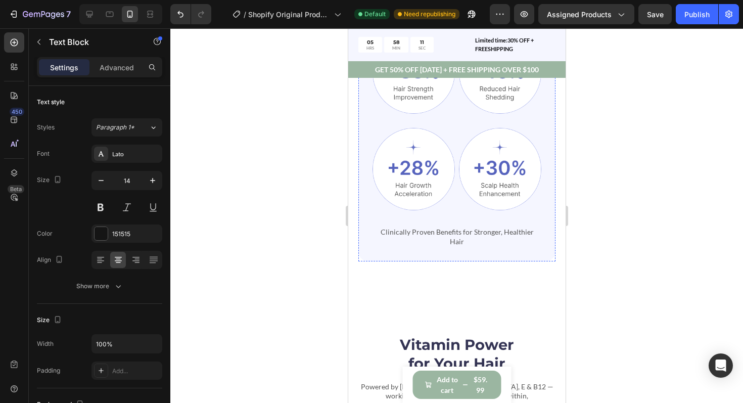
scroll to position [1241, 0]
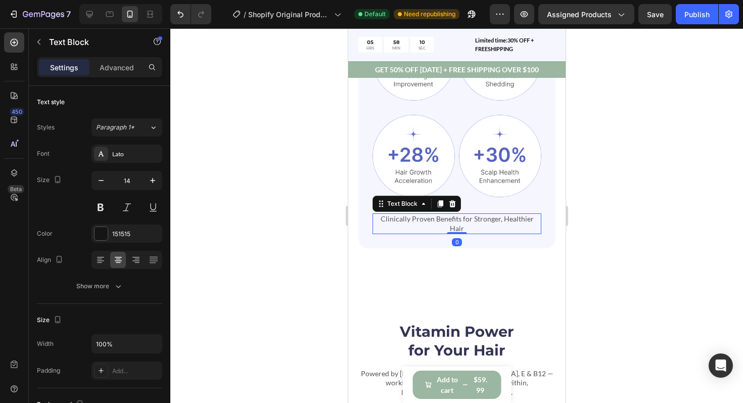
click at [404, 224] on div "Clinically Proven Benefits for Stronger, Healthier Hair" at bounding box center [456, 223] width 169 height 20
click at [104, 234] on div at bounding box center [101, 233] width 13 height 13
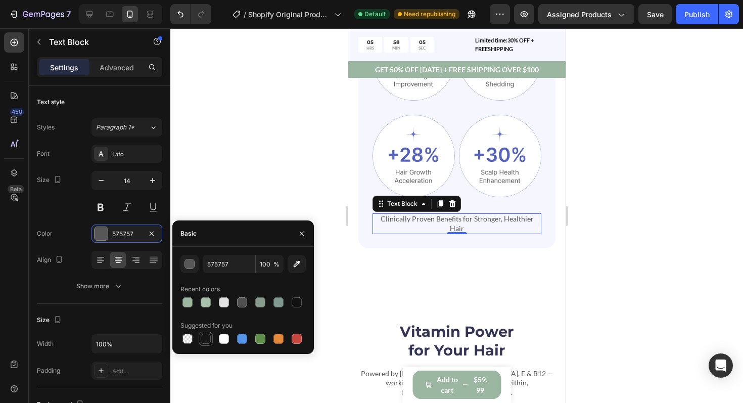
click at [204, 341] on div at bounding box center [206, 339] width 10 height 10
type input "151515"
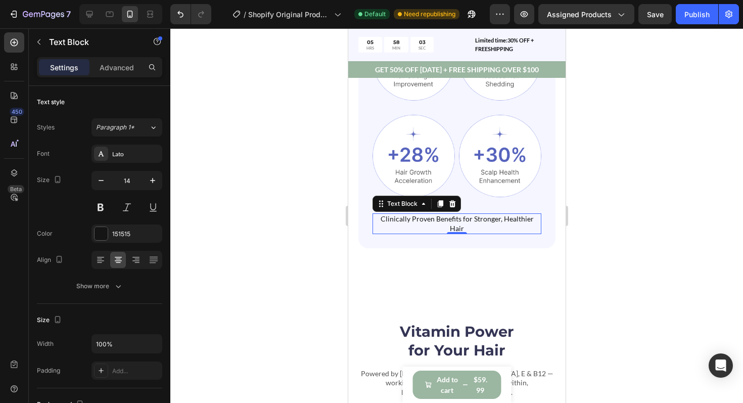
click at [308, 198] on div at bounding box center [456, 215] width 573 height 375
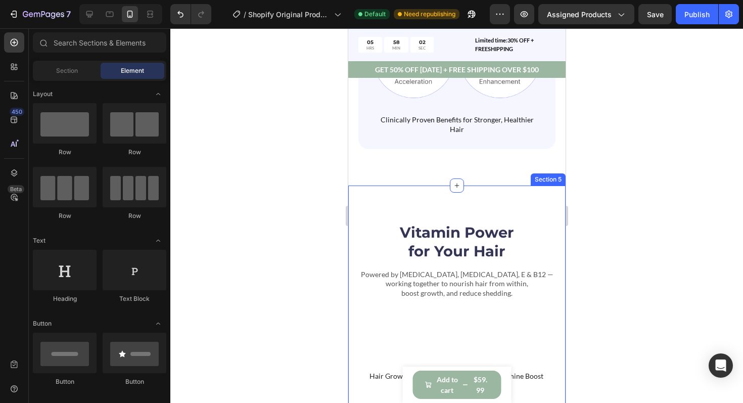
scroll to position [1365, 0]
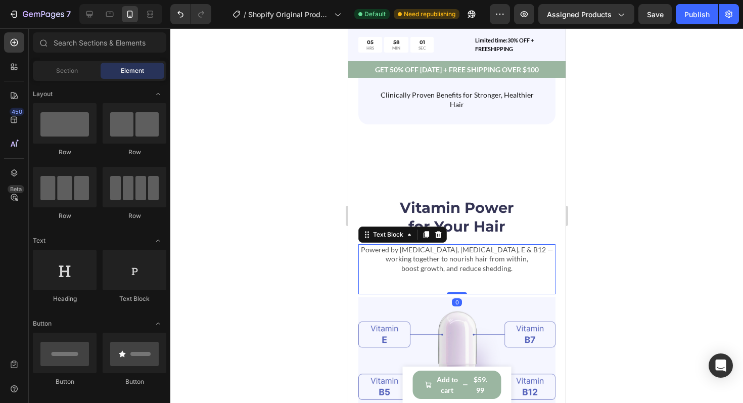
click at [395, 245] on p "Powered by Biotin, Vitamin B5, E & B12 — working together to nourish hair from …" at bounding box center [456, 259] width 195 height 28
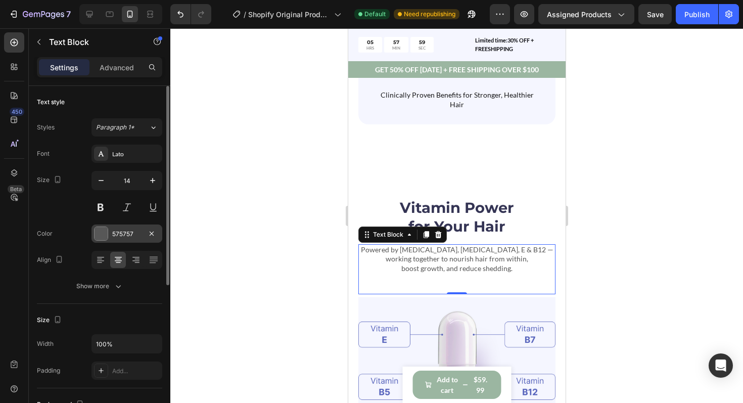
click at [103, 227] on div at bounding box center [101, 233] width 13 height 13
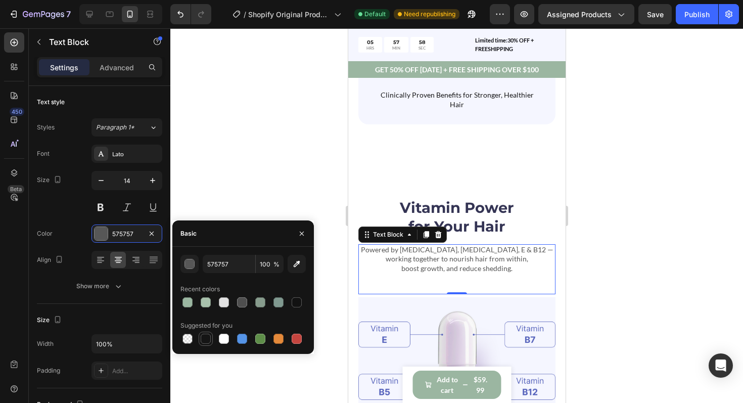
click at [208, 338] on div at bounding box center [206, 339] width 10 height 10
type input "151515"
click at [271, 182] on div at bounding box center [456, 215] width 573 height 375
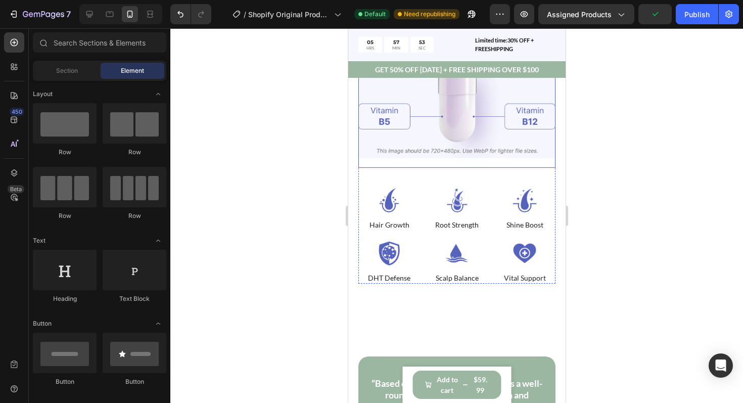
scroll to position [1626, 0]
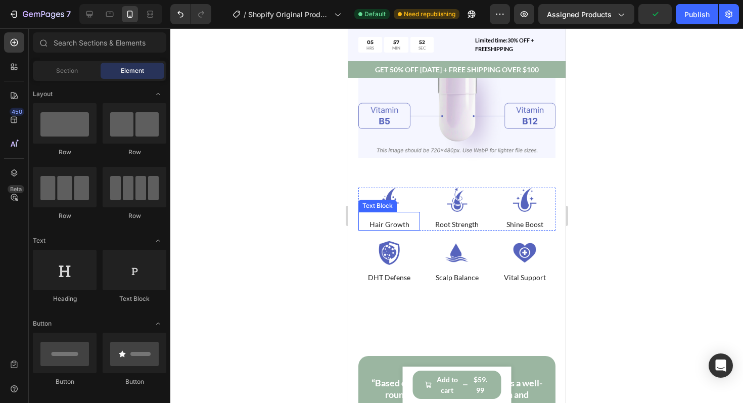
click at [388, 221] on p "Hair Growth" at bounding box center [389, 224] width 40 height 9
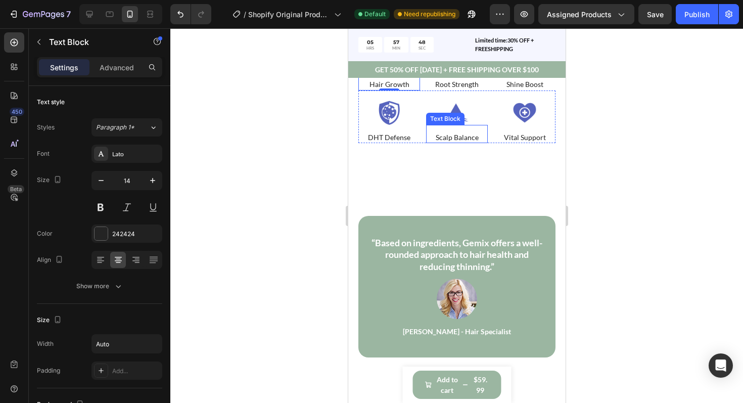
scroll to position [1797, 0]
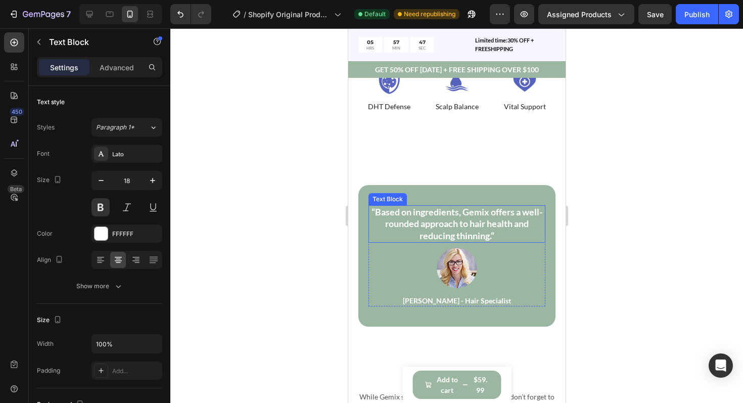
click at [422, 218] on p "“Based on ingredients, Gemix offers a well-rounded approach to hair health and …" at bounding box center [456, 223] width 175 height 35
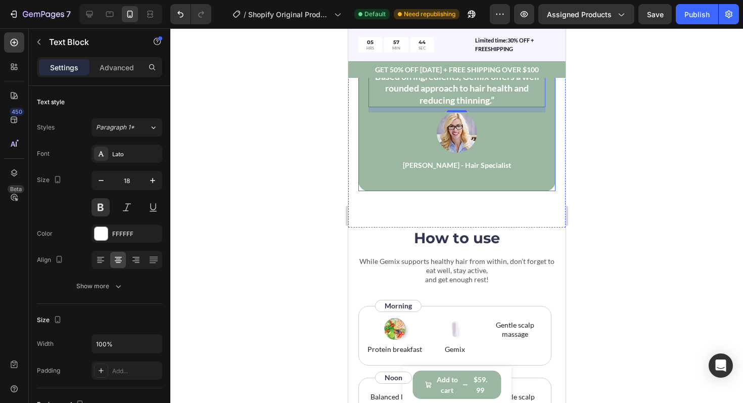
scroll to position [1980, 0]
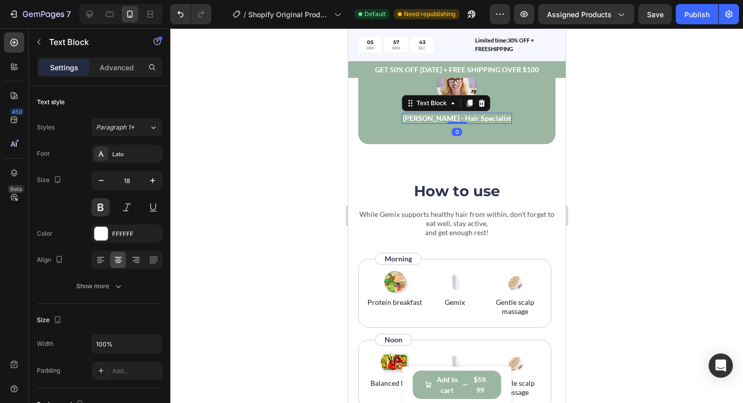
click at [462, 119] on p "[PERSON_NAME] - Hair Specialist" at bounding box center [457, 118] width 108 height 9
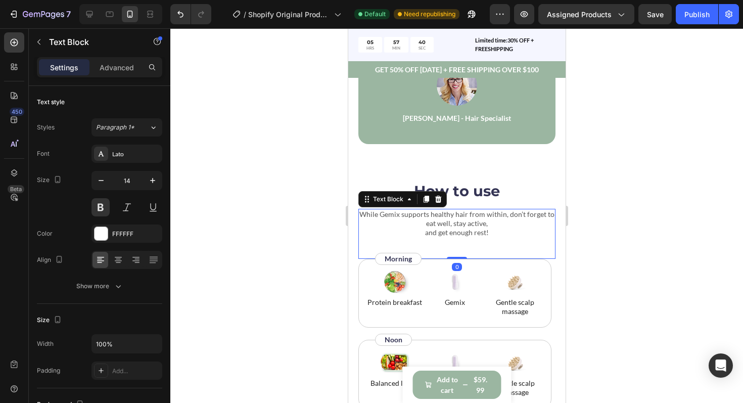
click at [445, 217] on p "While Gemix supports healthy hair from within, don’t forget to eat well, stay a…" at bounding box center [456, 224] width 195 height 28
click at [96, 227] on div at bounding box center [101, 233] width 13 height 13
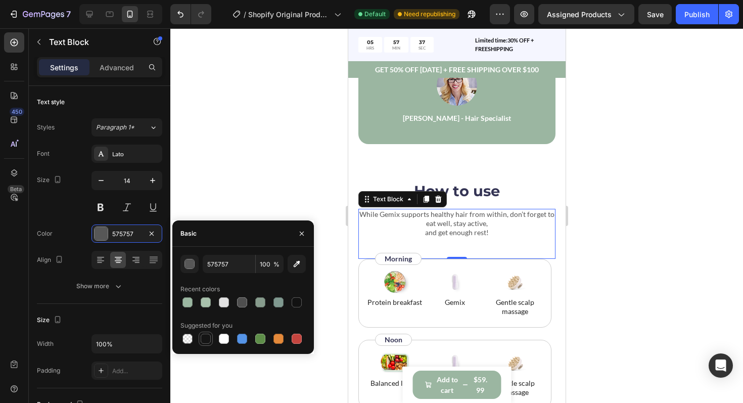
click at [202, 339] on div at bounding box center [206, 339] width 10 height 10
type input "151515"
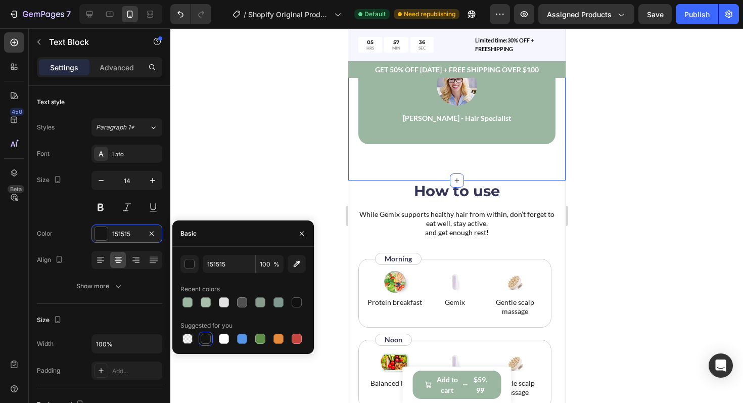
click at [379, 162] on div "“Based on ingredients, Gemix offers a well-rounded approach to hair health and …" at bounding box center [456, 73] width 217 height 214
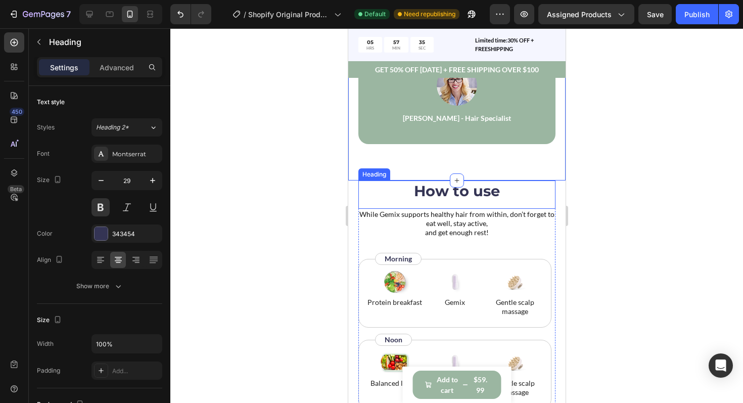
click at [418, 196] on h2 "How to use" at bounding box center [456, 191] width 197 height 21
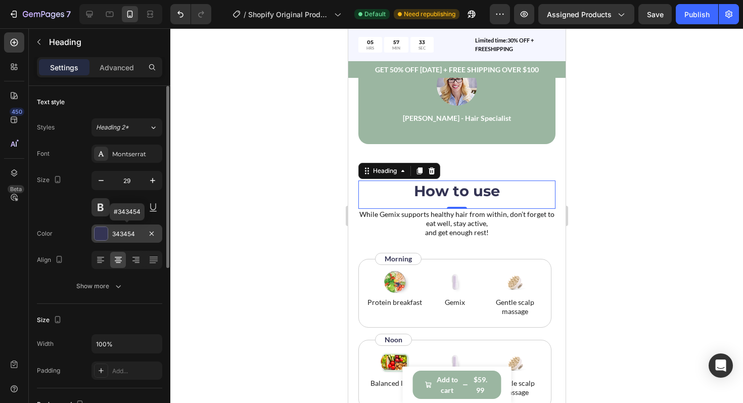
click at [101, 233] on div at bounding box center [101, 233] width 13 height 13
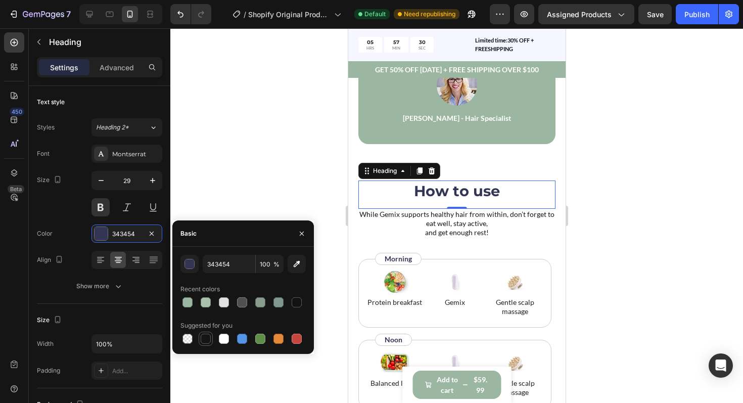
click at [203, 338] on div at bounding box center [206, 339] width 10 height 10
type input "151515"
click at [288, 190] on div at bounding box center [456, 215] width 573 height 375
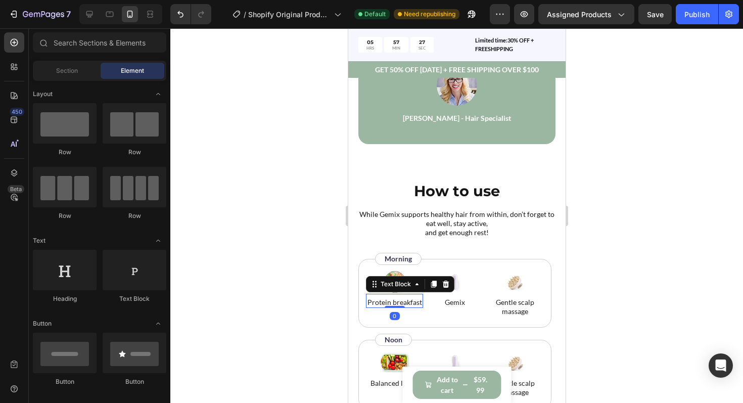
click at [378, 303] on p "Protein breakfast" at bounding box center [394, 302] width 55 height 9
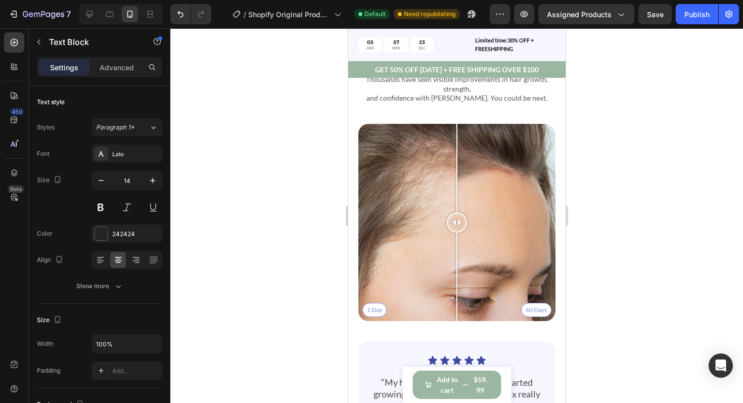
scroll to position [2583, 0]
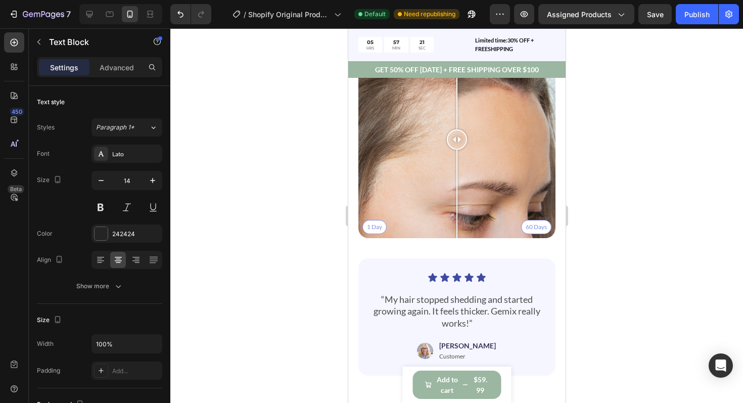
click at [100, 232] on div at bounding box center [101, 233] width 13 height 13
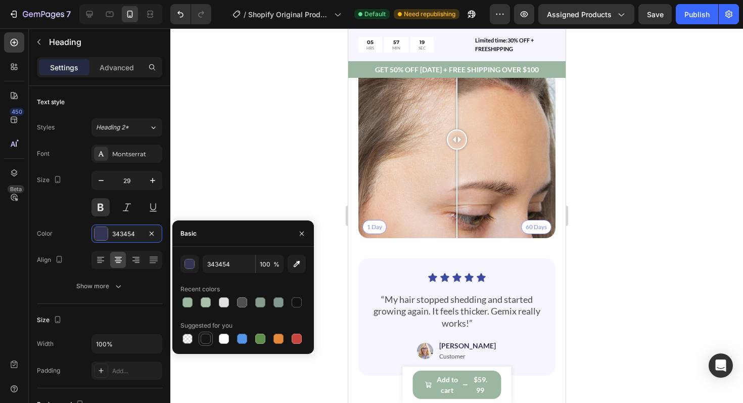
click at [208, 339] on div at bounding box center [206, 339] width 10 height 10
type input "151515"
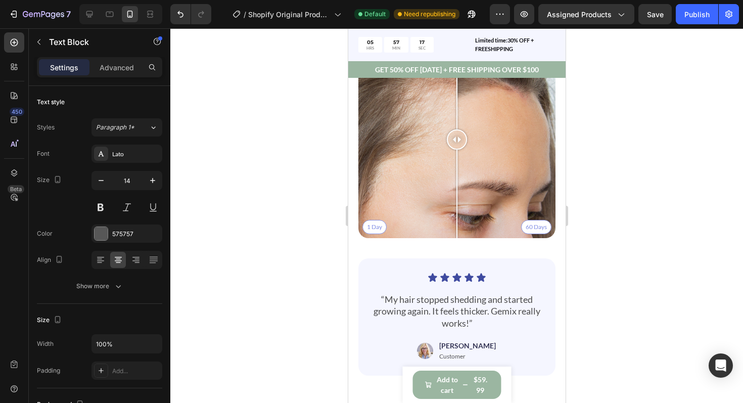
click at [384, 10] on p "Thousands have seen visible improvements in hair growth, strength," at bounding box center [456, 1] width 195 height 18
click at [103, 238] on div at bounding box center [101, 233] width 13 height 13
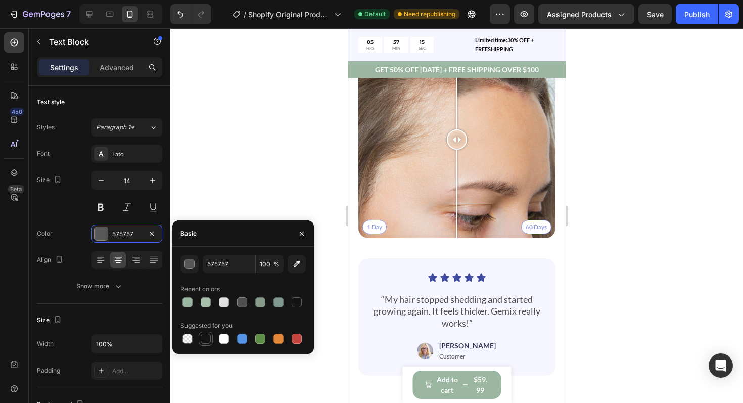
click at [202, 336] on div at bounding box center [206, 339] width 10 height 10
type input "151515"
click at [284, 147] on div at bounding box center [456, 215] width 573 height 375
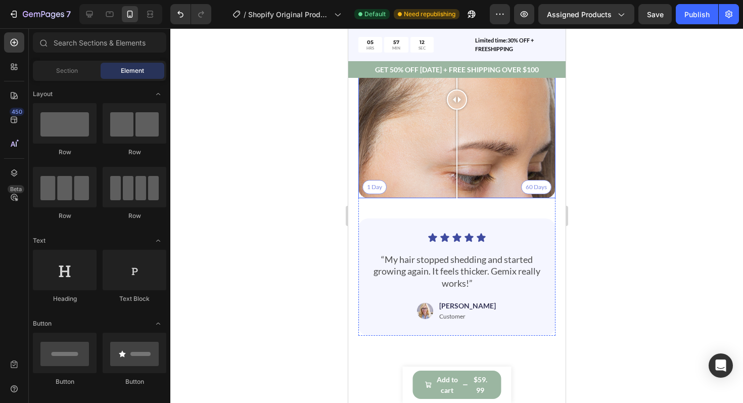
scroll to position [2816, 0]
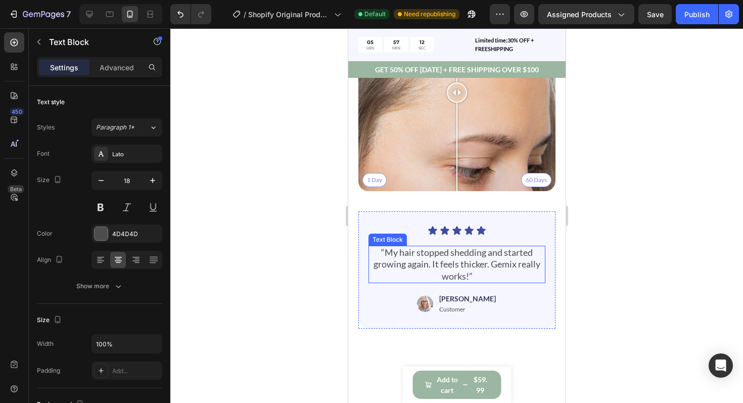
click at [413, 257] on p "“My hair stopped shedding and started growing again. It feels thicker. Gemix re…" at bounding box center [456, 264] width 175 height 35
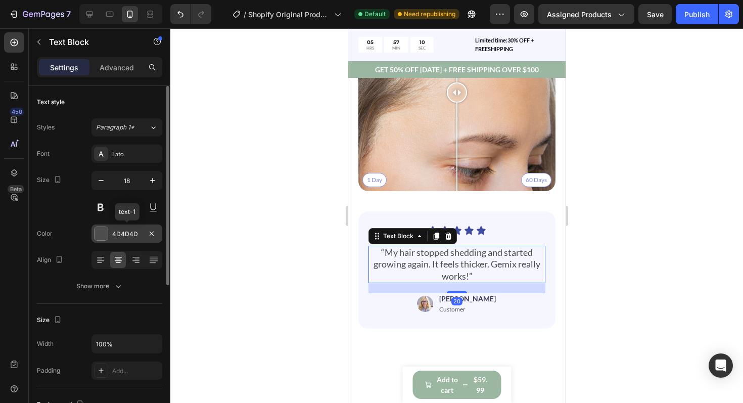
click at [100, 234] on div at bounding box center [101, 233] width 13 height 13
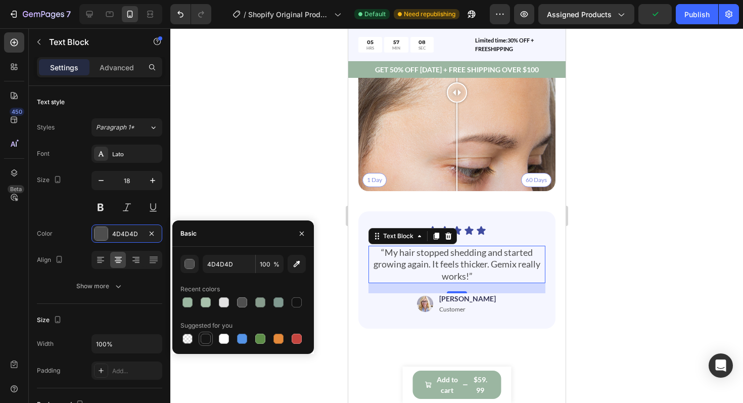
click at [209, 338] on div at bounding box center [206, 339] width 10 height 10
type input "151515"
click at [250, 197] on div at bounding box center [456, 215] width 573 height 375
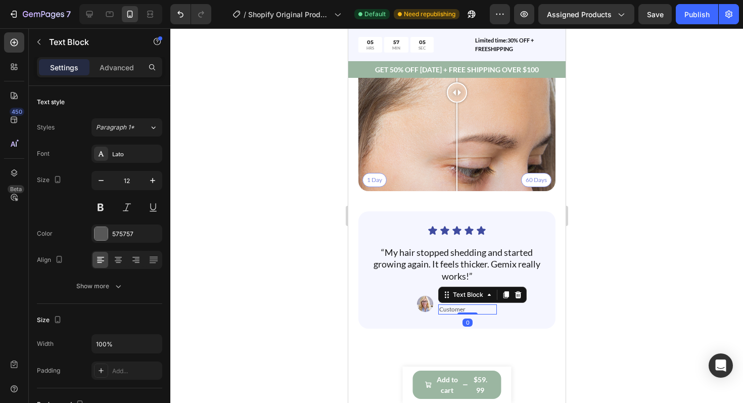
click at [461, 308] on p "Customer" at bounding box center [467, 309] width 57 height 8
click at [96, 229] on div at bounding box center [101, 233] width 13 height 13
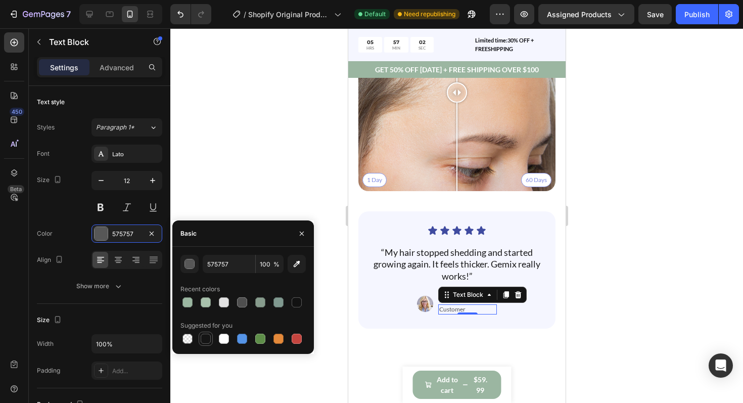
click at [200, 335] on div at bounding box center [206, 339] width 12 height 12
type input "151515"
click at [248, 212] on div at bounding box center [456, 215] width 573 height 375
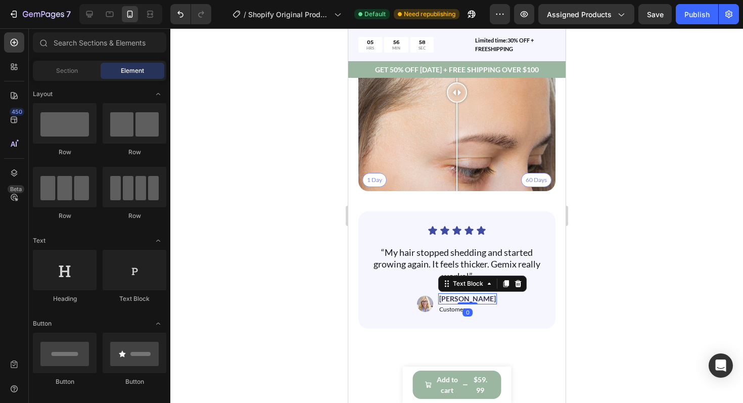
click at [464, 301] on p "[PERSON_NAME]" at bounding box center [467, 298] width 57 height 9
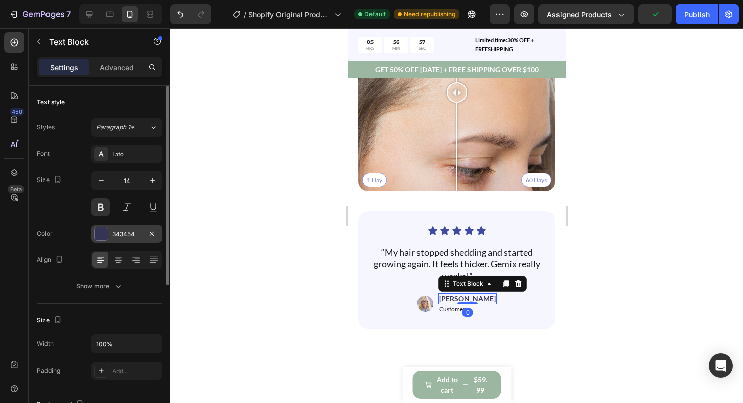
click at [107, 234] on div at bounding box center [101, 233] width 13 height 13
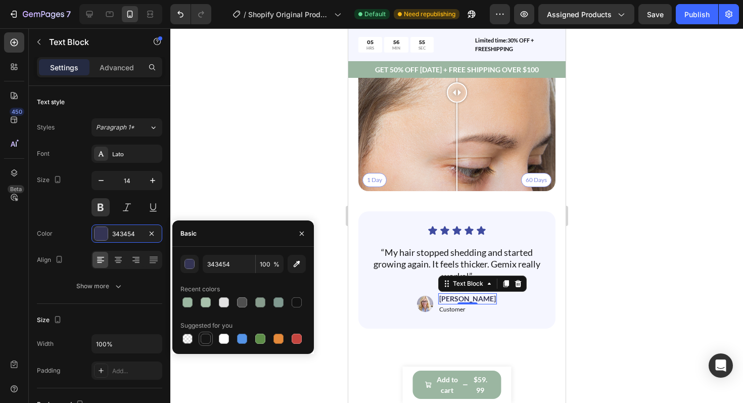
click at [205, 335] on div at bounding box center [206, 339] width 10 height 10
type input "151515"
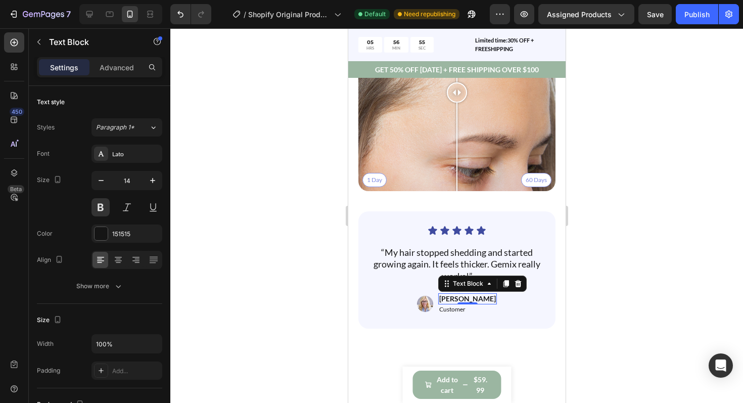
click at [252, 161] on div at bounding box center [456, 215] width 573 height 375
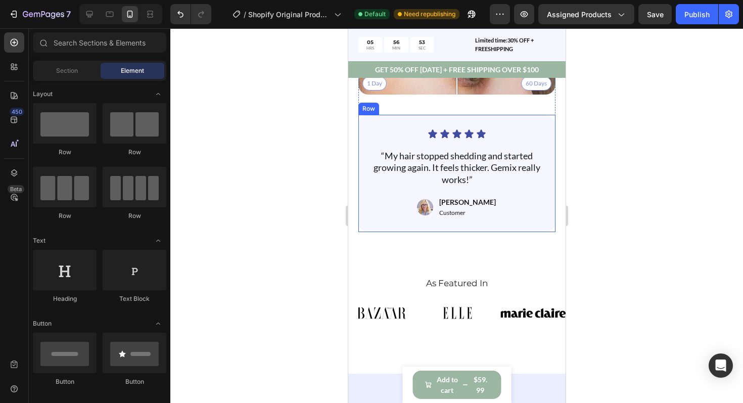
scroll to position [3031, 0]
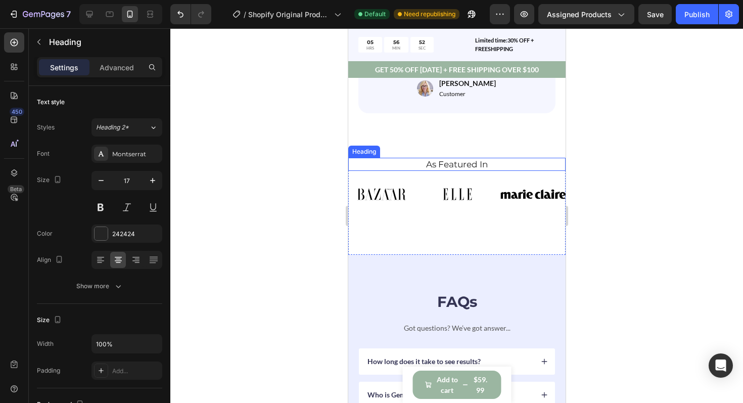
click at [448, 168] on h2 "As Featured In" at bounding box center [457, 164] width 202 height 13
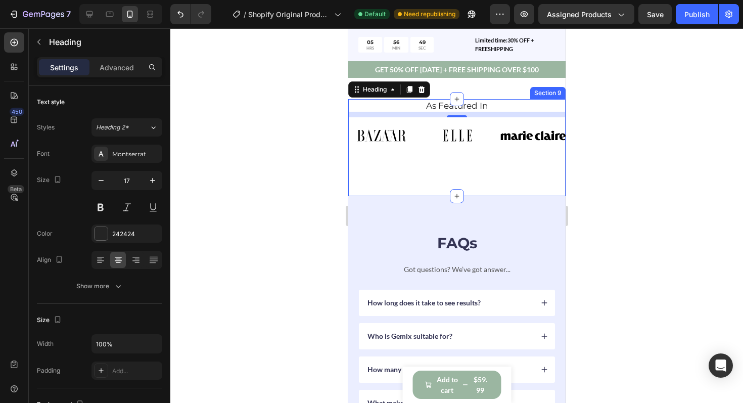
scroll to position [3095, 0]
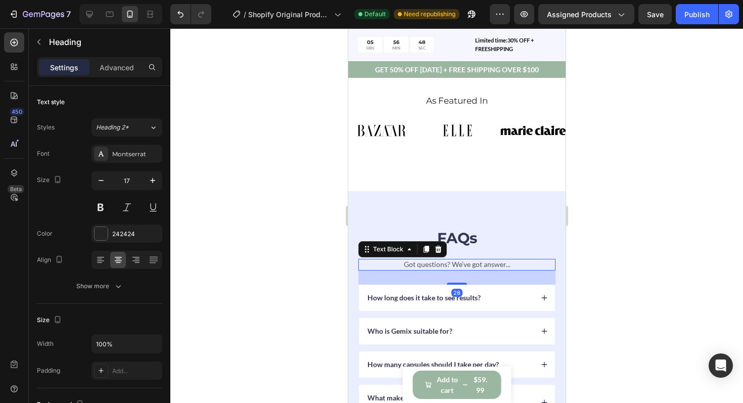
click at [432, 266] on p "Got questions? We’ve got answer..." at bounding box center [456, 264] width 195 height 9
click at [106, 240] on div at bounding box center [101, 233] width 13 height 13
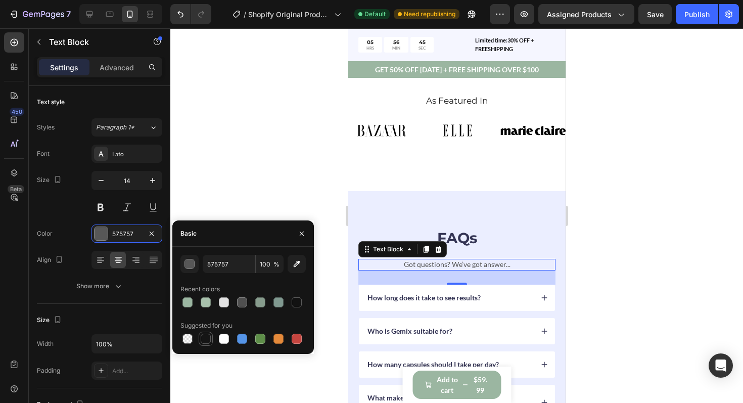
click at [206, 335] on div at bounding box center [206, 339] width 10 height 10
type input "151515"
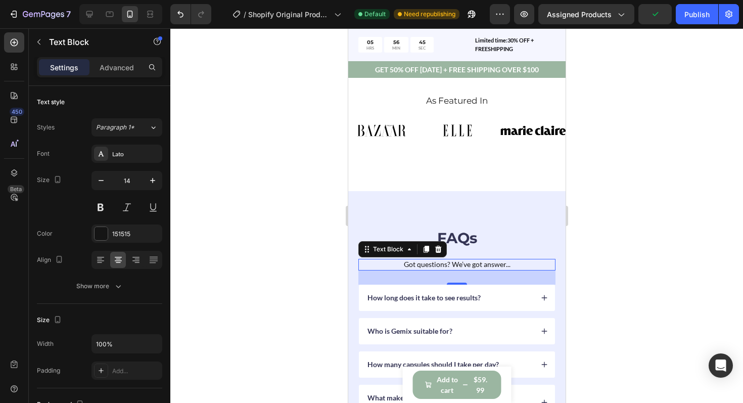
click at [252, 158] on div at bounding box center [456, 215] width 573 height 375
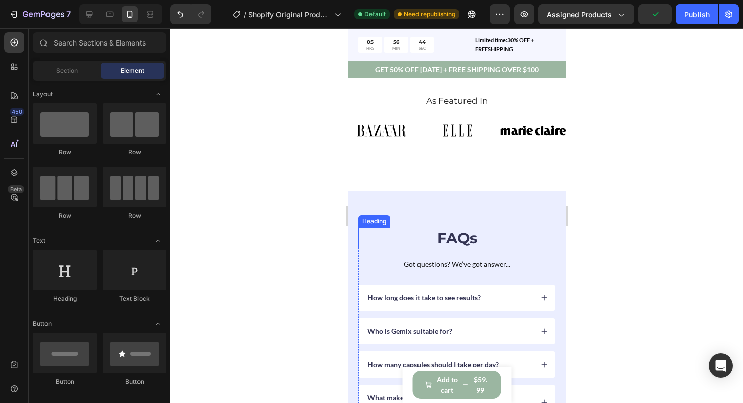
click at [445, 240] on h2 "FAQs" at bounding box center [456, 238] width 197 height 21
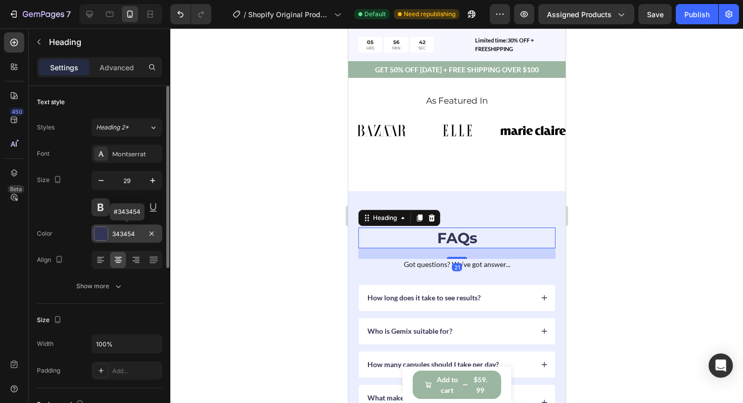
click at [103, 233] on div at bounding box center [101, 233] width 13 height 13
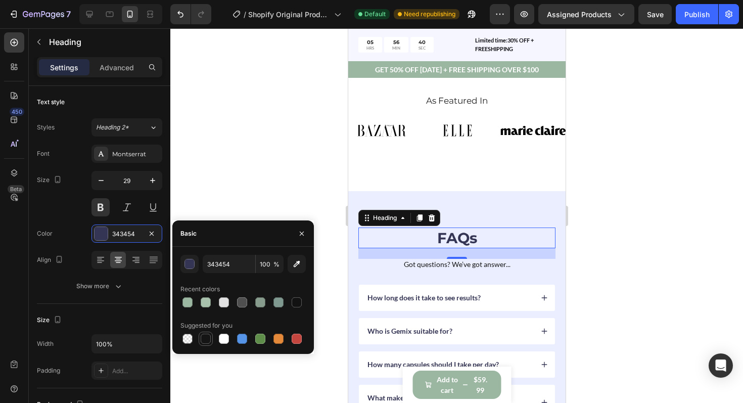
click at [204, 335] on div at bounding box center [206, 339] width 10 height 10
type input "151515"
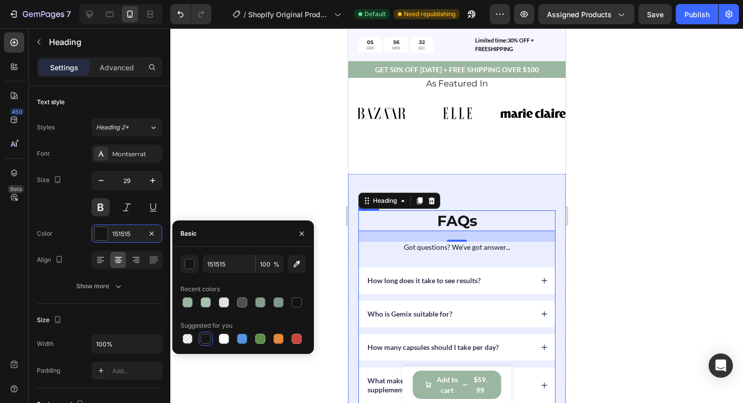
scroll to position [3121, 0]
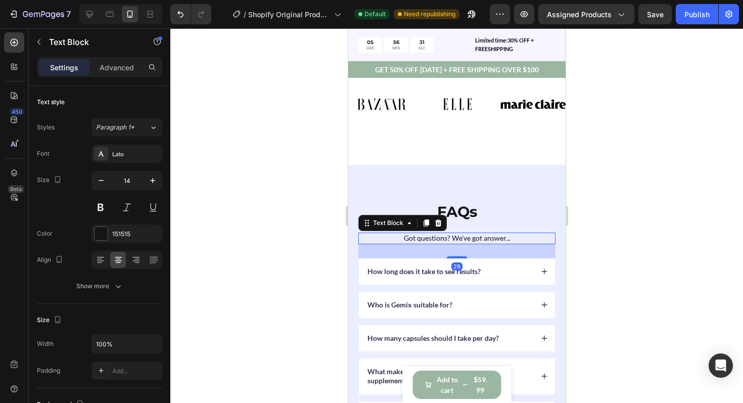
click at [420, 242] on p "Got questions? We’ve got answer..." at bounding box center [456, 238] width 195 height 9
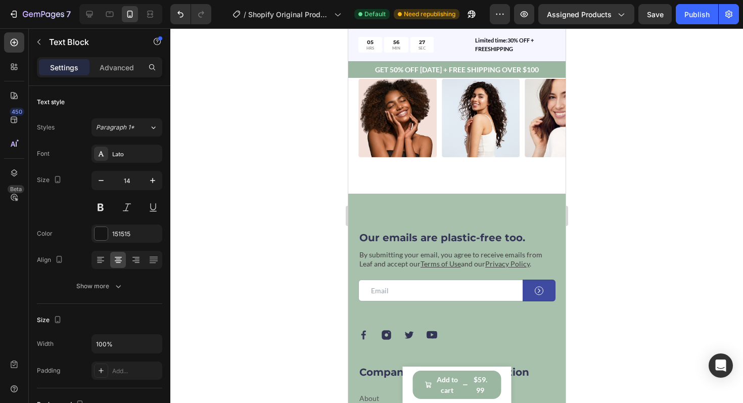
scroll to position [3624, 0]
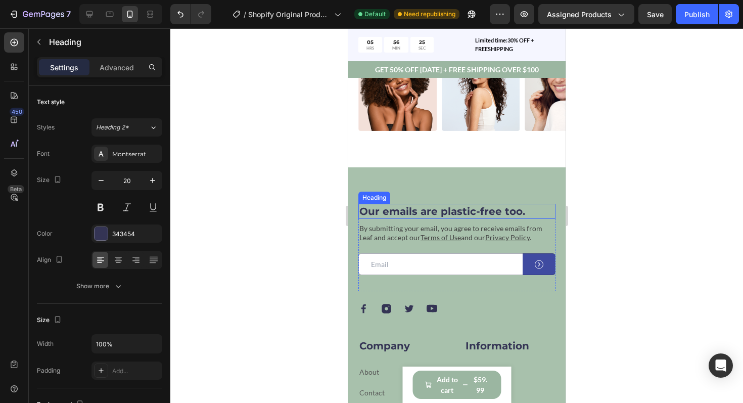
click at [397, 211] on h2 "Our emails are plastic-free too." at bounding box center [456, 211] width 197 height 15
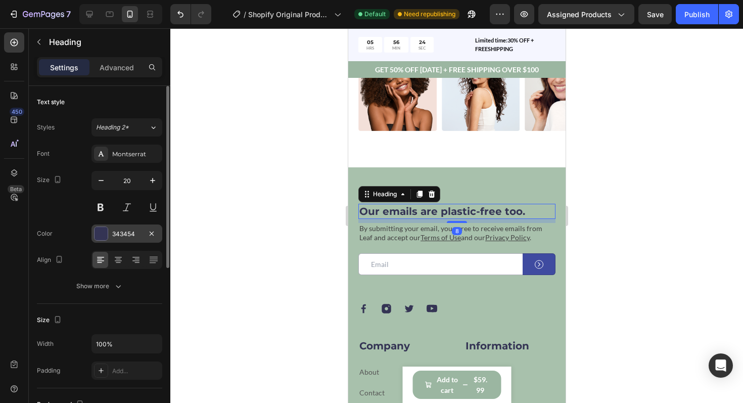
click at [105, 234] on div at bounding box center [101, 233] width 13 height 13
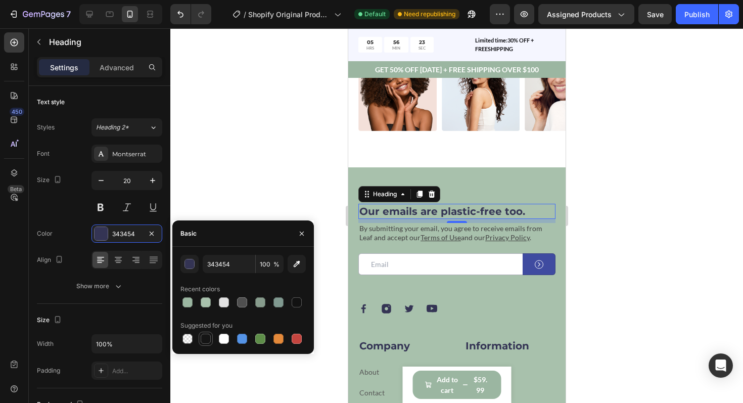
click at [208, 338] on div at bounding box center [206, 339] width 10 height 10
type input "151515"
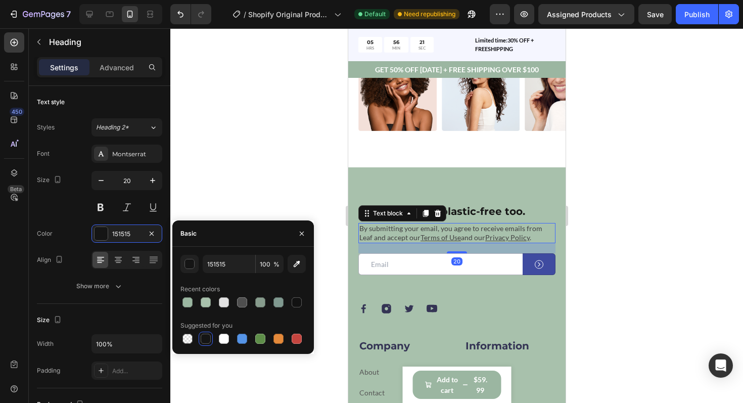
click at [391, 237] on p "By submitting your email, you agree to receive emails from Leaf and accept our …" at bounding box center [456, 233] width 195 height 18
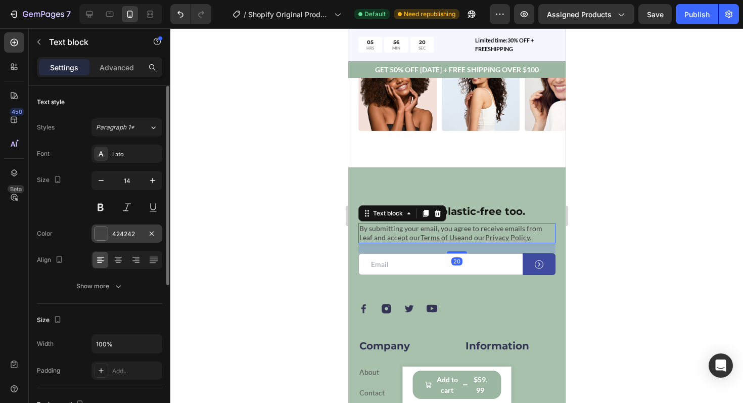
click at [104, 235] on div at bounding box center [101, 233] width 13 height 13
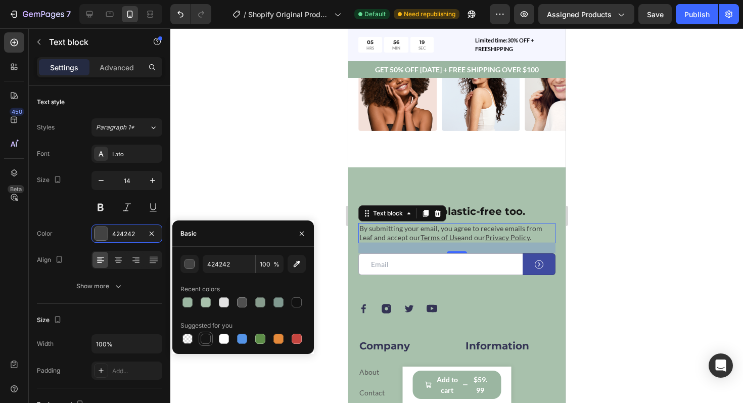
click at [202, 334] on div at bounding box center [206, 339] width 10 height 10
type input "151515"
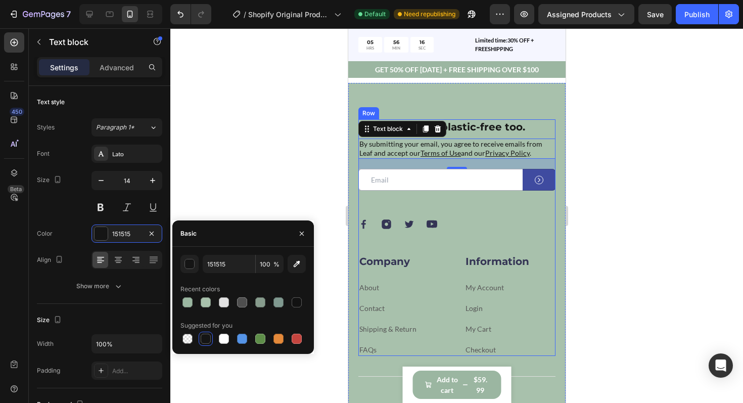
scroll to position [3711, 0]
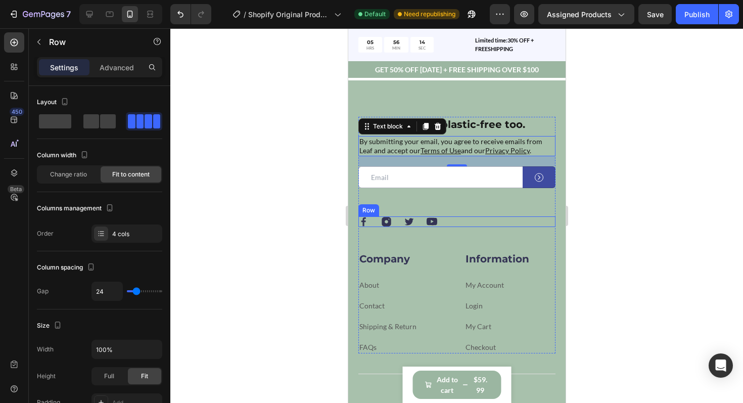
click at [370, 225] on div "Image Image Image Image Row" at bounding box center [456, 221] width 197 height 11
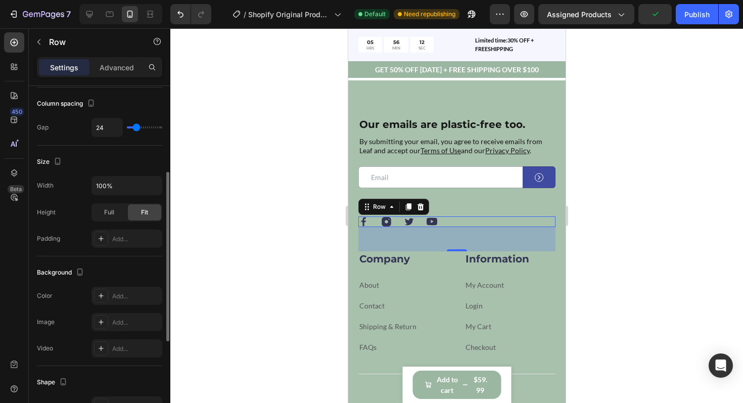
scroll to position [250, 0]
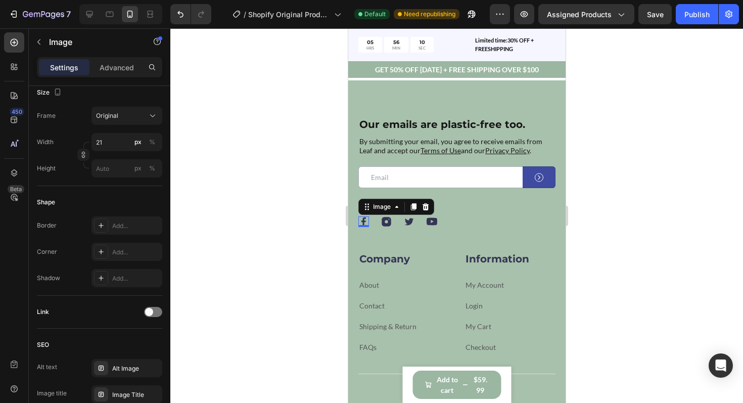
click at [366, 224] on div "Image 0" at bounding box center [363, 221] width 11 height 11
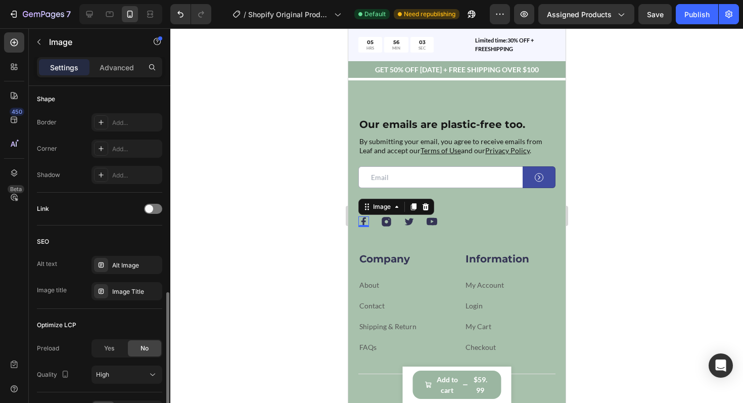
scroll to position [404, 0]
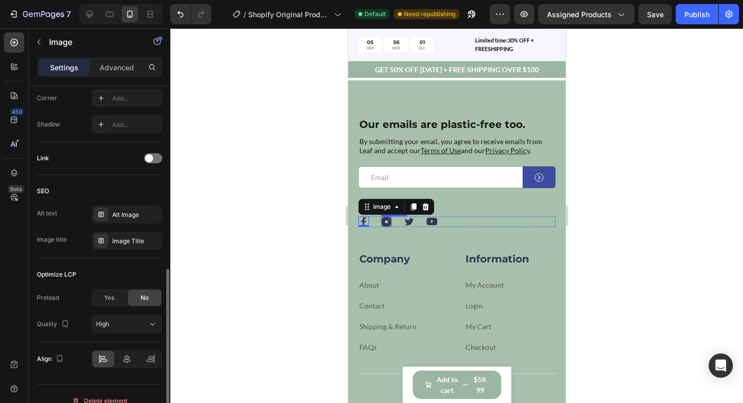
click at [386, 225] on div "Image" at bounding box center [386, 221] width 11 height 11
click at [436, 225] on div "Image" at bounding box center [431, 221] width 11 height 11
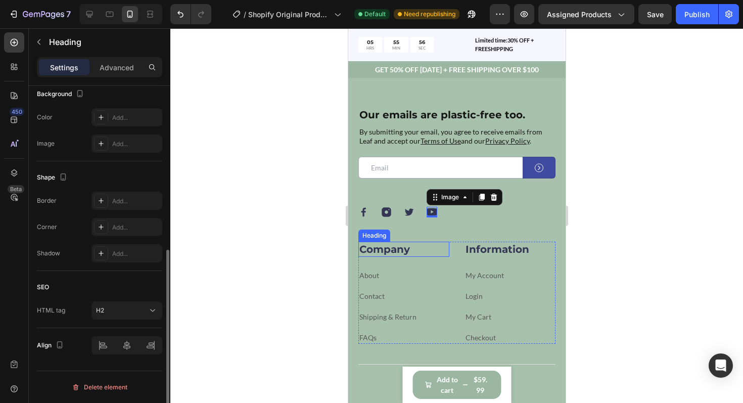
scroll to position [0, 0]
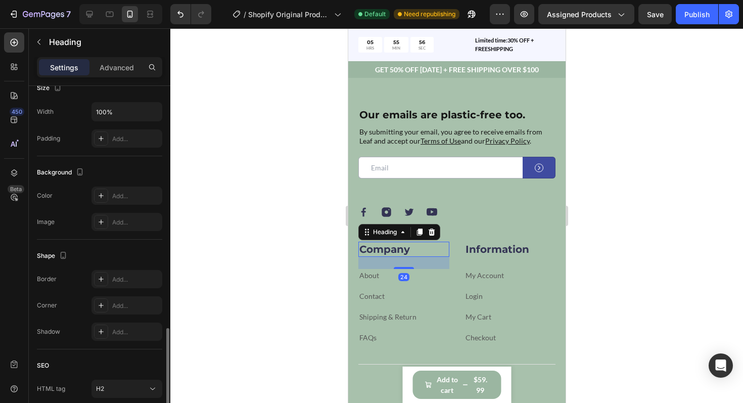
click at [391, 254] on p "Company" at bounding box center [403, 249] width 89 height 13
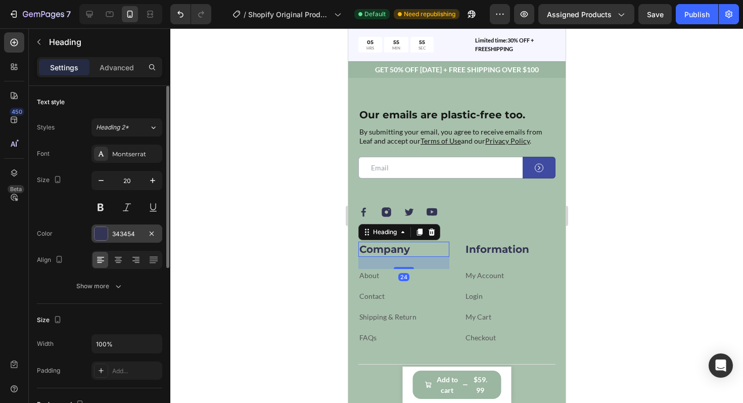
click at [105, 235] on div at bounding box center [101, 233] width 13 height 13
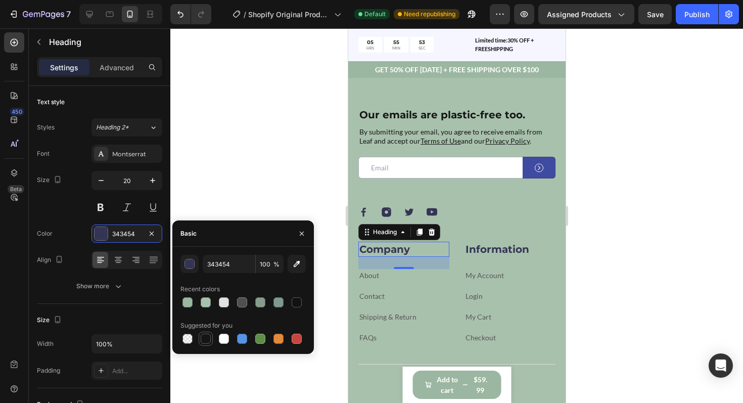
click at [202, 338] on div at bounding box center [206, 339] width 10 height 10
type input "151515"
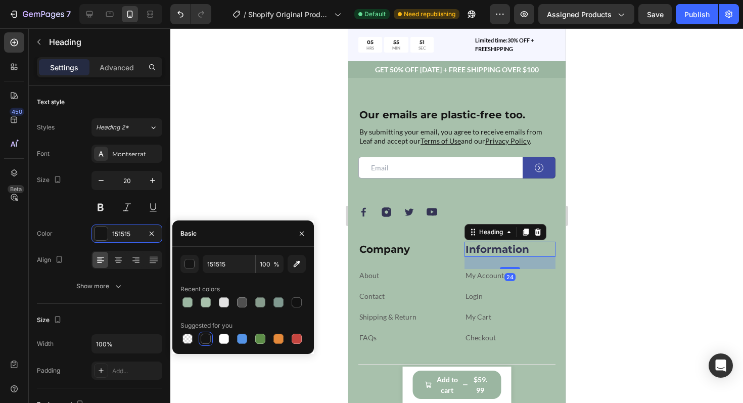
click at [489, 253] on p "Information" at bounding box center [509, 249] width 89 height 13
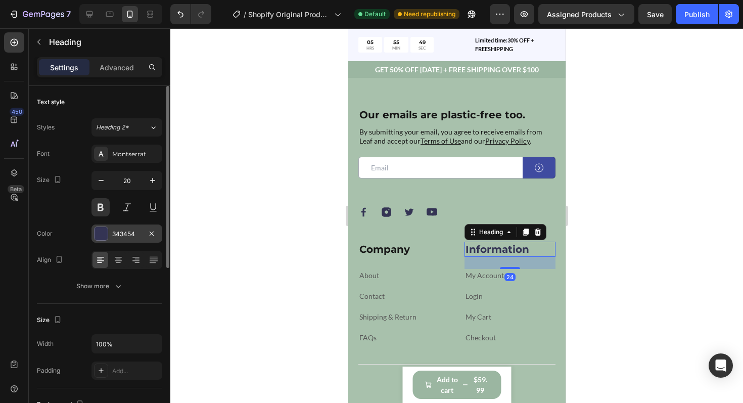
click at [105, 230] on div at bounding box center [101, 233] width 13 height 13
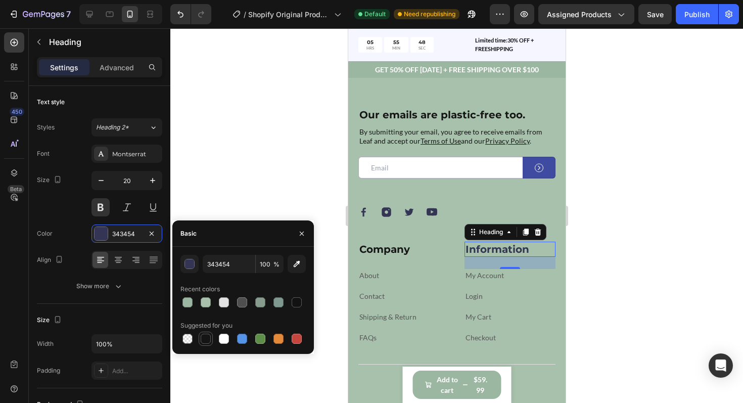
click at [205, 336] on div at bounding box center [206, 339] width 10 height 10
type input "151515"
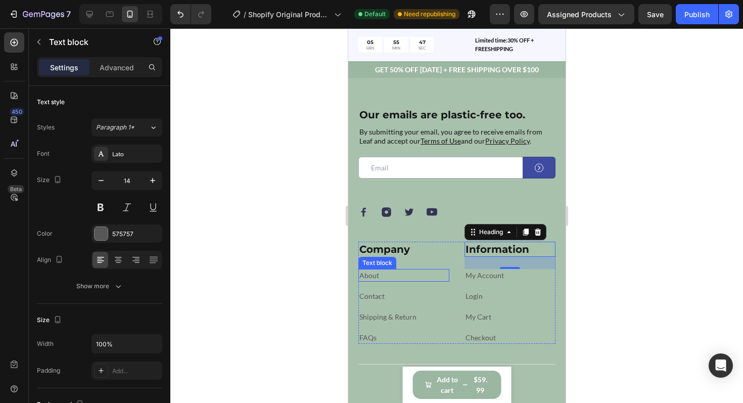
click at [370, 275] on link "About" at bounding box center [369, 275] width 20 height 9
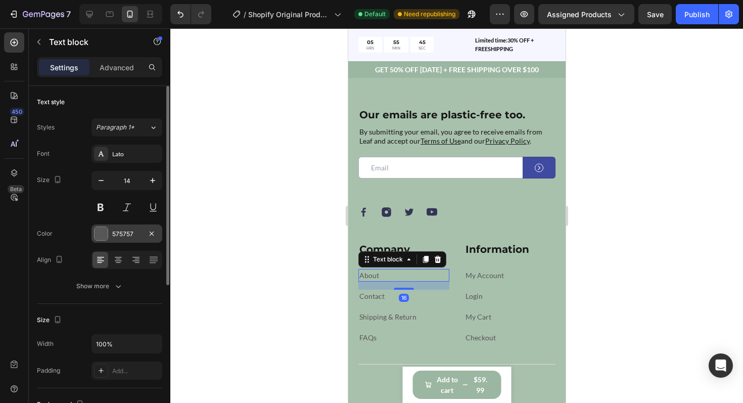
click at [96, 234] on div at bounding box center [101, 233] width 13 height 13
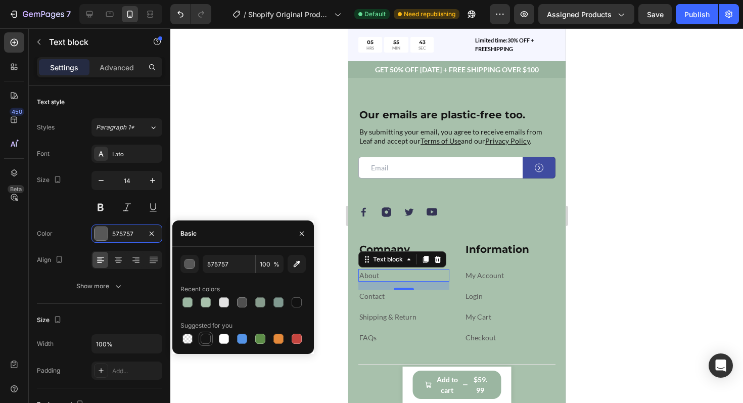
click at [208, 338] on div at bounding box center [206, 339] width 10 height 10
type input "151515"
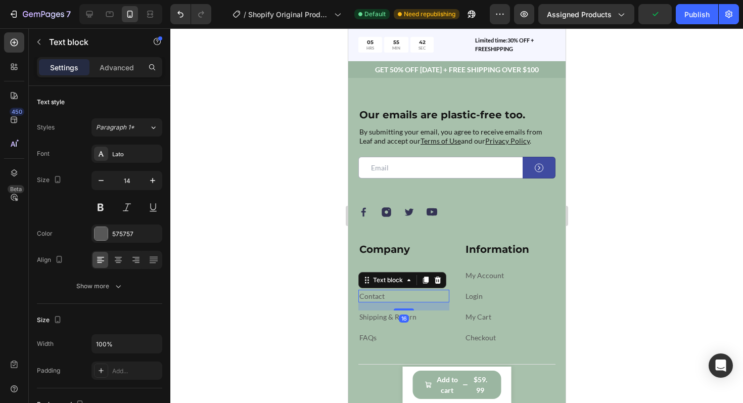
click at [368, 296] on link "Contact" at bounding box center [371, 296] width 25 height 9
click at [107, 235] on div at bounding box center [101, 233] width 13 height 13
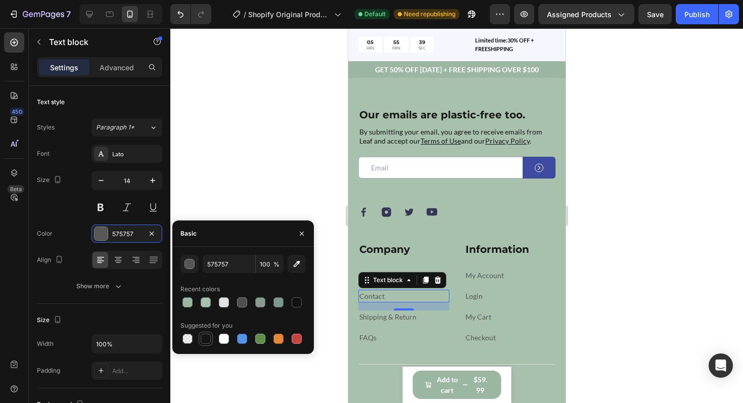
click at [205, 338] on div at bounding box center [206, 339] width 10 height 10
type input "151515"
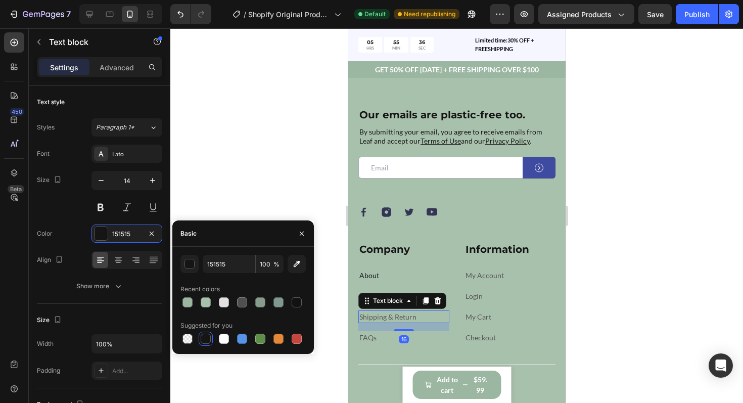
click at [381, 316] on link "Shipping & Return" at bounding box center [387, 317] width 57 height 9
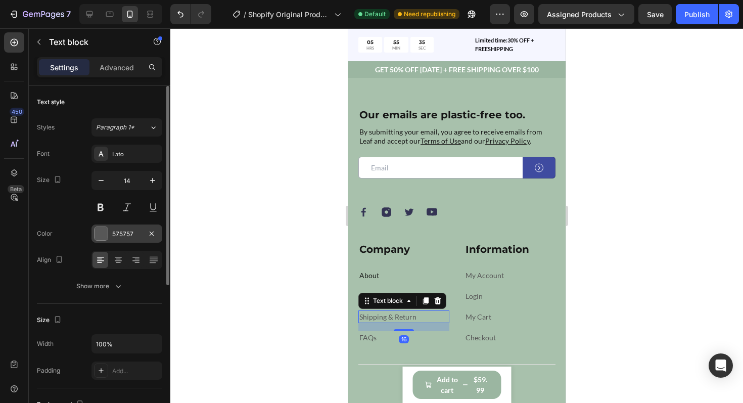
click at [105, 237] on div at bounding box center [101, 233] width 13 height 13
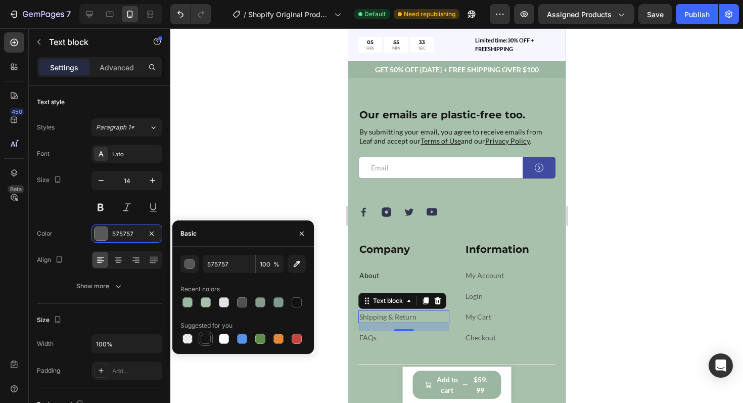
click at [206, 334] on div at bounding box center [206, 339] width 10 height 10
type input "151515"
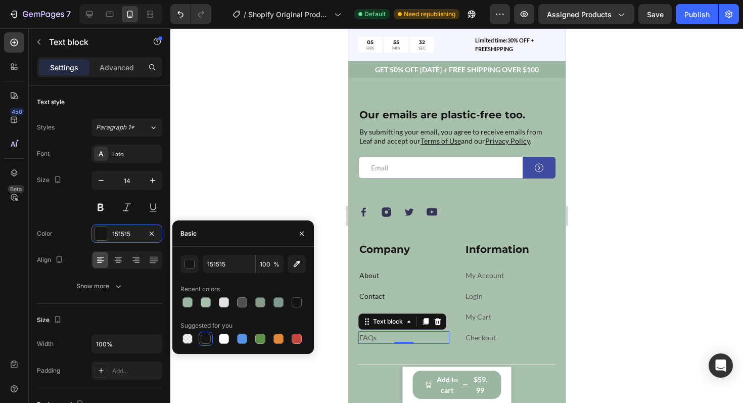
click at [365, 340] on link "FAQs" at bounding box center [367, 337] width 17 height 9
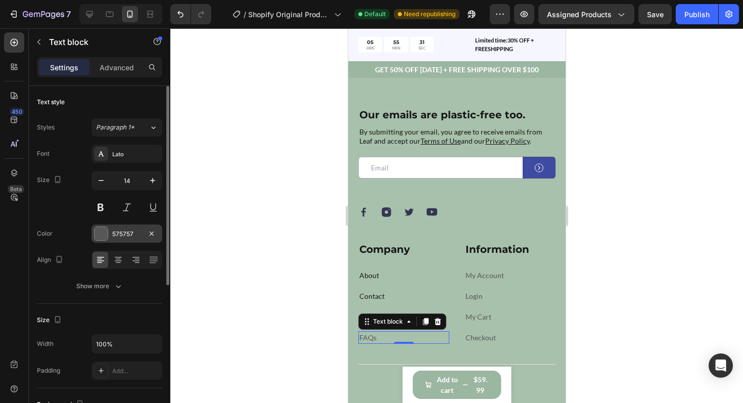
click at [99, 236] on div at bounding box center [101, 233] width 13 height 13
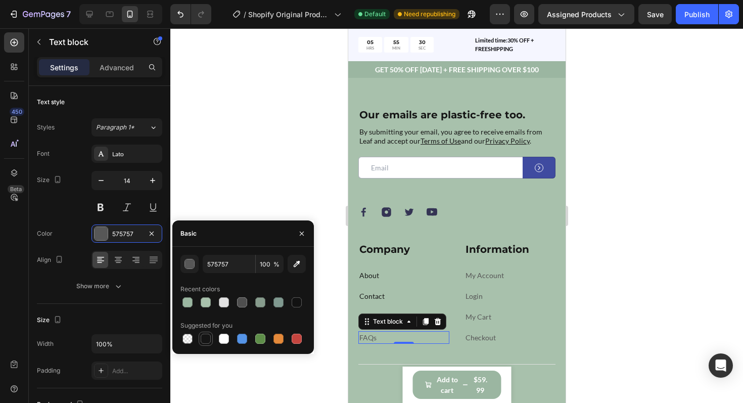
click at [207, 339] on div at bounding box center [206, 339] width 10 height 10
type input "151515"
click at [483, 276] on link "My Account" at bounding box center [484, 275] width 38 height 9
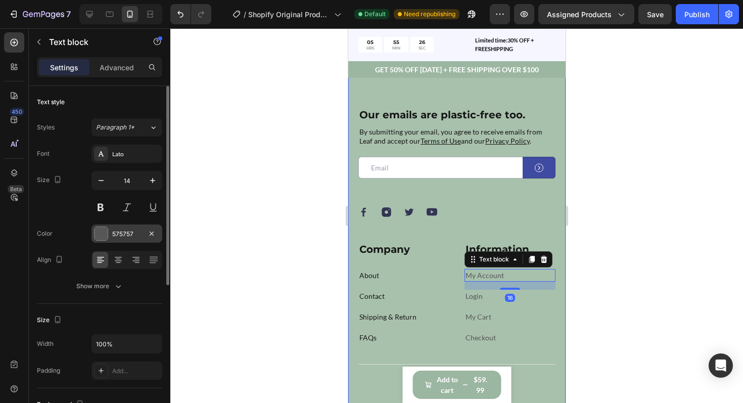
click at [97, 230] on div at bounding box center [101, 233] width 13 height 13
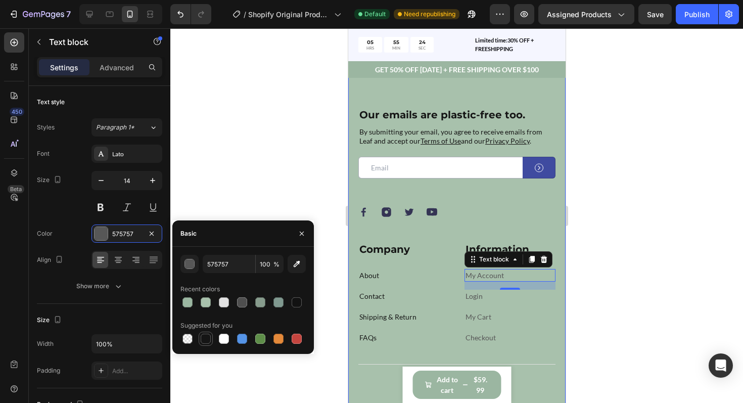
click at [201, 342] on div at bounding box center [206, 339] width 10 height 10
type input "151515"
click at [474, 301] on p "Login" at bounding box center [509, 296] width 89 height 11
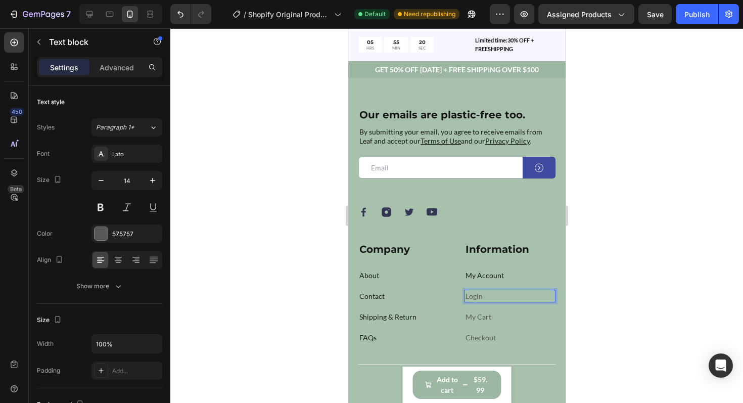
click at [474, 295] on link "Login" at bounding box center [473, 296] width 17 height 9
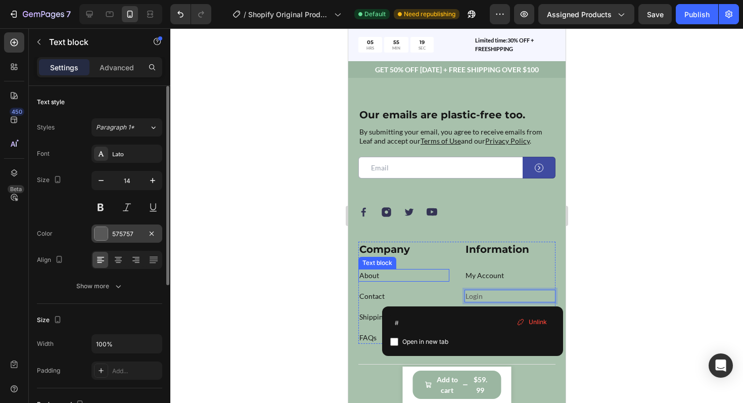
click at [103, 235] on div at bounding box center [101, 233] width 13 height 13
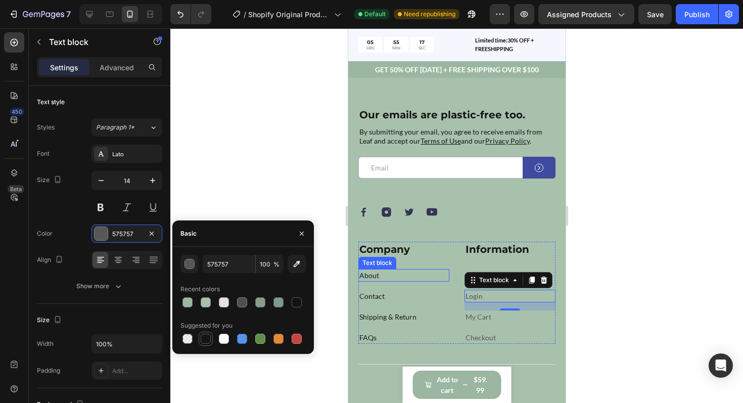
click at [203, 337] on div at bounding box center [206, 339] width 10 height 10
type input "151515"
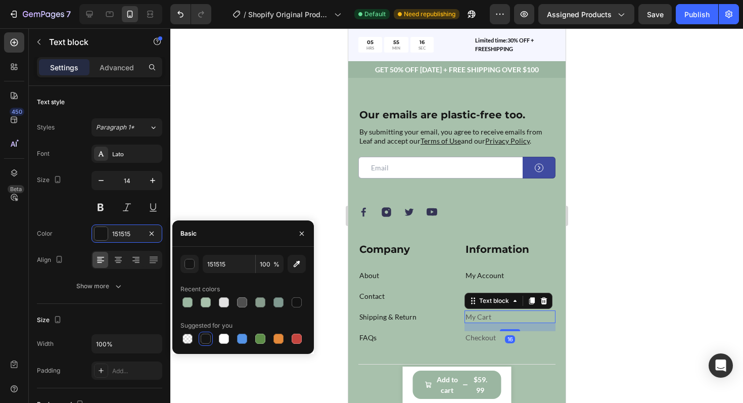
click at [475, 320] on link "My Cart" at bounding box center [478, 317] width 26 height 9
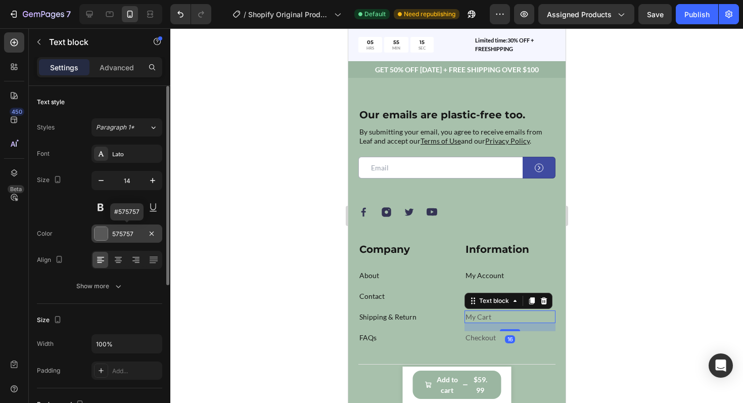
click at [101, 231] on div at bounding box center [101, 233] width 13 height 13
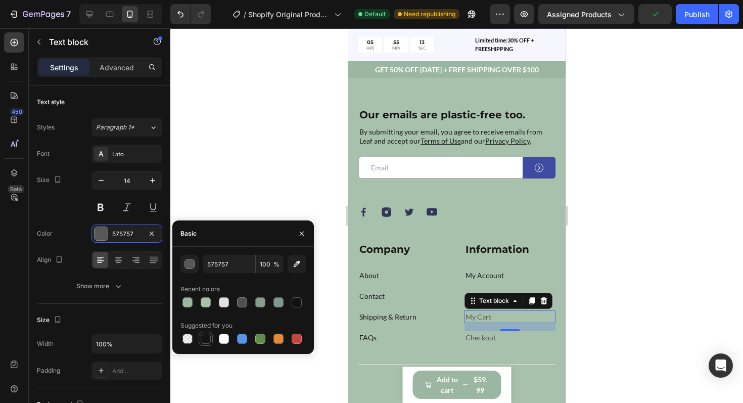
click at [209, 339] on div at bounding box center [206, 339] width 10 height 10
type input "151515"
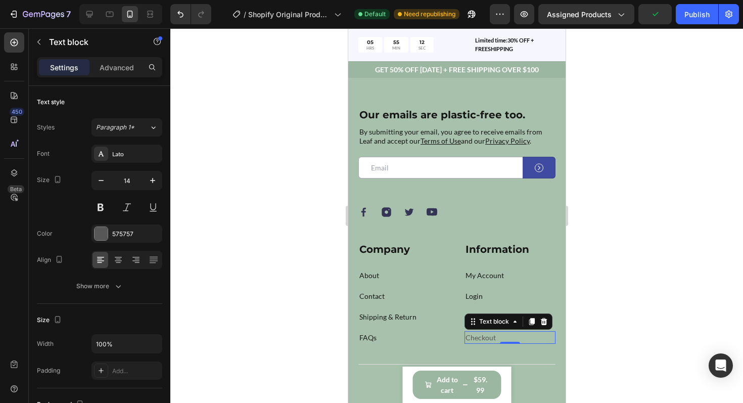
click at [478, 336] on link "Checkout" at bounding box center [480, 337] width 30 height 9
click at [101, 237] on div at bounding box center [101, 233] width 13 height 13
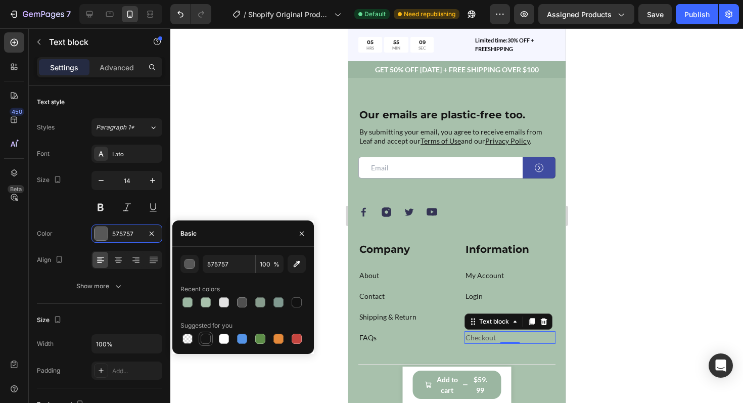
click at [206, 338] on div at bounding box center [206, 339] width 10 height 10
type input "151515"
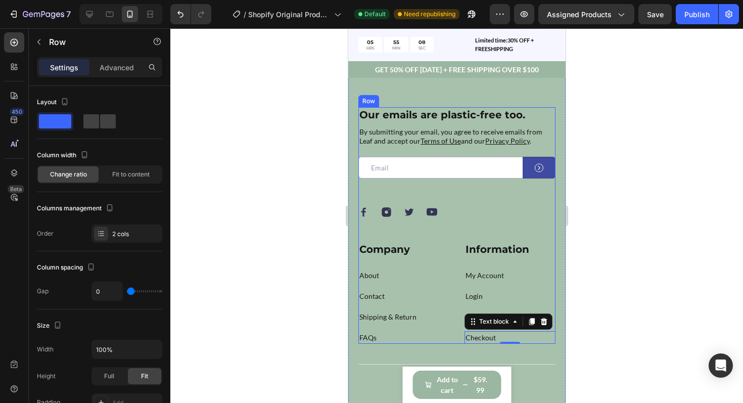
click at [367, 231] on div "Our emails are plastic-free too. Heading By submitting your email, you agree to…" at bounding box center [456, 174] width 197 height 135
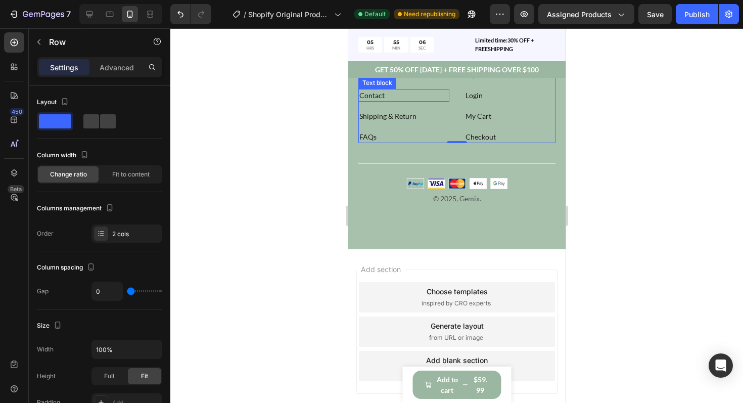
scroll to position [3928, 0]
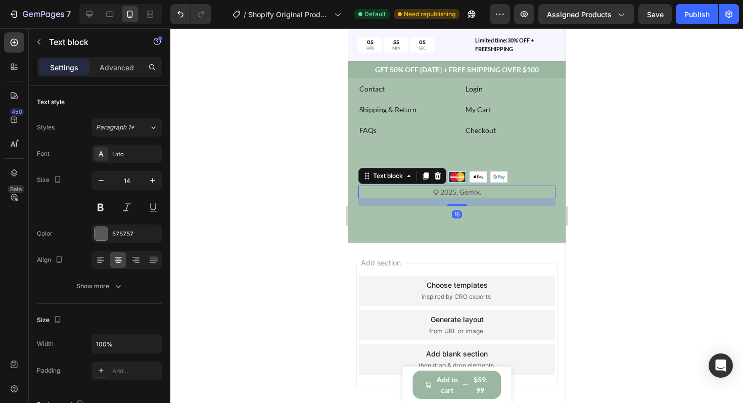
click at [456, 191] on p "© 2025, Gemix." at bounding box center [456, 192] width 195 height 11
click at [96, 231] on div at bounding box center [101, 233] width 13 height 13
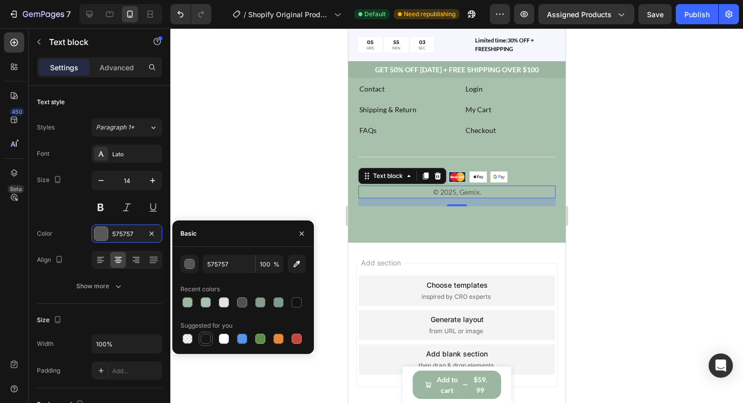
click at [205, 339] on div at bounding box center [206, 339] width 10 height 10
type input "151515"
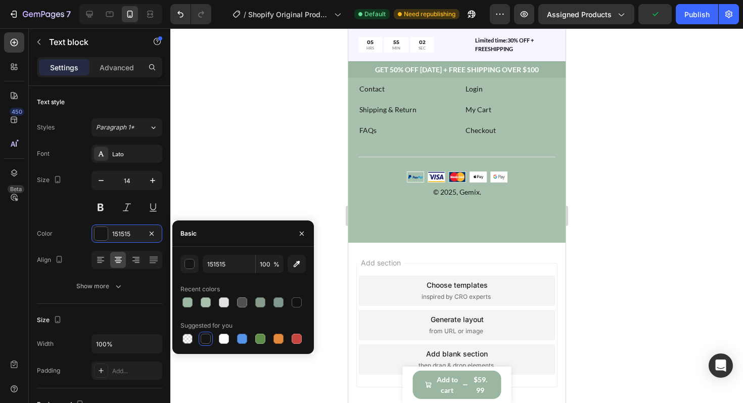
click at [421, 249] on div "Add section Choose templates inspired by CRO experts Generate layout from URL o…" at bounding box center [456, 327] width 217 height 169
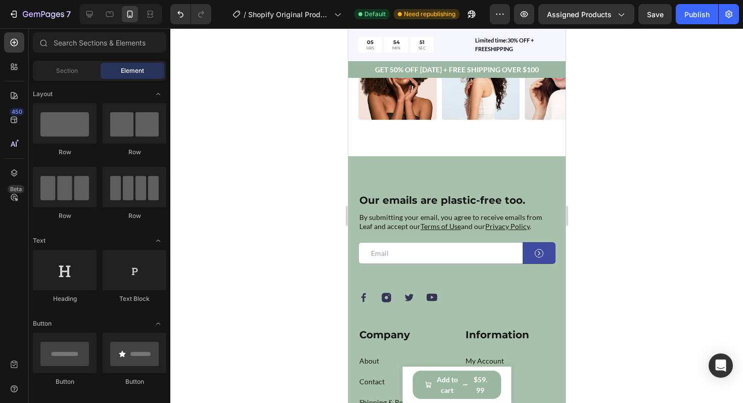
scroll to position [3634, 0]
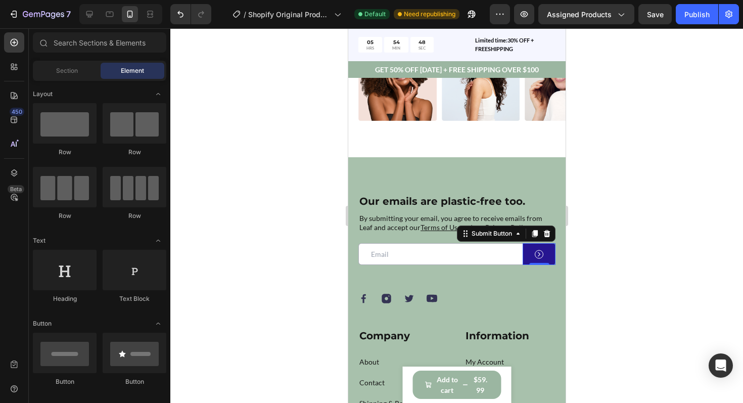
click at [530, 251] on button at bounding box center [538, 254] width 33 height 22
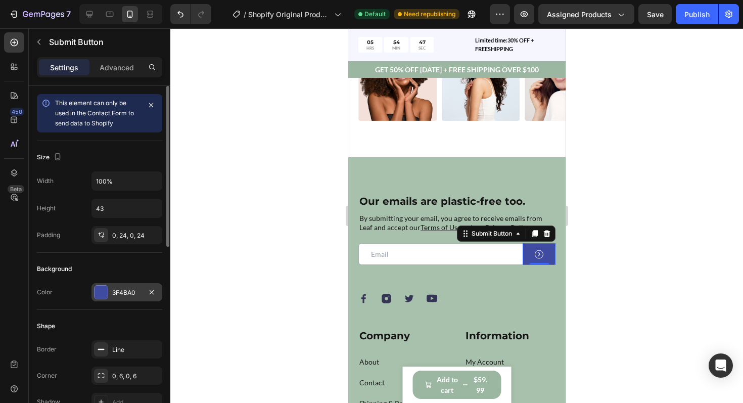
click at [109, 292] on div "3F4BA0" at bounding box center [127, 292] width 71 height 18
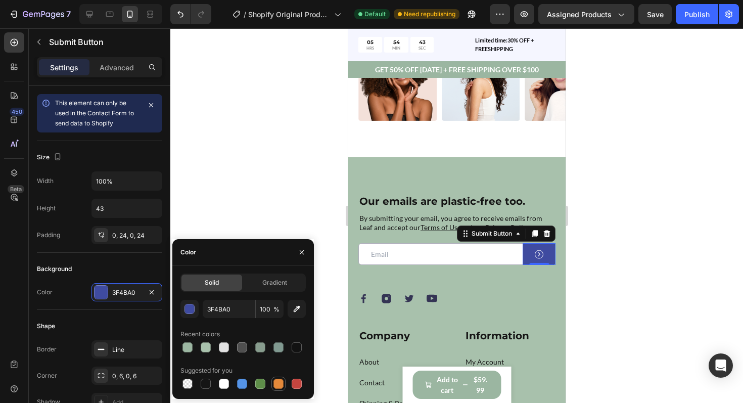
click at [275, 380] on div at bounding box center [279, 384] width 10 height 10
type input "E4893A"
click at [511, 282] on div "Our emails are plastic-free too. Heading By submitting your email, you agree to…" at bounding box center [456, 261] width 197 height 135
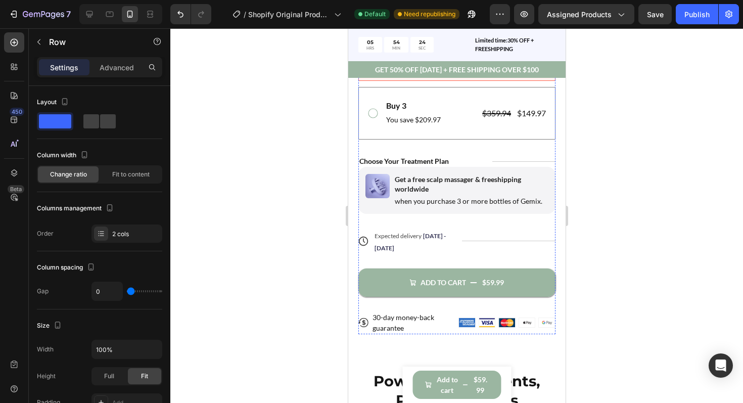
scroll to position [550, 0]
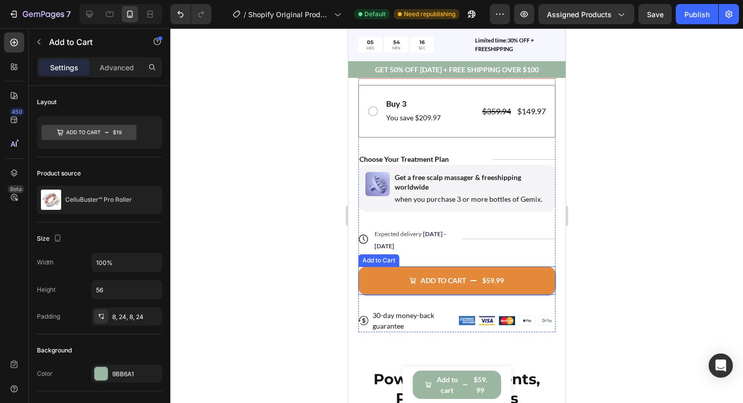
click at [411, 282] on icon "ADD TO CART" at bounding box center [412, 280] width 7 height 7
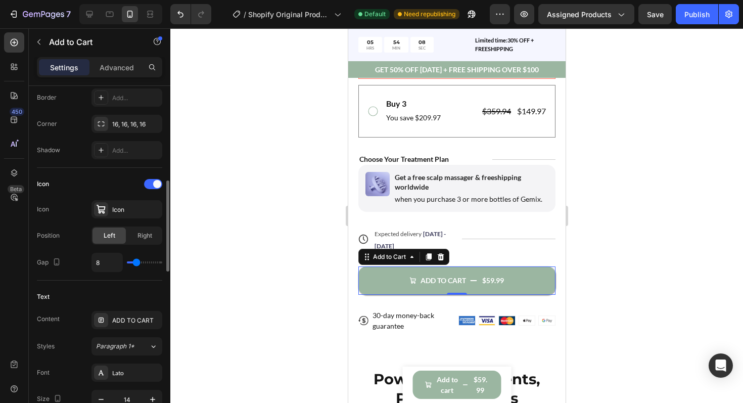
scroll to position [339, 0]
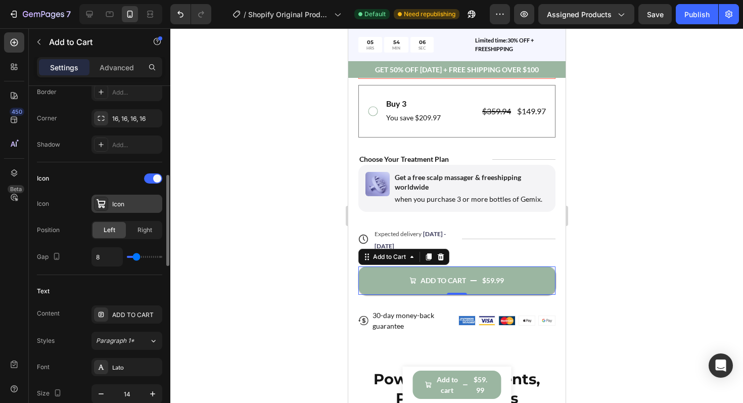
click at [117, 209] on div "Icon" at bounding box center [127, 204] width 71 height 18
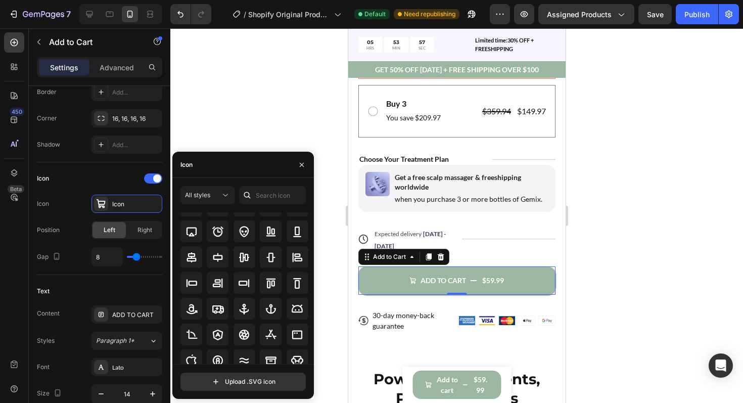
scroll to position [0, 0]
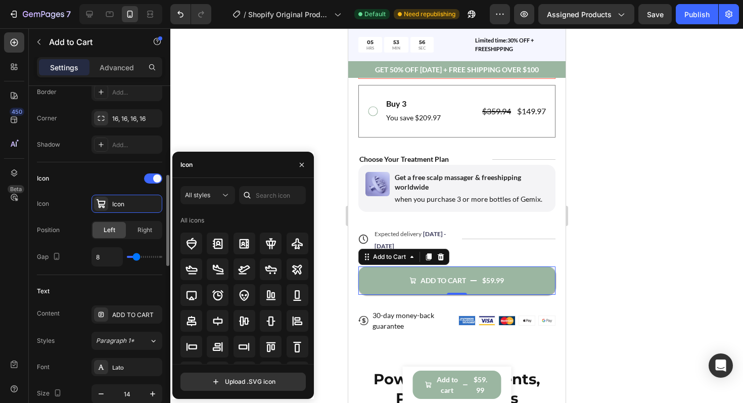
click at [114, 183] on div "Icon" at bounding box center [99, 178] width 125 height 16
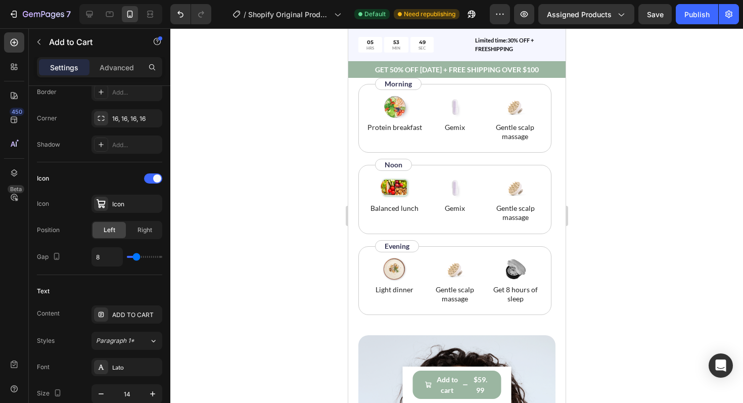
scroll to position [2152, 0]
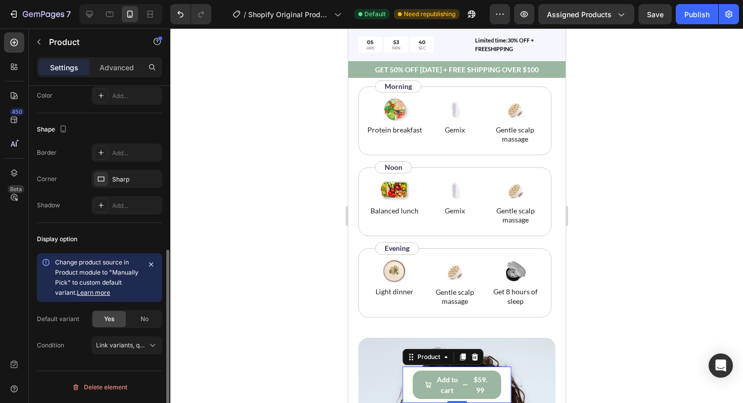
click at [510, 378] on div "Product Images CelluBuster™ Pro Roller Product Title $59.99 Product Price Produ…" at bounding box center [457, 385] width 109 height 36
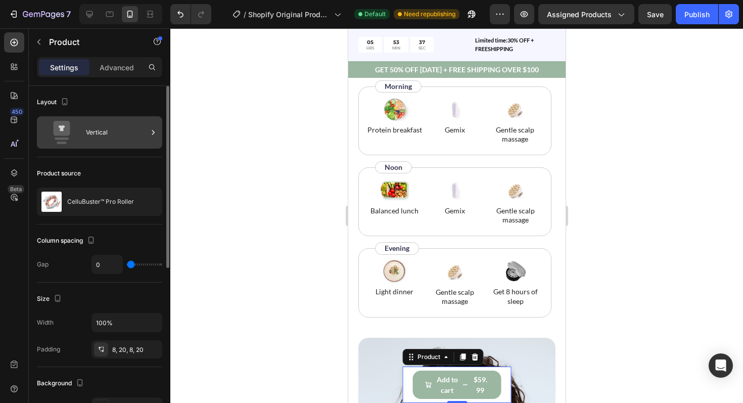
click at [69, 130] on icon at bounding box center [62, 128] width 17 height 15
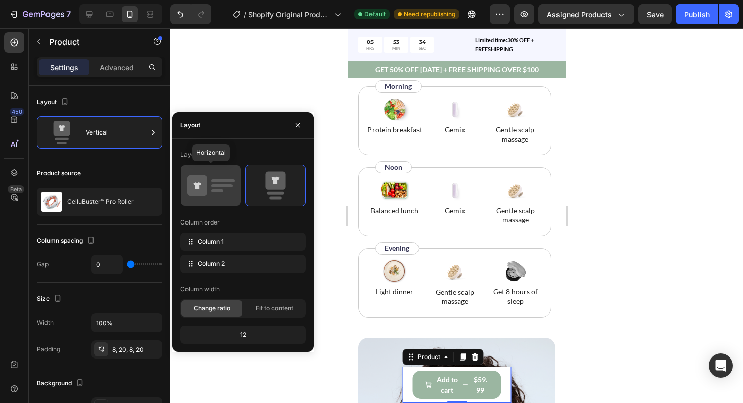
click at [205, 198] on icon at bounding box center [211, 185] width 48 height 28
type input "12"
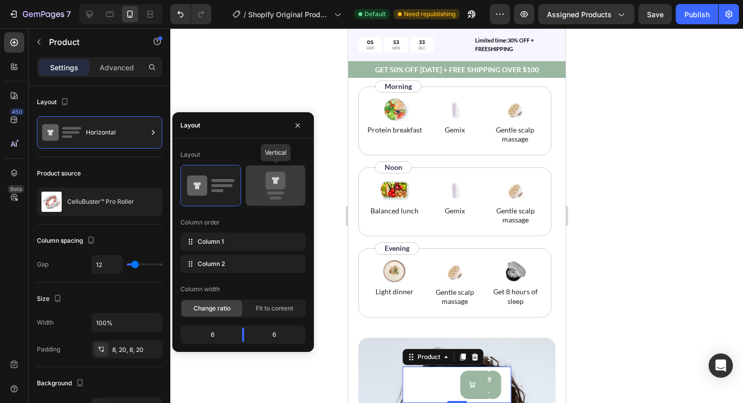
click at [258, 189] on icon at bounding box center [276, 185] width 48 height 28
type input "0"
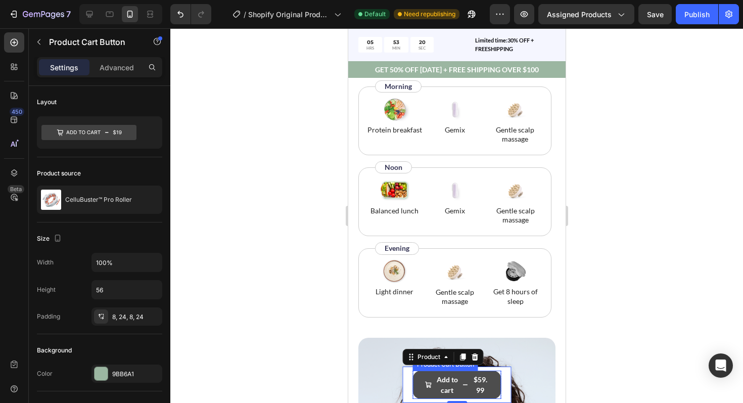
click at [480, 384] on div "$59.99" at bounding box center [479, 384] width 17 height 23
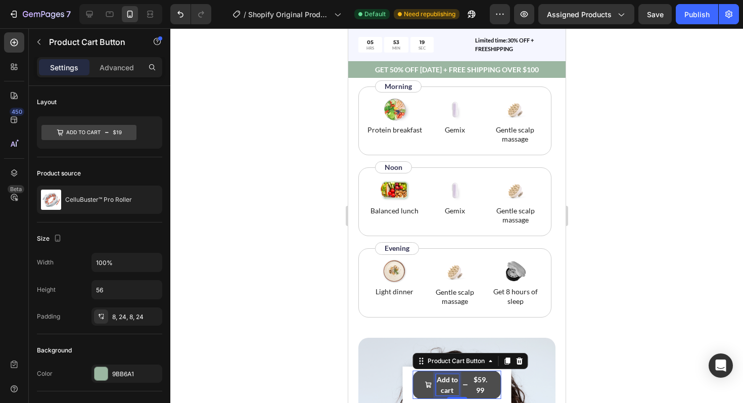
click at [481, 385] on div "$59.99" at bounding box center [479, 384] width 17 height 23
click at [477, 385] on div "$59.99" at bounding box center [479, 384] width 17 height 23
click at [478, 383] on div "$59.99" at bounding box center [479, 384] width 17 height 23
click at [450, 381] on p "Add to cart" at bounding box center [447, 384] width 23 height 21
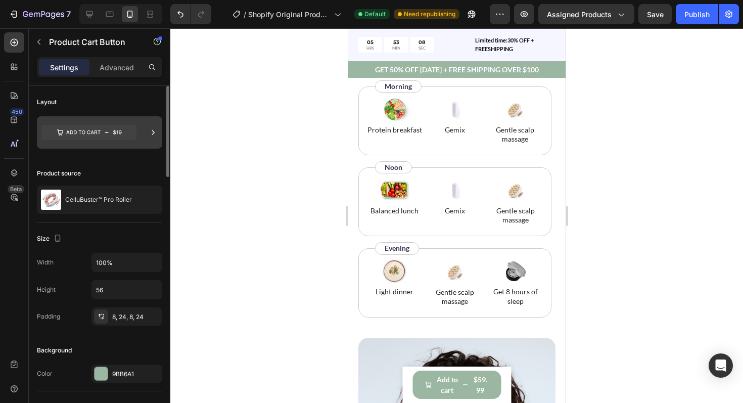
click at [95, 140] on icon at bounding box center [88, 132] width 95 height 15
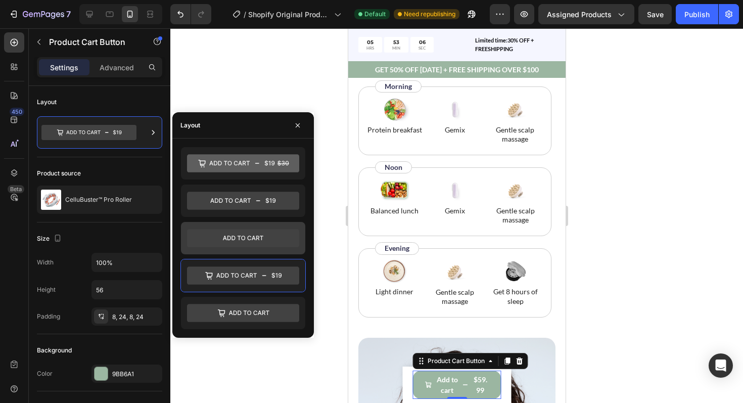
click at [232, 236] on icon at bounding box center [243, 238] width 112 height 18
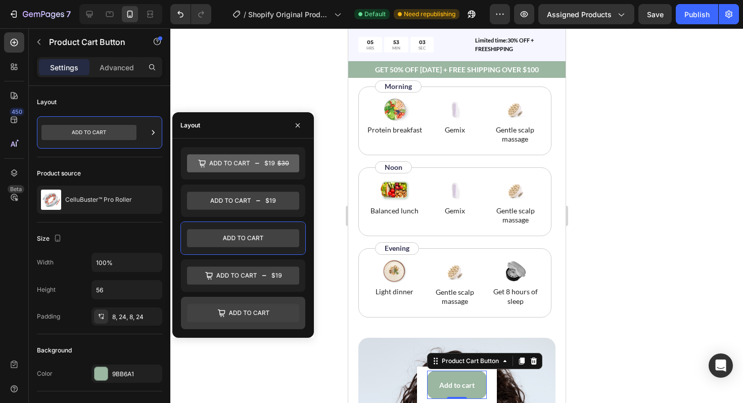
click at [250, 312] on icon at bounding box center [243, 313] width 112 height 18
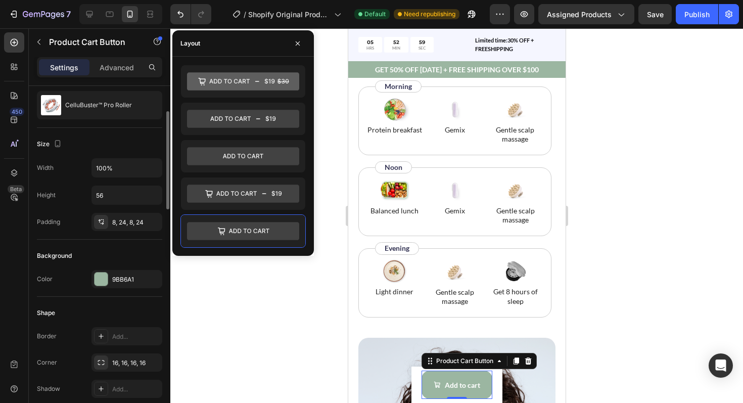
scroll to position [97, 0]
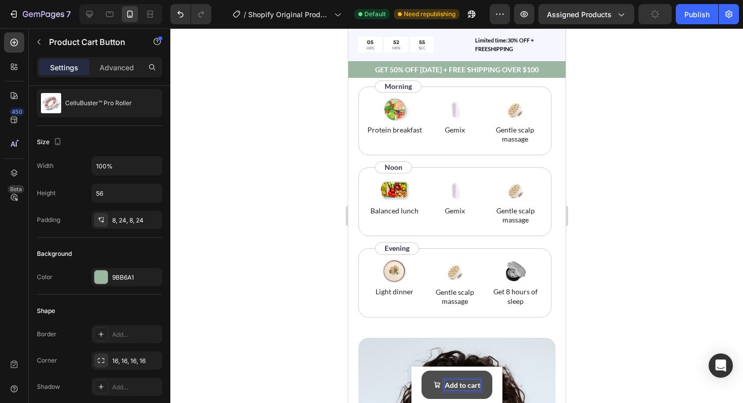
click at [477, 385] on p "Add to cart" at bounding box center [462, 385] width 35 height 11
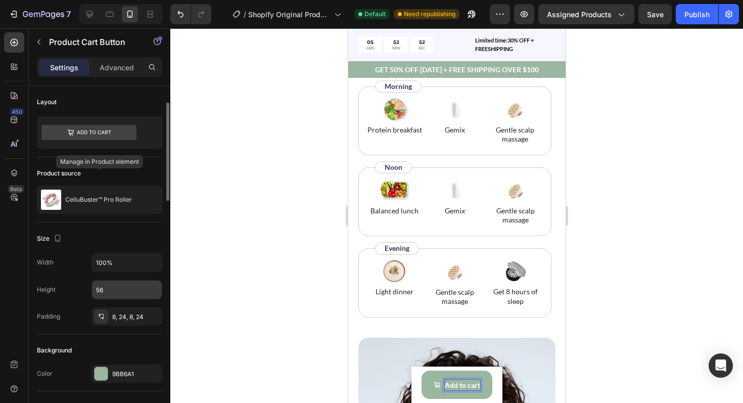
scroll to position [28, 0]
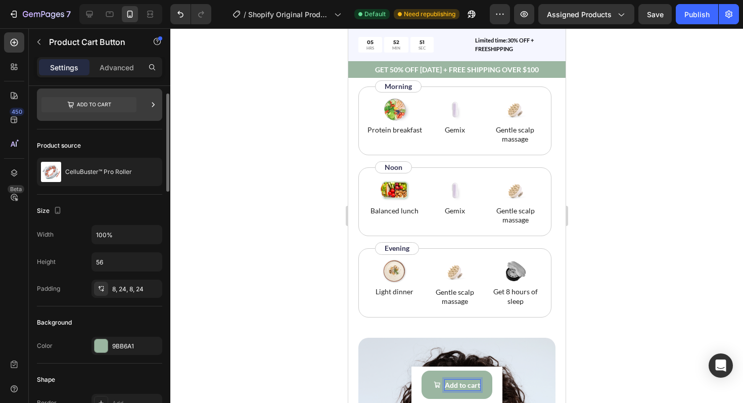
click at [94, 111] on icon at bounding box center [88, 104] width 95 height 15
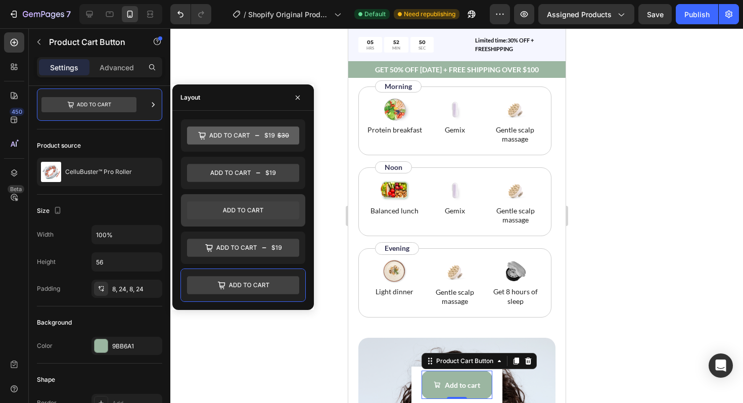
click at [207, 211] on icon at bounding box center [243, 210] width 112 height 18
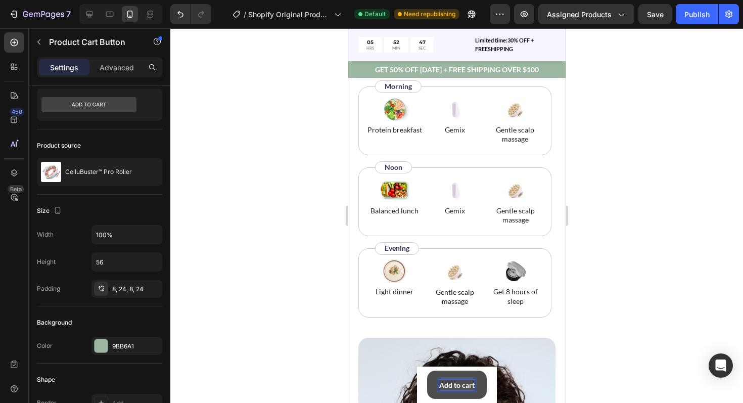
click at [473, 385] on p "Add to cart" at bounding box center [456, 385] width 35 height 11
click at [437, 371] on button "ADD" at bounding box center [456, 385] width 39 height 28
click at [432, 371] on button "ADD TO" at bounding box center [457, 385] width 50 height 28
click at [590, 374] on div at bounding box center [456, 215] width 573 height 375
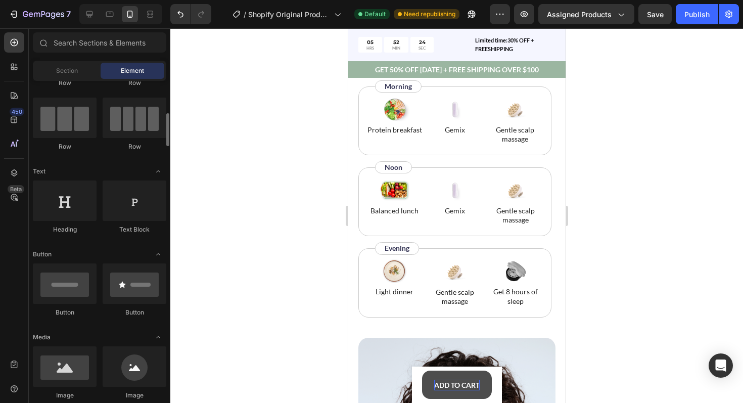
scroll to position [46, 0]
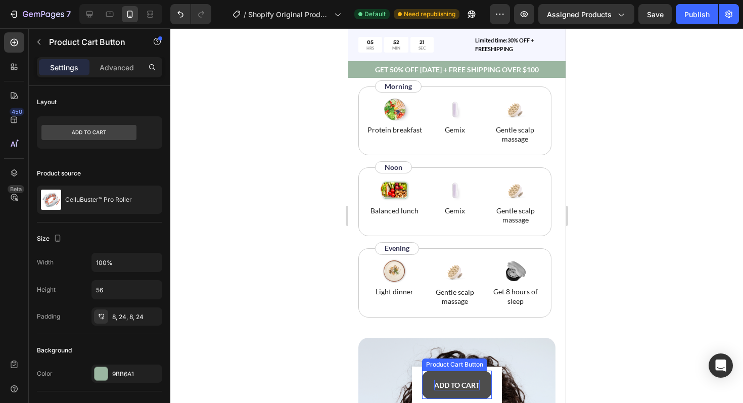
click at [451, 374] on button "ADD TO CART" at bounding box center [457, 385] width 70 height 28
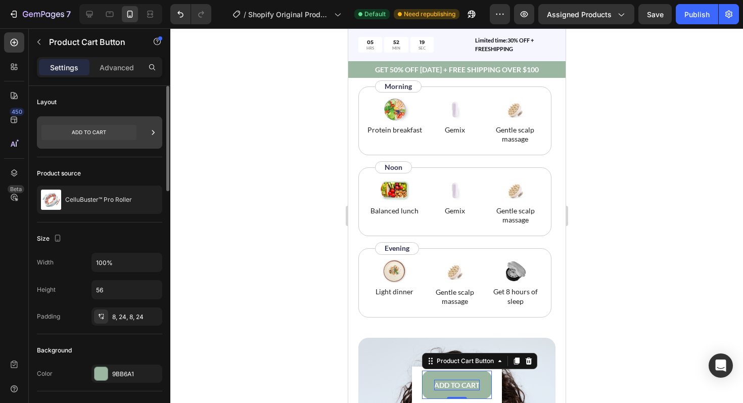
click at [102, 134] on icon at bounding box center [88, 132] width 95 height 15
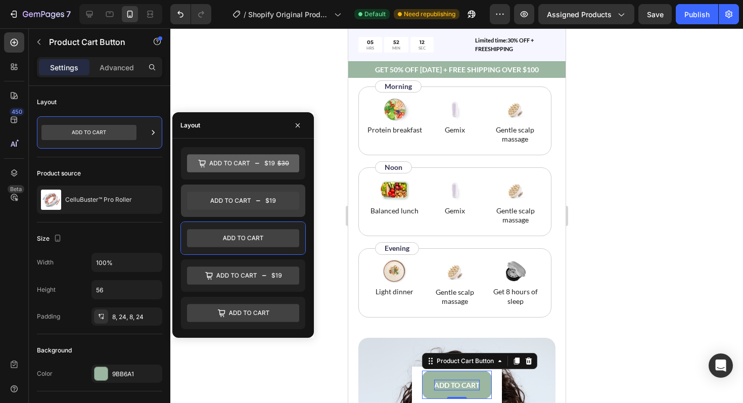
click at [240, 209] on icon at bounding box center [243, 201] width 112 height 18
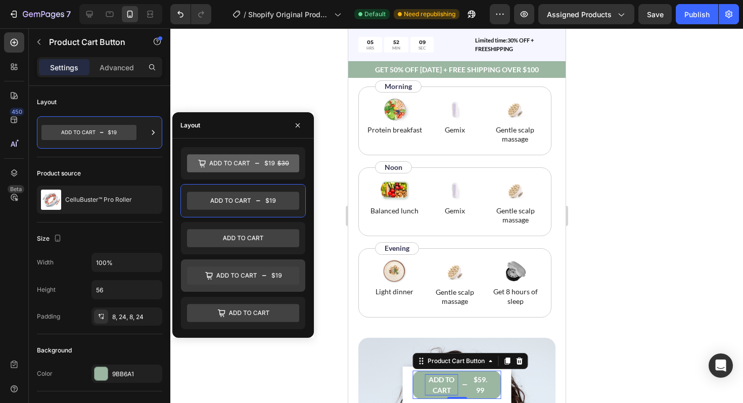
click at [243, 276] on icon at bounding box center [243, 276] width 112 height 18
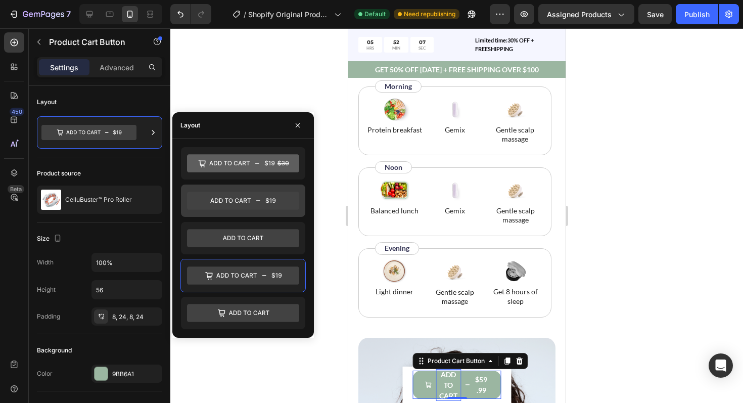
click at [235, 208] on icon at bounding box center [243, 201] width 112 height 18
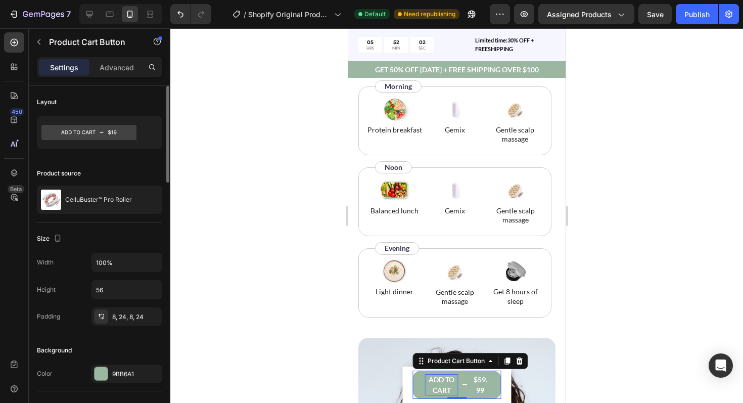
click at [142, 170] on div "Product source" at bounding box center [99, 173] width 125 height 16
click at [134, 290] on input "56" at bounding box center [127, 290] width 70 height 18
click at [150, 291] on icon "button" at bounding box center [153, 290] width 10 height 10
click at [120, 314] on span "Fit content" at bounding box center [111, 315] width 30 height 9
type input "Auto"
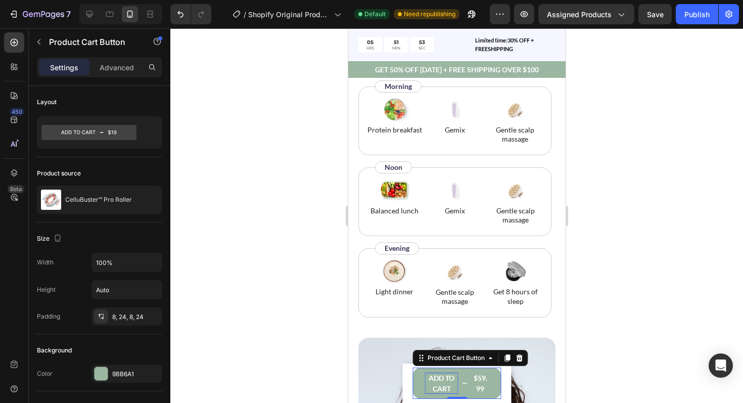
click at [319, 330] on div at bounding box center [456, 215] width 573 height 375
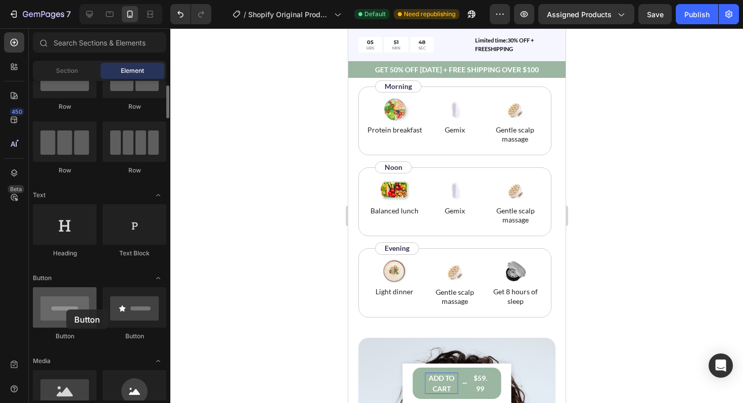
click at [66, 309] on div at bounding box center [65, 307] width 64 height 40
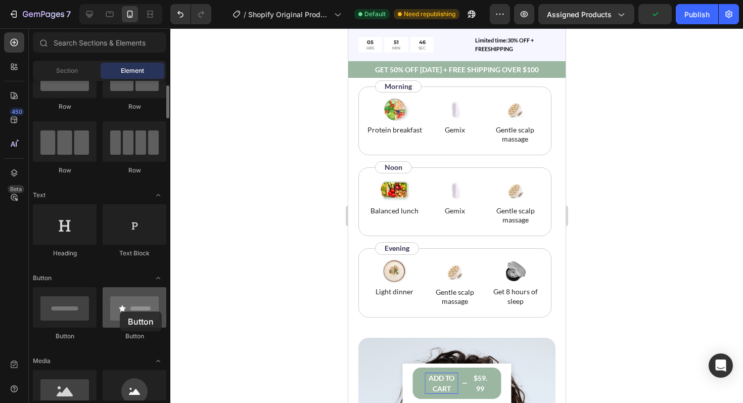
click at [120, 312] on div at bounding box center [135, 307] width 64 height 40
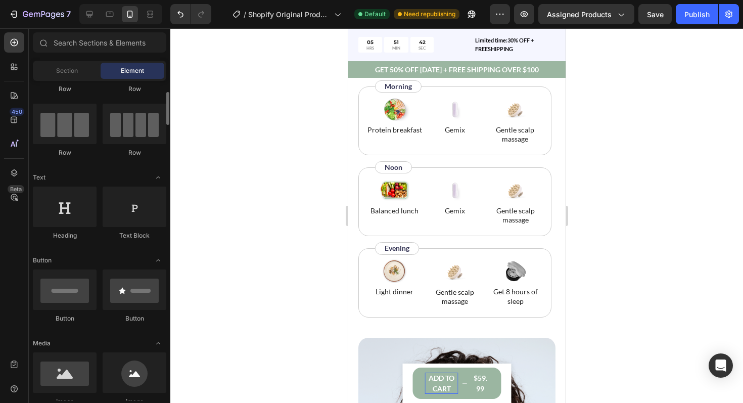
scroll to position [70, 0]
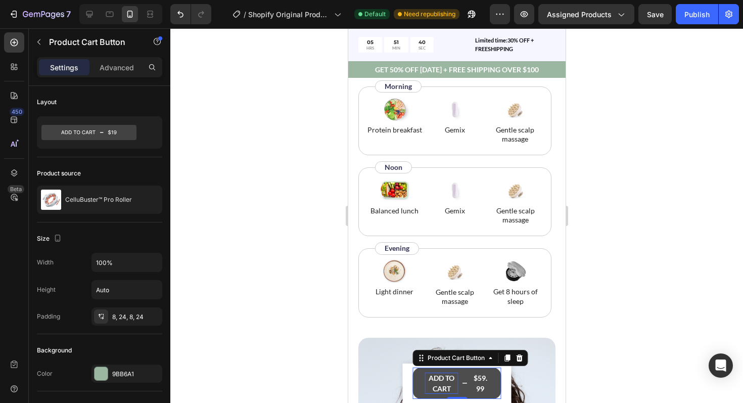
click at [415, 376] on button "ADD TO CART $59.99" at bounding box center [457, 383] width 89 height 31
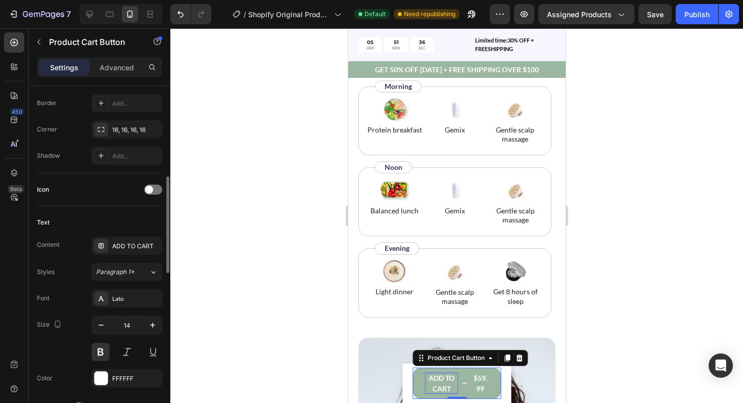
scroll to position [329, 0]
click at [145, 249] on div "ADD TO CART" at bounding box center [136, 245] width 48 height 9
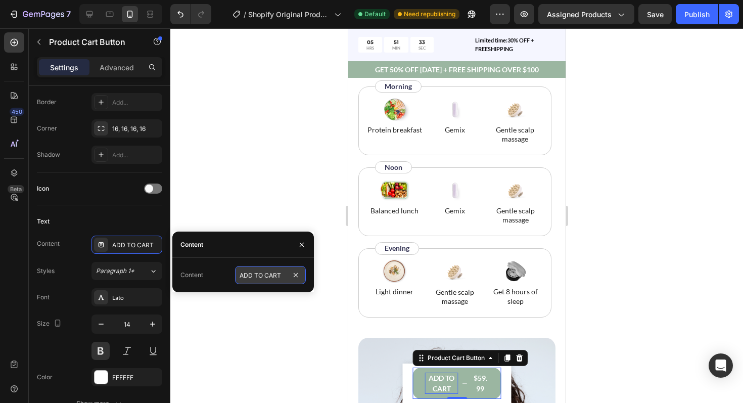
click at [283, 277] on input "ADD TO CART" at bounding box center [270, 275] width 71 height 18
click at [280, 277] on input "ADD TO CART" at bounding box center [270, 275] width 71 height 18
type input "ADD TO CART"
click at [152, 270] on icon at bounding box center [153, 271] width 9 height 10
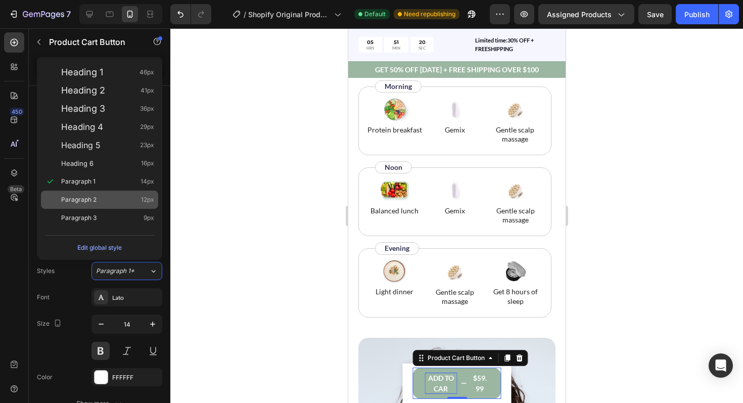
click at [97, 198] on div "Paragraph 2 12px" at bounding box center [107, 200] width 93 height 10
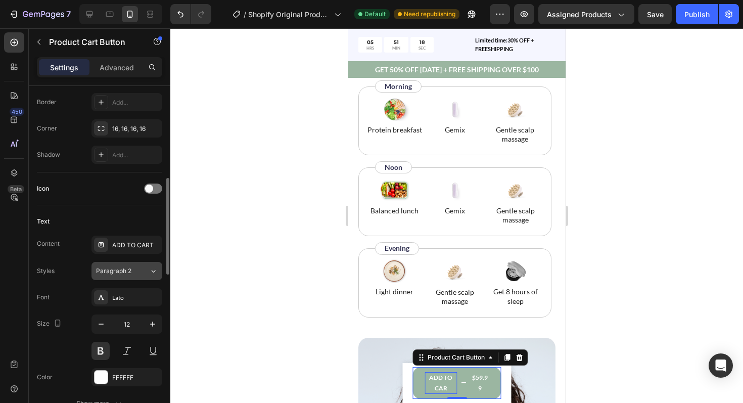
click at [125, 269] on span "Paragraph 2" at bounding box center [113, 271] width 35 height 9
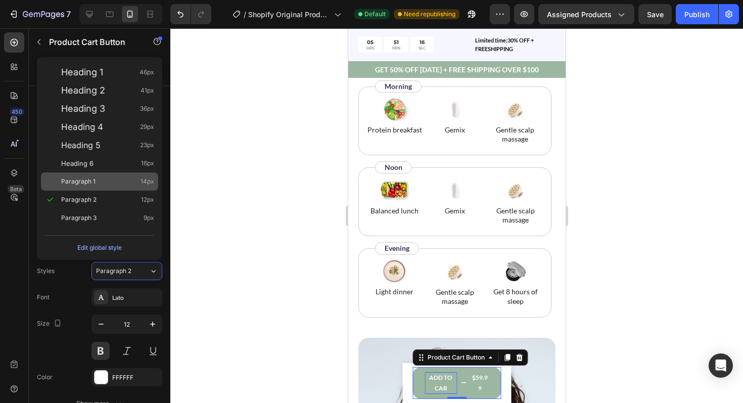
click at [92, 184] on span "Paragraph 1" at bounding box center [78, 181] width 34 height 10
type input "14"
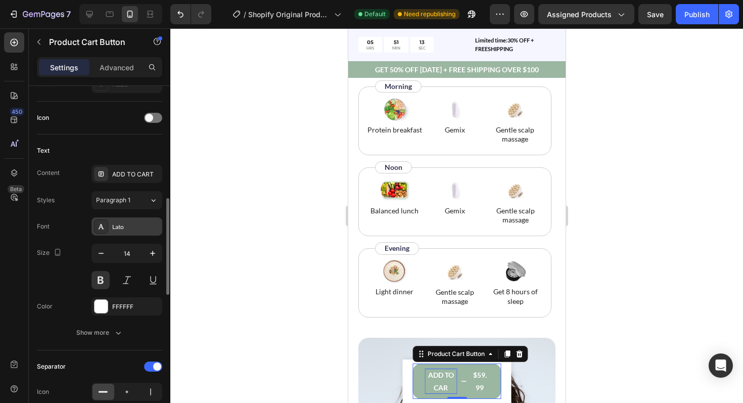
scroll to position [402, 0]
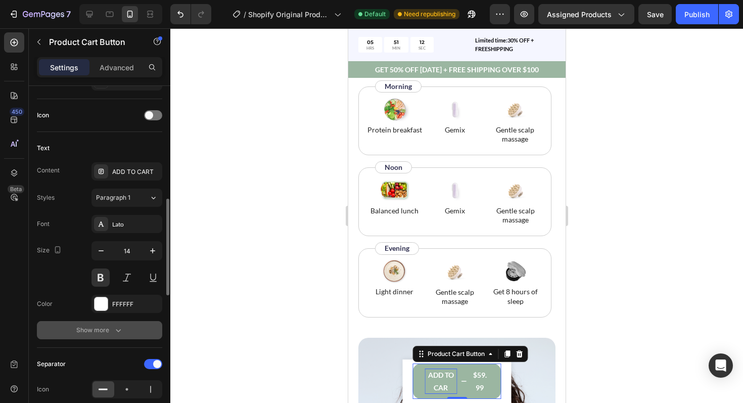
click at [106, 331] on div "Show more" at bounding box center [99, 330] width 47 height 10
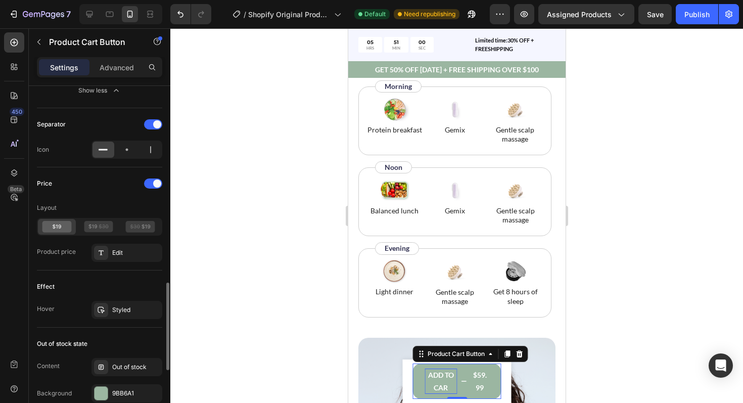
scroll to position [777, 0]
click at [116, 255] on div "Edit" at bounding box center [136, 251] width 48 height 9
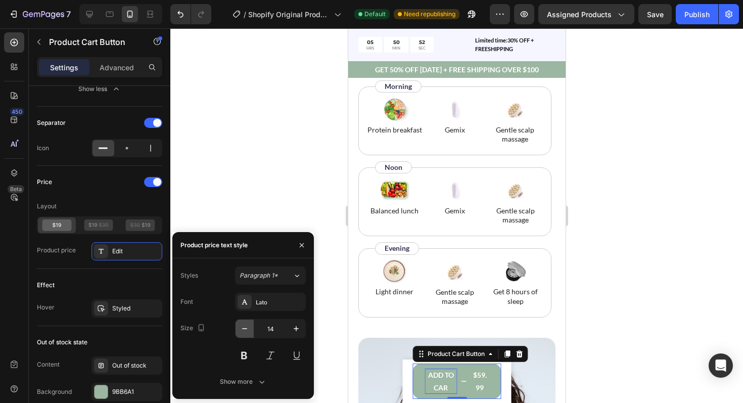
click at [246, 329] on icon "button" at bounding box center [244, 328] width 5 height 1
click at [295, 329] on icon "button" at bounding box center [296, 328] width 5 height 5
type input "14"
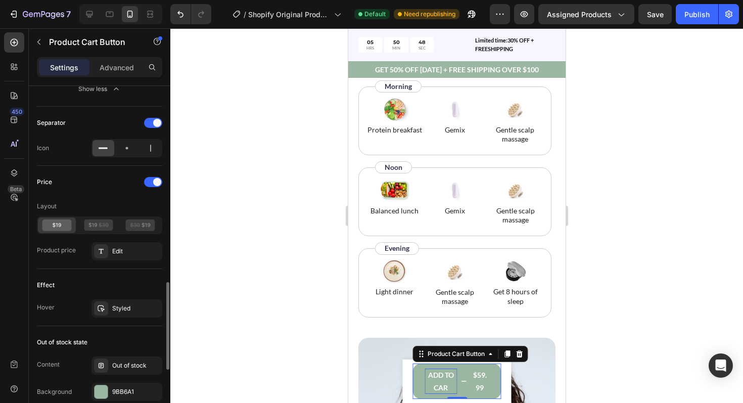
click at [119, 284] on div "Effect" at bounding box center [99, 285] width 125 height 16
click at [127, 307] on div "Styled" at bounding box center [126, 308] width 29 height 9
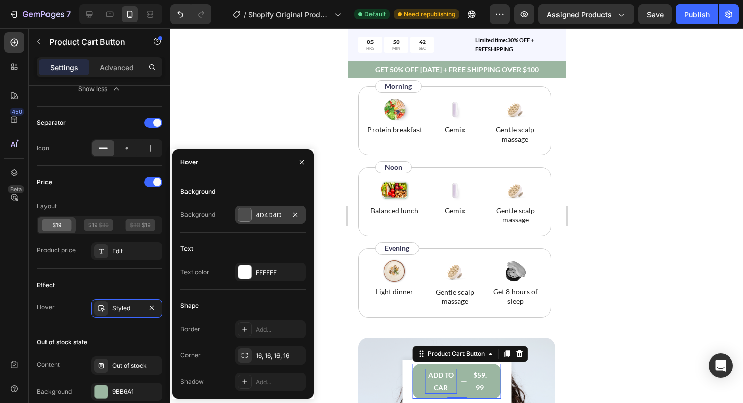
click at [240, 211] on div at bounding box center [244, 214] width 13 height 13
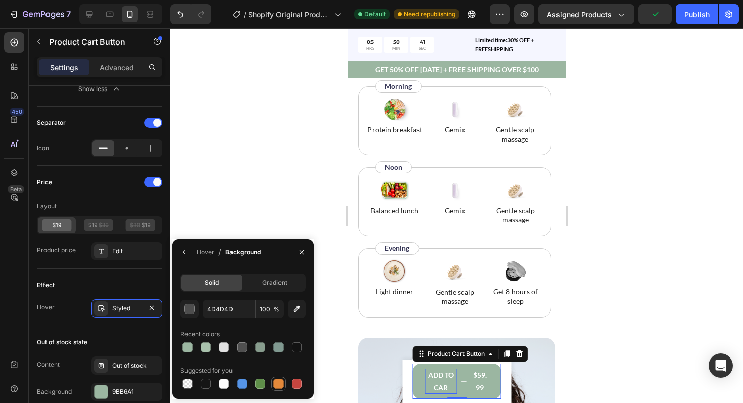
click at [282, 385] on div at bounding box center [279, 384] width 10 height 10
type input "E4893A"
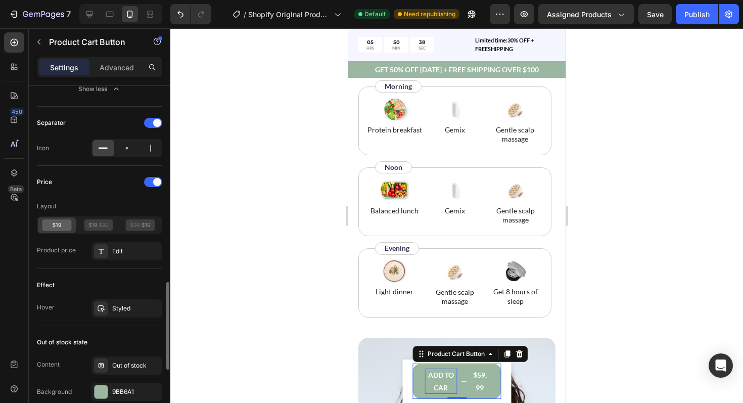
click at [144, 273] on div "Effect Hover Styled" at bounding box center [99, 297] width 125 height 57
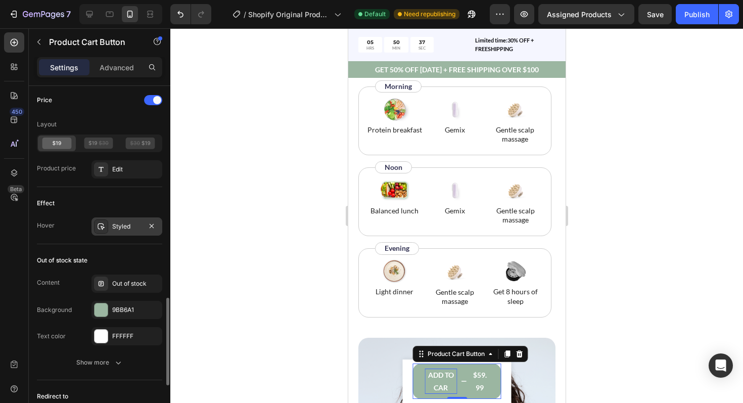
scroll to position [860, 0]
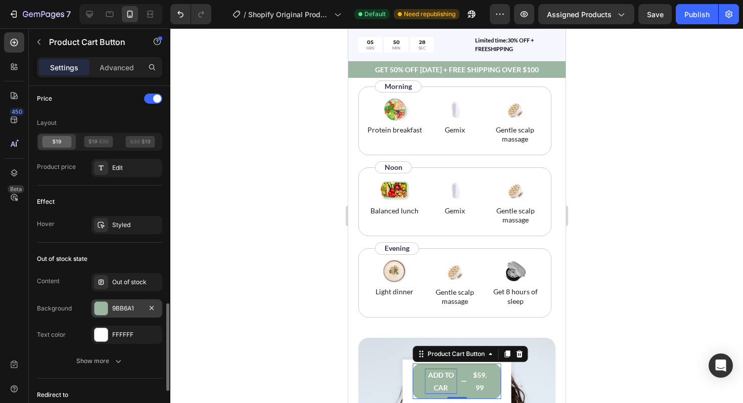
click at [110, 309] on div "9BB6A1" at bounding box center [127, 308] width 71 height 18
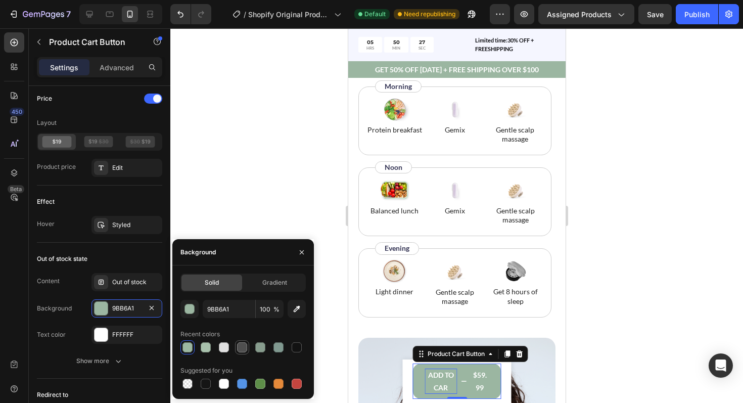
click at [237, 348] on div at bounding box center [242, 347] width 12 height 12
type input "4F4F4F"
click at [80, 291] on div "Content Out of stock Background 4F4F4F Text color FFFFFF" at bounding box center [99, 308] width 125 height 71
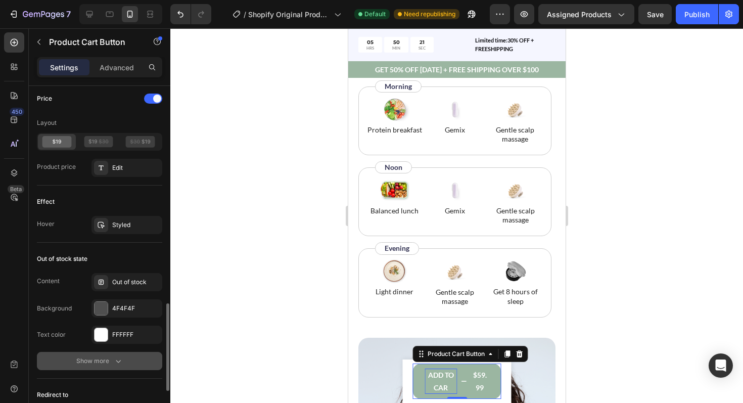
click at [88, 365] on div "Show more" at bounding box center [99, 361] width 47 height 10
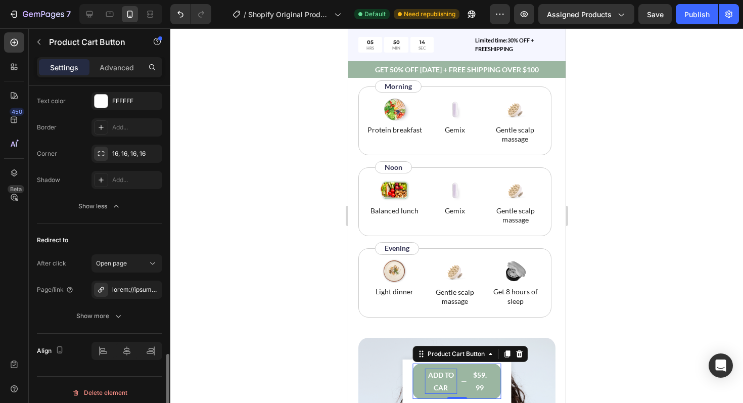
scroll to position [1099, 0]
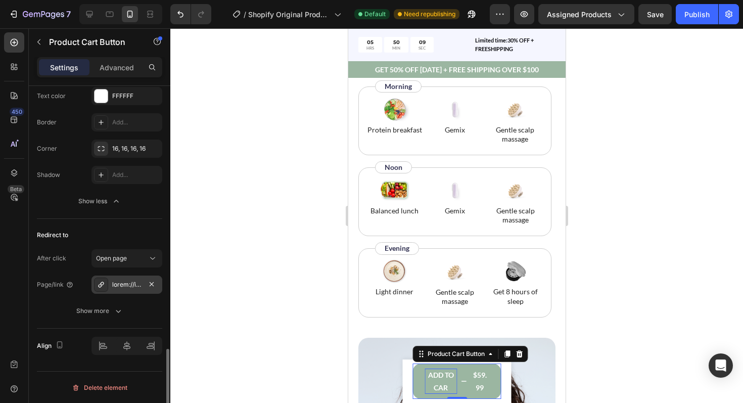
click at [125, 284] on div at bounding box center [126, 284] width 29 height 9
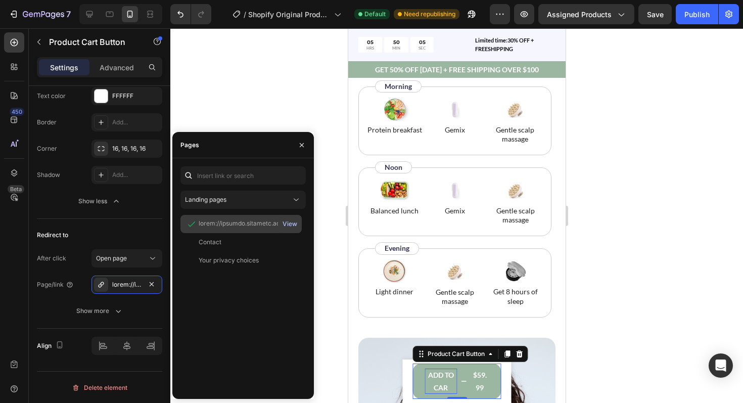
click at [287, 223] on div "View" at bounding box center [290, 223] width 15 height 9
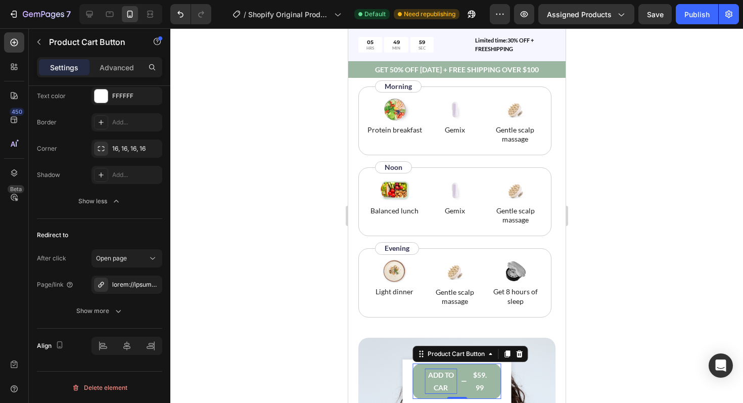
click at [336, 308] on div at bounding box center [456, 215] width 573 height 375
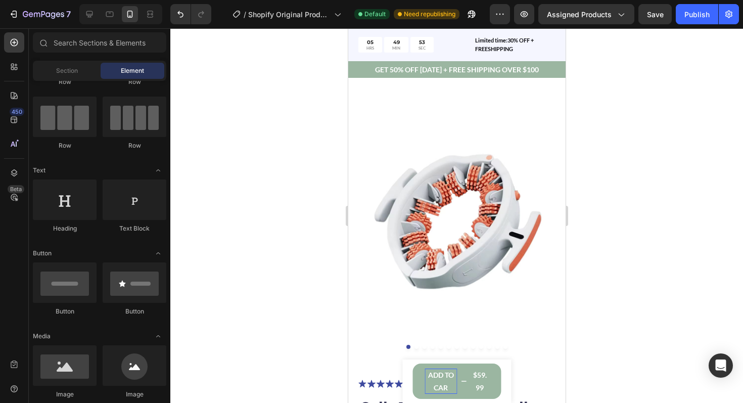
scroll to position [0, 0]
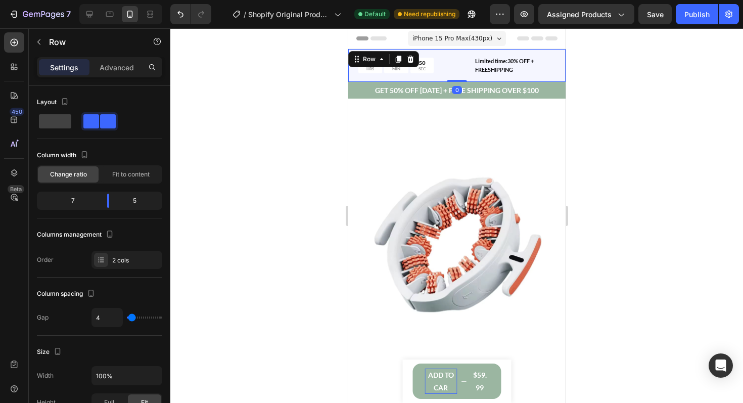
click at [448, 53] on div "05 HRS 49 MIN 50 SEC Countdown Timer Limited time:30% OFF + FREESHIPPING Text B…" at bounding box center [456, 65] width 217 height 33
click at [410, 57] on icon at bounding box center [410, 59] width 7 height 7
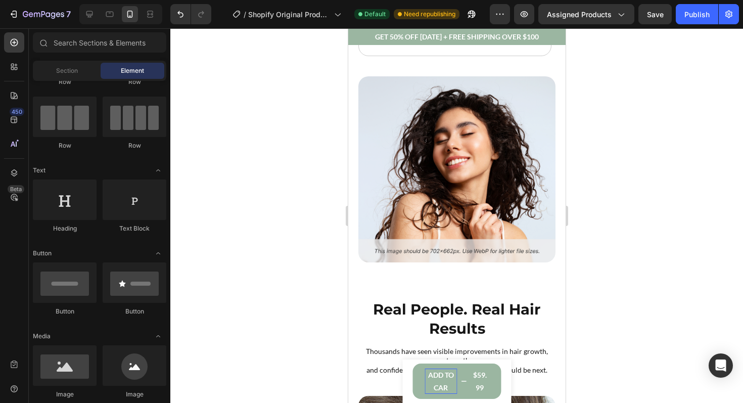
scroll to position [2424, 0]
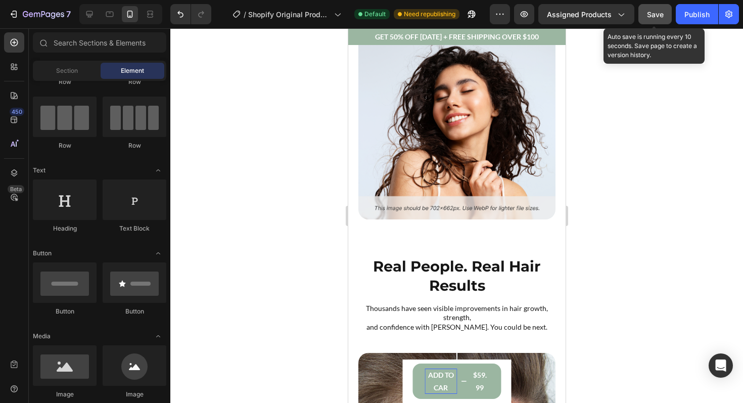
click at [649, 16] on span "Save" at bounding box center [655, 14] width 17 height 9
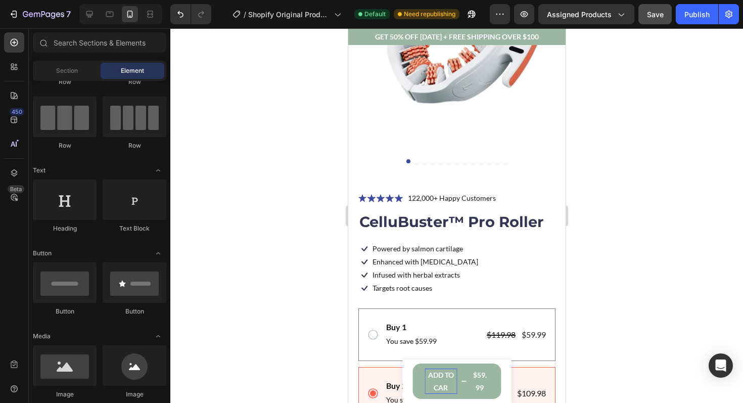
scroll to position [176, 0]
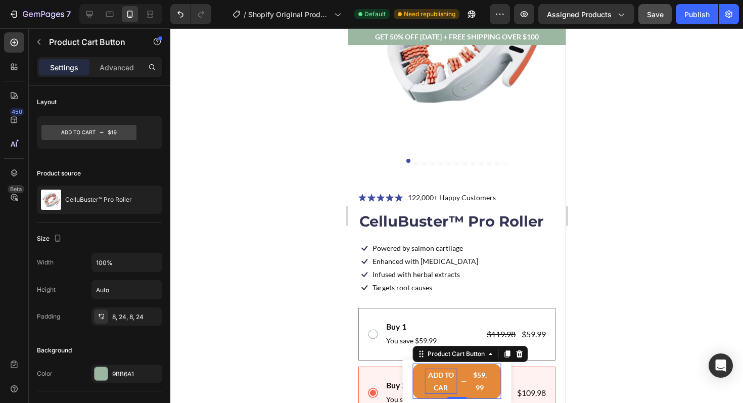
click at [447, 368] on button "ADD TO CAR $59.99" at bounding box center [457, 381] width 89 height 35
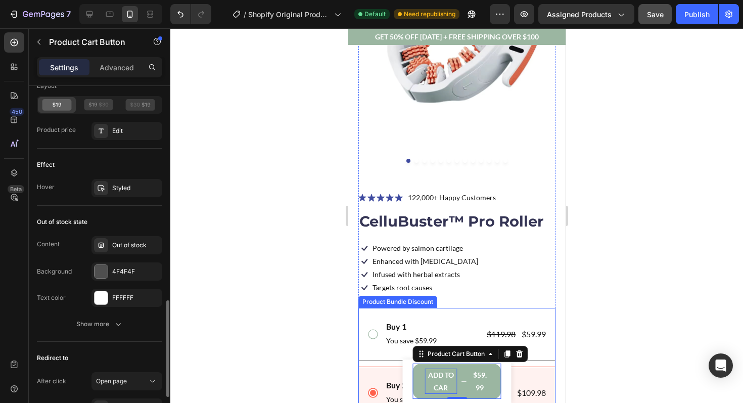
scroll to position [731, 0]
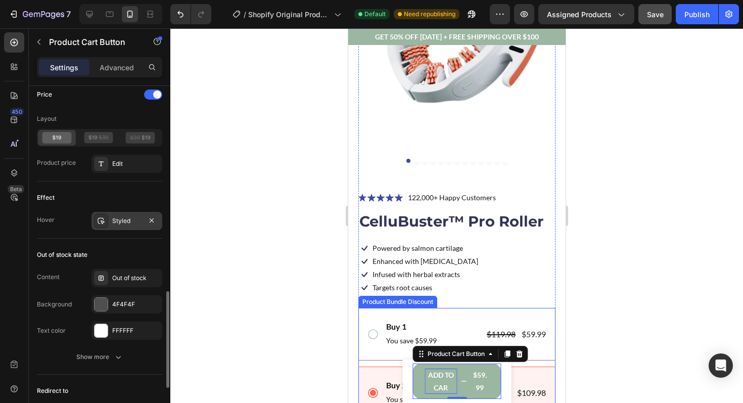
click at [109, 217] on div "Styled" at bounding box center [127, 221] width 71 height 18
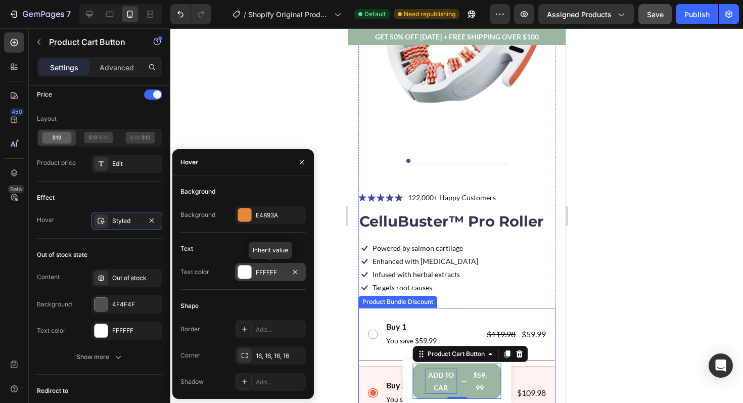
click at [240, 272] on div at bounding box center [244, 272] width 13 height 13
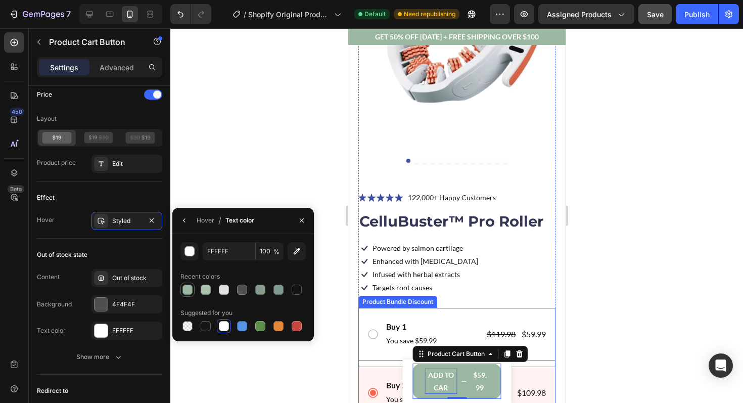
click at [188, 285] on div at bounding box center [188, 290] width 10 height 10
type input "9BB6A1"
click at [199, 223] on div "Hover" at bounding box center [206, 220] width 18 height 9
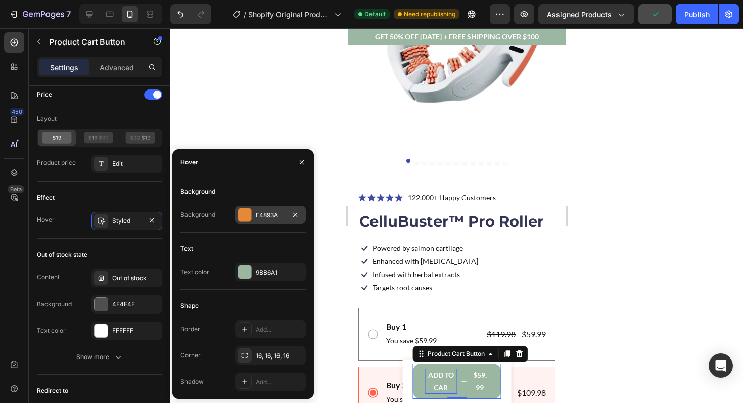
click at [244, 217] on div at bounding box center [244, 214] width 13 height 13
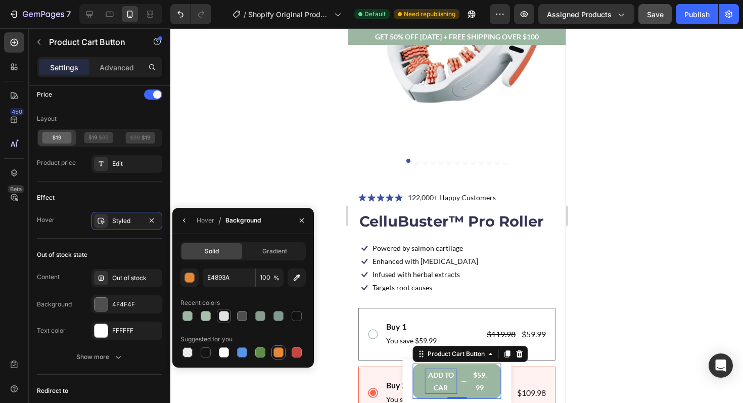
click at [220, 314] on div at bounding box center [224, 316] width 10 height 10
click at [230, 351] on div at bounding box center [224, 352] width 12 height 12
type input "FFFFFF"
click at [268, 252] on span "Gradient" at bounding box center [274, 251] width 25 height 9
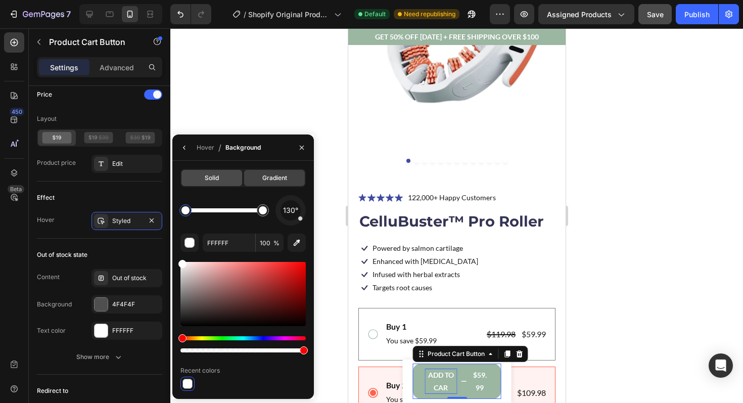
click at [215, 184] on div "Solid" at bounding box center [212, 178] width 61 height 16
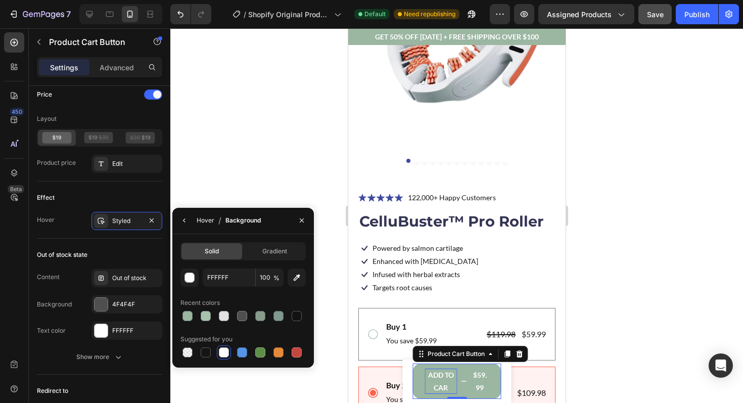
click at [200, 220] on div "Hover" at bounding box center [206, 220] width 18 height 9
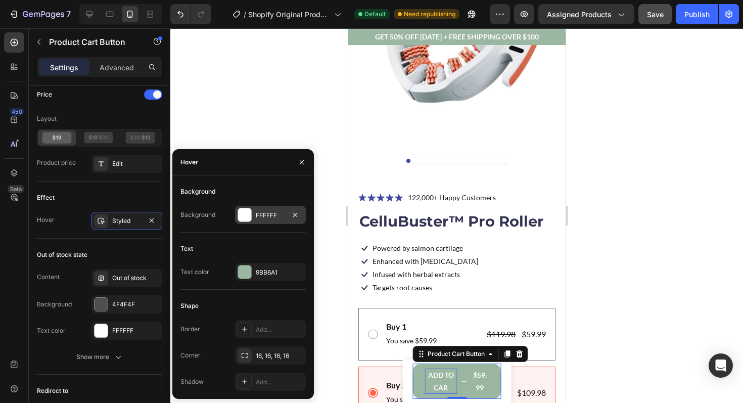
click at [243, 217] on div at bounding box center [244, 214] width 13 height 13
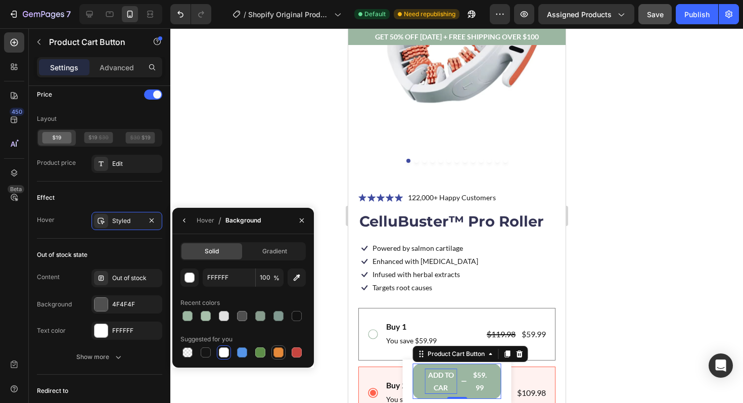
click at [276, 349] on div at bounding box center [279, 352] width 10 height 10
type input "E4893A"
click at [79, 284] on div "Content Out of stock" at bounding box center [99, 278] width 125 height 18
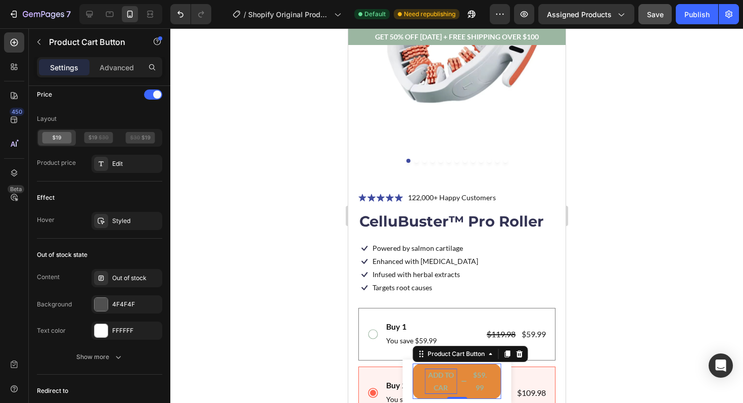
click at [418, 379] on button "ADD TO CAR $59.99" at bounding box center [457, 381] width 89 height 35
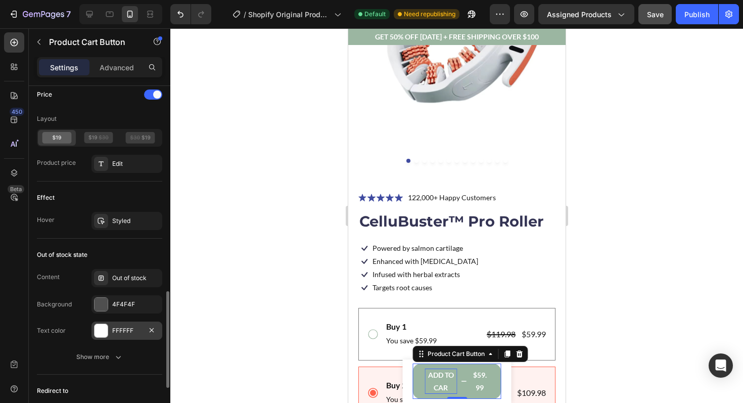
click at [132, 327] on div "FFFFFF" at bounding box center [126, 330] width 29 height 9
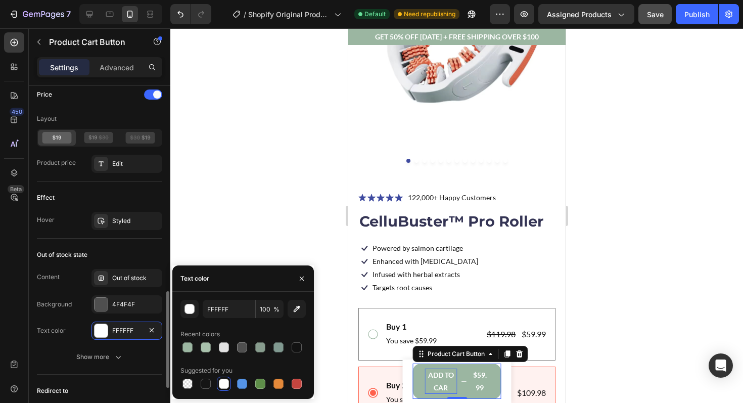
click at [66, 317] on div "Content Out of stock Background 4F4F4F Text color FFFFFF" at bounding box center [99, 304] width 125 height 71
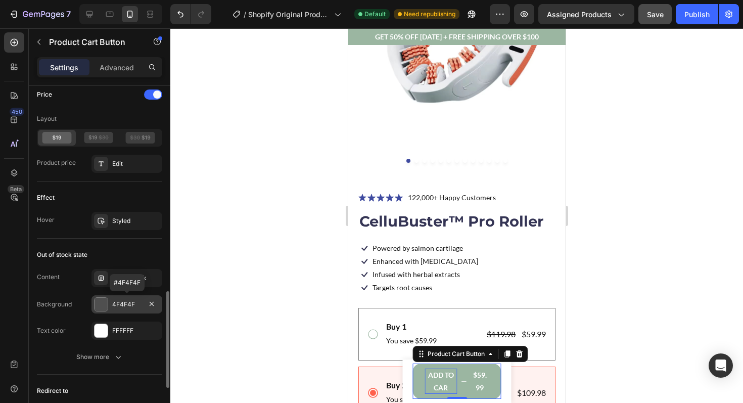
click at [127, 303] on div "4F4F4F" at bounding box center [126, 304] width 29 height 9
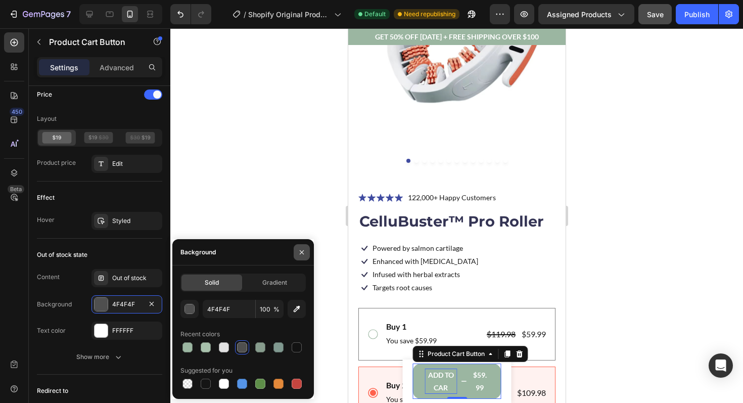
click at [298, 254] on icon "button" at bounding box center [302, 252] width 8 height 8
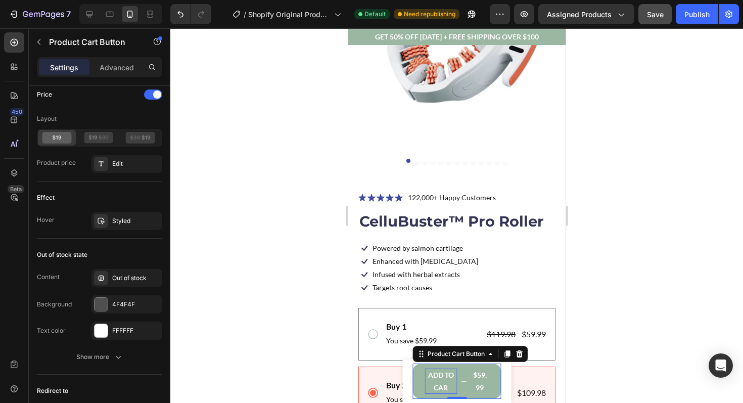
click at [425, 373] on div "ADD TO CAR" at bounding box center [441, 381] width 32 height 25
click at [416, 370] on button "ADD TO CAR $59.99" at bounding box center [457, 381] width 89 height 35
click at [428, 356] on div "Product Cart Button" at bounding box center [455, 353] width 61 height 9
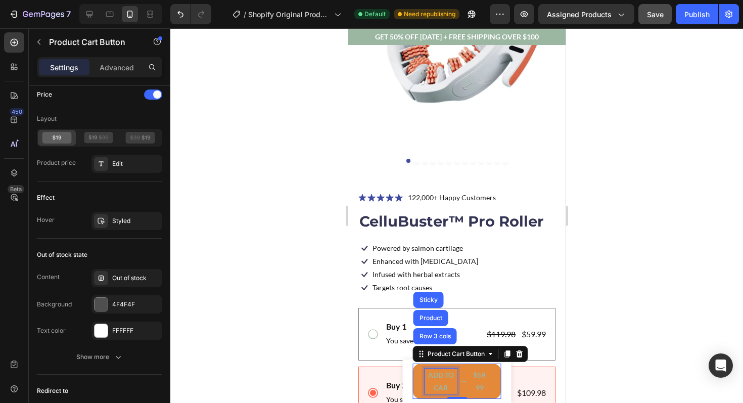
click at [426, 388] on p "ADD TO CAR" at bounding box center [441, 381] width 32 height 25
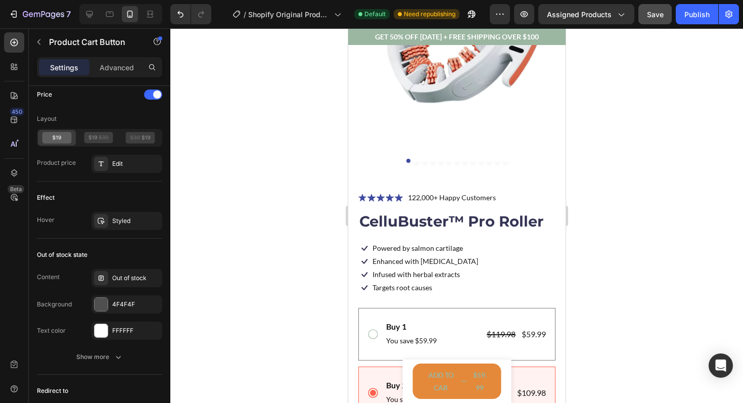
click at [421, 385] on button "ADD TO CAR $59.99" at bounding box center [457, 381] width 89 height 35
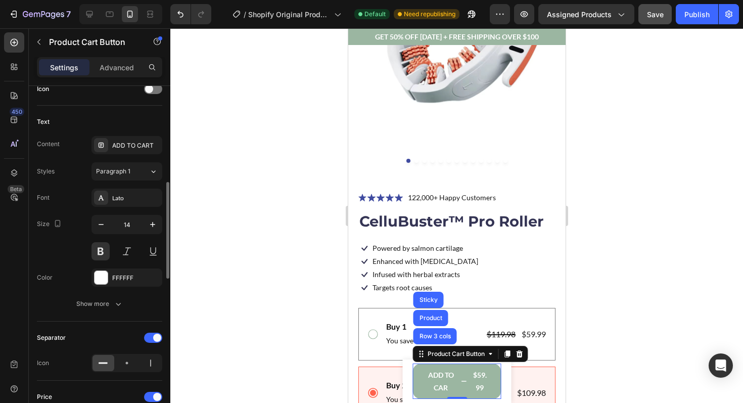
scroll to position [378, 0]
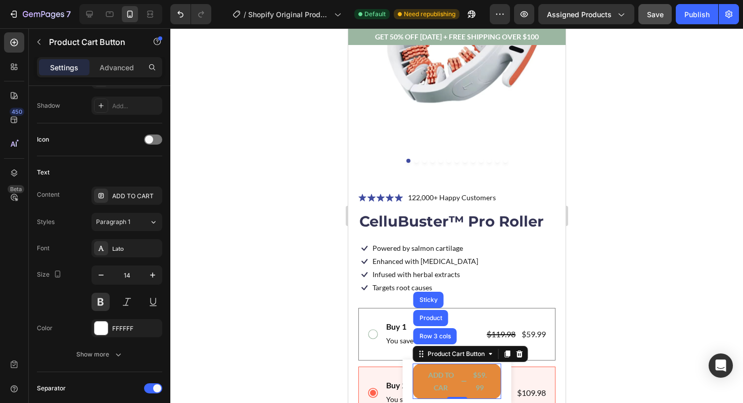
click at [424, 368] on button "ADD TO CAR $59.99" at bounding box center [457, 381] width 89 height 35
click at [415, 366] on button "ADD TO CAR $59.99" at bounding box center [457, 381] width 89 height 35
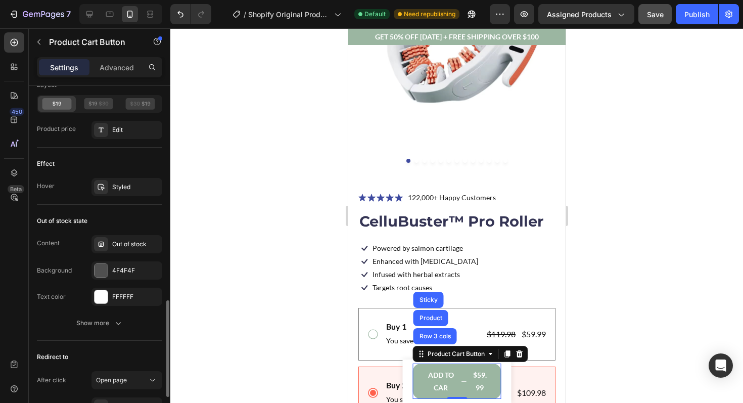
scroll to position [887, 0]
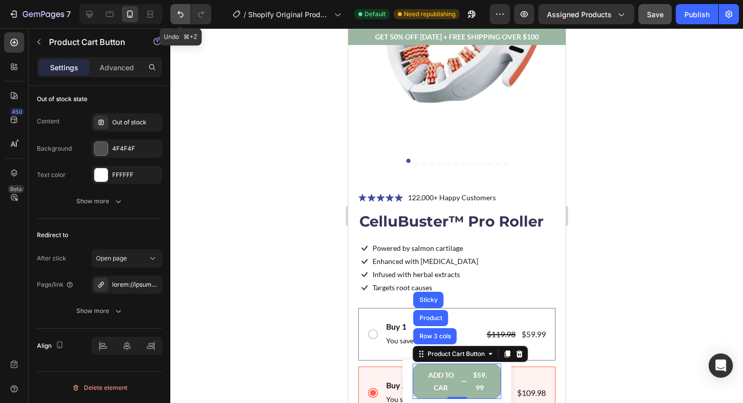
click at [181, 9] on icon "Undo/Redo" at bounding box center [180, 14] width 10 height 10
click at [188, 14] on button "Undo/Redo" at bounding box center [180, 14] width 20 height 20
click at [180, 14] on icon "Undo/Redo" at bounding box center [180, 14] width 10 height 10
click at [179, 22] on button "Undo/Redo" at bounding box center [180, 14] width 20 height 20
click at [179, 21] on button "Undo/Redo" at bounding box center [180, 14] width 20 height 20
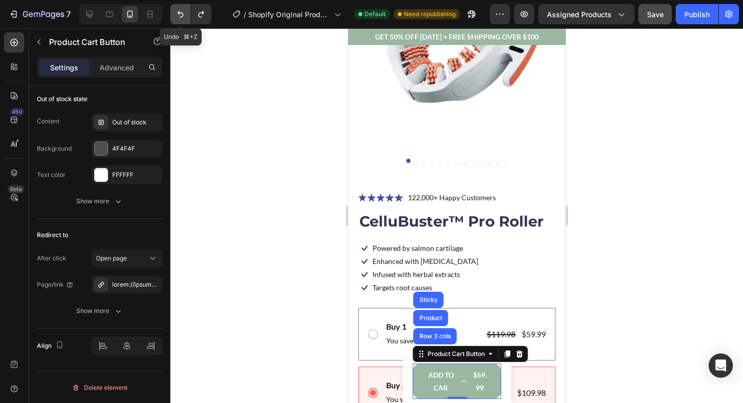
click at [179, 21] on button "Undo/Redo" at bounding box center [180, 14] width 20 height 20
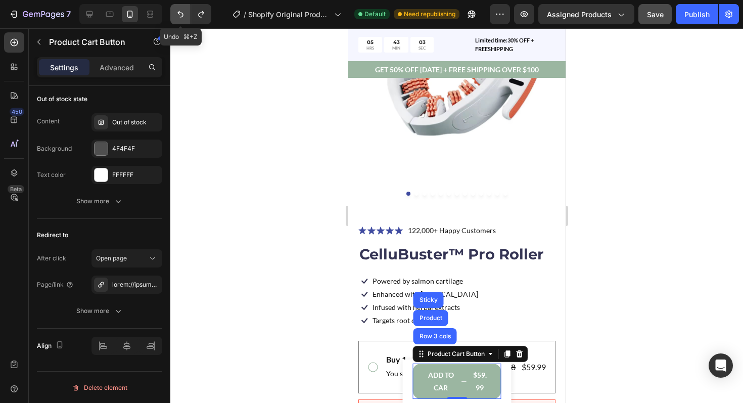
scroll to position [209, 0]
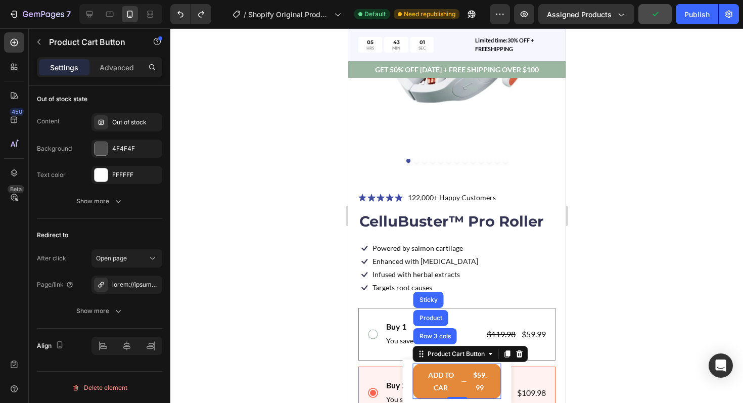
click at [422, 377] on button "ADD TO CAR $59.99" at bounding box center [457, 381] width 89 height 35
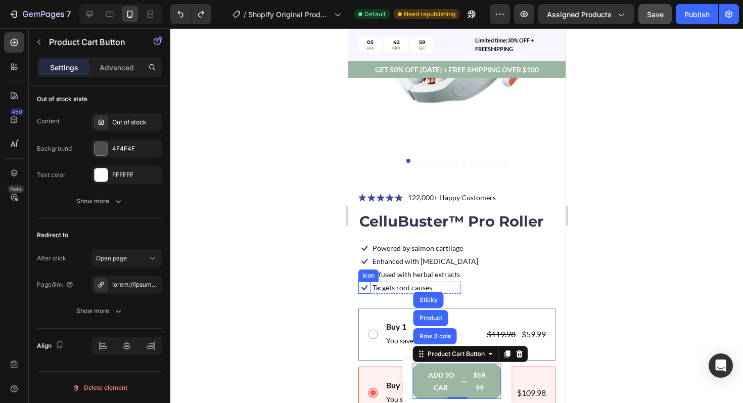
click at [316, 271] on div at bounding box center [456, 215] width 573 height 375
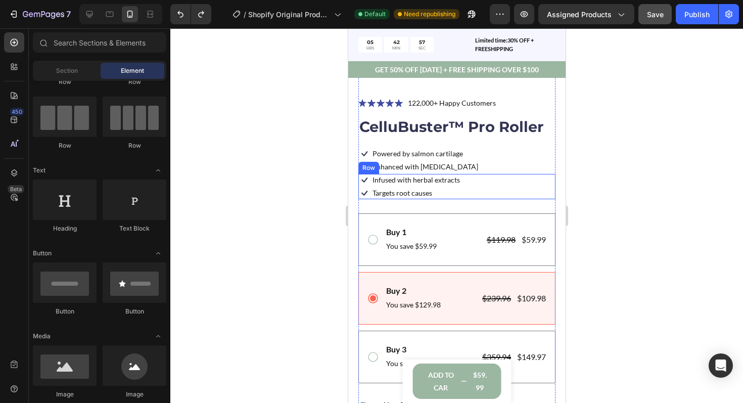
scroll to position [317, 0]
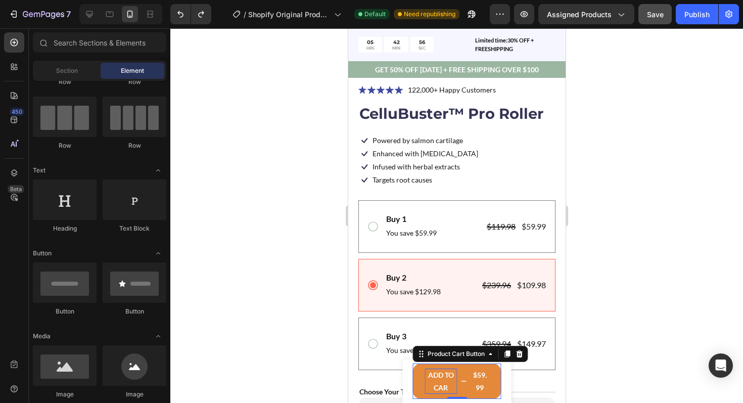
click at [426, 375] on p "ADD TO CAR" at bounding box center [441, 381] width 32 height 25
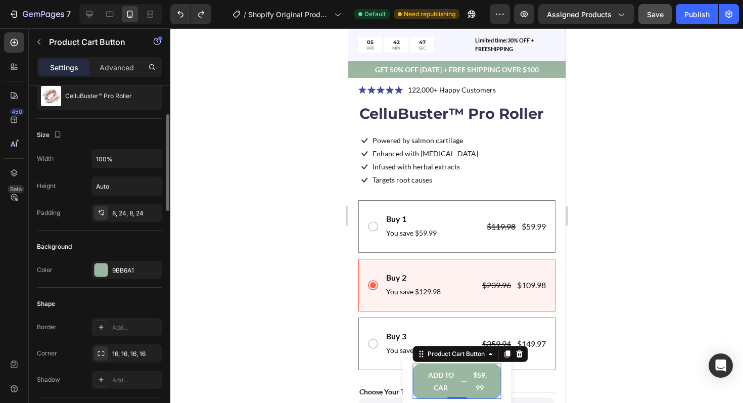
scroll to position [103, 0]
click at [130, 276] on div "9BB6A1" at bounding box center [127, 270] width 71 height 18
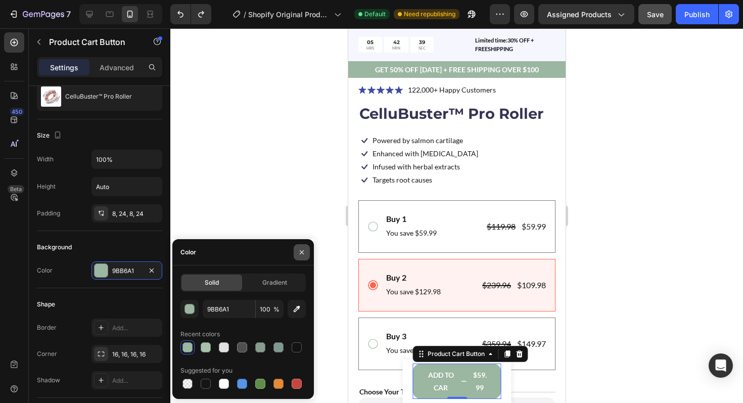
click at [304, 255] on icon "button" at bounding box center [302, 252] width 8 height 8
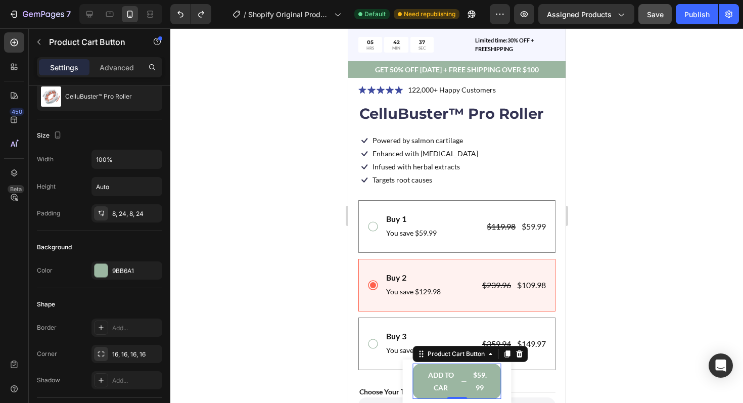
click at [277, 324] on div at bounding box center [456, 215] width 573 height 375
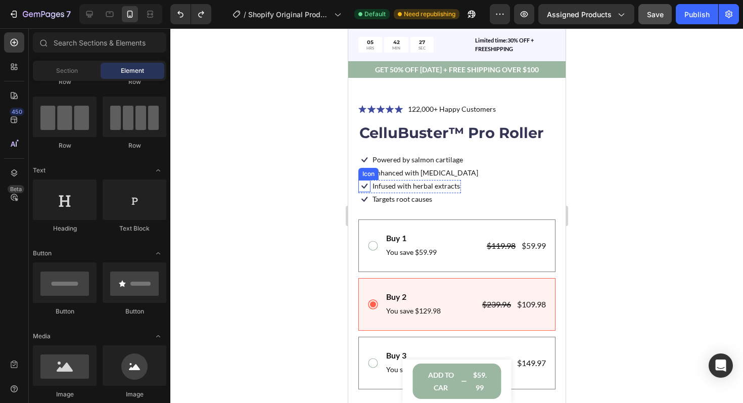
scroll to position [336, 0]
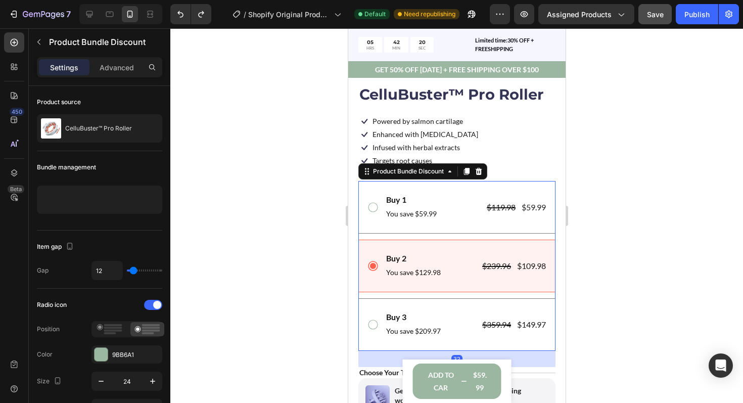
click at [367, 197] on div "Buy 1 Text Block You save $59.99 Text Block $119.98 Product Price Product Price…" at bounding box center [457, 207] width 180 height 27
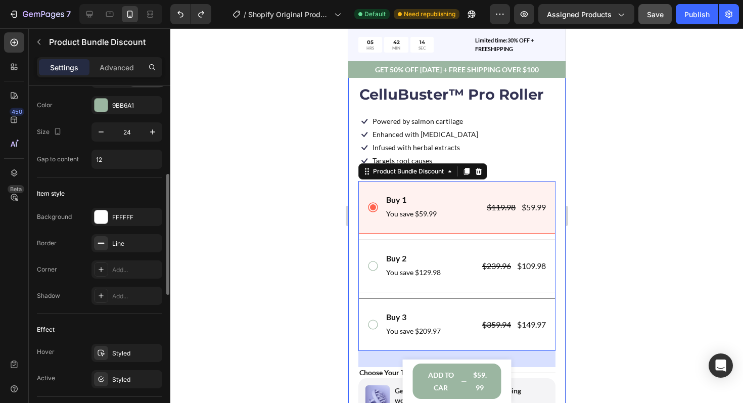
scroll to position [245, 0]
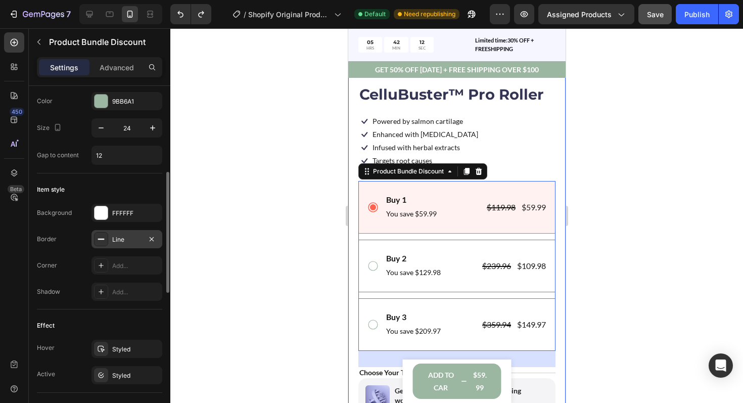
click at [126, 241] on div "Line" at bounding box center [126, 239] width 29 height 9
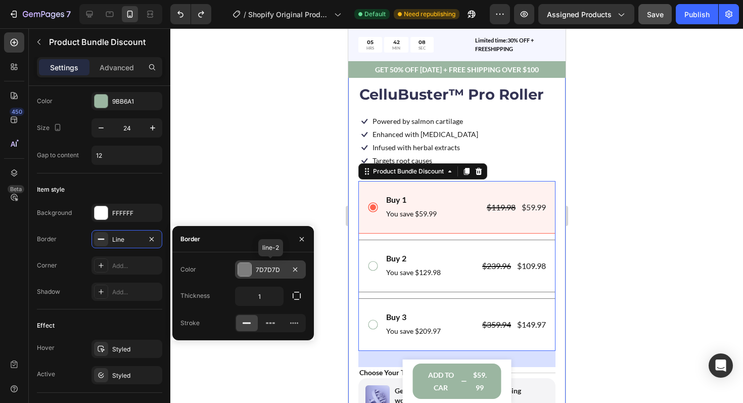
click at [248, 269] on div at bounding box center [244, 269] width 13 height 13
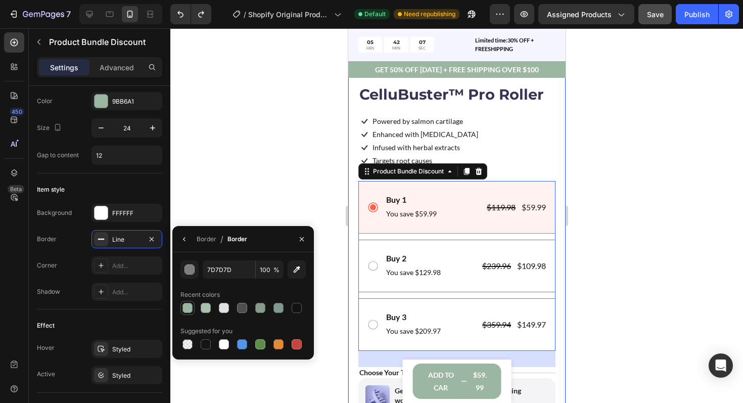
click at [189, 304] on div at bounding box center [188, 308] width 10 height 10
type input "9BB6A1"
click at [254, 190] on div at bounding box center [456, 215] width 573 height 375
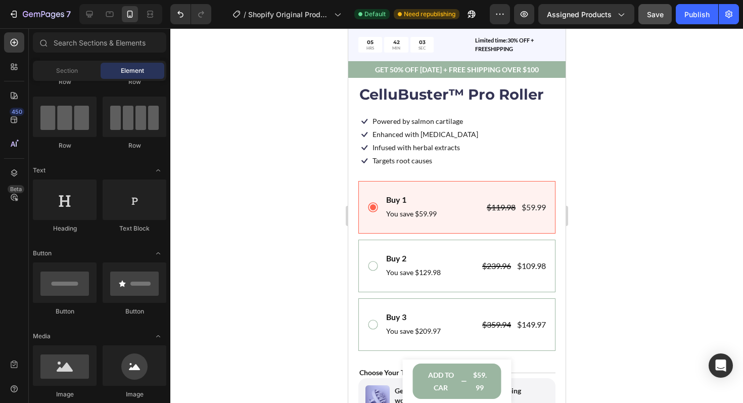
click at [618, 250] on div at bounding box center [456, 215] width 573 height 375
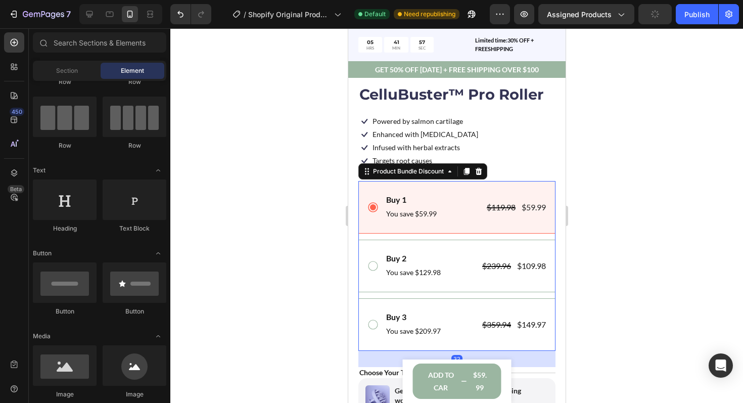
click at [400, 185] on div "Buy 1 Text Block You save $59.99 Text Block $119.98 Product Price Product Price…" at bounding box center [456, 207] width 197 height 53
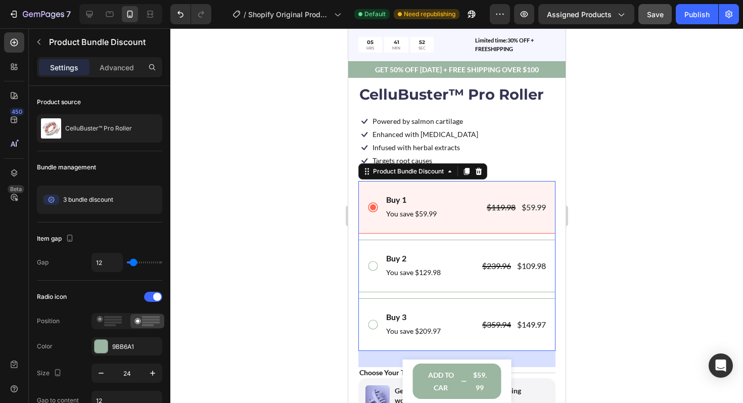
click at [622, 276] on div at bounding box center [456, 215] width 573 height 375
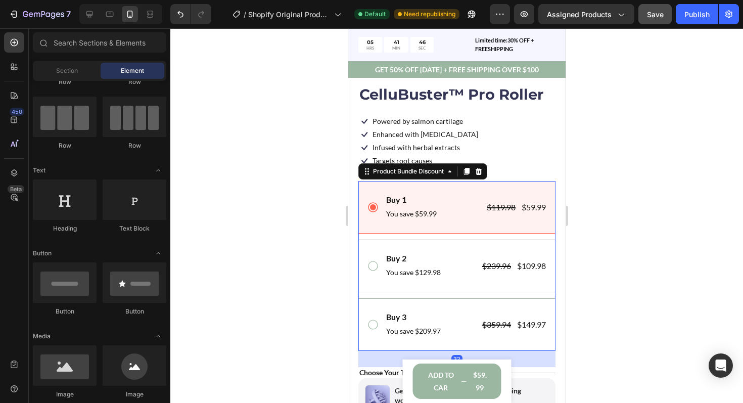
click at [460, 243] on div "Buy 2 Text Block You save $129.98 Text Block $239.96 Product Price Product Pric…" at bounding box center [456, 266] width 197 height 53
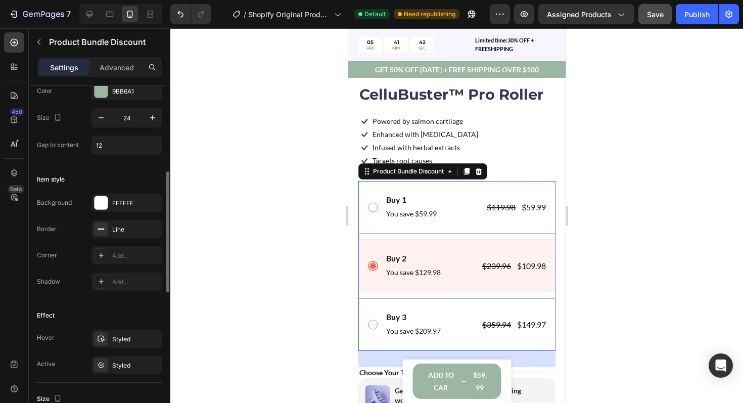
scroll to position [256, 0]
click at [118, 248] on div "Add..." at bounding box center [127, 255] width 71 height 18
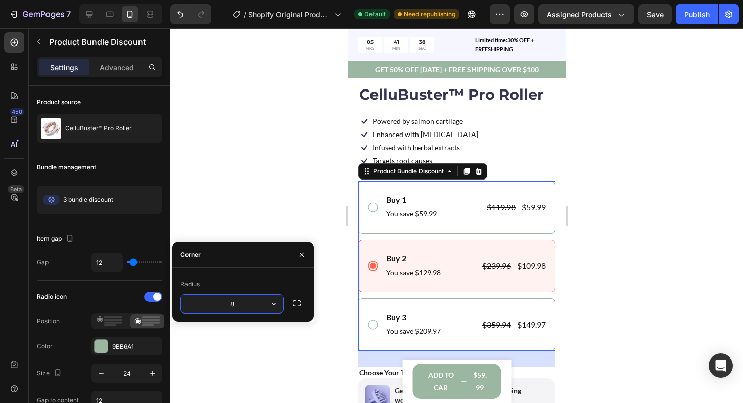
scroll to position [256, 0]
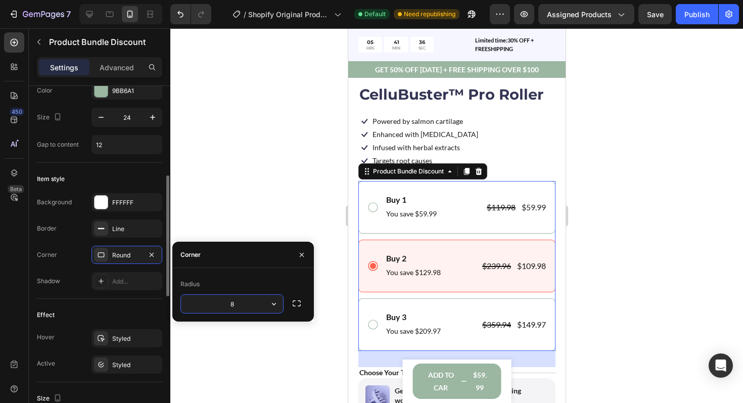
click at [59, 261] on div "Corner Round" at bounding box center [99, 255] width 125 height 18
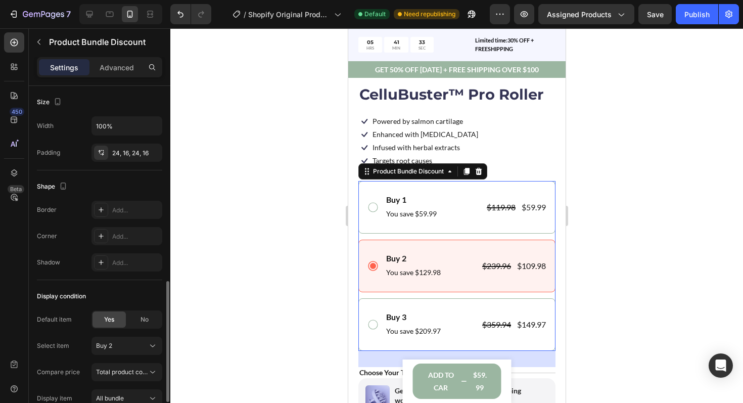
scroll to position [553, 0]
click at [117, 213] on div "Add..." at bounding box center [136, 209] width 48 height 9
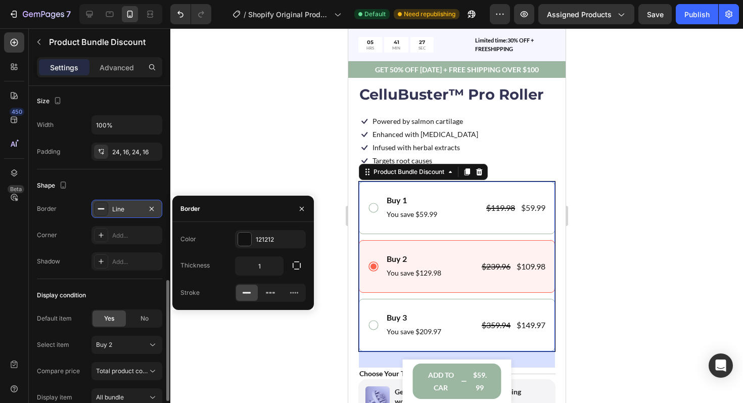
click at [107, 182] on div "Shape" at bounding box center [99, 186] width 125 height 16
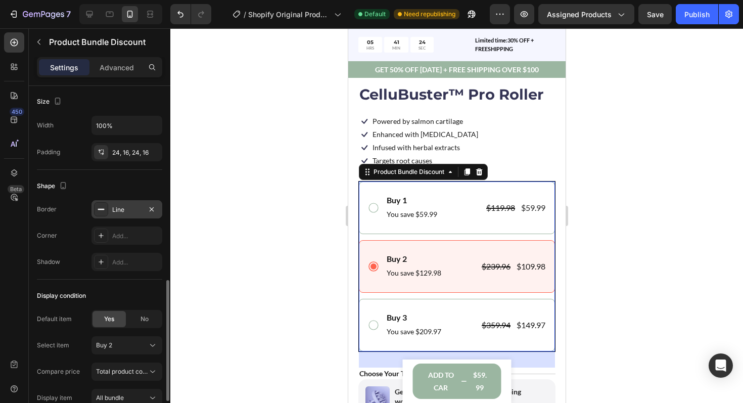
scroll to position [538, 0]
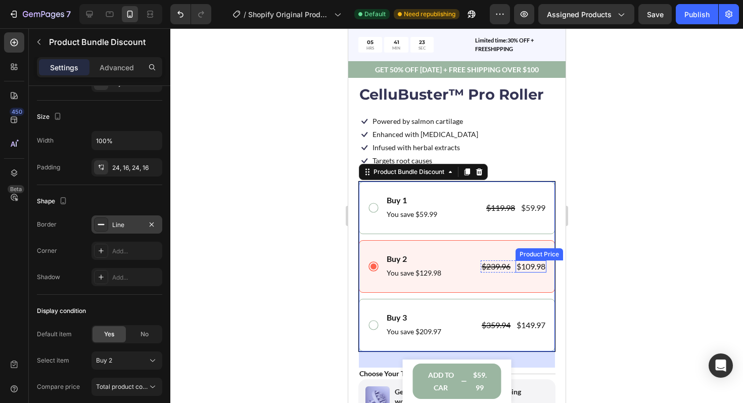
click at [631, 253] on div at bounding box center [456, 215] width 573 height 375
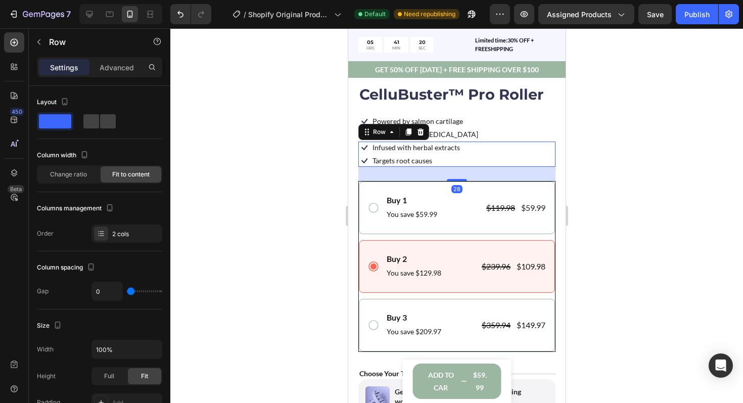
click at [542, 161] on div "Icon Infused with herbal extracts Text Block Row Icon Targets root causes Text …" at bounding box center [456, 154] width 197 height 25
click at [603, 207] on div at bounding box center [456, 215] width 573 height 375
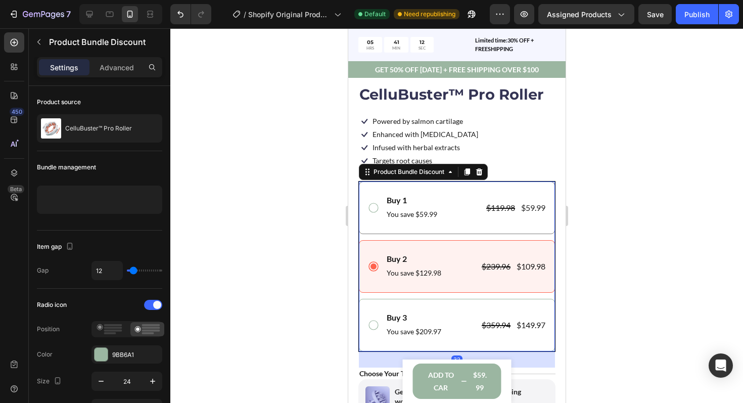
click at [420, 232] on div "Buy 1 Text Block You save $59.99 Text Block $119.98 Product Price Product Price…" at bounding box center [457, 208] width 196 height 53
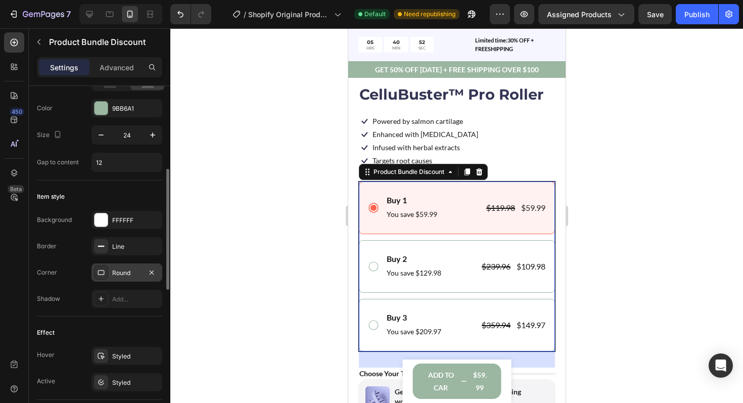
scroll to position [237, 0]
click at [121, 249] on div "Line" at bounding box center [126, 247] width 29 height 9
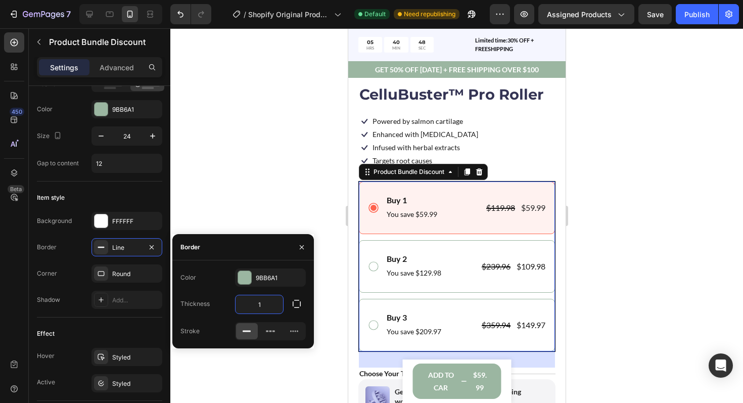
click at [264, 308] on input "1" at bounding box center [260, 304] width 48 height 18
type input "5"
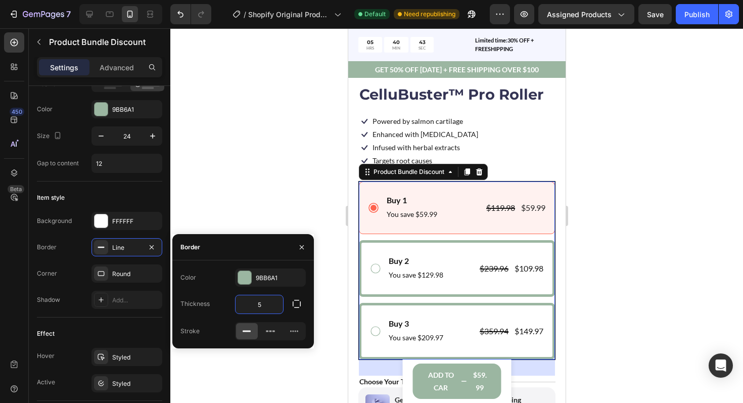
click at [593, 293] on div at bounding box center [456, 215] width 573 height 375
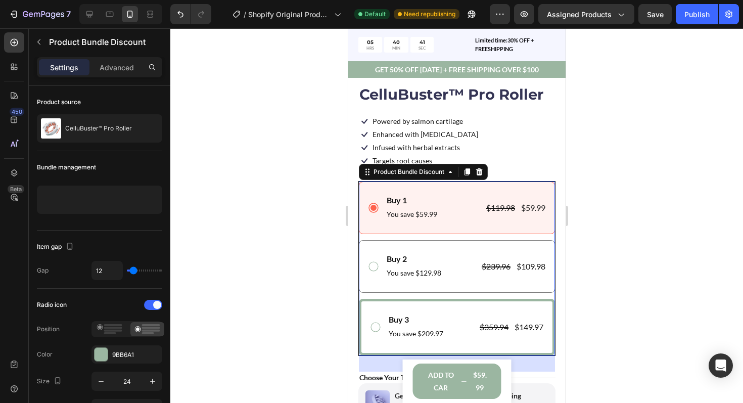
click at [373, 267] on icon at bounding box center [373, 266] width 12 height 12
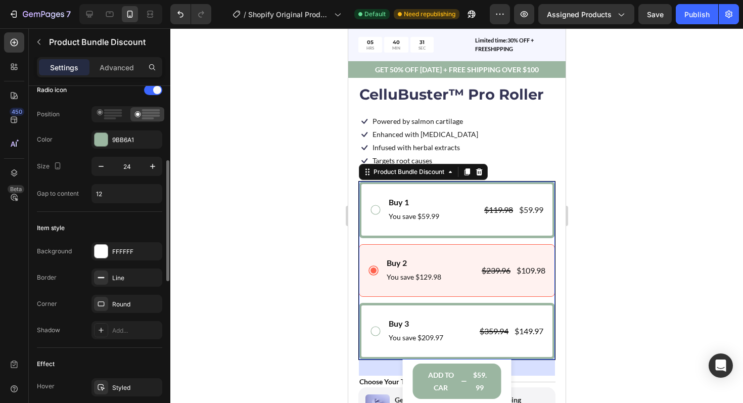
scroll to position [208, 0]
click at [116, 276] on div "Line" at bounding box center [126, 276] width 29 height 9
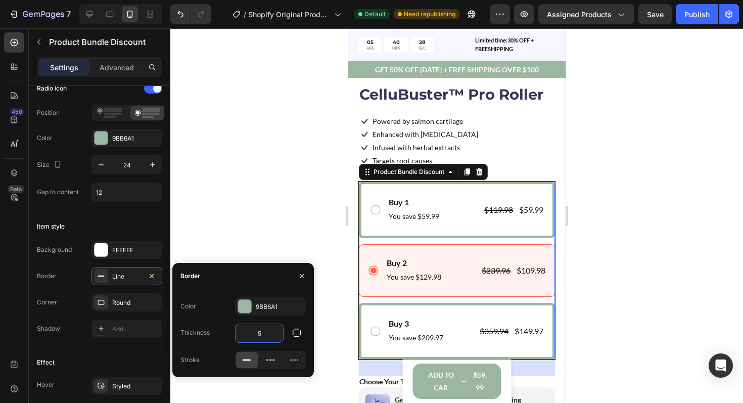
click at [262, 335] on input "5" at bounding box center [260, 333] width 48 height 18
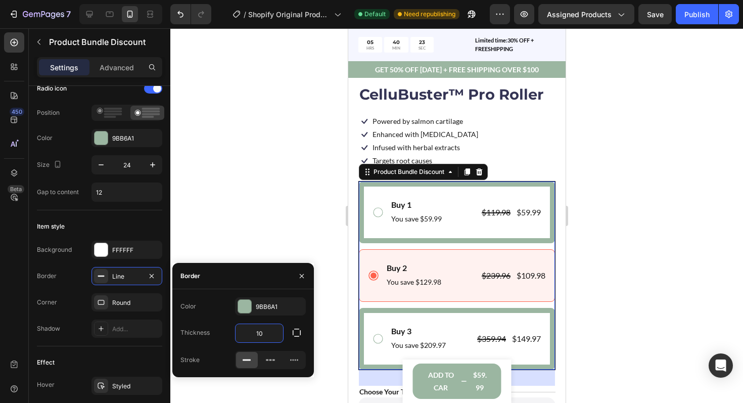
type input "1"
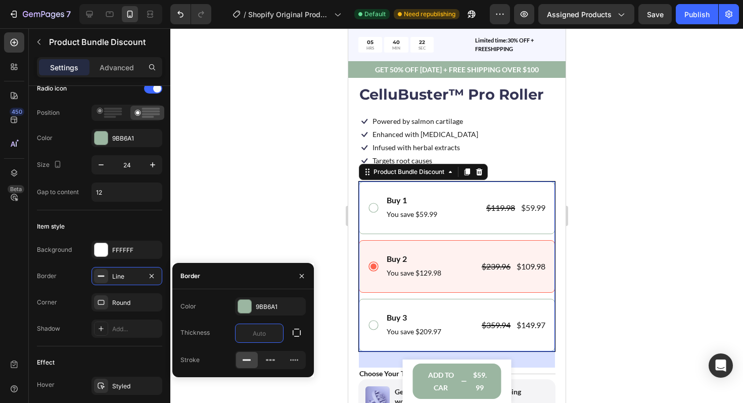
type input "3"
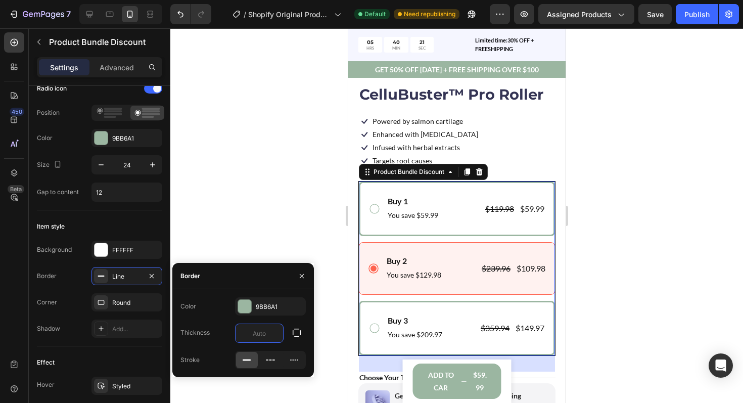
type input "5"
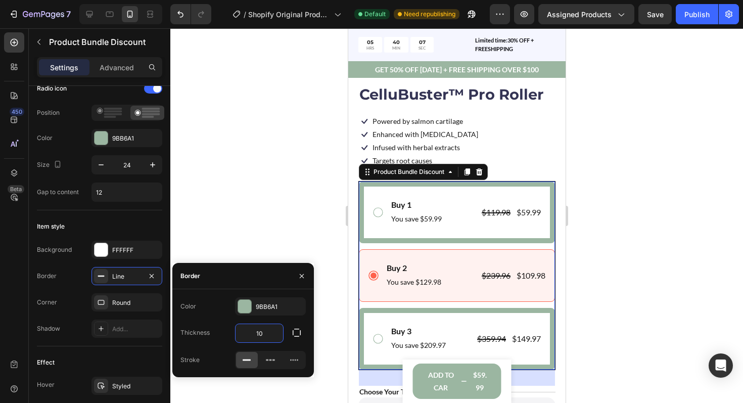
type input "1"
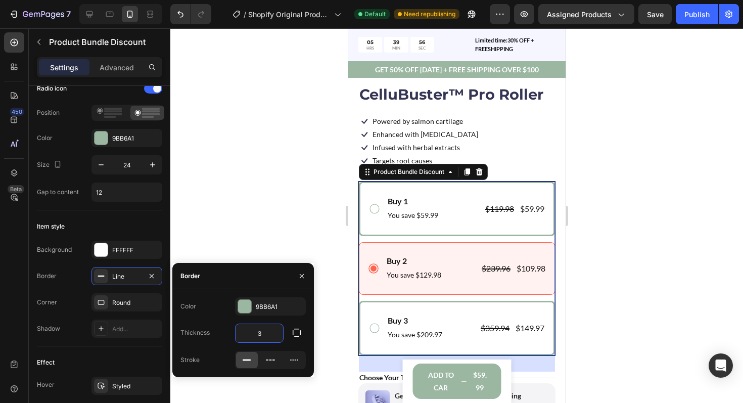
type input "3"
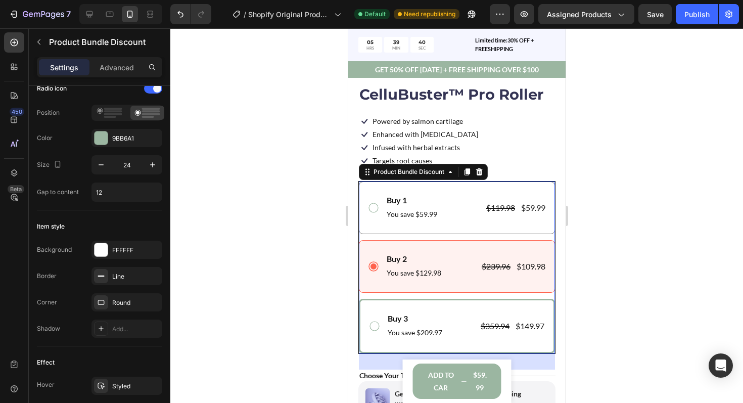
click at [451, 189] on div "Buy 1 Text Block You save $59.99 Text Block $119.98 Product Price Product Price…" at bounding box center [457, 208] width 196 height 53
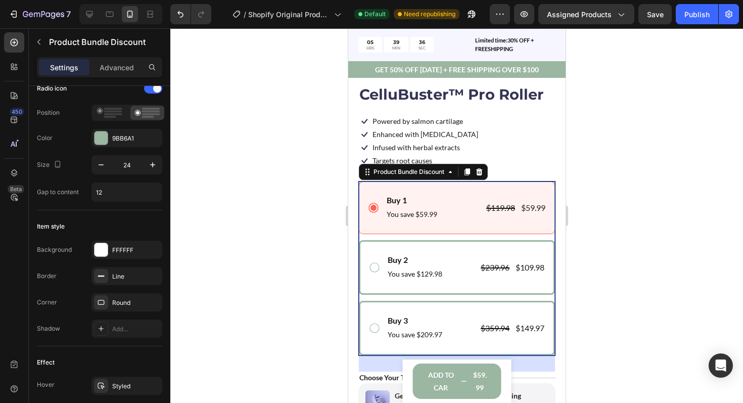
click at [610, 239] on div at bounding box center [456, 215] width 573 height 375
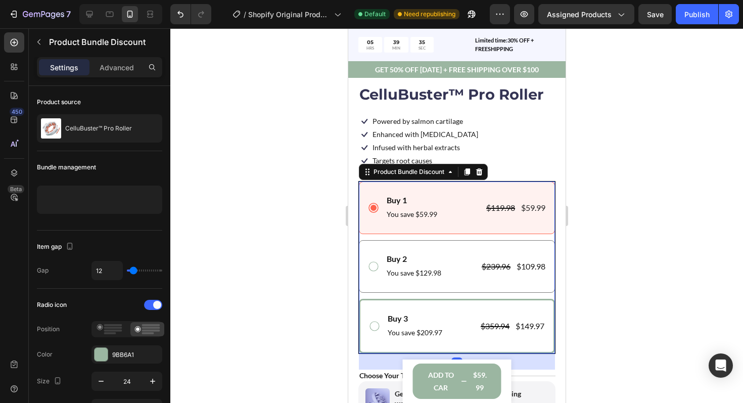
click at [373, 266] on icon at bounding box center [373, 266] width 12 height 12
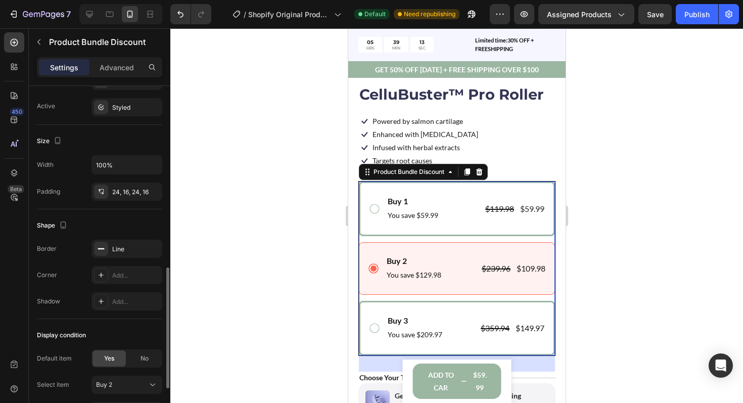
scroll to position [513, 0]
click at [65, 229] on icon "button" at bounding box center [63, 225] width 10 height 10
click at [100, 222] on div "Shape" at bounding box center [99, 226] width 125 height 16
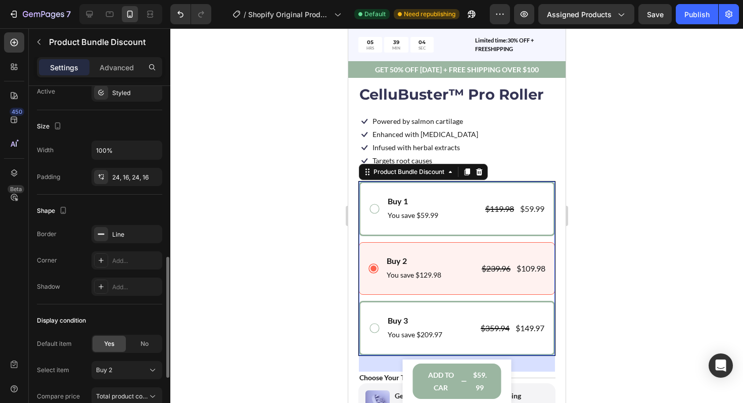
scroll to position [511, 0]
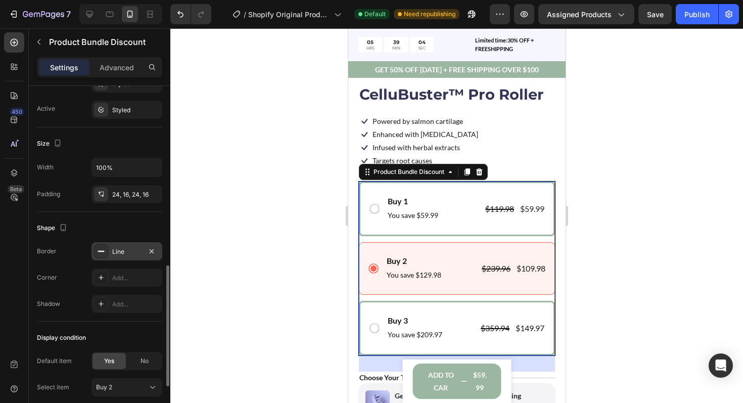
click at [109, 253] on div "Line" at bounding box center [127, 251] width 71 height 18
click at [109, 228] on div "Shape" at bounding box center [99, 228] width 125 height 16
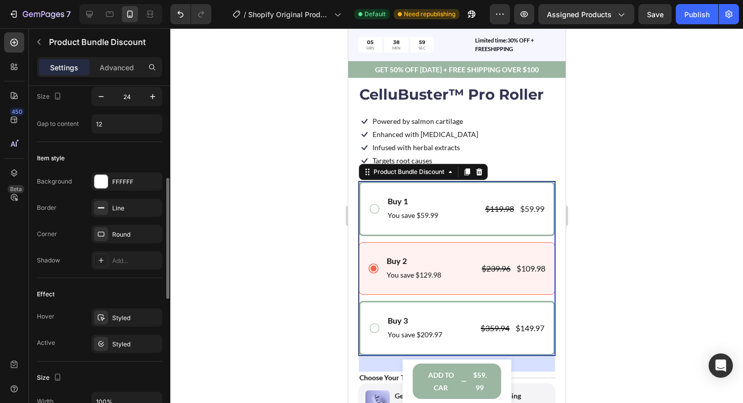
scroll to position [263, 0]
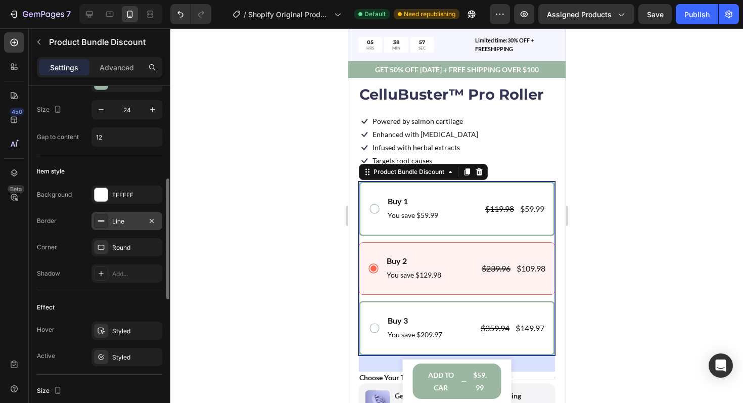
click at [107, 219] on div at bounding box center [101, 221] width 14 height 14
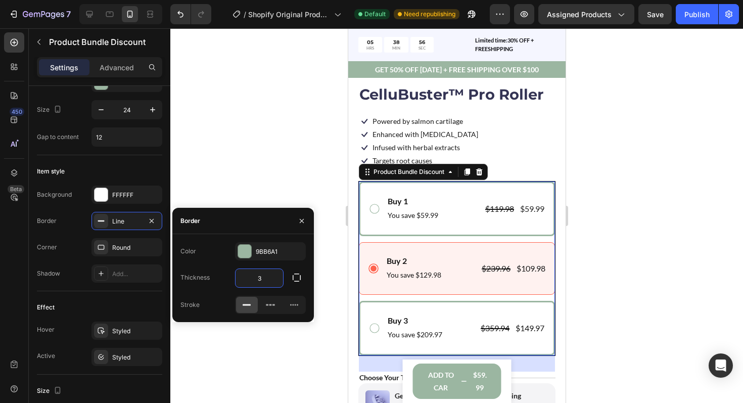
click at [262, 281] on input "3" at bounding box center [260, 278] width 48 height 18
type input "1"
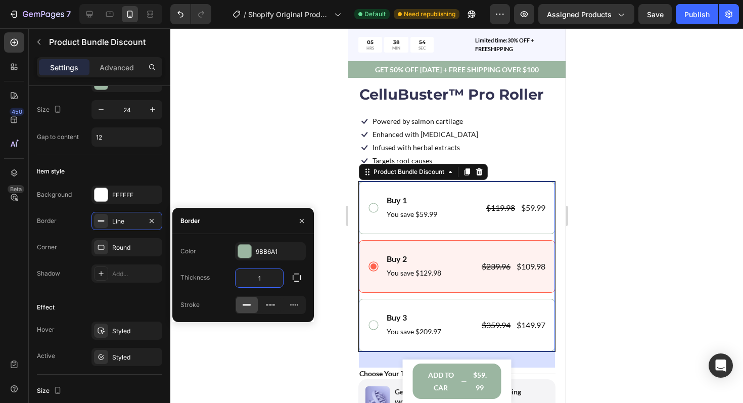
click at [659, 259] on div at bounding box center [456, 215] width 573 height 375
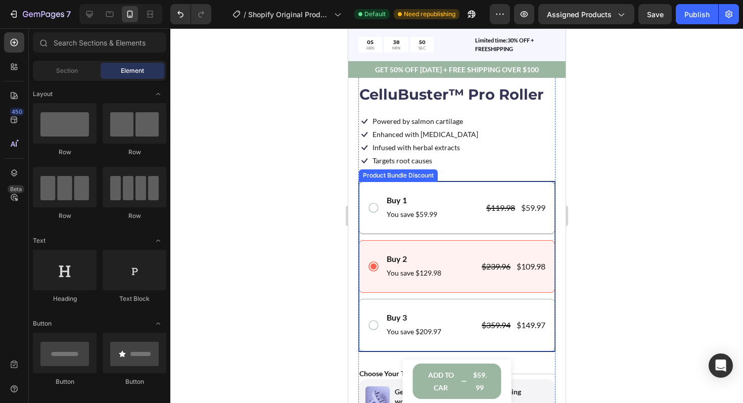
click at [382, 196] on div "Buy 1 Text Block You save $59.99 Text Block $119.98 Product Price Product Price…" at bounding box center [456, 207] width 179 height 27
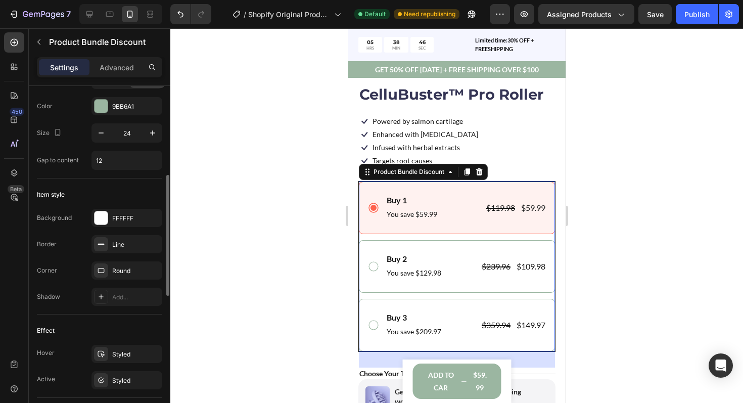
scroll to position [246, 0]
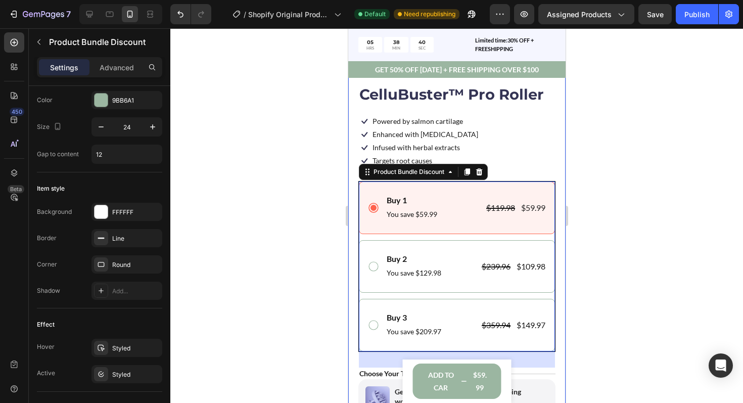
click at [594, 235] on div at bounding box center [456, 215] width 573 height 375
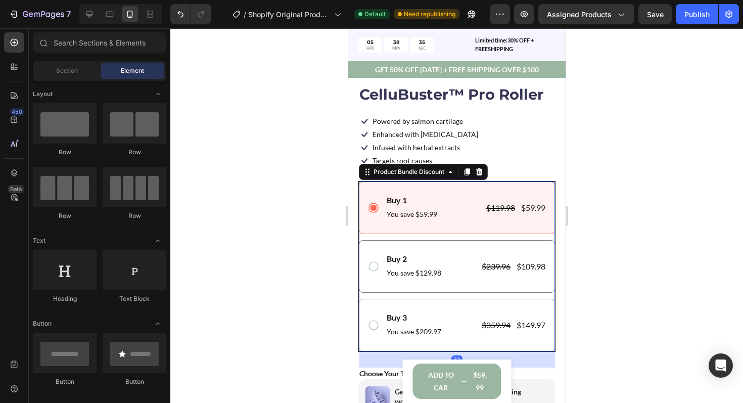
click at [373, 251] on div "Buy 2 Text Block You save $129.98 Text Block $239.96 Product Price Product Pric…" at bounding box center [457, 266] width 196 height 53
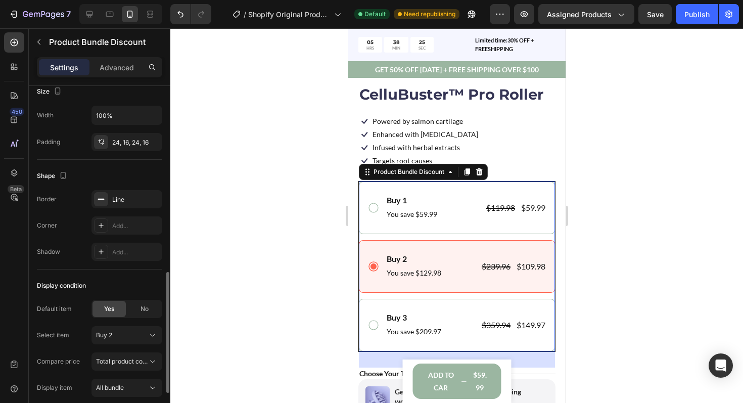
scroll to position [554, 0]
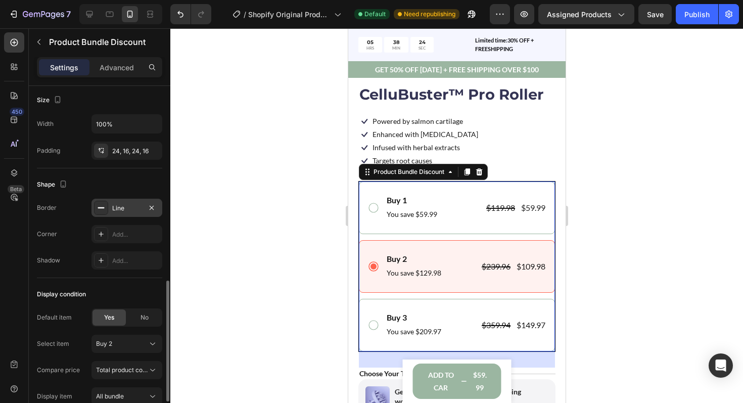
click at [119, 208] on div "Line" at bounding box center [126, 208] width 29 height 9
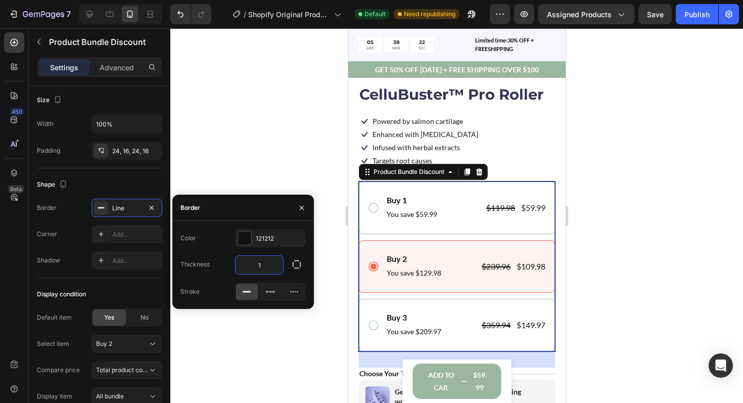
click at [260, 267] on input "1" at bounding box center [260, 265] width 48 height 18
type input "3"
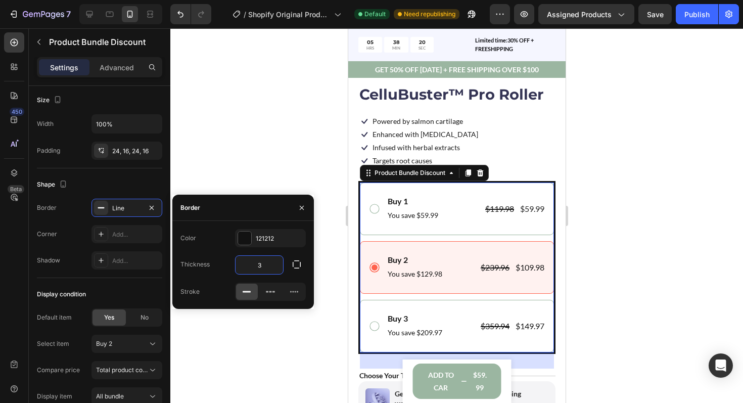
click at [611, 280] on div at bounding box center [456, 215] width 573 height 375
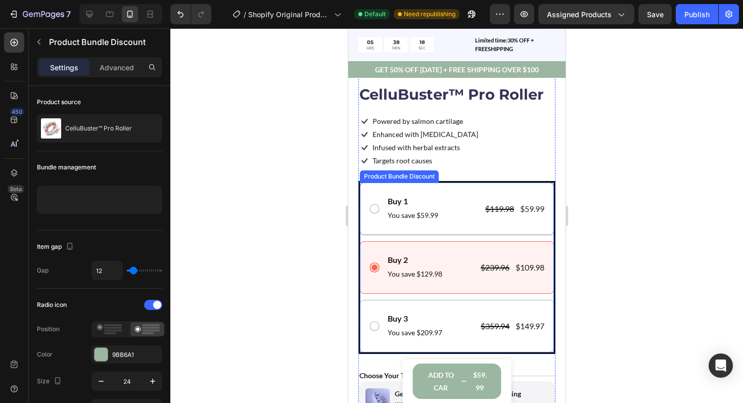
click at [374, 214] on icon at bounding box center [374, 209] width 12 height 12
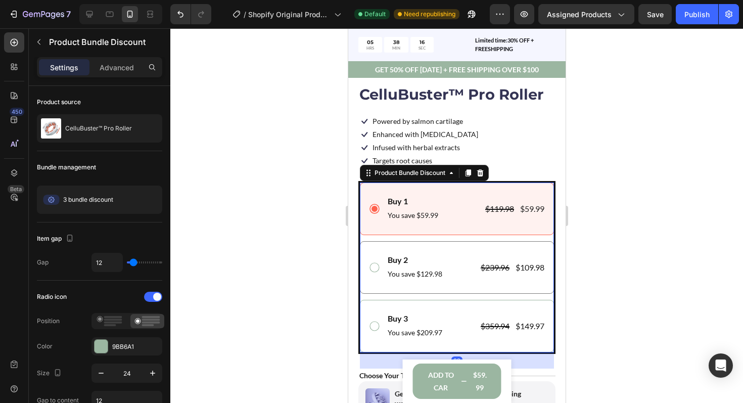
click at [374, 266] on icon at bounding box center [374, 267] width 12 height 12
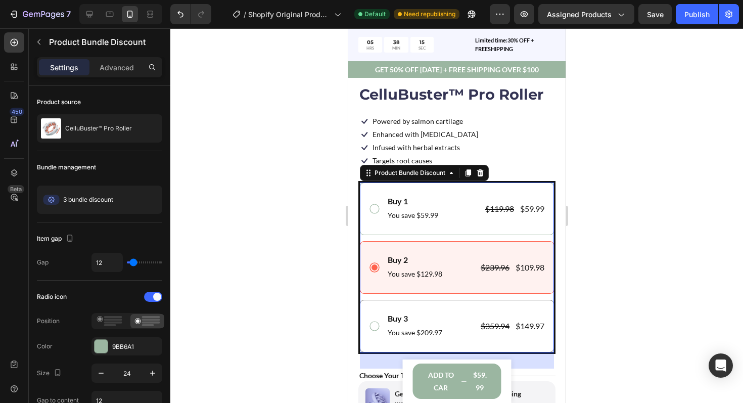
click at [375, 323] on icon at bounding box center [374, 326] width 12 height 12
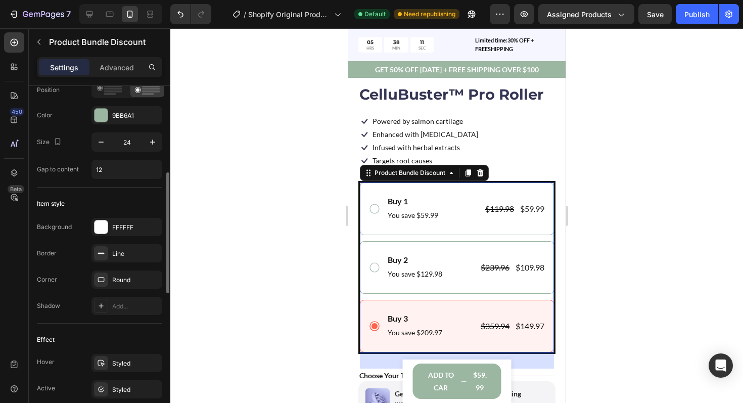
scroll to position [252, 0]
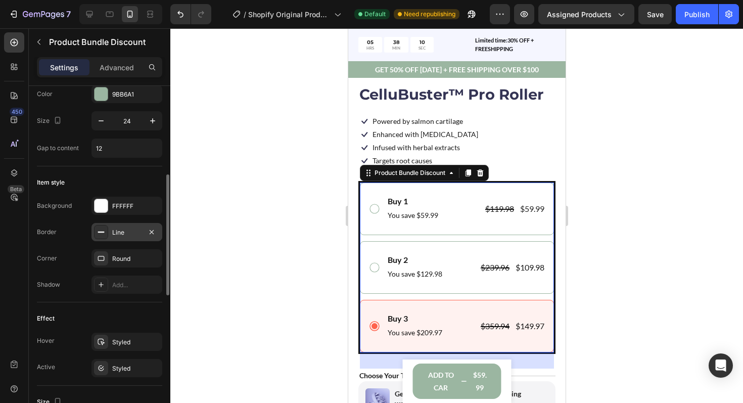
click at [129, 235] on div "Line" at bounding box center [126, 232] width 29 height 9
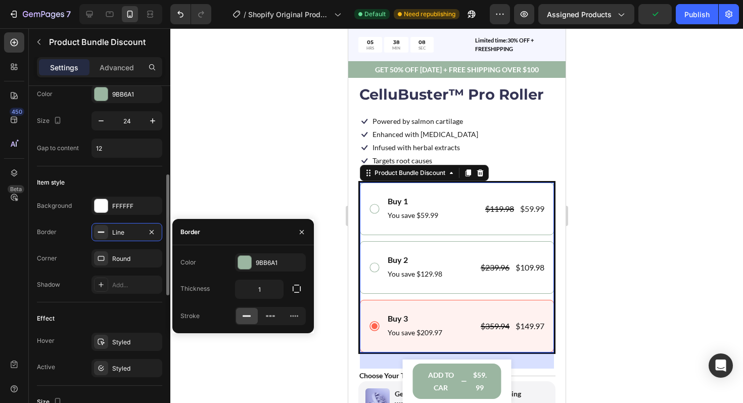
click at [73, 255] on div "Corner Round" at bounding box center [99, 258] width 125 height 18
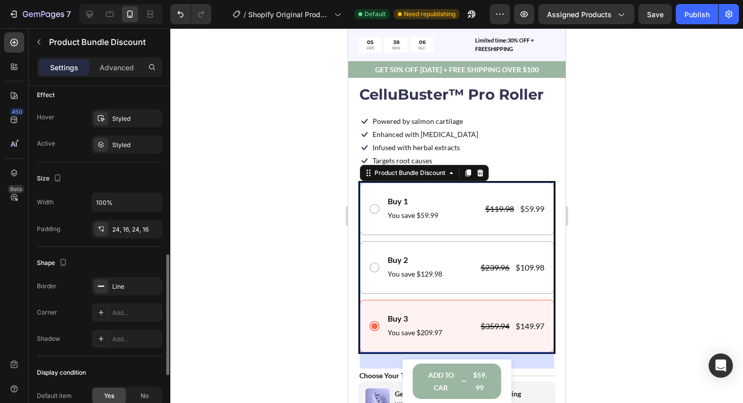
scroll to position [479, 0]
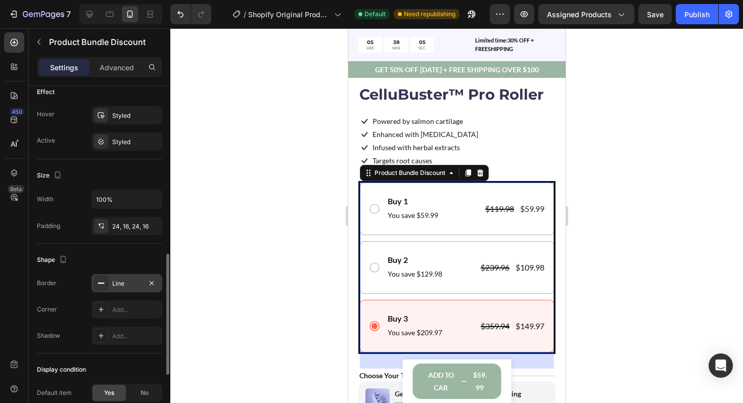
click at [110, 282] on div "Line" at bounding box center [127, 283] width 71 height 18
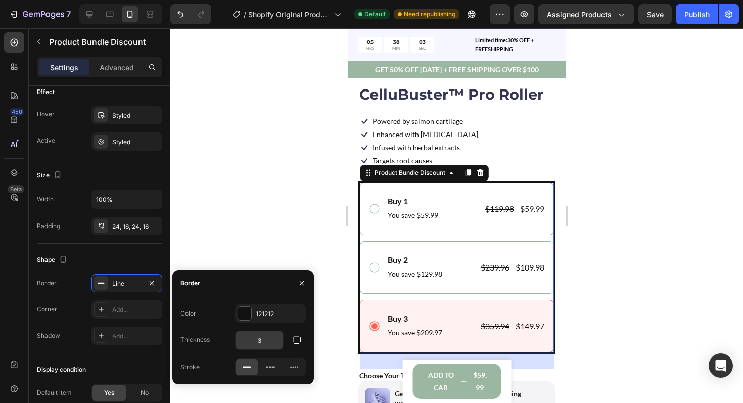
click at [0, 0] on input "3" at bounding box center [0, 0] width 0 height 0
type input "1"
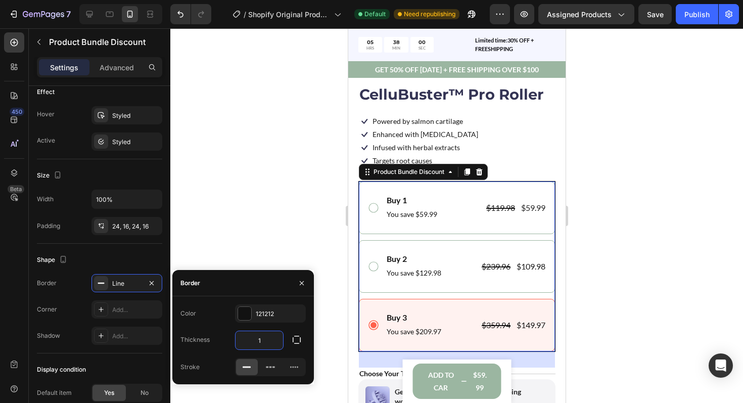
click at [291, 244] on div at bounding box center [456, 215] width 573 height 375
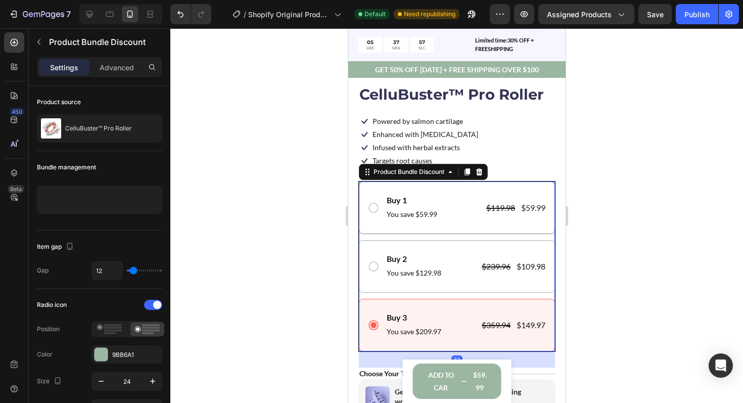
click at [372, 208] on icon at bounding box center [373, 208] width 12 height 12
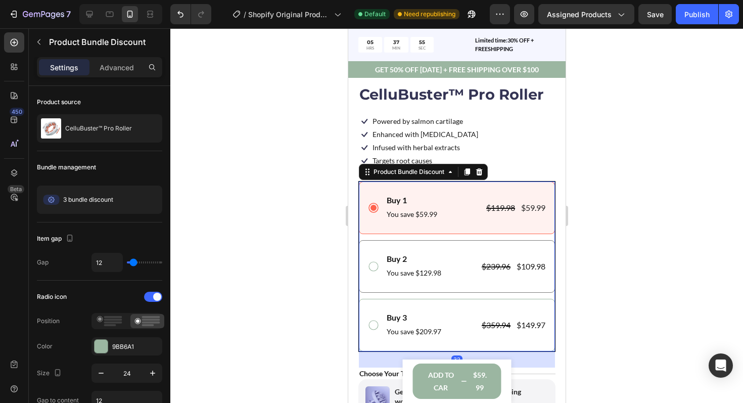
click at [373, 267] on icon at bounding box center [373, 266] width 12 height 12
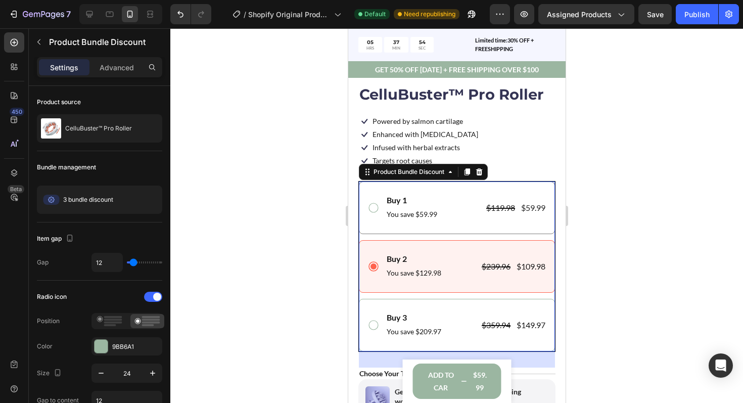
click at [373, 207] on icon at bounding box center [373, 208] width 12 height 12
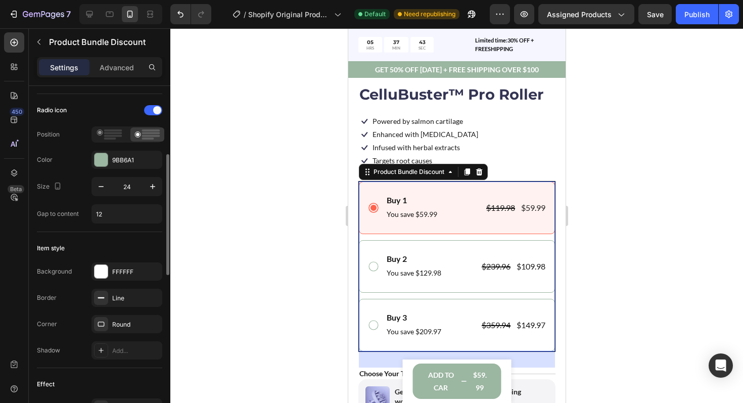
scroll to position [192, 0]
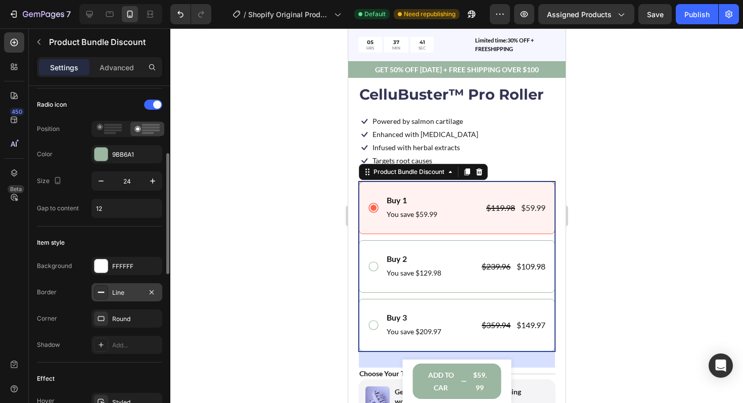
click at [105, 291] on div at bounding box center [101, 292] width 14 height 14
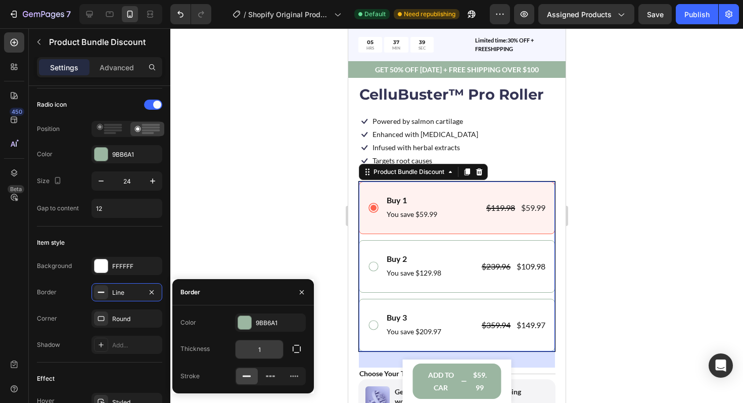
click at [267, 350] on input "1" at bounding box center [260, 349] width 48 height 18
type input "3"
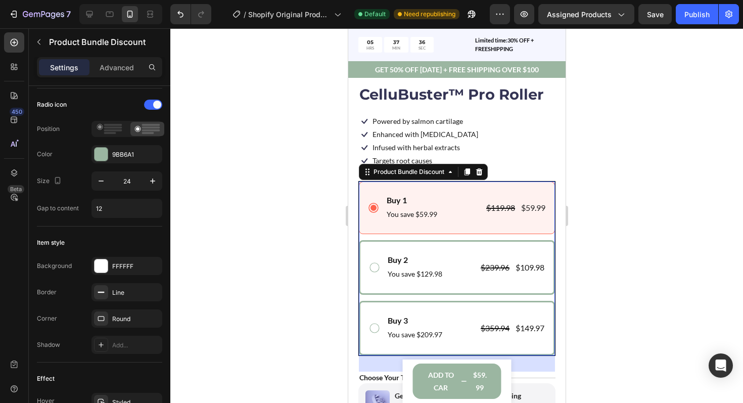
click at [597, 287] on div at bounding box center [456, 215] width 573 height 375
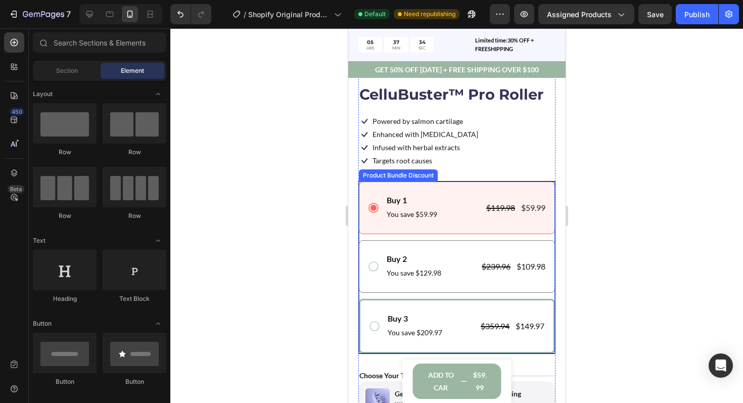
click at [374, 267] on icon at bounding box center [373, 266] width 12 height 12
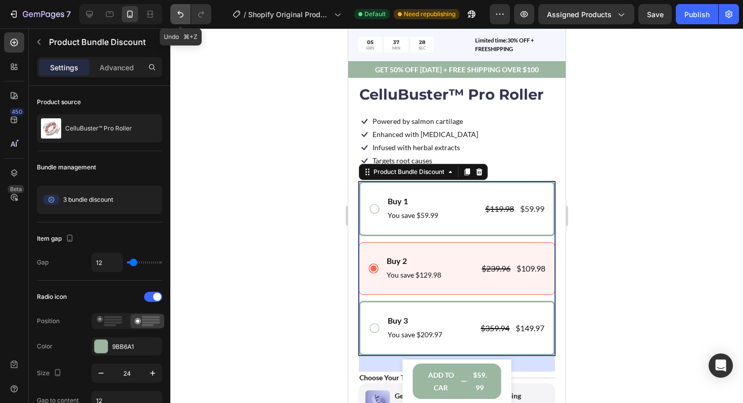
click at [182, 17] on icon "Undo/Redo" at bounding box center [181, 14] width 6 height 7
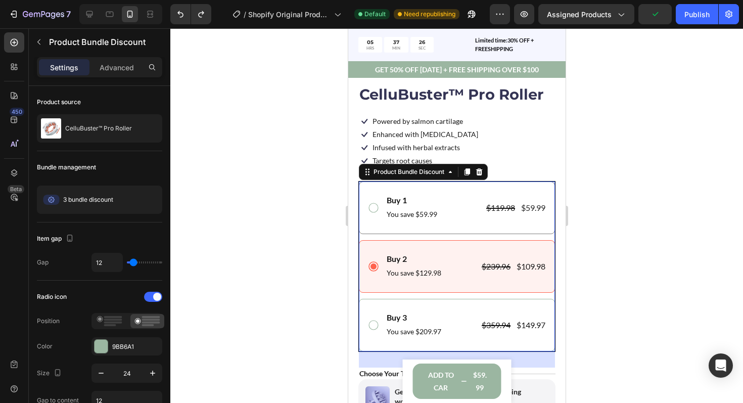
click at [372, 203] on icon at bounding box center [373, 208] width 12 height 12
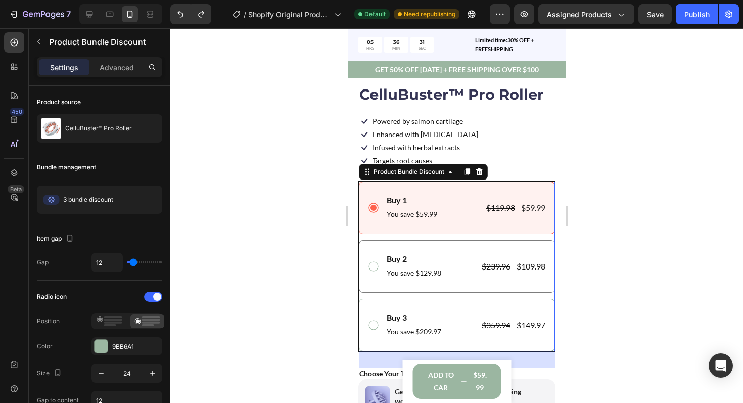
click at [377, 268] on icon at bounding box center [373, 266] width 12 height 12
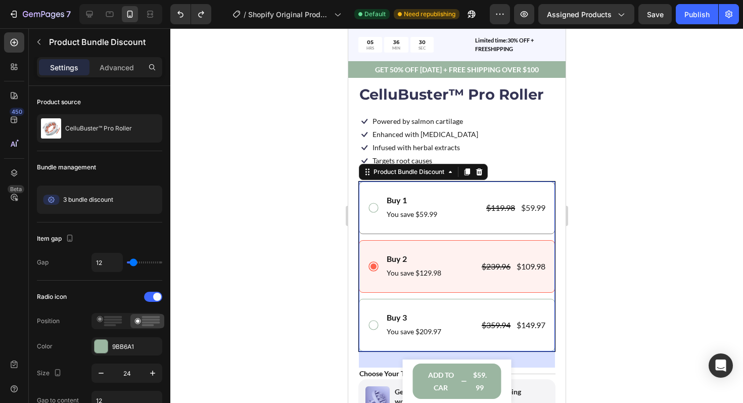
click at [374, 206] on icon at bounding box center [373, 208] width 12 height 12
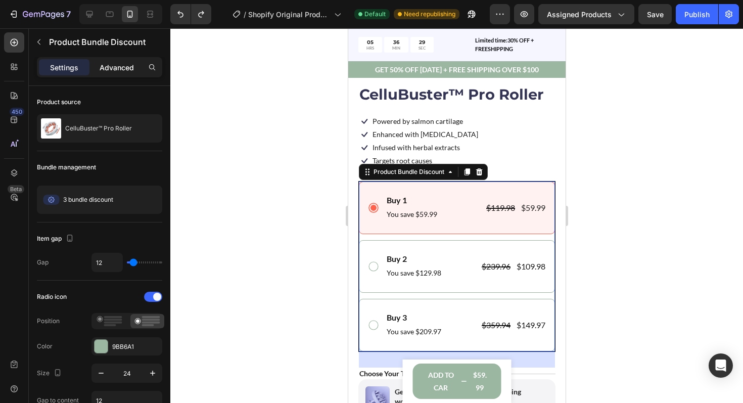
click at [120, 62] on p "Advanced" at bounding box center [117, 67] width 34 height 11
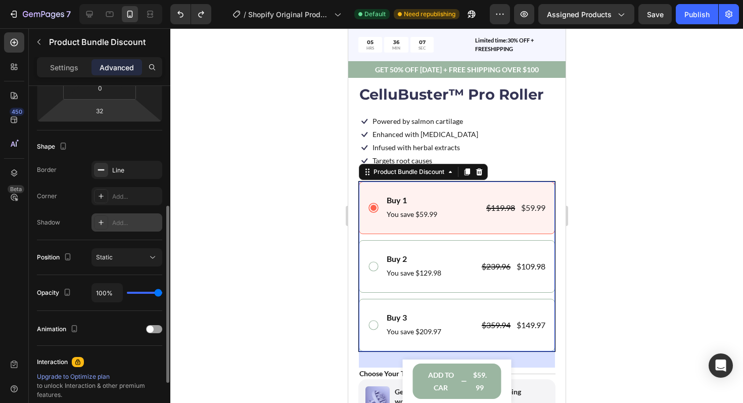
scroll to position [213, 0]
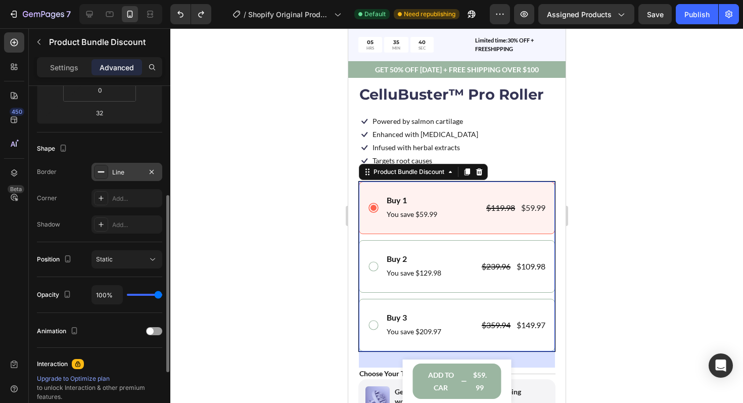
click at [119, 174] on div "Line" at bounding box center [126, 172] width 29 height 9
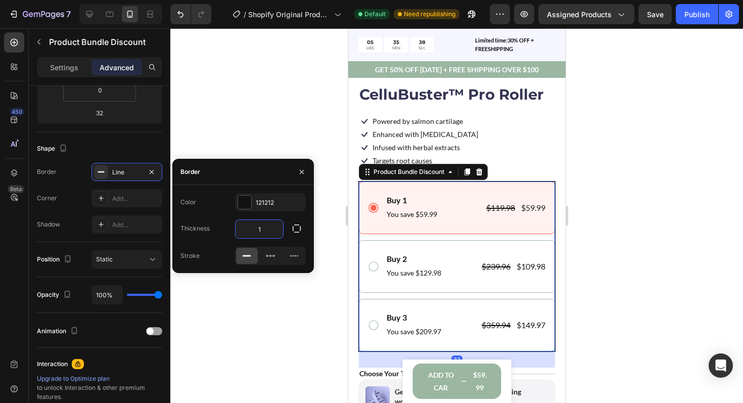
click at [262, 232] on input "1" at bounding box center [260, 229] width 48 height 18
type input "2"
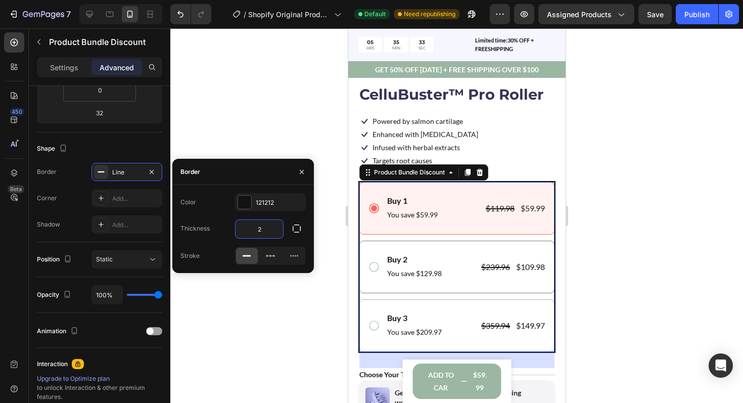
click at [372, 270] on icon at bounding box center [374, 267] width 12 height 12
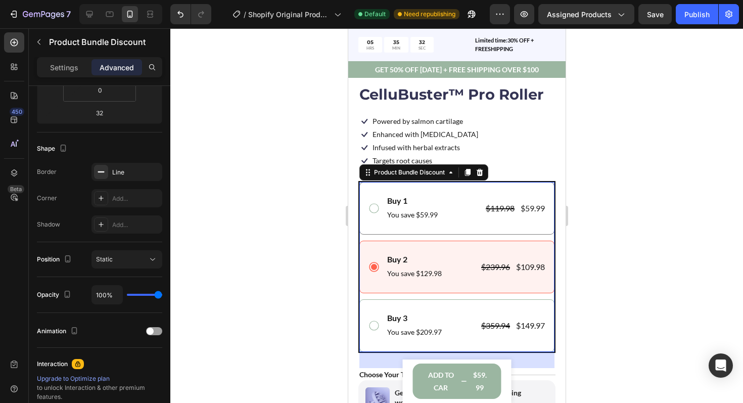
click at [374, 209] on icon at bounding box center [374, 208] width 12 height 12
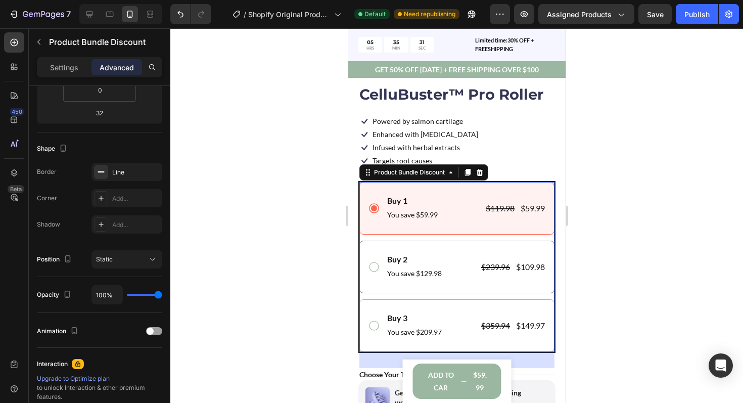
click at [373, 269] on icon at bounding box center [374, 267] width 12 height 12
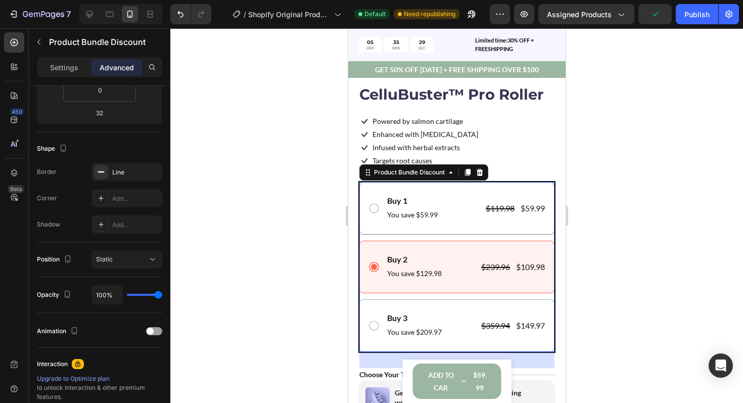
click at [371, 208] on icon at bounding box center [374, 208] width 12 height 12
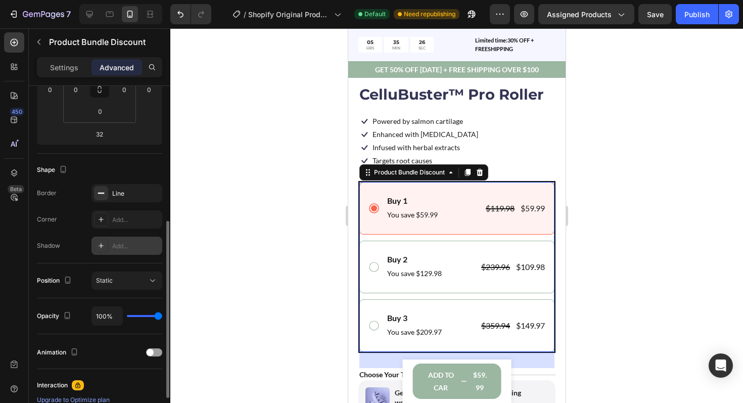
scroll to position [190, 0]
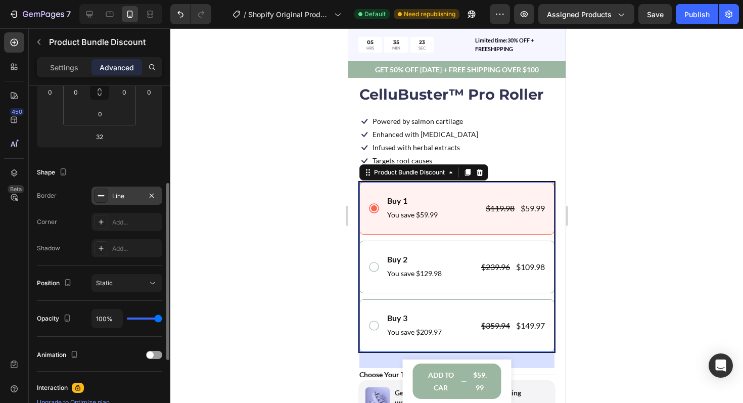
click at [120, 198] on div "Line" at bounding box center [126, 196] width 29 height 9
click at [504, 237] on div "Buy 1 Text Block You save $59.99 Text Block $119.98 Product Price Product Price…" at bounding box center [456, 267] width 195 height 170
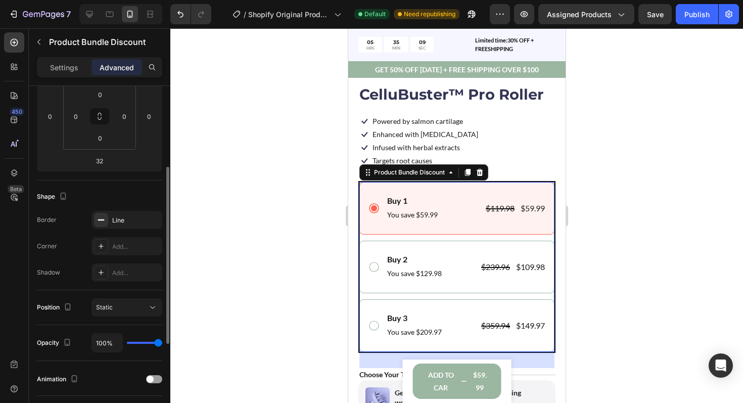
scroll to position [163, 0]
click at [113, 225] on div "Line" at bounding box center [126, 222] width 29 height 9
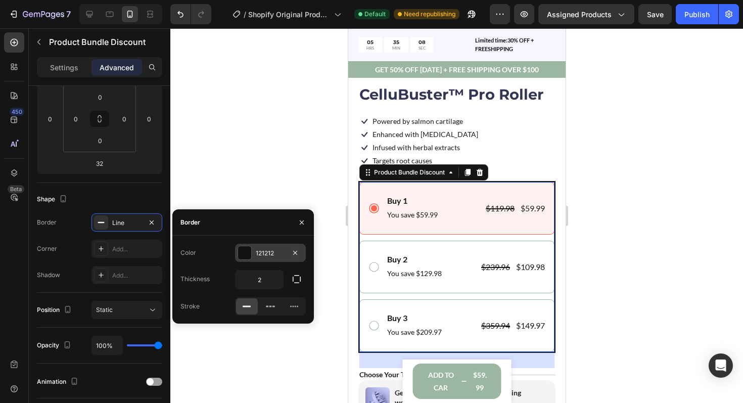
click at [241, 255] on div at bounding box center [244, 252] width 13 height 13
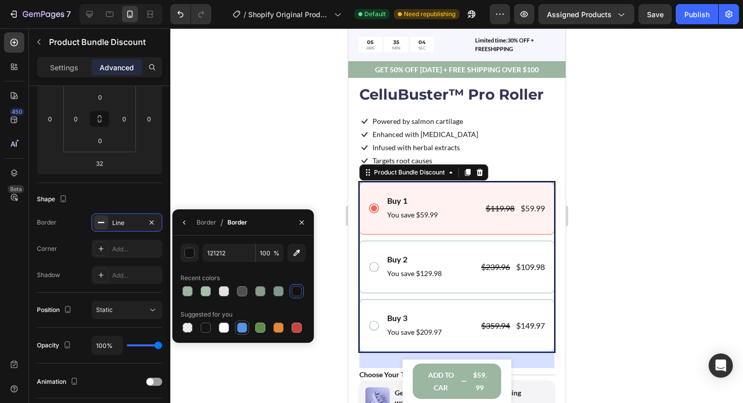
click at [240, 325] on div at bounding box center [242, 328] width 10 height 10
type input "5594E7"
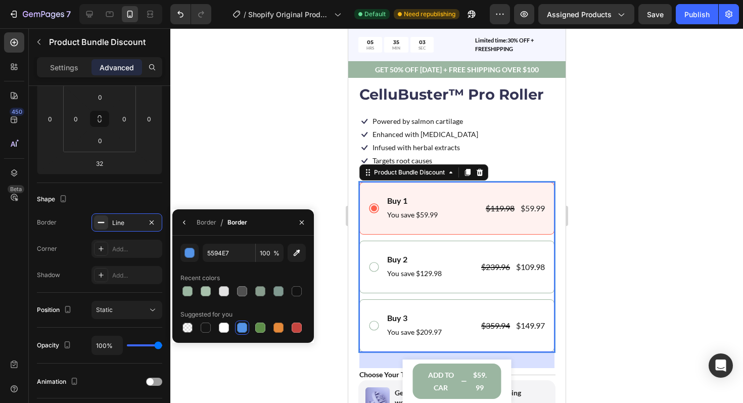
click at [599, 239] on div at bounding box center [456, 215] width 573 height 375
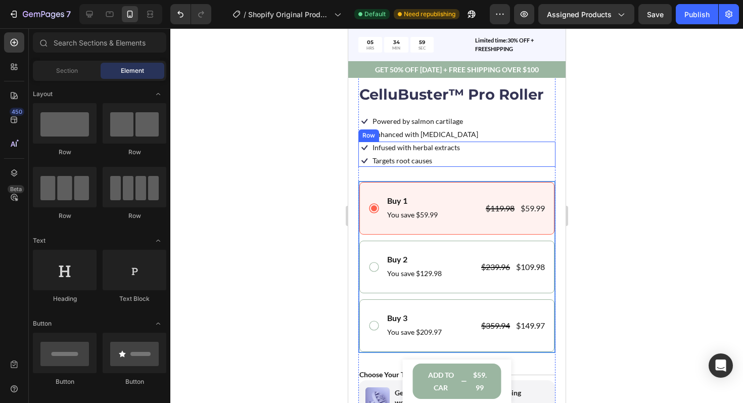
click at [542, 149] on div "Icon Infused with herbal extracts Text Block Row Icon Targets root causes Text …" at bounding box center [456, 154] width 197 height 25
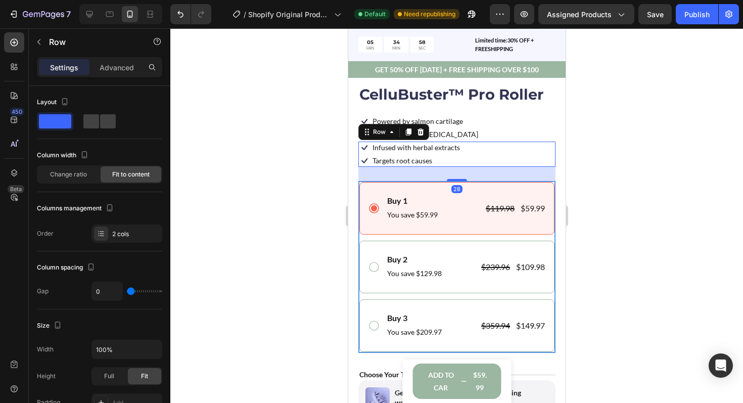
click at [591, 185] on div at bounding box center [456, 215] width 573 height 375
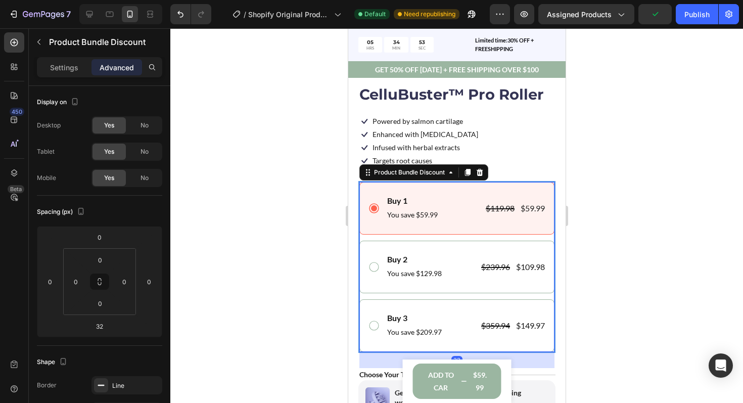
click at [370, 195] on div "Buy 1 Text Block You save $59.99 Text Block $119.98 Product Price Product Price…" at bounding box center [457, 208] width 178 height 27
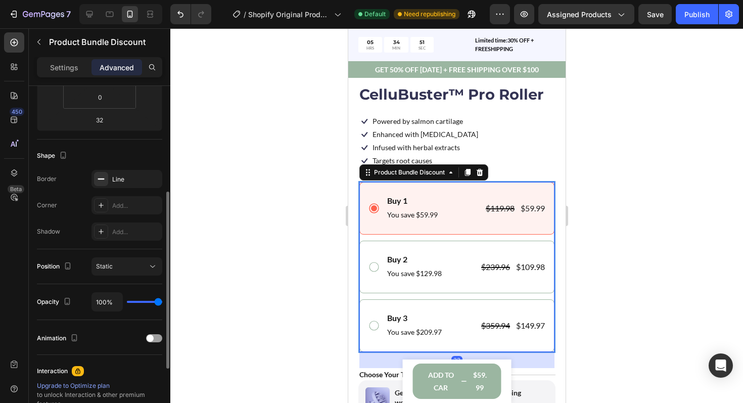
scroll to position [232, 0]
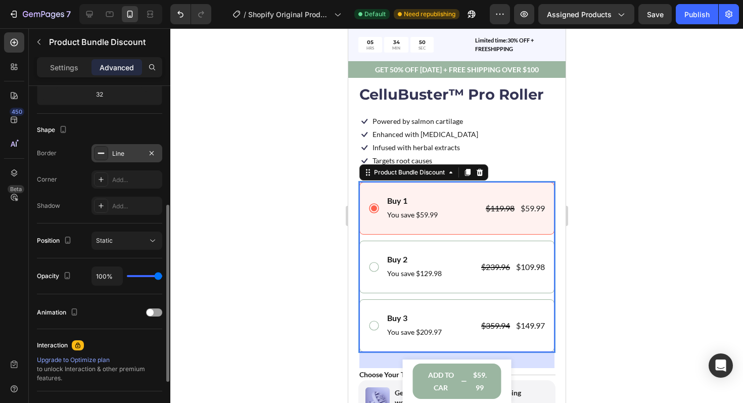
click at [126, 150] on div "Line" at bounding box center [126, 153] width 29 height 9
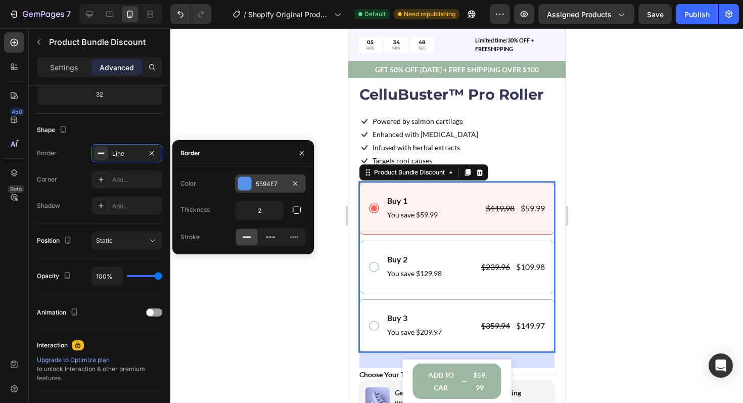
click at [245, 185] on div at bounding box center [244, 183] width 13 height 13
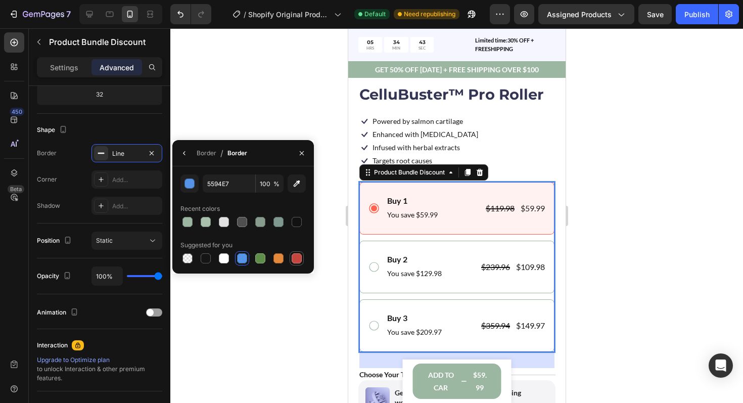
click at [291, 258] on div at bounding box center [297, 258] width 12 height 12
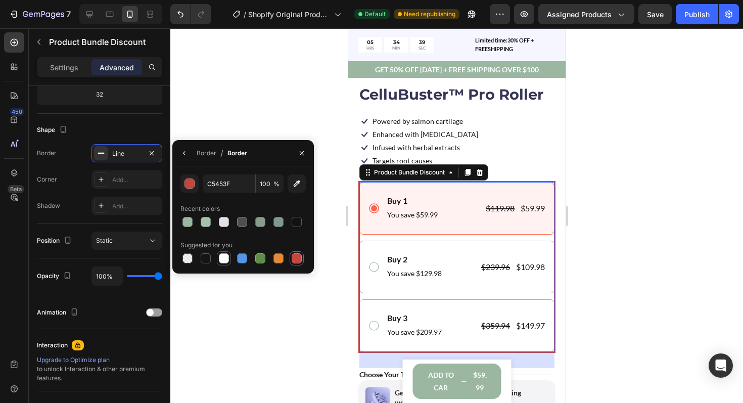
click at [225, 255] on div at bounding box center [224, 258] width 10 height 10
type input "FFFFFF"
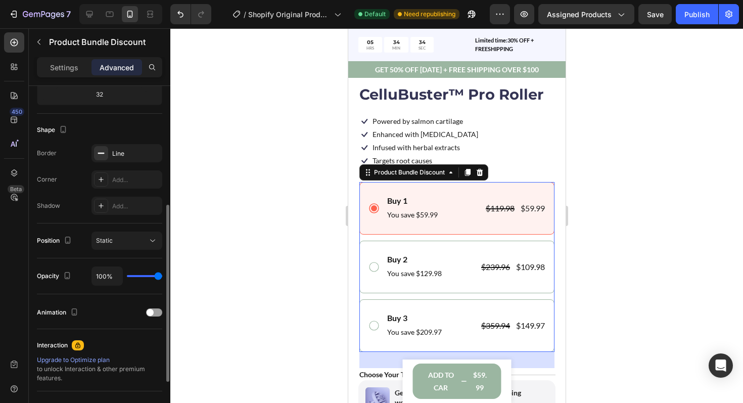
click at [122, 163] on div "Border Line Corner Add... Shadow Add..." at bounding box center [99, 179] width 125 height 71
click at [122, 159] on div "Line" at bounding box center [127, 153] width 71 height 18
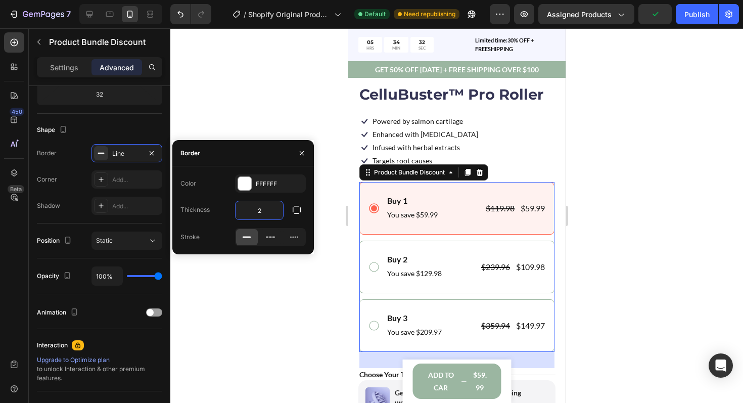
click at [264, 216] on input "2" at bounding box center [260, 210] width 48 height 18
click at [224, 181] on div "Color FFFFFF" at bounding box center [243, 183] width 125 height 18
type input "0"
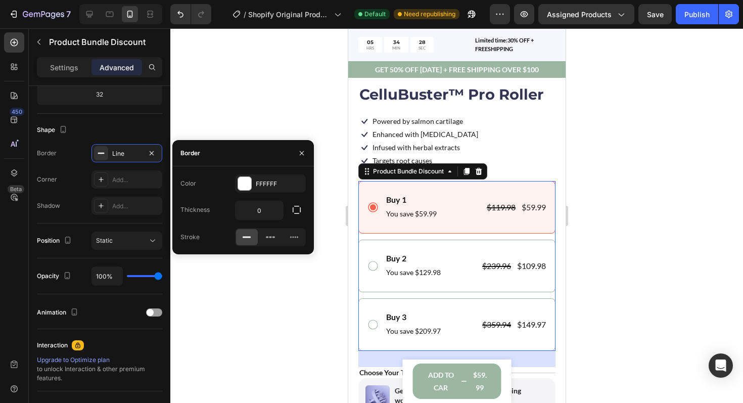
click at [603, 250] on div at bounding box center [456, 215] width 573 height 375
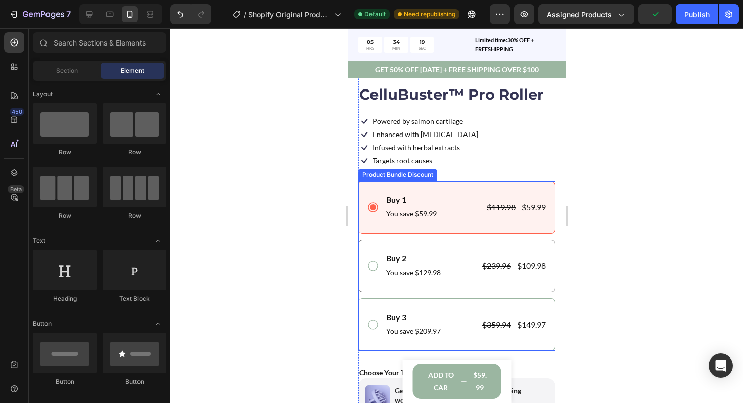
click at [374, 266] on icon at bounding box center [373, 266] width 12 height 12
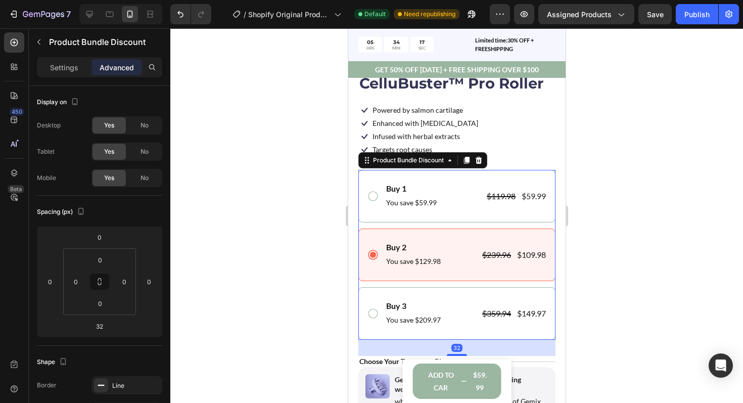
scroll to position [346, 0]
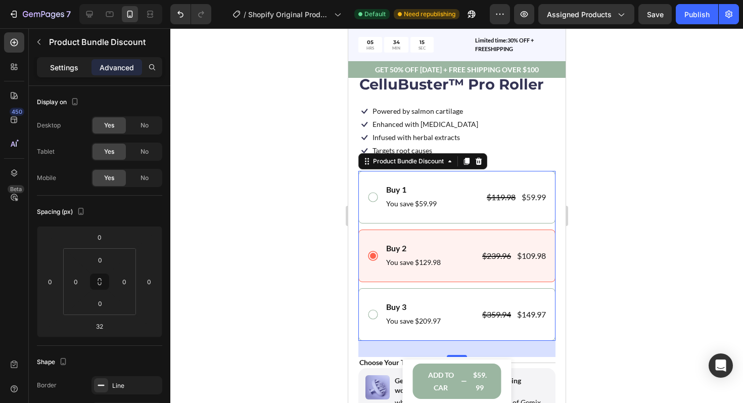
click at [67, 67] on p "Settings" at bounding box center [64, 67] width 28 height 11
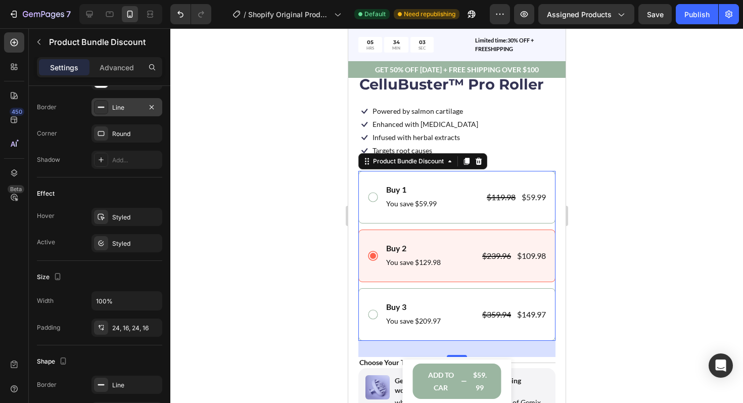
scroll to position [322, 0]
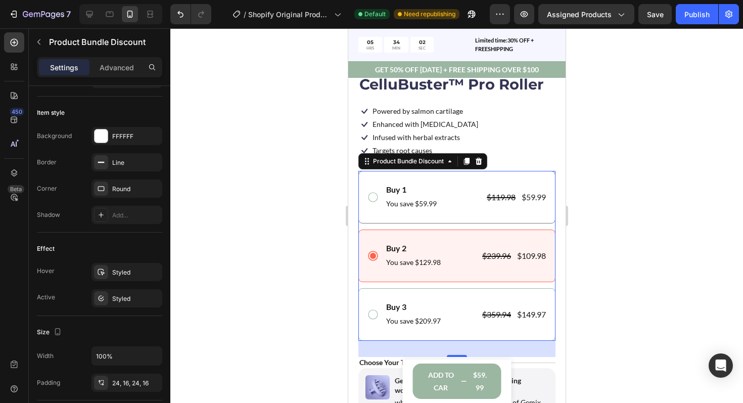
click at [364, 177] on div "Buy 1 Text Block You save $59.99 Text Block $119.98 Product Price Product Price…" at bounding box center [456, 197] width 197 height 53
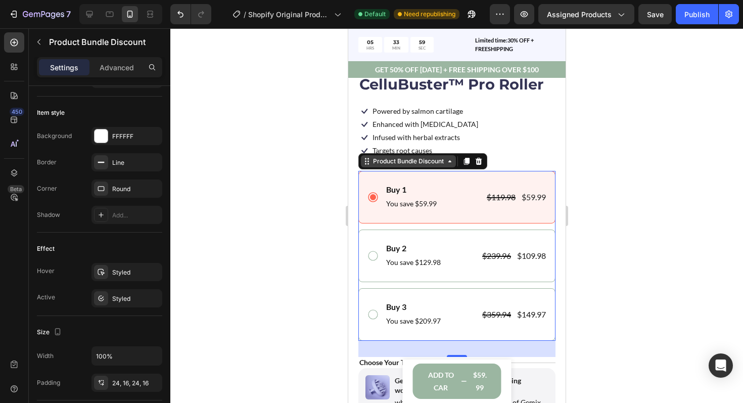
click at [426, 161] on div "Product Bundle Discount" at bounding box center [408, 161] width 75 height 9
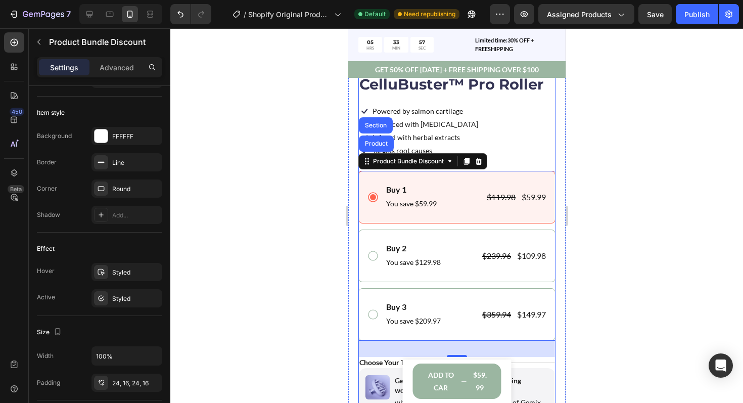
click at [544, 165] on div "Icon Icon Icon Icon Icon Icon List 122,000+ Happy Customers Text Block Row Cell…" at bounding box center [456, 294] width 197 height 481
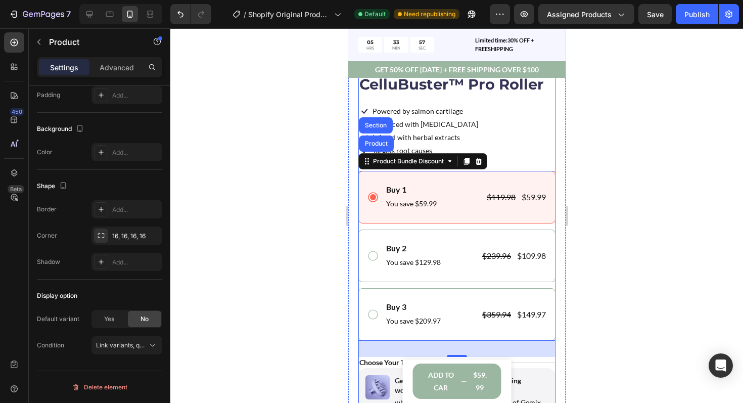
scroll to position [0, 0]
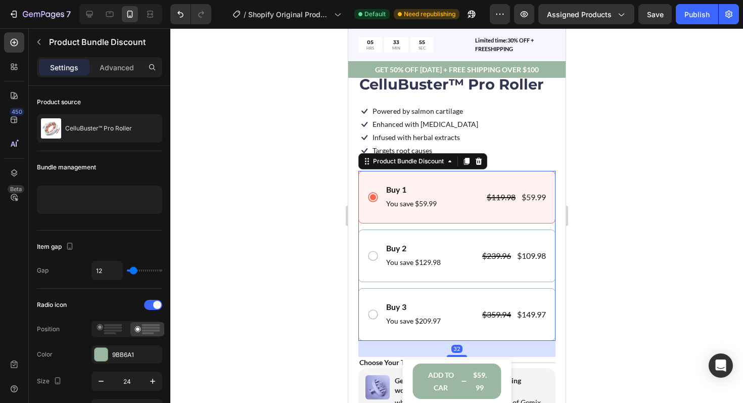
click at [475, 177] on div "Buy 1 Text Block You save $59.99 Text Block $119.98 Product Price Product Price…" at bounding box center [456, 197] width 197 height 53
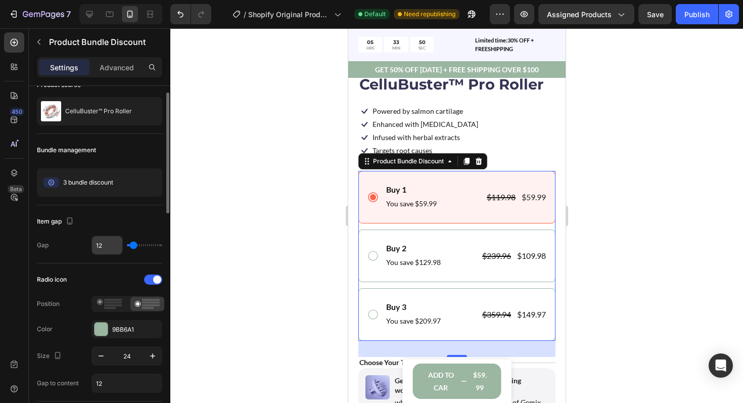
scroll to position [18, 0]
click at [100, 67] on p "Advanced" at bounding box center [117, 67] width 34 height 11
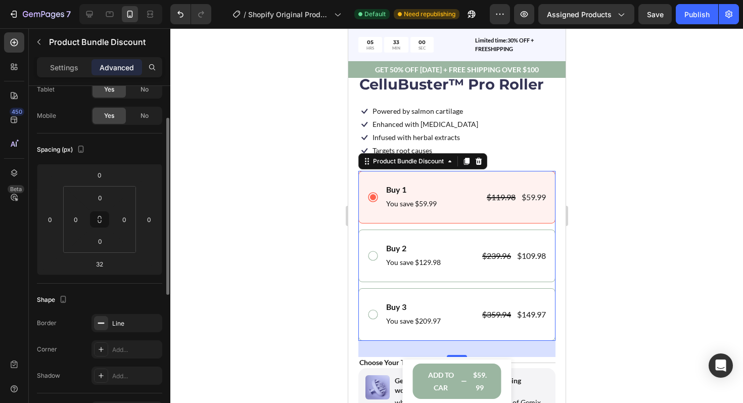
scroll to position [0, 0]
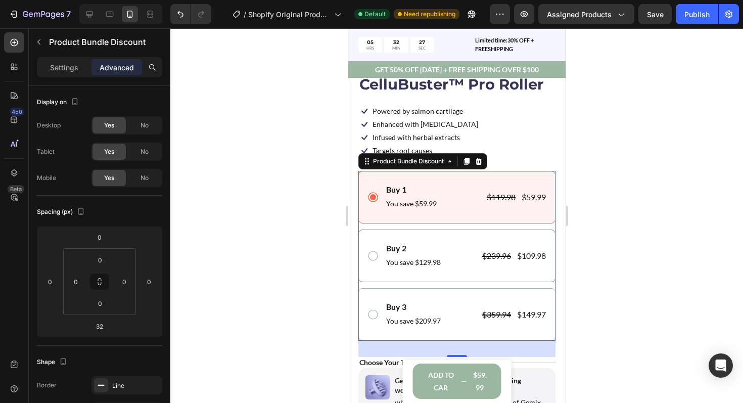
click at [376, 259] on icon at bounding box center [373, 256] width 12 height 12
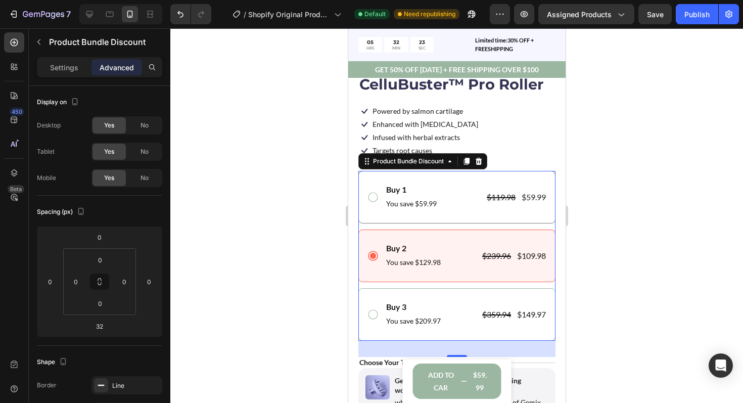
click at [370, 200] on icon at bounding box center [373, 197] width 12 height 12
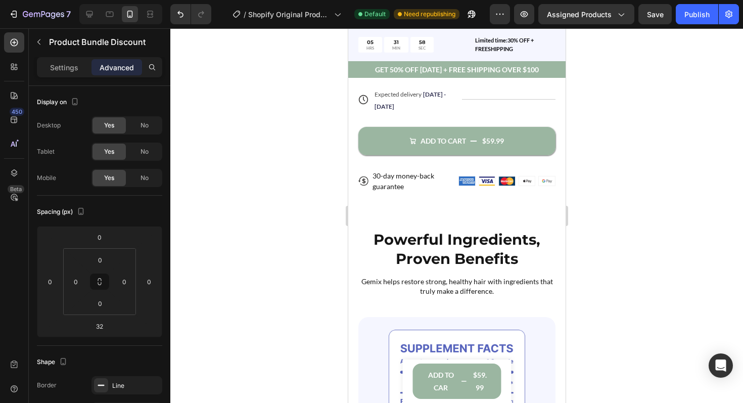
scroll to position [678, 0]
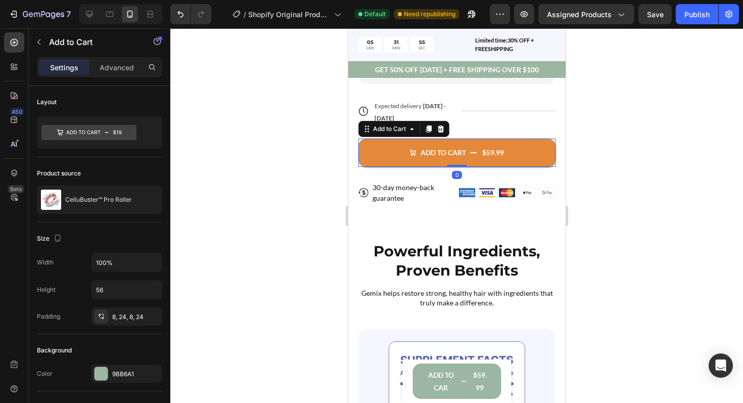
click at [418, 141] on button "ADD TO CART $59.99" at bounding box center [456, 153] width 197 height 28
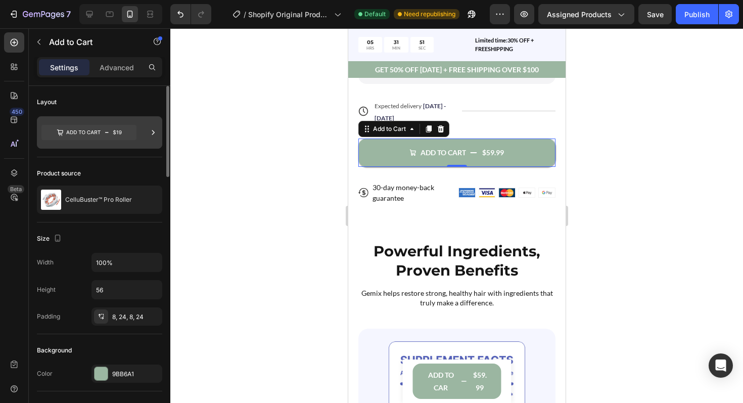
click at [125, 131] on icon at bounding box center [88, 132] width 95 height 15
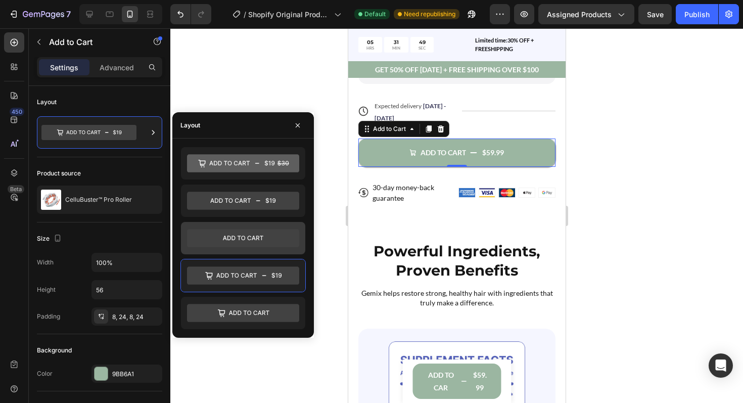
click at [207, 234] on icon at bounding box center [243, 238] width 112 height 18
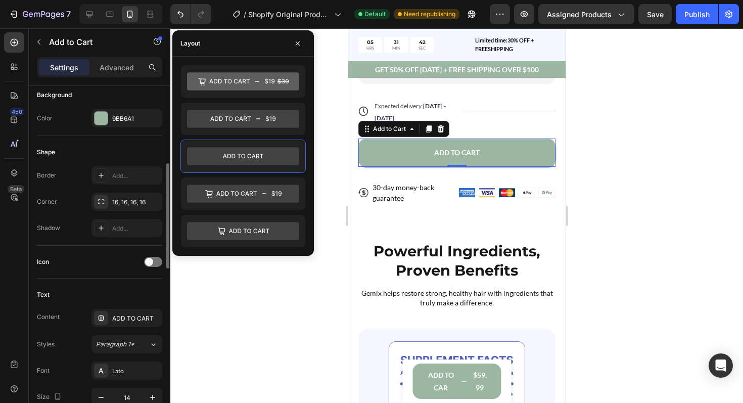
scroll to position [257, 0]
click at [149, 262] on span at bounding box center [149, 260] width 8 height 8
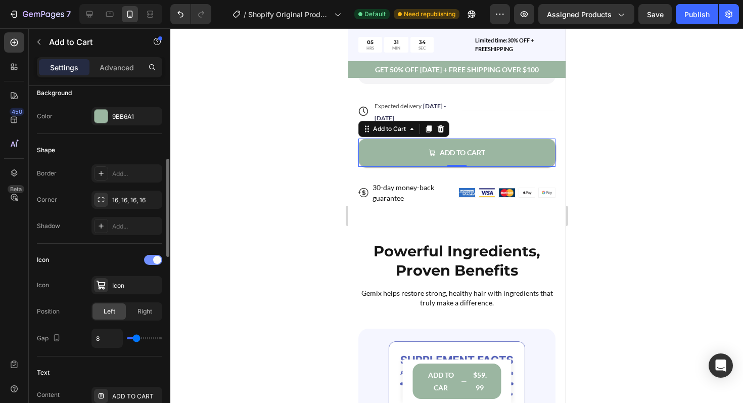
click at [146, 257] on div at bounding box center [153, 260] width 18 height 10
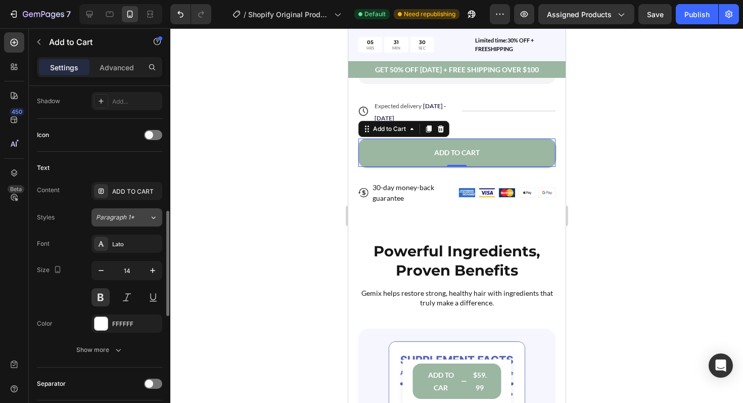
scroll to position [395, 0]
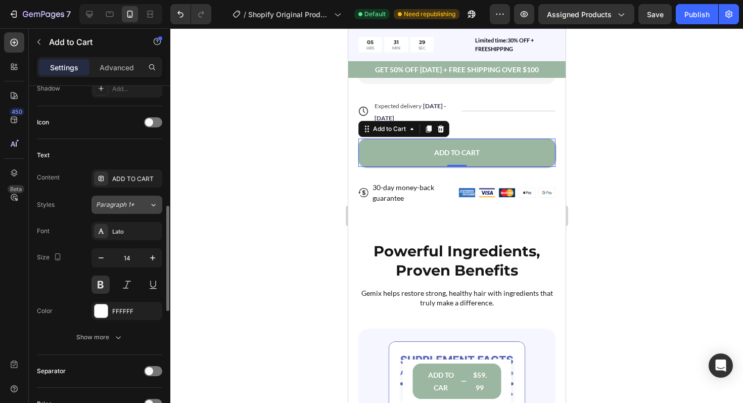
click at [121, 208] on span "Paragraph 1*" at bounding box center [115, 204] width 38 height 9
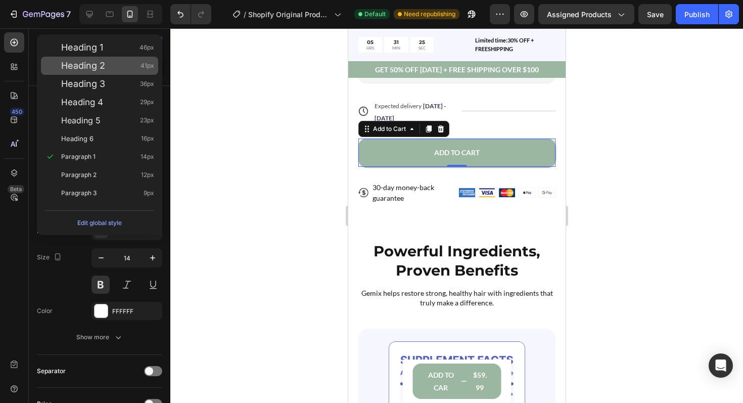
click at [74, 66] on span "Heading 2" at bounding box center [83, 66] width 44 height 10
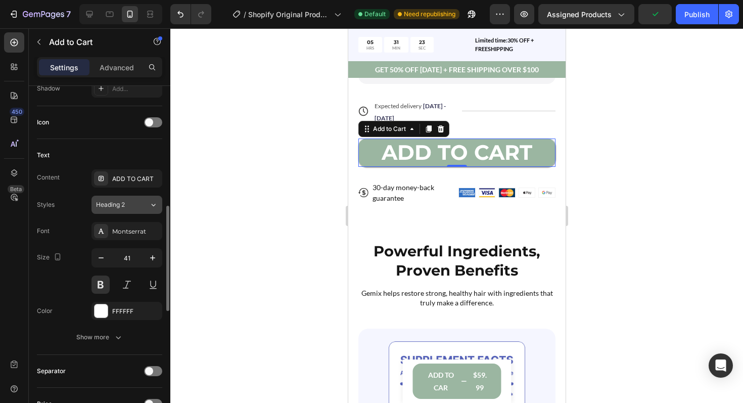
click at [118, 199] on button "Heading 2" at bounding box center [127, 205] width 71 height 18
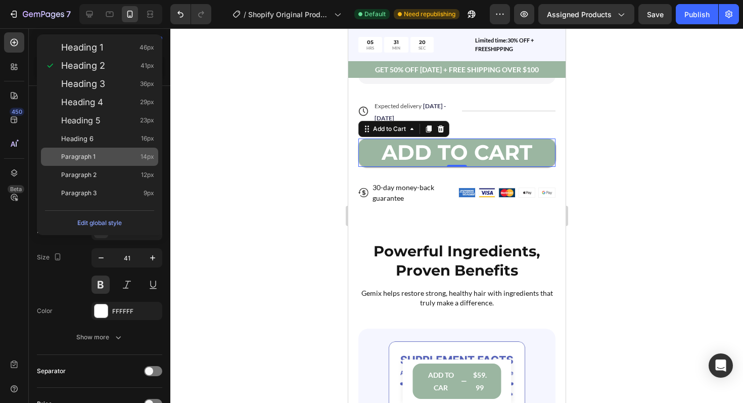
click at [104, 152] on div "Paragraph 1 14px" at bounding box center [107, 157] width 93 height 10
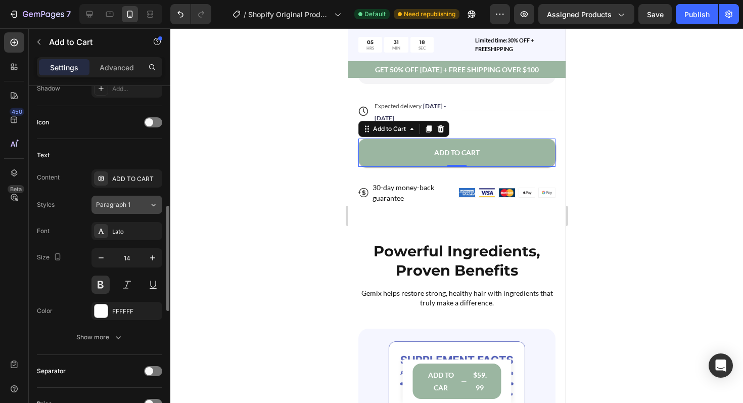
click at [111, 207] on span "Paragraph 1" at bounding box center [113, 204] width 34 height 9
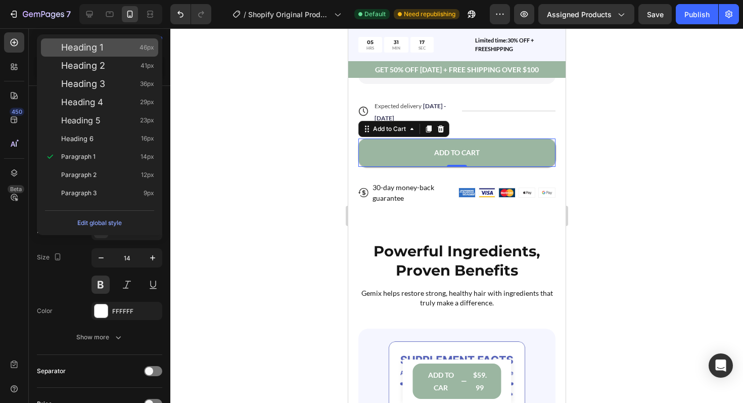
click at [78, 53] on span "Heading 1" at bounding box center [82, 47] width 42 height 10
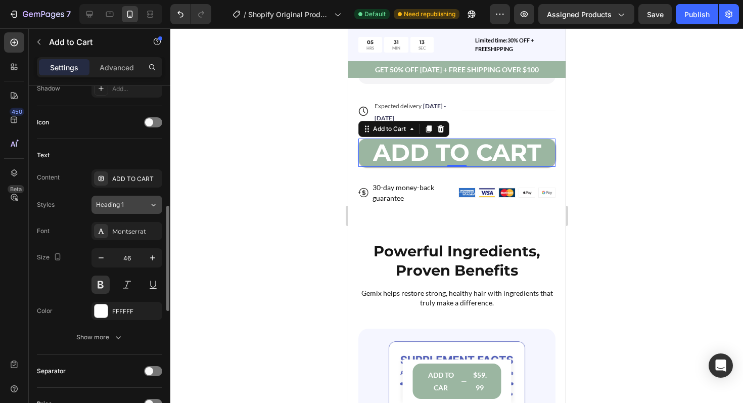
click at [126, 201] on div "Heading 1" at bounding box center [116, 204] width 41 height 9
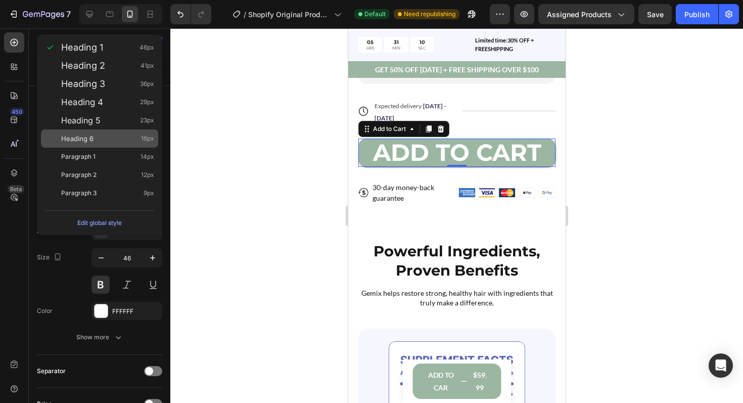
click at [108, 142] on div "Heading 6 16px" at bounding box center [107, 139] width 93 height 10
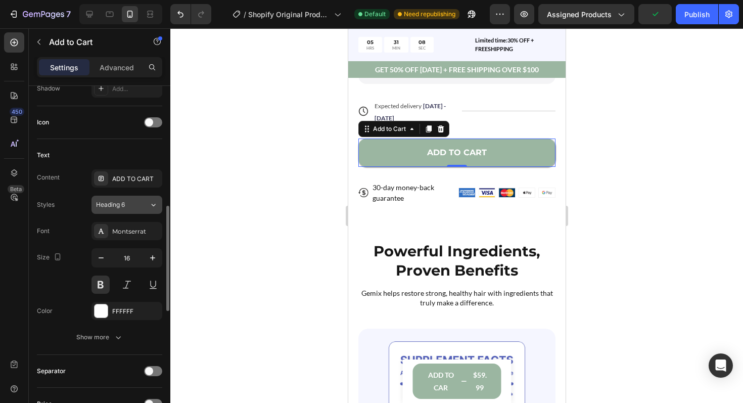
click at [121, 196] on button "Heading 6" at bounding box center [127, 205] width 71 height 18
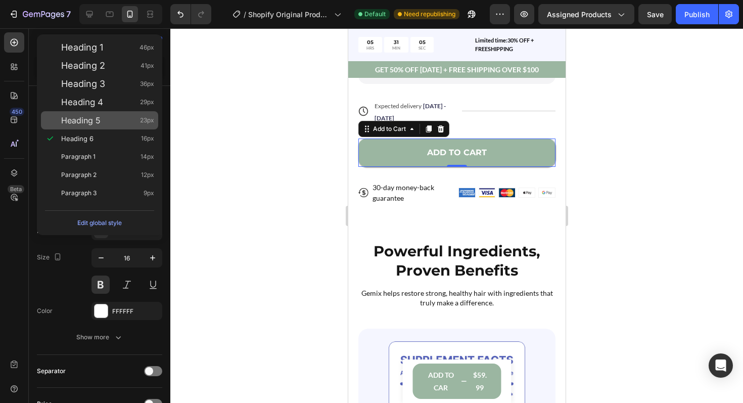
click at [92, 124] on span "Heading 5" at bounding box center [80, 120] width 39 height 10
type input "23"
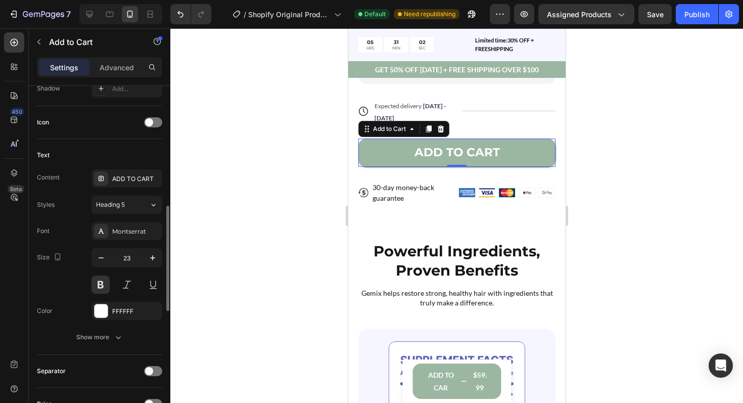
click at [126, 151] on div "Text" at bounding box center [99, 155] width 125 height 16
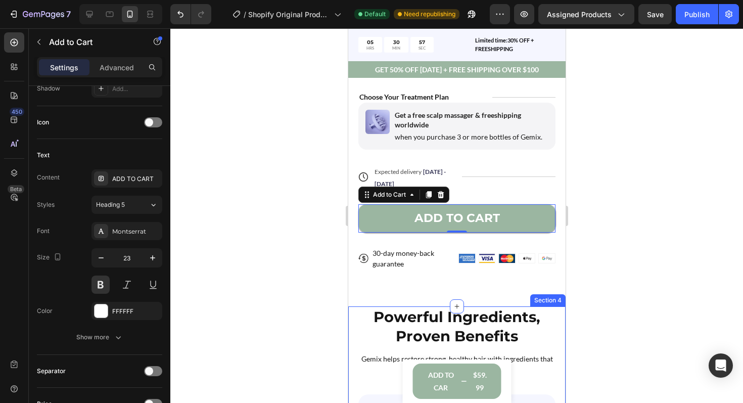
scroll to position [606, 0]
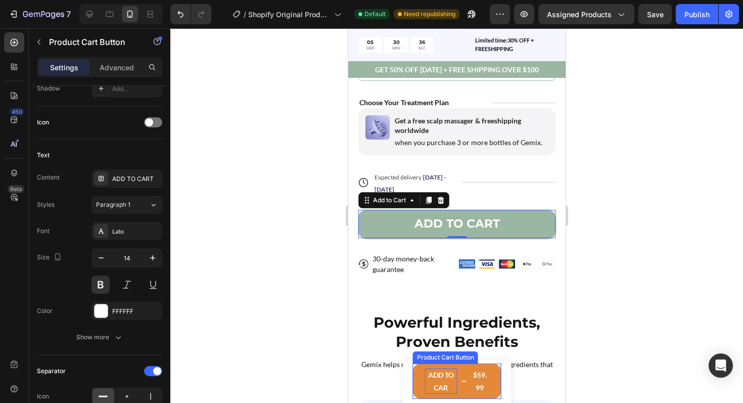
click at [445, 387] on p "ADD TO CAR" at bounding box center [441, 381] width 32 height 25
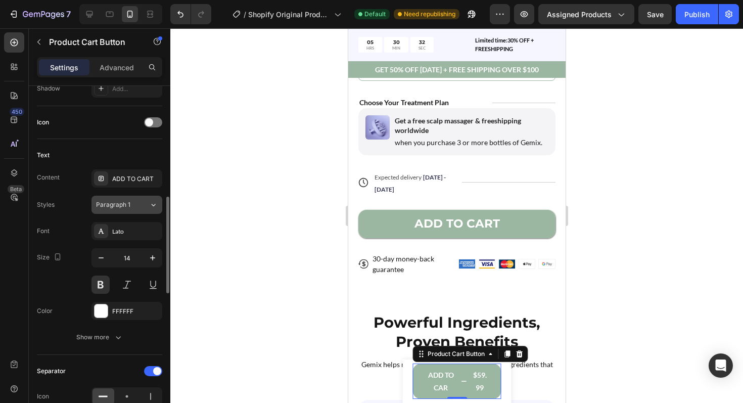
click at [119, 205] on span "Paragraph 1" at bounding box center [113, 204] width 34 height 9
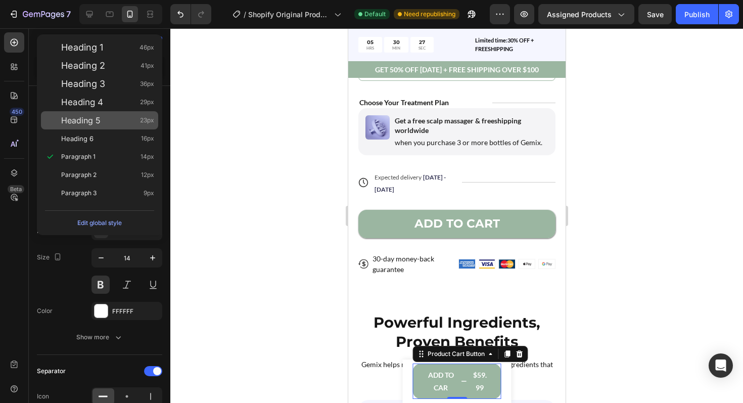
click at [78, 127] on div "Heading 5 23px" at bounding box center [99, 120] width 117 height 18
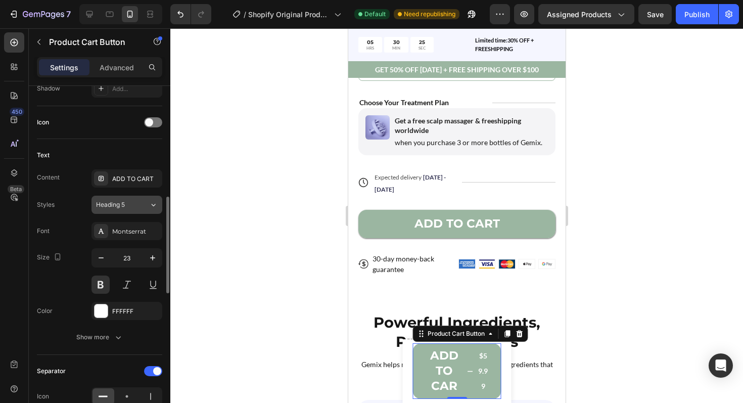
click at [122, 202] on span "Heading 5" at bounding box center [110, 204] width 29 height 9
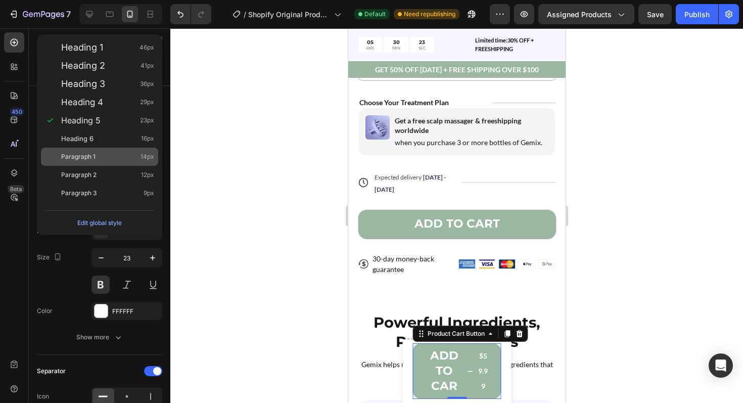
click at [99, 162] on div "Paragraph 1 14px" at bounding box center [99, 157] width 117 height 18
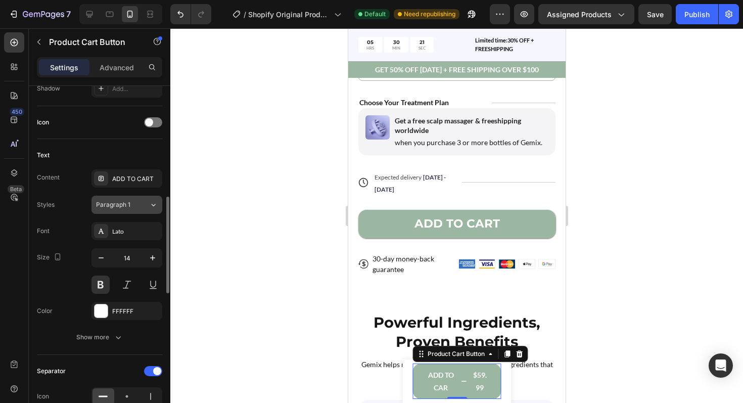
click at [117, 204] on span "Paragraph 1" at bounding box center [113, 204] width 34 height 9
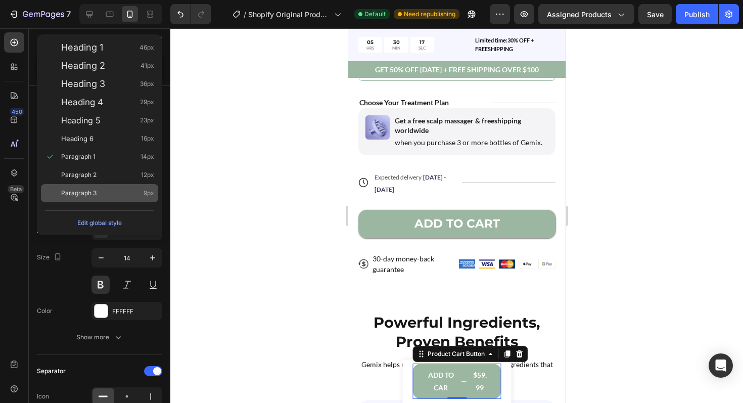
click at [99, 187] on div "Paragraph 3 9px" at bounding box center [99, 193] width 117 height 18
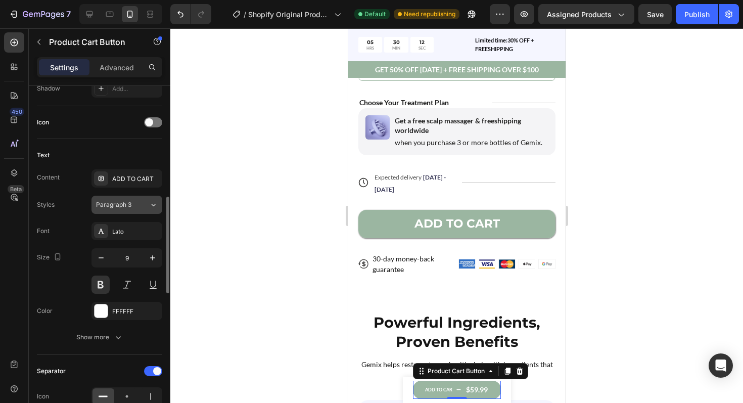
click at [104, 209] on button "Paragraph 3" at bounding box center [127, 205] width 71 height 18
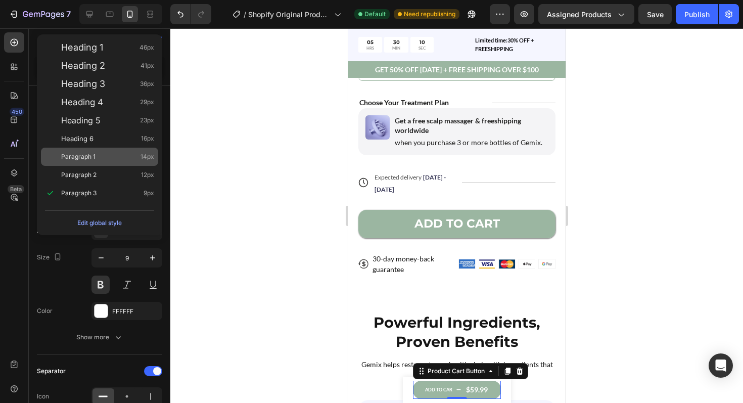
click at [74, 160] on span "Paragraph 1" at bounding box center [78, 157] width 34 height 10
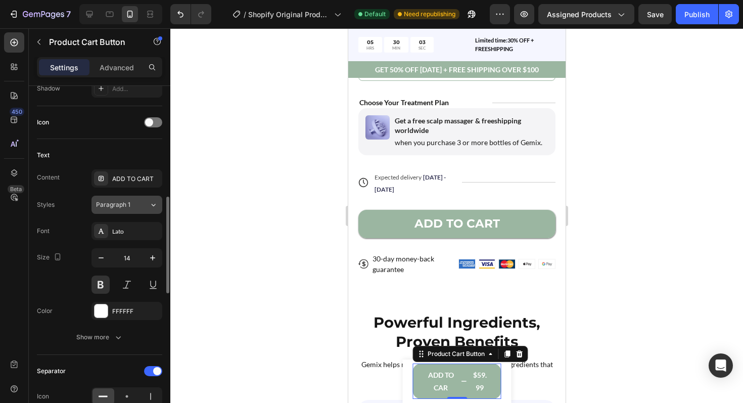
click at [139, 202] on div "Paragraph 1" at bounding box center [122, 204] width 53 height 9
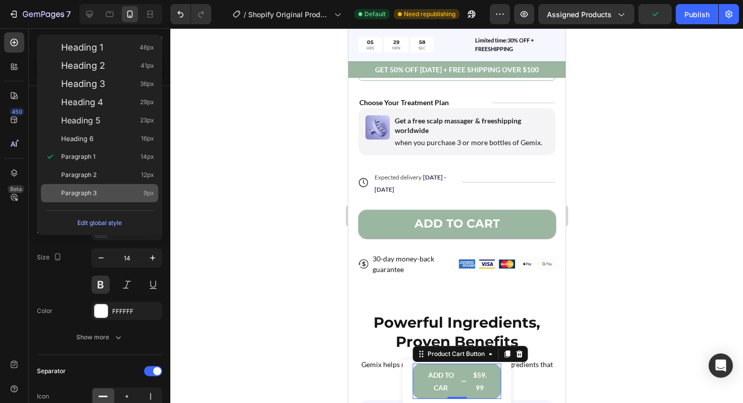
click at [118, 185] on div "Paragraph 3 9px" at bounding box center [99, 193] width 117 height 18
type input "9"
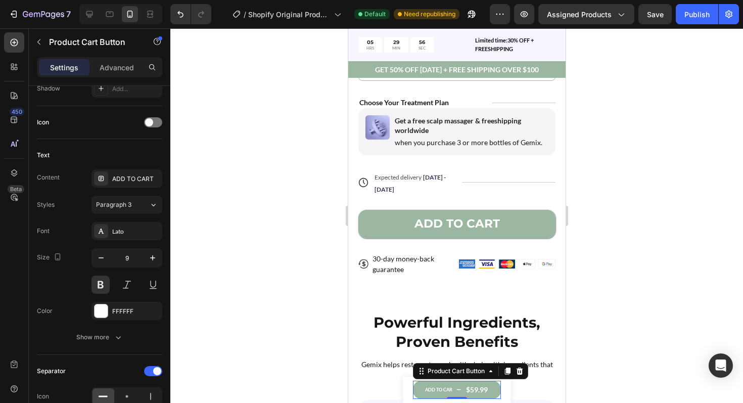
click at [244, 280] on div at bounding box center [456, 215] width 573 height 375
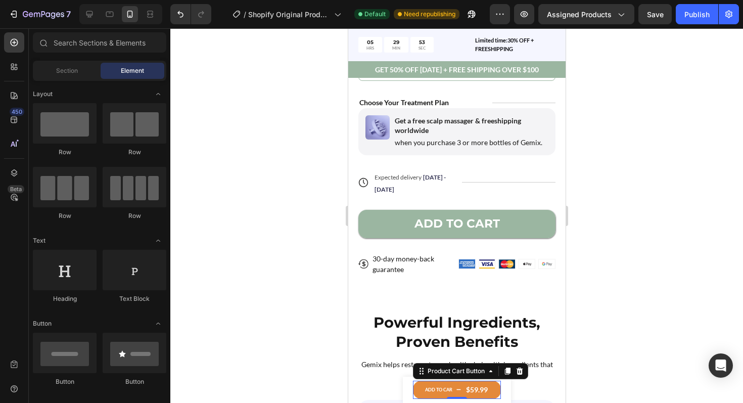
click at [429, 383] on button "ADD TO CAR $59.99" at bounding box center [457, 390] width 88 height 18
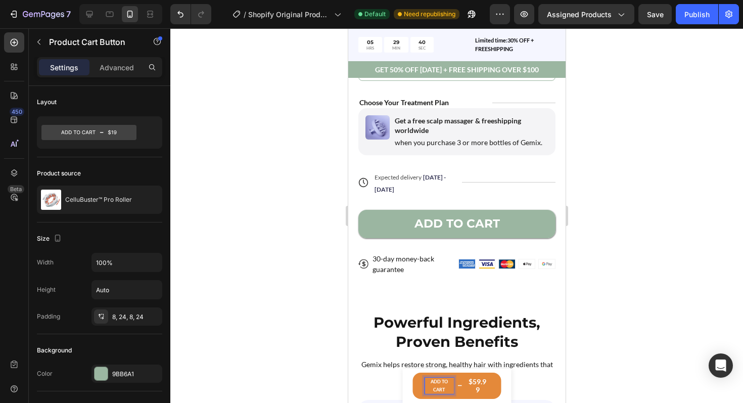
click at [296, 384] on div at bounding box center [456, 215] width 573 height 375
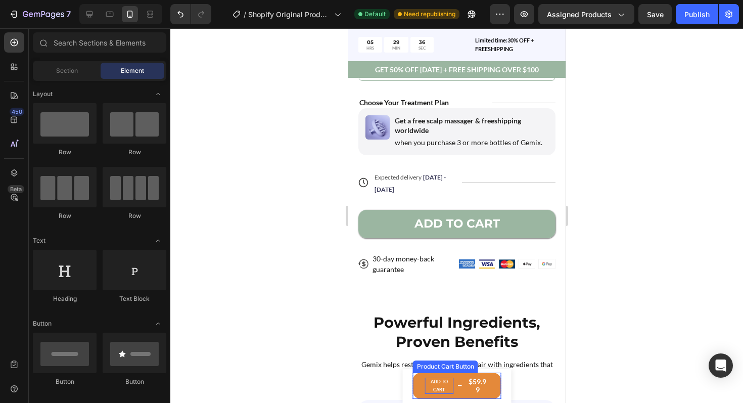
click at [431, 377] on button "ADD TO CART $59.99" at bounding box center [457, 386] width 89 height 26
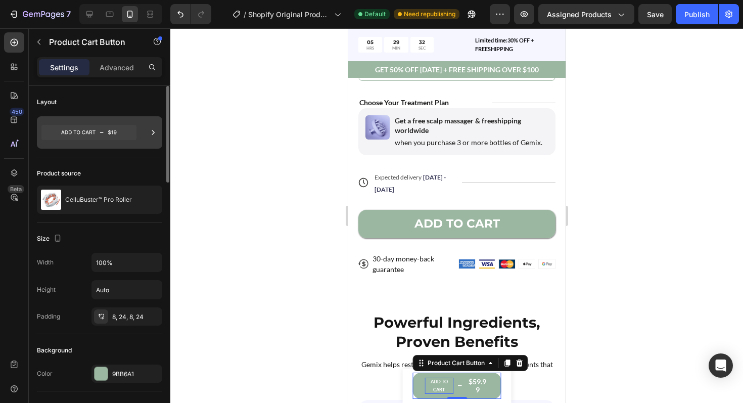
click at [100, 132] on icon at bounding box center [88, 132] width 95 height 15
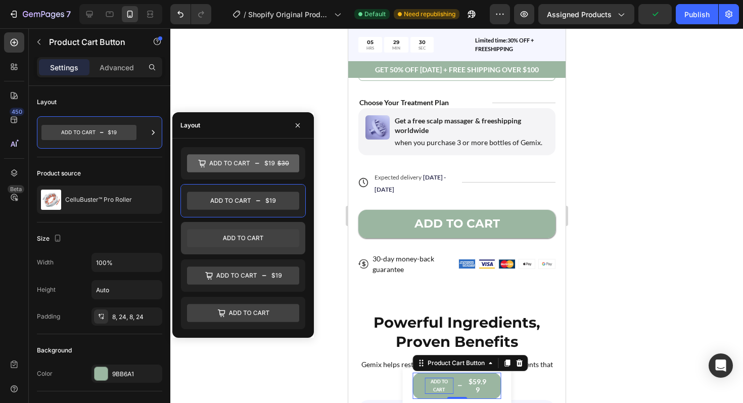
click at [243, 237] on icon at bounding box center [243, 238] width 112 height 18
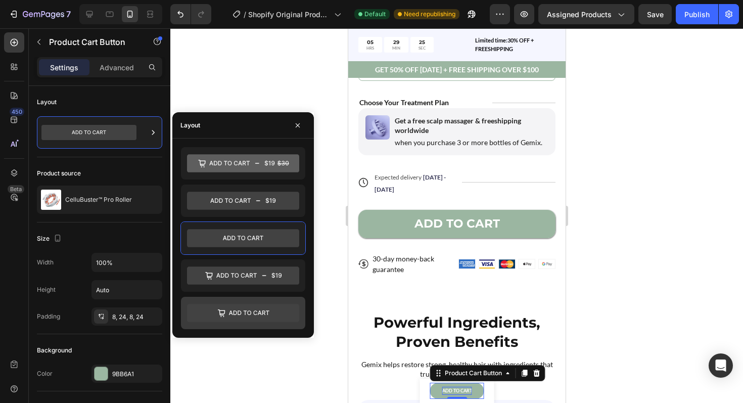
click at [222, 301] on div at bounding box center [243, 313] width 124 height 32
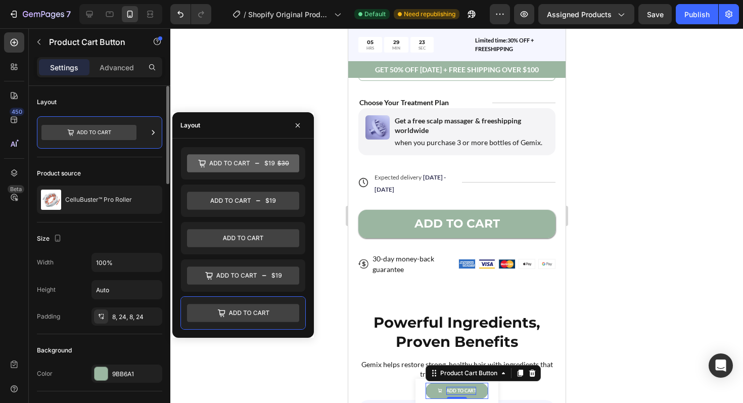
click at [118, 223] on div "Layout" at bounding box center [99, 279] width 125 height 112
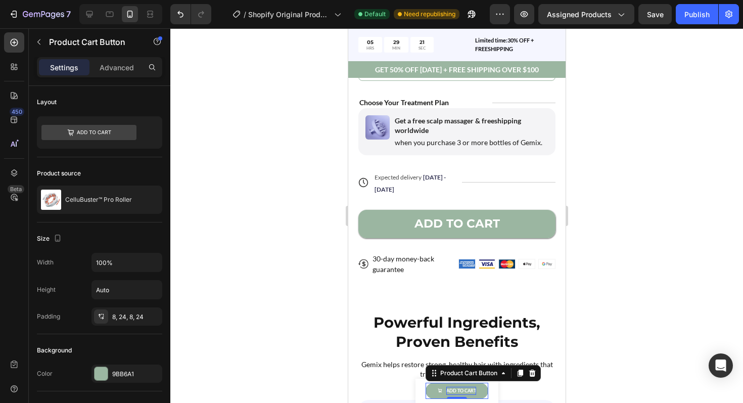
click at [437, 387] on span "ADD TO CART" at bounding box center [439, 391] width 5 height 8
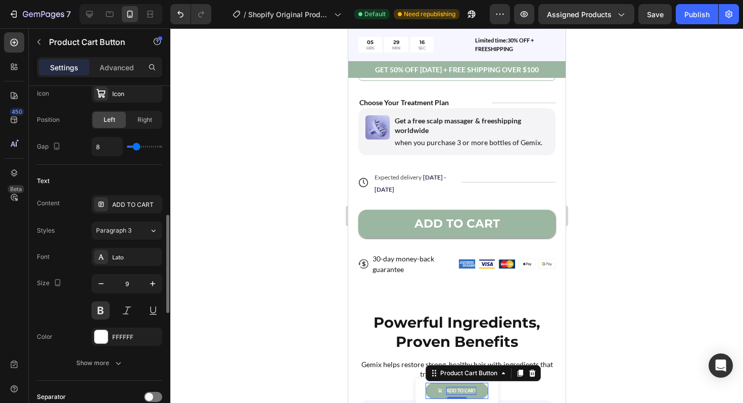
scroll to position [480, 0]
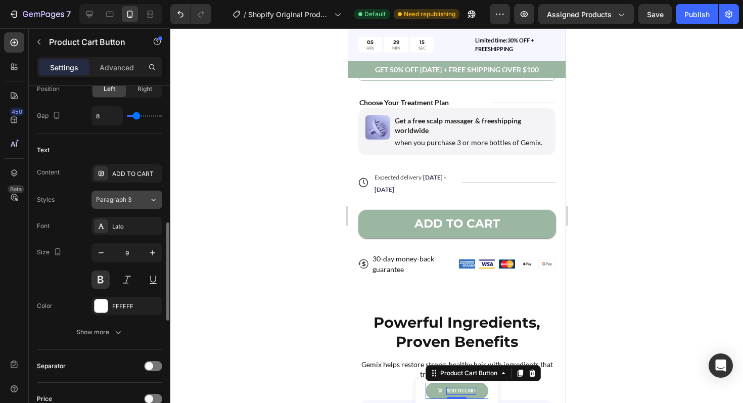
click at [147, 204] on div "Paragraph 3" at bounding box center [122, 199] width 53 height 9
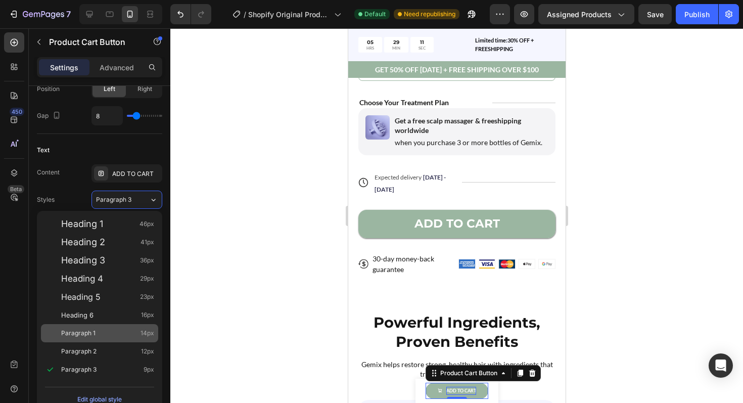
click at [149, 336] on span "14px" at bounding box center [148, 333] width 14 height 10
type input "14"
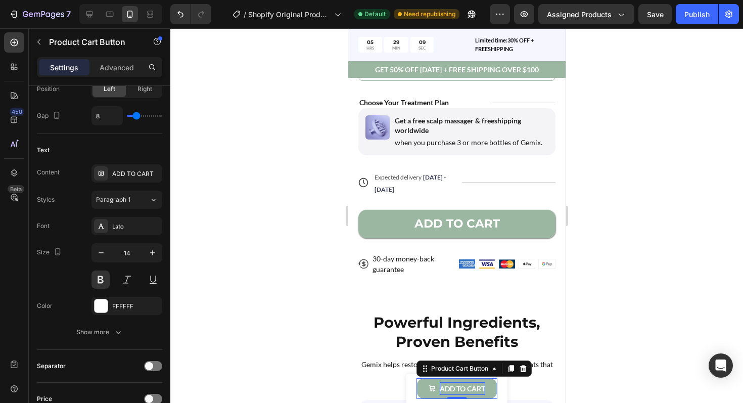
click at [251, 342] on div at bounding box center [456, 215] width 573 height 375
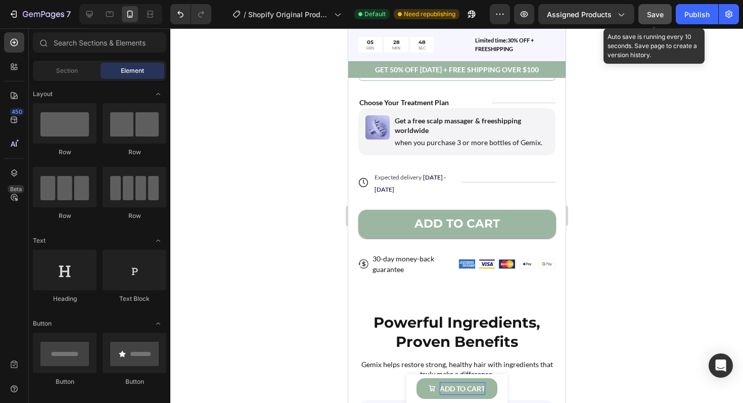
click at [646, 14] on button "Save" at bounding box center [655, 14] width 33 height 20
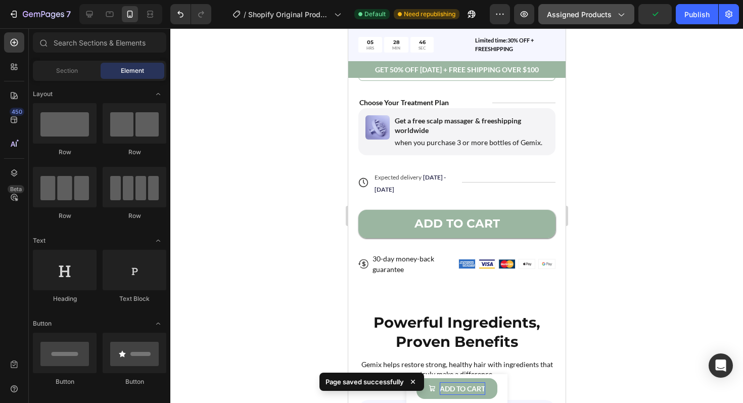
click at [597, 23] on button "Assigned Products" at bounding box center [587, 14] width 96 height 20
